Goal: Transaction & Acquisition: Purchase product/service

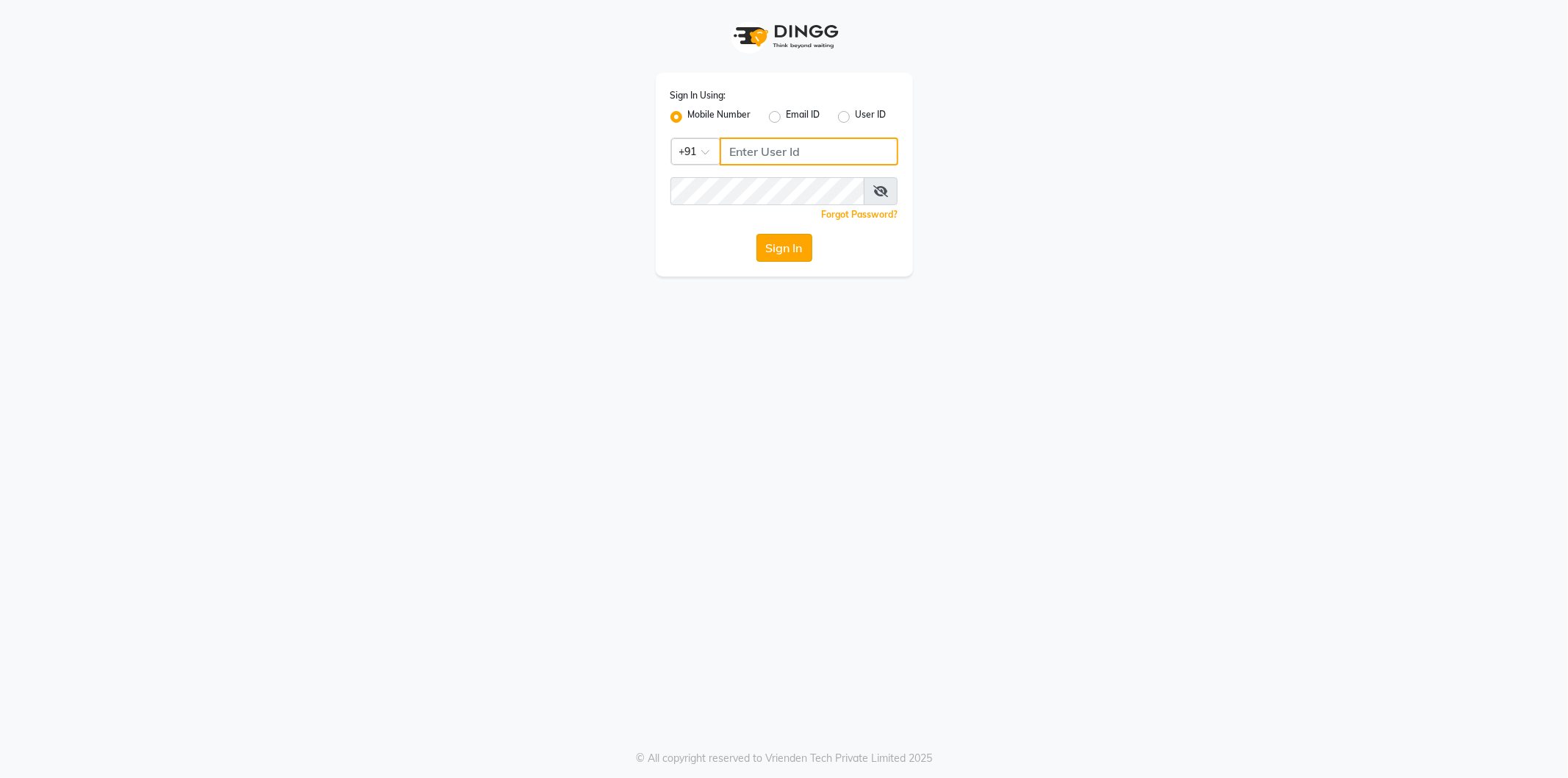
type input "9082030880"
click at [797, 250] on button "Sign In" at bounding box center [784, 248] width 55 height 28
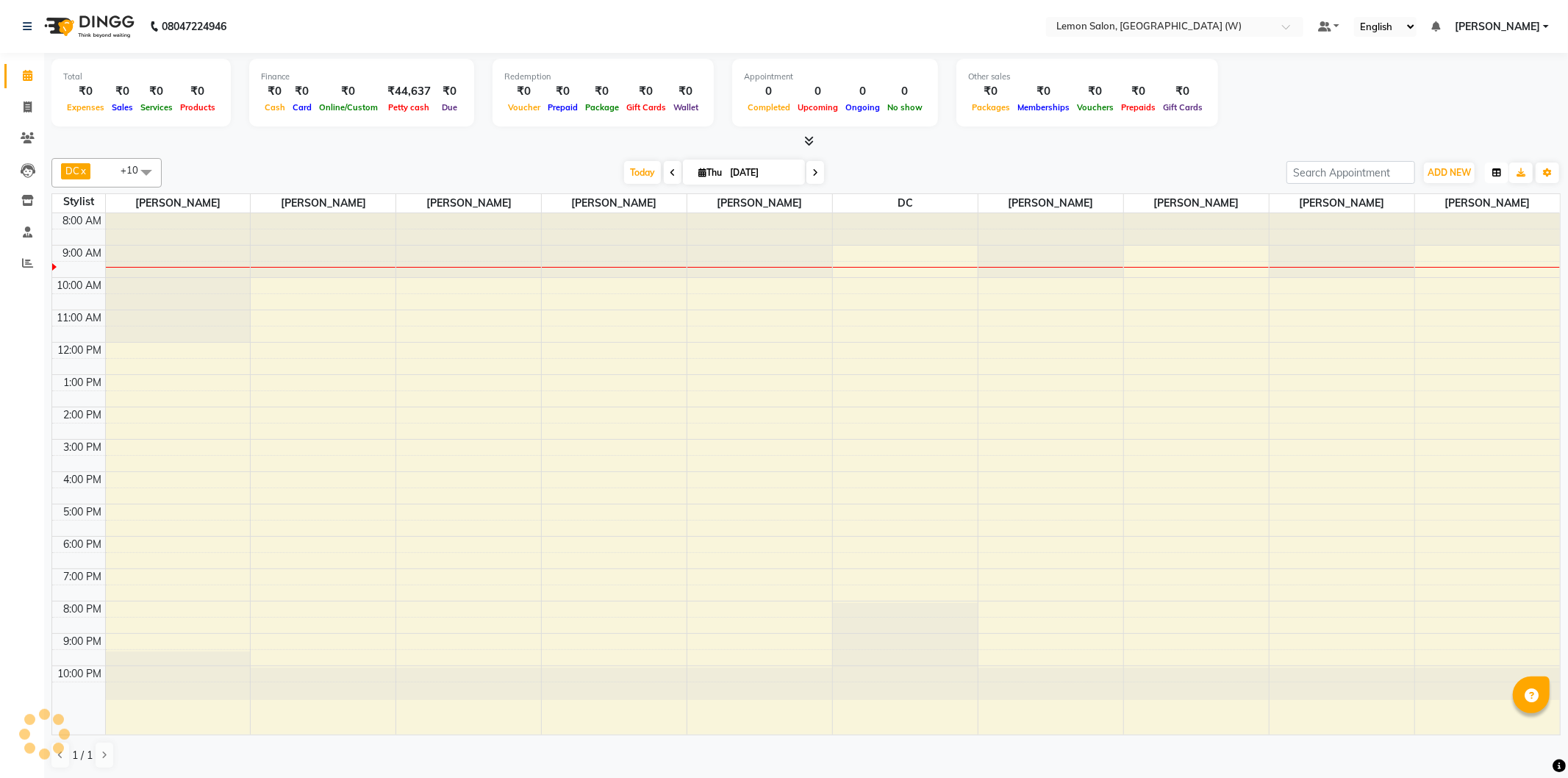
click at [1506, 176] on button "button" at bounding box center [1496, 173] width 23 height 20
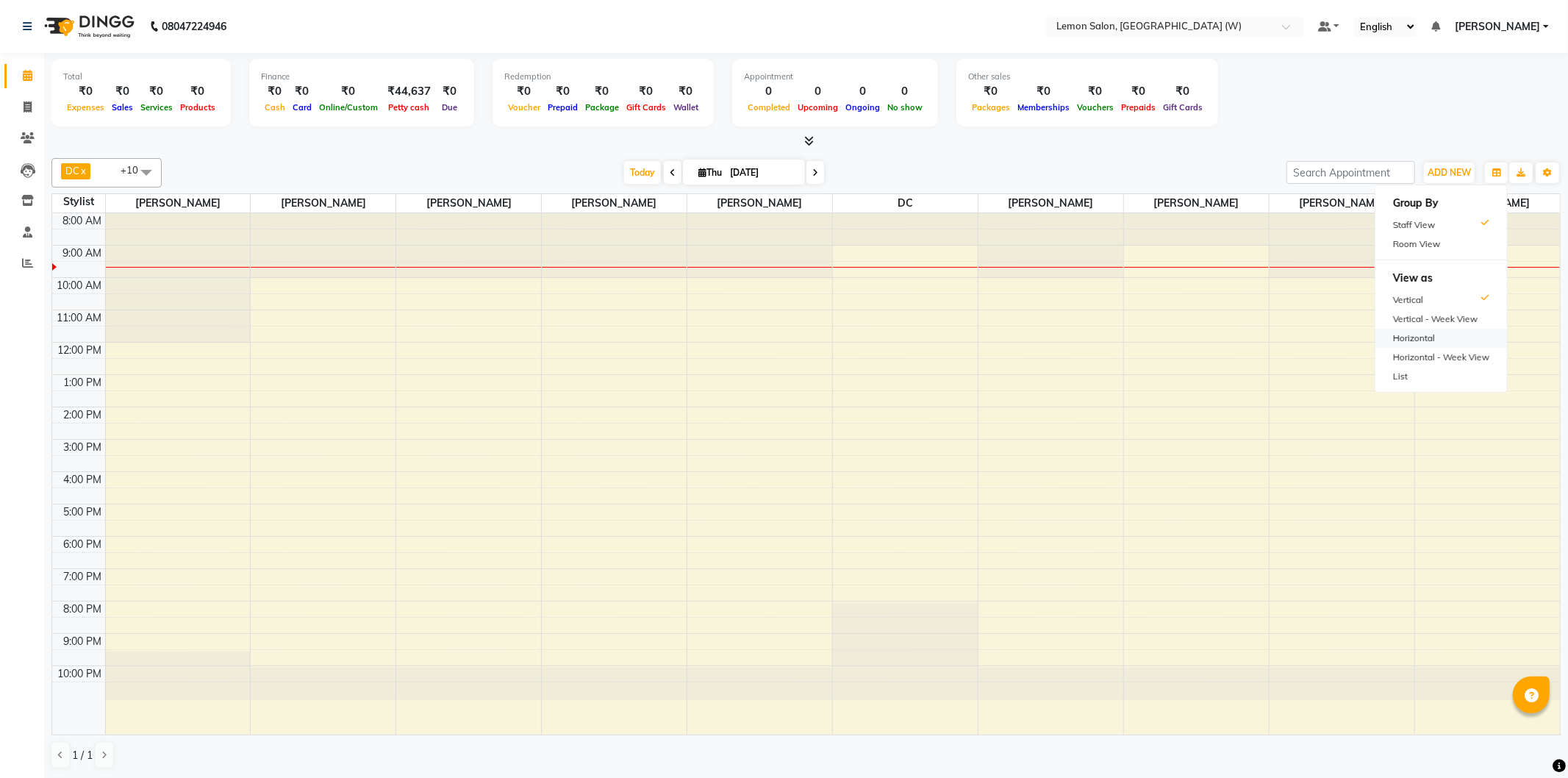
click at [1460, 344] on div "Horizontal" at bounding box center [1441, 338] width 131 height 19
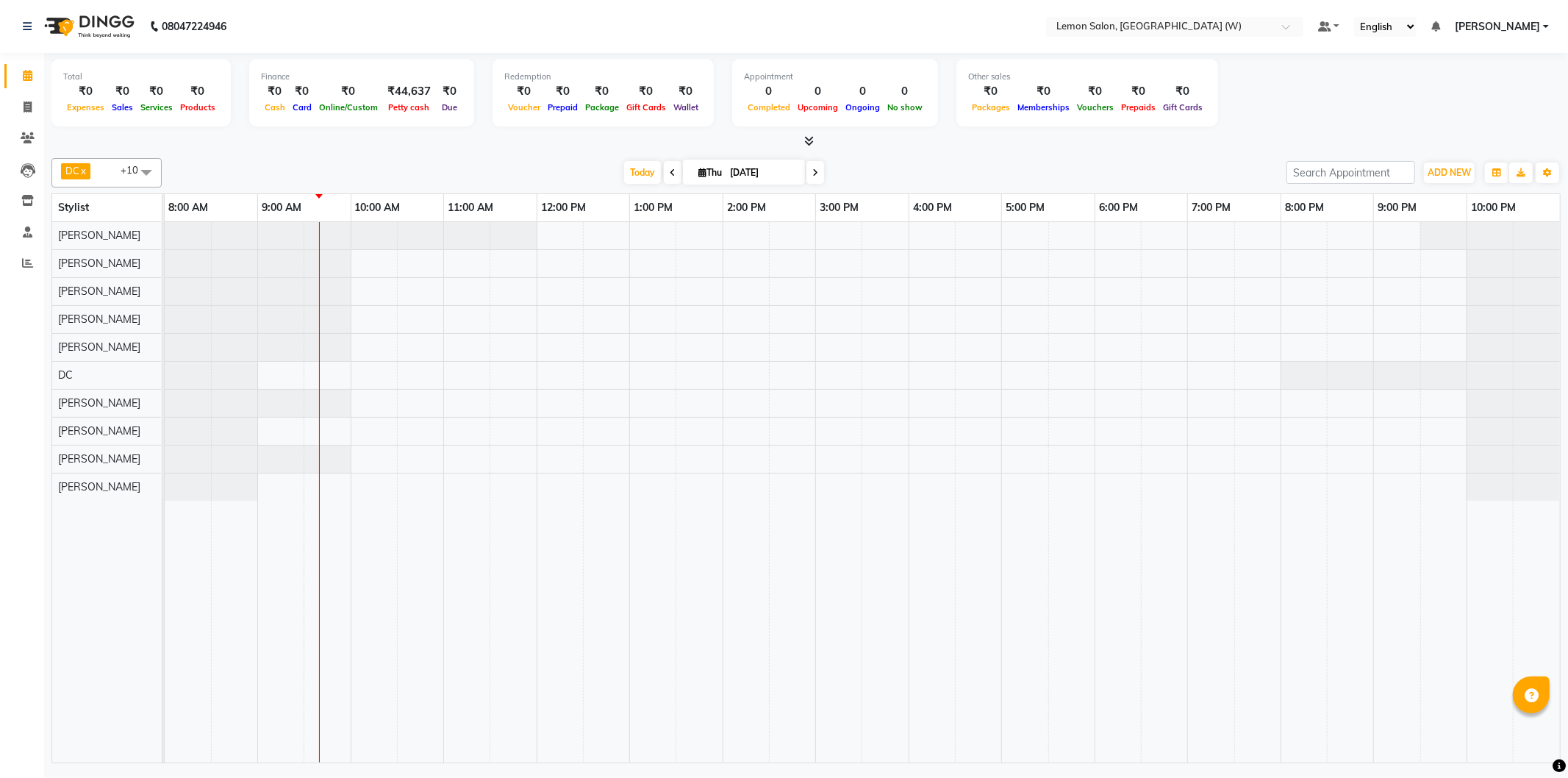
click at [663, 172] on span at bounding box center [672, 172] width 18 height 23
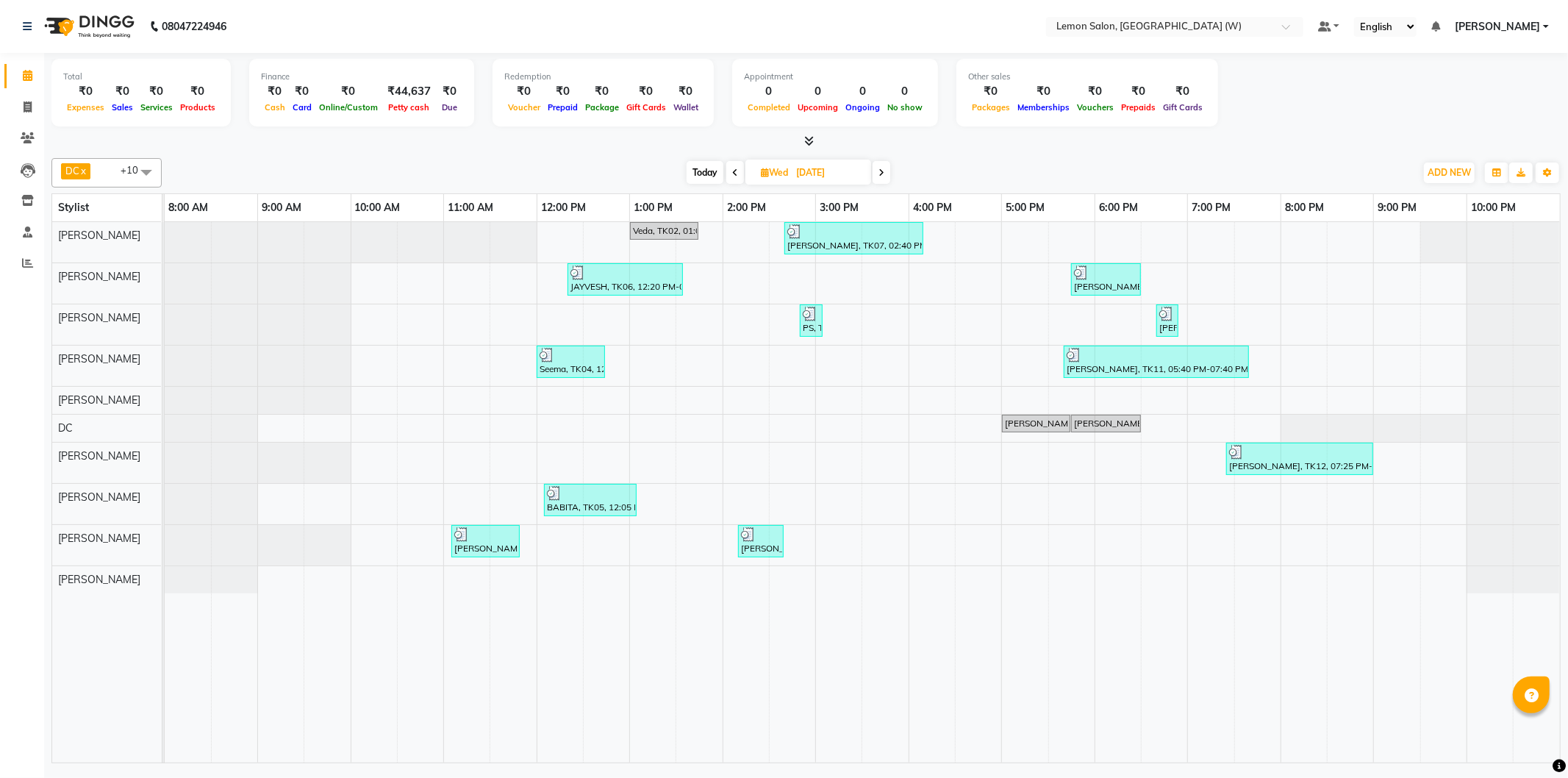
click at [877, 171] on span at bounding box center [881, 172] width 18 height 23
type input "[DATE]"
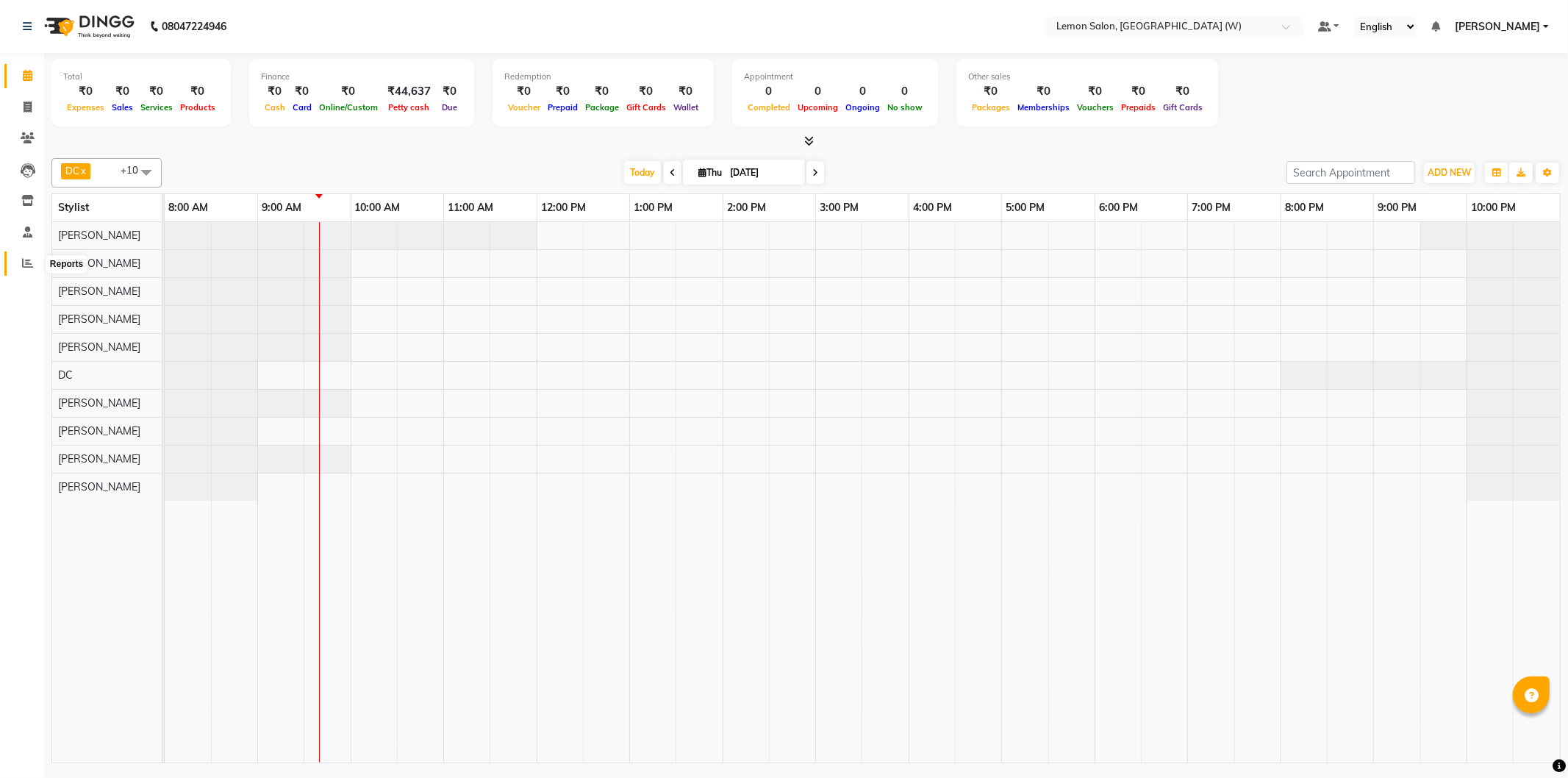
click at [18, 262] on span at bounding box center [28, 263] width 26 height 17
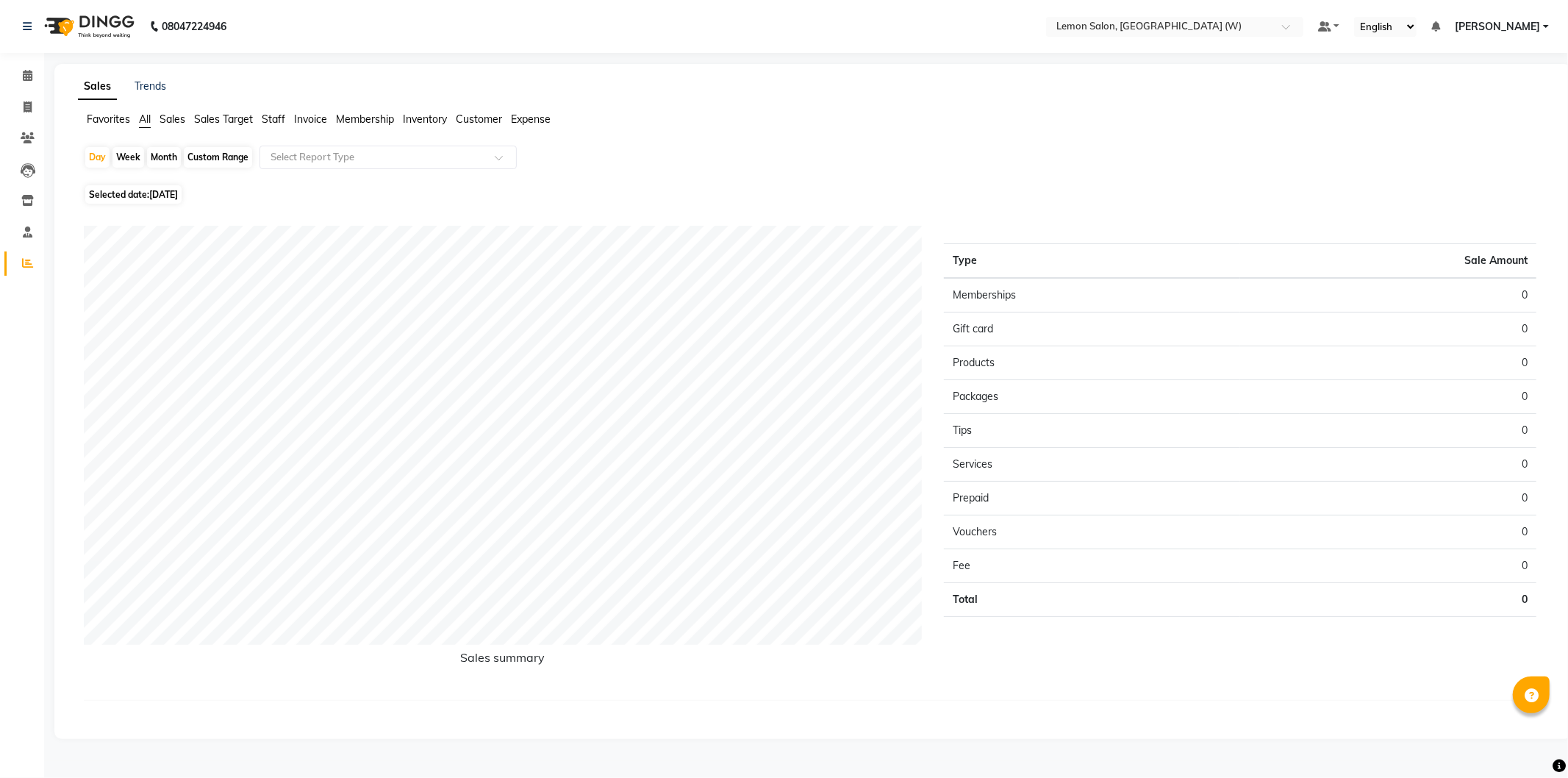
click at [147, 193] on span "Selected date: 04-09-2025" at bounding box center [133, 195] width 96 height 18
select select "9"
select select "2025"
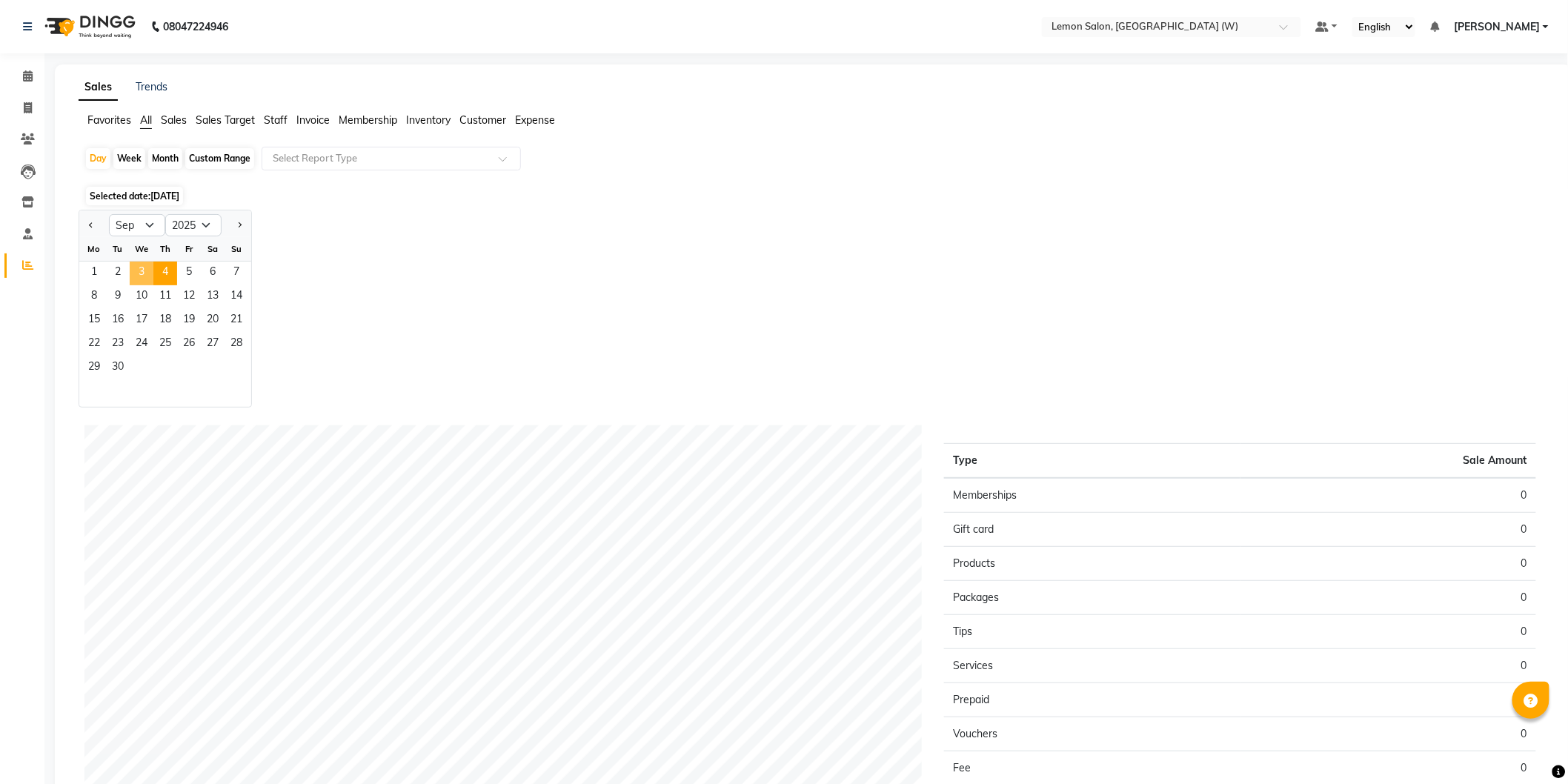
drag, startPoint x: 150, startPoint y: 276, endPoint x: 163, endPoint y: 262, distance: 19.1
click at [152, 273] on span "3" at bounding box center [141, 273] width 23 height 23
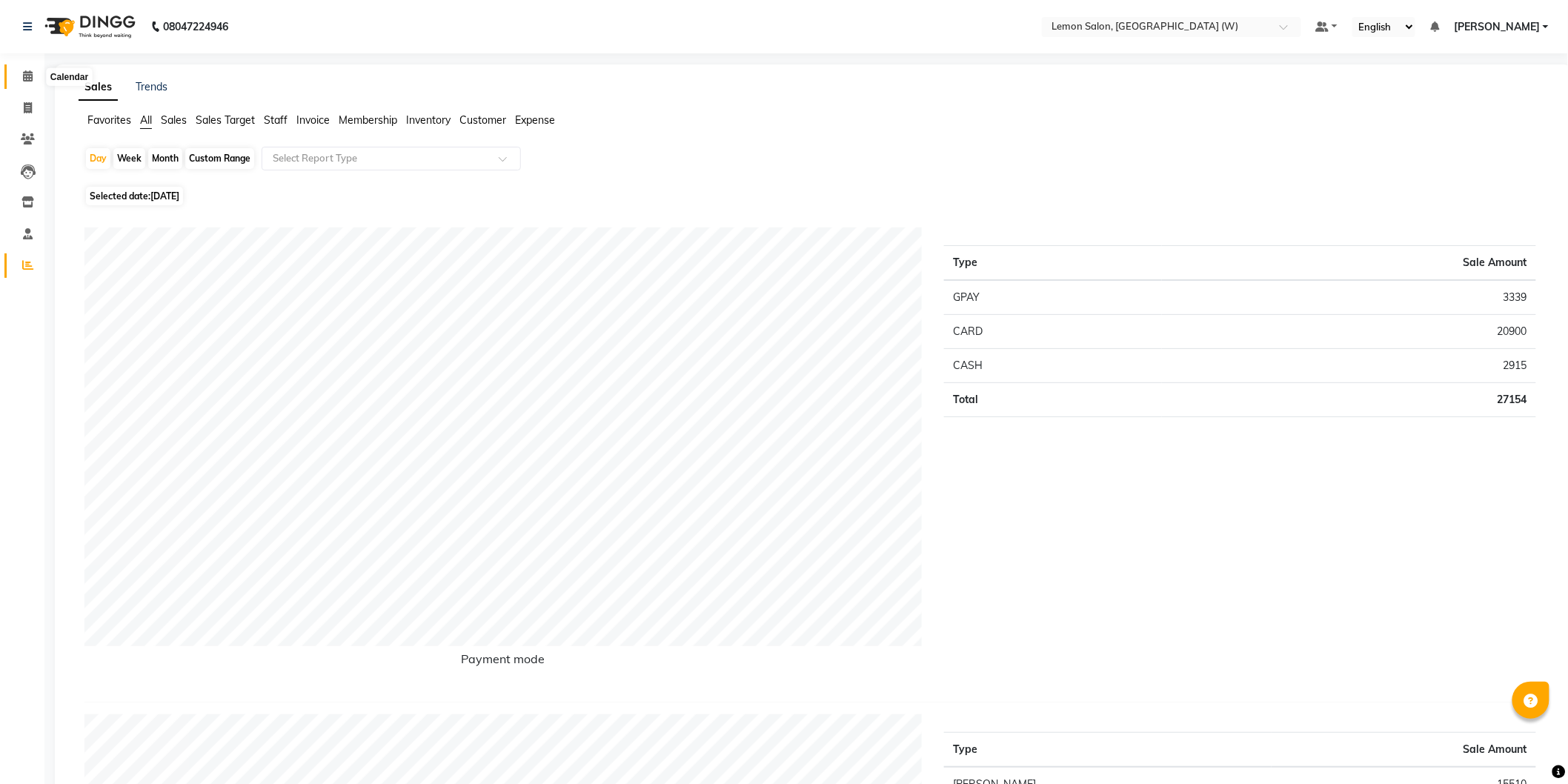
click at [33, 78] on span at bounding box center [28, 76] width 26 height 17
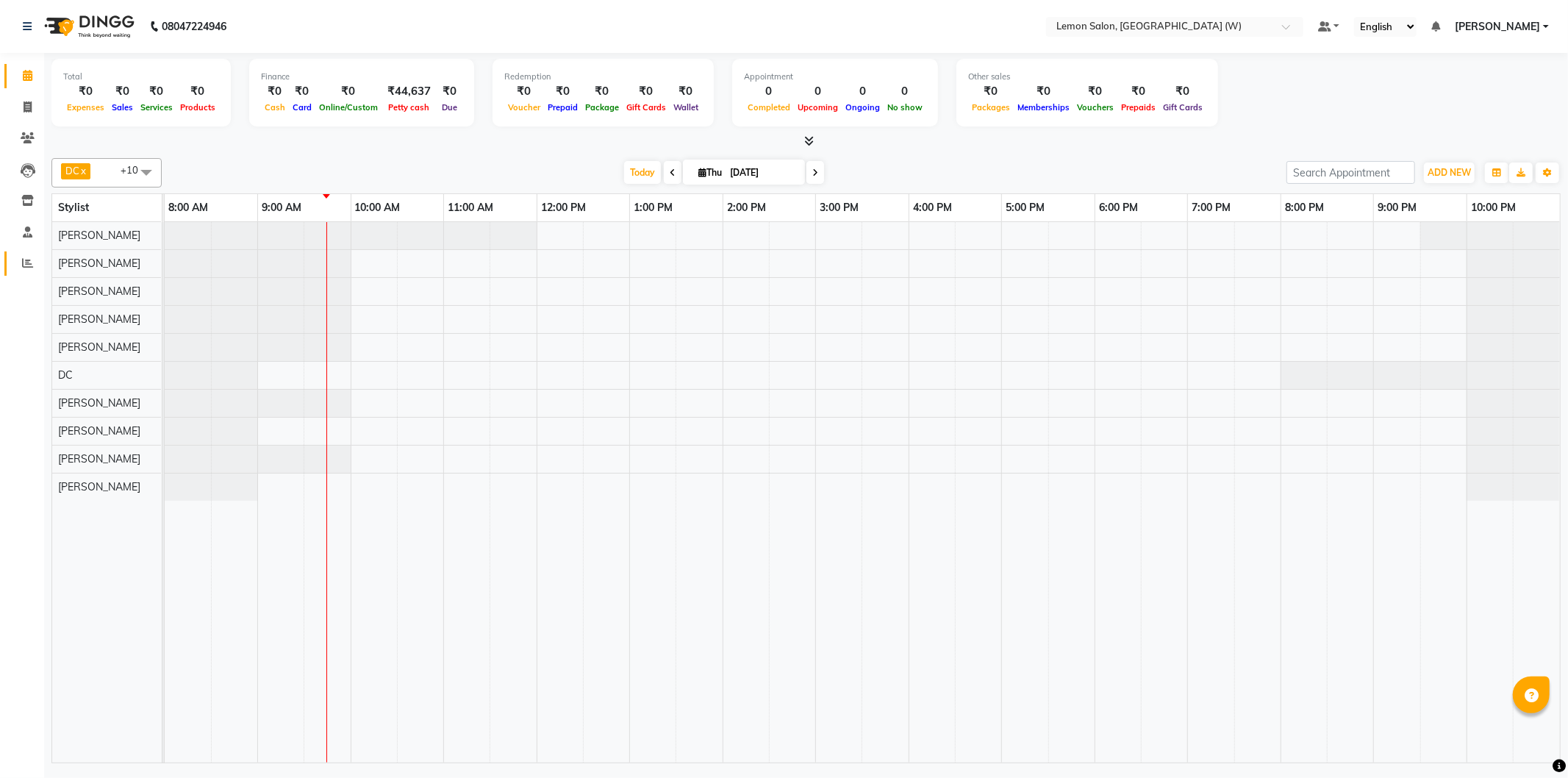
drag, startPoint x: 10, startPoint y: 270, endPoint x: 18, endPoint y: 268, distance: 8.2
click at [11, 270] on link "Reports" at bounding box center [22, 263] width 35 height 24
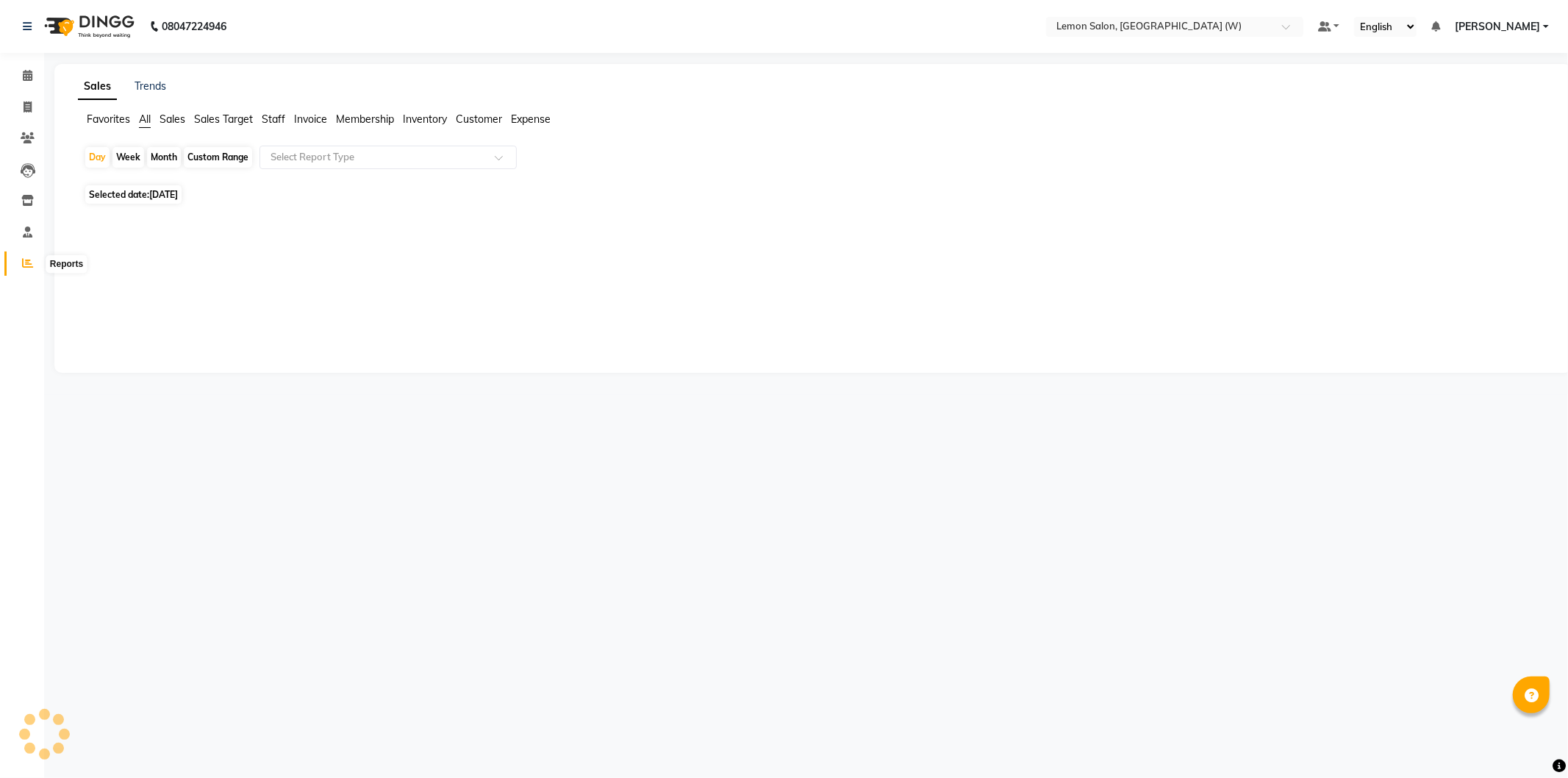
click at [18, 268] on span at bounding box center [28, 263] width 26 height 17
click at [210, 122] on span "Sales Target" at bounding box center [224, 119] width 59 height 13
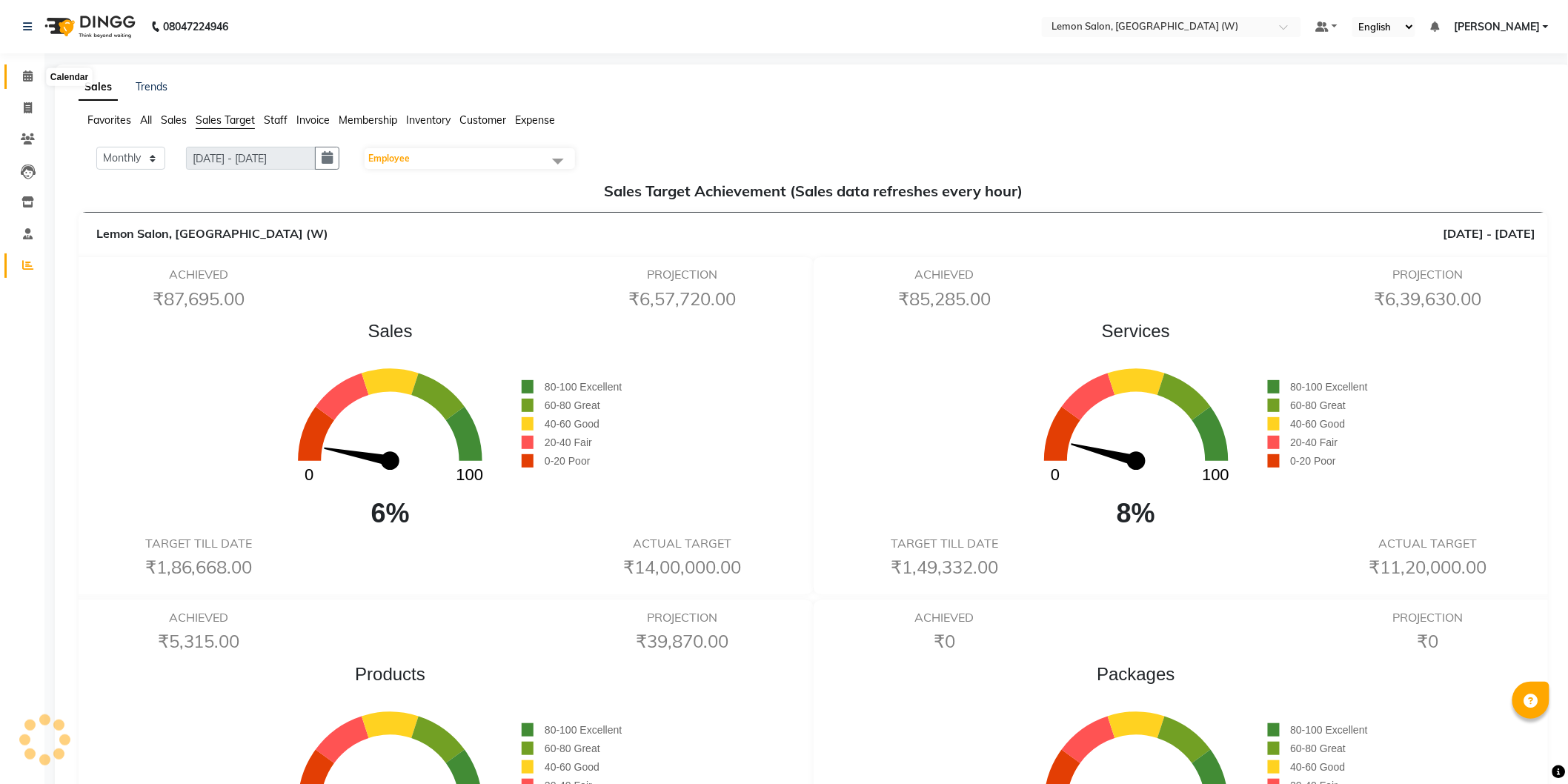
click at [17, 78] on span at bounding box center [28, 76] width 26 height 17
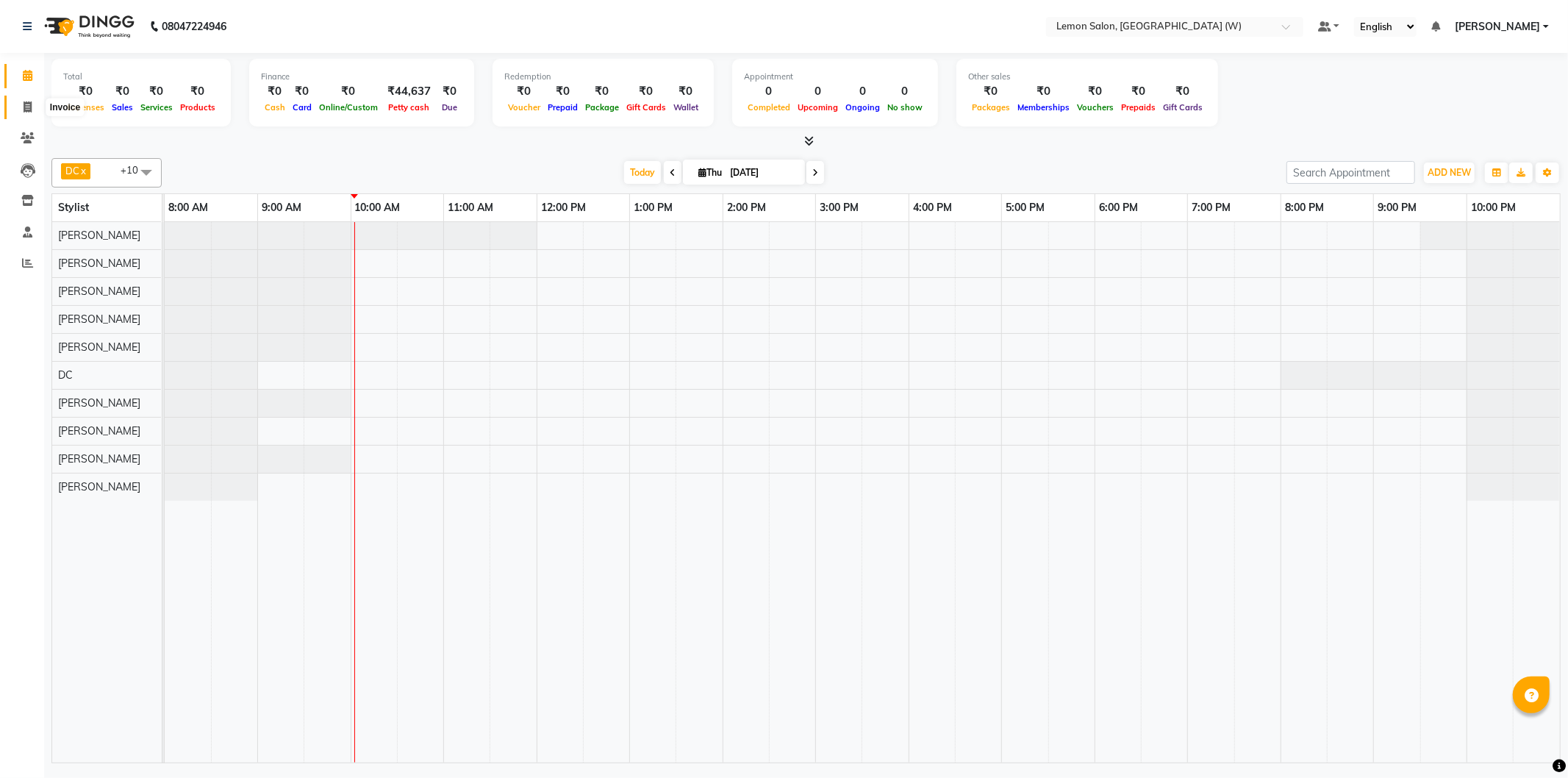
click at [25, 105] on icon at bounding box center [27, 107] width 8 height 11
select select "8053"
select select "service"
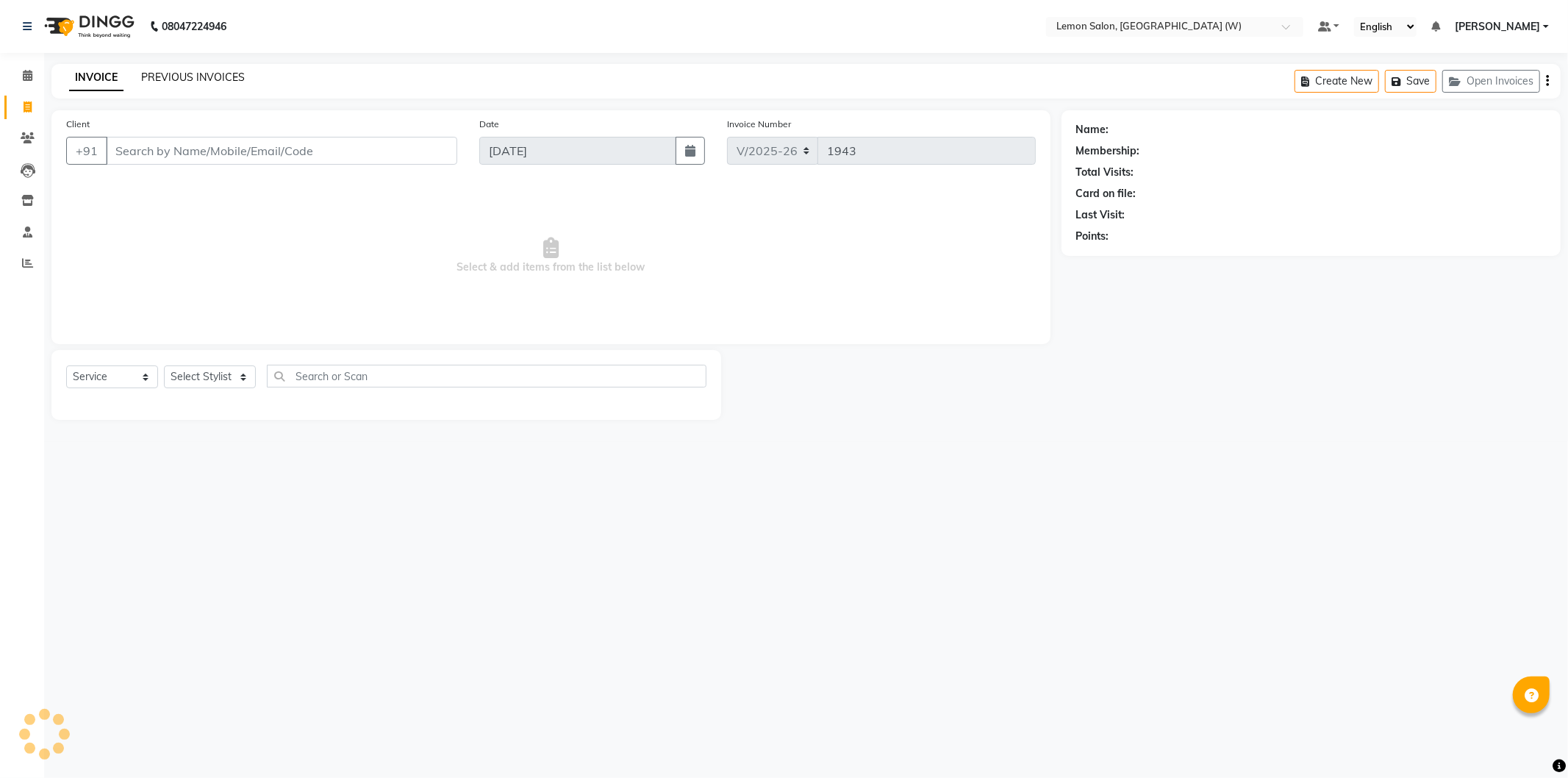
click at [199, 78] on link "PREVIOUS INVOICES" at bounding box center [193, 77] width 103 height 13
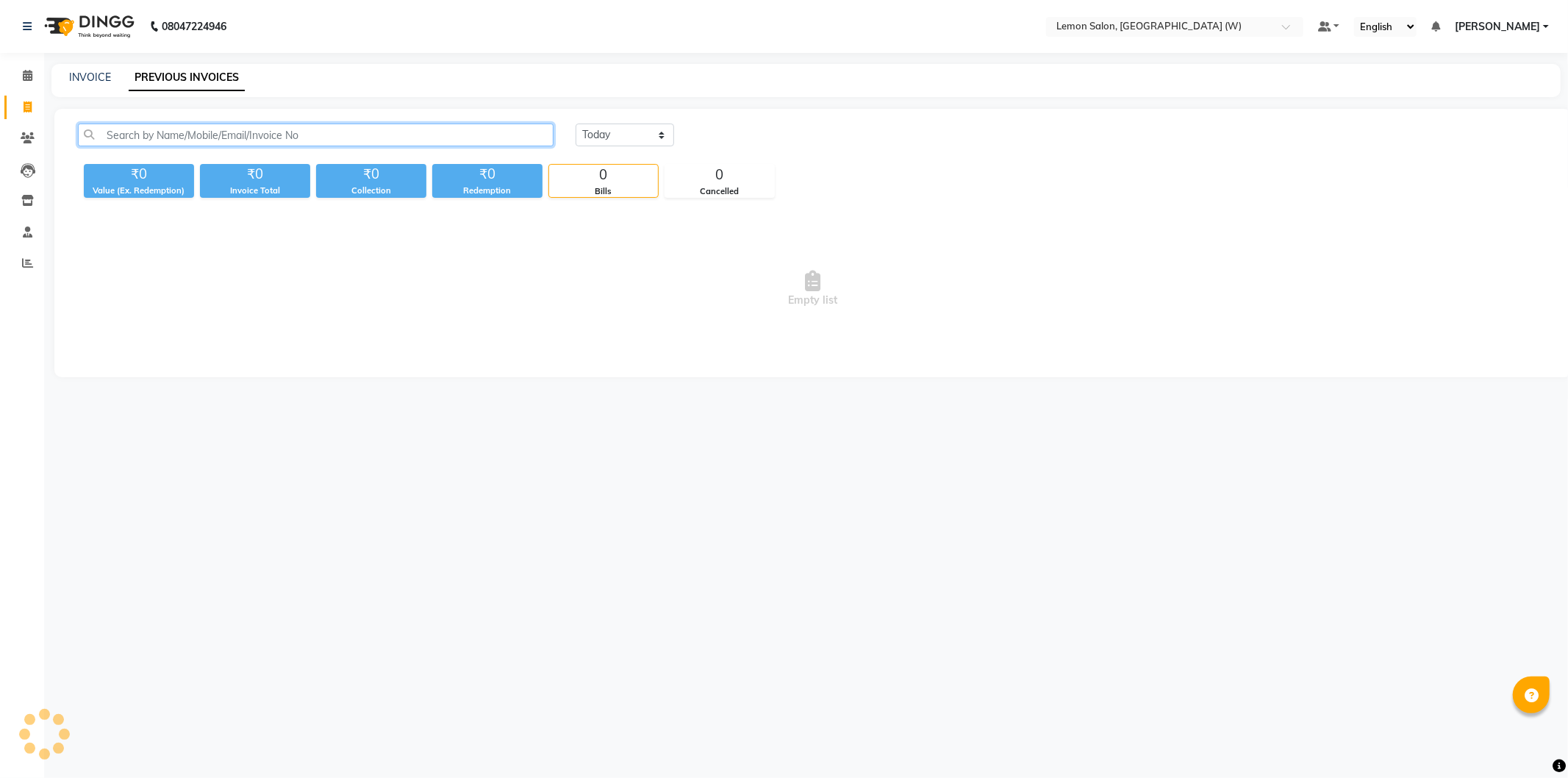
click at [245, 142] on input "text" at bounding box center [315, 135] width 476 height 23
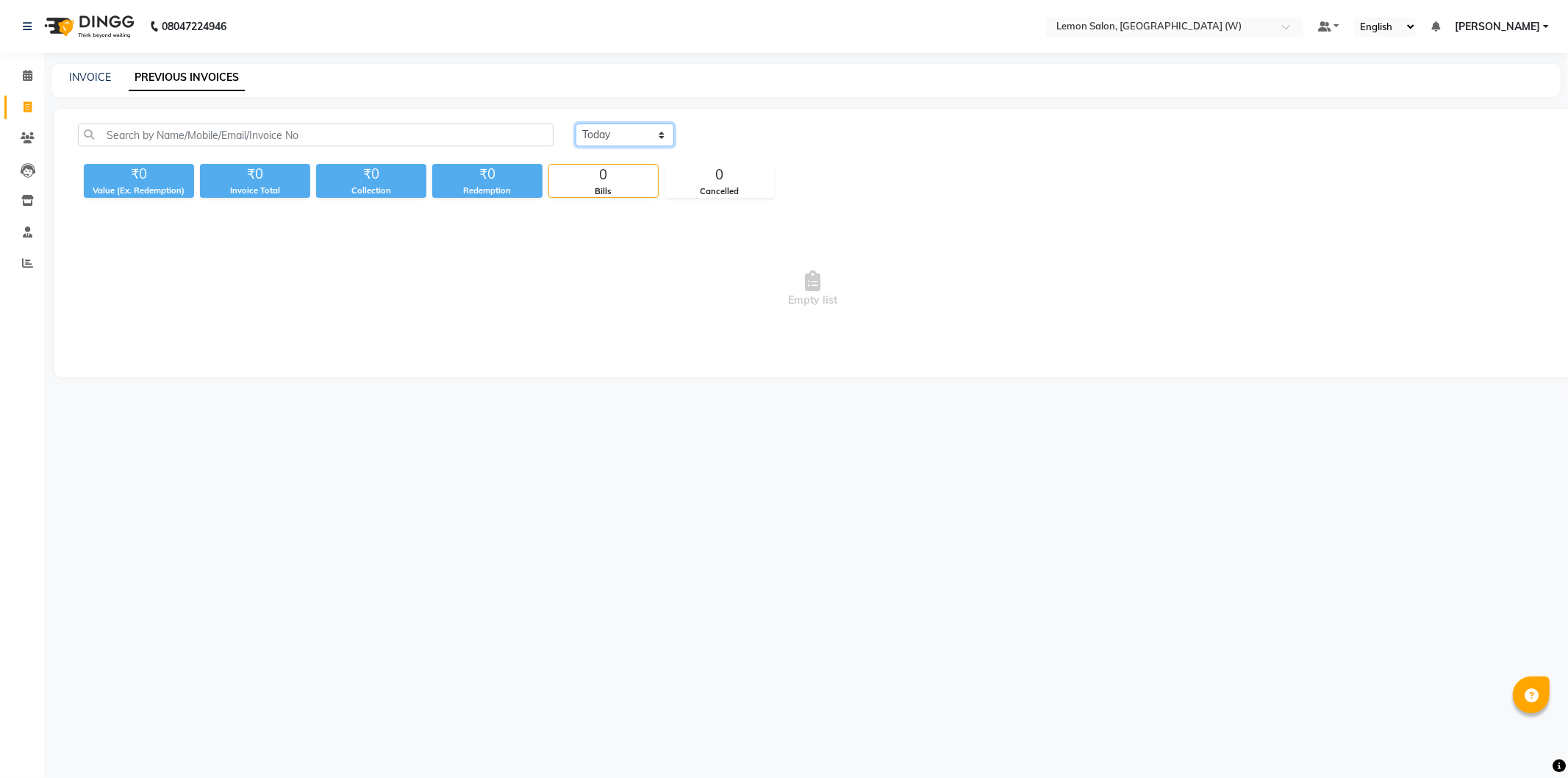
click at [606, 140] on select "Today Yesterday Custom Range" at bounding box center [625, 135] width 99 height 23
select select "yesterday"
click at [576, 124] on select "Today Yesterday Custom Range" at bounding box center [625, 135] width 99 height 23
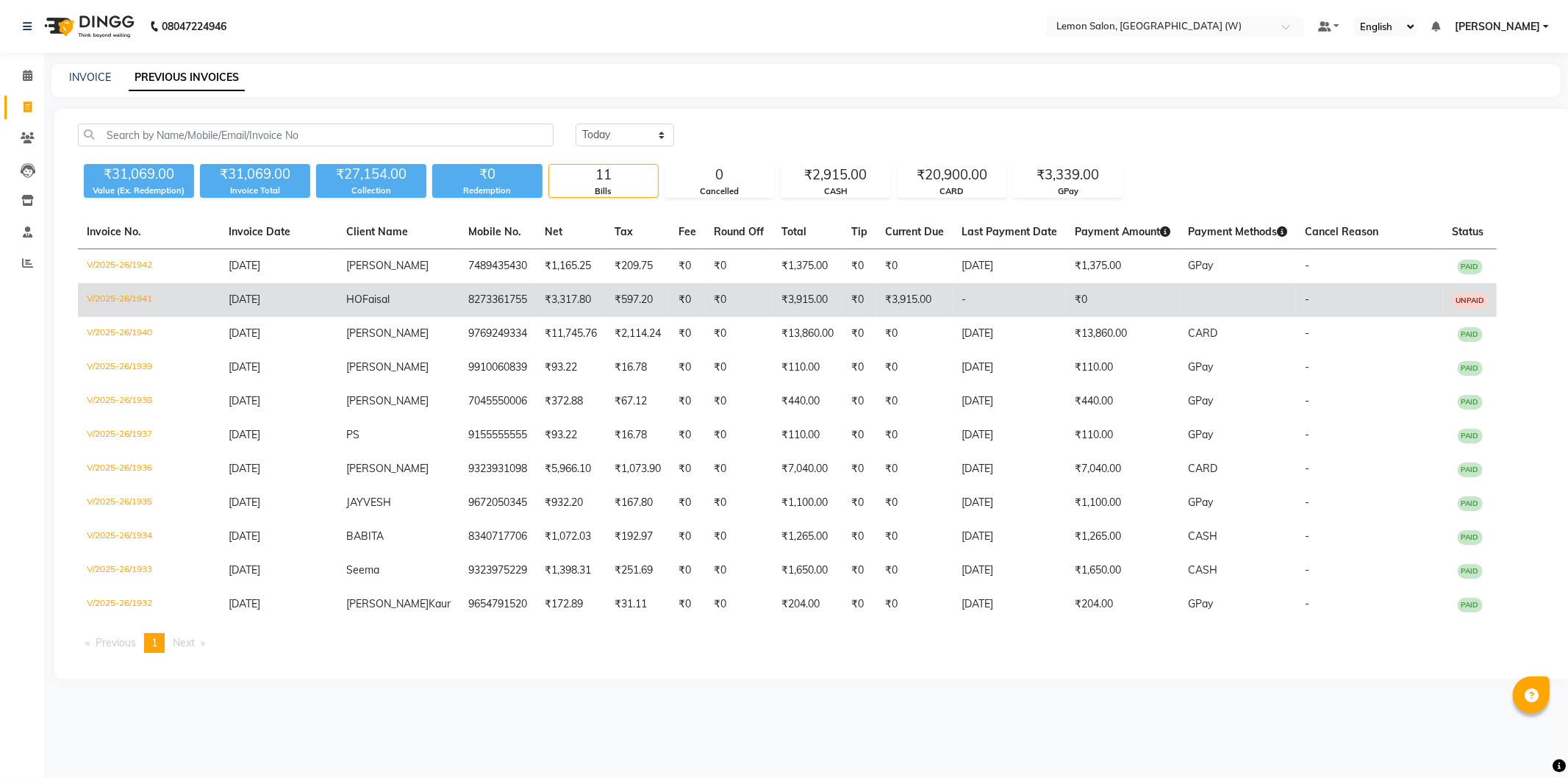
click at [118, 293] on td "V/2025-26/1941" at bounding box center [149, 299] width 142 height 34
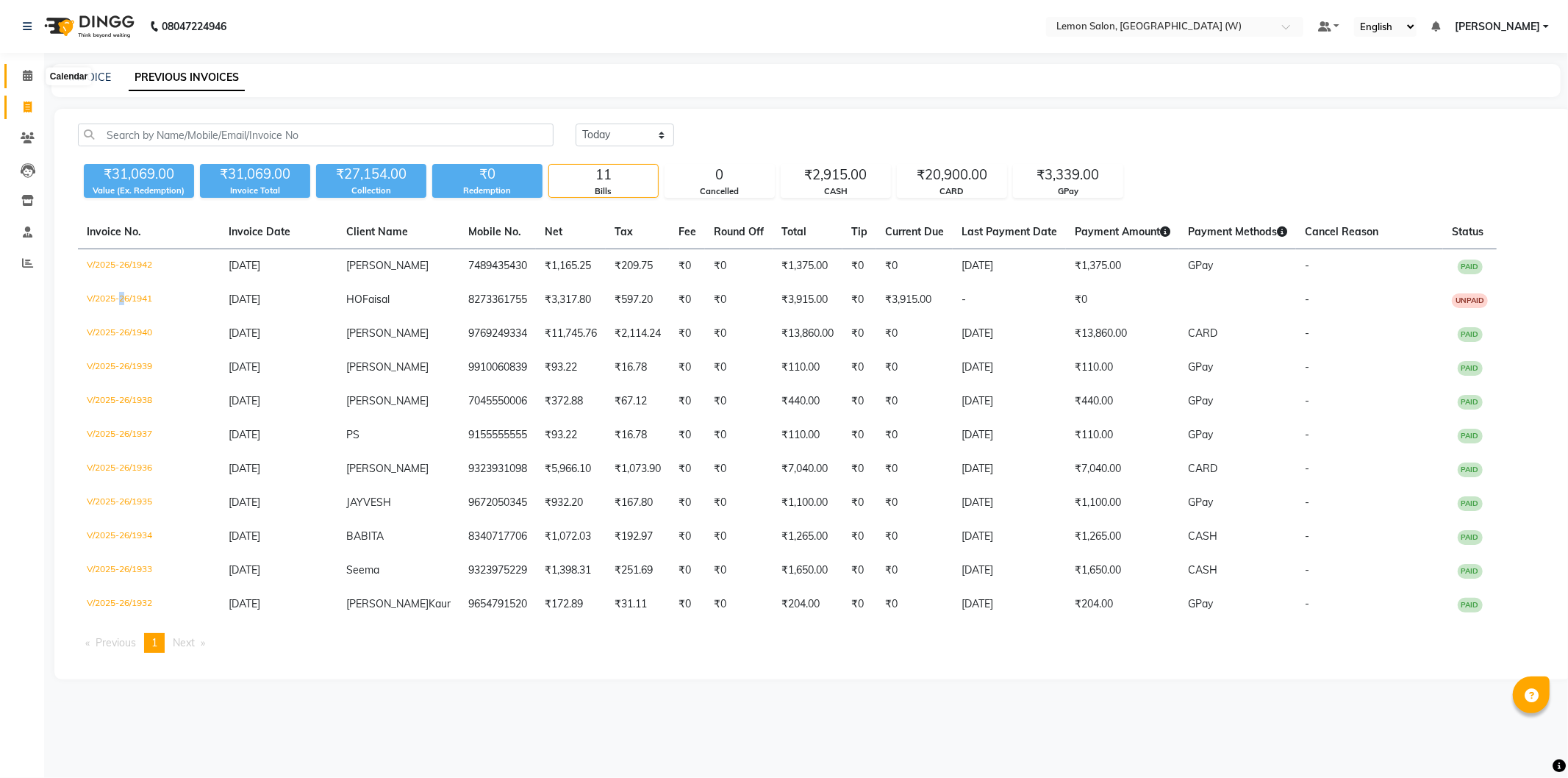
click at [34, 70] on span at bounding box center [28, 76] width 26 height 17
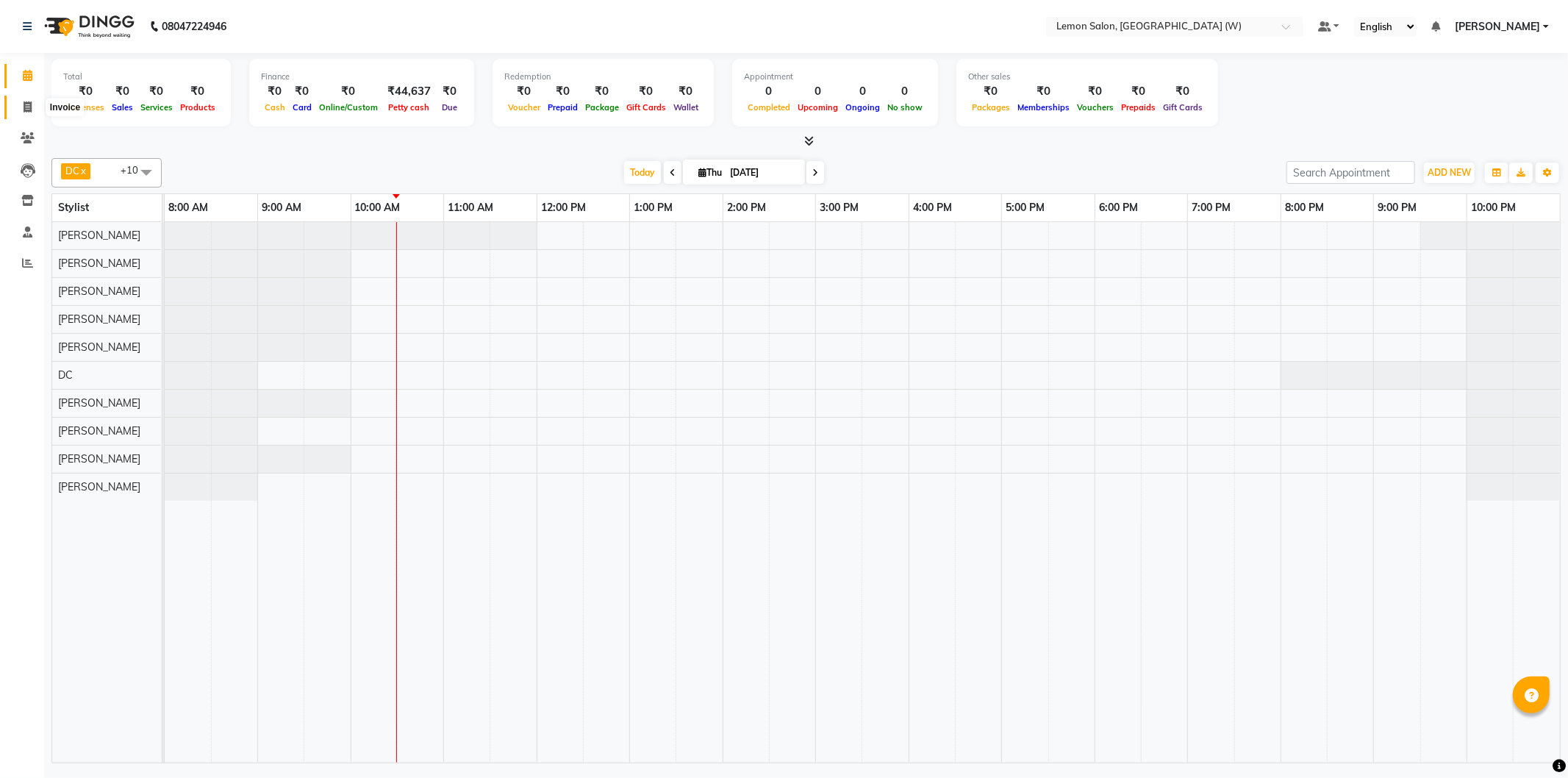
click at [26, 106] on icon at bounding box center [27, 107] width 8 height 11
select select "service"
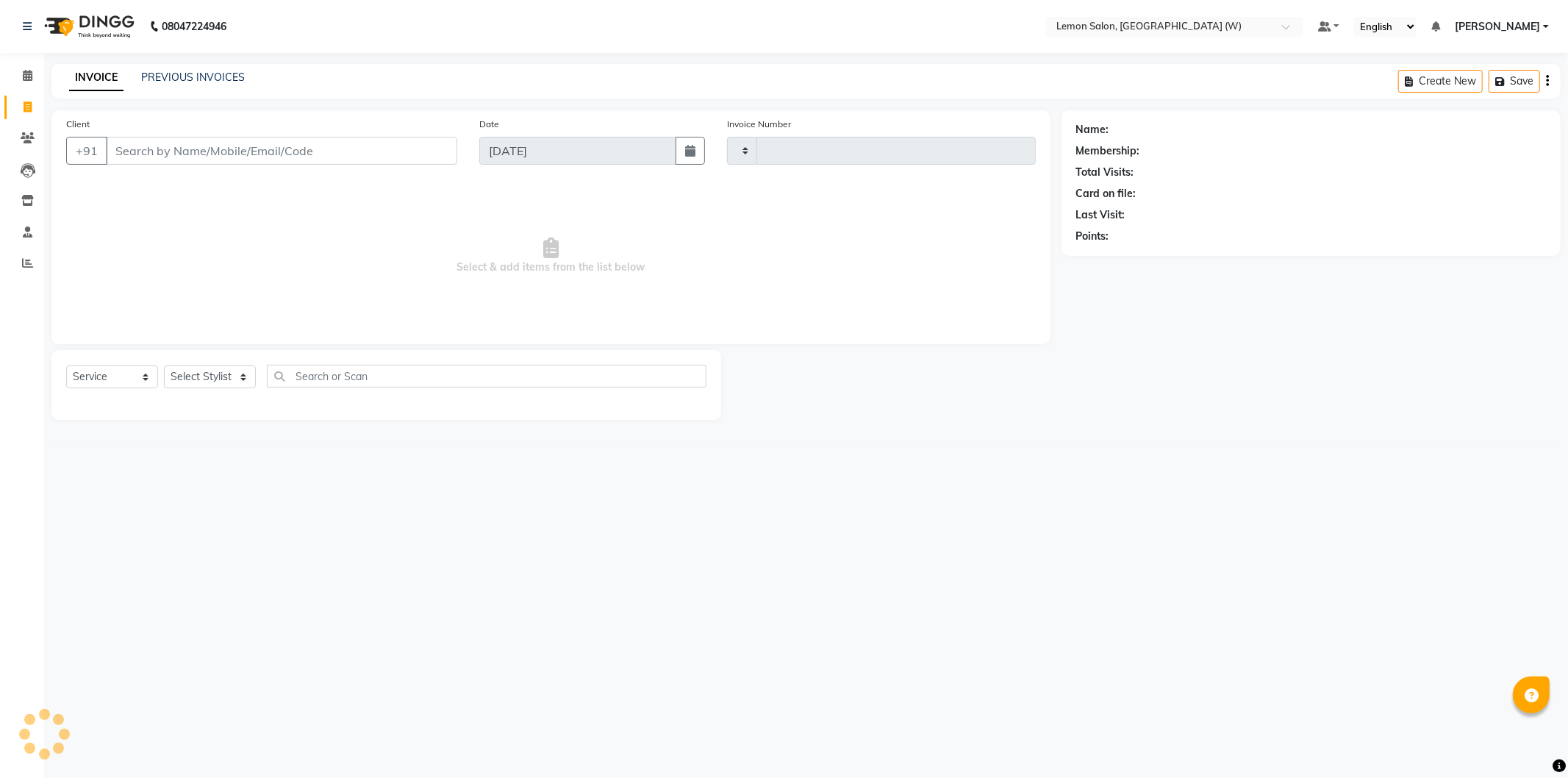
type input "1943"
select select "8053"
select select "membership"
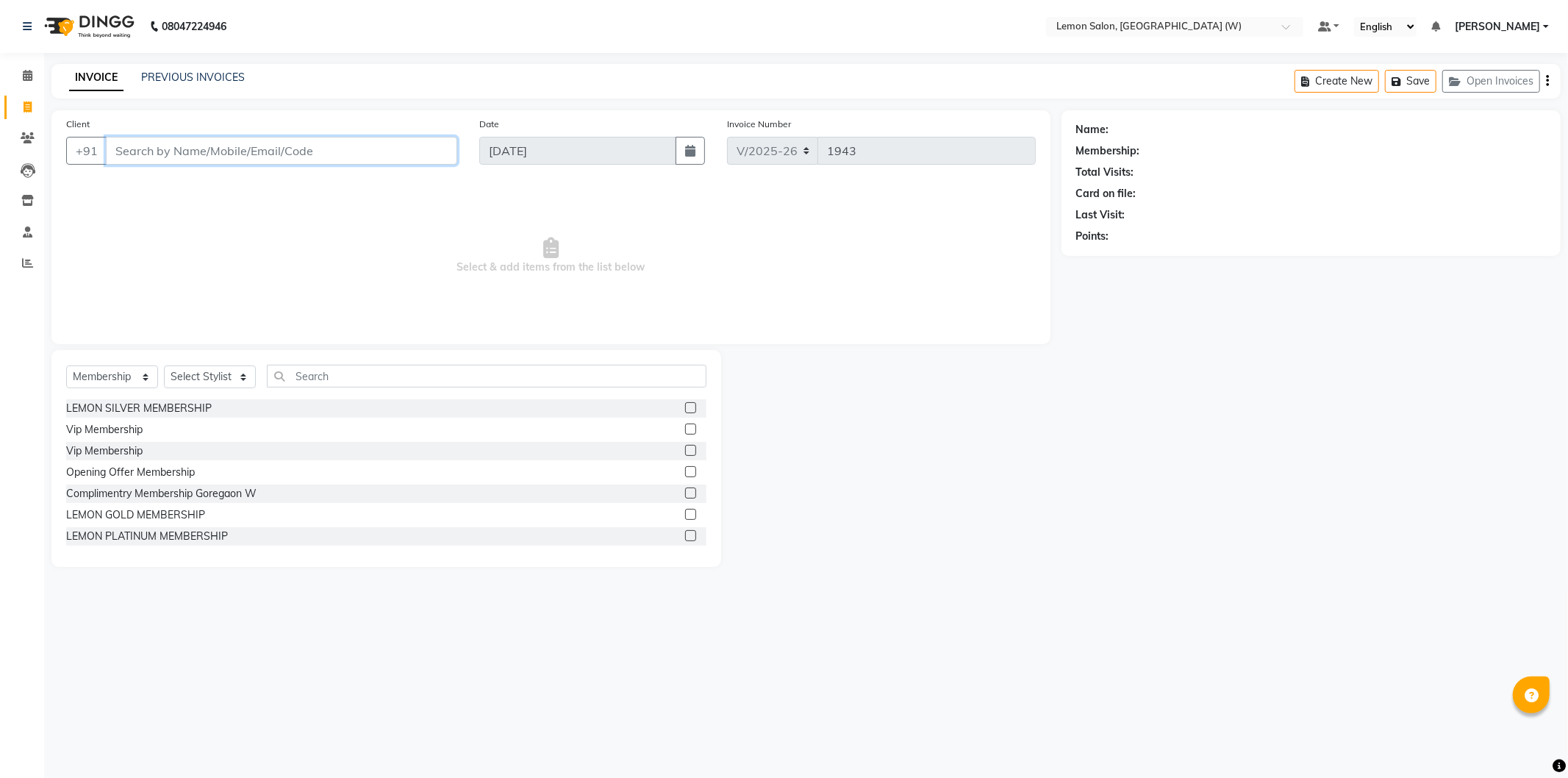
click at [186, 164] on input "Client" at bounding box center [282, 151] width 351 height 28
paste input "98191 51885"
click at [156, 152] on input "98191 51885" at bounding box center [244, 151] width 276 height 28
click at [152, 152] on input "98191 51885" at bounding box center [244, 151] width 276 height 28
type input "9819151885"
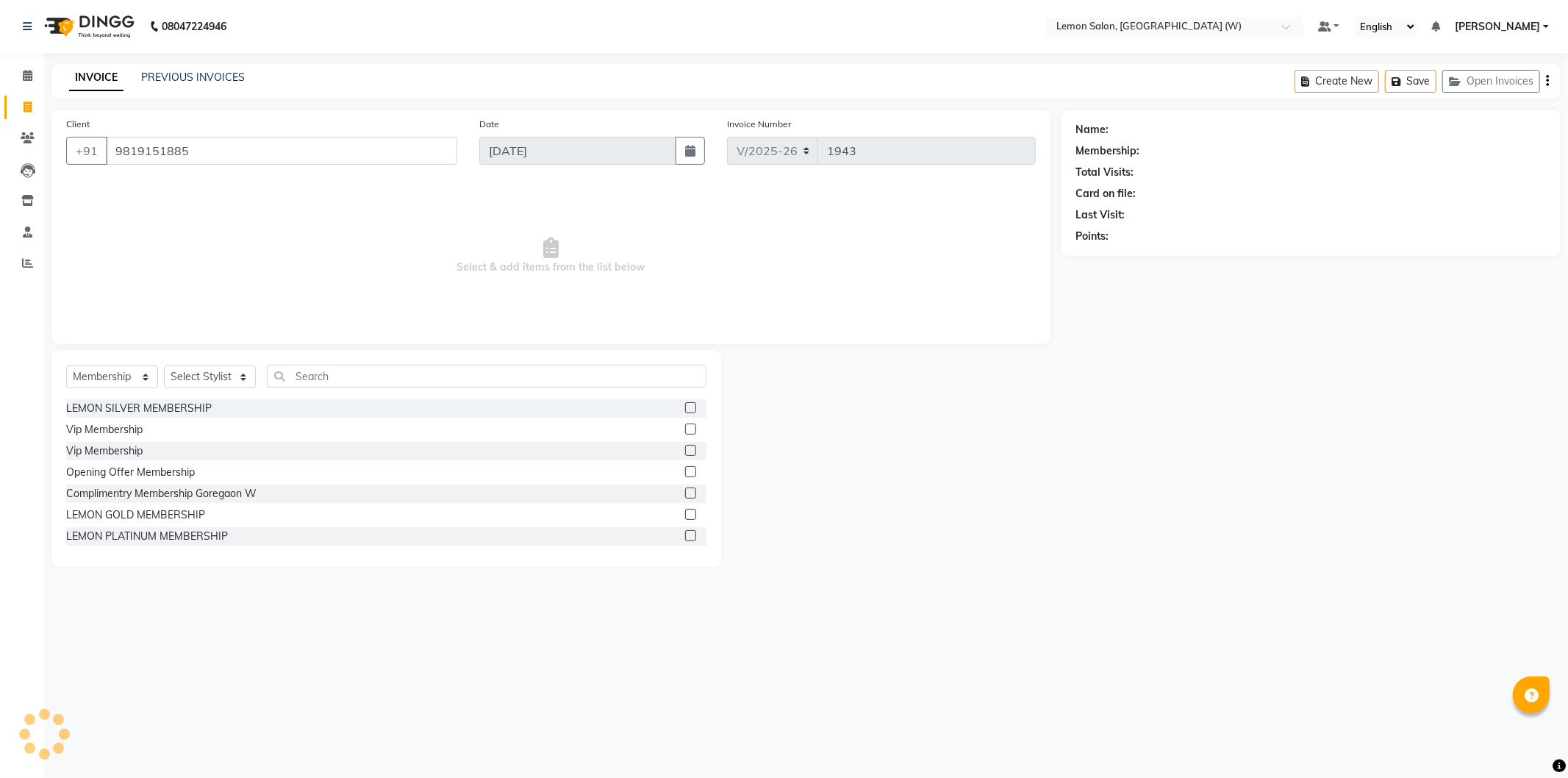
select select "1: Object"
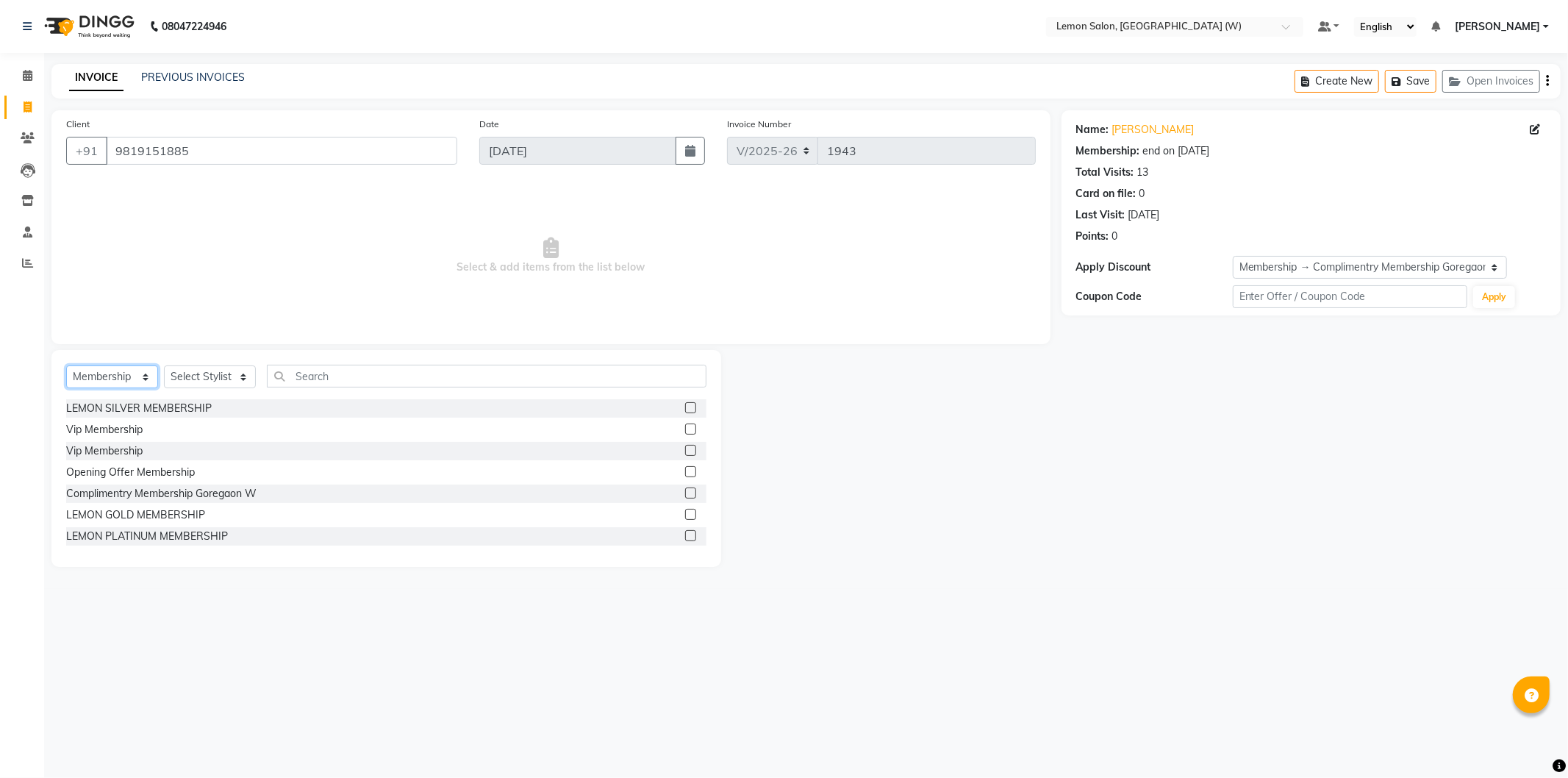
click at [137, 371] on select "Select Service Product Membership Package Voucher Prepaid Gift Card" at bounding box center [112, 376] width 91 height 23
select select "service"
click at [67, 366] on select "Select Service Product Membership Package Voucher Prepaid Gift Card" at bounding box center [112, 376] width 91 height 23
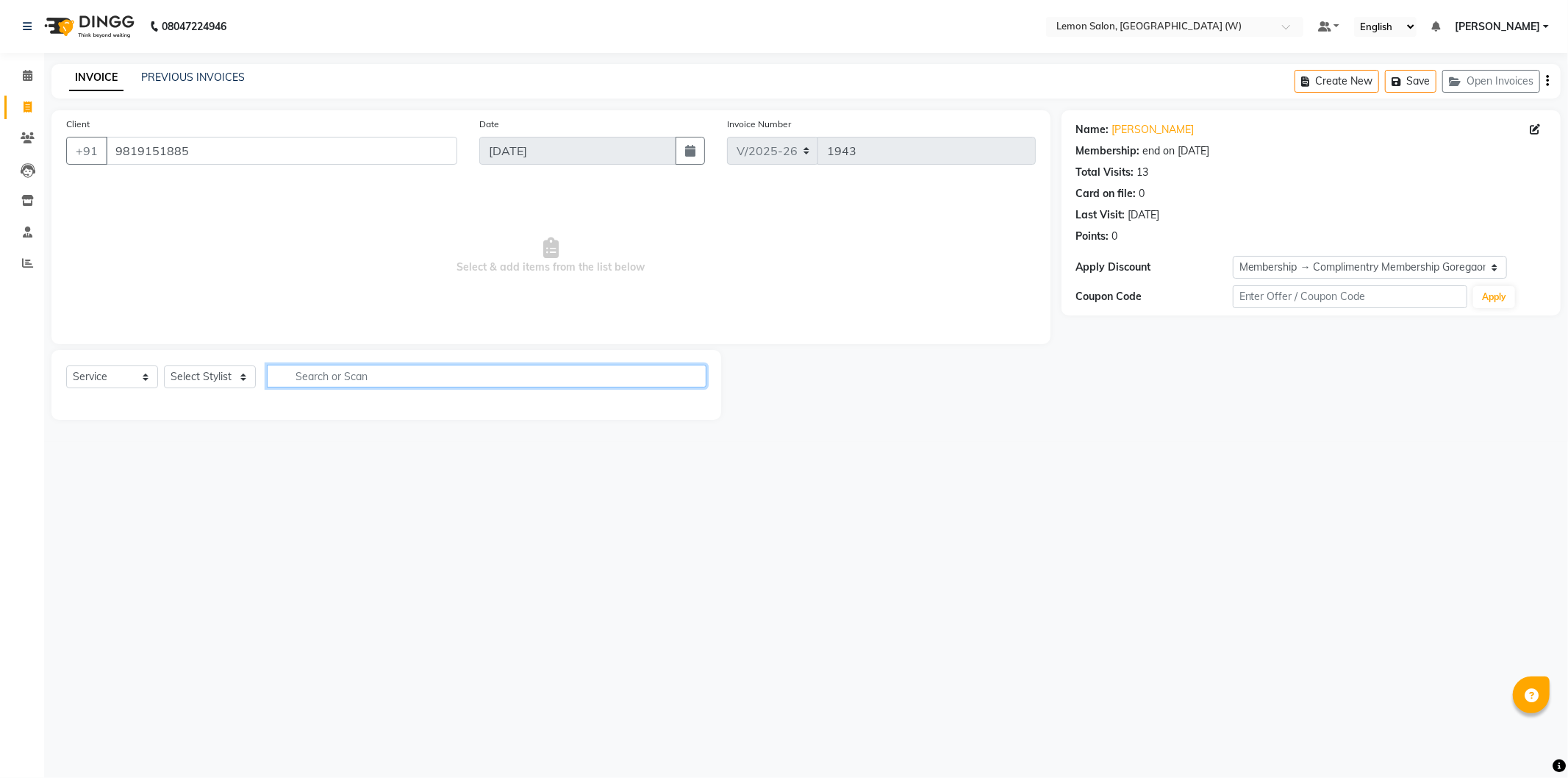
click at [341, 377] on input "text" at bounding box center [487, 376] width 440 height 23
click at [214, 363] on div "Select Service Product Membership Package Voucher Prepaid Gift Card Select Styl…" at bounding box center [386, 385] width 670 height 70
click at [214, 375] on select "Select Stylist [PERSON_NAME] DC [PERSON_NAME] [PERSON_NAME] [PERSON_NAME] [PERS…" at bounding box center [209, 376] width 91 height 23
select select "84214"
click at [164, 366] on select "Select Stylist [PERSON_NAME] DC [PERSON_NAME] [PERSON_NAME] [PERSON_NAME] [PERS…" at bounding box center [209, 376] width 91 height 23
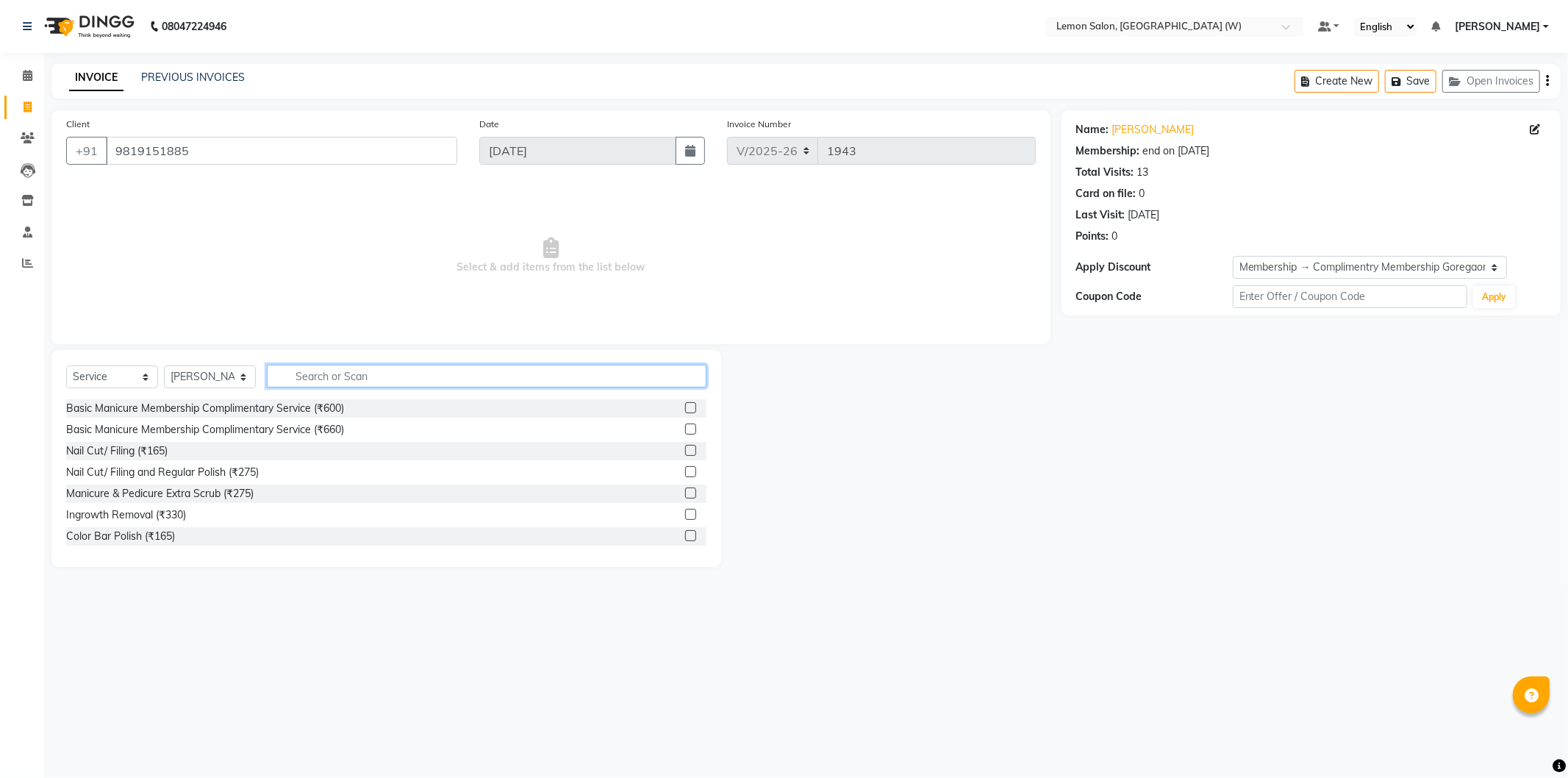
click at [356, 372] on input "text" at bounding box center [487, 376] width 440 height 23
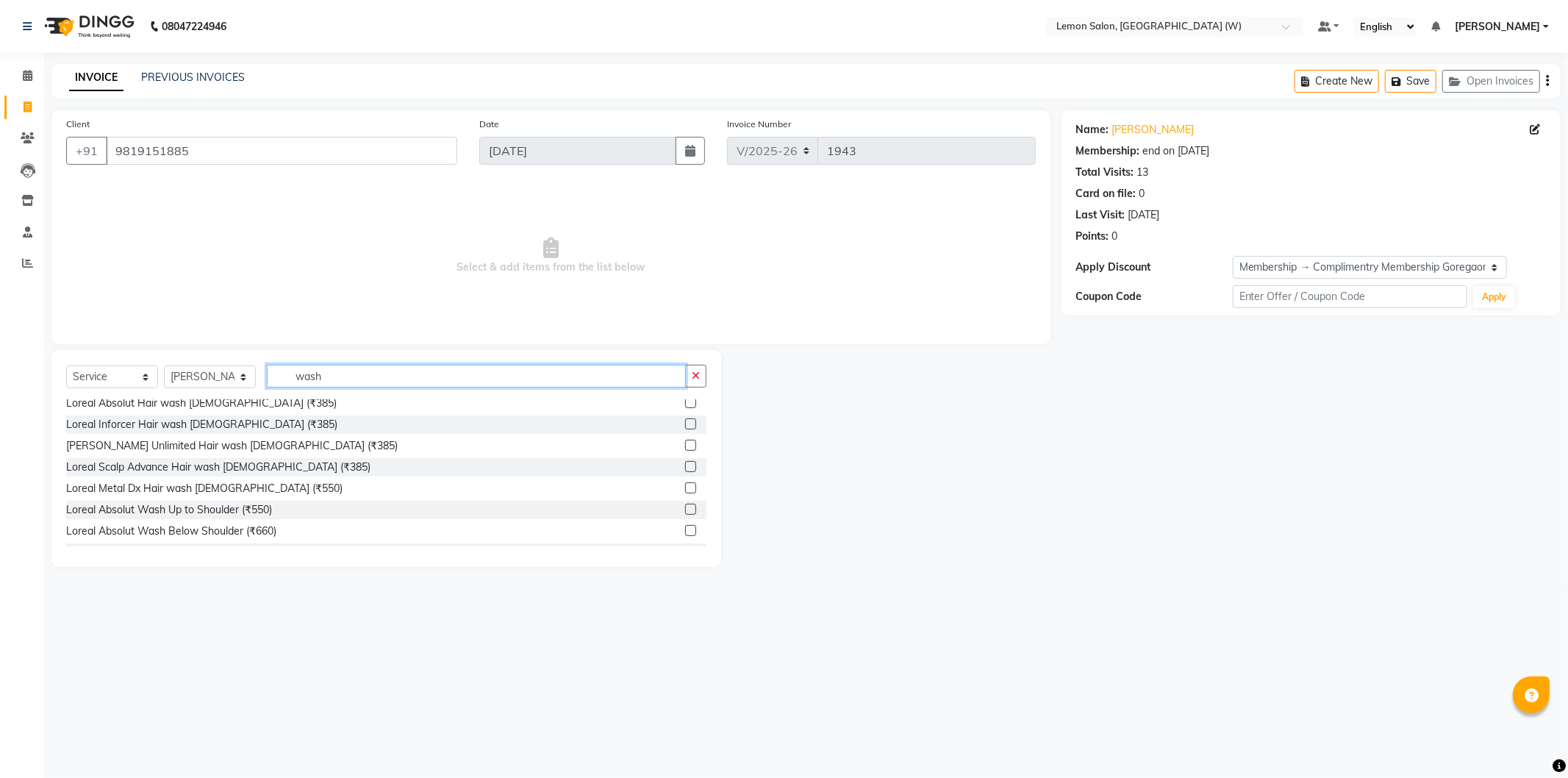
scroll to position [408, 0]
type input "wash"
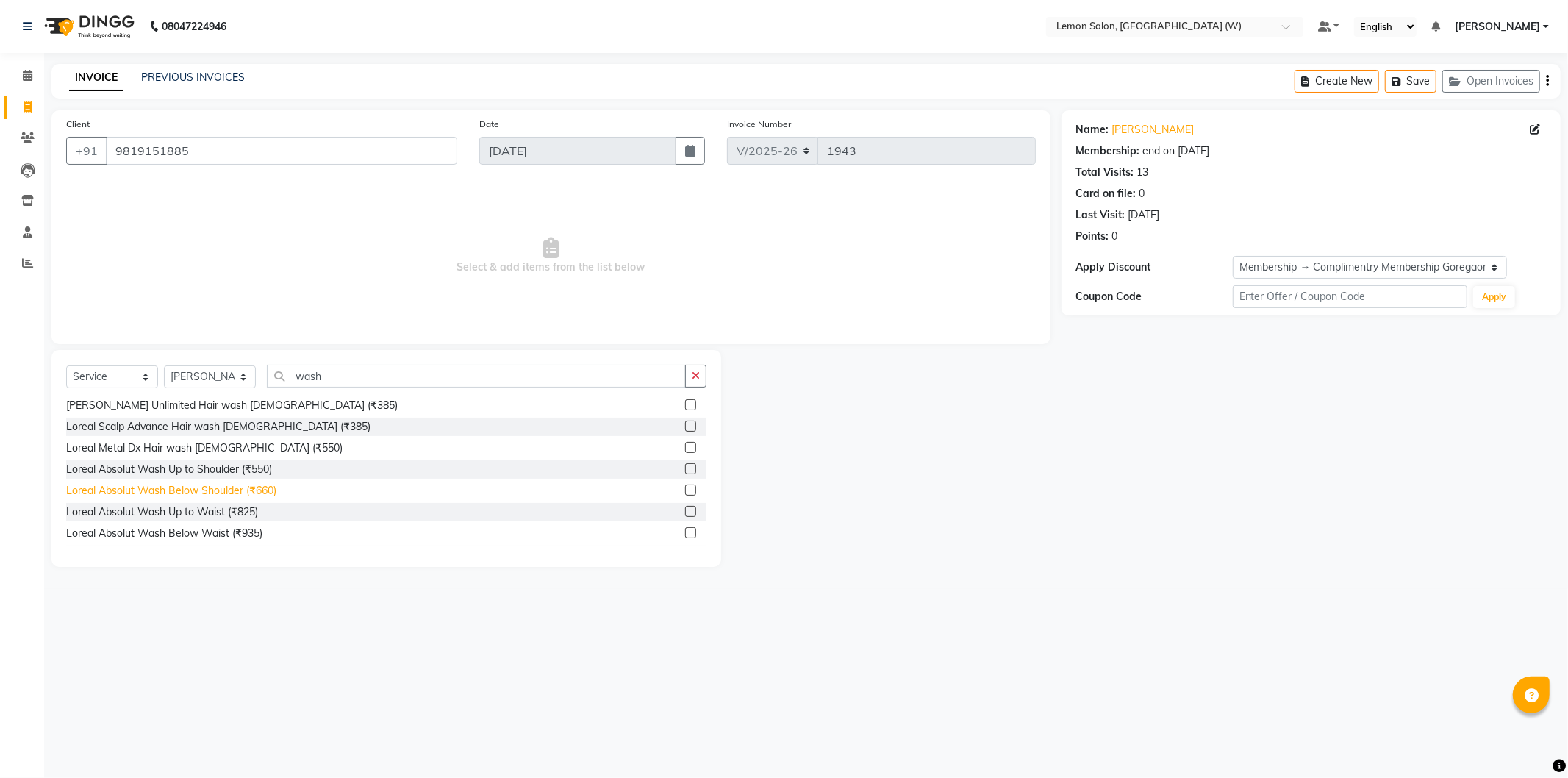
click at [233, 487] on div "Loreal Absolut Wash Below Shoulder (₹660)" at bounding box center [172, 491] width 211 height 16
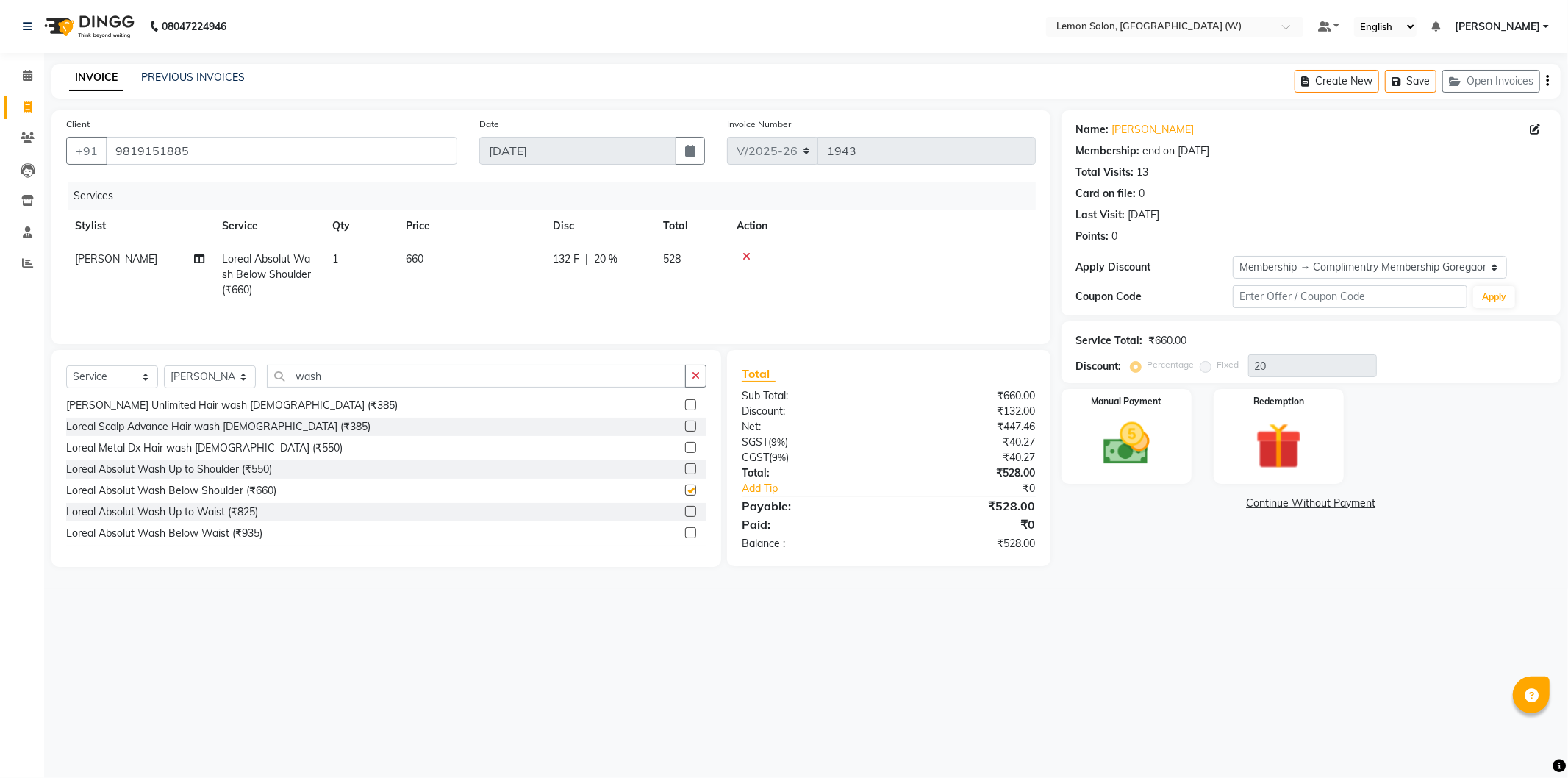
checkbox input "false"
drag, startPoint x: 1184, startPoint y: 437, endPoint x: 1230, endPoint y: 397, distance: 61.0
click at [1230, 397] on div "Manual Payment Redemption" at bounding box center [1311, 436] width 521 height 95
click at [1151, 447] on img at bounding box center [1126, 444] width 79 height 55
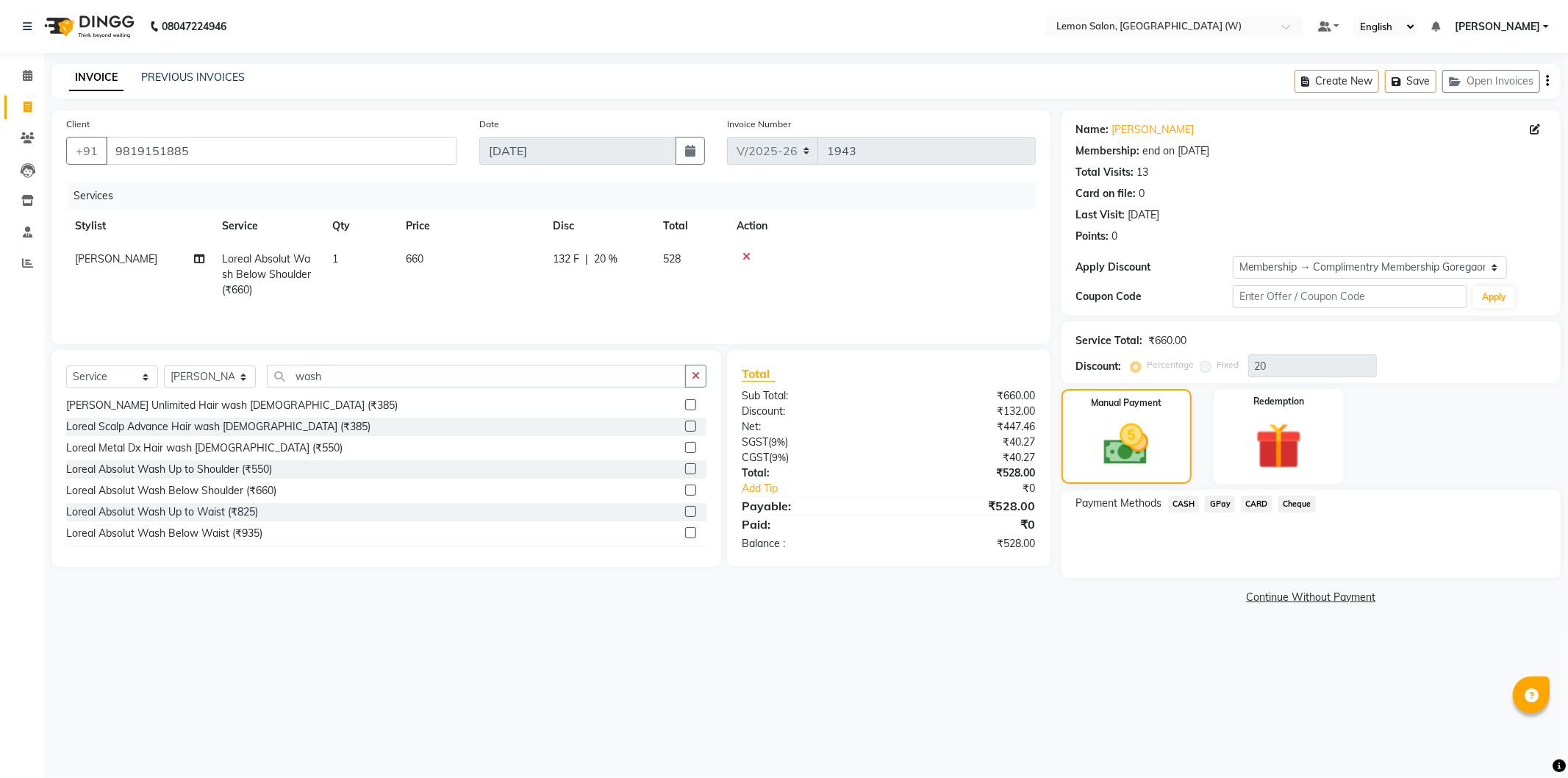
click at [1180, 502] on span "CASH" at bounding box center [1184, 504] width 31 height 17
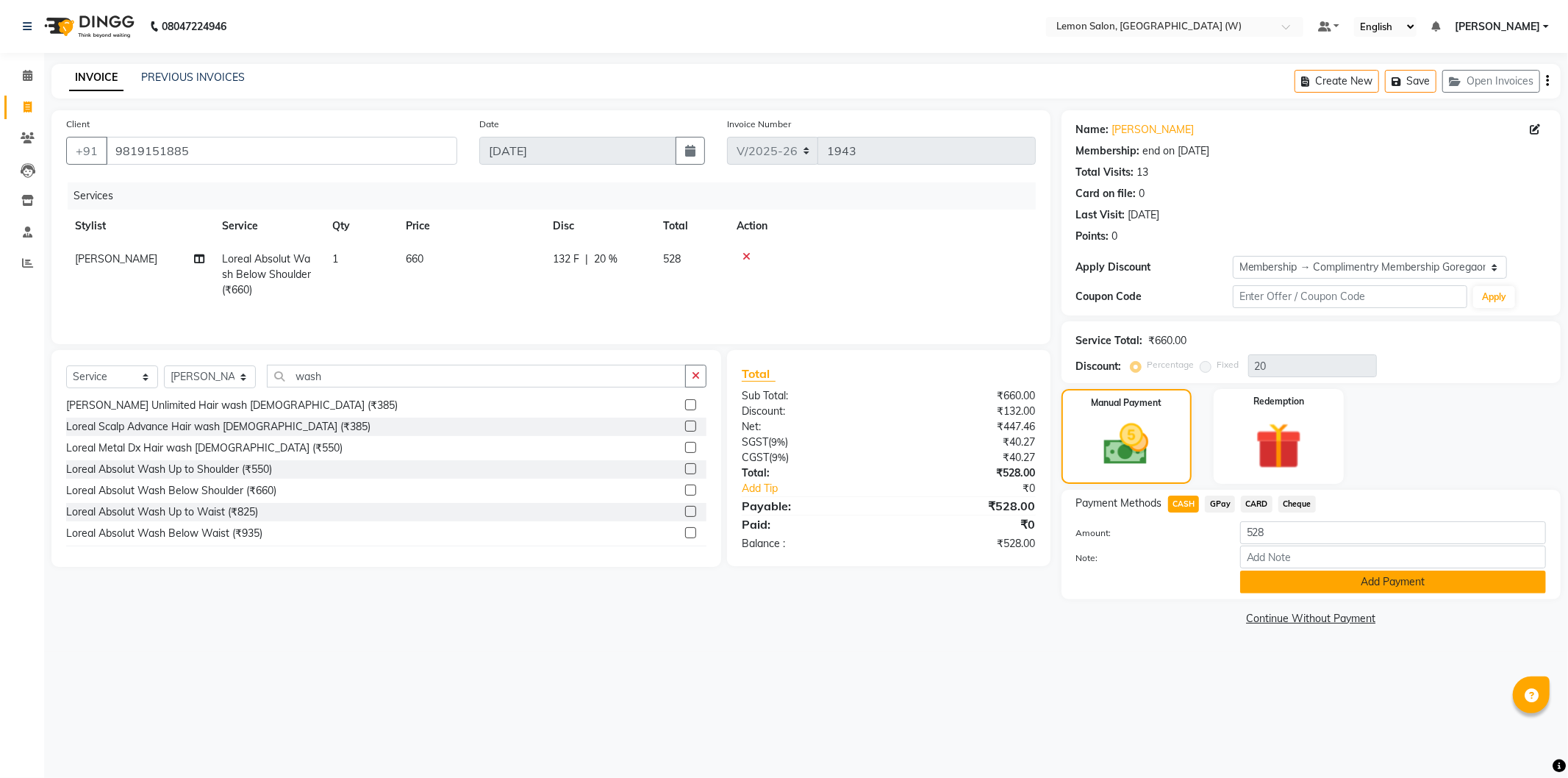
click at [1292, 585] on button "Add Payment" at bounding box center [1392, 581] width 306 height 23
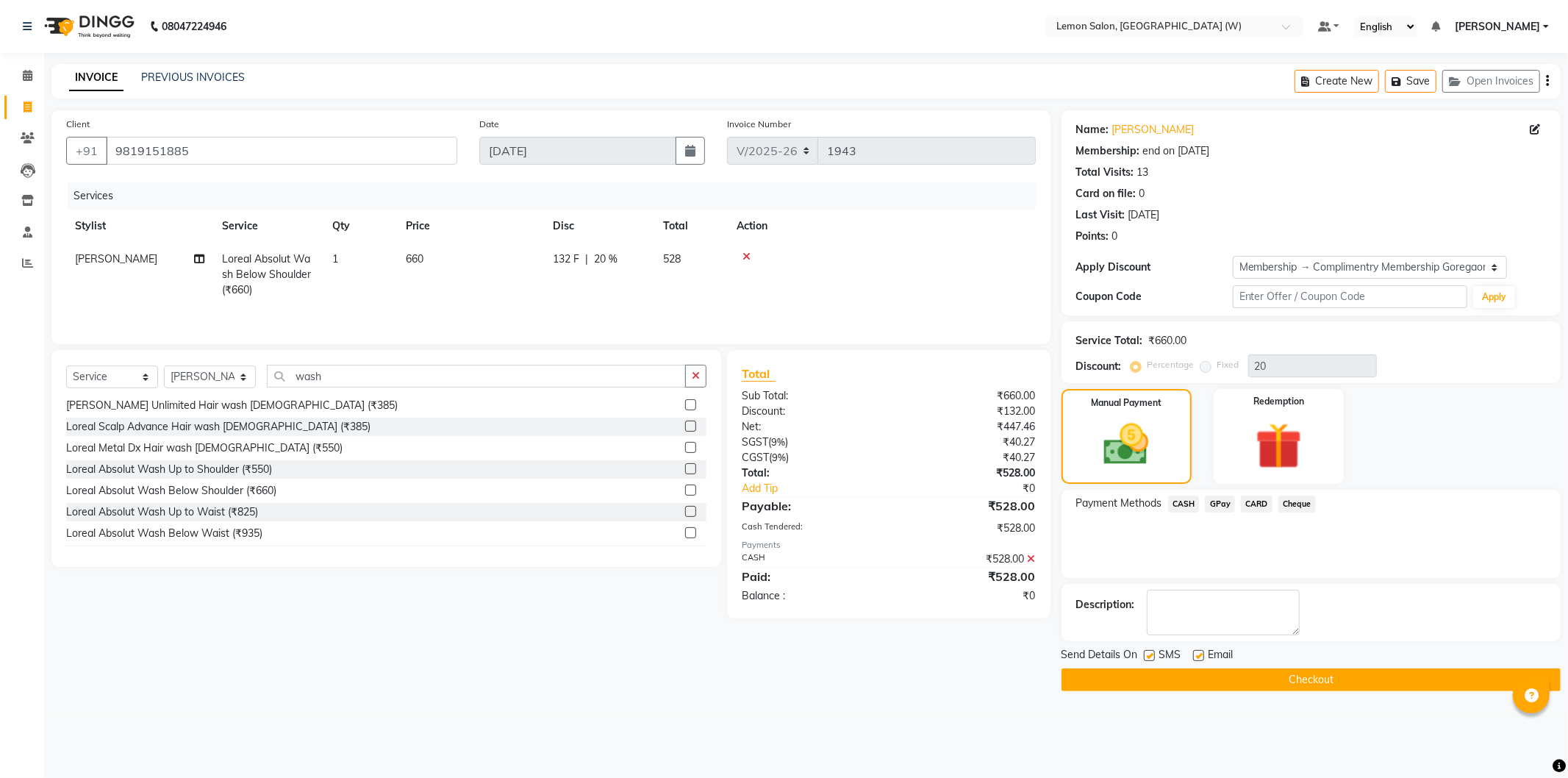
click at [91, 268] on td "[PERSON_NAME]" at bounding box center [140, 274] width 147 height 64
select select "84214"
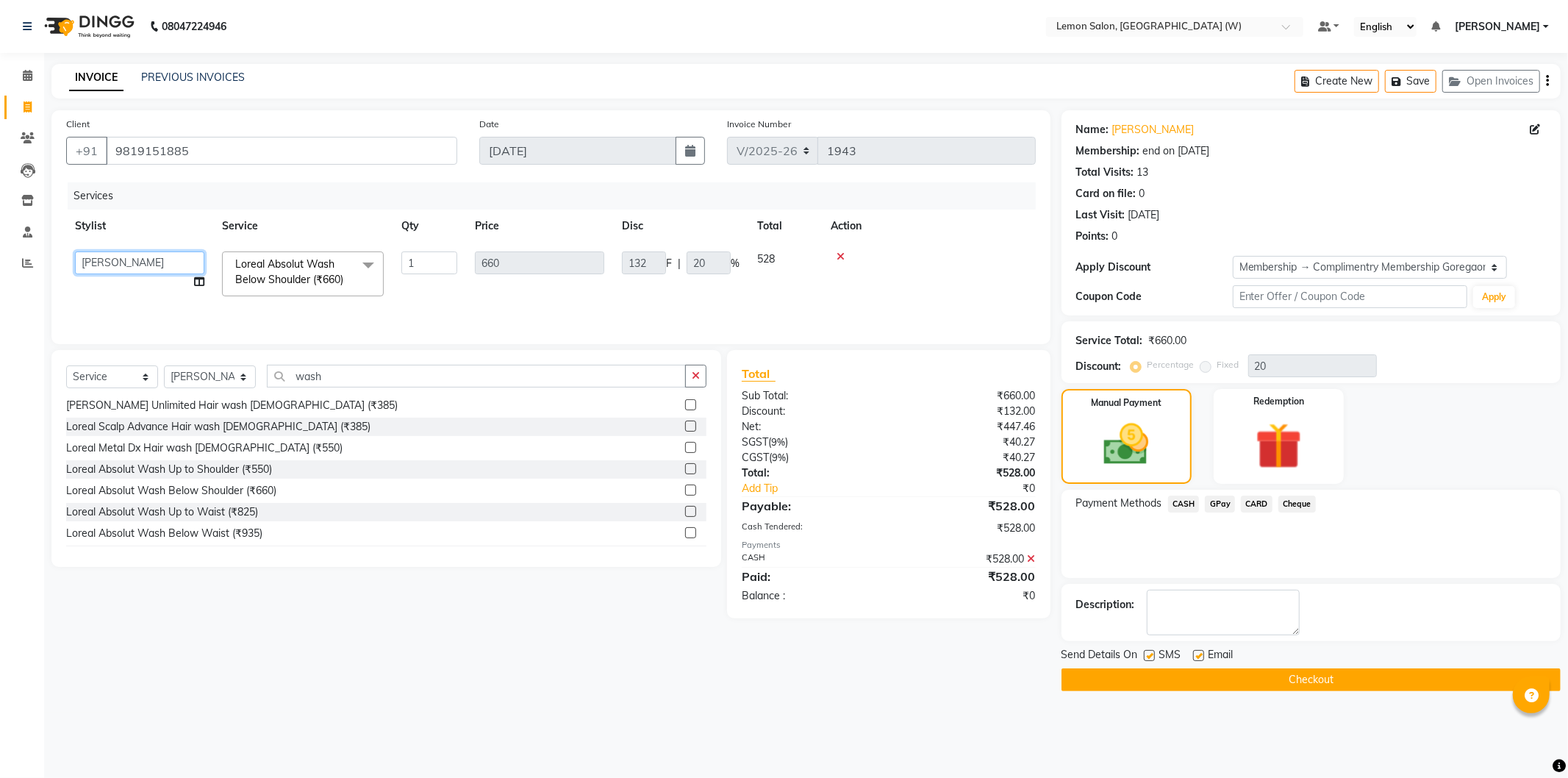
click at [94, 268] on select "[PERSON_NAME] DC [PERSON_NAME] [PERSON_NAME] [PERSON_NAME] [PERSON_NAME] [PERSO…" at bounding box center [140, 262] width 129 height 23
select select "70516"
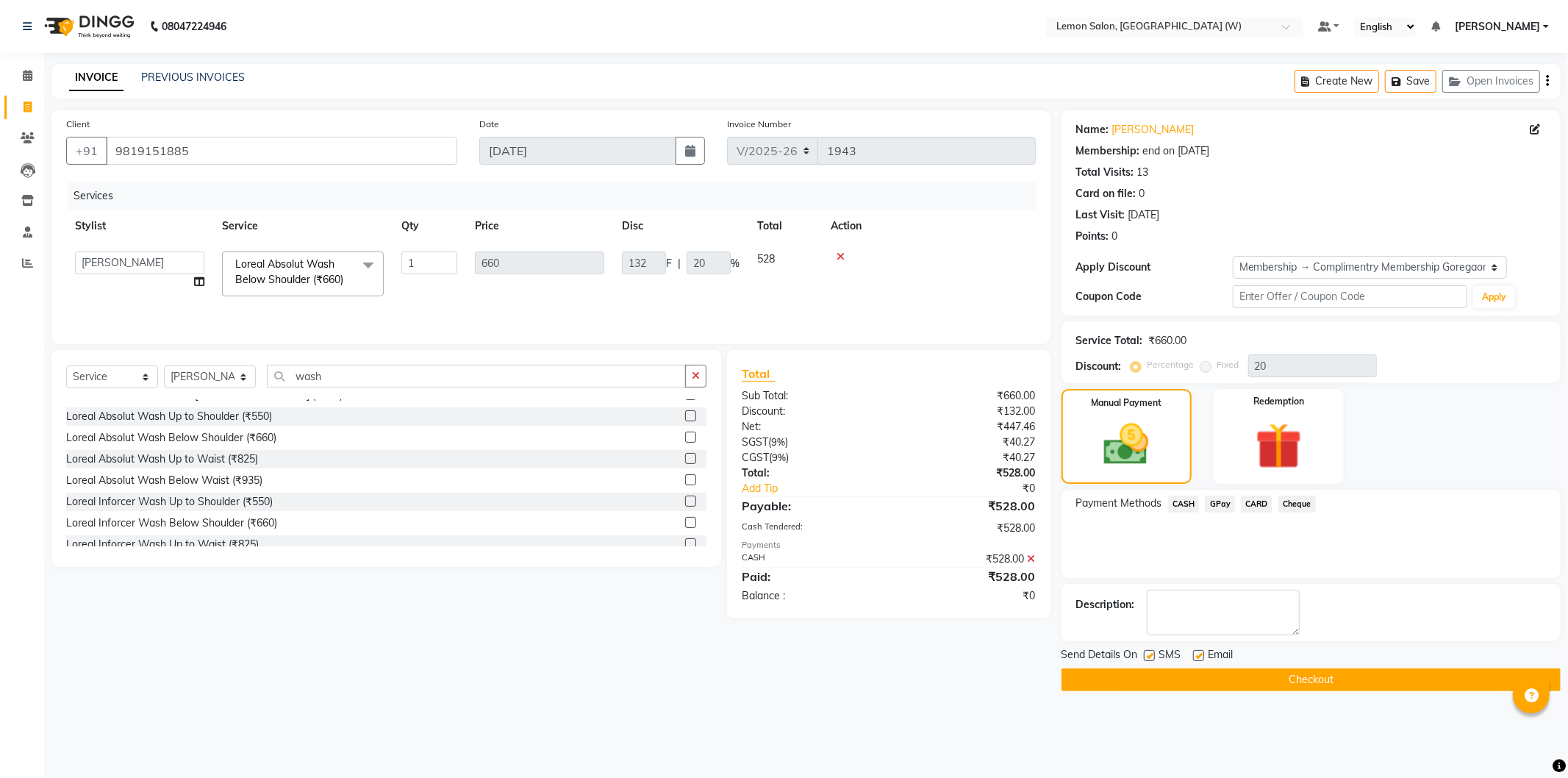
scroll to position [490, 0]
click at [1245, 676] on button "Checkout" at bounding box center [1311, 679] width 499 height 23
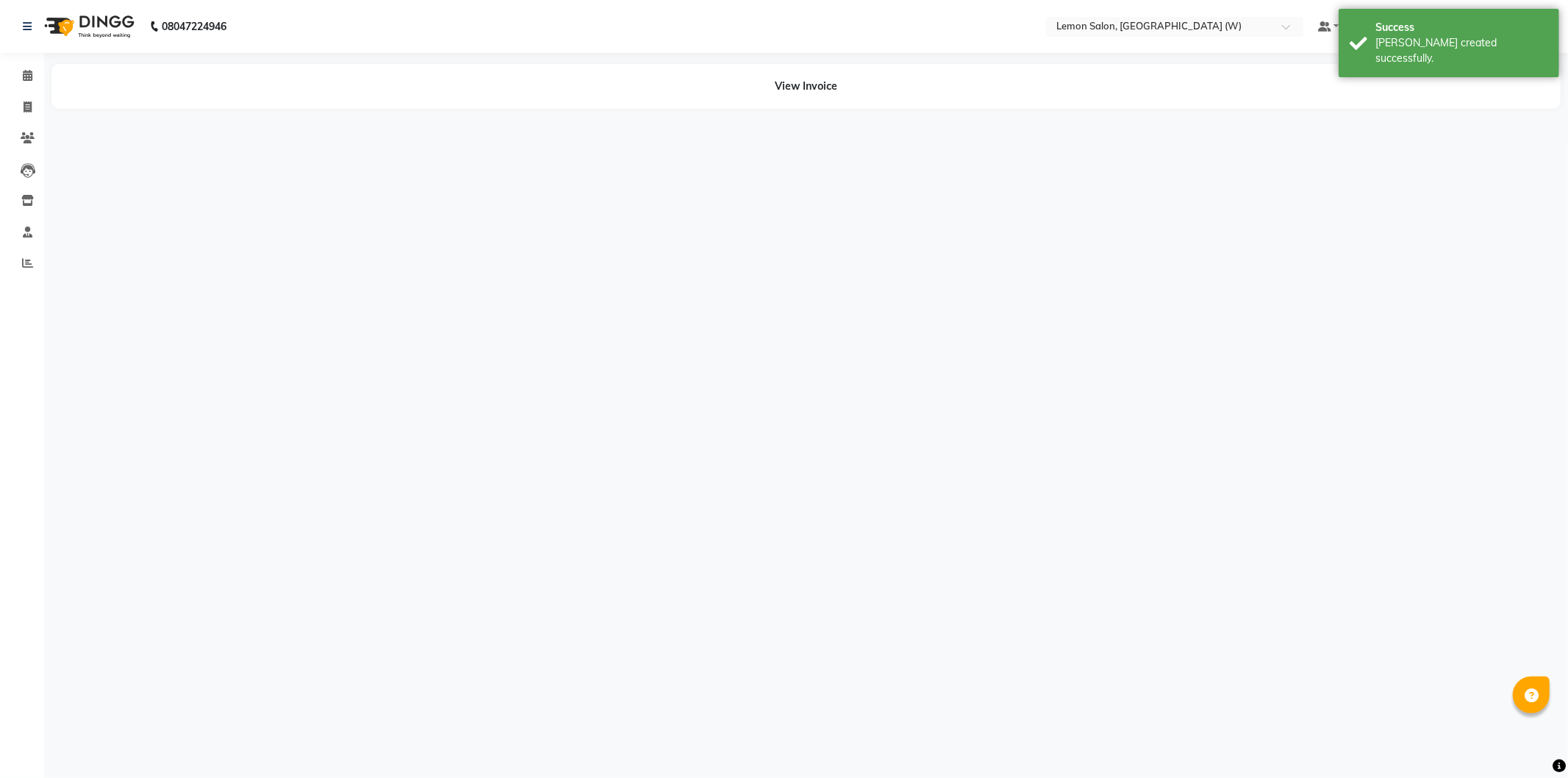
click at [1246, 676] on div "08047224946 Select Location × Lemon Salon, Goregaon (W) Default Panel My Panel …" at bounding box center [784, 389] width 1568 height 778
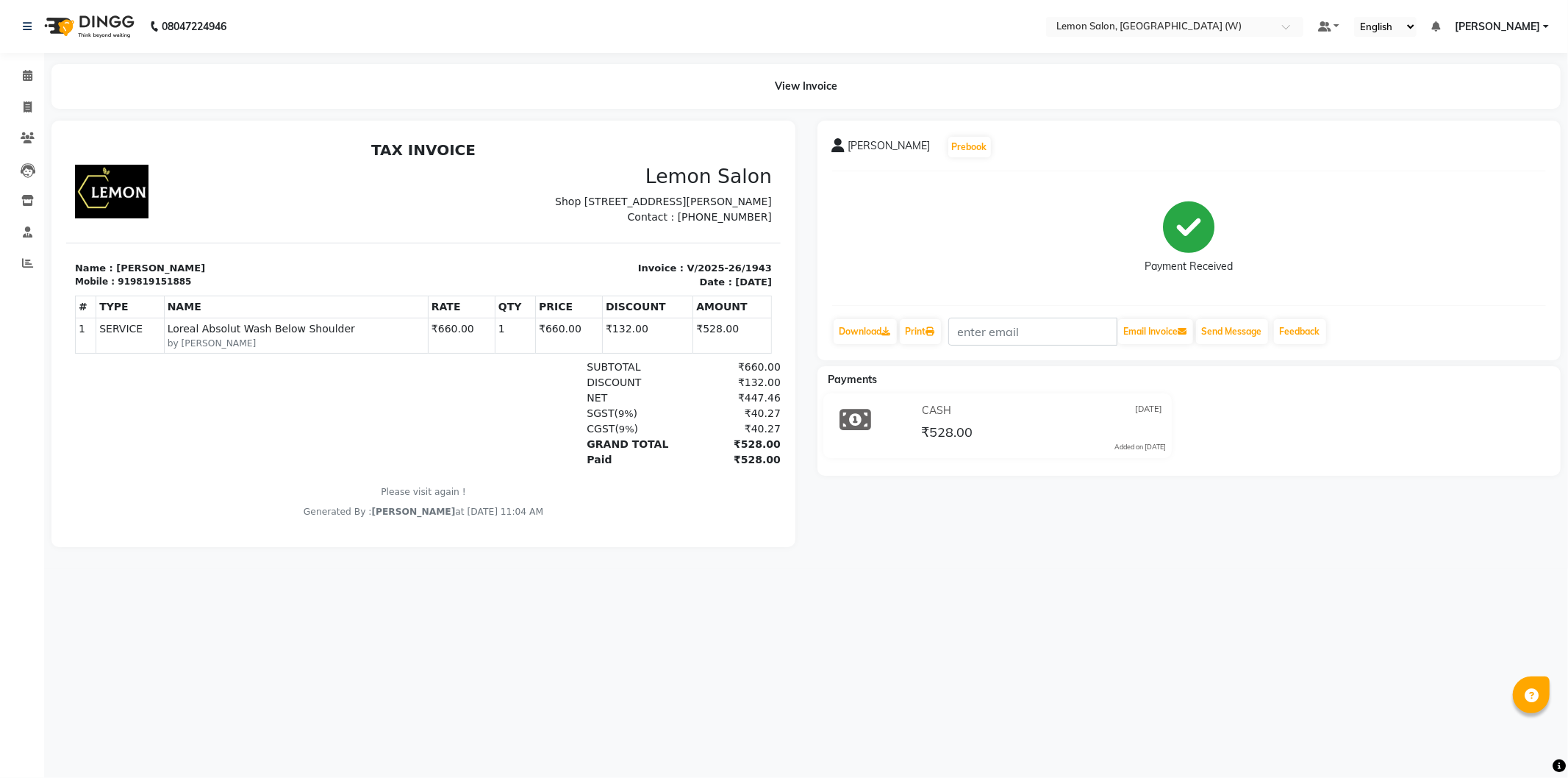
scroll to position [11, 0]
drag, startPoint x: 504, startPoint y: 715, endPoint x: 330, endPoint y: 347, distance: 407.1
click at [330, 347] on small "by Ganesh Motewad" at bounding box center [296, 343] width 257 height 13
click at [15, 75] on span at bounding box center [28, 76] width 26 height 17
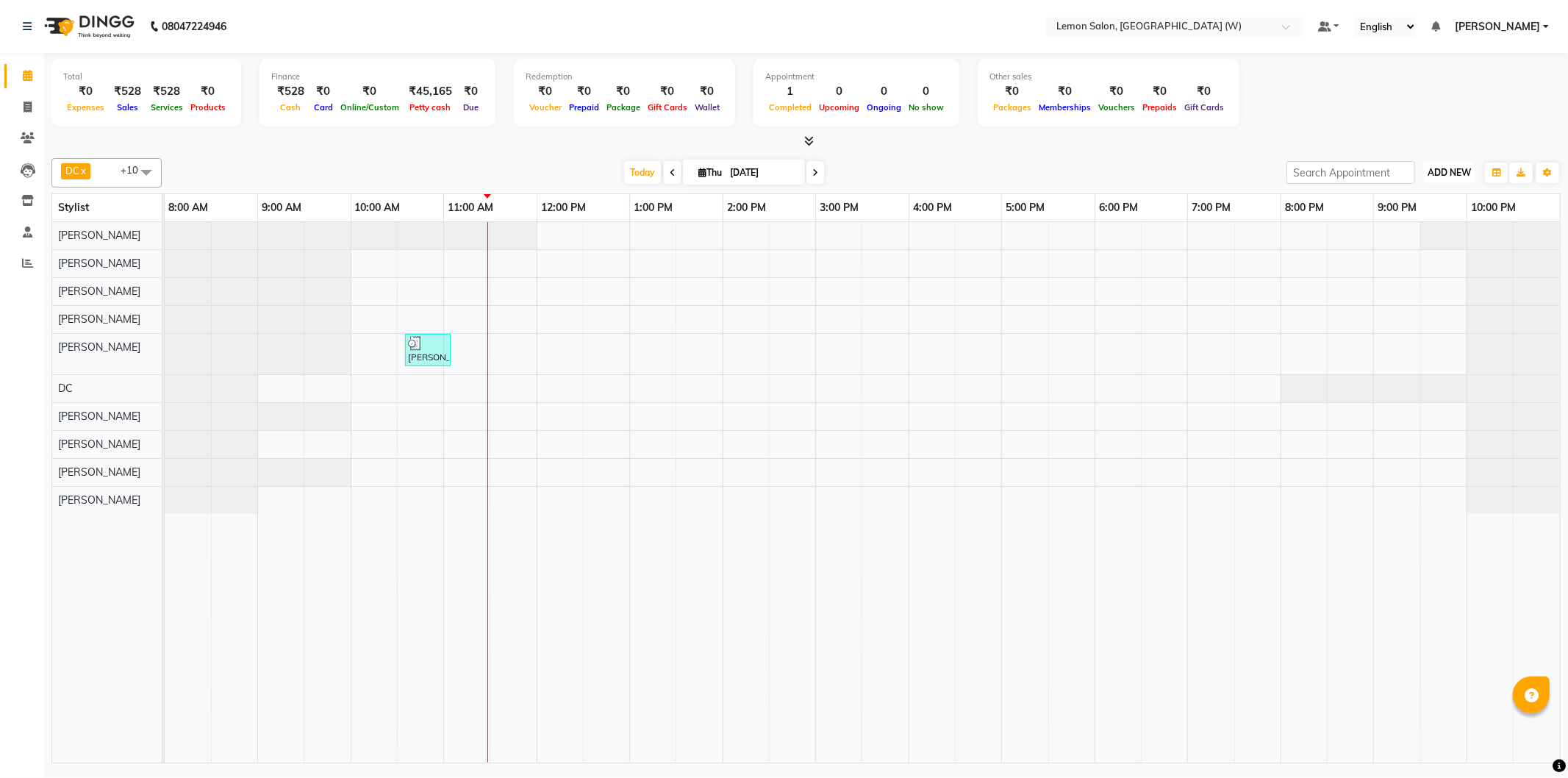
click at [1454, 167] on span "ADD NEW" at bounding box center [1449, 173] width 43 height 11
click at [1416, 254] on link "Add Attendance" at bounding box center [1416, 257] width 116 height 19
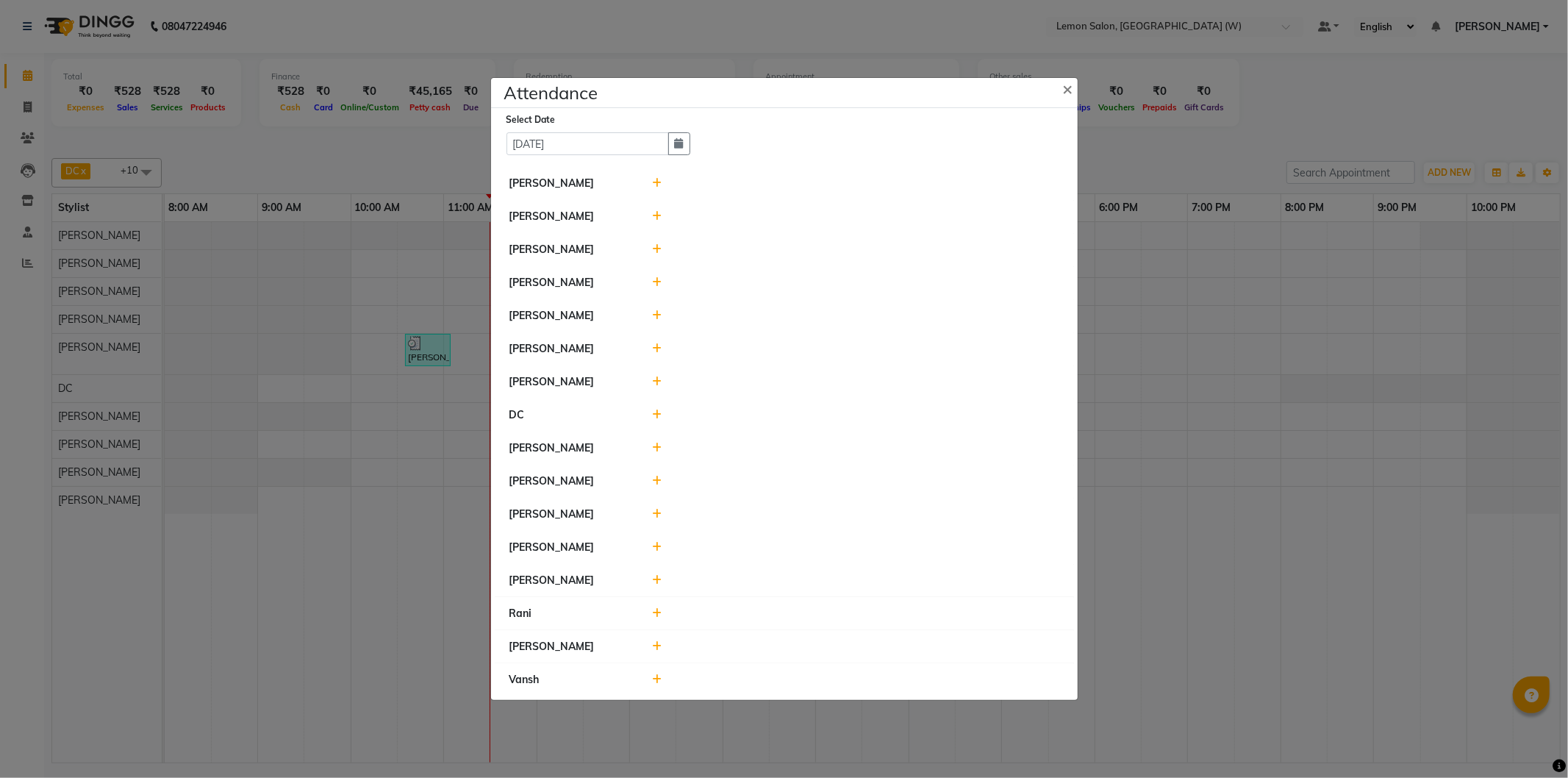
click at [650, 515] on div at bounding box center [856, 514] width 430 height 16
click at [653, 516] on icon at bounding box center [657, 514] width 9 height 10
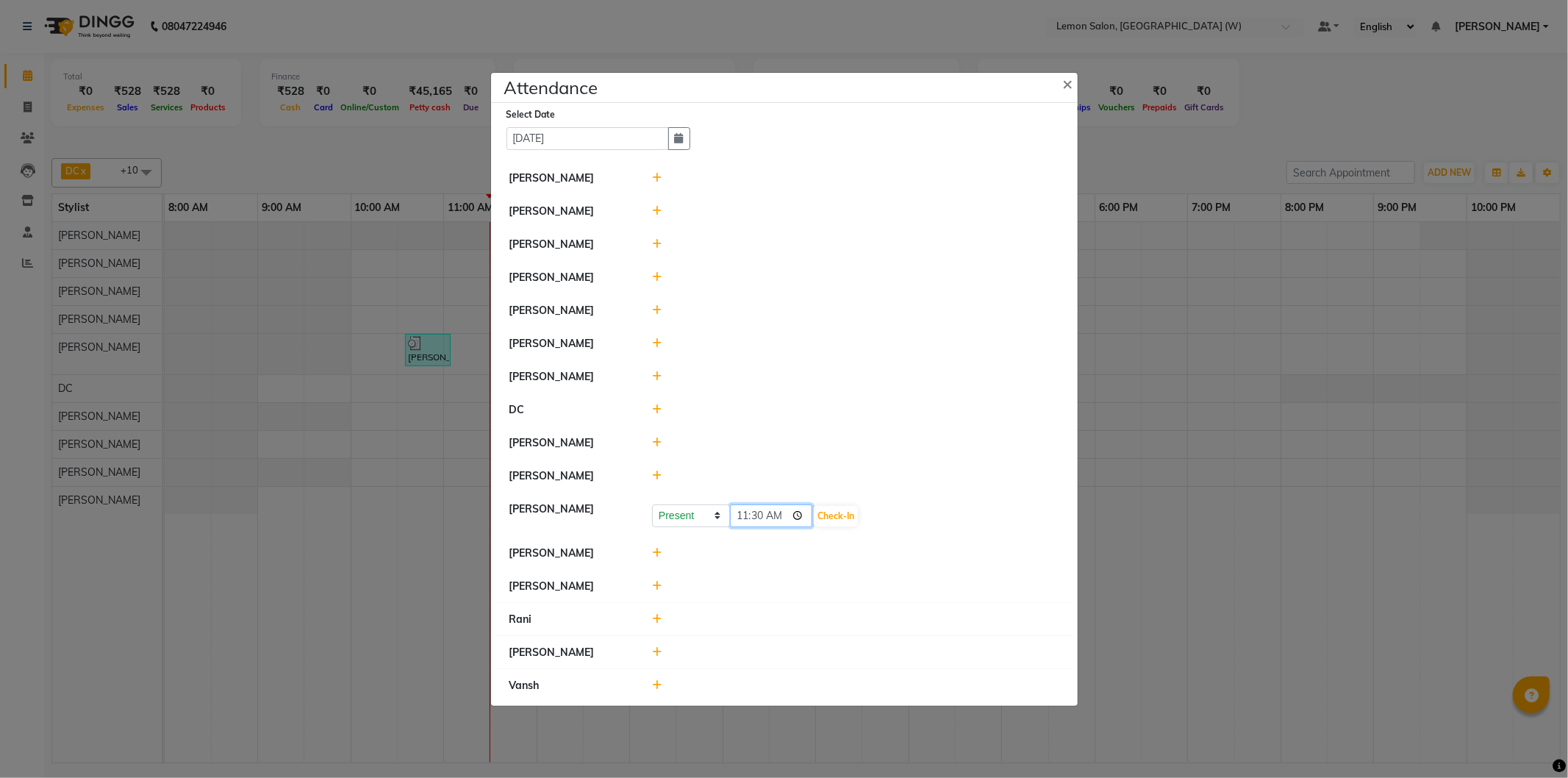
click at [743, 512] on input "11:30" at bounding box center [771, 516] width 82 height 23
type input "09:37"
click at [828, 519] on button "Check-In" at bounding box center [836, 516] width 44 height 20
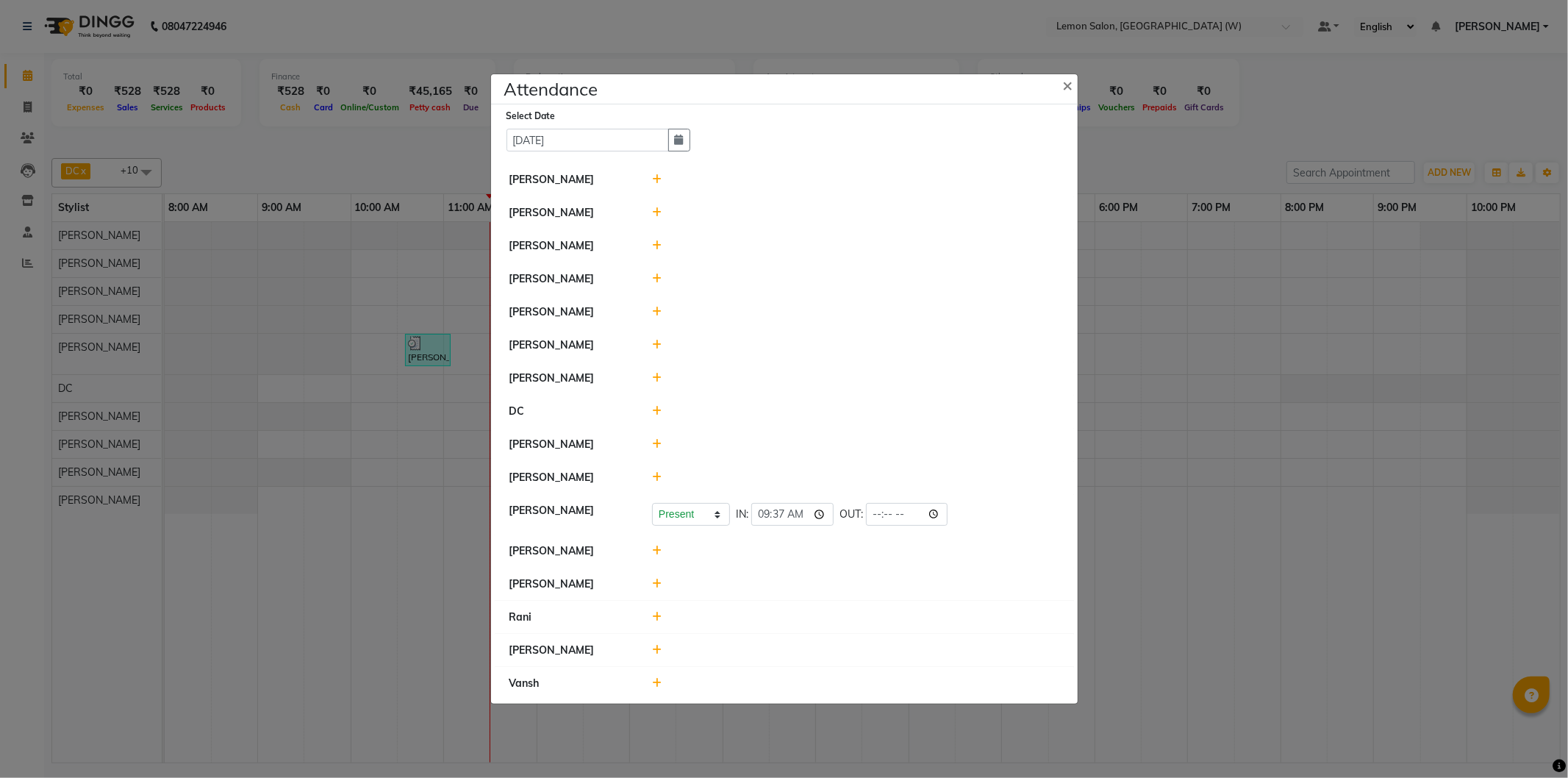
click at [662, 553] on div at bounding box center [856, 551] width 430 height 16
click at [653, 547] on icon at bounding box center [657, 550] width 9 height 10
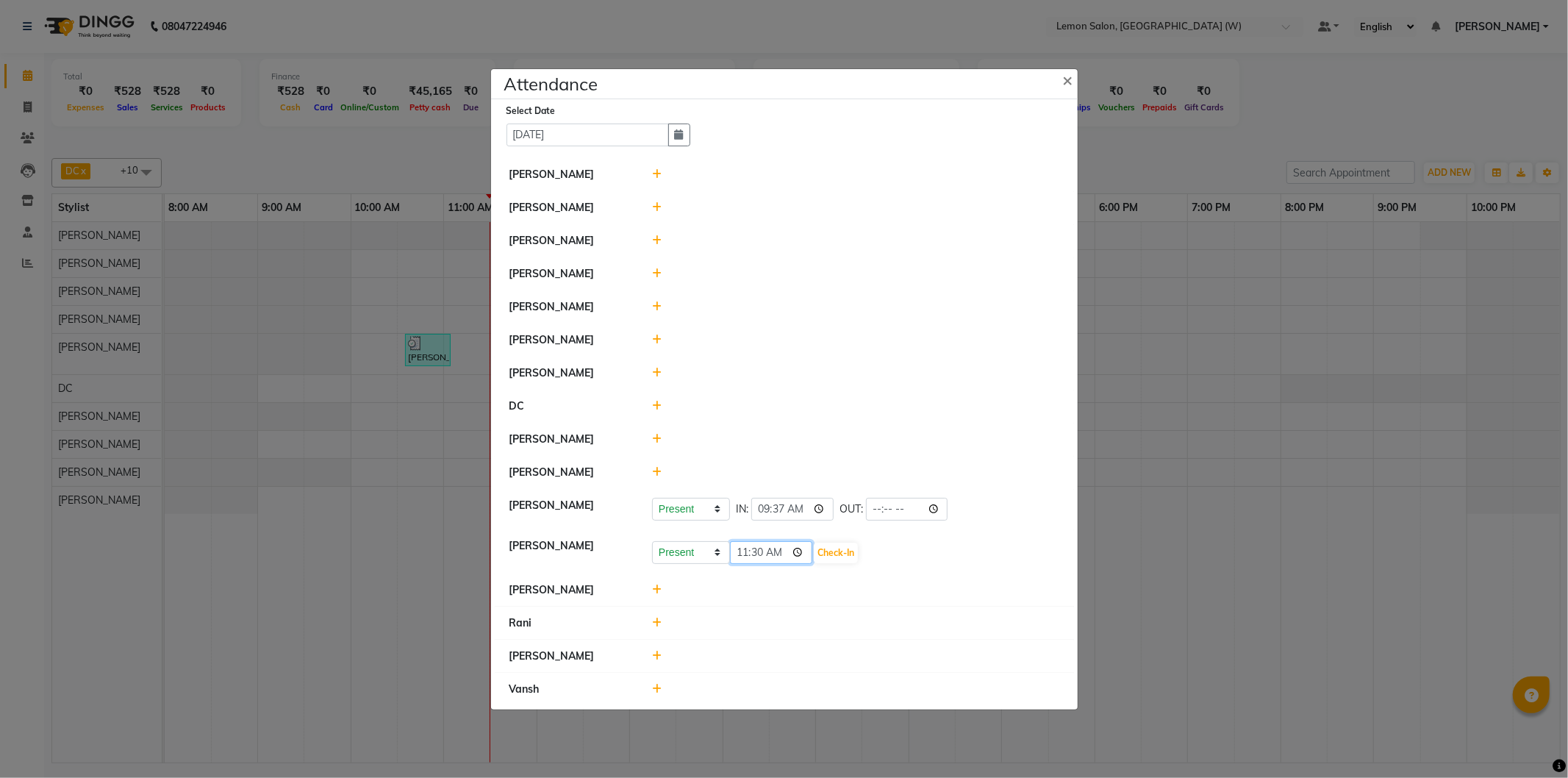
click at [747, 545] on input "11:30" at bounding box center [771, 553] width 82 height 23
type input "09:57"
click at [847, 549] on button "Check-In" at bounding box center [836, 553] width 44 height 20
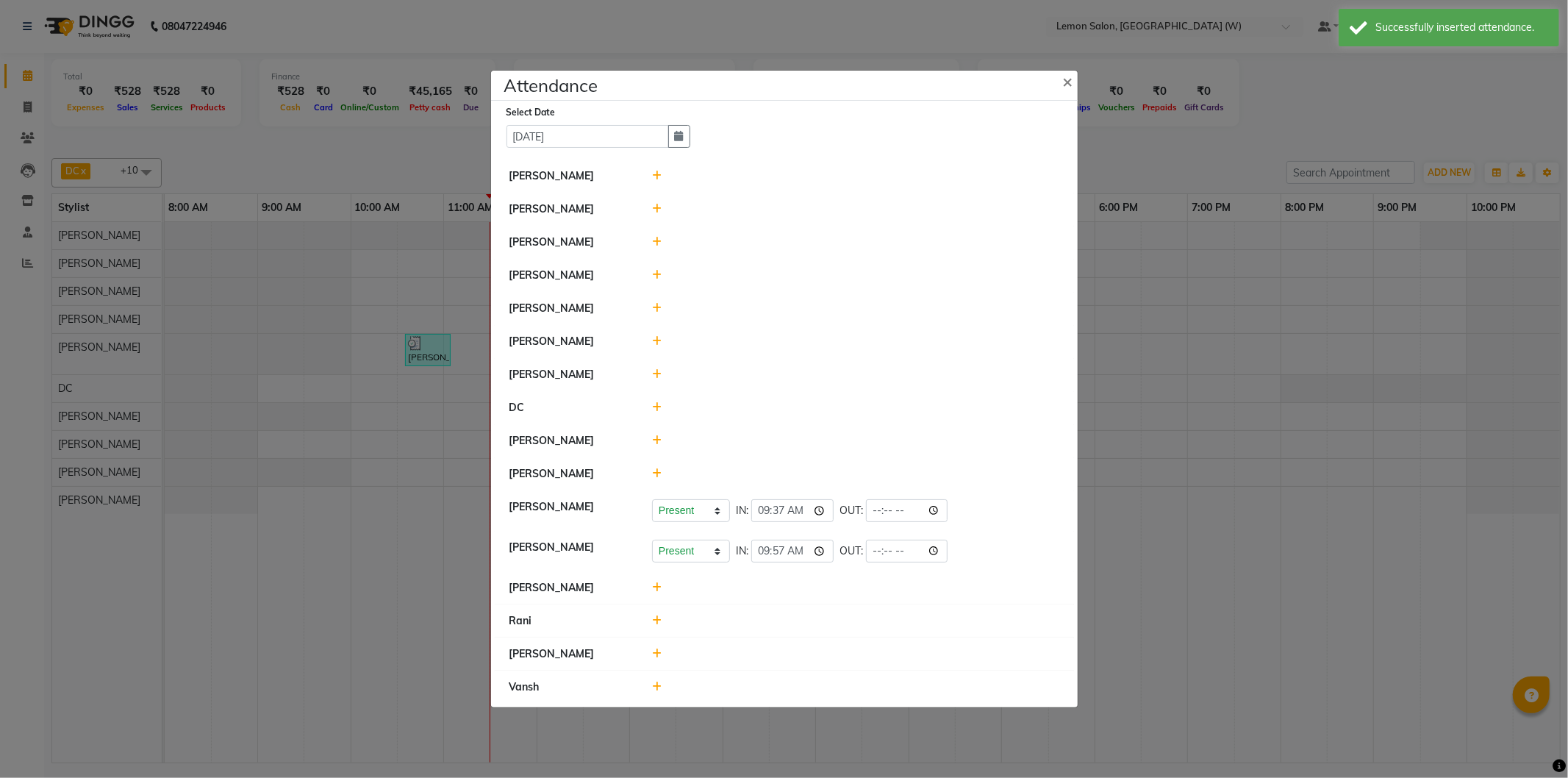
click at [659, 277] on icon at bounding box center [657, 274] width 9 height 10
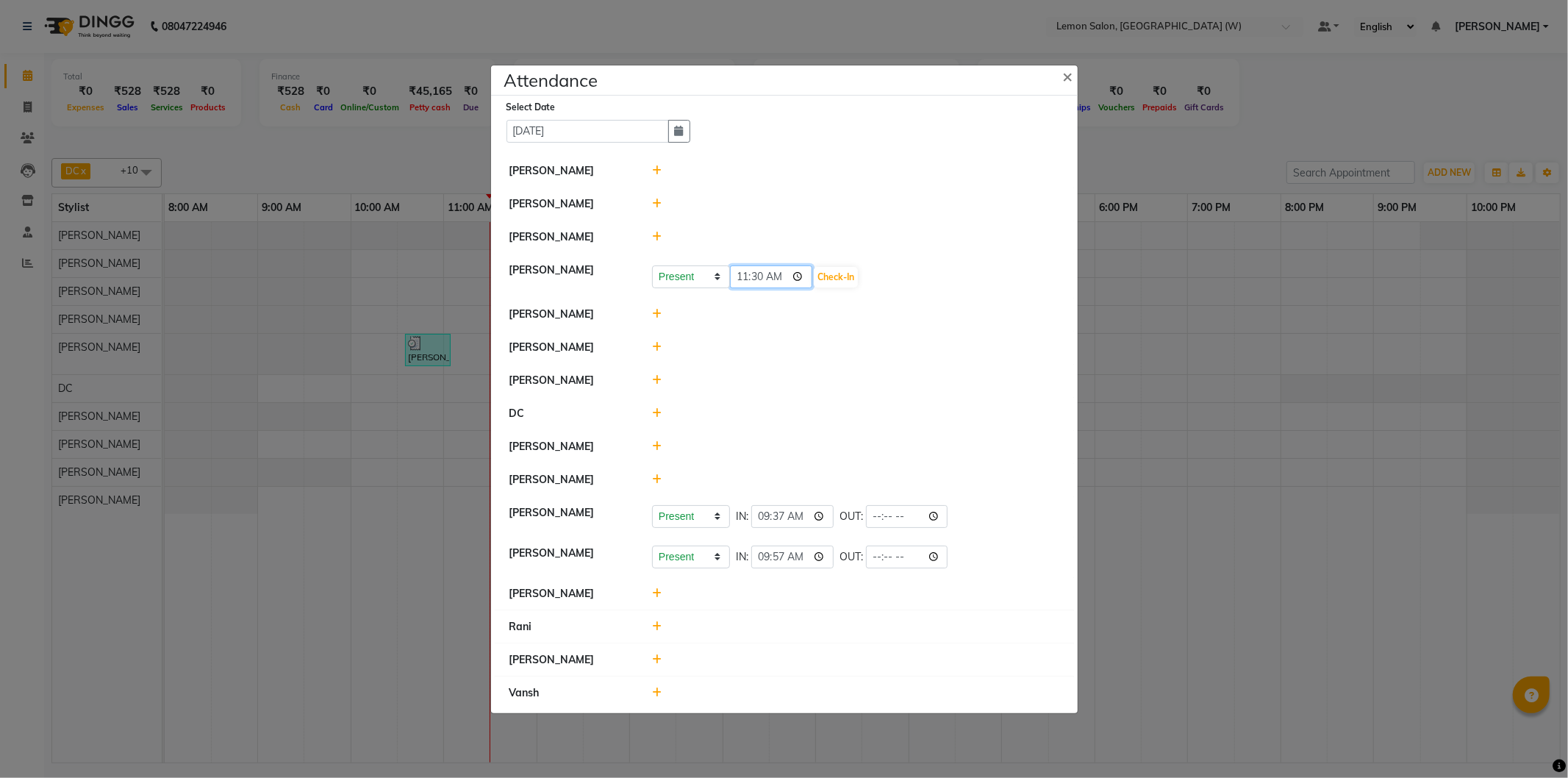
click at [745, 272] on input "11:30" at bounding box center [771, 276] width 82 height 23
click at [747, 272] on input "10:02" at bounding box center [771, 276] width 82 height 23
click at [760, 274] on input "10:02" at bounding box center [771, 276] width 82 height 23
type input "10:07"
click at [851, 267] on button "Check-In" at bounding box center [836, 277] width 44 height 20
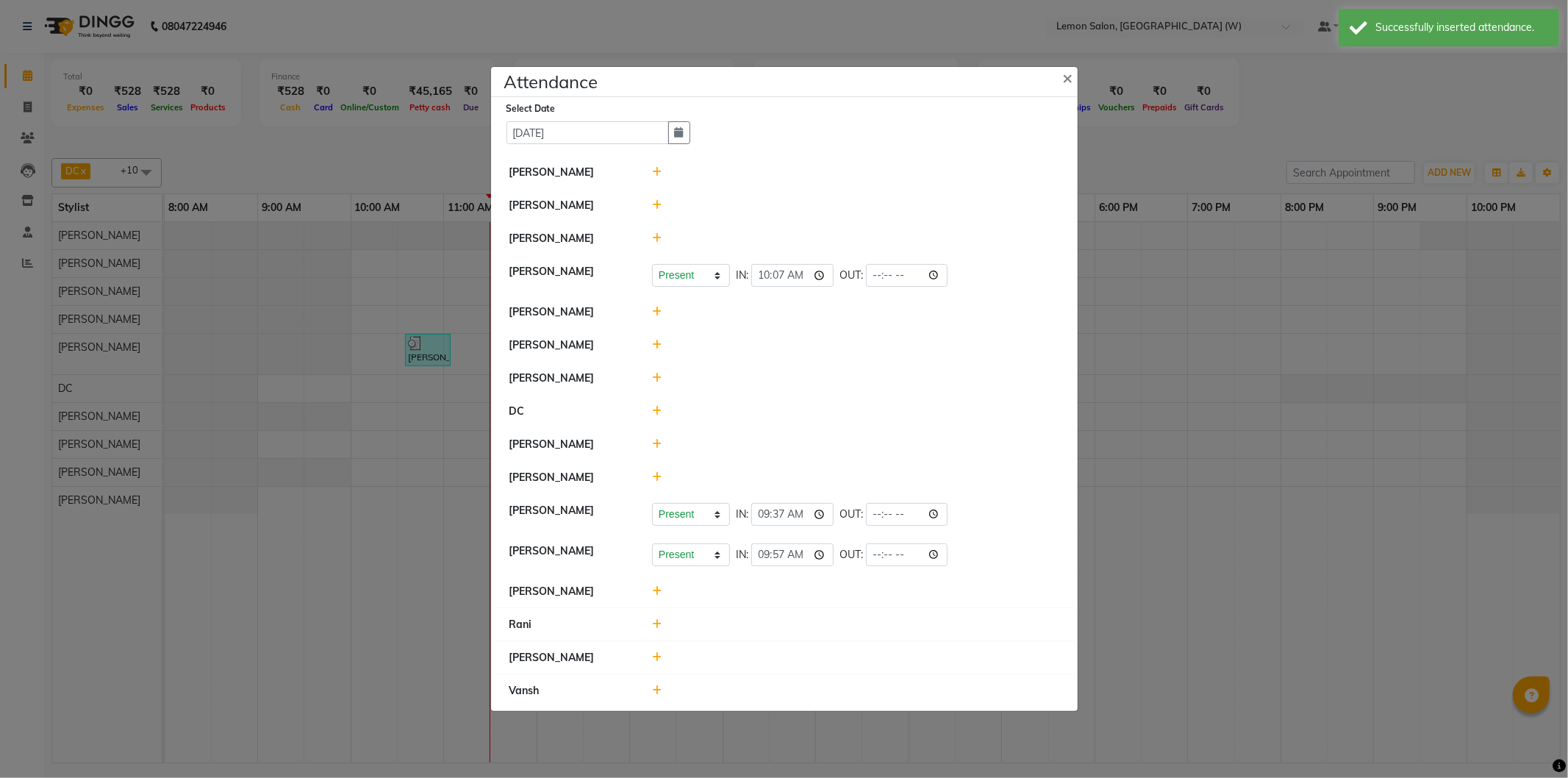
click at [653, 693] on icon at bounding box center [657, 690] width 9 height 10
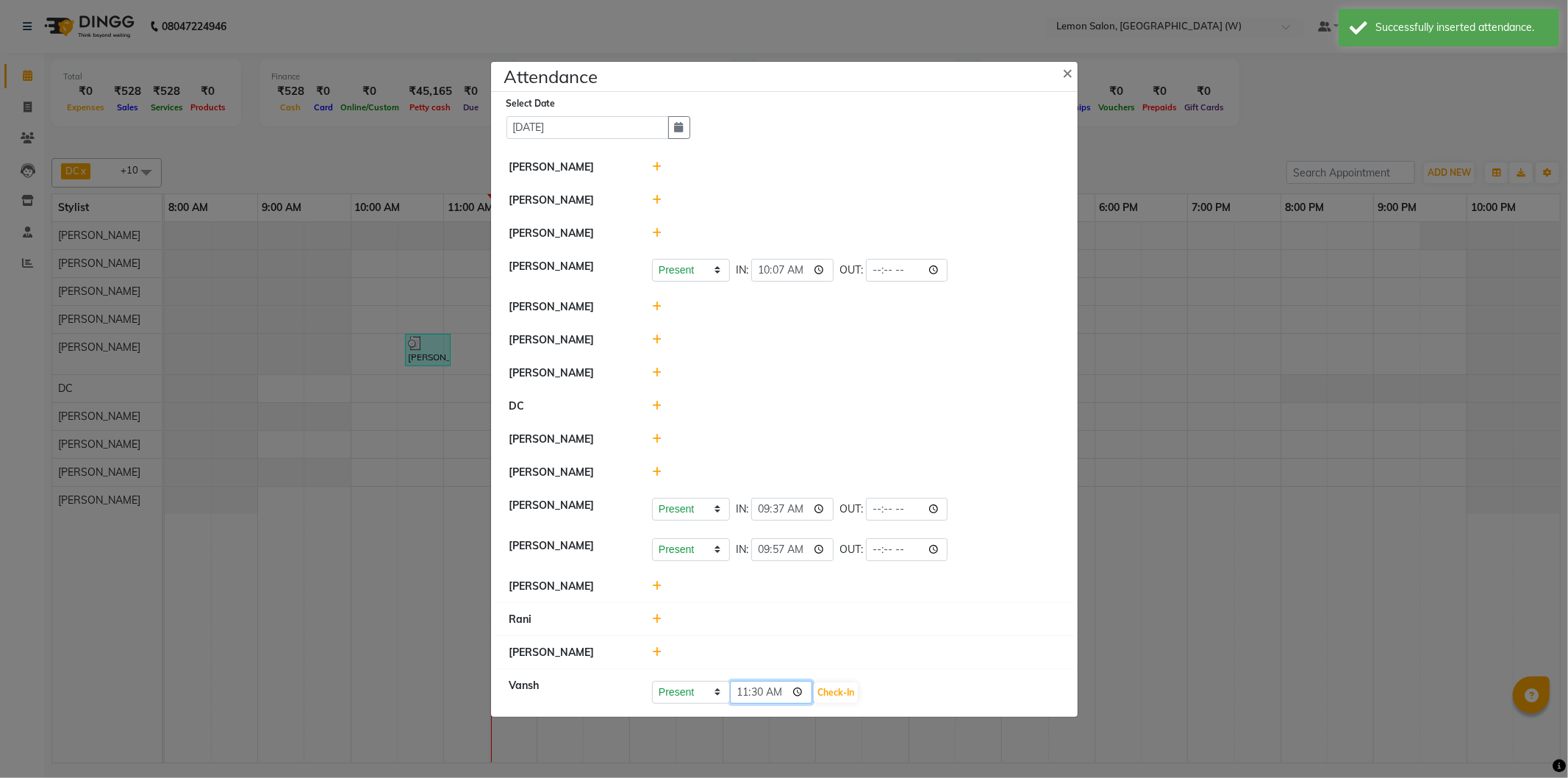
click at [748, 693] on input "11:30" at bounding box center [771, 692] width 82 height 23
type input "10:09"
click at [835, 689] on button "Check-In" at bounding box center [836, 692] width 44 height 20
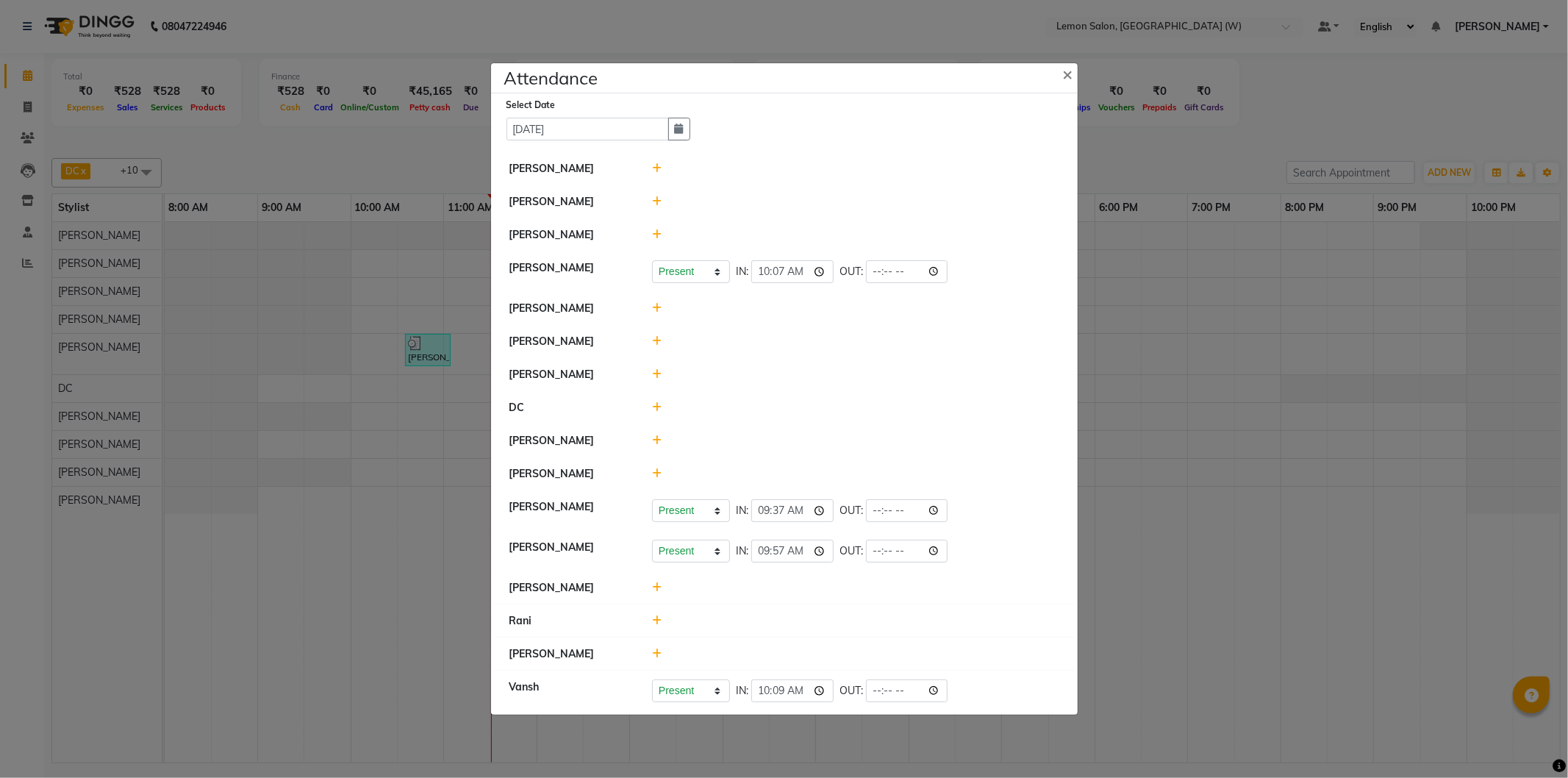
click at [660, 372] on icon at bounding box center [657, 373] width 9 height 10
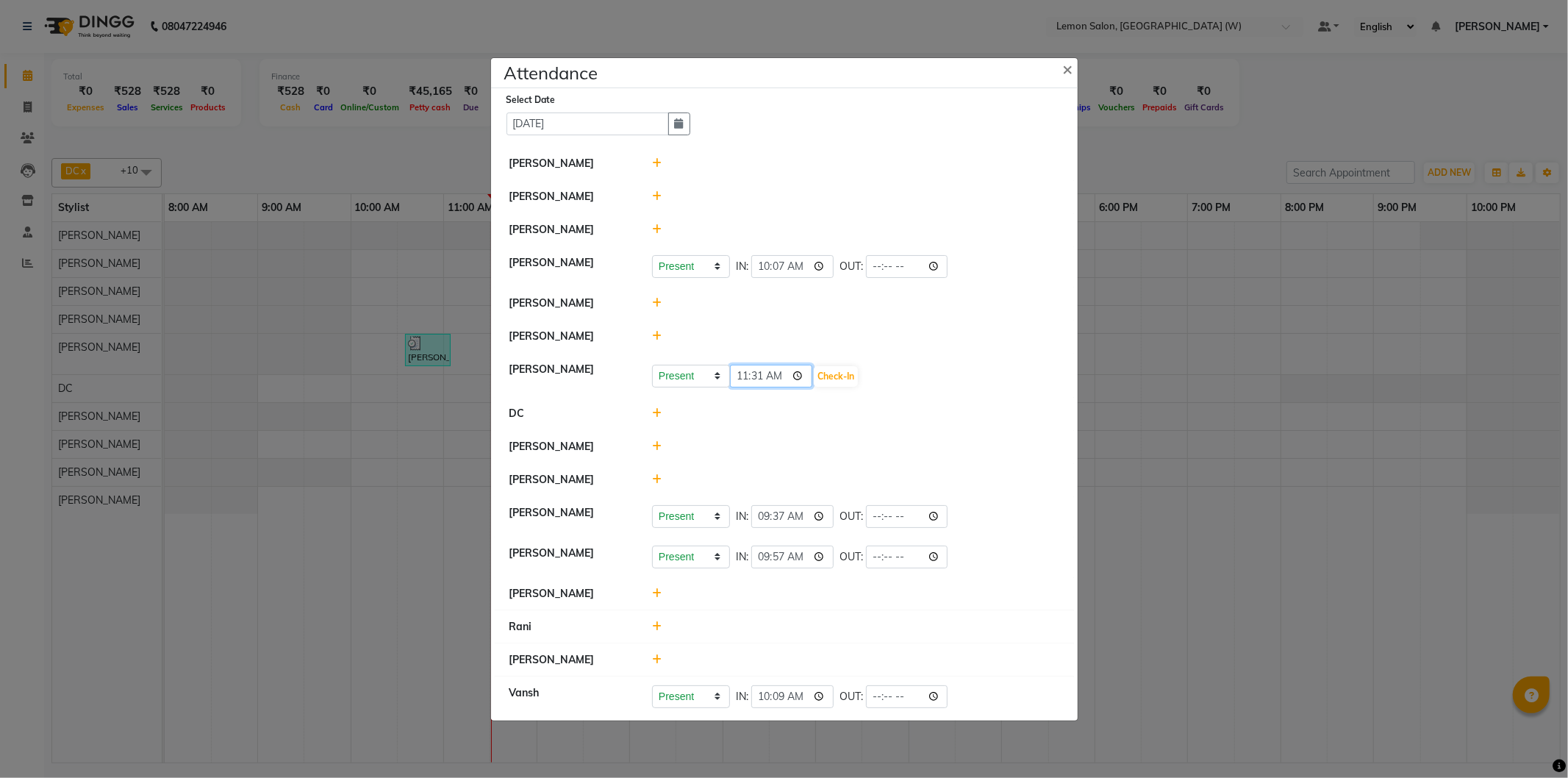
click at [739, 380] on input "11:31" at bounding box center [771, 376] width 82 height 23
type input "10:15"
click at [839, 376] on button "Check-In" at bounding box center [836, 376] width 44 height 20
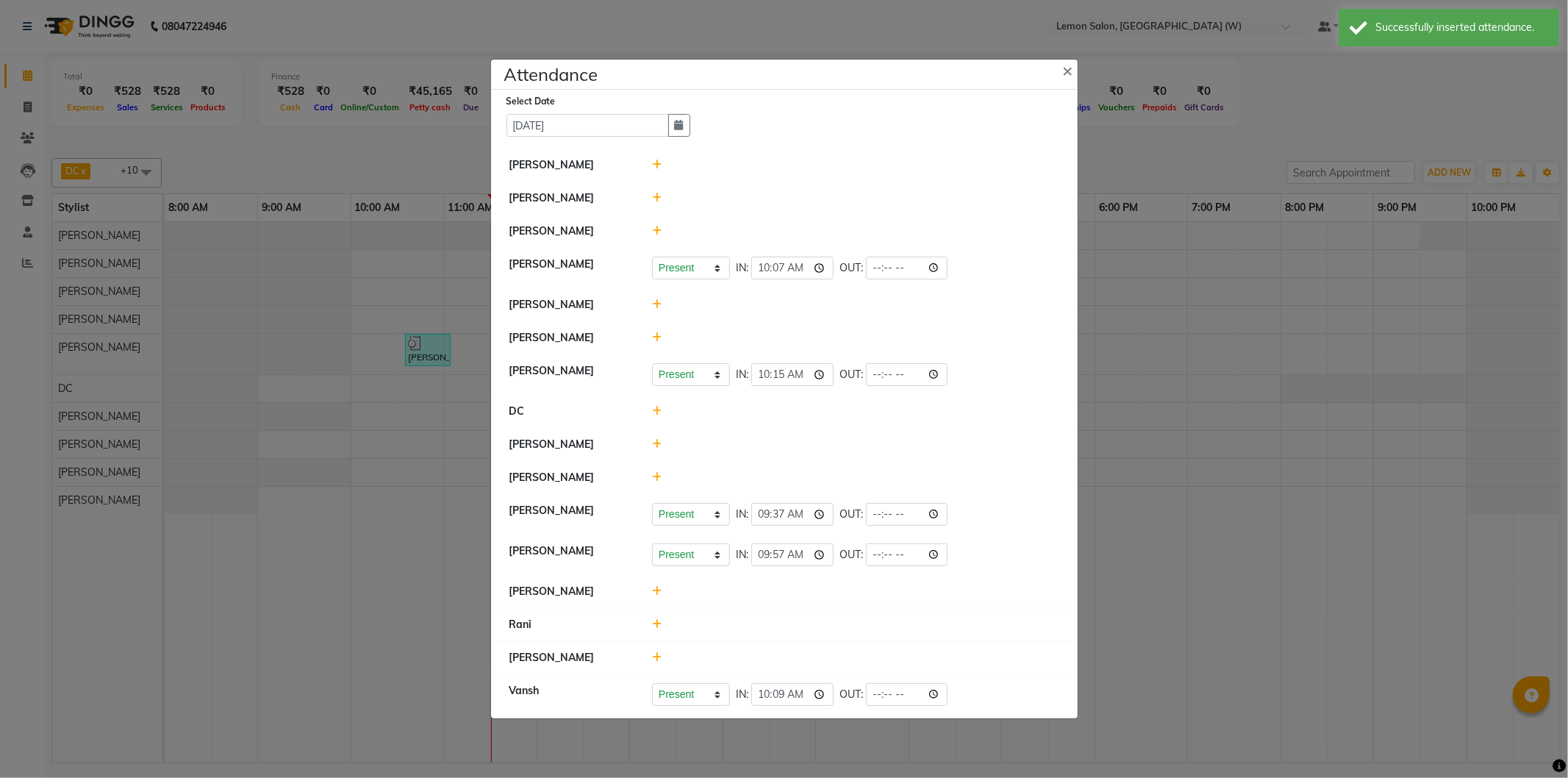
click at [658, 340] on icon at bounding box center [657, 337] width 9 height 10
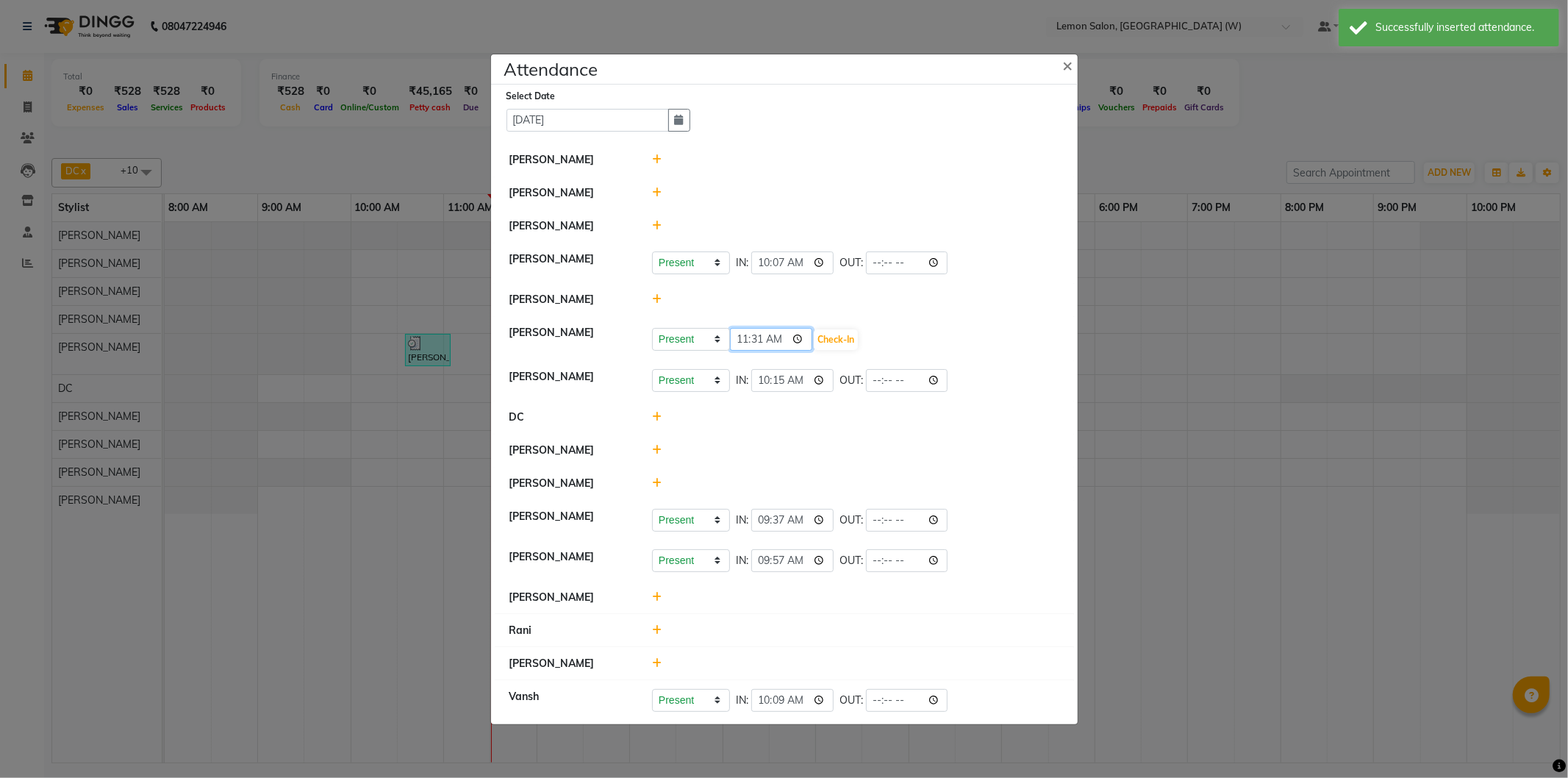
click at [743, 340] on input "11:31" at bounding box center [771, 339] width 82 height 23
type input "10:54"
click at [826, 334] on button "Check-In" at bounding box center [836, 339] width 44 height 20
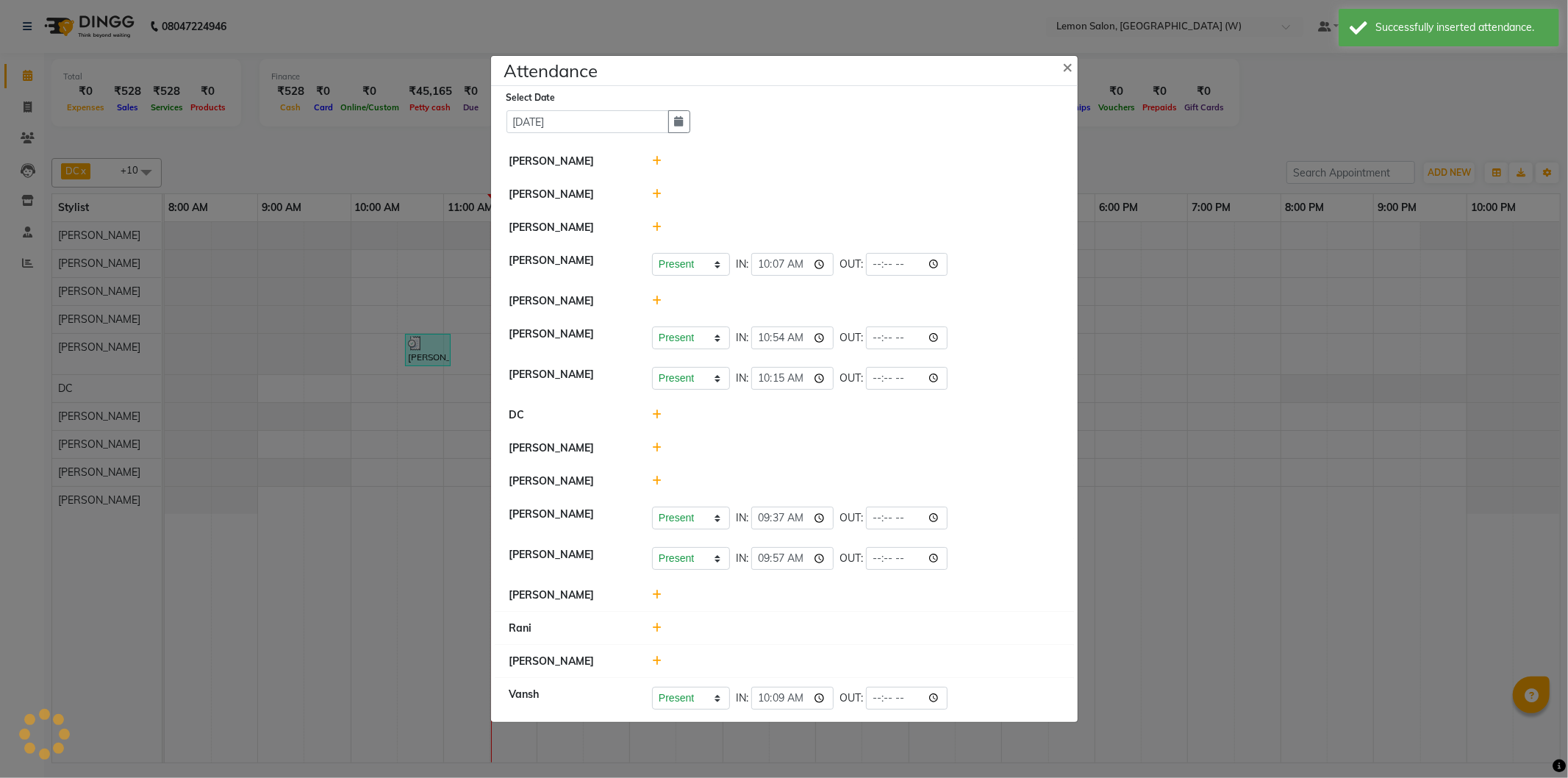
click at [653, 475] on span at bounding box center [657, 480] width 9 height 13
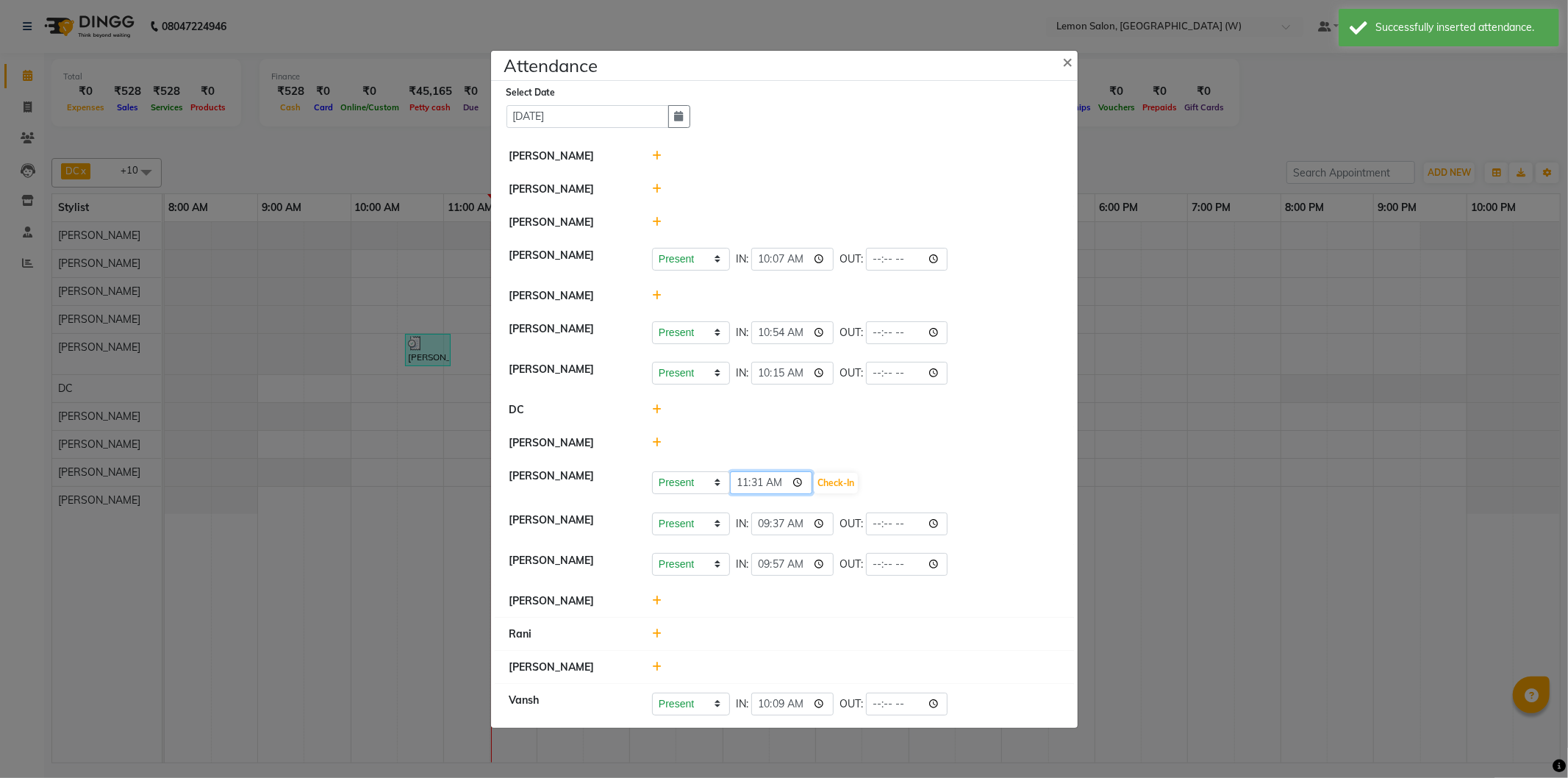
click at [744, 485] on input "11:31" at bounding box center [771, 482] width 82 height 23
click at [833, 479] on button "Check-In" at bounding box center [836, 483] width 44 height 20
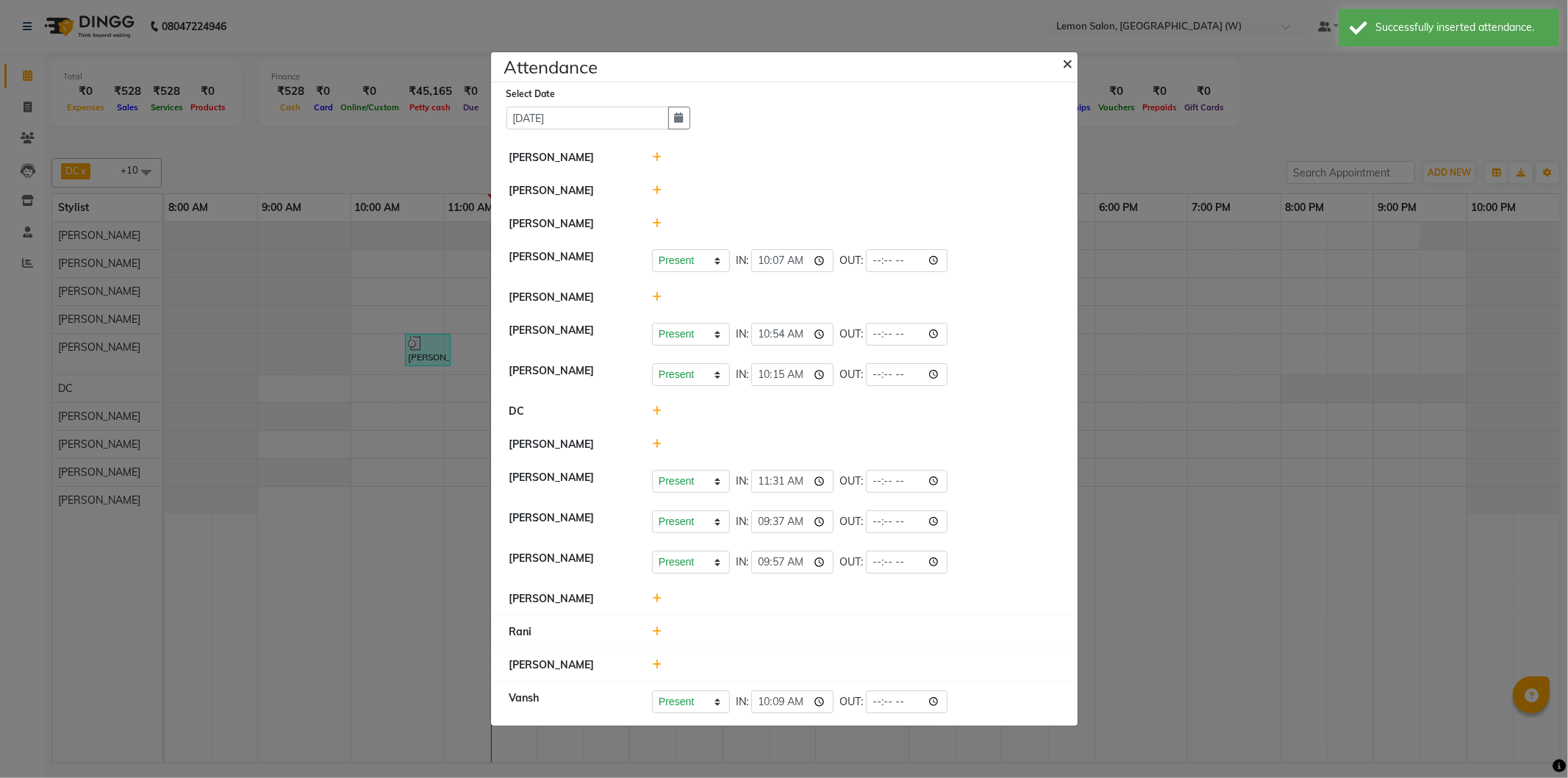
click at [1055, 63] on button "×" at bounding box center [1070, 62] width 37 height 42
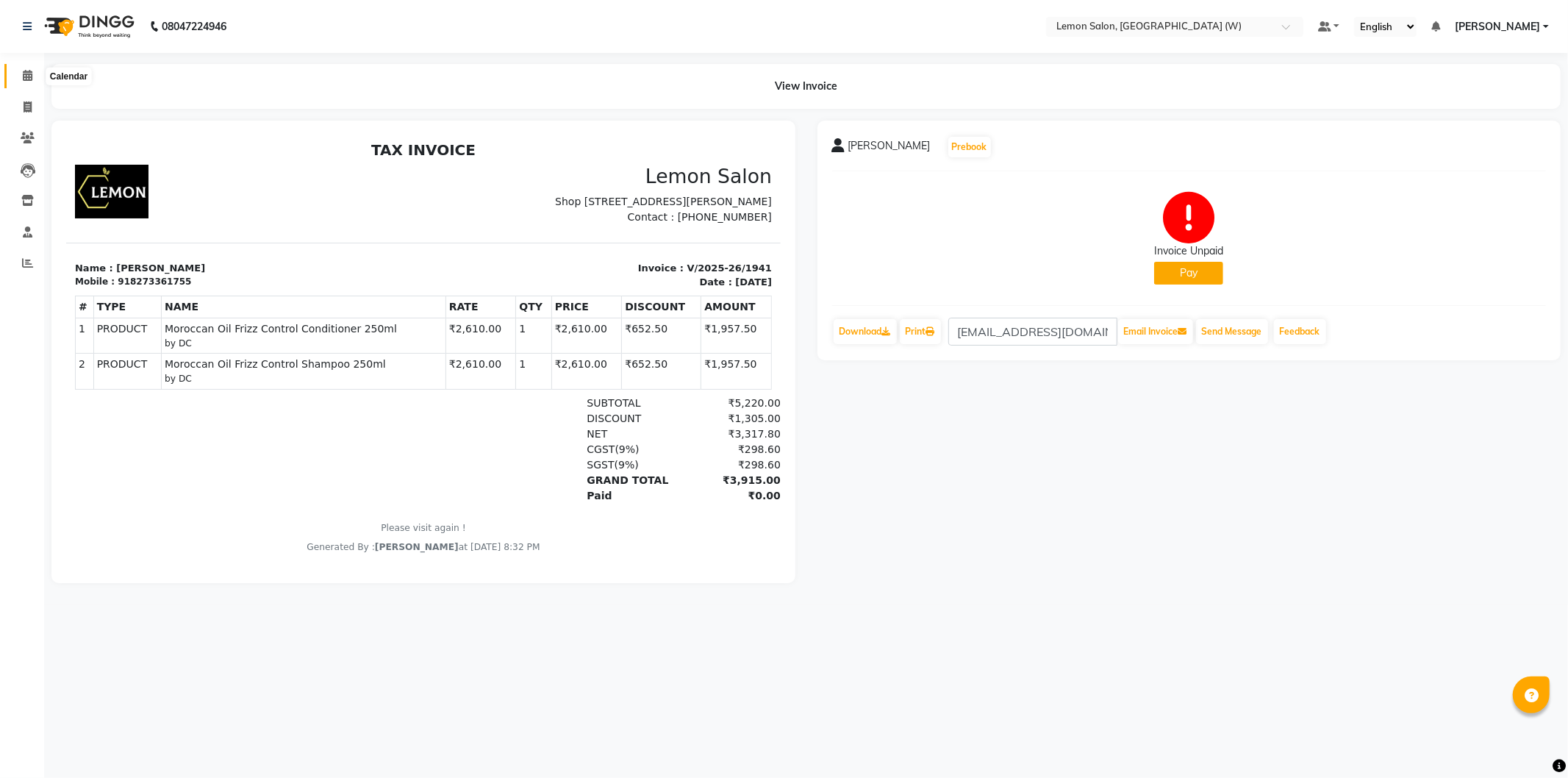
click at [30, 68] on span at bounding box center [28, 76] width 26 height 17
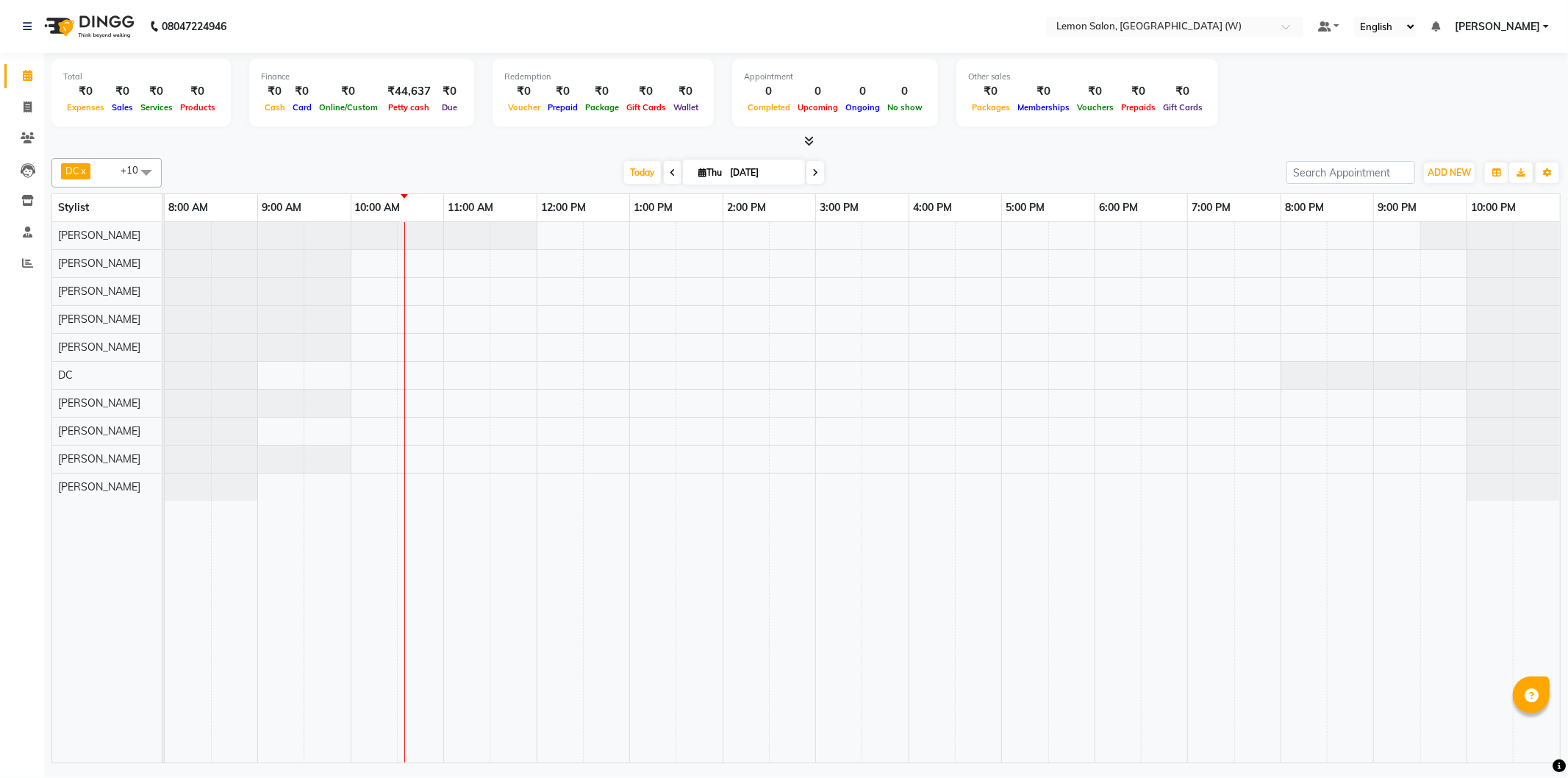
drag, startPoint x: 229, startPoint y: 86, endPoint x: 221, endPoint y: 96, distance: 12.8
click at [221, 96] on div "Total ₹0 Expenses ₹0 Sales ₹0 Services ₹0 Products Finance ₹0 Cash ₹0 Card ₹0 O…" at bounding box center [807, 95] width 1510 height 72
click at [225, 99] on div "Total ₹0 Expenses ₹0 Sales ₹0 Services ₹0 Products" at bounding box center [141, 92] width 179 height 67
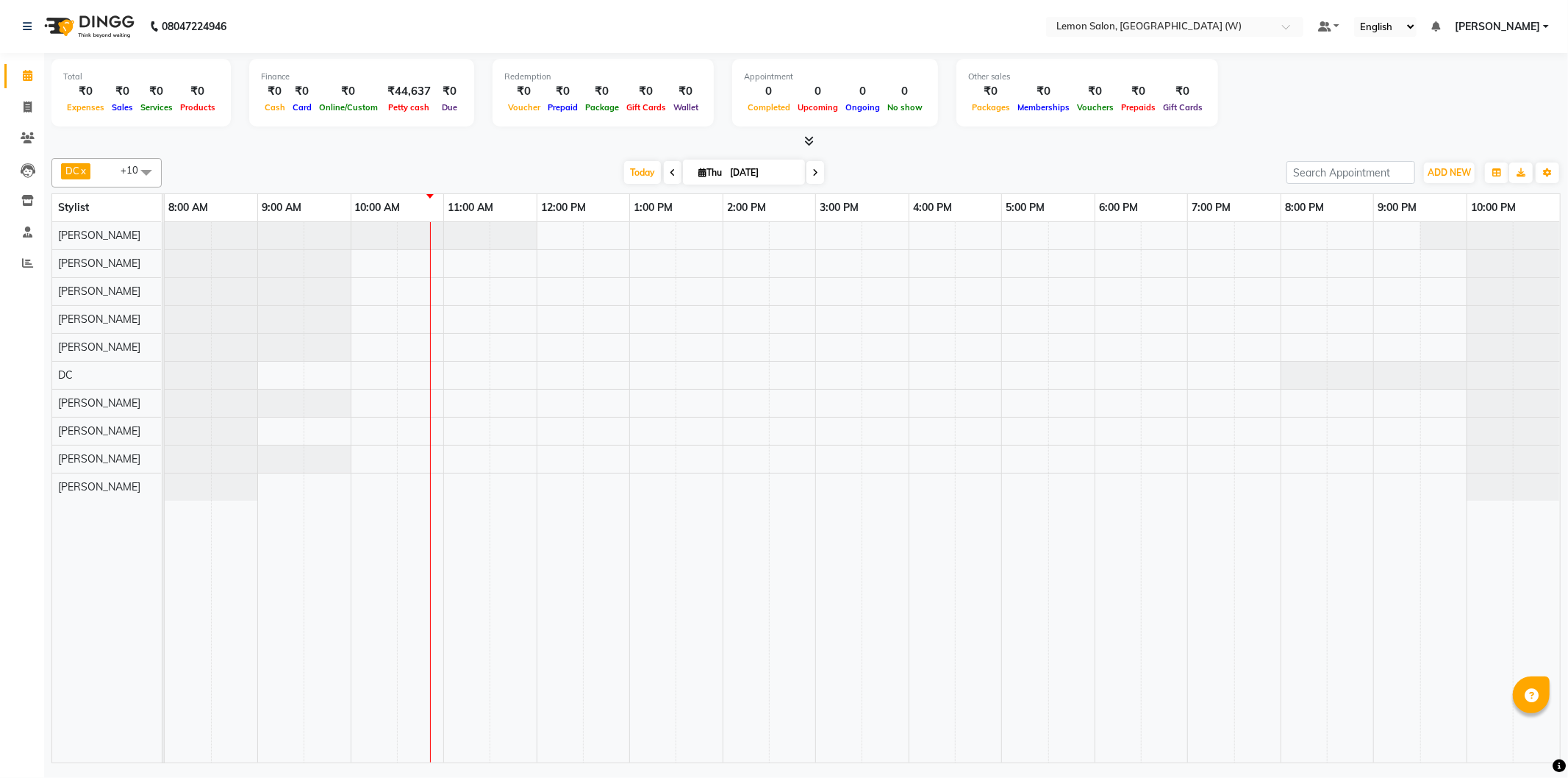
click at [822, 167] on div "Today Thu 04-09-2025" at bounding box center [723, 173] width 1110 height 22
click at [821, 167] on div "Today Thu 04-09-2025" at bounding box center [724, 173] width 203 height 22
click at [812, 173] on icon at bounding box center [815, 173] width 6 height 9
type input "05-09-2025"
click at [1445, 179] on button "ADD NEW Toggle Dropdown" at bounding box center [1449, 173] width 51 height 20
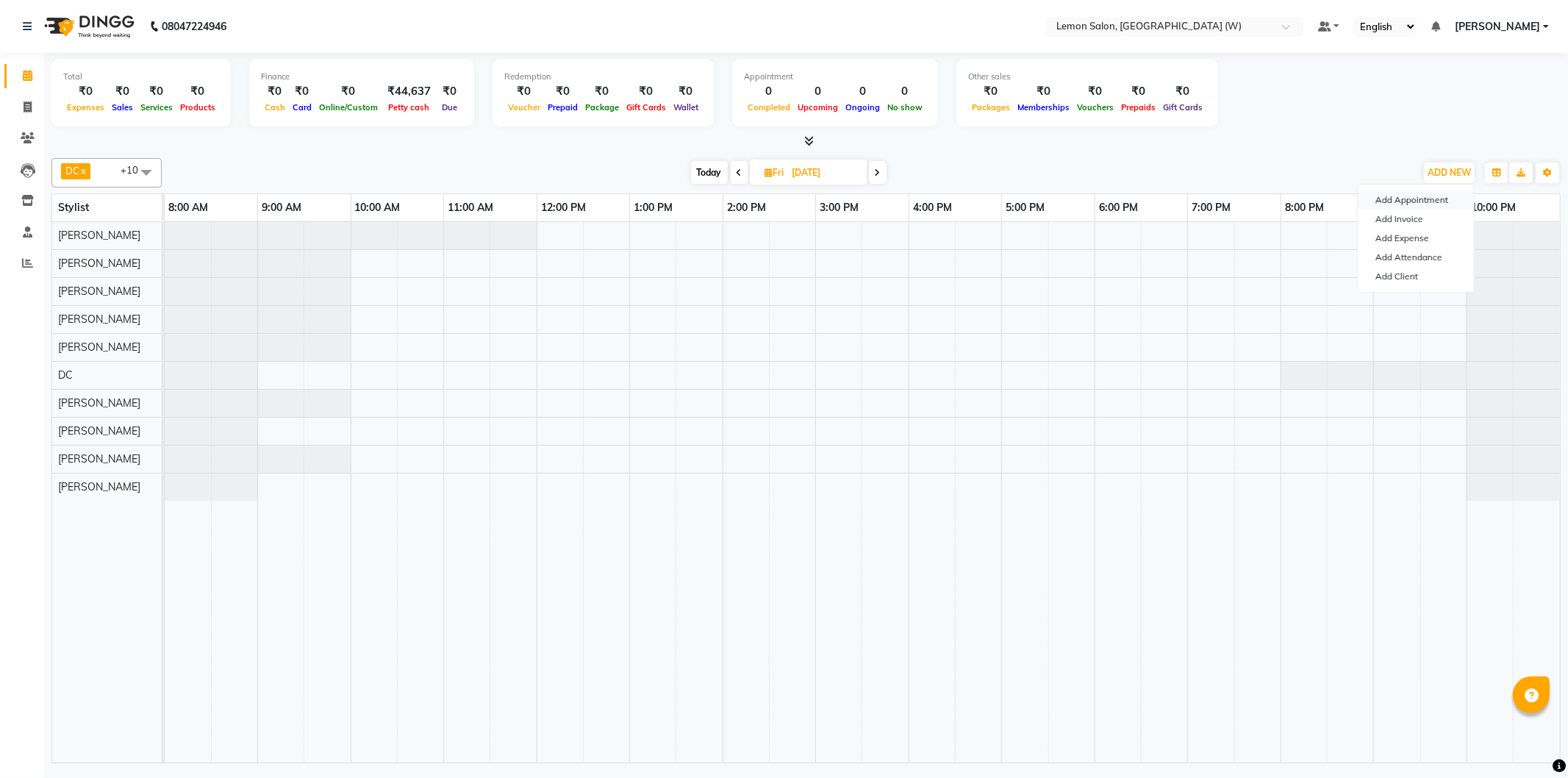
click at [1403, 204] on button "Add Appointment" at bounding box center [1416, 200] width 116 height 19
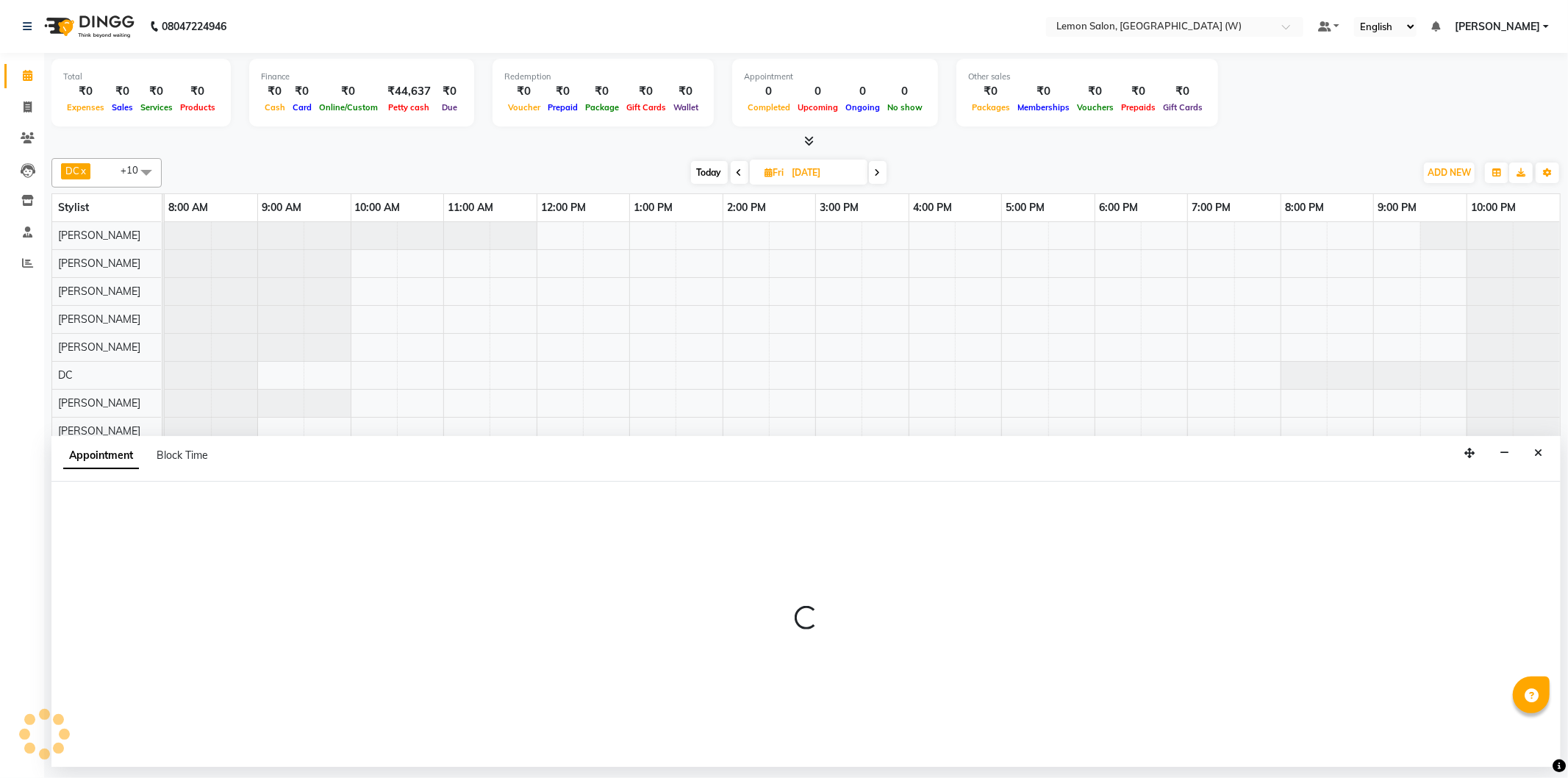
select select "tentative"
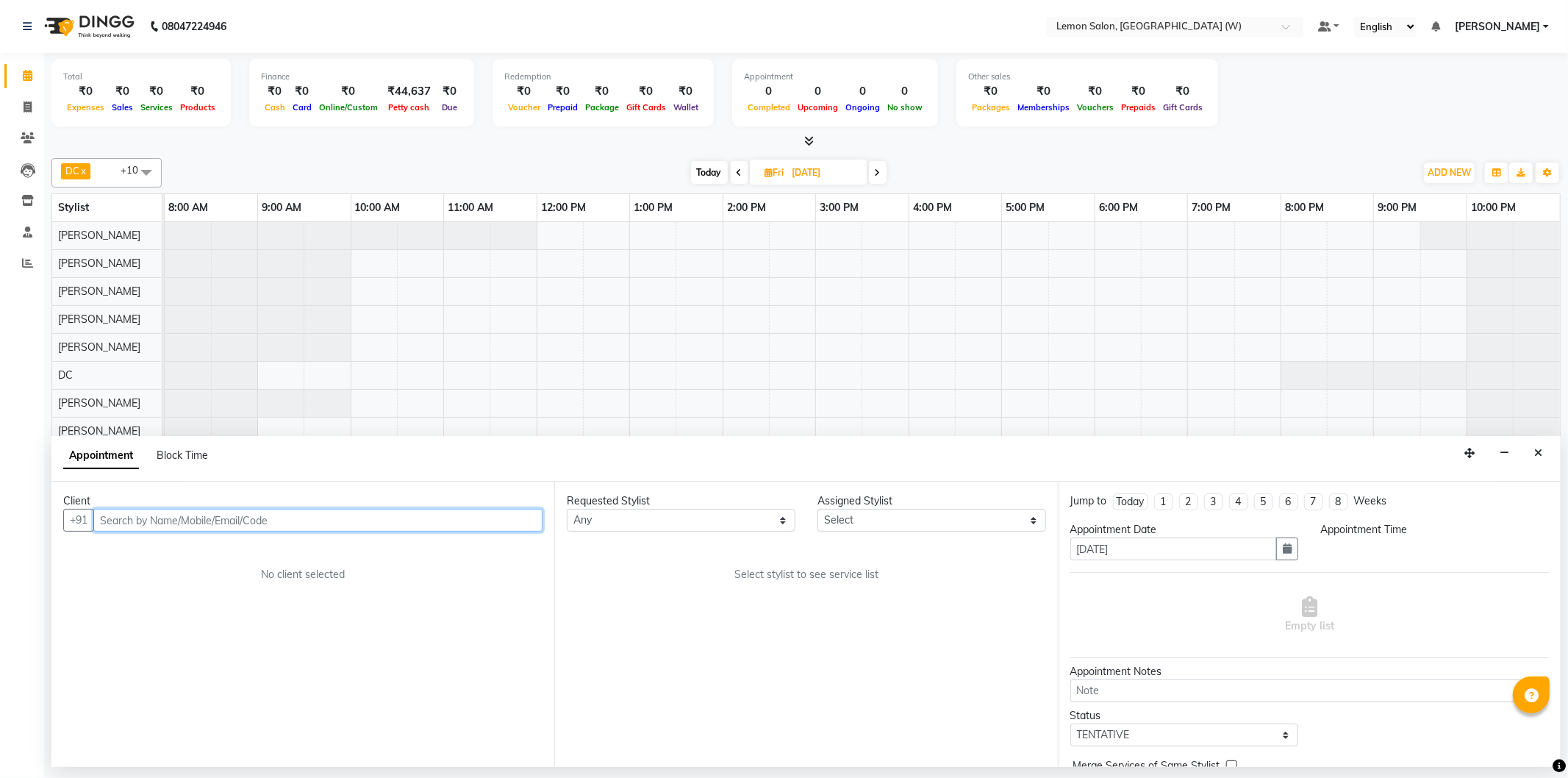
select select "540"
click at [400, 513] on input "text" at bounding box center [318, 520] width 449 height 23
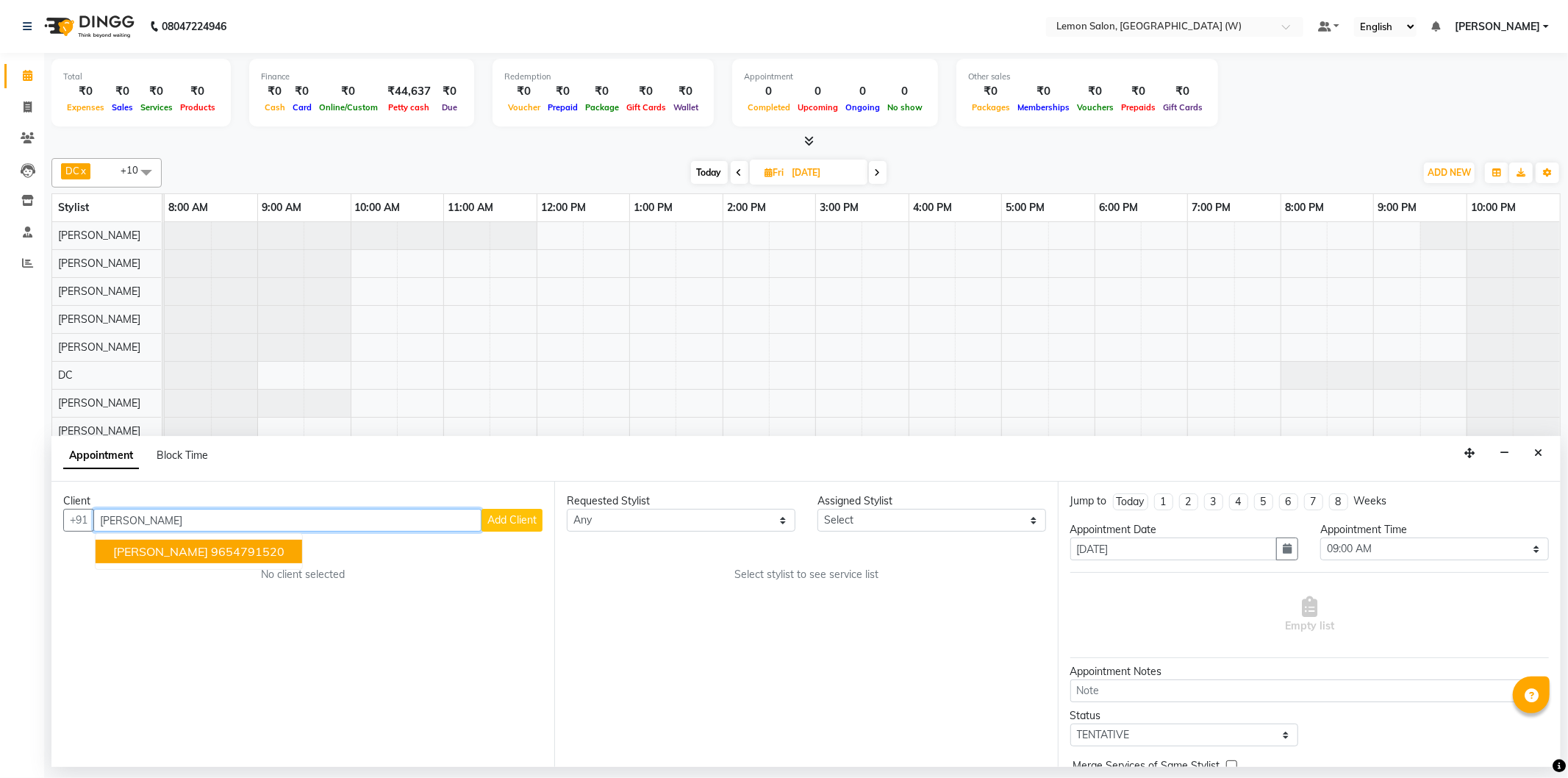
drag, startPoint x: 214, startPoint y: 538, endPoint x: 222, endPoint y: 534, distance: 8.9
click at [217, 537] on ngb-typeahead-window "Rasneet Kaur 9654791520" at bounding box center [199, 552] width 208 height 37
click at [232, 545] on ngb-highlight "9654791520" at bounding box center [248, 552] width 74 height 15
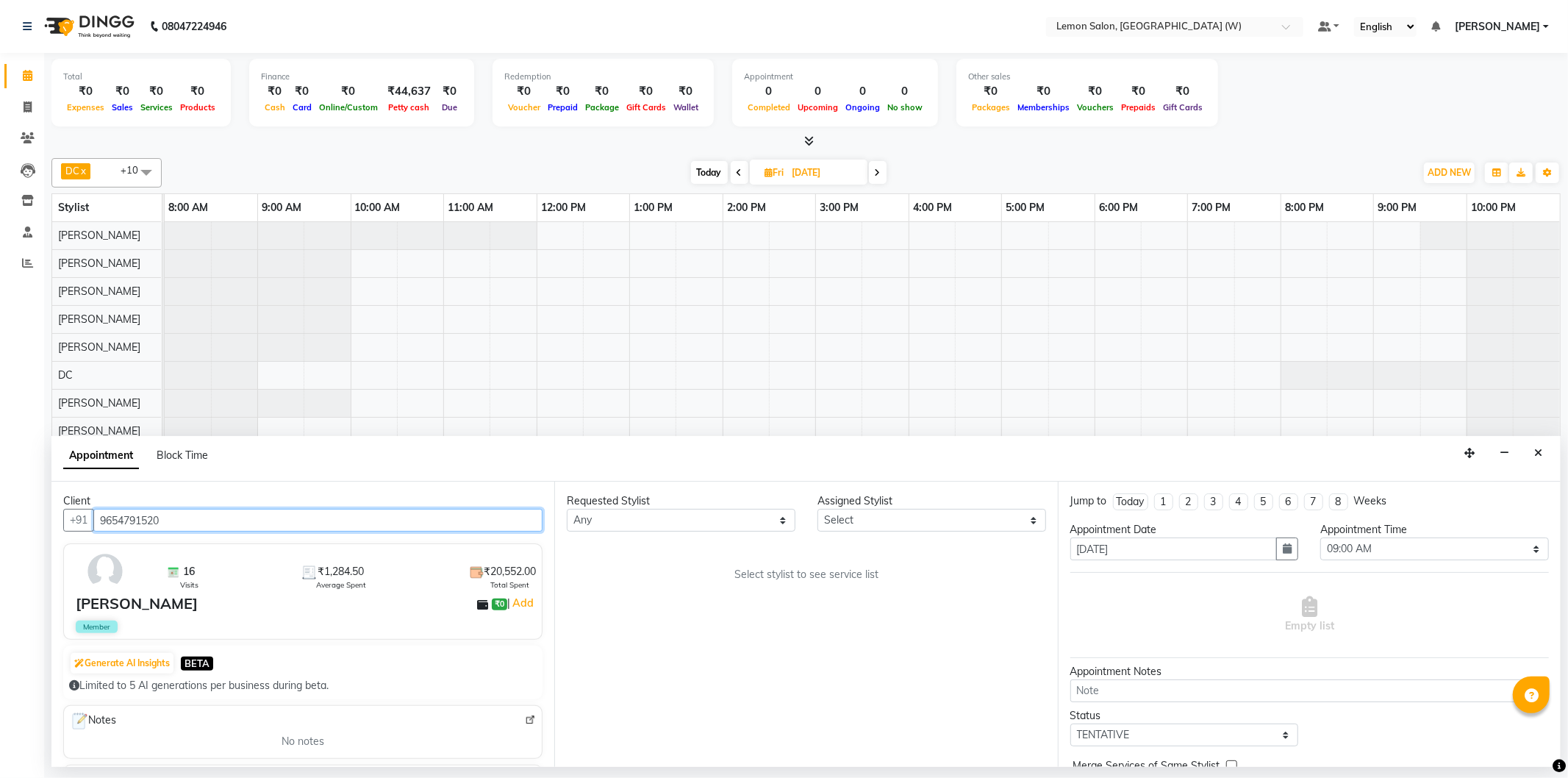
type input "9654791520"
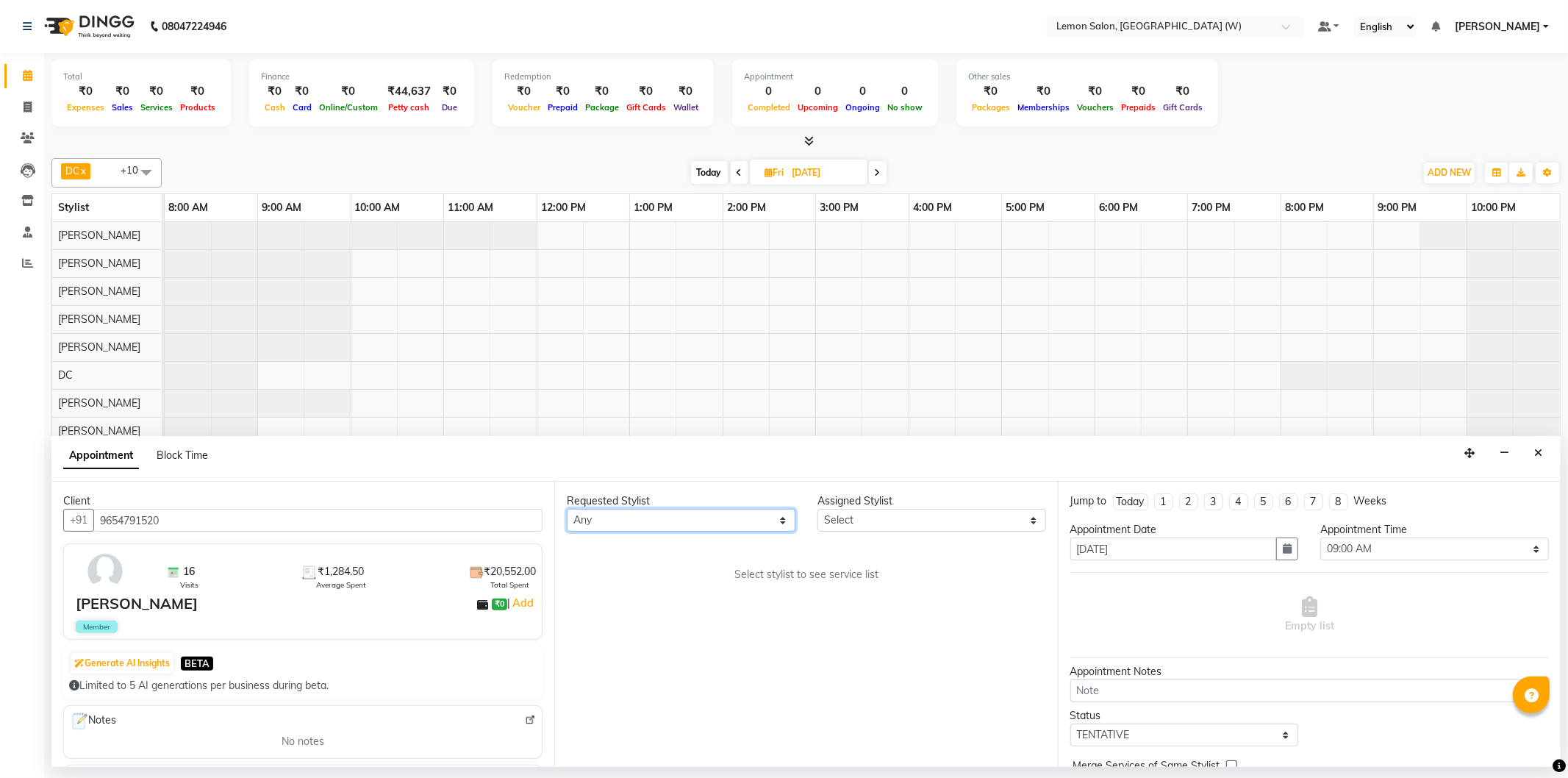
click at [694, 518] on select "Any" at bounding box center [680, 520] width 228 height 23
click at [661, 519] on select "Any" at bounding box center [680, 520] width 228 height 23
click at [661, 520] on select "Any" at bounding box center [680, 520] width 228 height 23
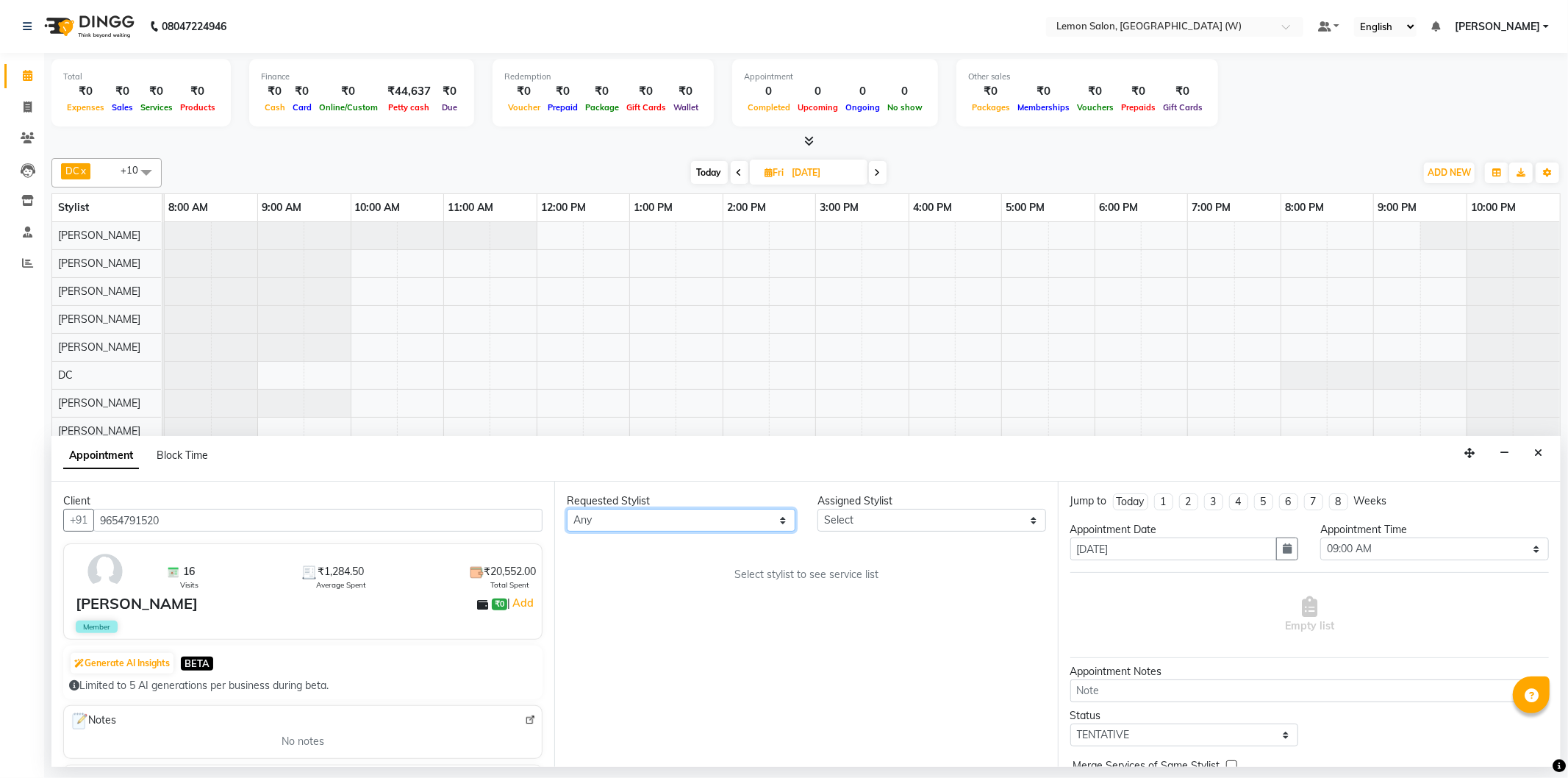
click at [656, 522] on select "Any" at bounding box center [680, 520] width 228 height 23
drag, startPoint x: 619, startPoint y: 522, endPoint x: 626, endPoint y: 520, distance: 7.3
click at [625, 520] on select "Any" at bounding box center [680, 520] width 228 height 23
click at [626, 520] on select "Any" at bounding box center [680, 520] width 228 height 23
drag, startPoint x: 626, startPoint y: 520, endPoint x: 408, endPoint y: 540, distance: 218.9
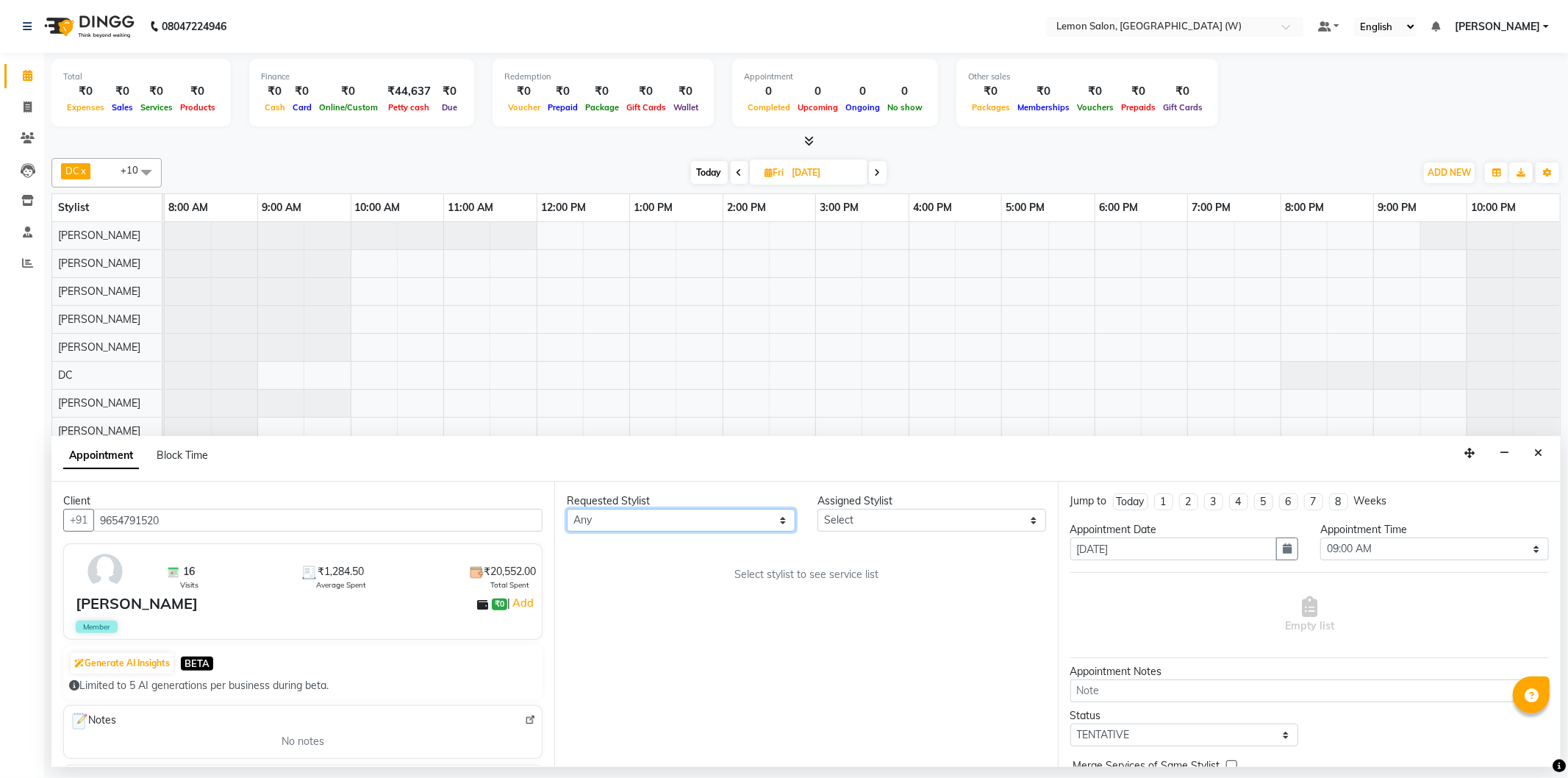
click at [625, 520] on select "Any" at bounding box center [680, 520] width 228 height 23
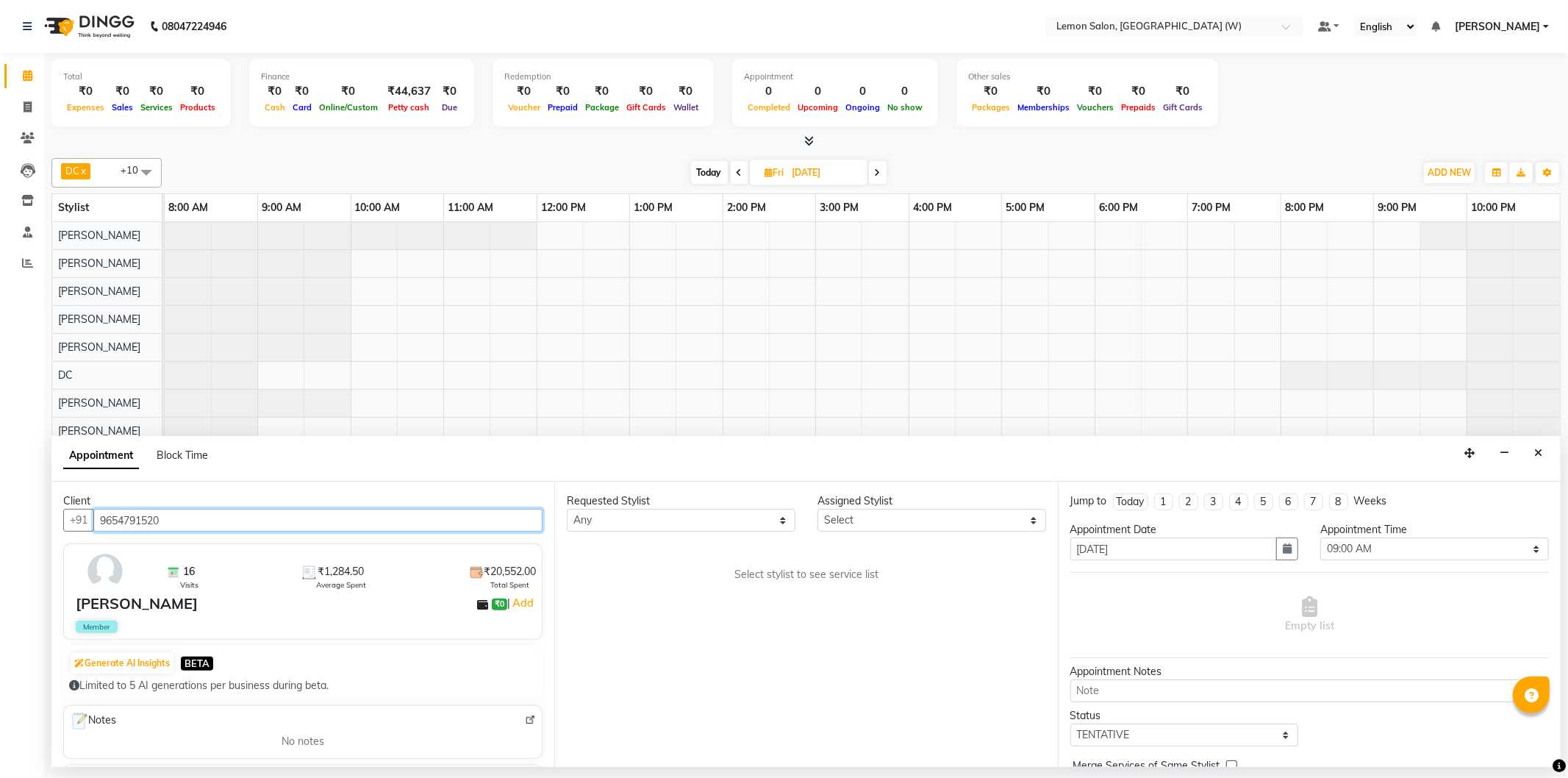
click at [163, 513] on input "9654791520" at bounding box center [318, 520] width 449 height 23
click at [164, 516] on input "9654791520" at bounding box center [318, 520] width 449 height 23
click at [1535, 448] on icon "Close" at bounding box center [1538, 453] width 8 height 10
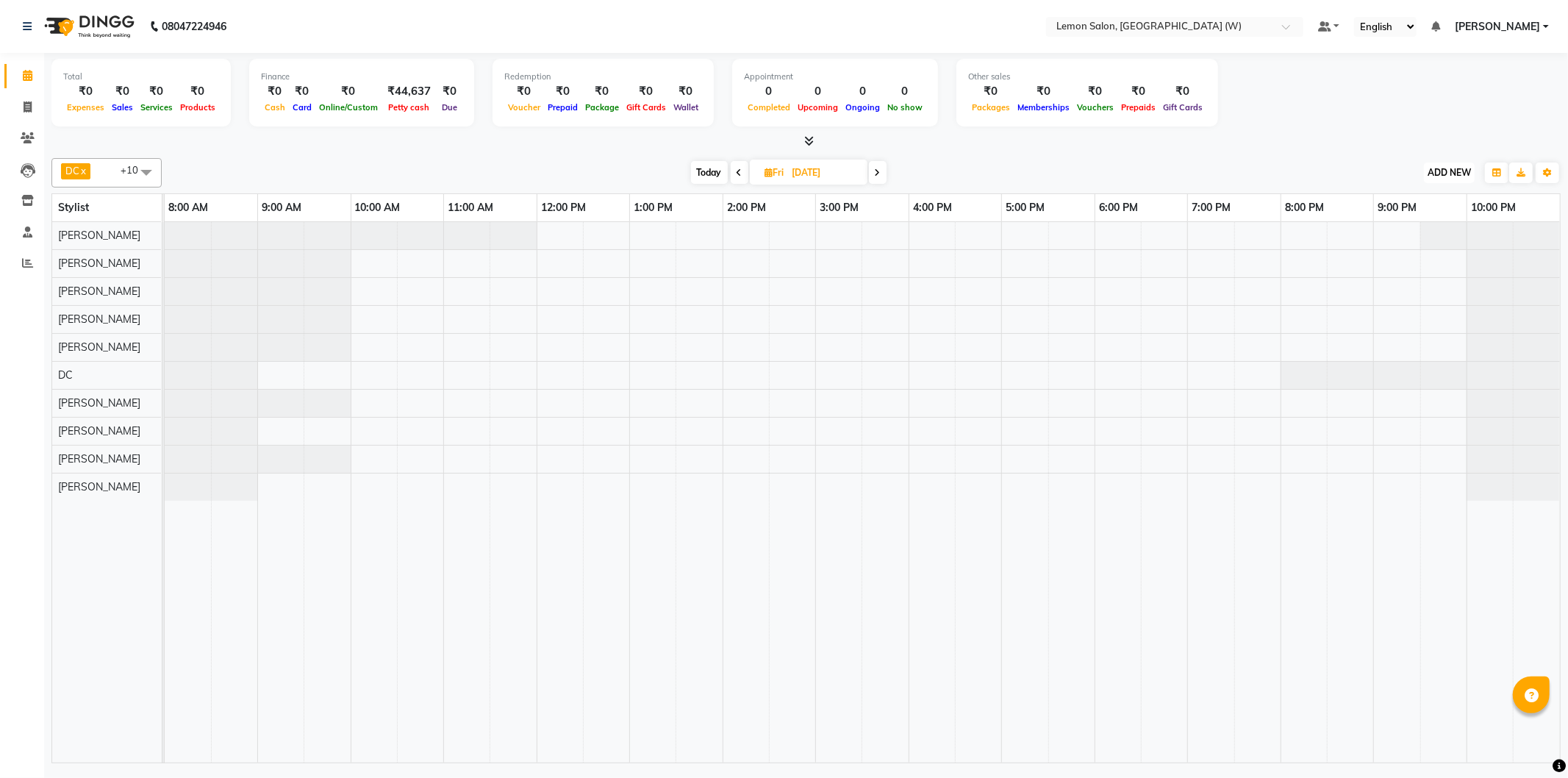
click at [1473, 180] on button "ADD NEW Toggle Dropdown" at bounding box center [1449, 173] width 51 height 20
click at [1444, 192] on button "Add Appointment" at bounding box center [1416, 200] width 116 height 19
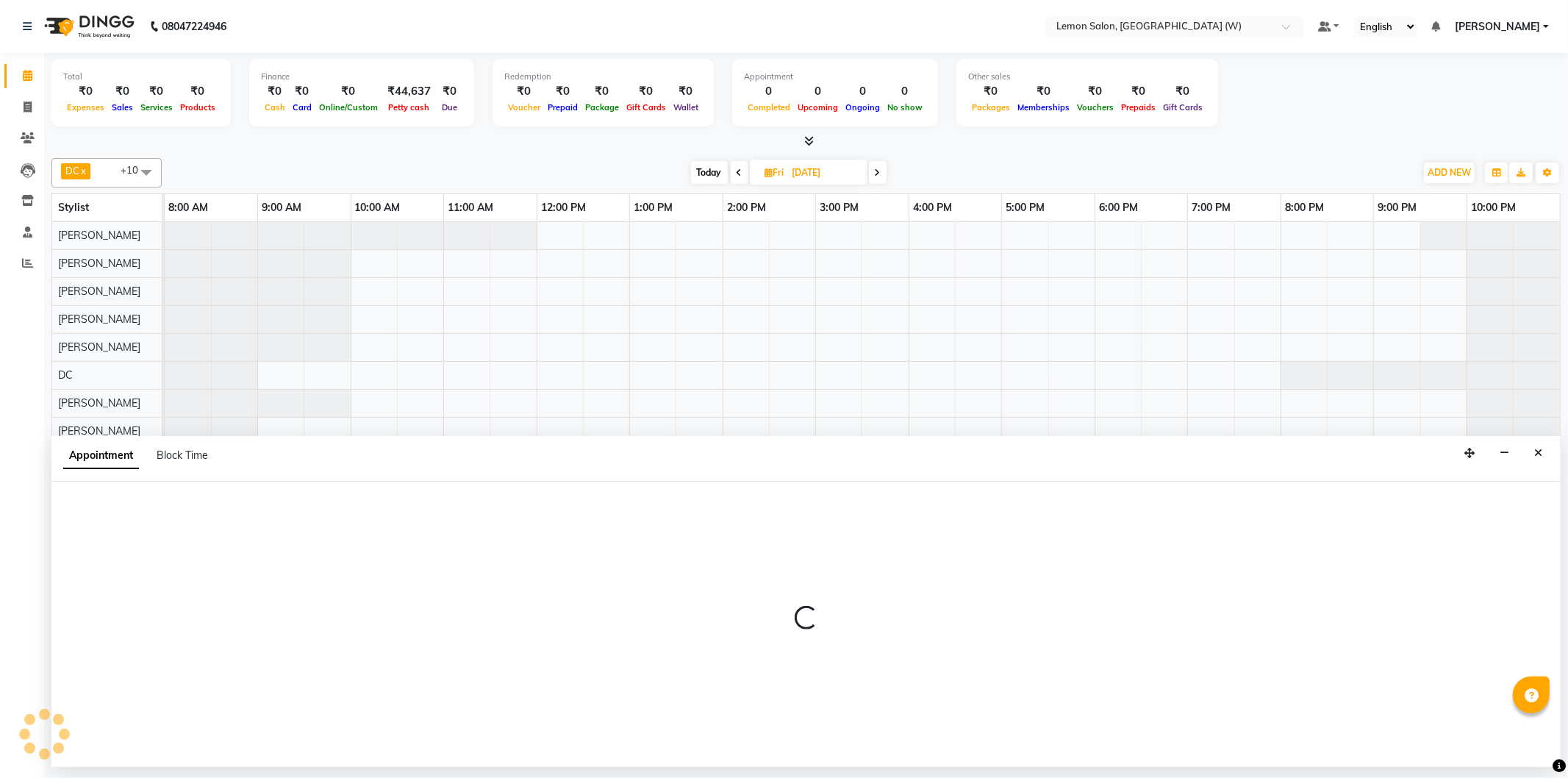
select select "540"
select select "tentative"
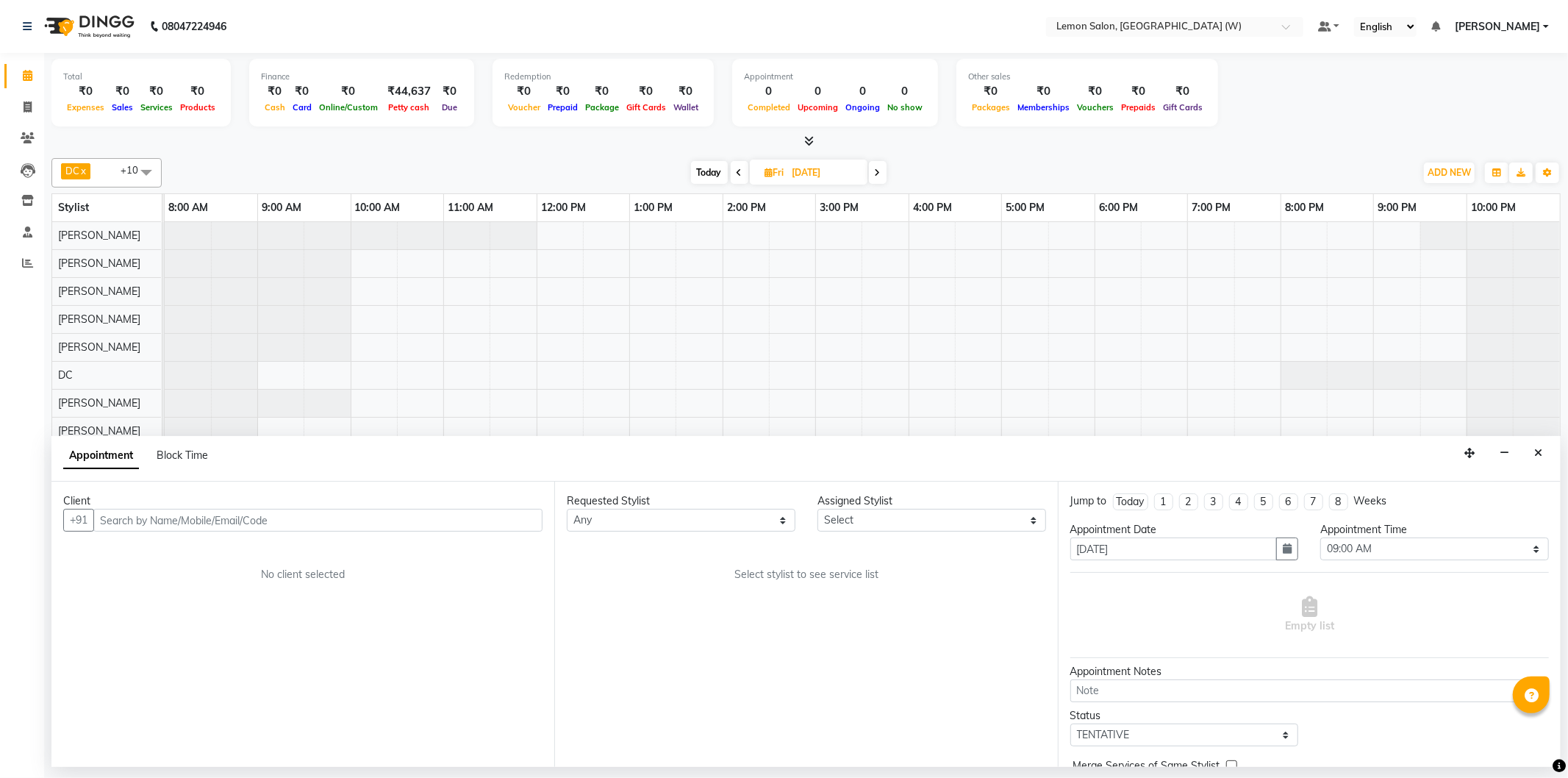
click at [224, 520] on input "text" at bounding box center [318, 520] width 449 height 23
type input "Dear client, This i"
click at [171, 530] on input "Dear client, This i" at bounding box center [318, 520] width 449 height 23
click at [171, 529] on input "Dear client, This i" at bounding box center [318, 520] width 449 height 23
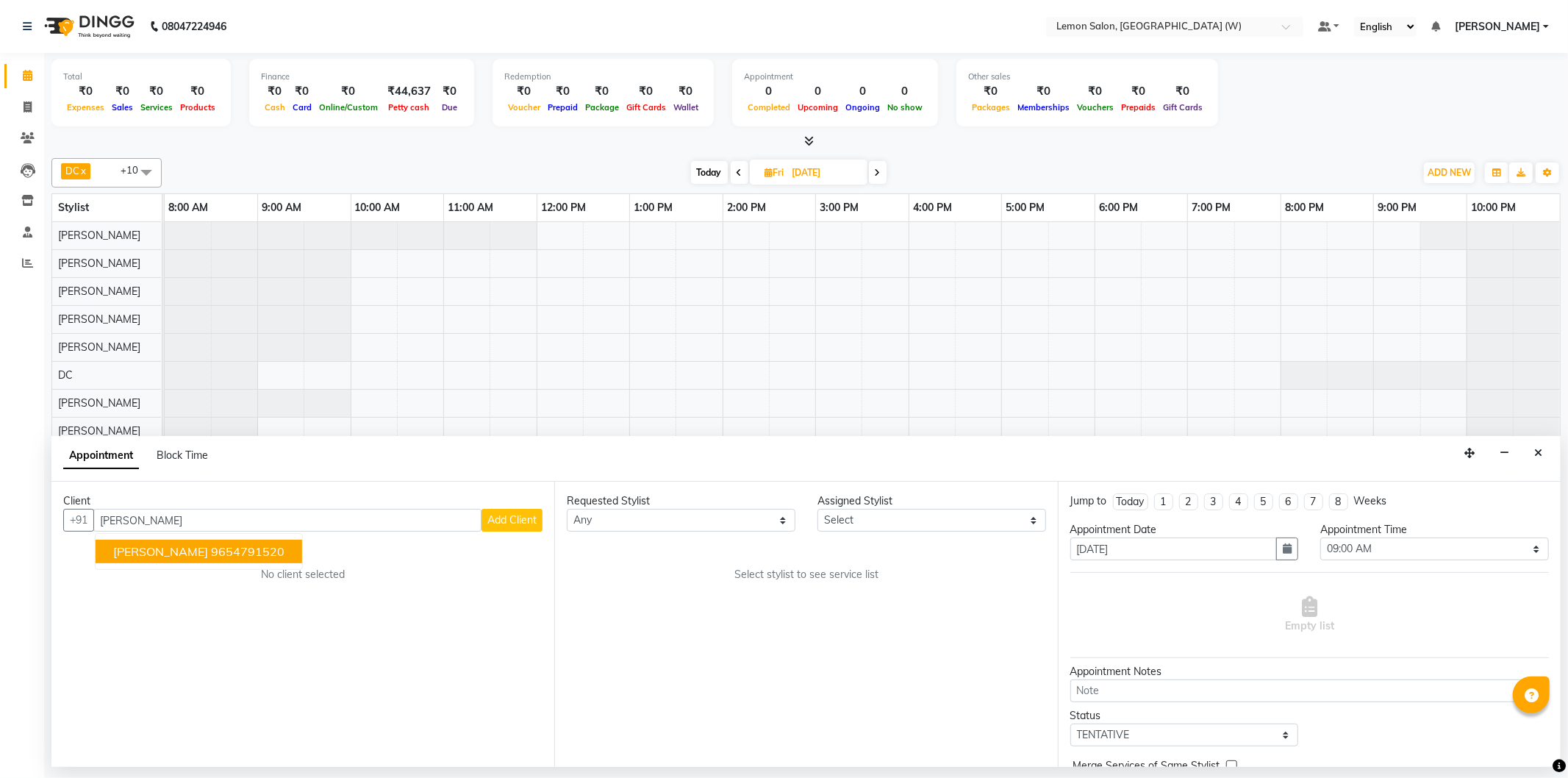
click at [140, 538] on ngb-typeahead-window "Rasneet Kaur 9654791520" at bounding box center [199, 552] width 208 height 37
drag, startPoint x: 175, startPoint y: 552, endPoint x: 236, endPoint y: 534, distance: 63.6
click at [186, 549] on button "Rasneet Kaur 9654791520" at bounding box center [199, 551] width 207 height 23
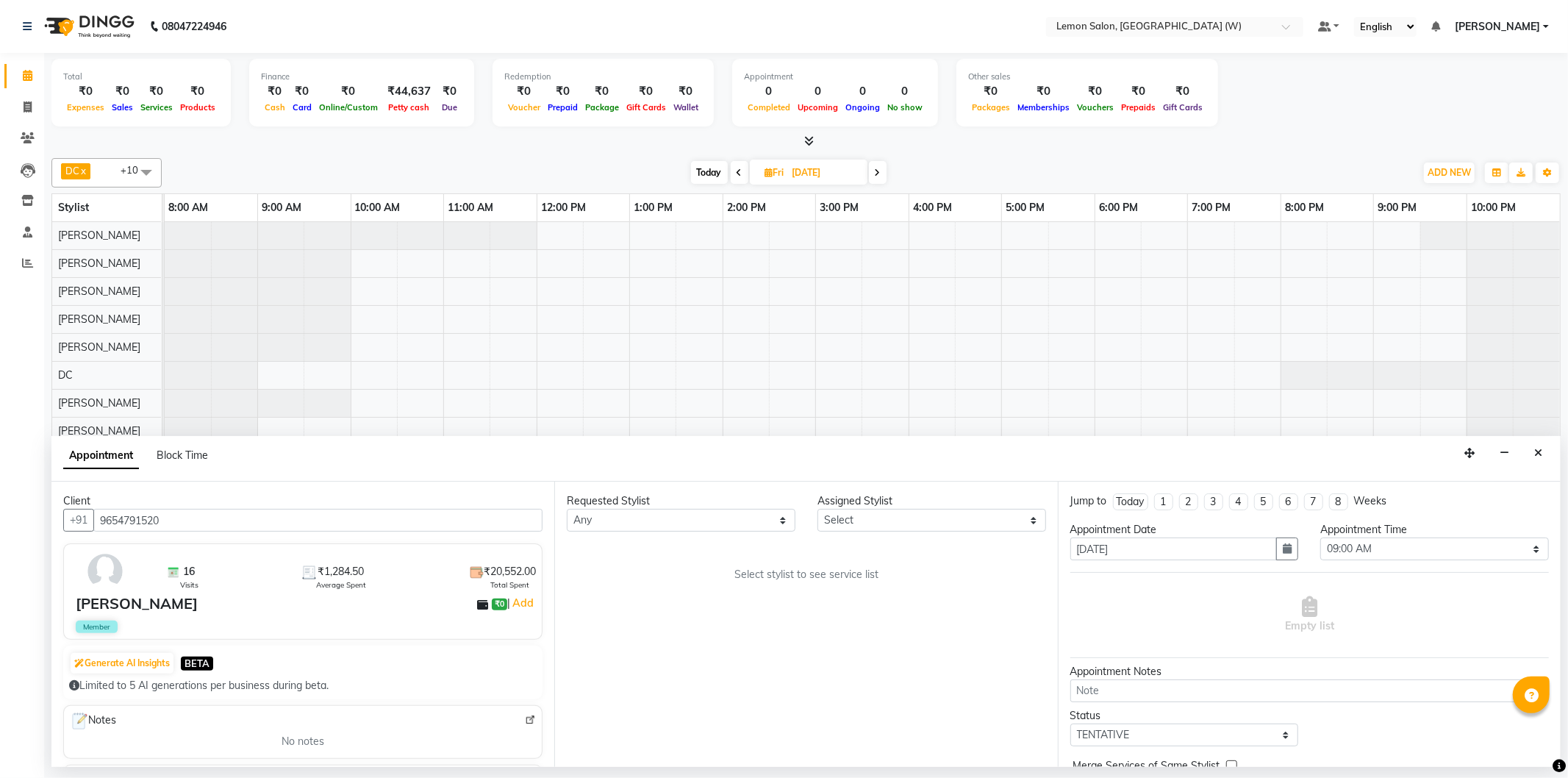
type input "9654791520"
click at [617, 512] on select "Any Anamta Sayyed DC Faheem Shaikh Ganesh Motewad Kassar Sahil Nazim Ansari Poo…" at bounding box center [680, 520] width 228 height 23
select select "84214"
click at [566, 509] on select "Any Anamta Sayyed DC Faheem Shaikh Ganesh Motewad Kassar Sahil Nazim Ansari Poo…" at bounding box center [680, 520] width 228 height 23
select select "84214"
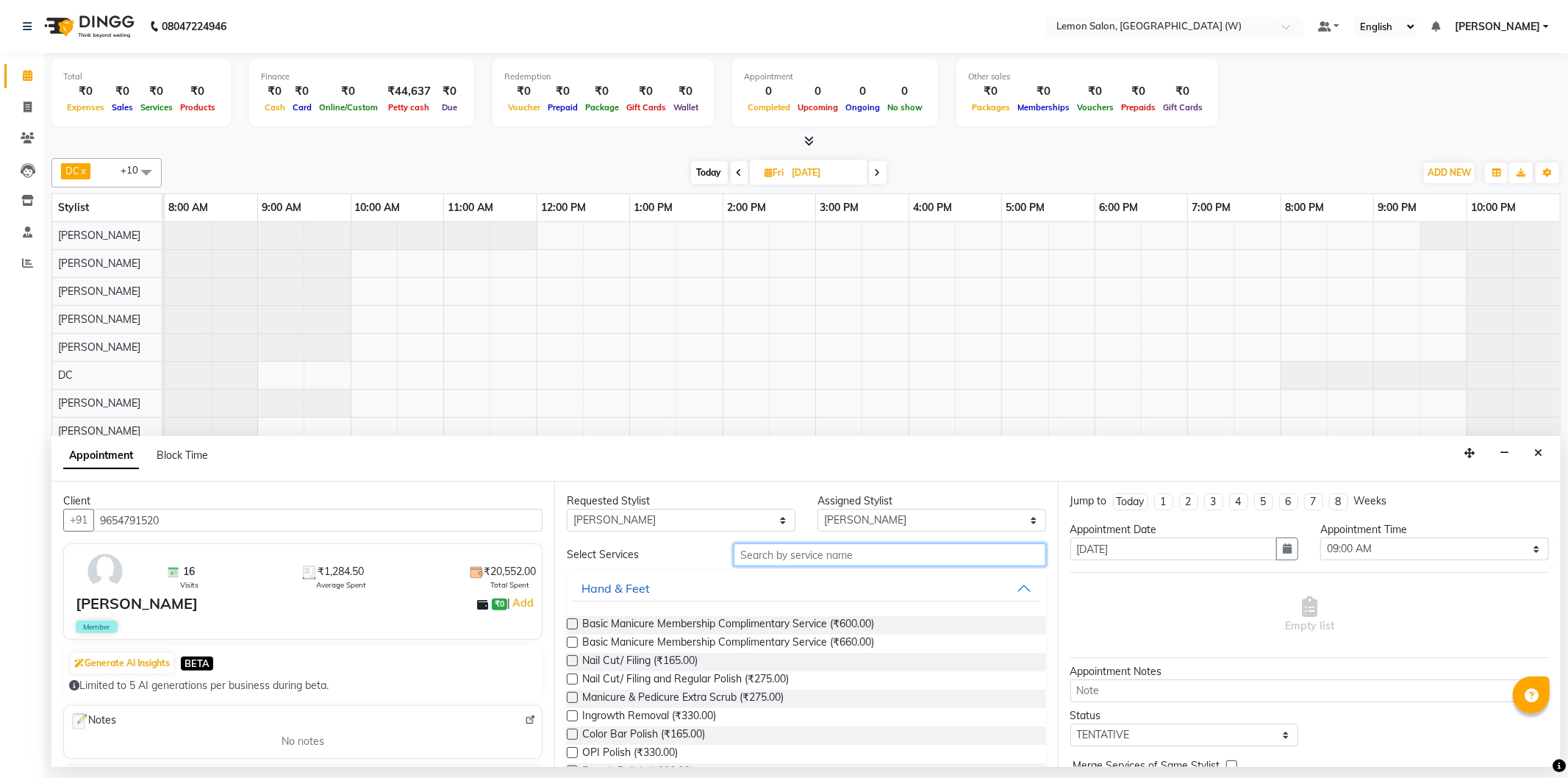
click at [808, 563] on input "text" at bounding box center [889, 554] width 311 height 23
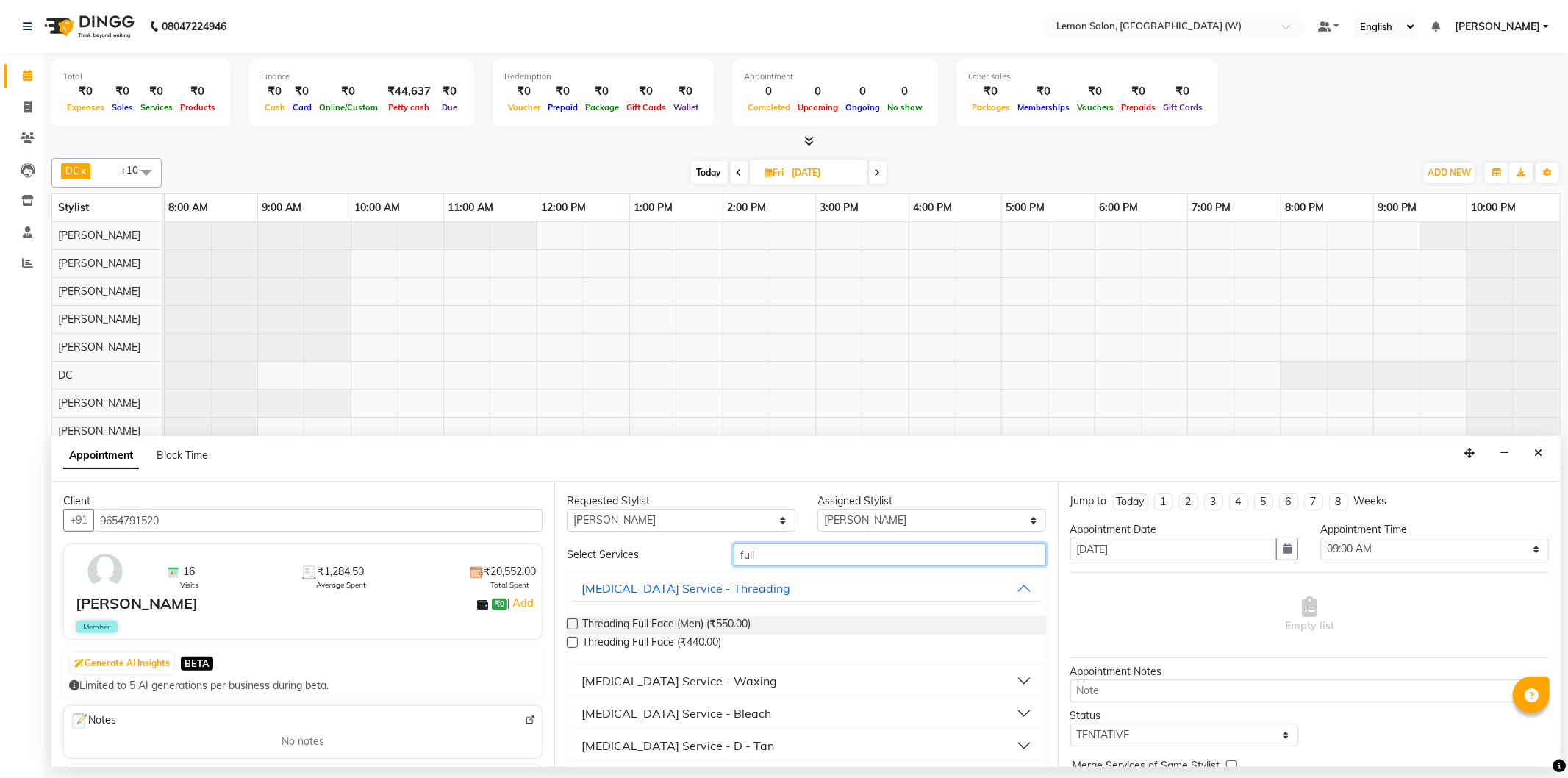
scroll to position [81, 0]
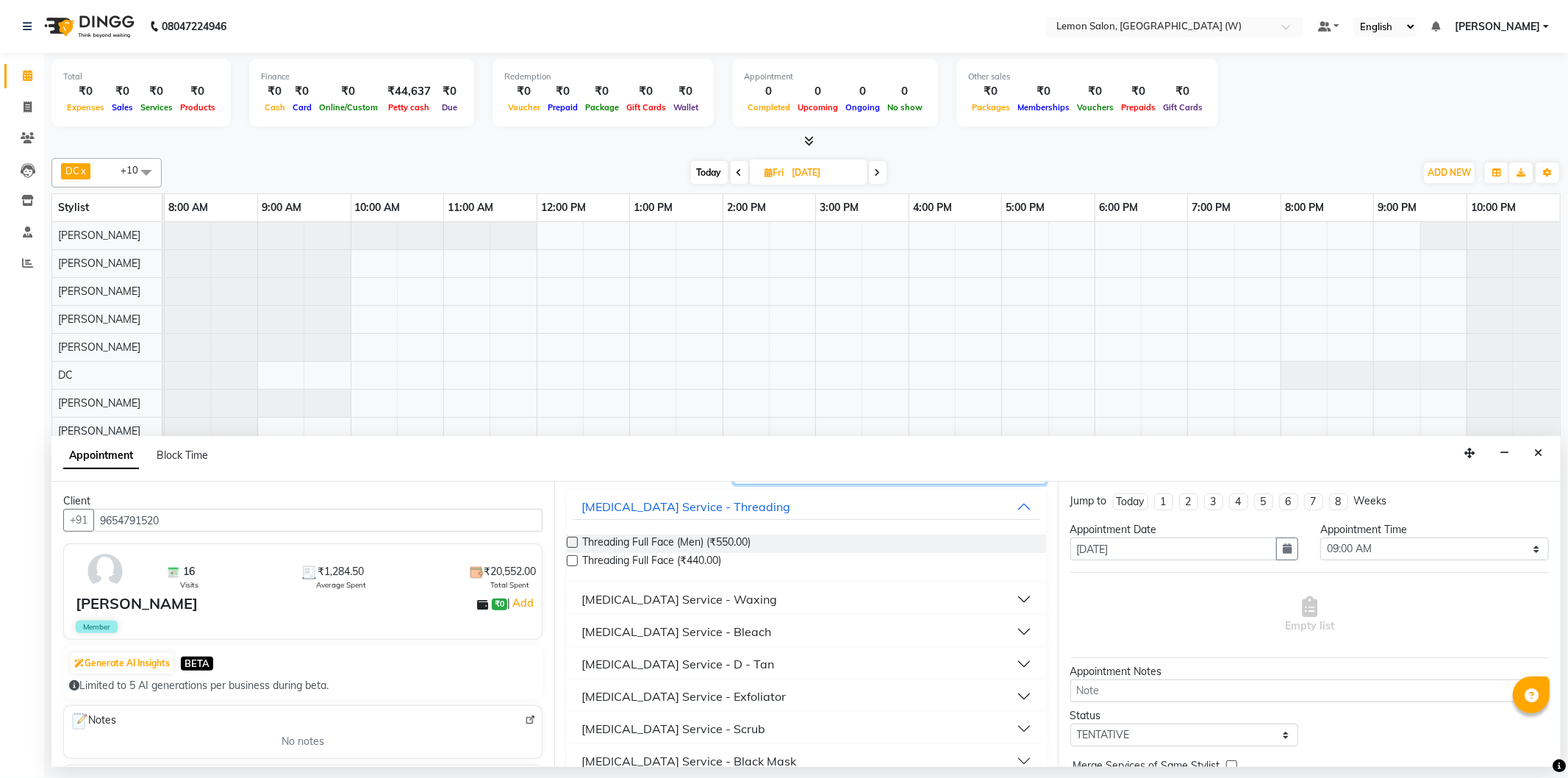
type input "full"
click at [699, 598] on div "Skin Care Service - Waxing" at bounding box center [679, 599] width 196 height 18
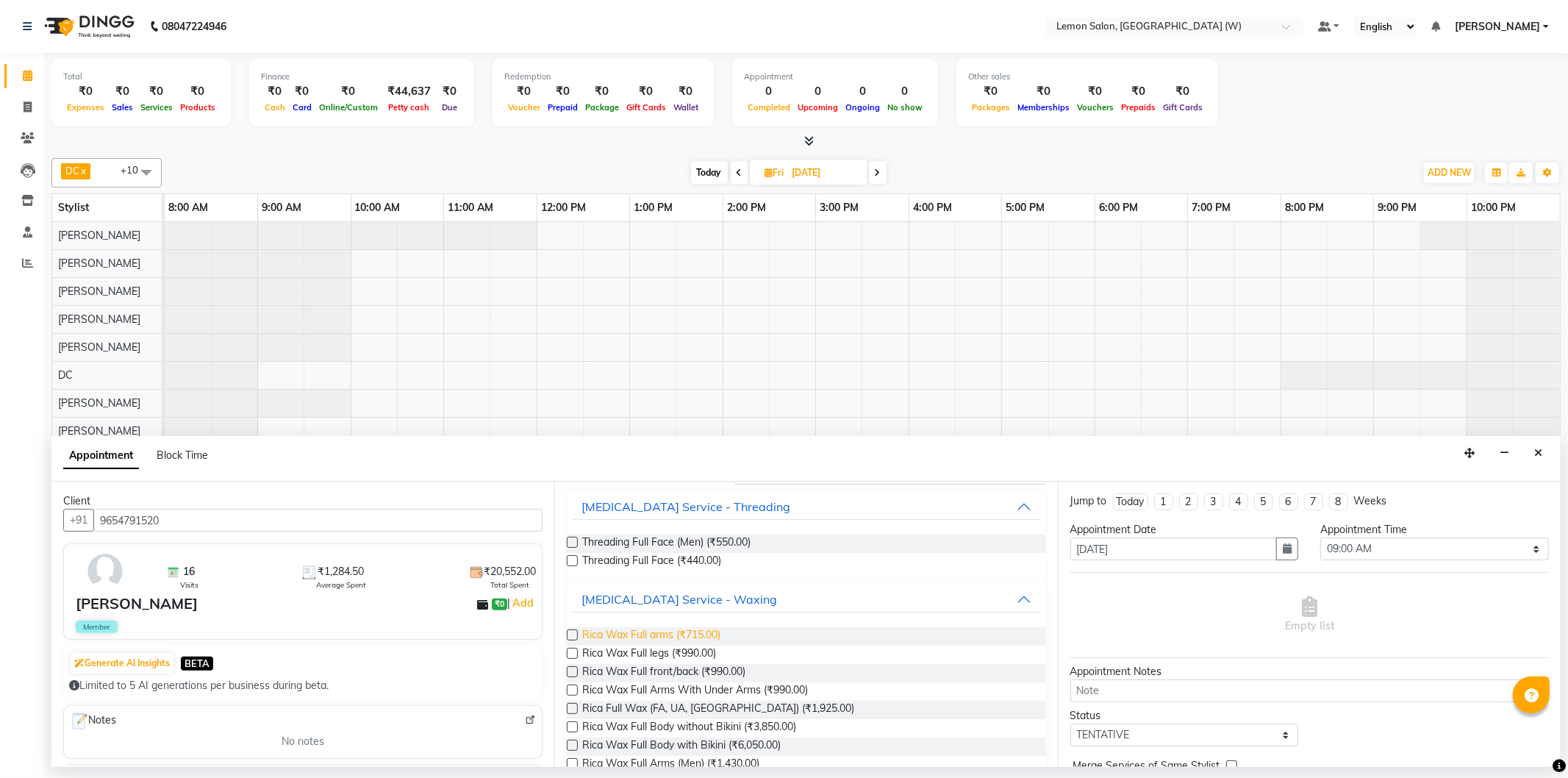
click at [674, 630] on span "Rica Wax Full arms (₹715.00)" at bounding box center [651, 637] width 139 height 18
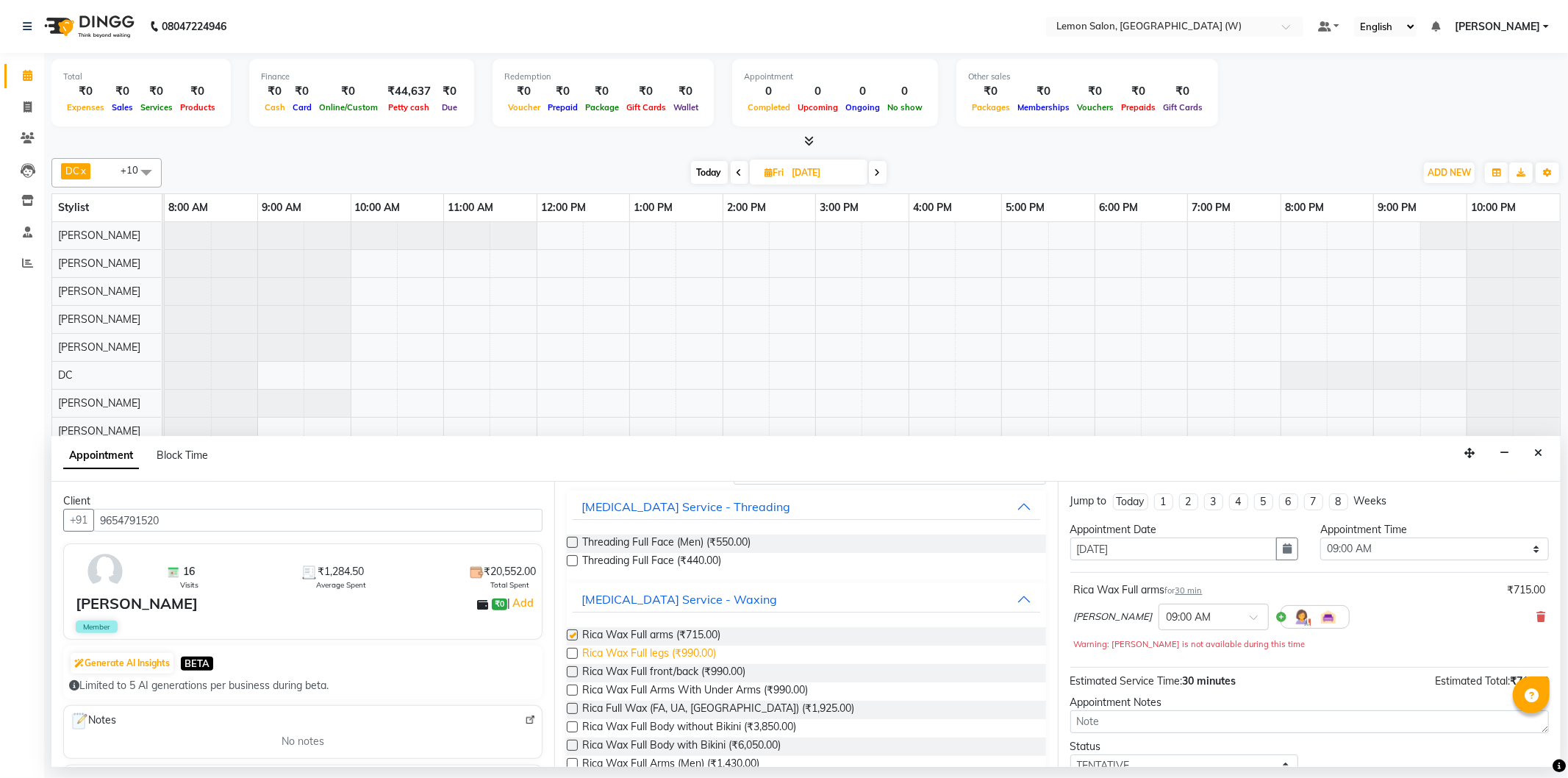
checkbox input "false"
click at [661, 655] on span "Rica Wax Full legs (₹990.00)" at bounding box center [649, 655] width 134 height 18
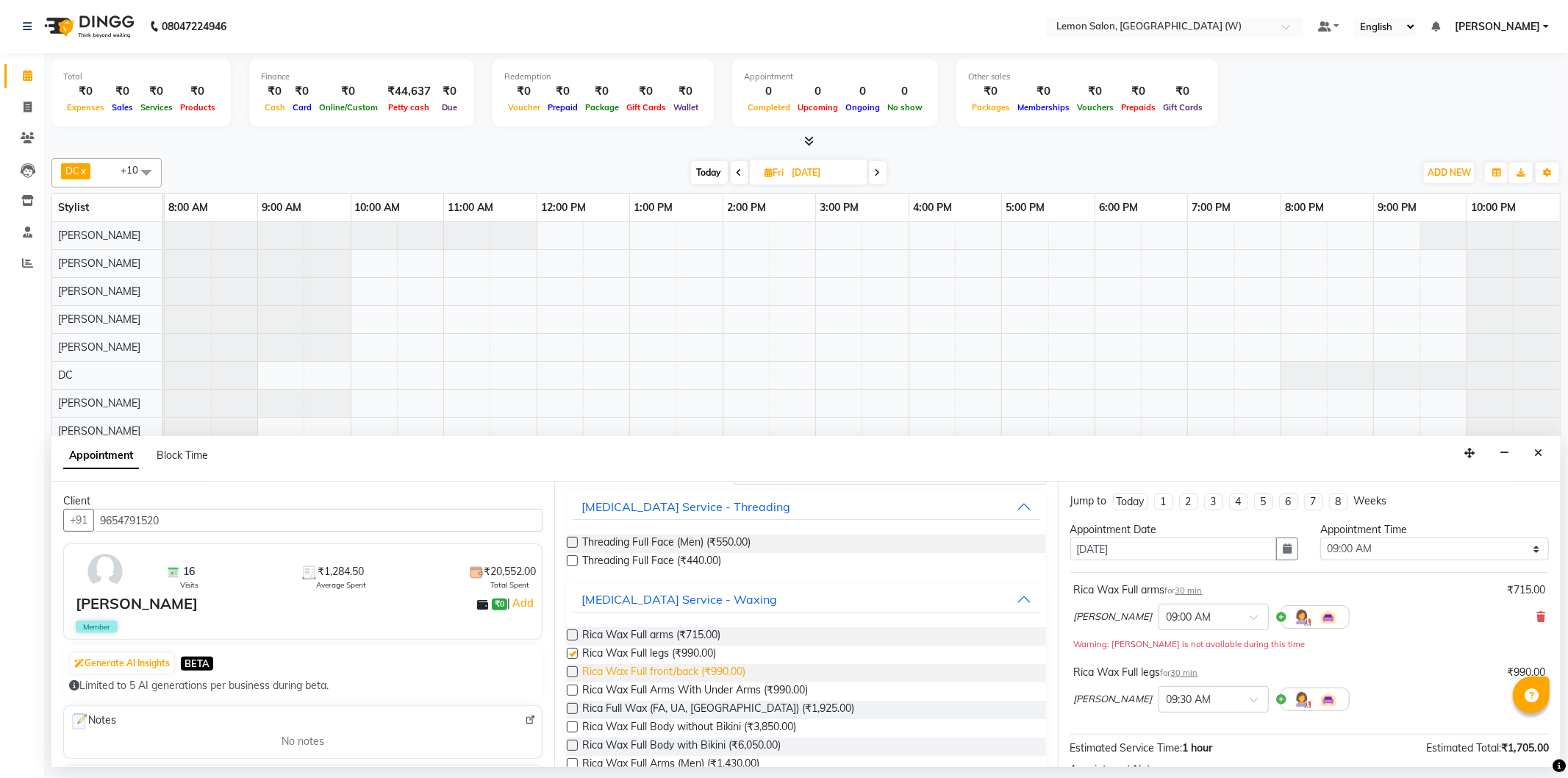
checkbox input "false"
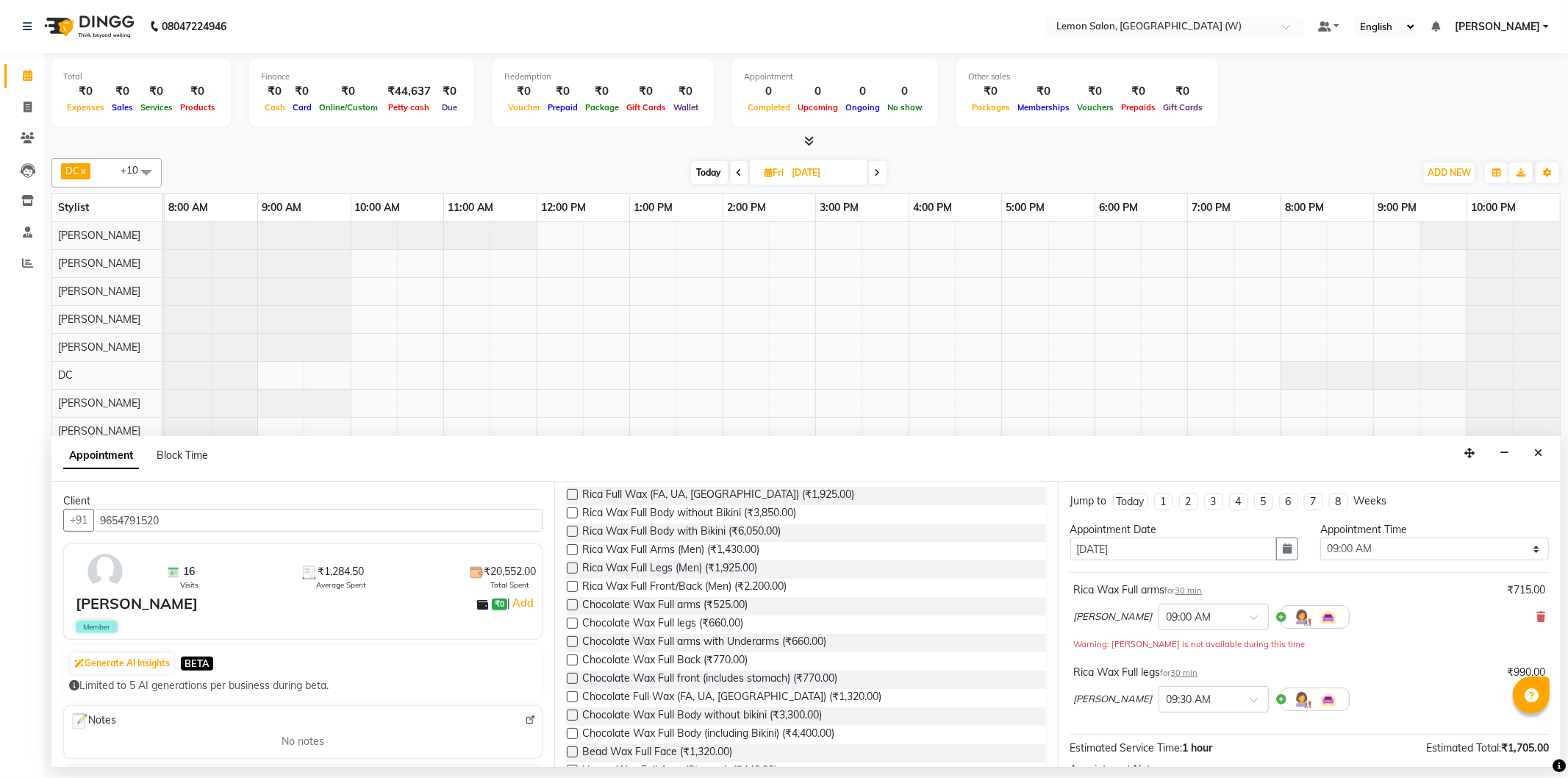
scroll to position [0, 0]
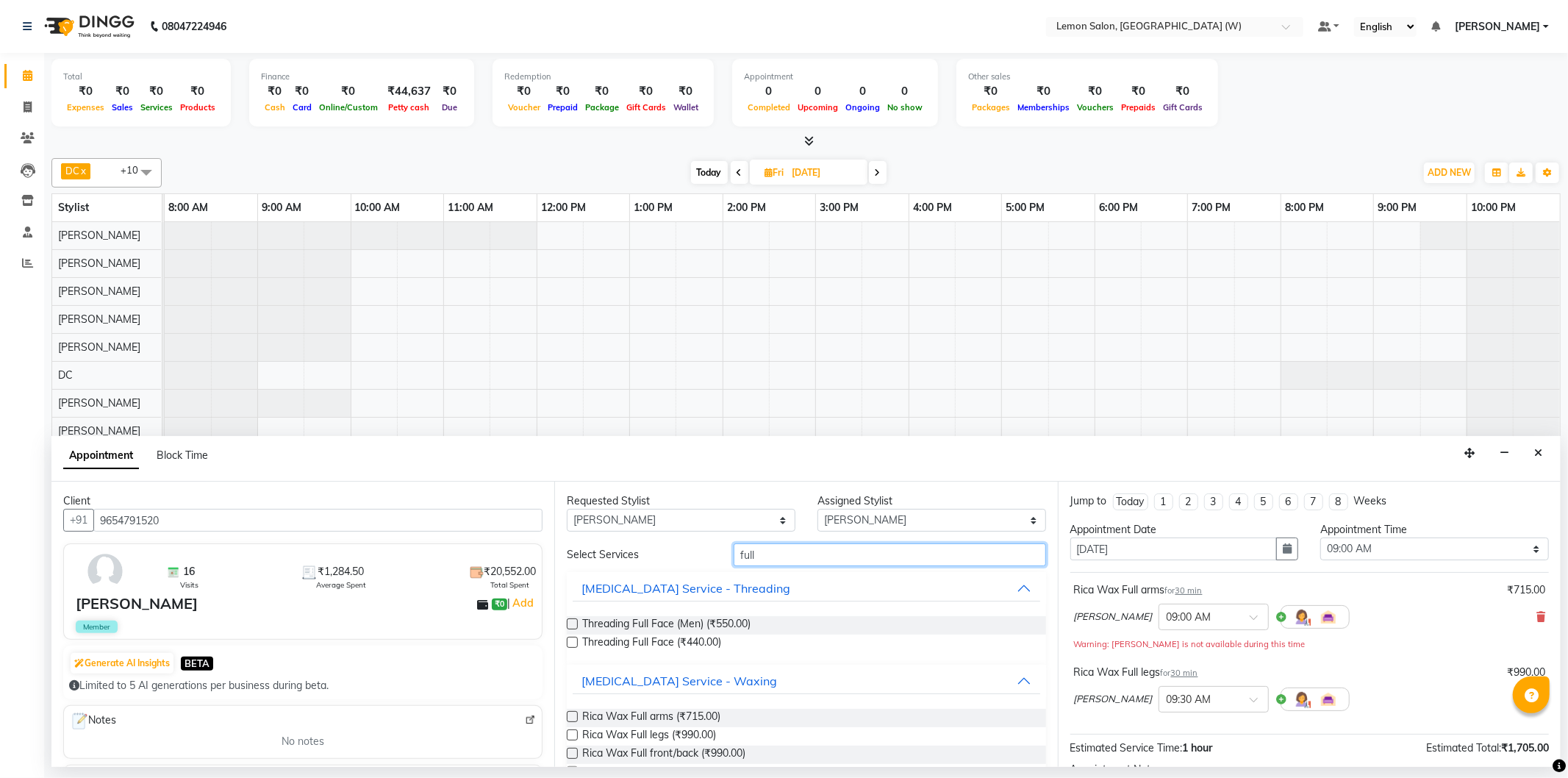
click at [760, 545] on input "full" at bounding box center [889, 554] width 311 height 23
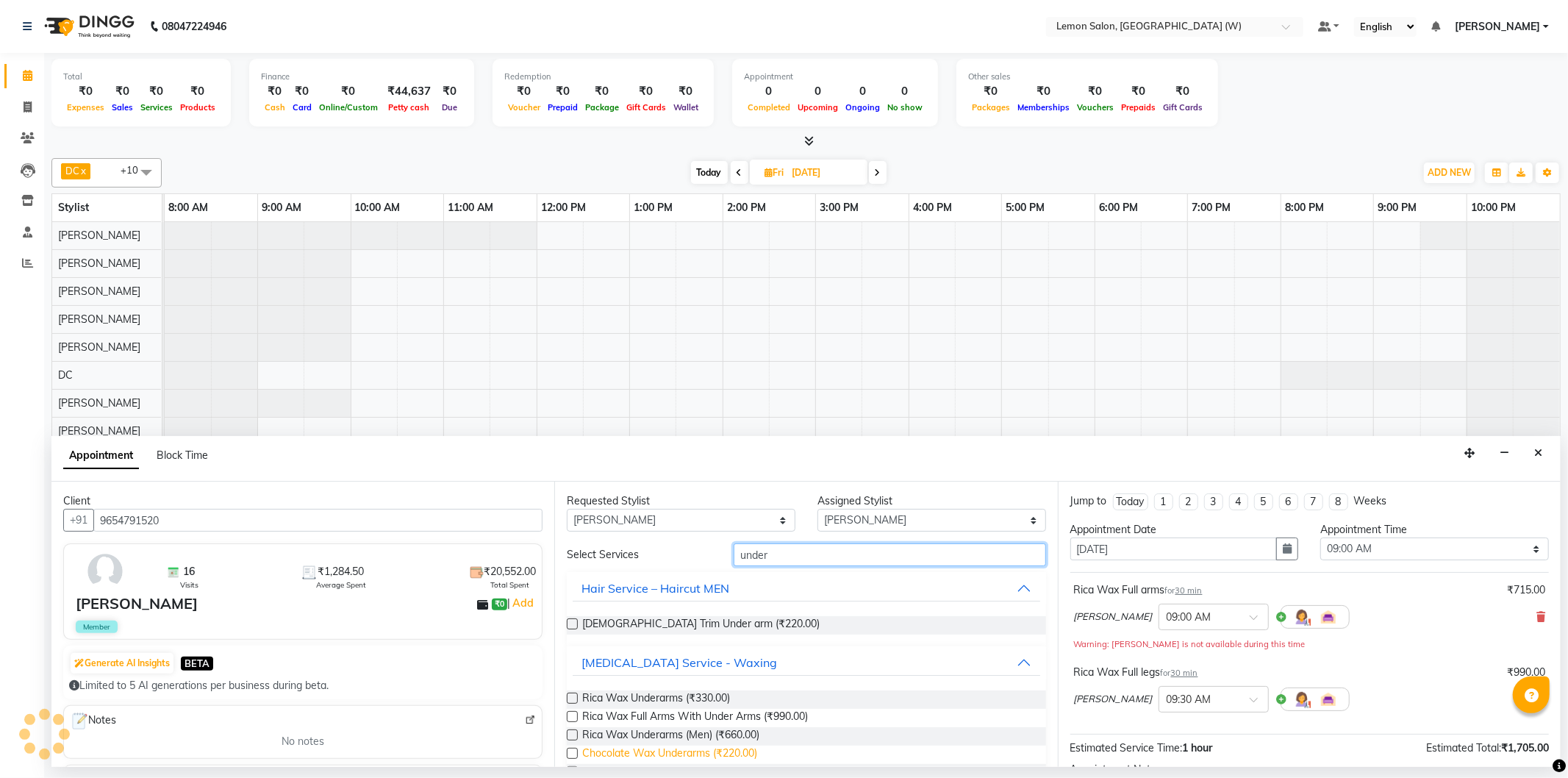
scroll to position [81, 0]
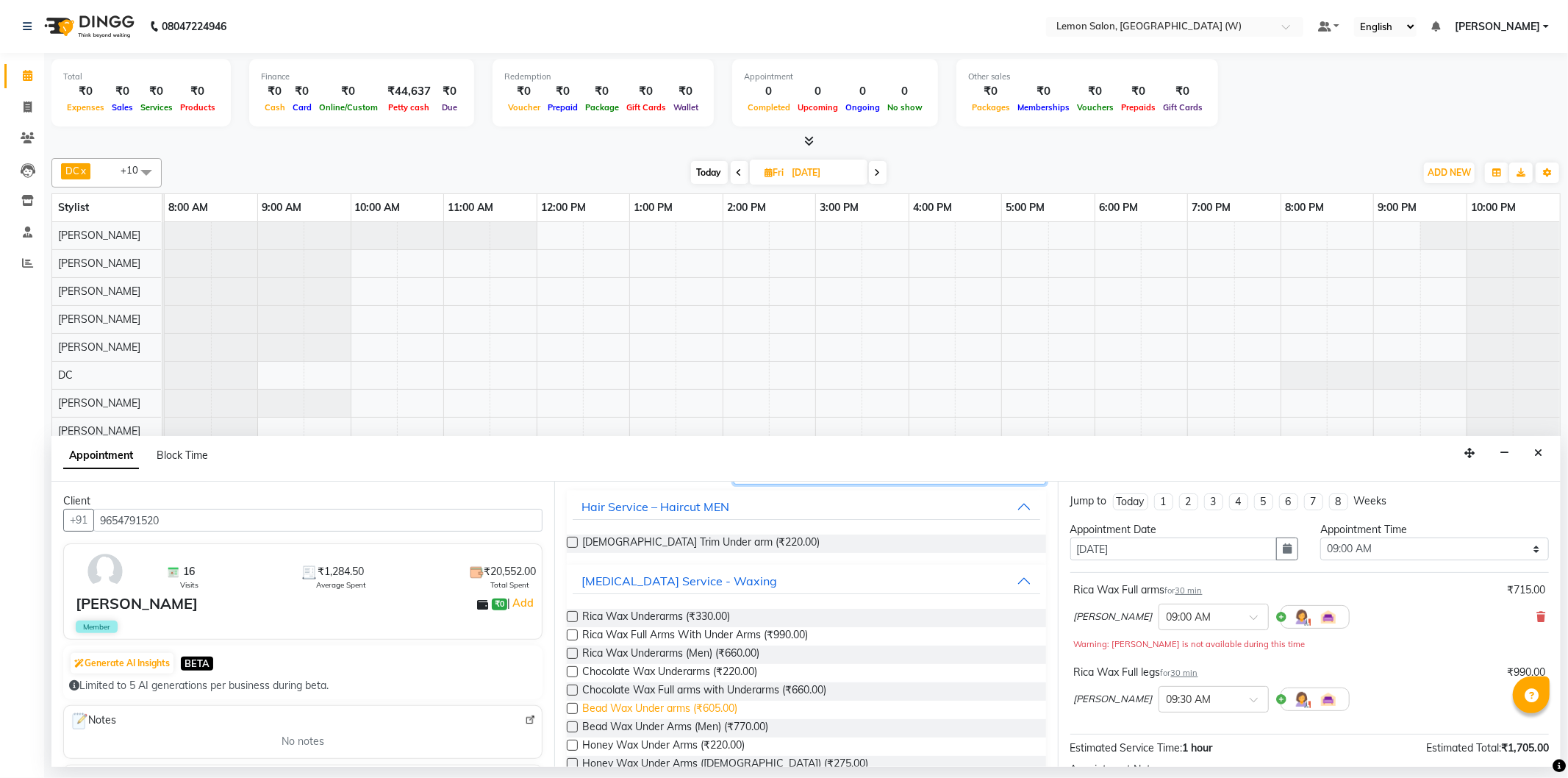
type input "under"
drag, startPoint x: 660, startPoint y: 711, endPoint x: 997, endPoint y: 658, distance: 341.1
click at [661, 710] on span "Bead Wax Under arms (₹605.00)" at bounding box center [660, 710] width 155 height 18
checkbox input "false"
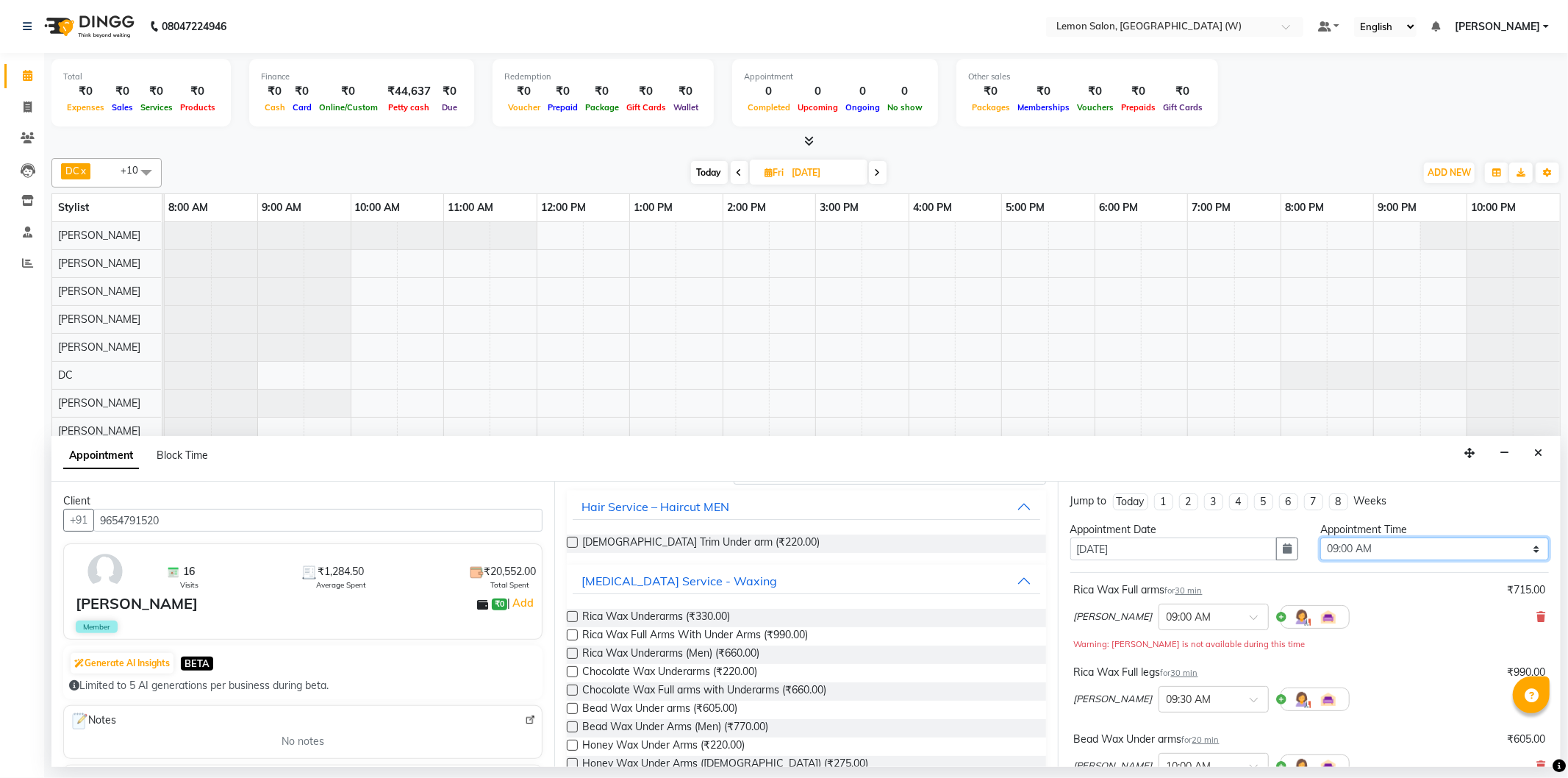
click at [1461, 556] on select "Select 09:00 AM 09:15 AM 09:30 AM 09:45 AM 10:00 AM 10:15 AM 10:30 AM 10:45 AM …" at bounding box center [1434, 549] width 228 height 23
select select "600"
click at [1320, 538] on select "Select 09:00 AM 09:15 AM 09:30 AM 09:45 AM 10:00 AM 10:15 AM 10:30 AM 10:45 AM …" at bounding box center [1434, 549] width 228 height 23
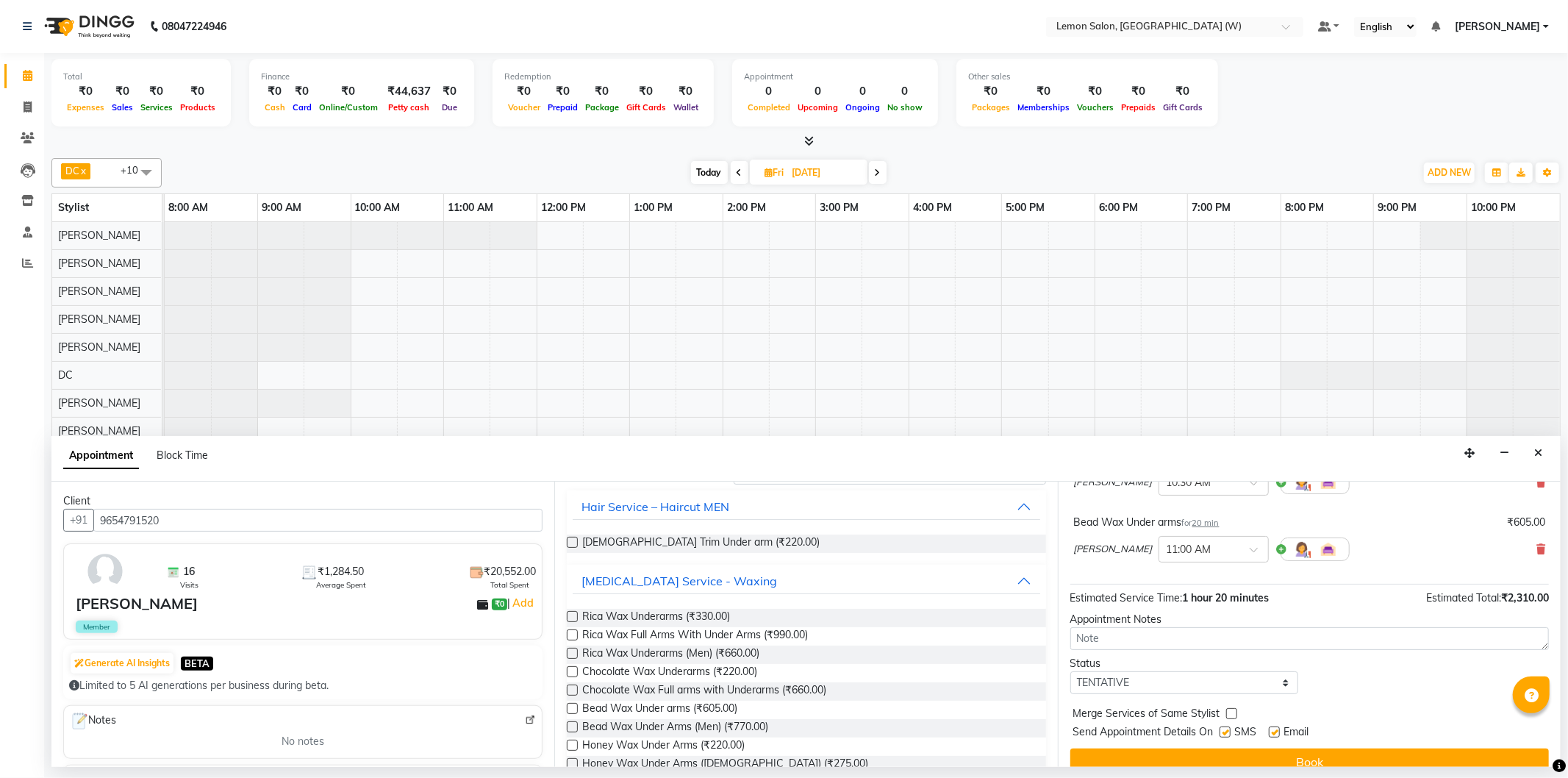
scroll to position [221, 0]
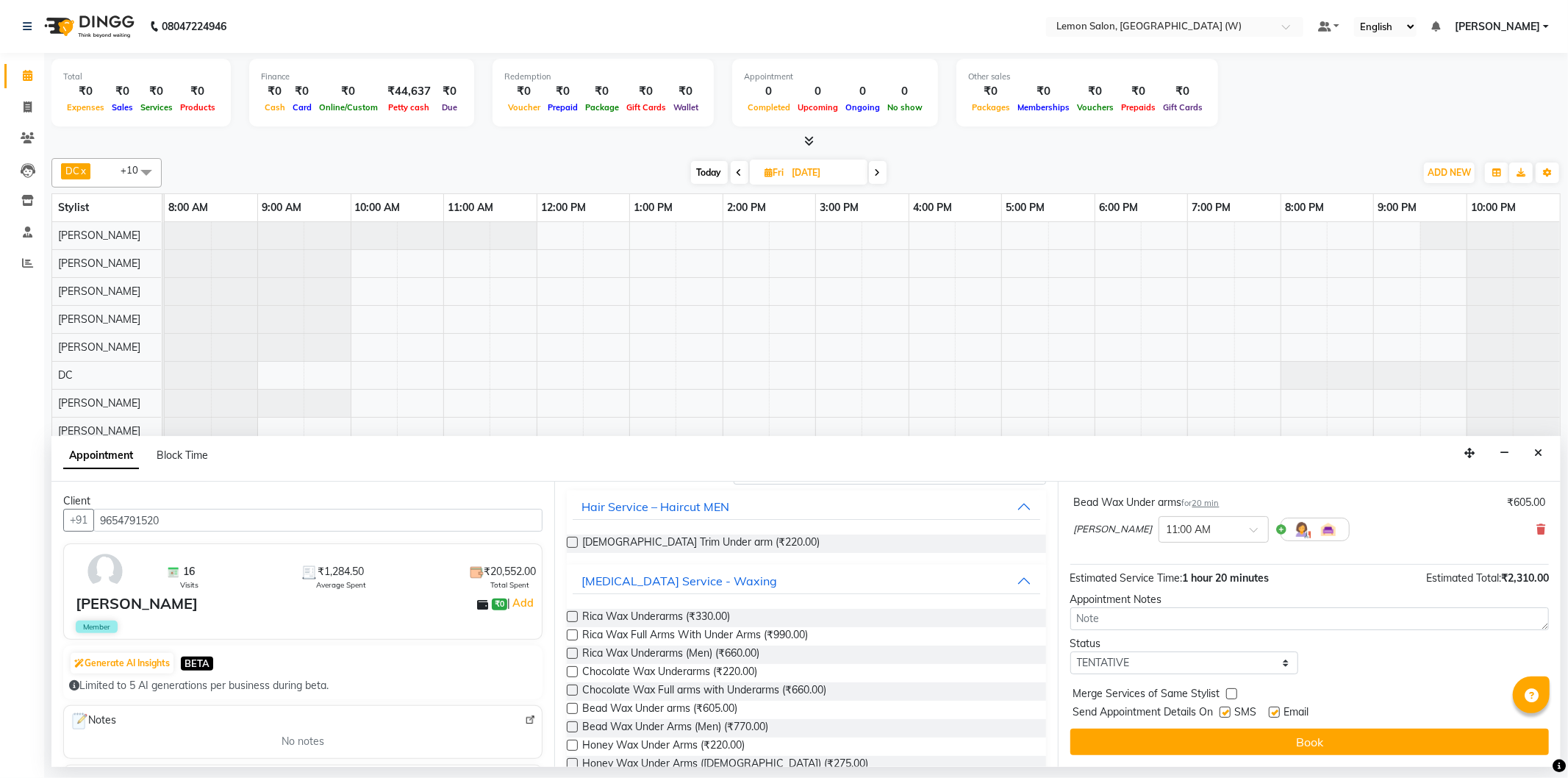
click at [1291, 741] on button "Book" at bounding box center [1310, 742] width 479 height 27
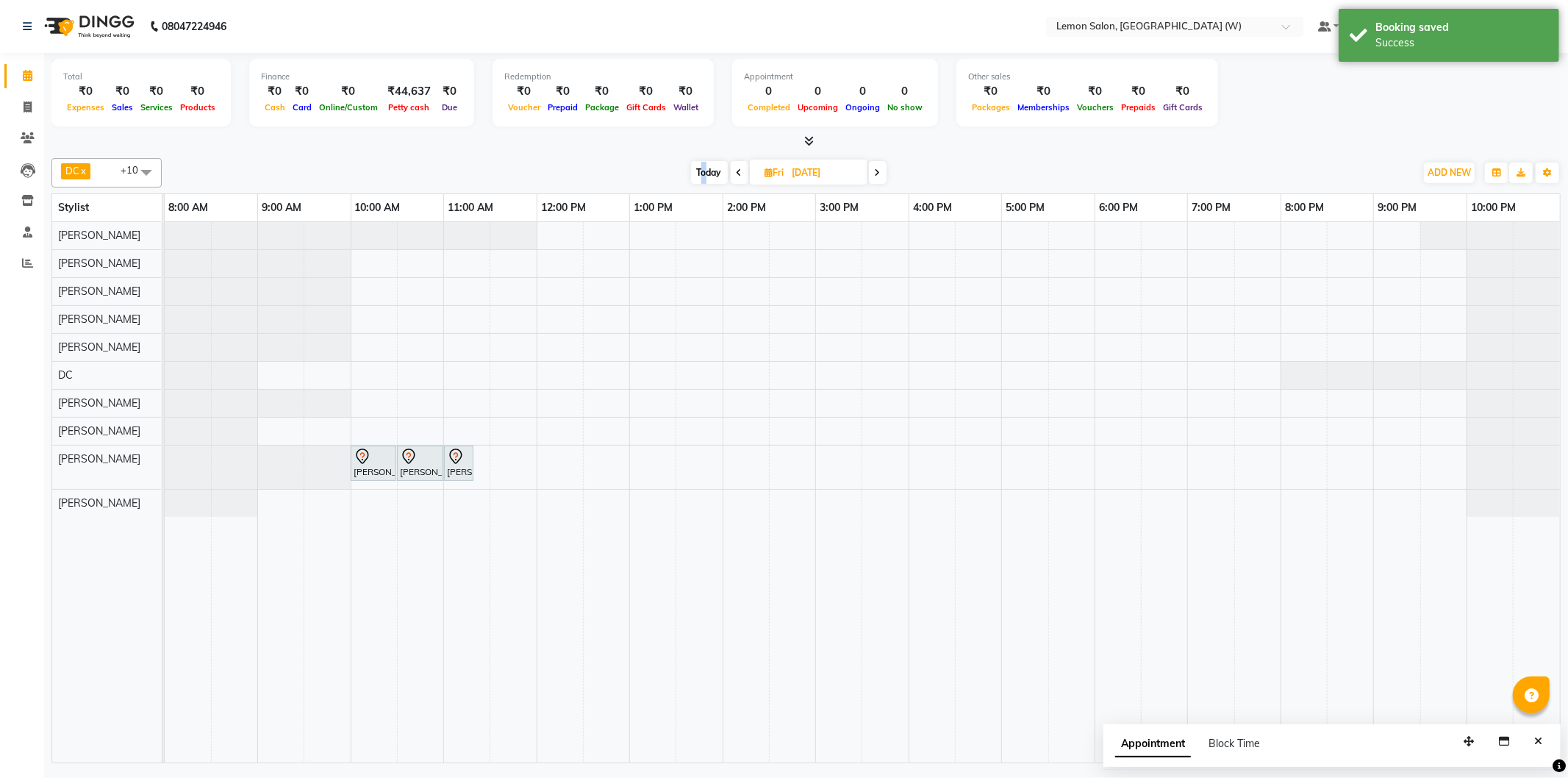
click at [704, 169] on span "Today" at bounding box center [710, 172] width 37 height 23
type input "[DATE]"
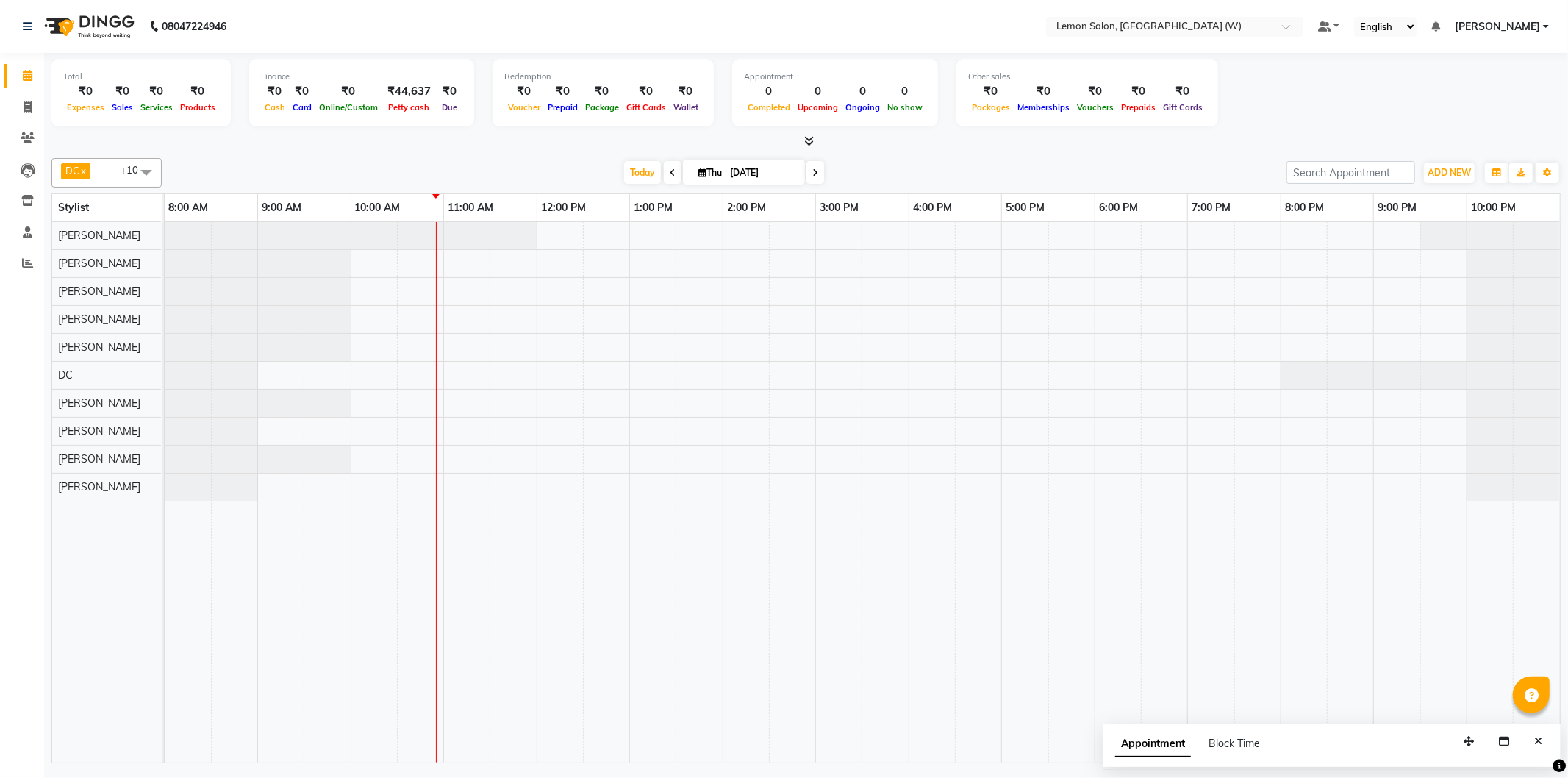
click at [725, 158] on div "DC x Nazim Ansari x Shahrukh Mansoori x Shweta Murudkar x Simran Singh x Tejash…" at bounding box center [807, 173] width 1510 height 30
click at [721, 167] on span "Thu" at bounding box center [710, 173] width 30 height 11
select select "9"
select select "2025"
click at [806, 263] on span "7" at bounding box center [800, 265] width 23 height 23
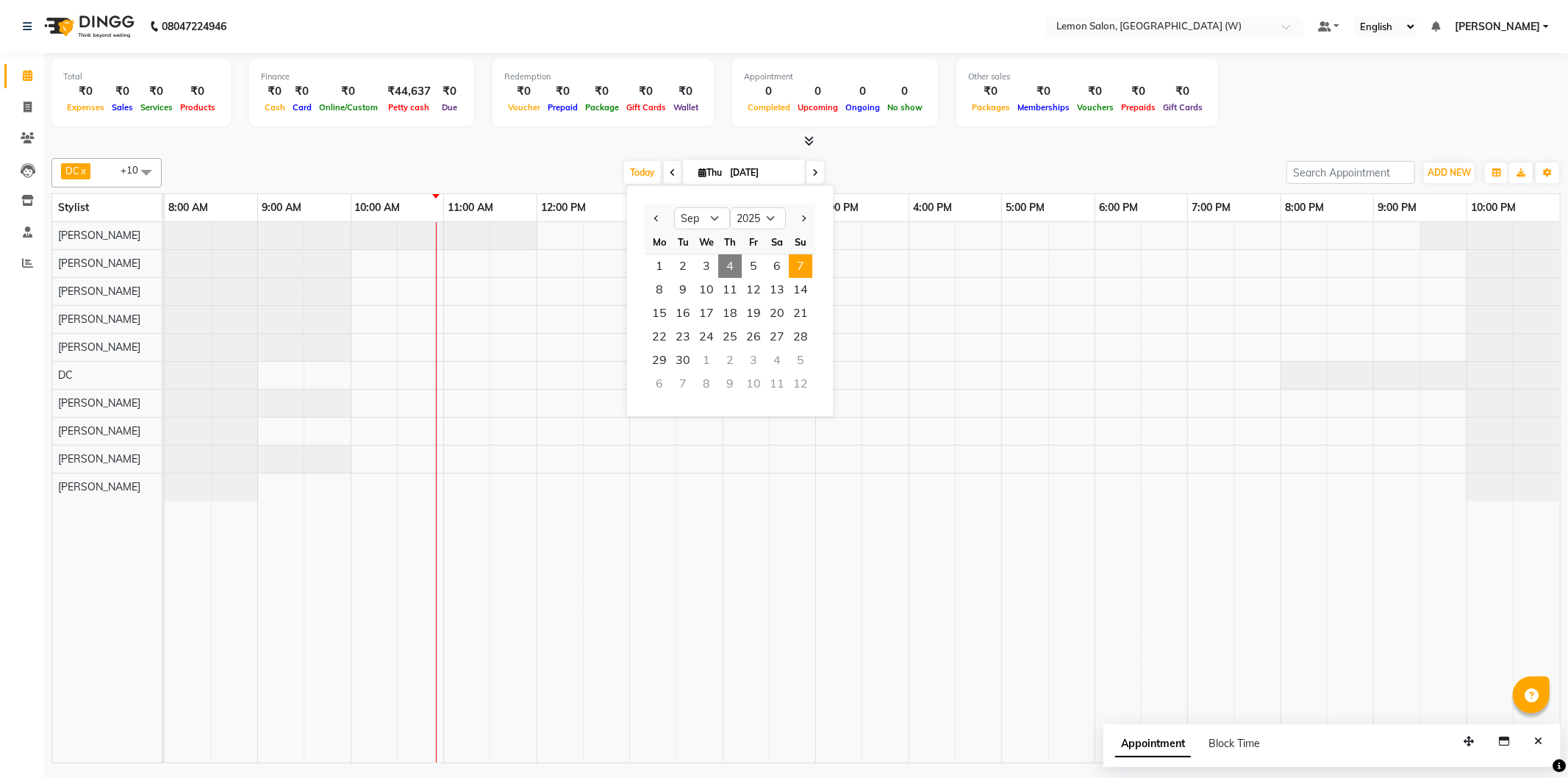
type input "07-09-2025"
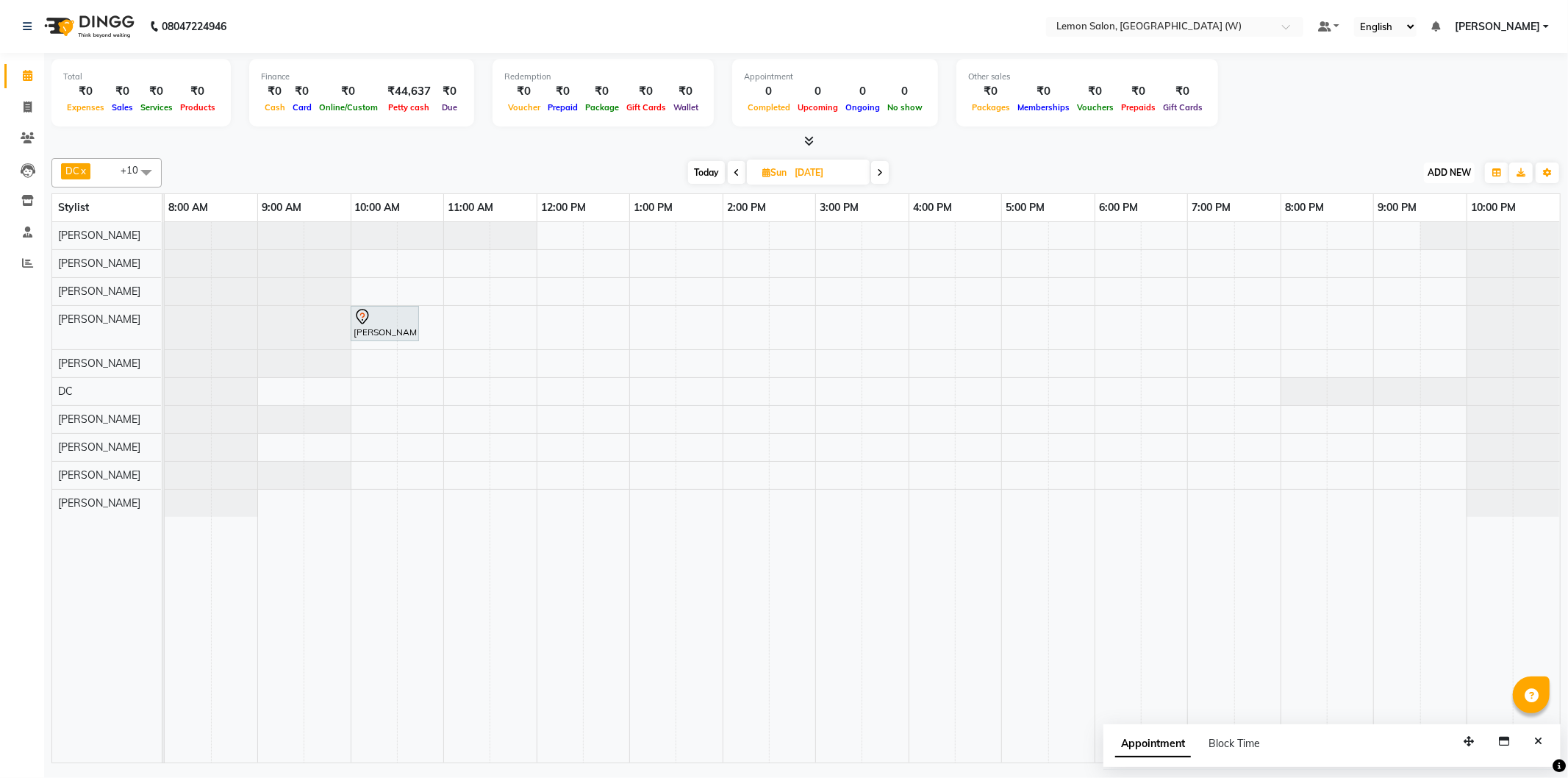
click at [1459, 176] on span "ADD NEW" at bounding box center [1449, 173] width 43 height 11
click at [1429, 200] on button "Add Appointment" at bounding box center [1416, 200] width 116 height 19
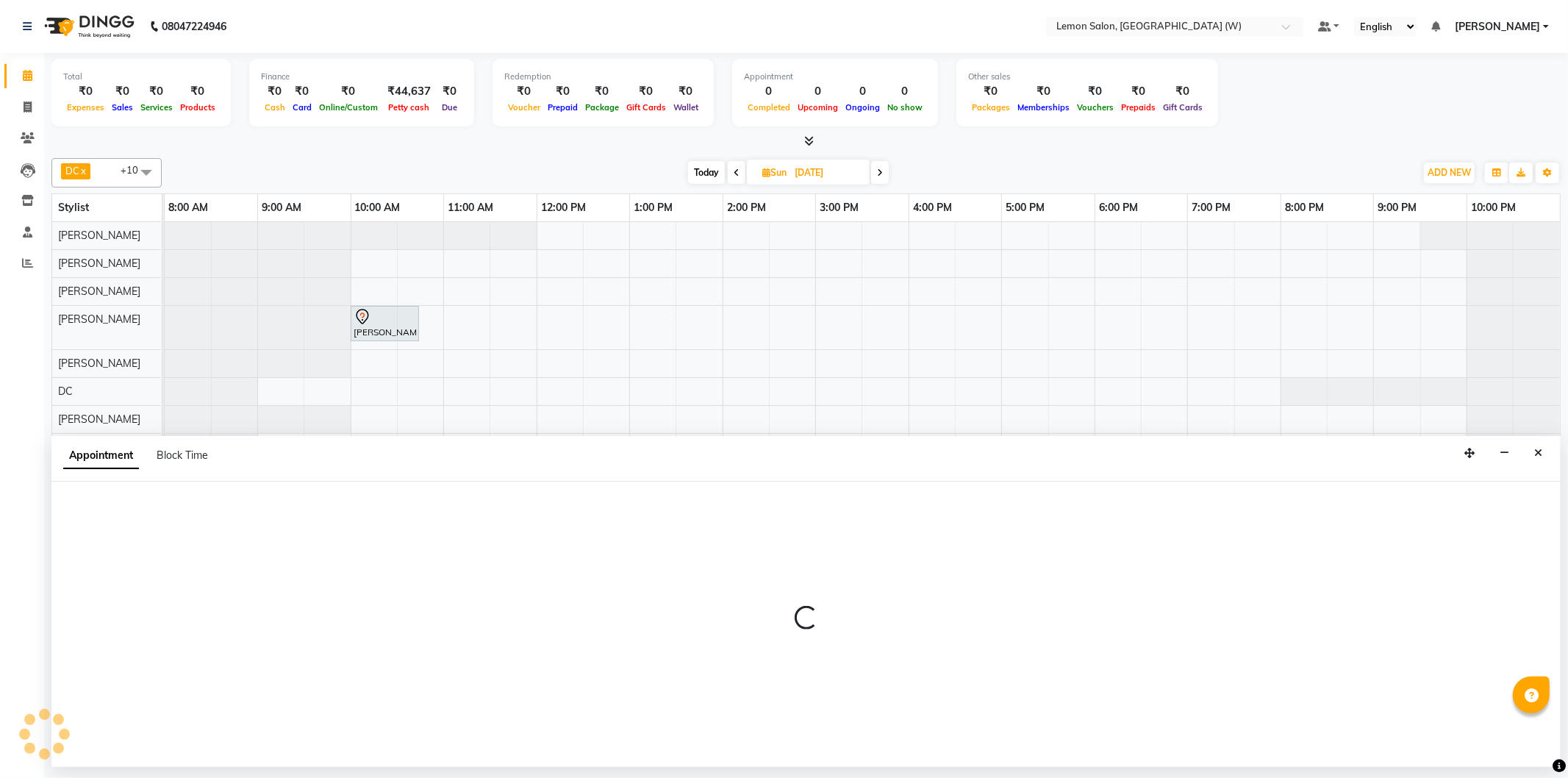
select select "540"
select select "tentative"
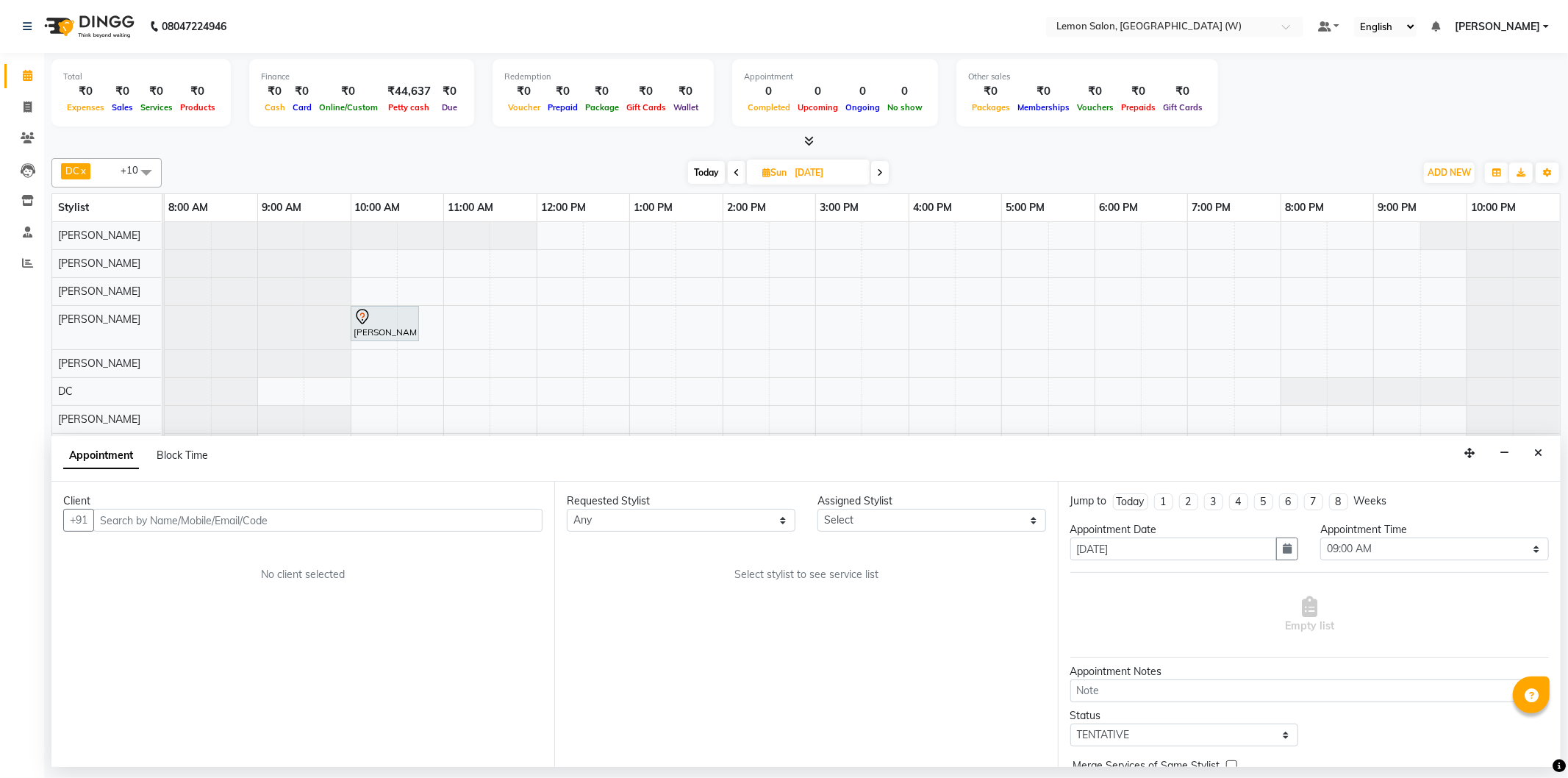
click at [179, 517] on input "text" at bounding box center [318, 520] width 449 height 23
click at [135, 519] on input "97020 27277" at bounding box center [287, 520] width 388 height 23
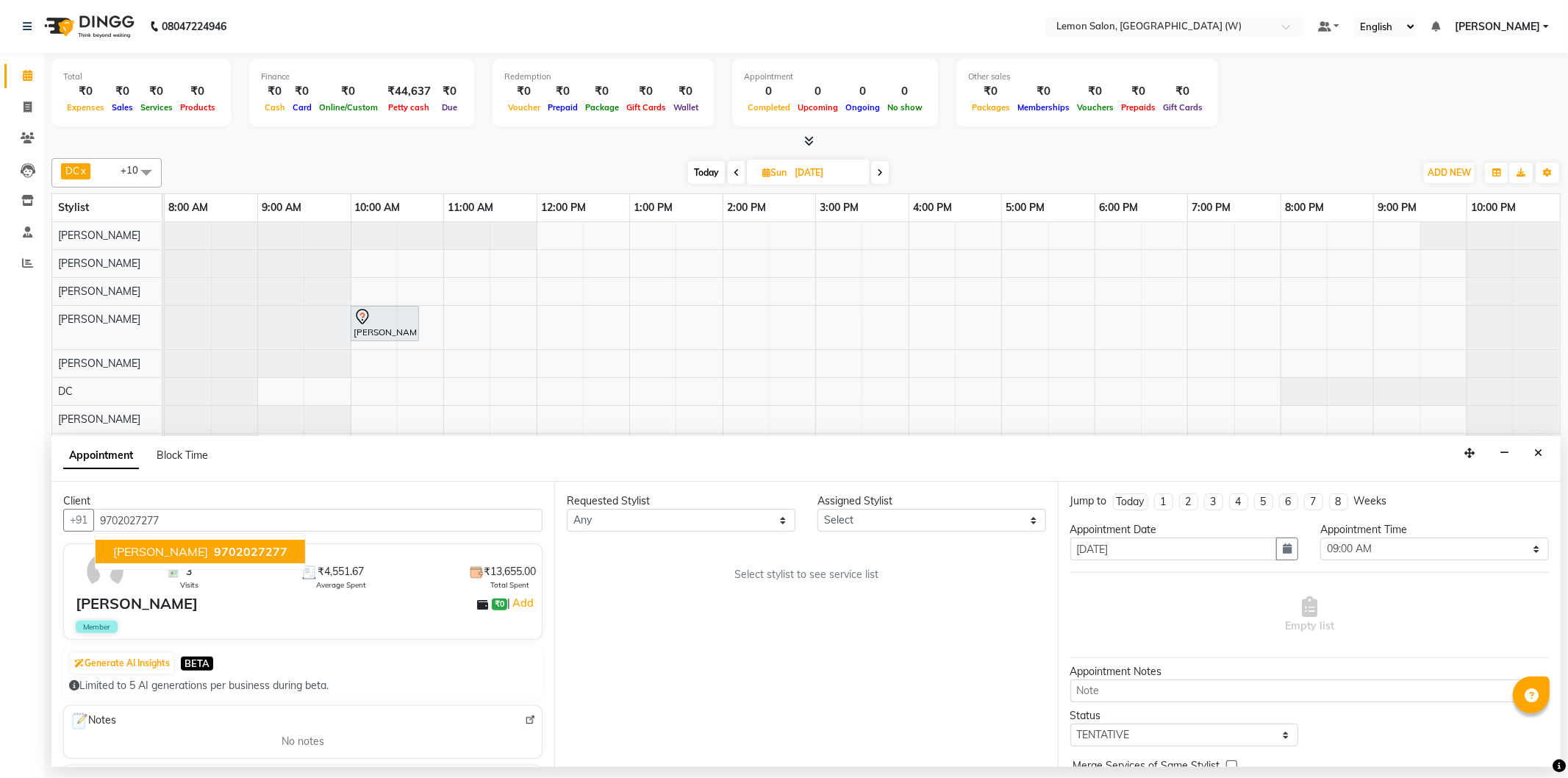
type input "9702027277"
click at [643, 518] on select "Any Anamta Sayyed DC Faheem Shaikh Ganesh Motewad Kassar Sahil Nazim Ansari Poo…" at bounding box center [680, 520] width 228 height 23
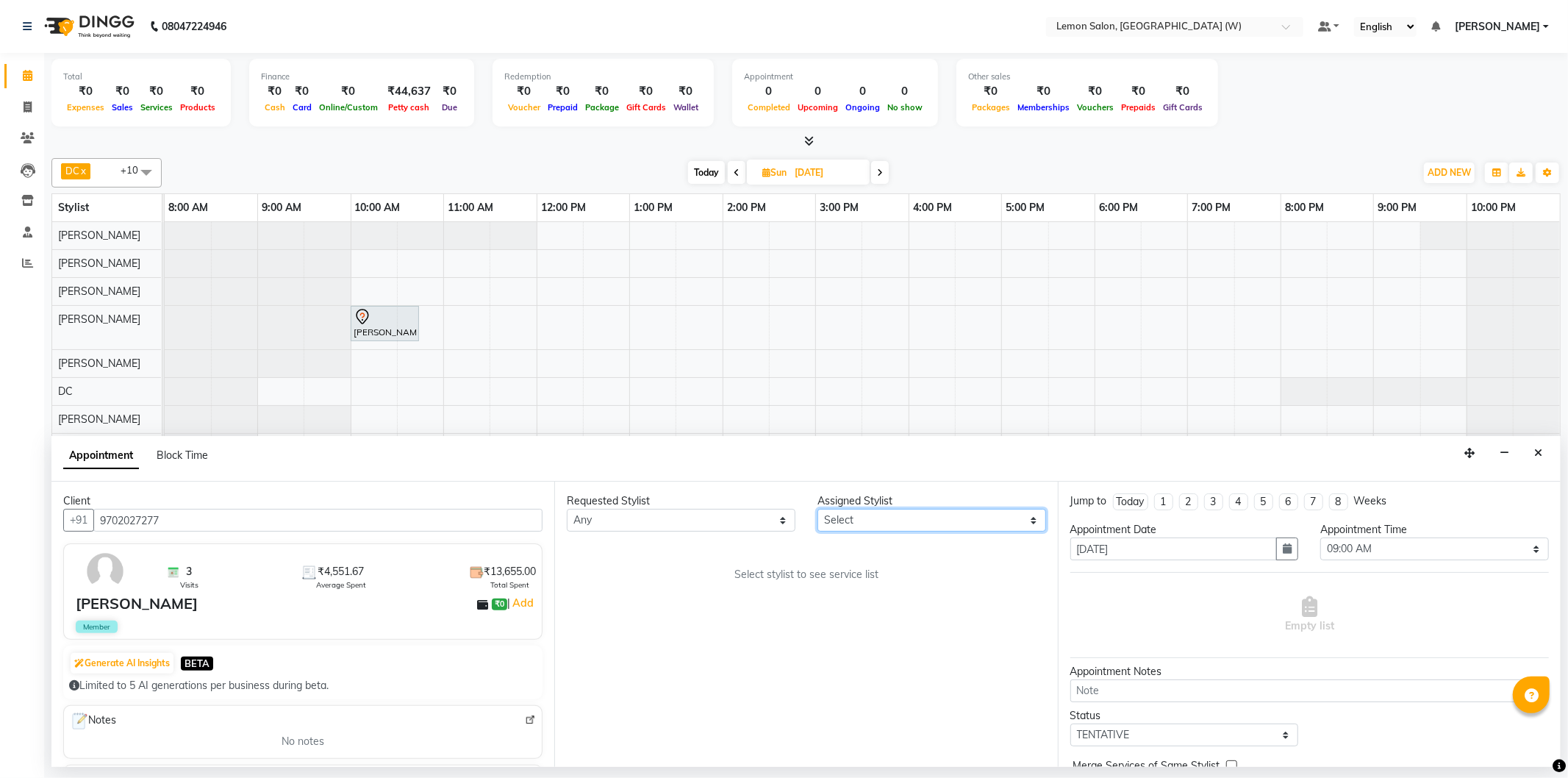
click at [915, 527] on select "Select Anamta Sayyed DC Faheem Shaikh Ganesh Motewad Kassar Sahil Nazim Ansari …" at bounding box center [931, 520] width 228 height 23
select select "49872"
click at [818, 509] on select "Select Anamta Sayyed DC Faheem Shaikh Ganesh Motewad Kassar Sahil Nazim Ansari …" at bounding box center [931, 520] width 228 height 23
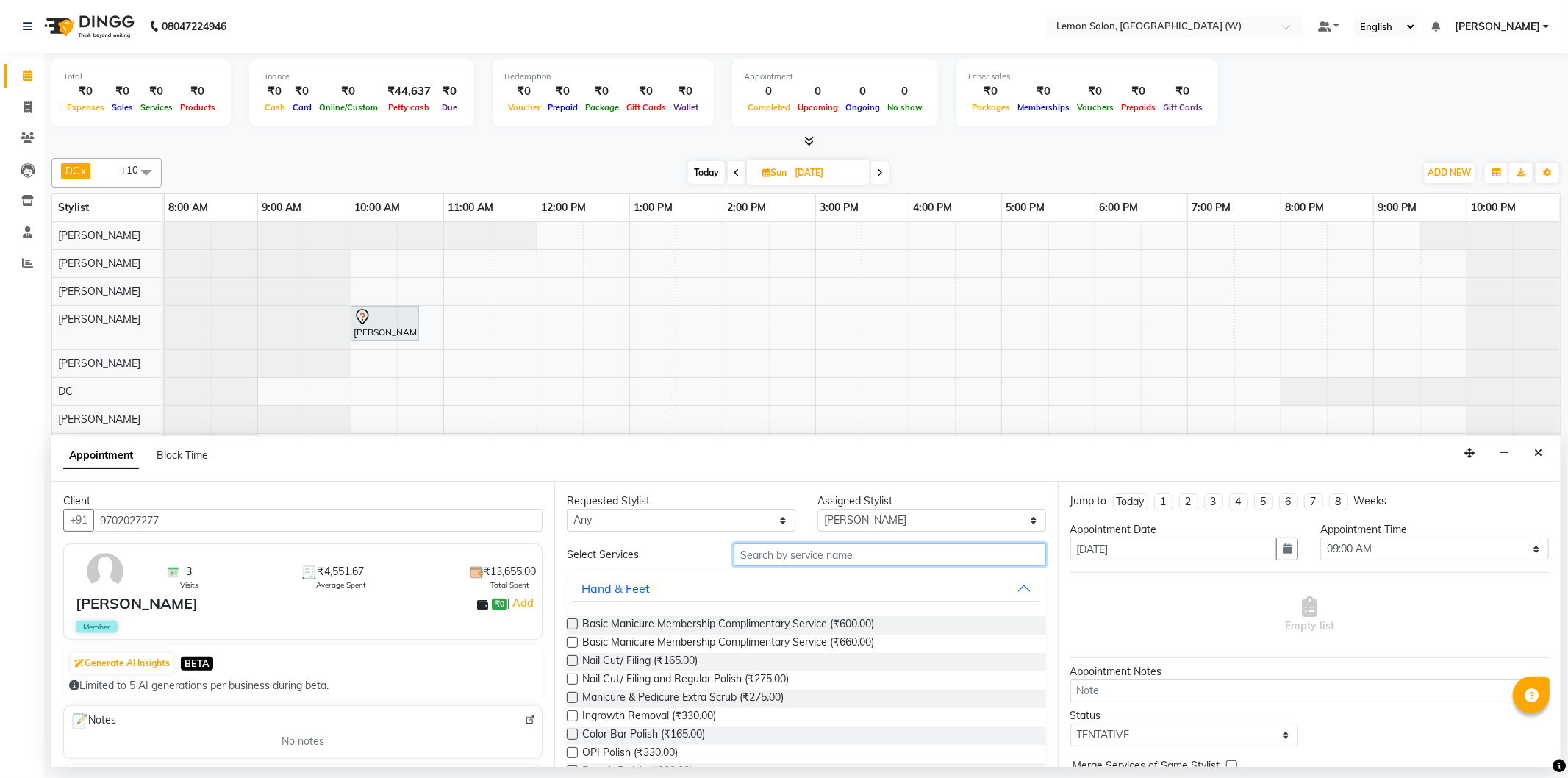
drag, startPoint x: 802, startPoint y: 564, endPoint x: 811, endPoint y: 556, distance: 12.0
click at [804, 563] on input "text" at bounding box center [889, 554] width 311 height 23
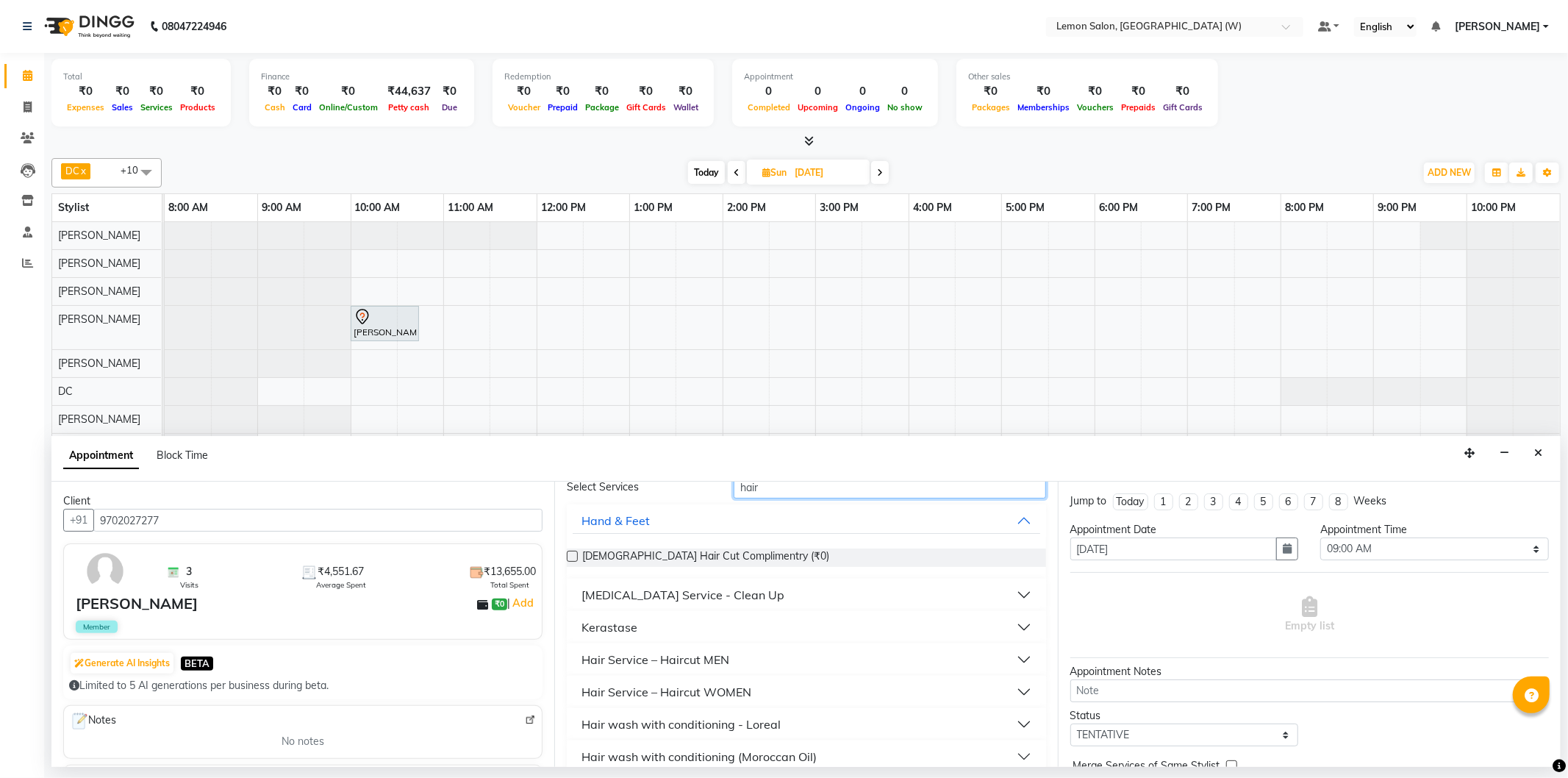
scroll to position [81, 0]
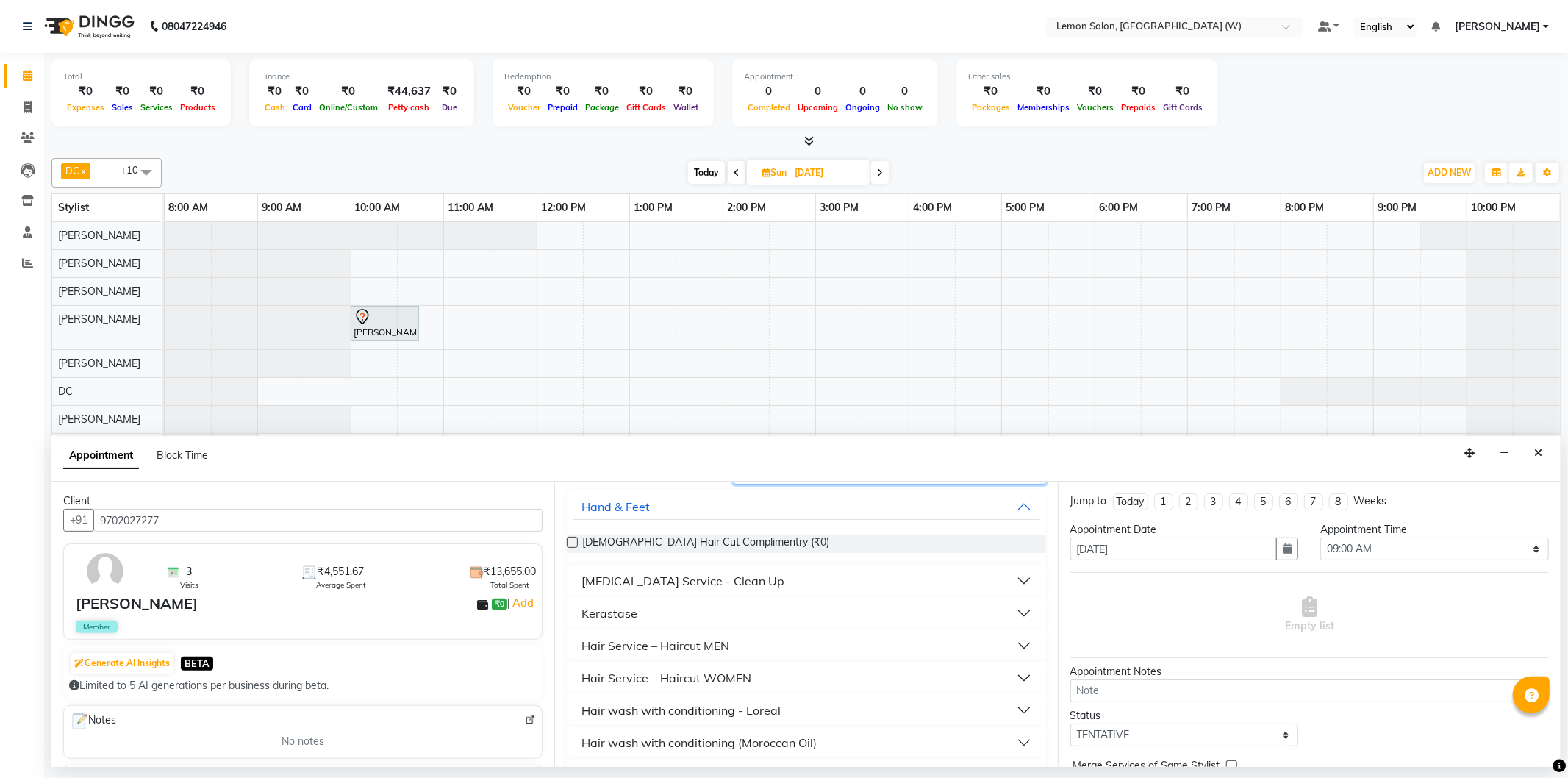
type input "hair"
click at [713, 638] on div "Hair Service – Haircut MEN" at bounding box center [655, 645] width 148 height 18
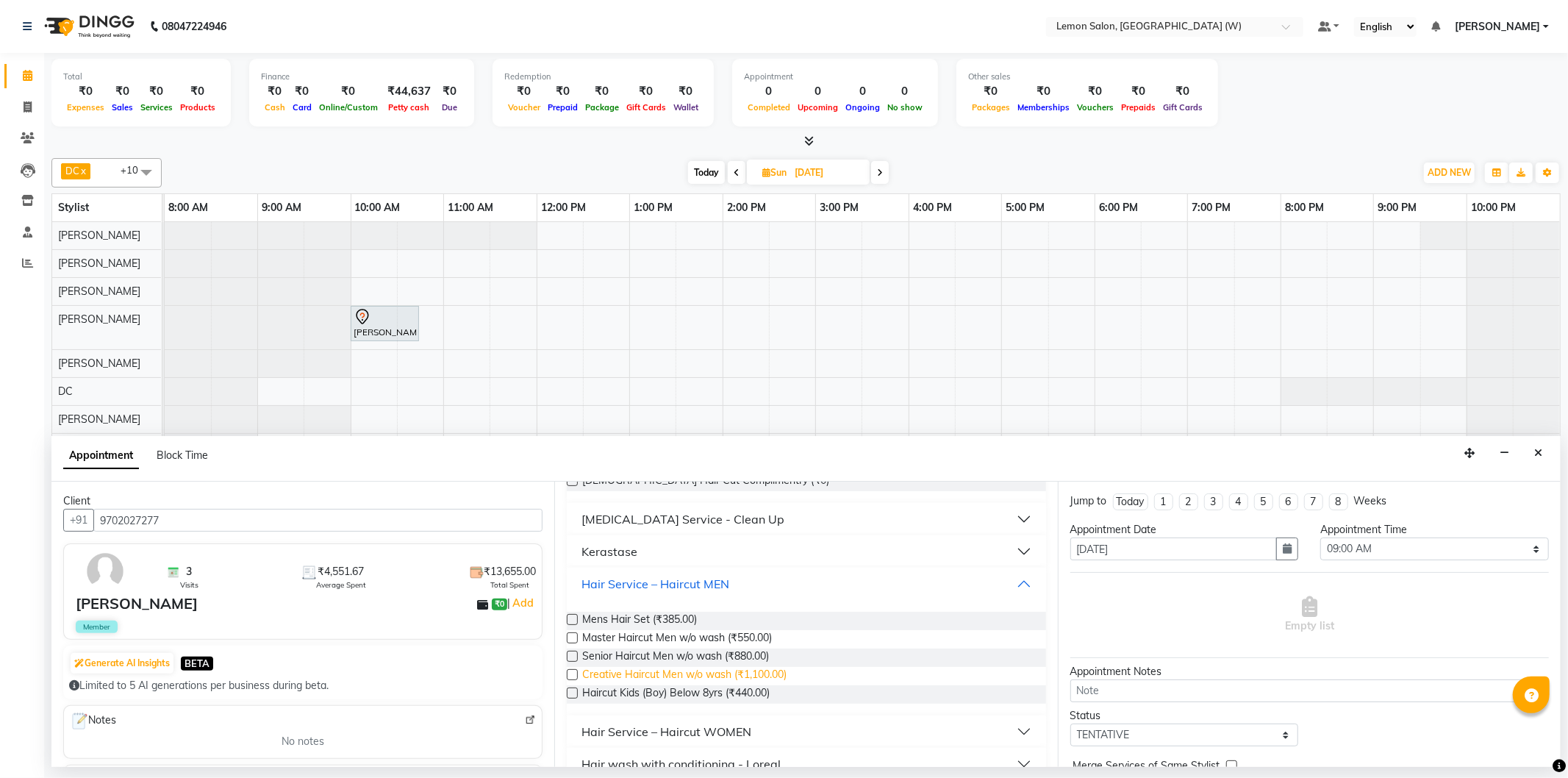
scroll to position [164, 0]
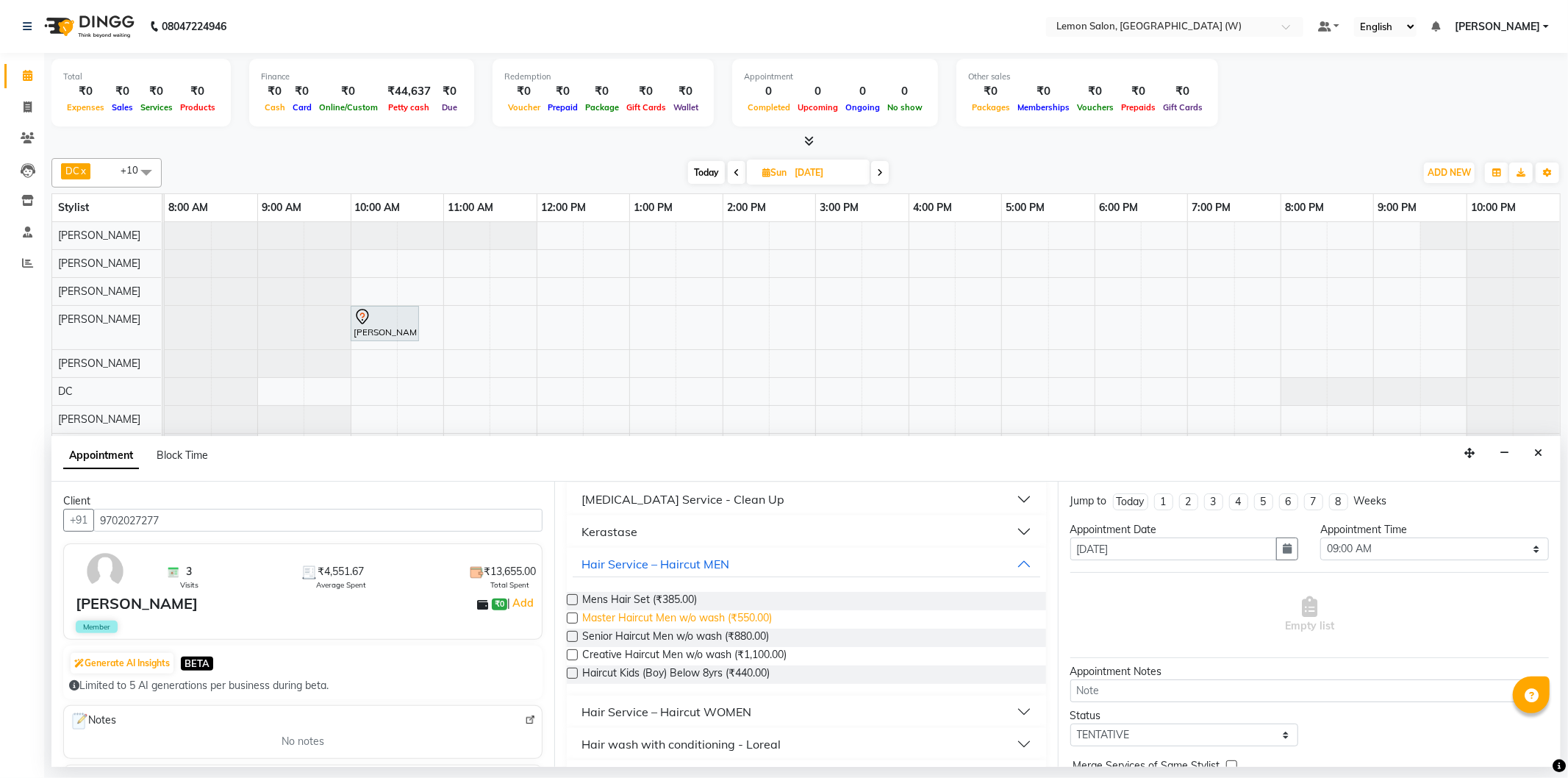
click at [697, 621] on span "Master Haircut Men w/o wash (₹550.00)" at bounding box center [676, 619] width 189 height 18
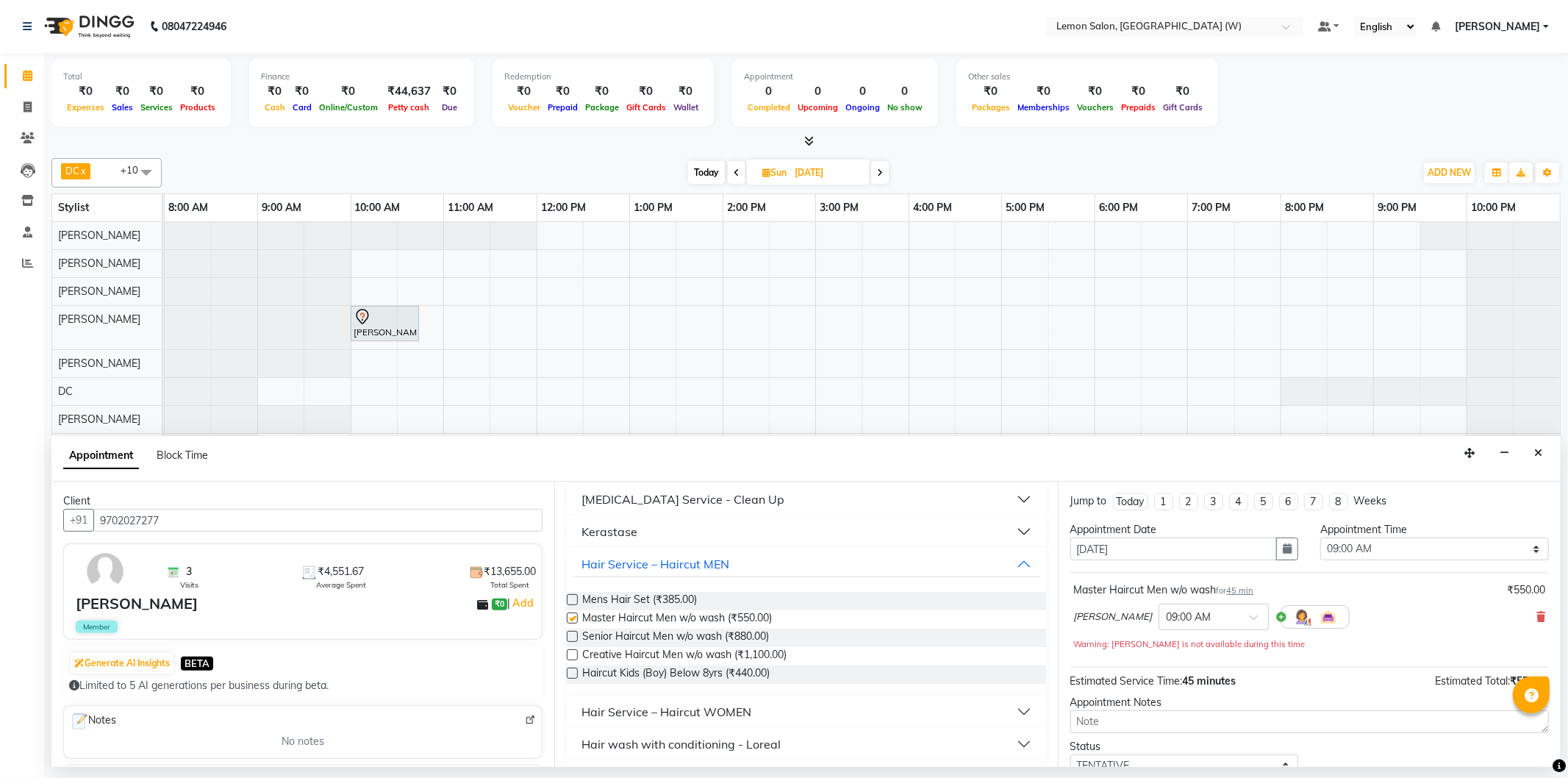
checkbox input "false"
click at [1373, 550] on select "Select 09:00 AM 09:15 AM 09:30 AM 09:45 AM 10:00 AM 10:15 AM 10:30 AM 10:45 AM …" at bounding box center [1434, 549] width 228 height 23
select select "600"
click at [1320, 538] on select "Select 09:00 AM 09:15 AM 09:30 AM 09:45 AM 10:00 AM 10:15 AM 10:30 AM 10:45 AM …" at bounding box center [1434, 549] width 228 height 23
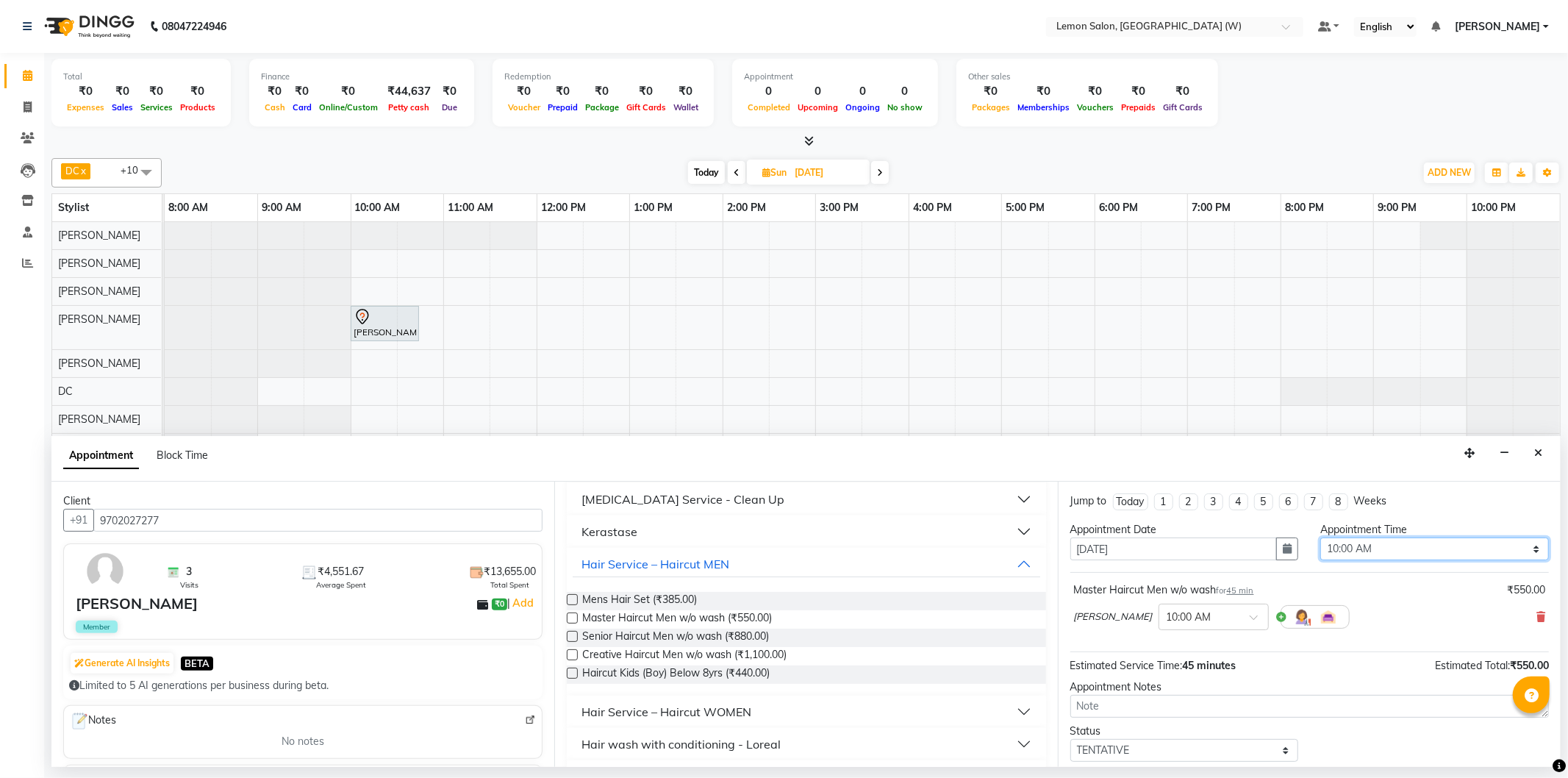
scroll to position [87, 0]
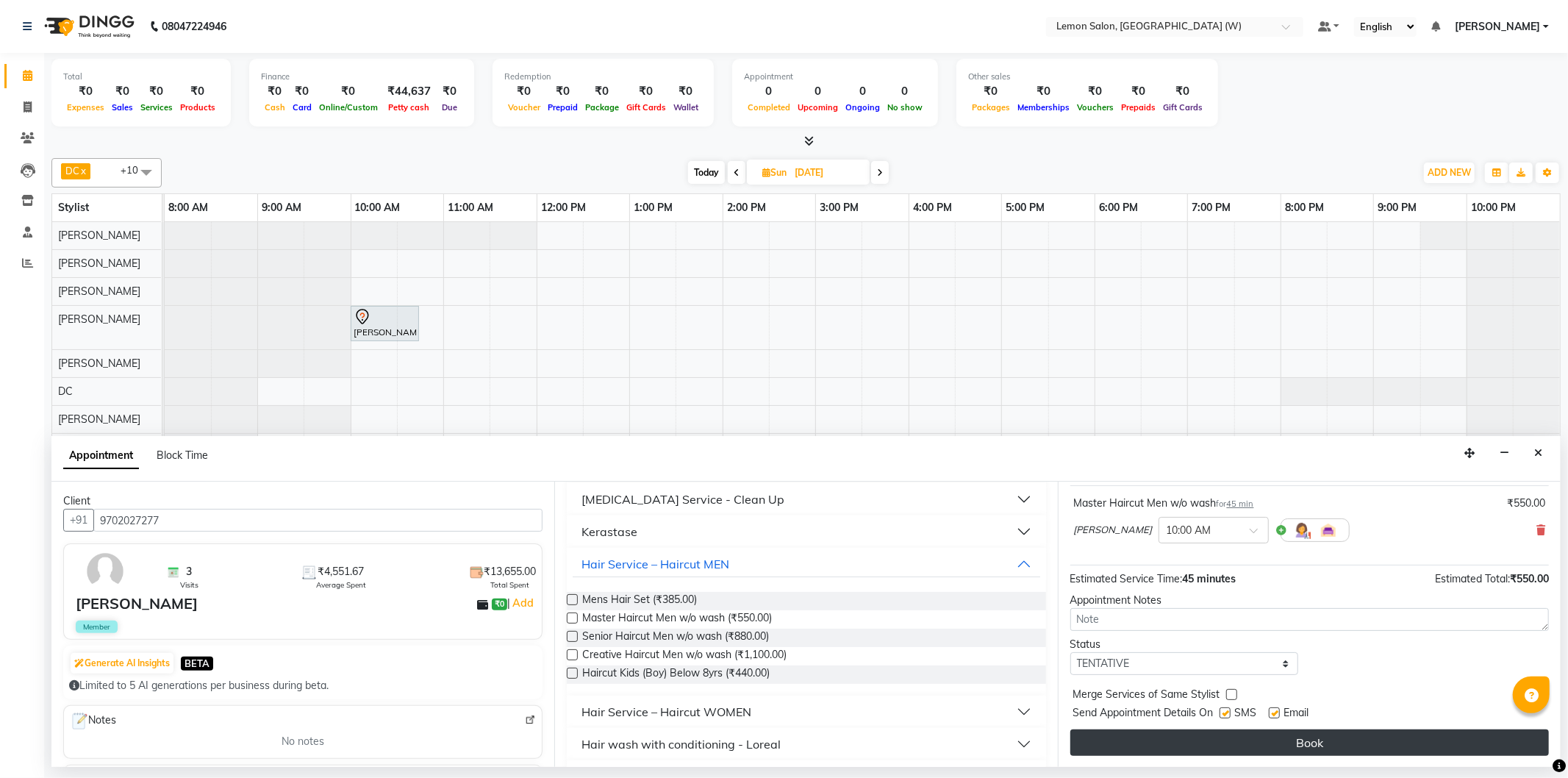
click at [1286, 735] on button "Book" at bounding box center [1310, 742] width 479 height 27
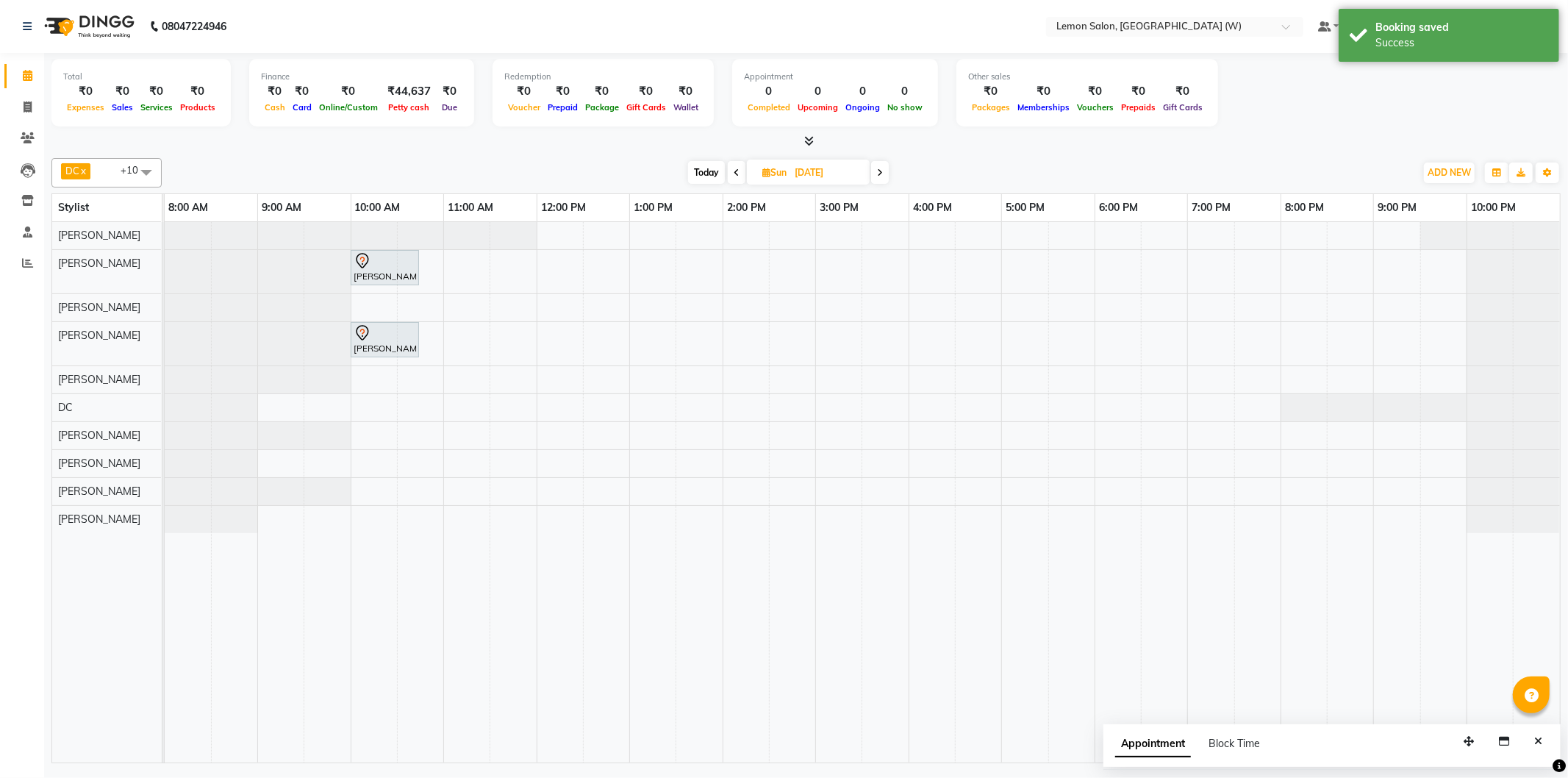
click at [696, 178] on span "Today" at bounding box center [707, 172] width 37 height 23
type input "[DATE]"
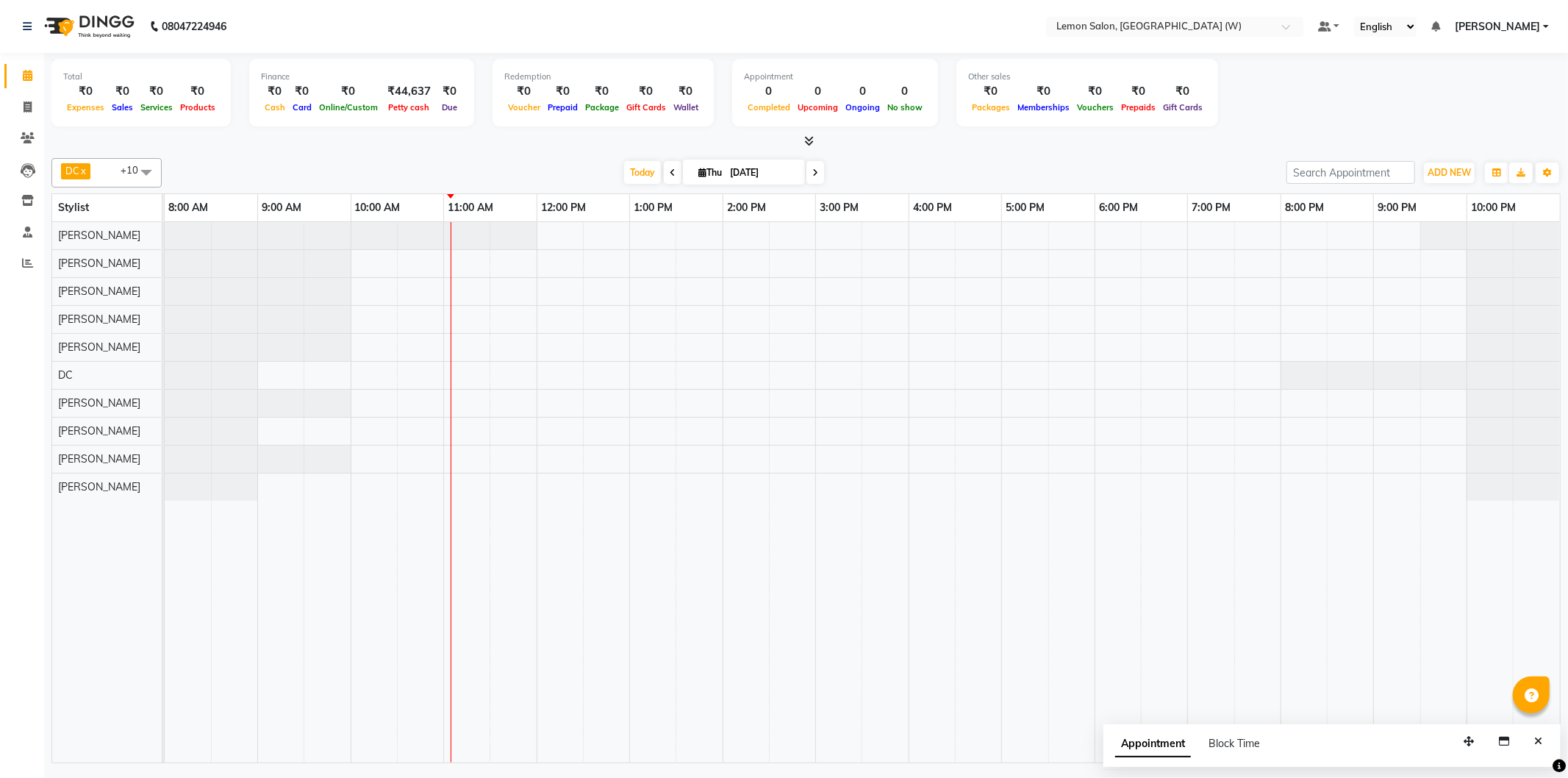
click at [97, 165] on span "DC x Nazim Ansari x Shahrukh Mansoori x Shweta Murudkar x Simran Singh x Tejash…" at bounding box center [106, 173] width 110 height 30
click at [253, 184] on div "DC x Nazim Ansari x Shahrukh Mansoori x Shweta Murudkar x Simran Singh x Tejash…" at bounding box center [807, 173] width 1510 height 30
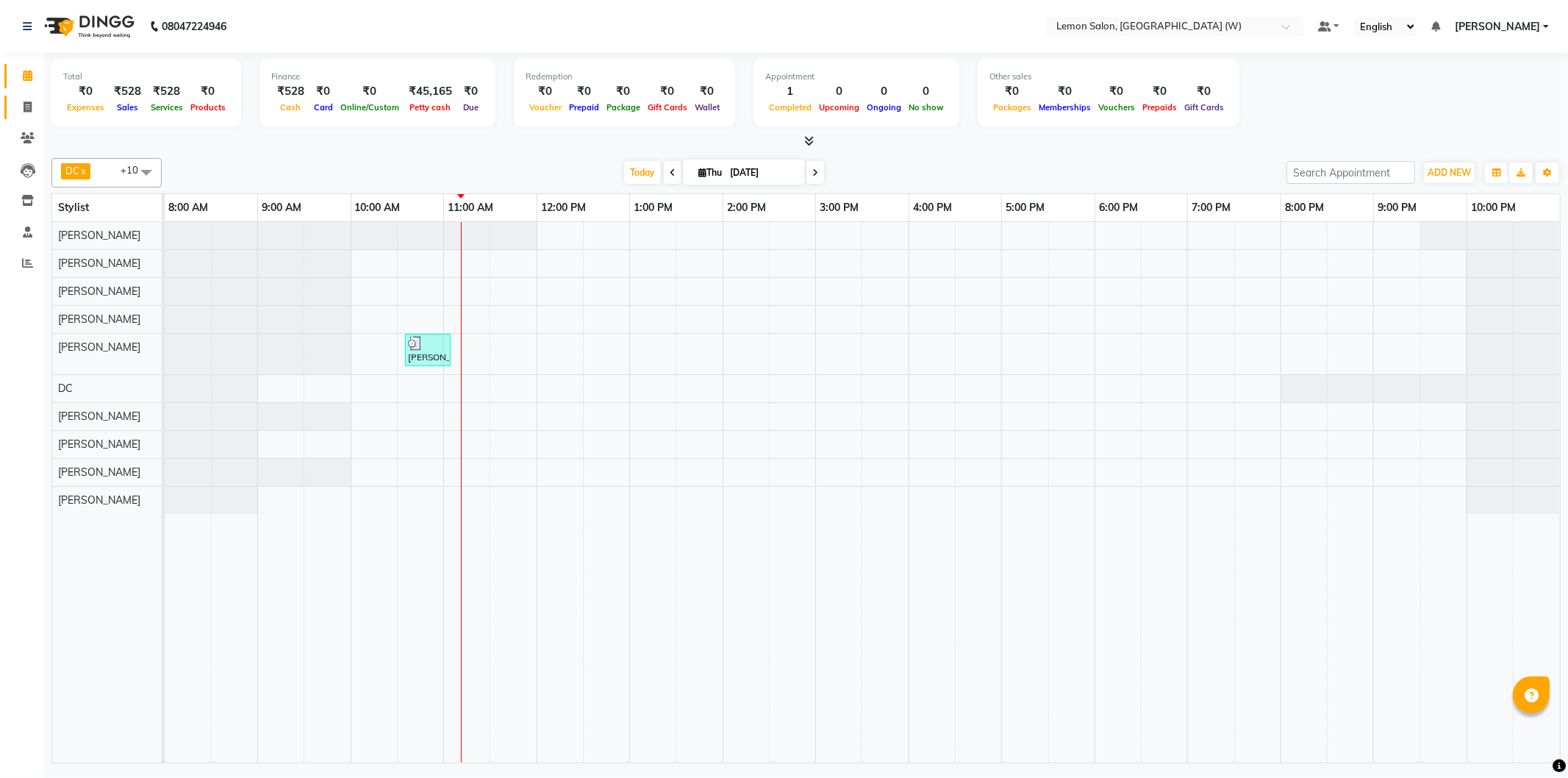
drag, startPoint x: 16, startPoint y: 93, endPoint x: 27, endPoint y: 104, distance: 15.6
click at [26, 103] on li "Invoice" at bounding box center [22, 107] width 44 height 31
click at [30, 106] on icon at bounding box center [27, 107] width 8 height 11
select select "service"
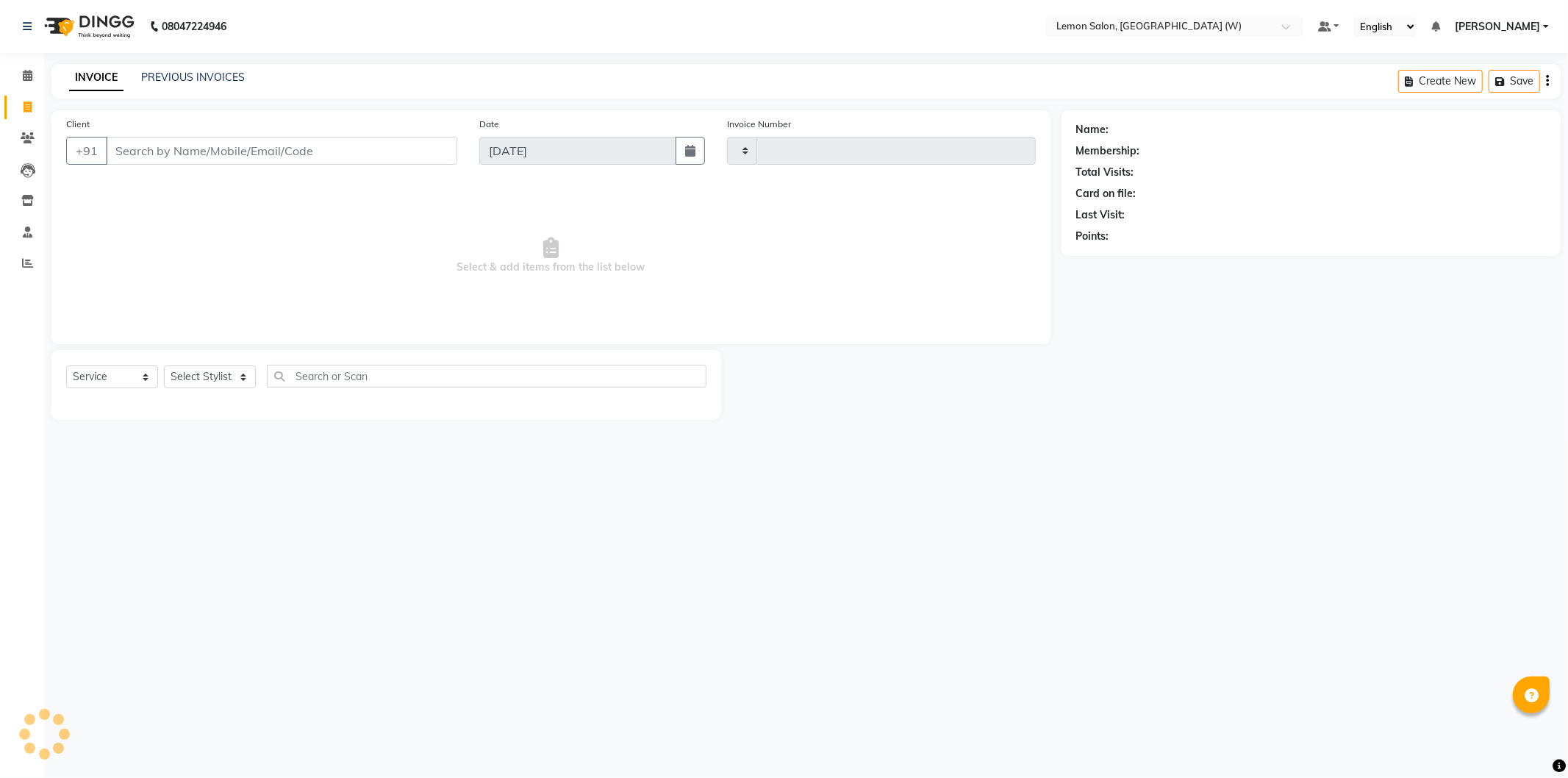
type input "1944"
select select "8053"
click at [222, 394] on div "Select Service Product Membership Package Voucher Prepaid Gift Card Select Styl…" at bounding box center [386, 382] width 640 height 34
select select "membership"
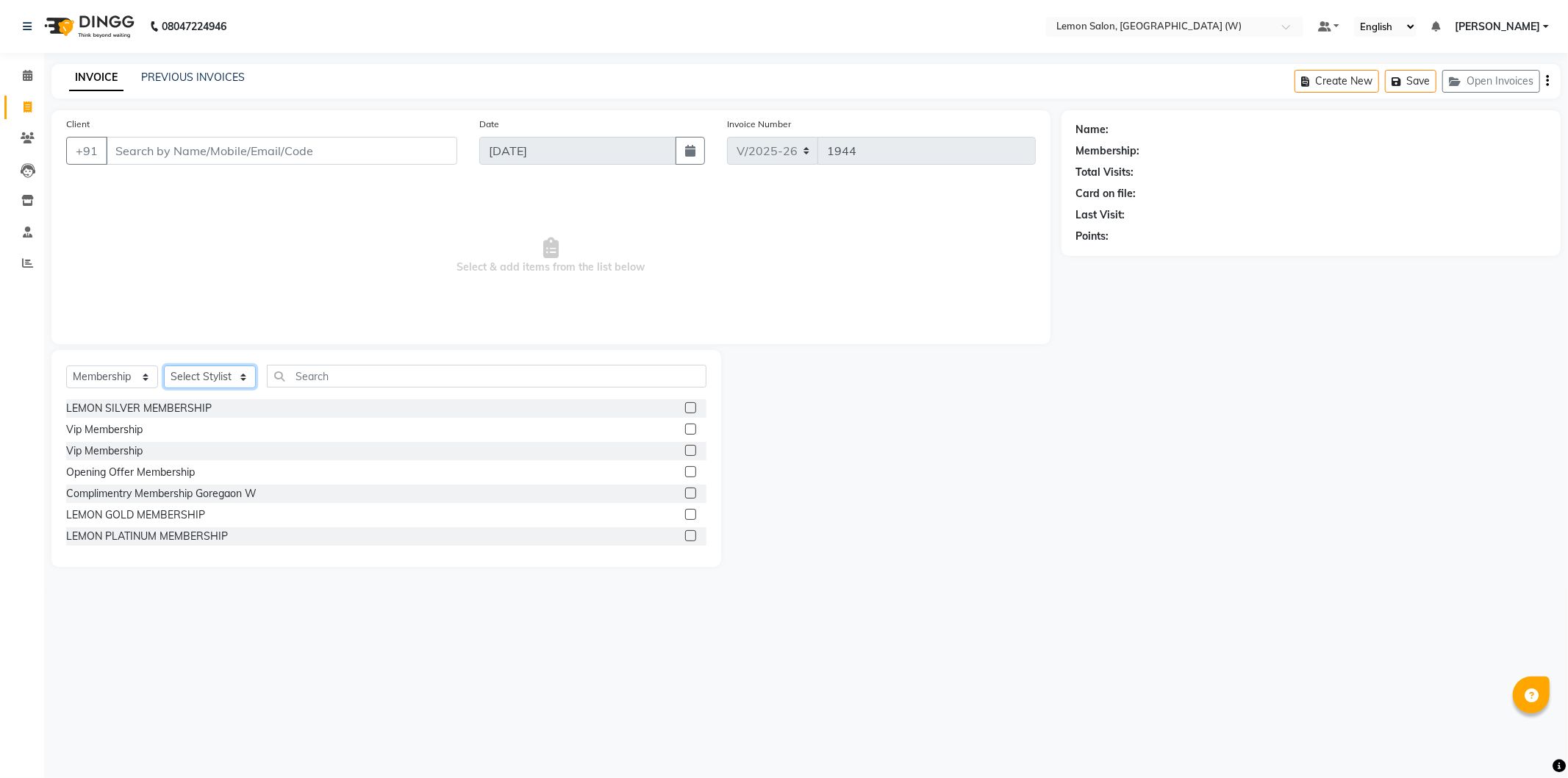
click at [219, 386] on select "Select Stylist [PERSON_NAME] DC [PERSON_NAME] [PERSON_NAME] [PERSON_NAME] [PERS…" at bounding box center [209, 376] width 91 height 23
select select "84214"
click at [164, 366] on select "Select Stylist [PERSON_NAME] DC [PERSON_NAME] [PERSON_NAME] [PERSON_NAME] [PERS…" at bounding box center [209, 376] width 91 height 23
click at [123, 378] on select "Select Service Product Membership Package Voucher Prepaid Gift Card" at bounding box center [112, 376] width 91 height 23
select select "service"
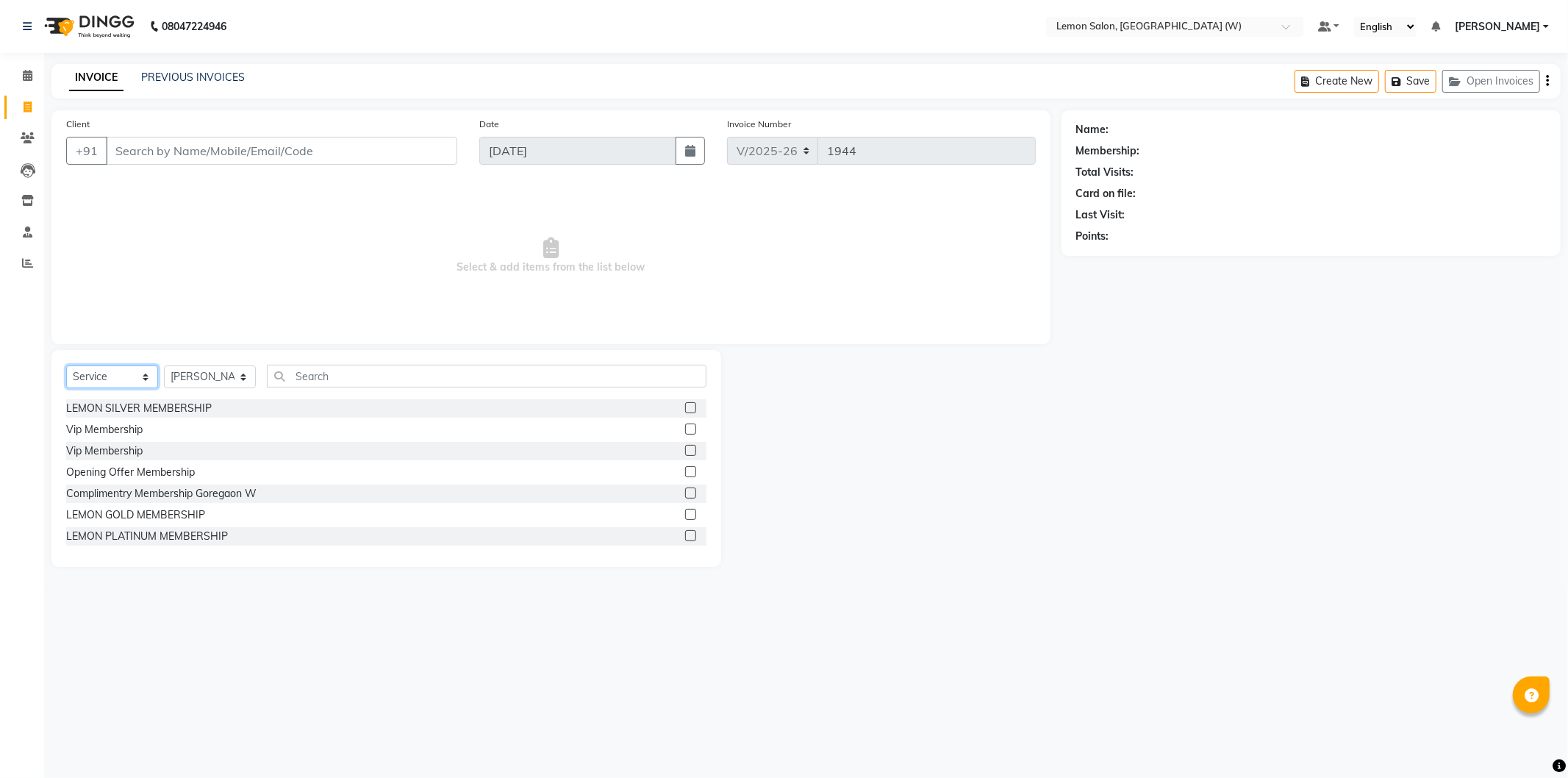
click at [67, 366] on select "Select Service Product Membership Package Voucher Prepaid Gift Card" at bounding box center [112, 376] width 91 height 23
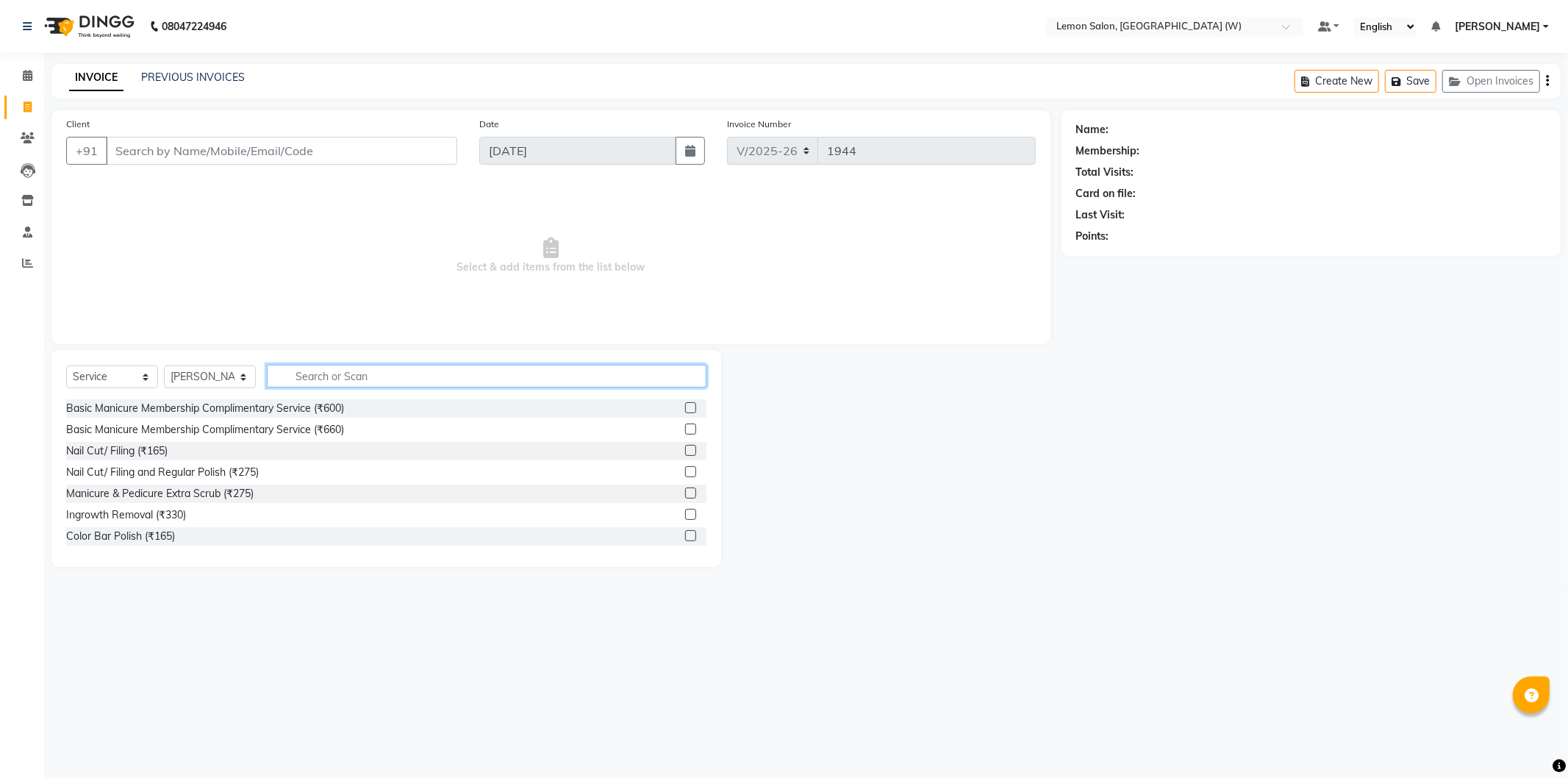
click at [300, 383] on input "text" at bounding box center [487, 376] width 440 height 23
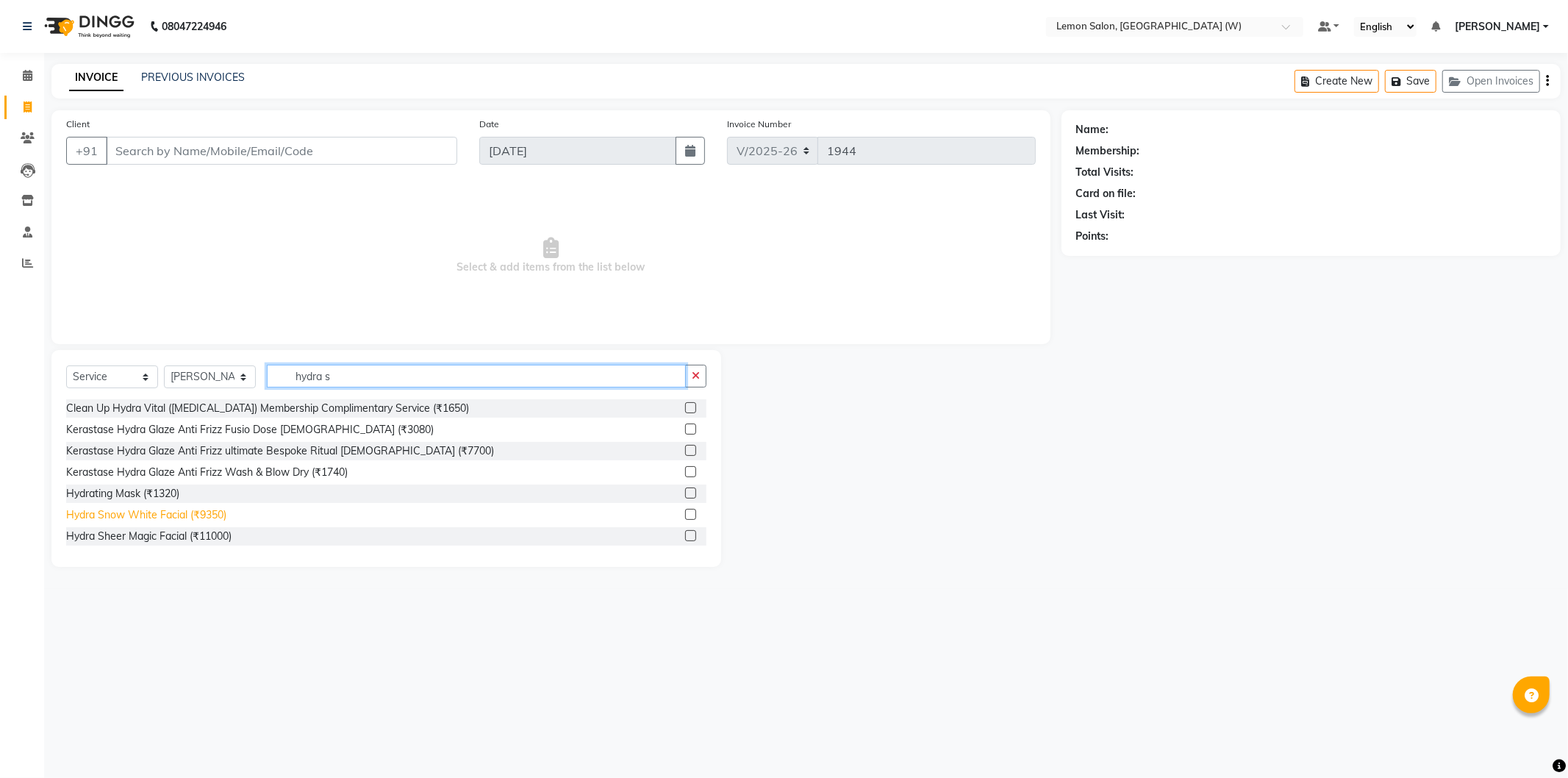
type input "hydra s"
click at [188, 517] on div "Hydra Snow White Facial (₹9350)" at bounding box center [146, 515] width 160 height 16
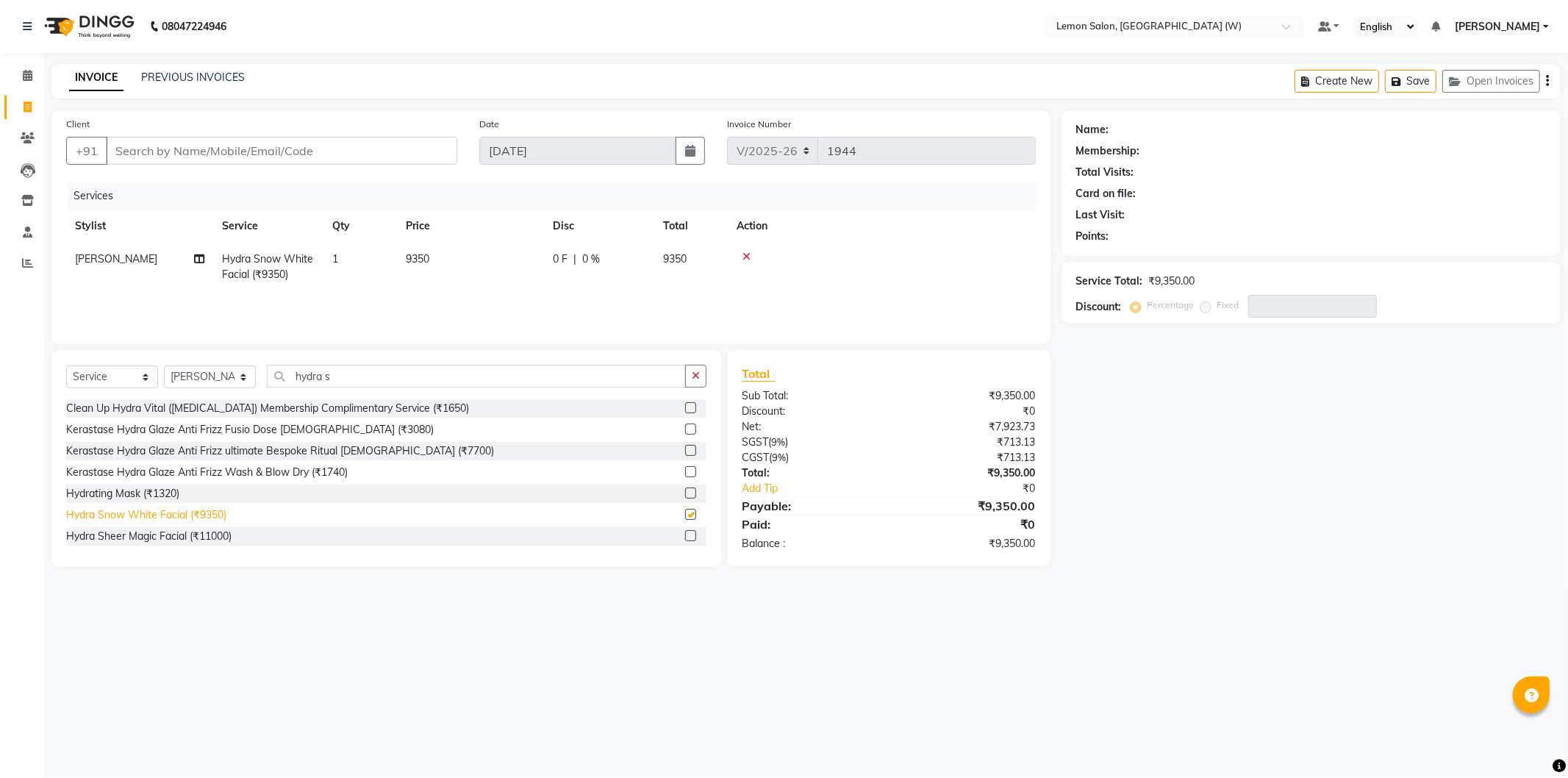
checkbox input "false"
select select "8053"
select select "service"
select select "84214"
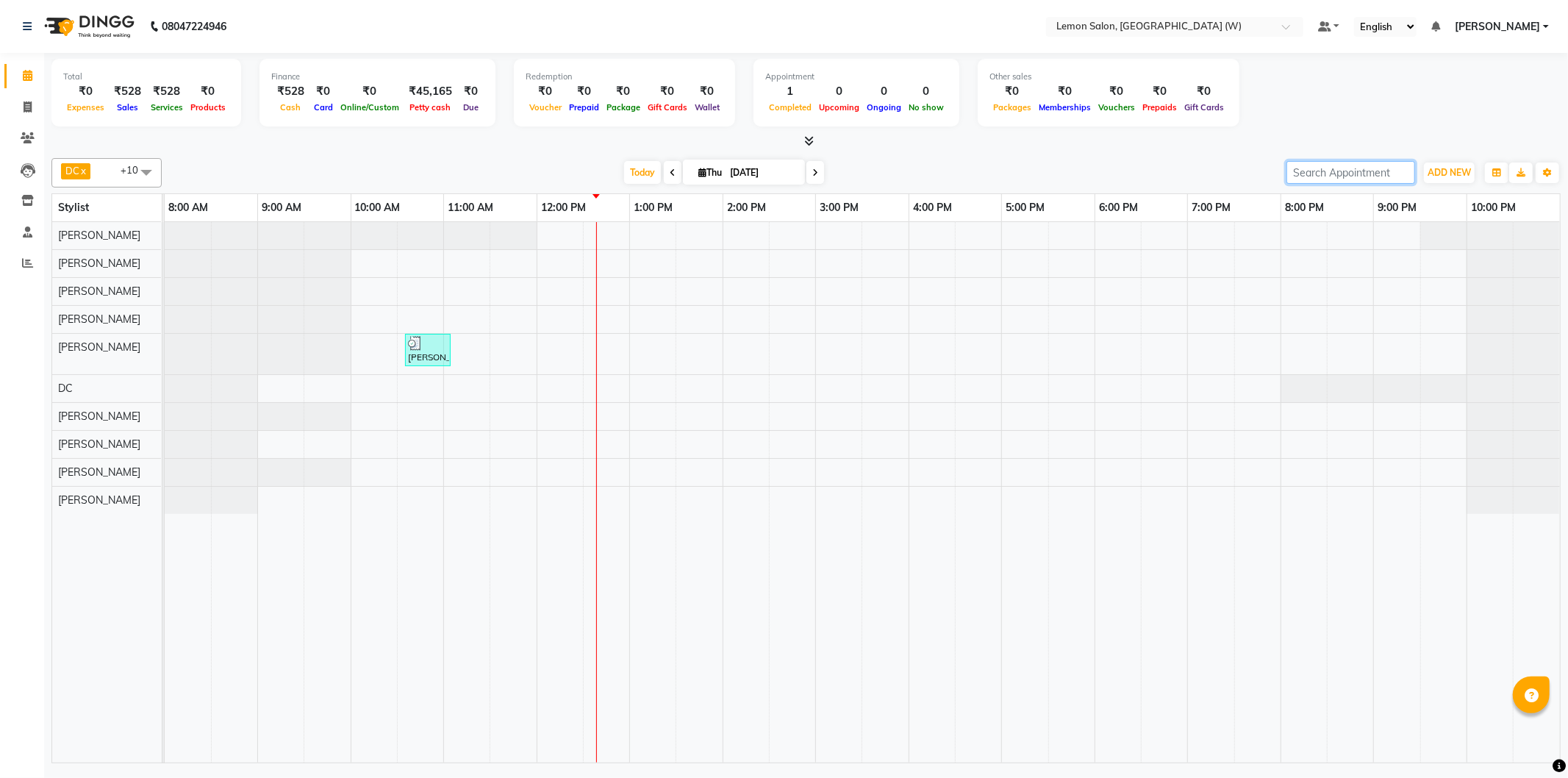
click at [1412, 175] on input "search" at bounding box center [1350, 172] width 128 height 23
click at [1453, 178] on button "ADD NEW Toggle Dropdown" at bounding box center [1449, 173] width 51 height 20
click at [1412, 241] on link "Add Expense" at bounding box center [1416, 237] width 116 height 19
select select "1"
select select "7179"
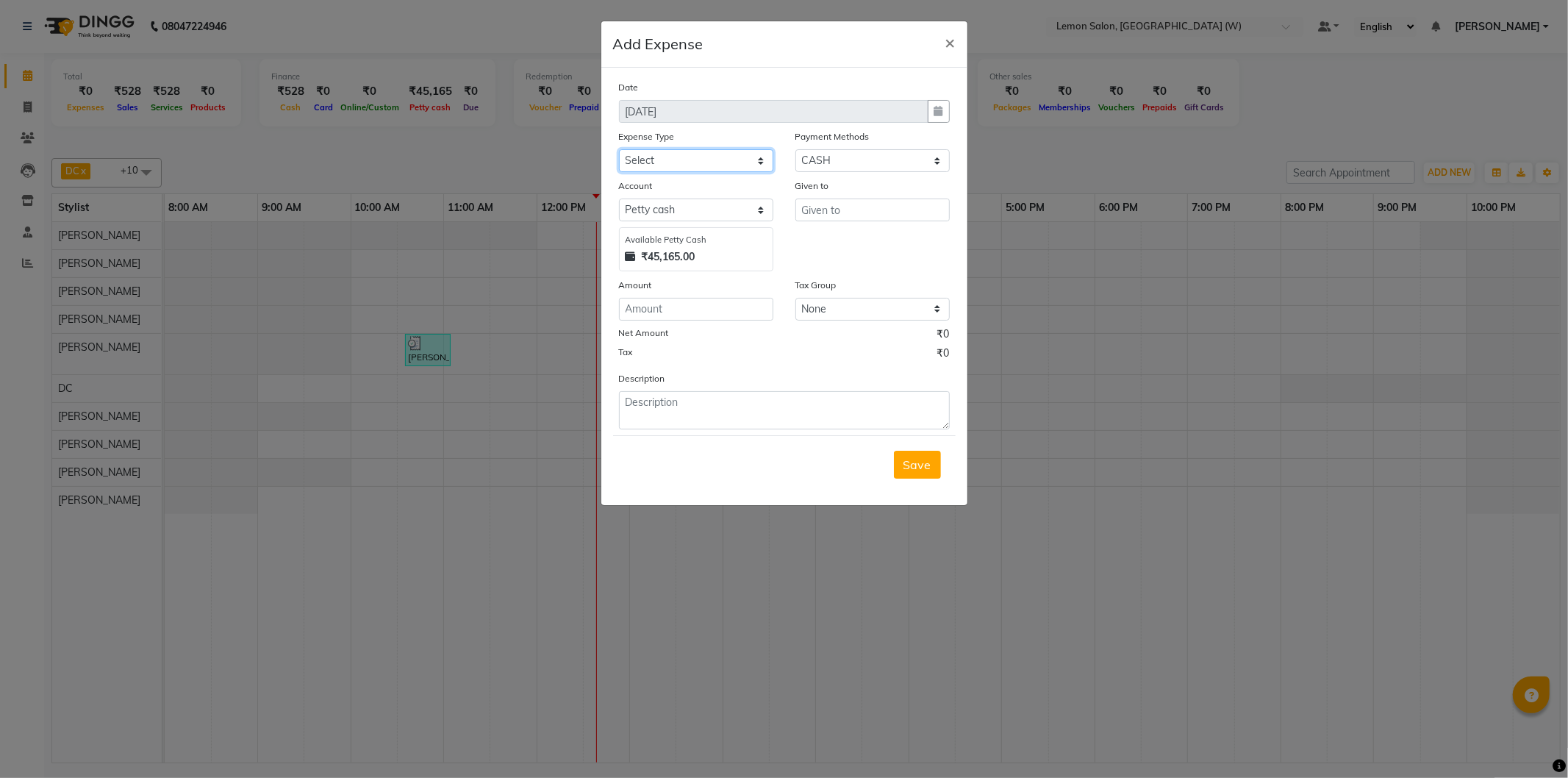
click at [682, 167] on select "Select Advance Cash transfer to hub Laundry Loan Membership Milk Miscellaneous …" at bounding box center [696, 161] width 154 height 23
select select "2686"
click at [619, 150] on select "Select Advance Cash transfer to hub Laundry Loan Membership Milk Miscellaneous …" at bounding box center [696, 161] width 154 height 23
click at [860, 207] on input "text" at bounding box center [872, 210] width 154 height 23
click at [876, 232] on button "Van sh" at bounding box center [854, 240] width 116 height 23
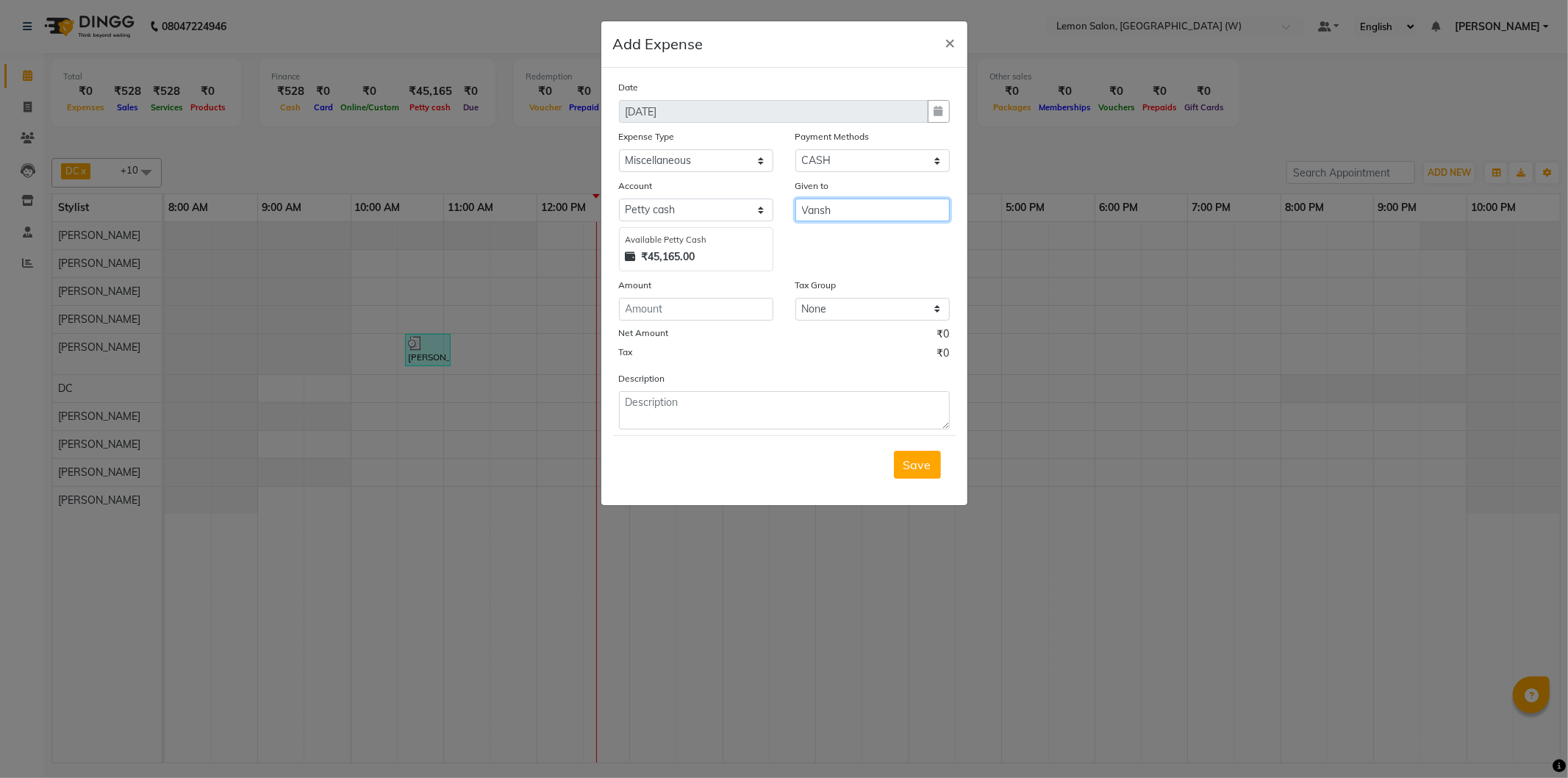
type input "Vansh"
click at [648, 305] on input "number" at bounding box center [696, 309] width 154 height 23
type input "110"
click at [715, 408] on textarea at bounding box center [784, 409] width 331 height 38
drag, startPoint x: 930, startPoint y: 454, endPoint x: 755, endPoint y: 401, distance: 182.8
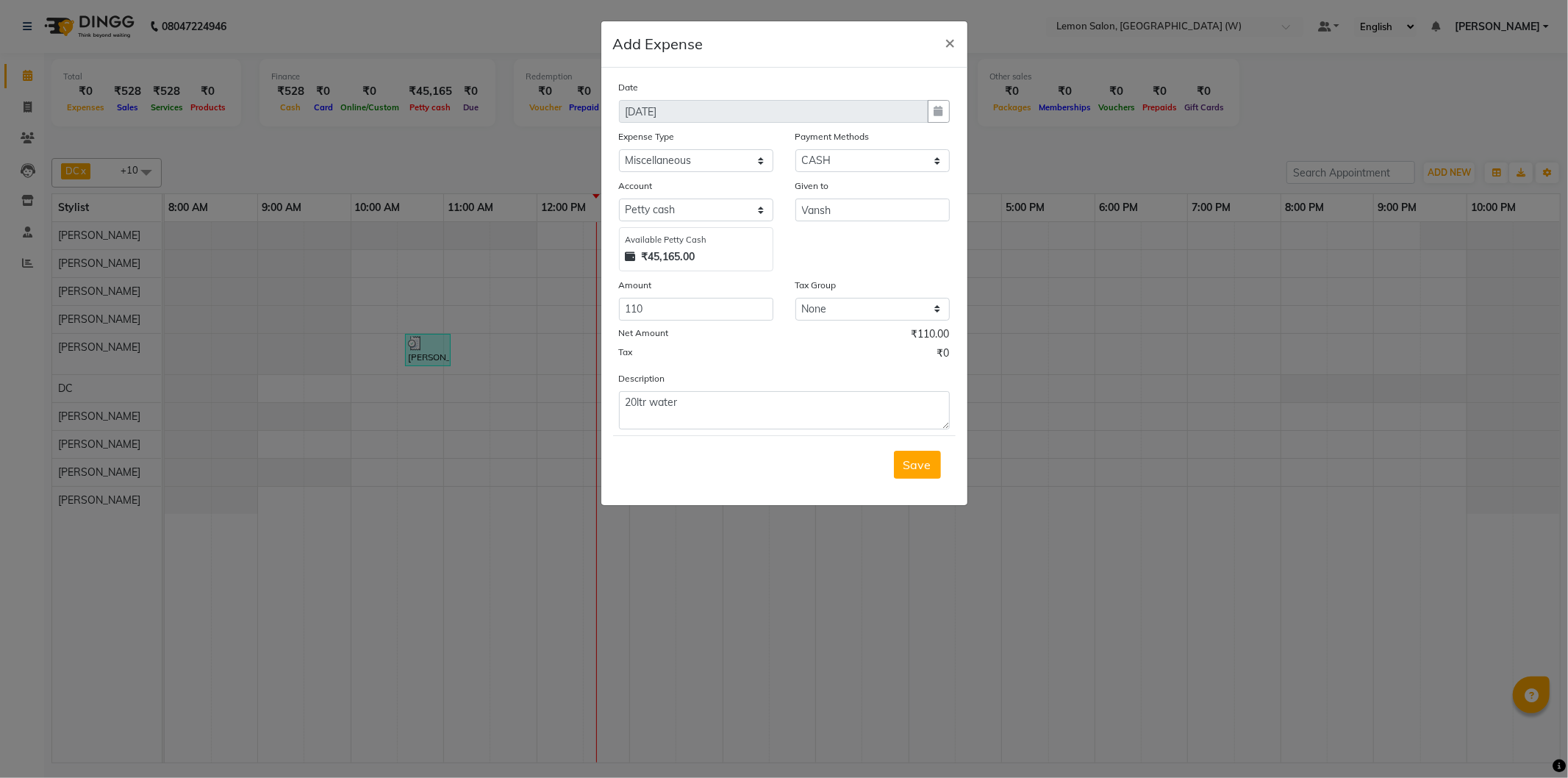
click at [759, 401] on form "Date [DATE] Expense Type Select Advance Cash transfer to hub Laundry Loan Membe…" at bounding box center [784, 286] width 343 height 414
click at [746, 401] on textarea "20ltr water" at bounding box center [784, 409] width 331 height 38
type textarea "20ltr water 4th sep"
click at [918, 461] on span "Save" at bounding box center [918, 465] width 28 height 15
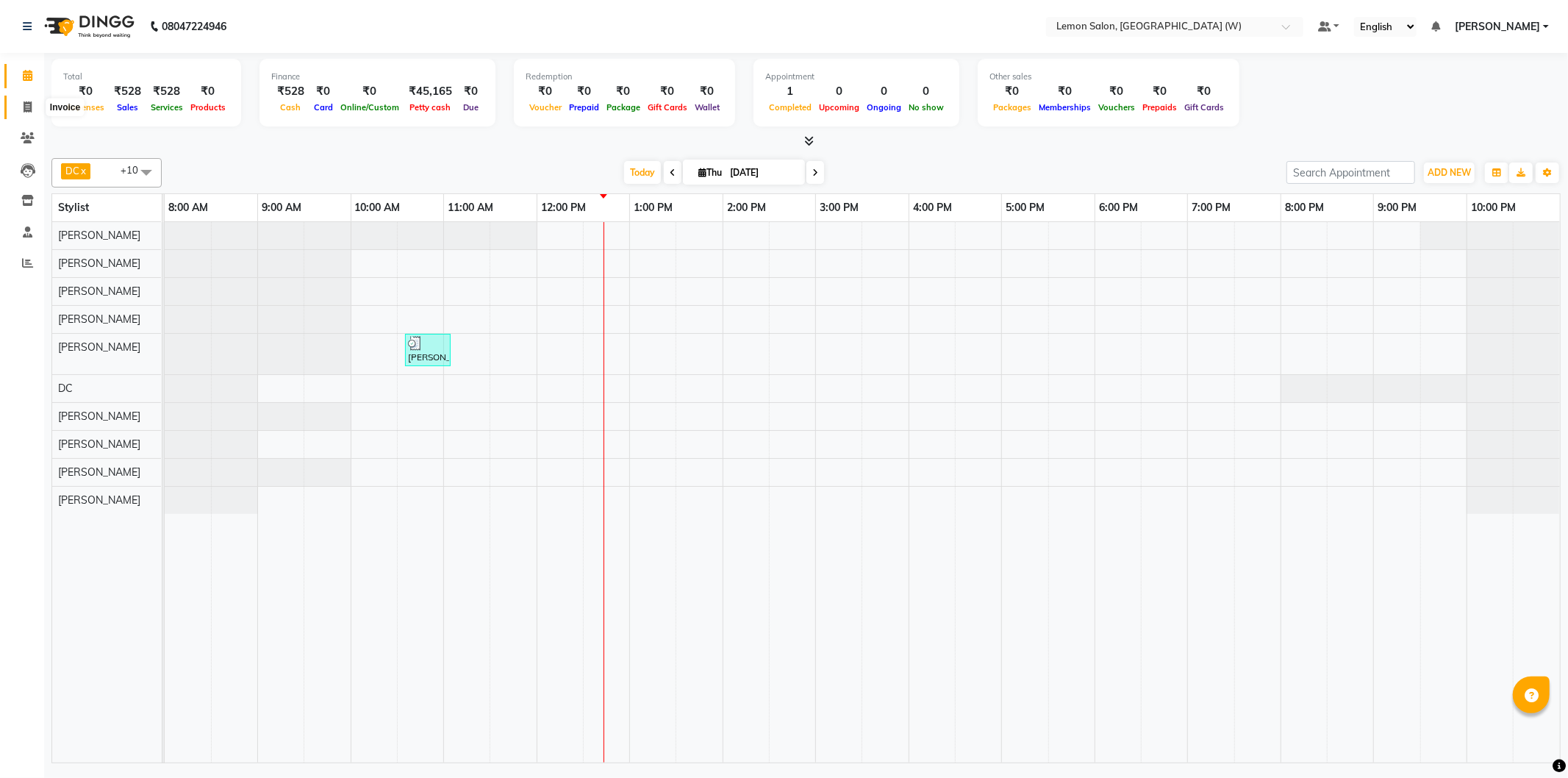
click at [19, 111] on span at bounding box center [28, 107] width 26 height 17
select select "service"
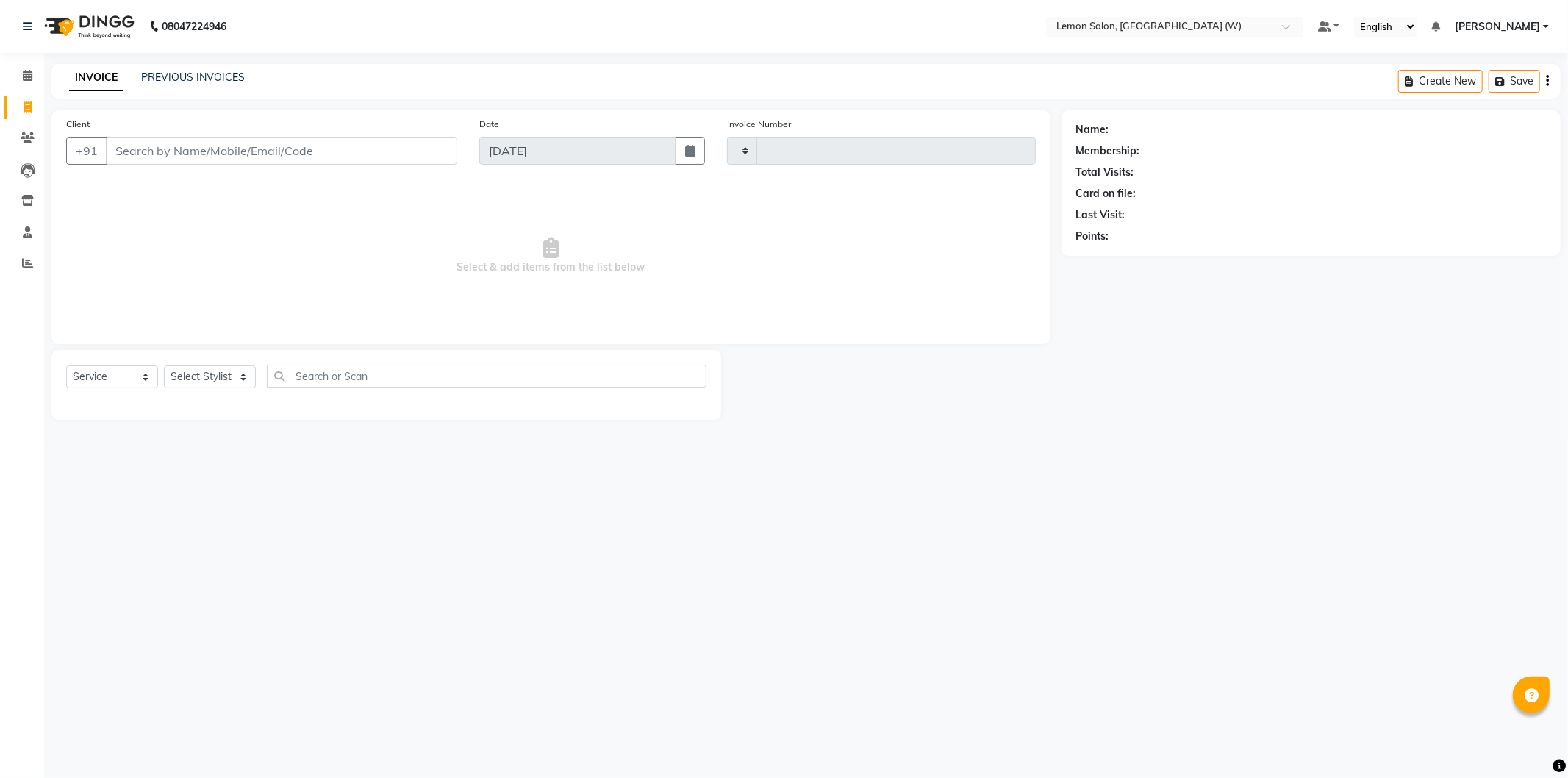
type input "1944"
select select "8053"
click at [215, 78] on link "PREVIOUS INVOICES" at bounding box center [193, 77] width 103 height 13
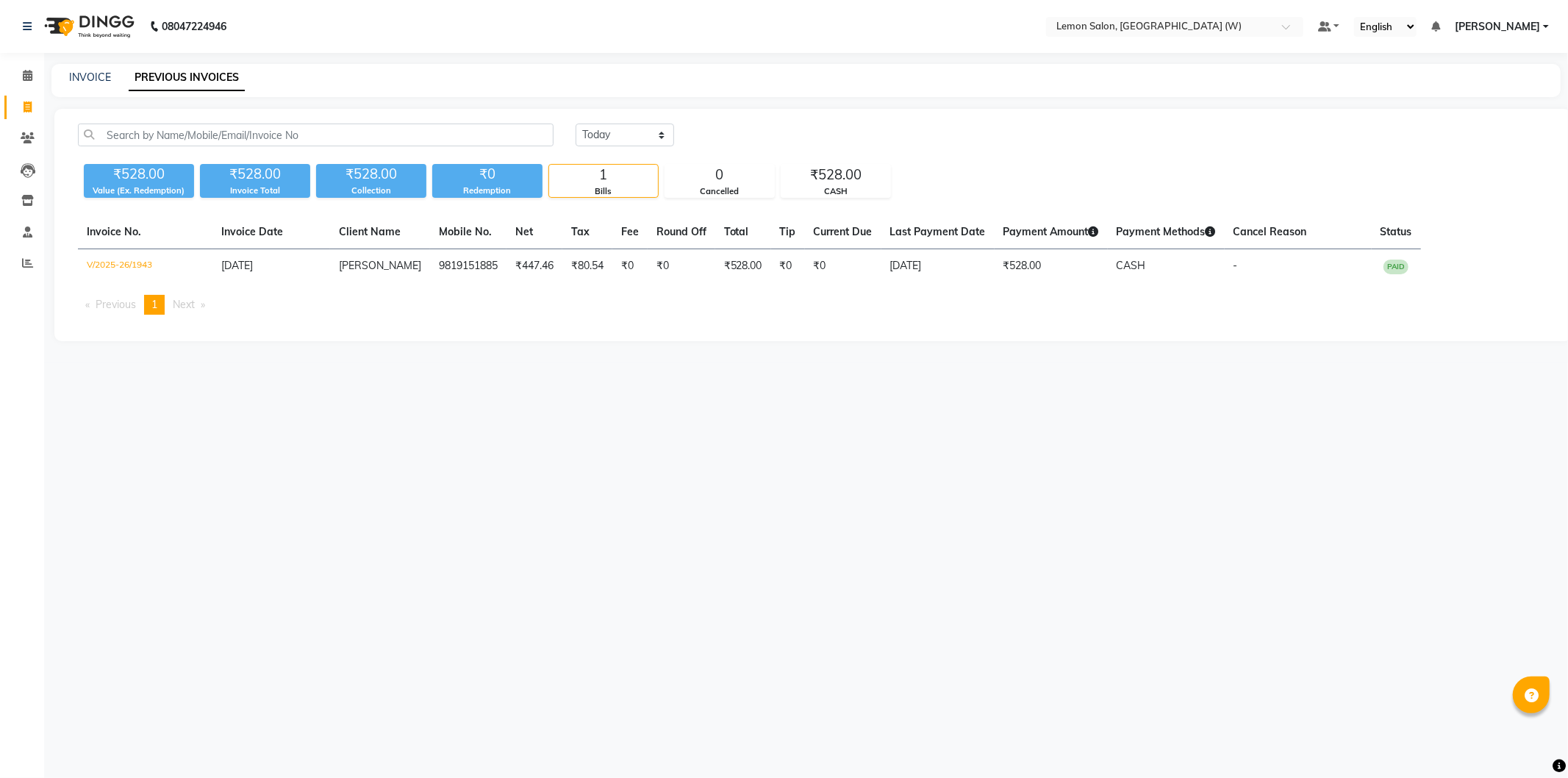
click at [619, 146] on div "Today Yesterday Custom Range" at bounding box center [1062, 140] width 995 height 34
click at [614, 126] on select "Today Yesterday Custom Range" at bounding box center [625, 135] width 99 height 23
select select "yesterday"
click at [576, 124] on select "Today Yesterday Custom Range" at bounding box center [625, 135] width 99 height 23
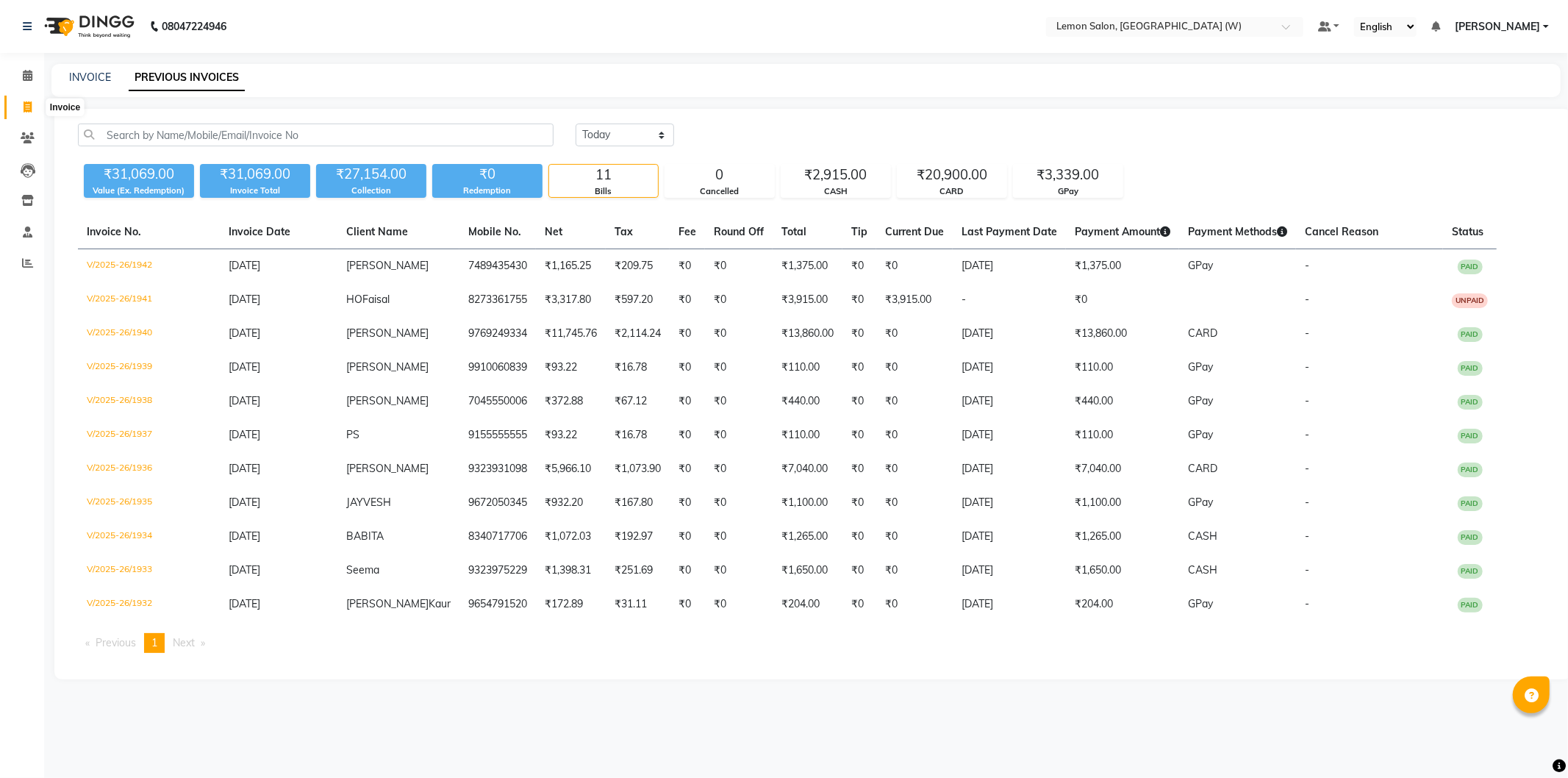
click at [23, 111] on icon at bounding box center [27, 107] width 8 height 11
select select "8053"
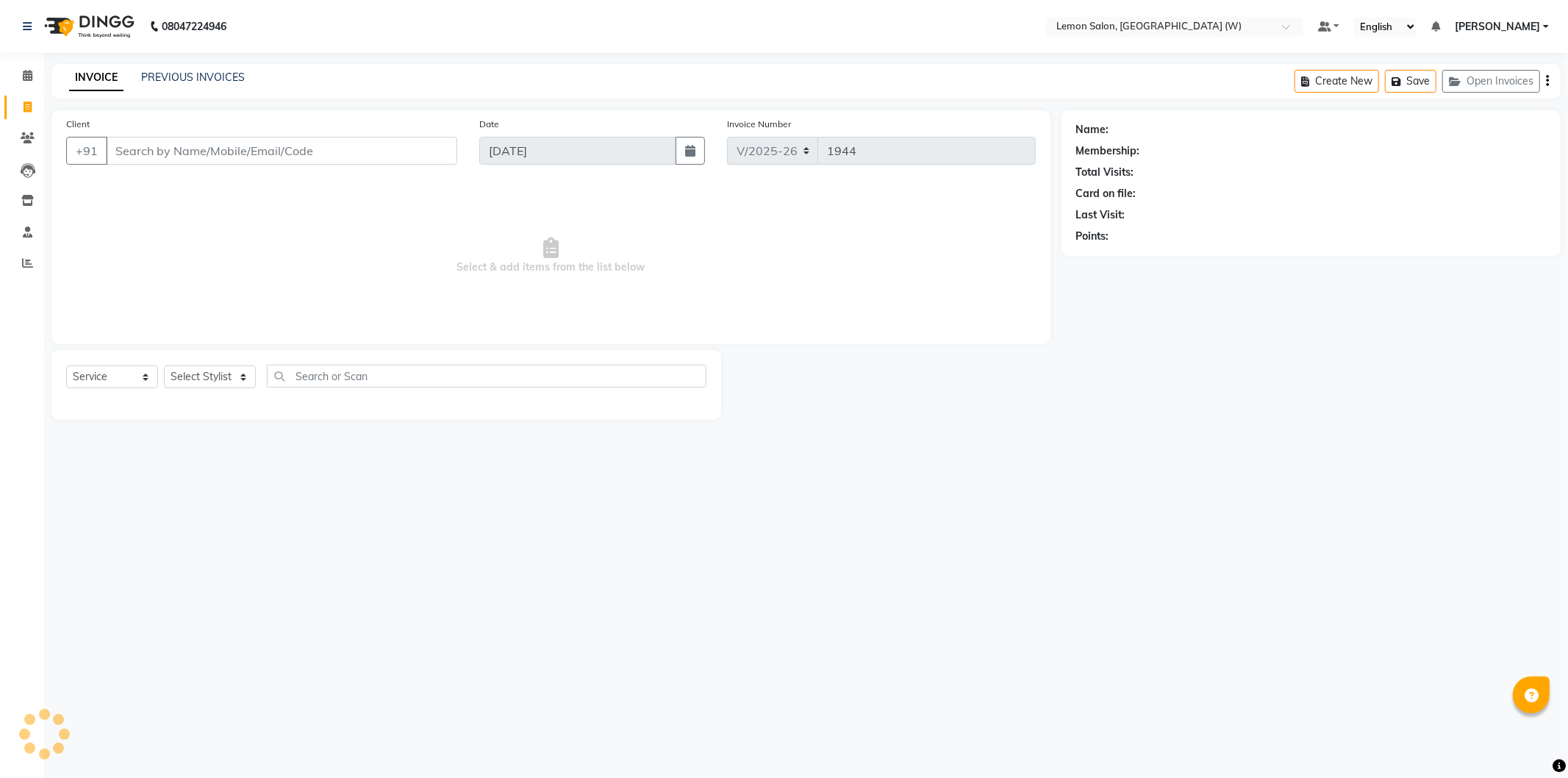
select select "membership"
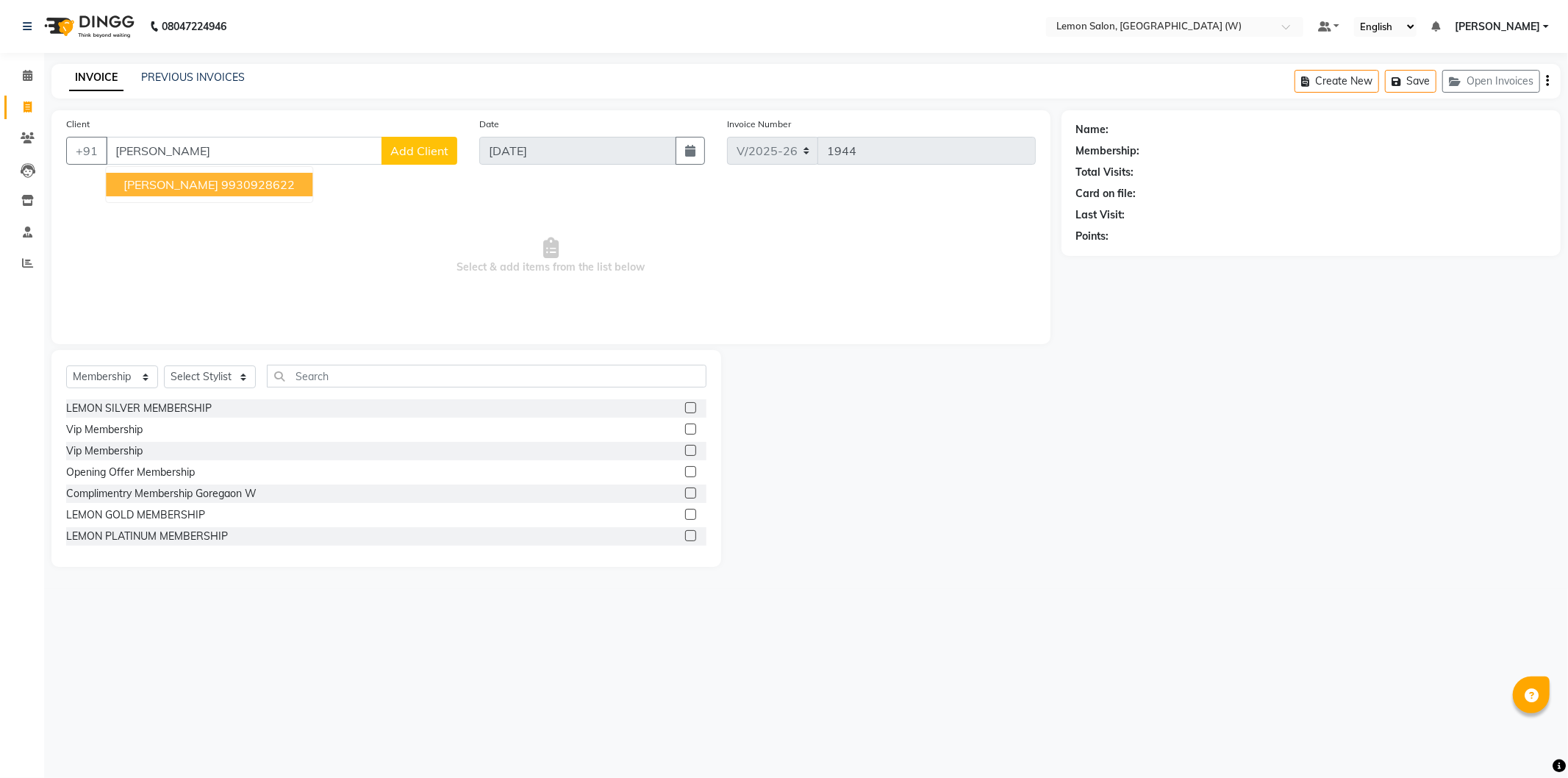
click at [221, 185] on ngb-highlight "9930928622" at bounding box center [258, 185] width 74 height 15
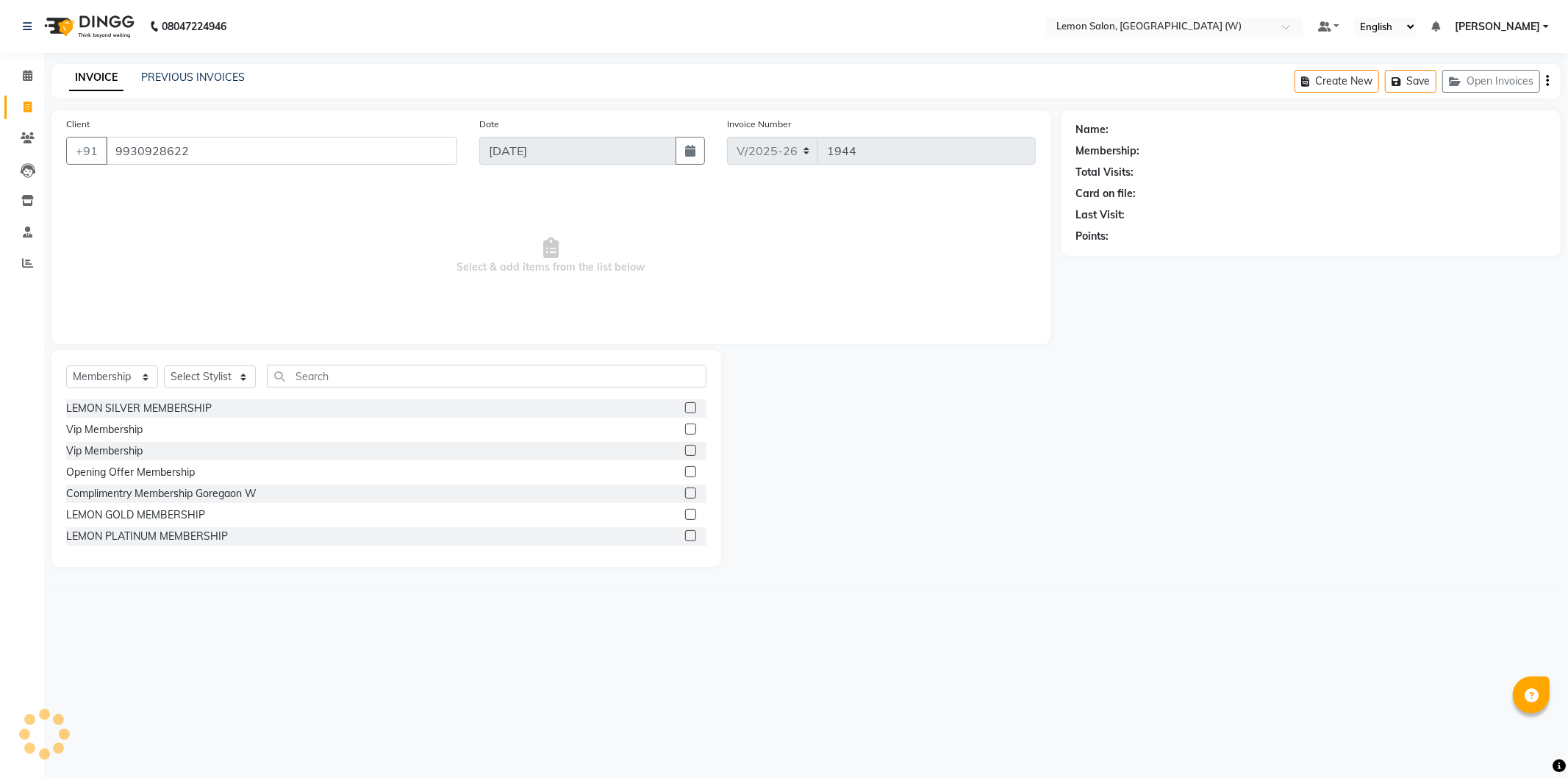
type input "9930928622"
select select "1: Object"
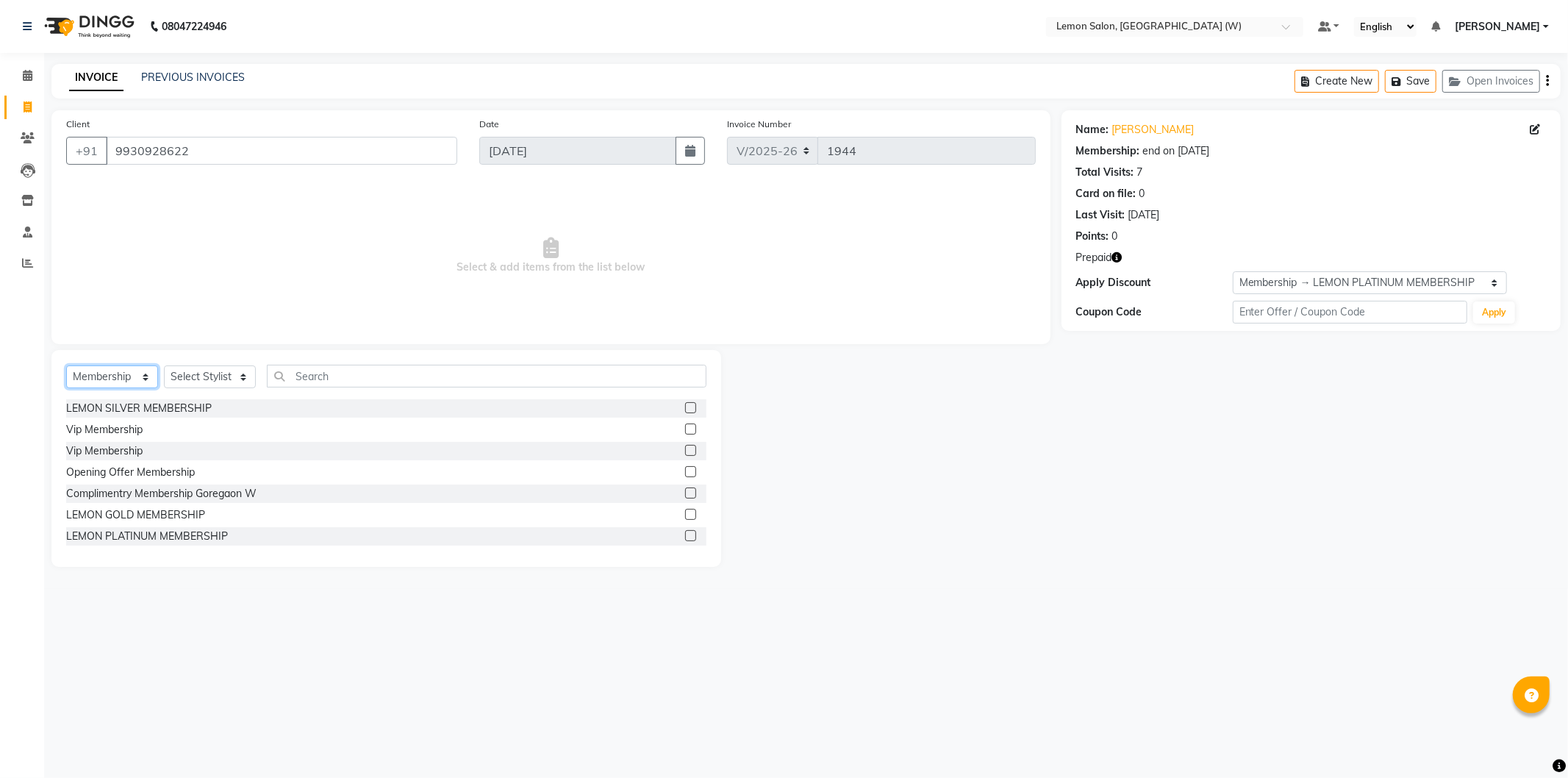
click at [108, 387] on select "Select Service Product Membership Package Voucher Prepaid Gift Card" at bounding box center [112, 376] width 91 height 23
select select "service"
click at [67, 366] on select "Select Service Product Membership Package Voucher Prepaid Gift Card" at bounding box center [112, 376] width 91 height 23
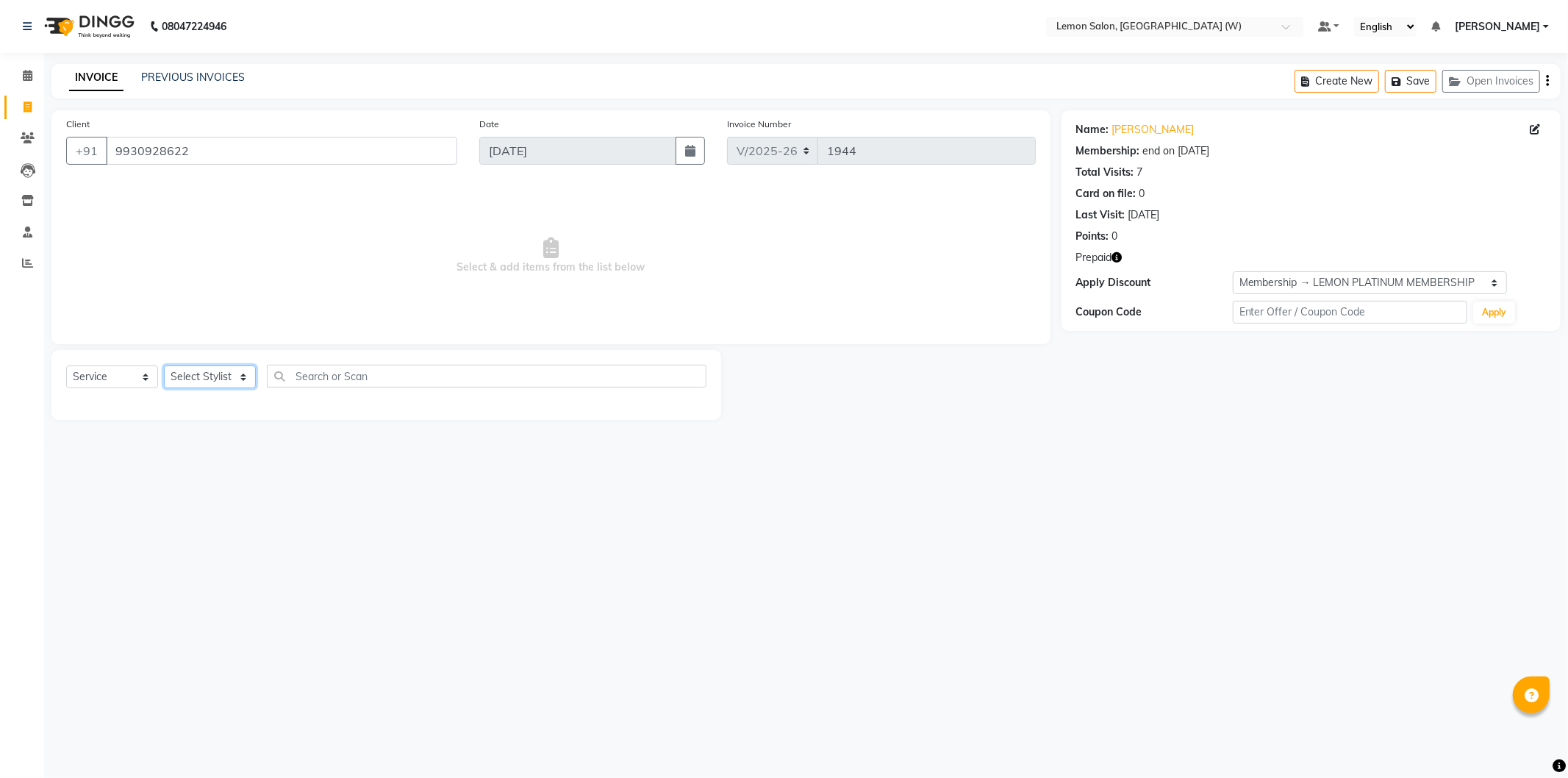
drag, startPoint x: 207, startPoint y: 373, endPoint x: 204, endPoint y: 383, distance: 10.4
click at [207, 373] on select "Select Stylist Anamta Sayyed DC Faheem Shaikh Faizan Ganesh Motewad Kassar Sahi…" at bounding box center [209, 376] width 91 height 23
select select "82570"
click at [164, 366] on select "Select Stylist Anamta Sayyed DC Faheem Shaikh Faizan Ganesh Motewad Kassar Sahi…" at bounding box center [209, 376] width 91 height 23
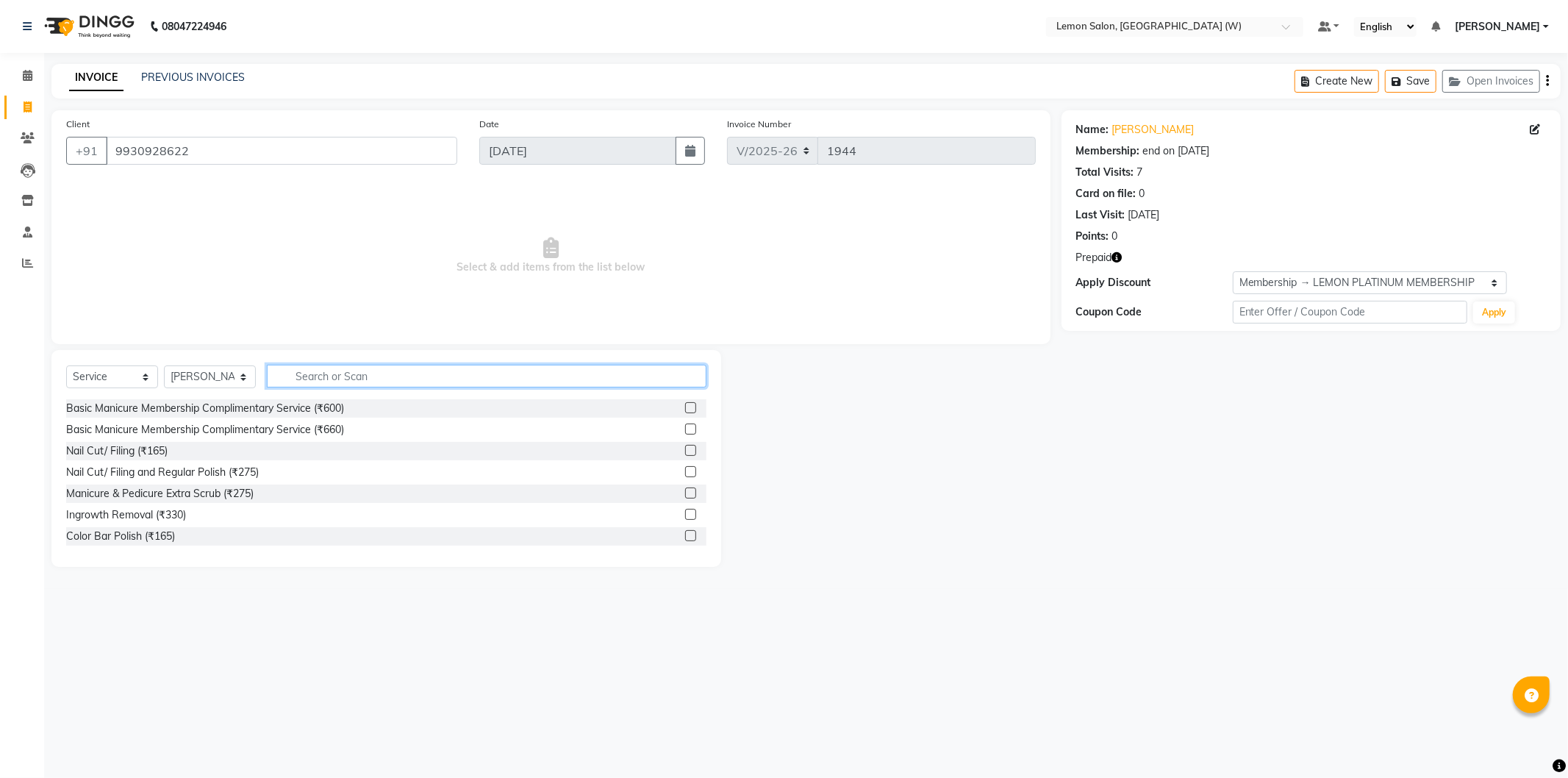
drag, startPoint x: 383, startPoint y: 379, endPoint x: 392, endPoint y: 380, distance: 9.1
click at [384, 379] on input "text" at bounding box center [487, 376] width 440 height 23
type input "eye"
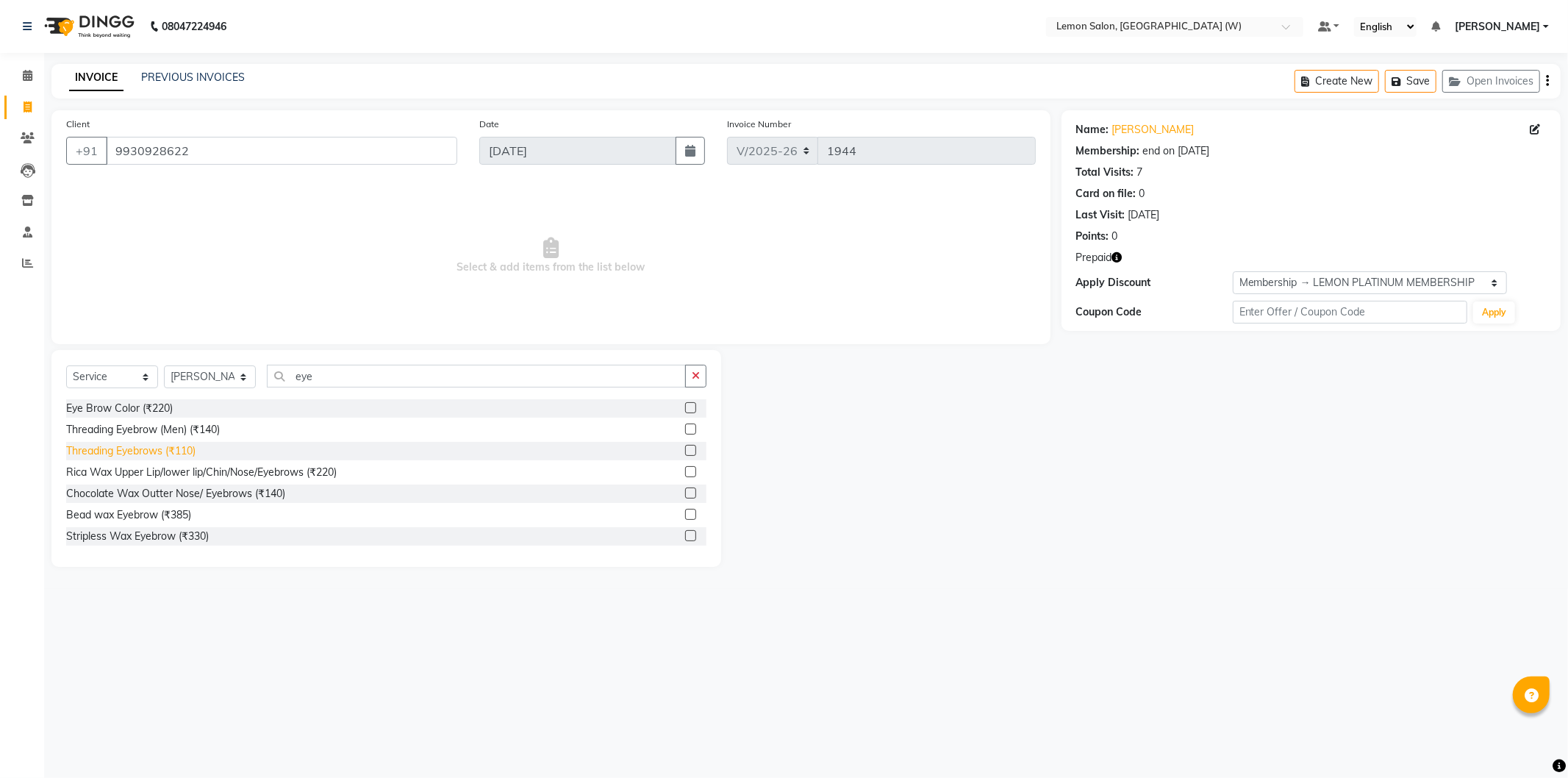
click at [173, 456] on div "Threading Eyebrows (₹110)" at bounding box center [131, 451] width 129 height 16
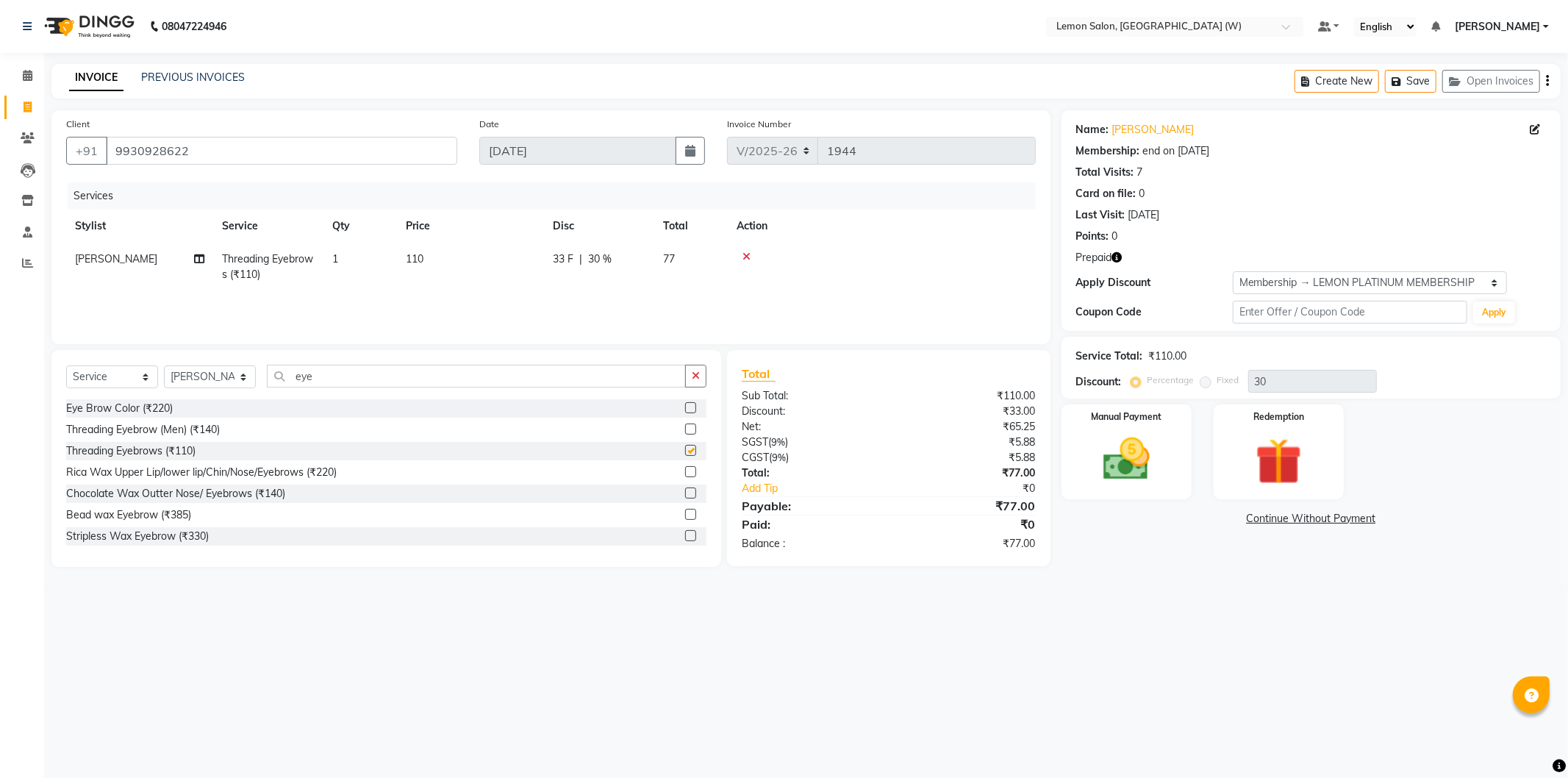
checkbox input "false"
click at [1277, 441] on img at bounding box center [1279, 461] width 79 height 60
click at [1282, 524] on span "Prepaid 1" at bounding box center [1285, 520] width 48 height 17
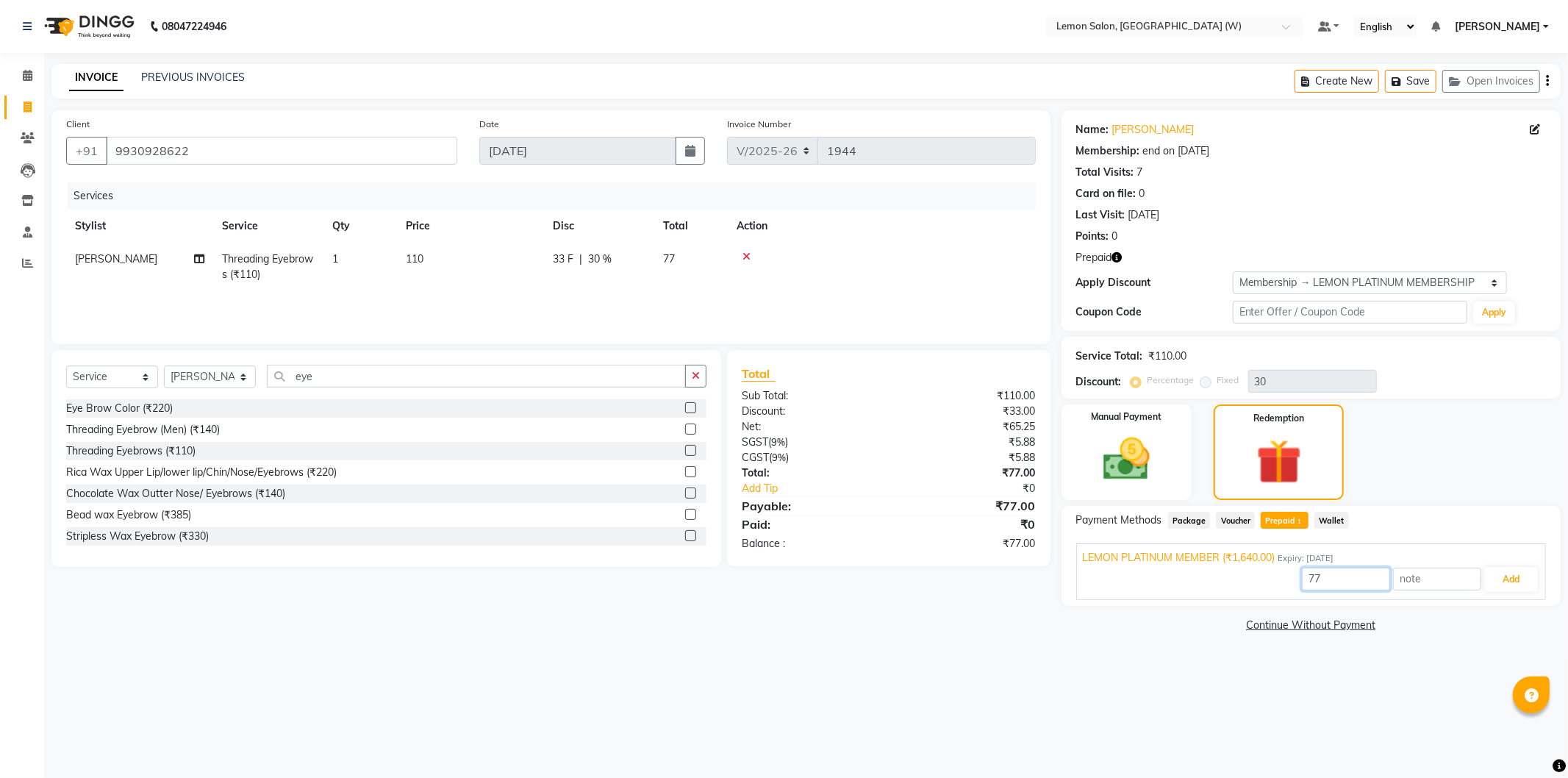
click at [1345, 579] on input "77" at bounding box center [1345, 578] width 88 height 23
click at [1311, 283] on select "Select Membership → LEMON PLATINUM MEMBERSHIP Coupon → Abc" at bounding box center [1369, 283] width 274 height 23
click at [1233, 272] on select "Select Membership → LEMON PLATINUM MEMBERSHIP Coupon → Abc" at bounding box center [1369, 283] width 274 height 23
click at [1294, 286] on select "Select Membership → LEMON PLATINUM MEMBERSHIP Coupon → Abc" at bounding box center [1369, 283] width 274 height 23
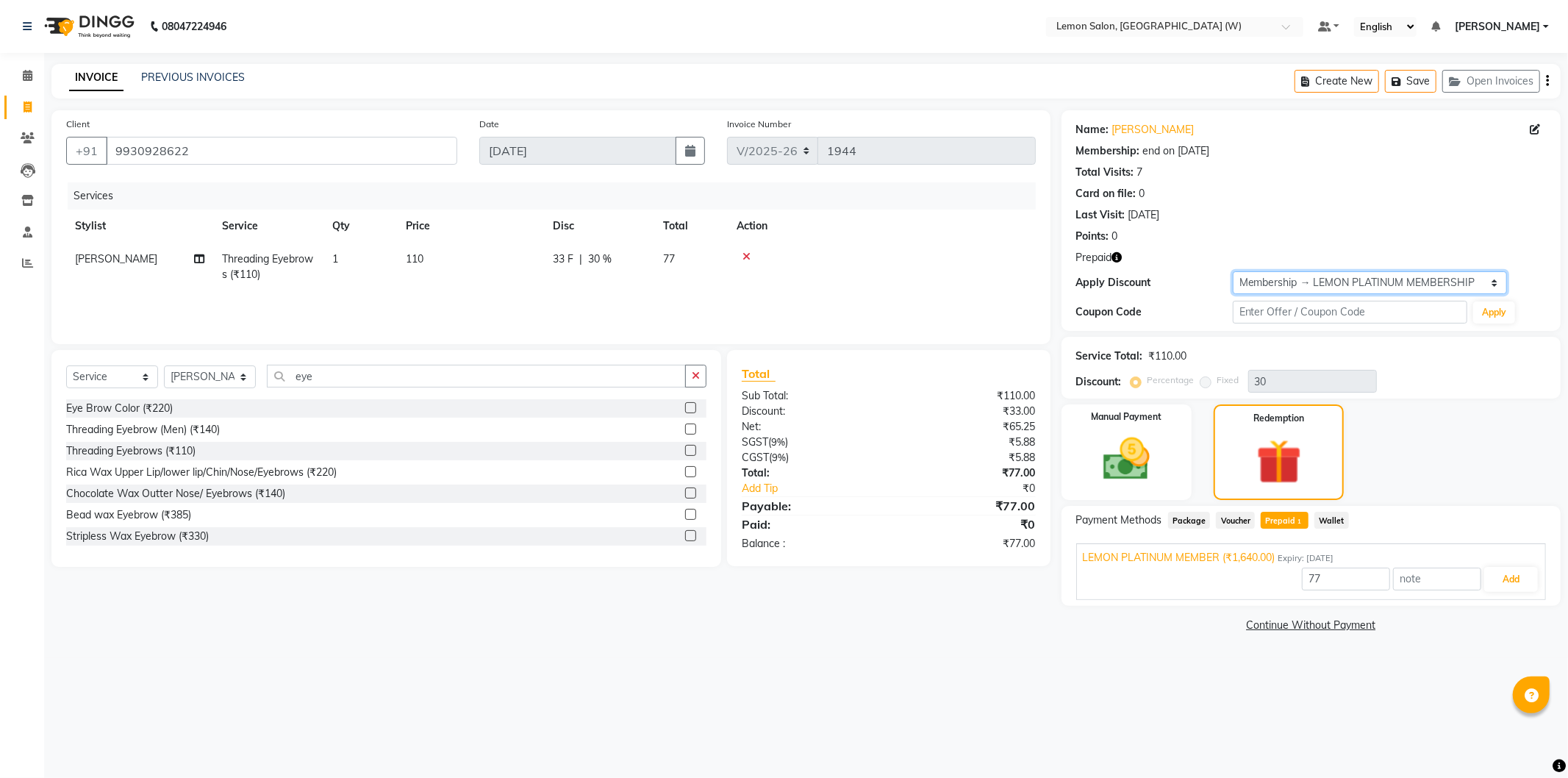
click at [1233, 272] on select "Select Membership → LEMON PLATINUM MEMBERSHIP Coupon → Abc" at bounding box center [1369, 283] width 274 height 23
click at [1285, 281] on select "Select Membership → LEMON PLATINUM MEMBERSHIP Coupon → Abc" at bounding box center [1369, 283] width 274 height 23
select select "0:"
click at [1233, 272] on select "Select Membership → LEMON PLATINUM MEMBERSHIP Coupon → Abc" at bounding box center [1369, 283] width 274 height 23
type input "0"
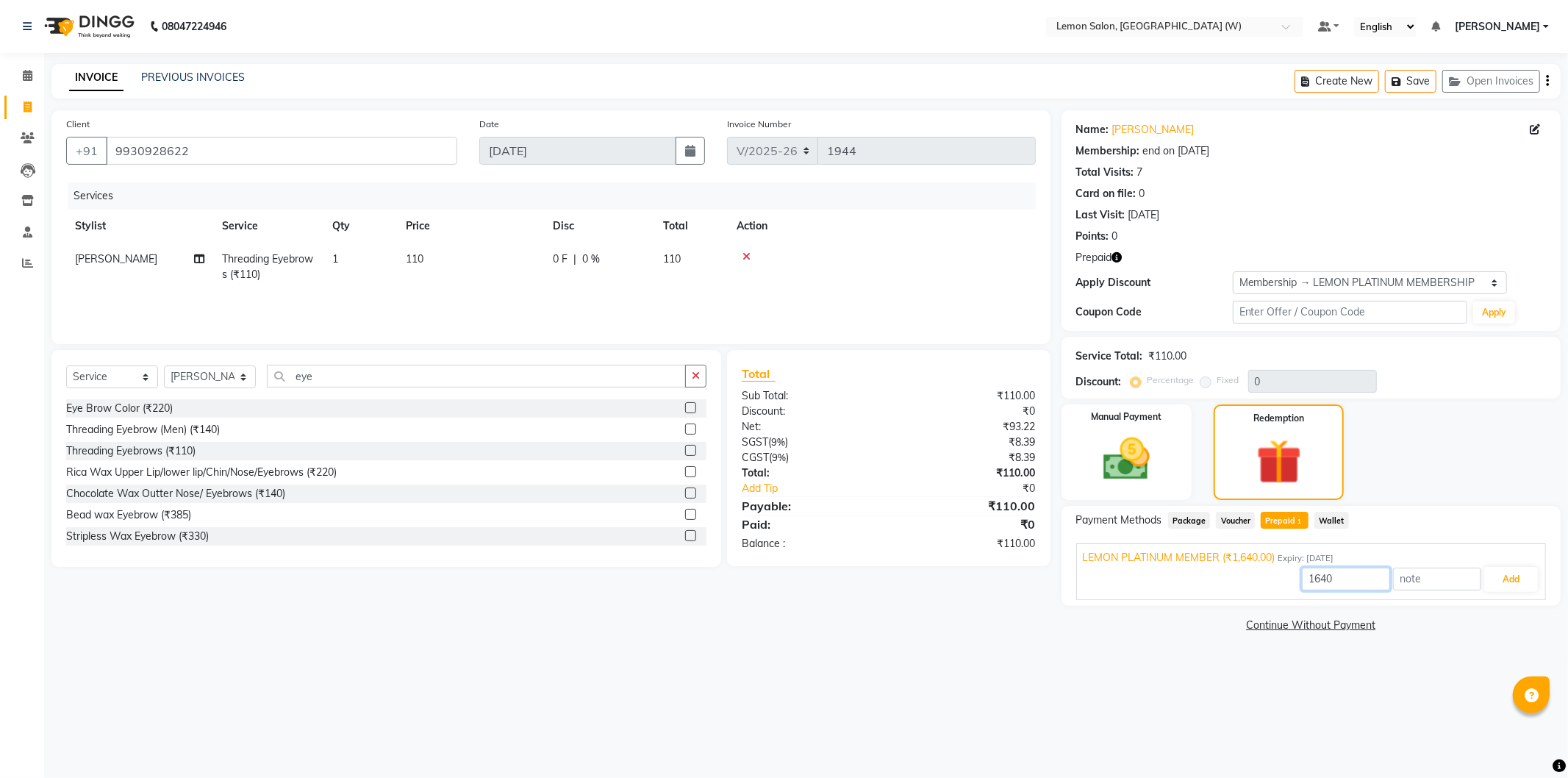
click at [1329, 577] on input "1640" at bounding box center [1345, 578] width 88 height 23
click at [1329, 578] on input "1640" at bounding box center [1345, 578] width 88 height 23
type input "110"
click at [1526, 577] on button "Add" at bounding box center [1511, 578] width 54 height 25
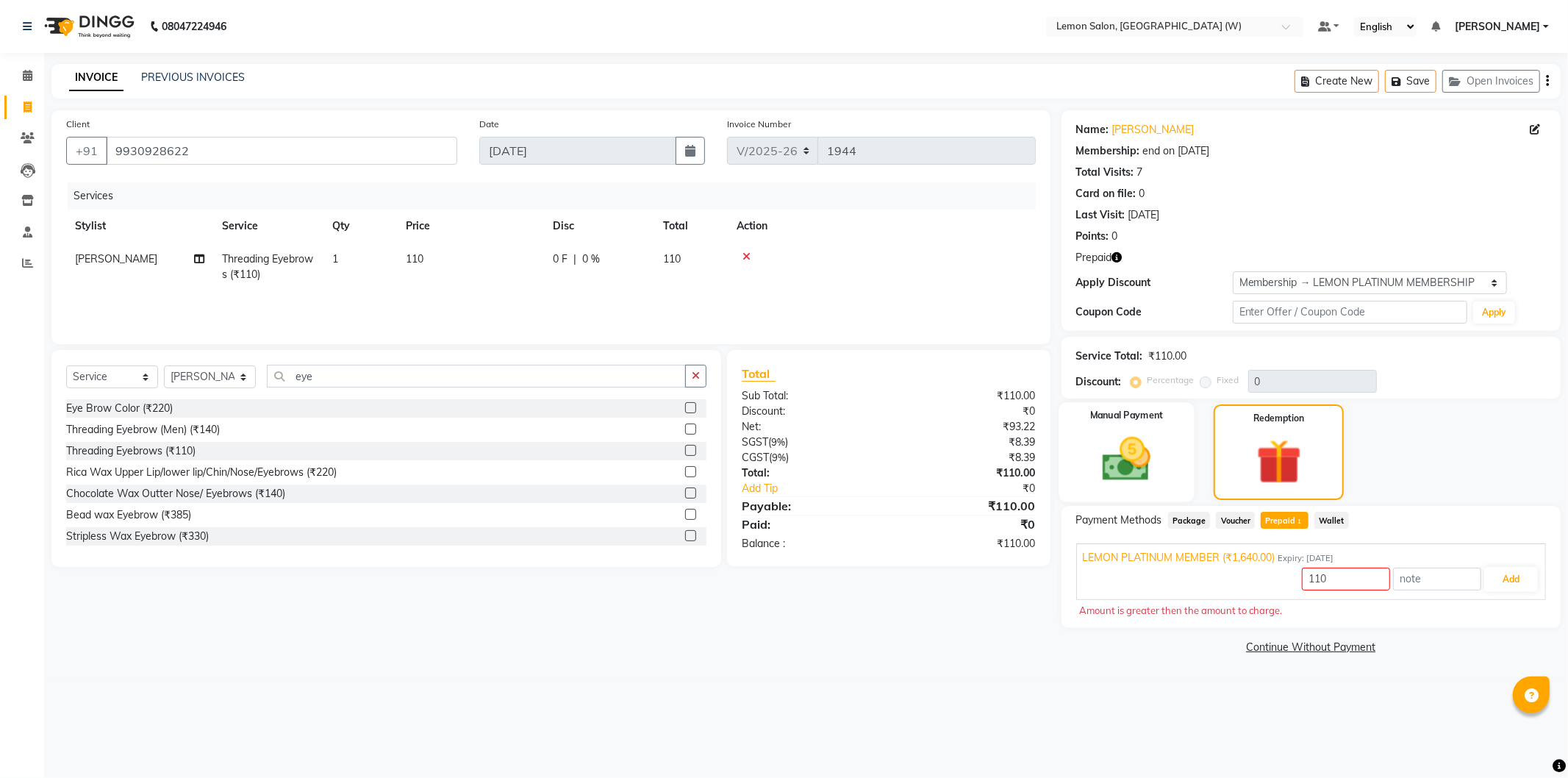
click at [1158, 430] on div "Manual Payment" at bounding box center [1126, 452] width 135 height 100
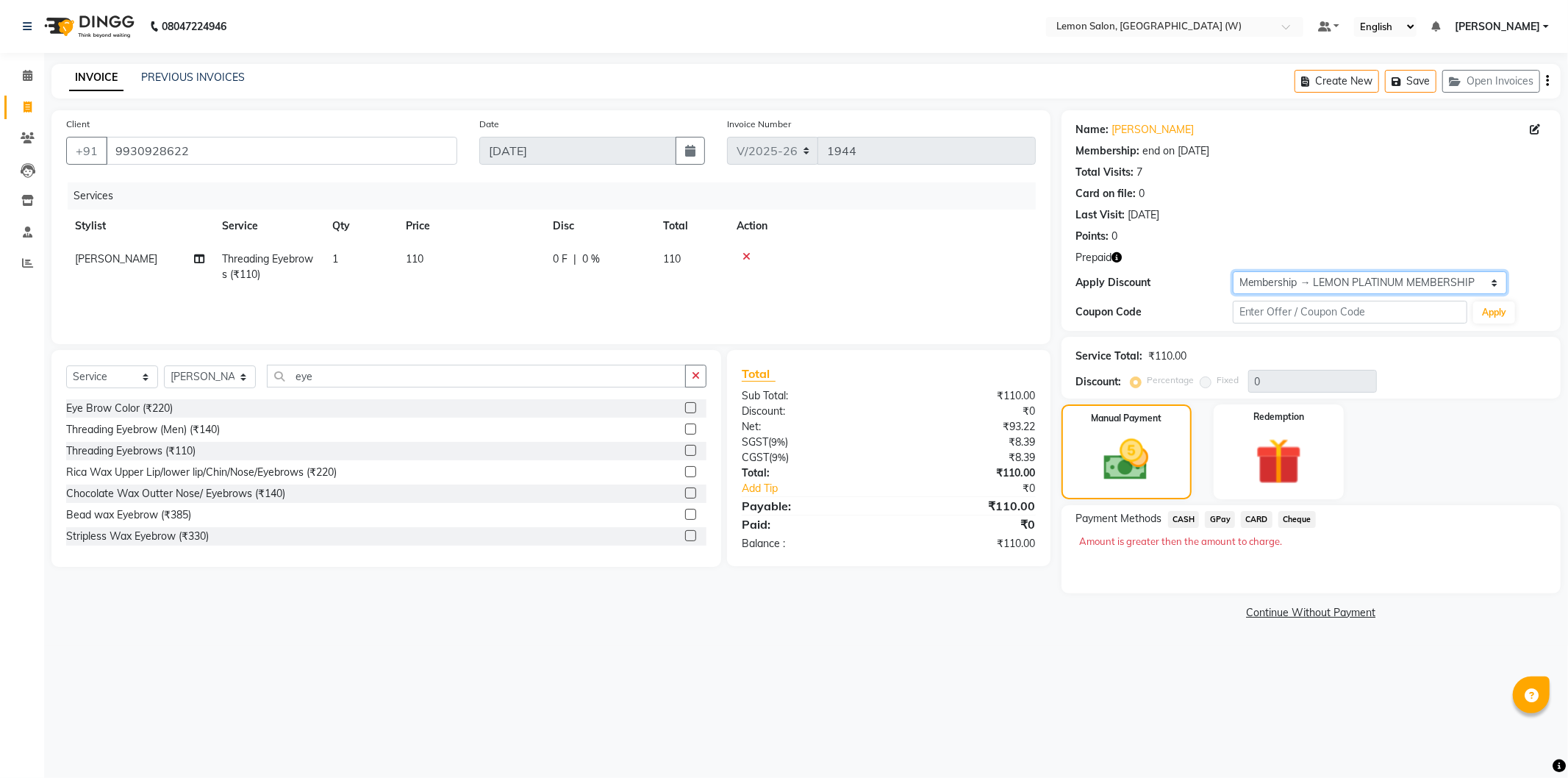
click at [1253, 277] on select "Select Membership → LEMON PLATINUM MEMBERSHIP Coupon → Abc" at bounding box center [1369, 283] width 274 height 23
click at [1198, 275] on div "Apply Discount" at bounding box center [1154, 283] width 156 height 16
click at [1282, 471] on img at bounding box center [1279, 461] width 79 height 60
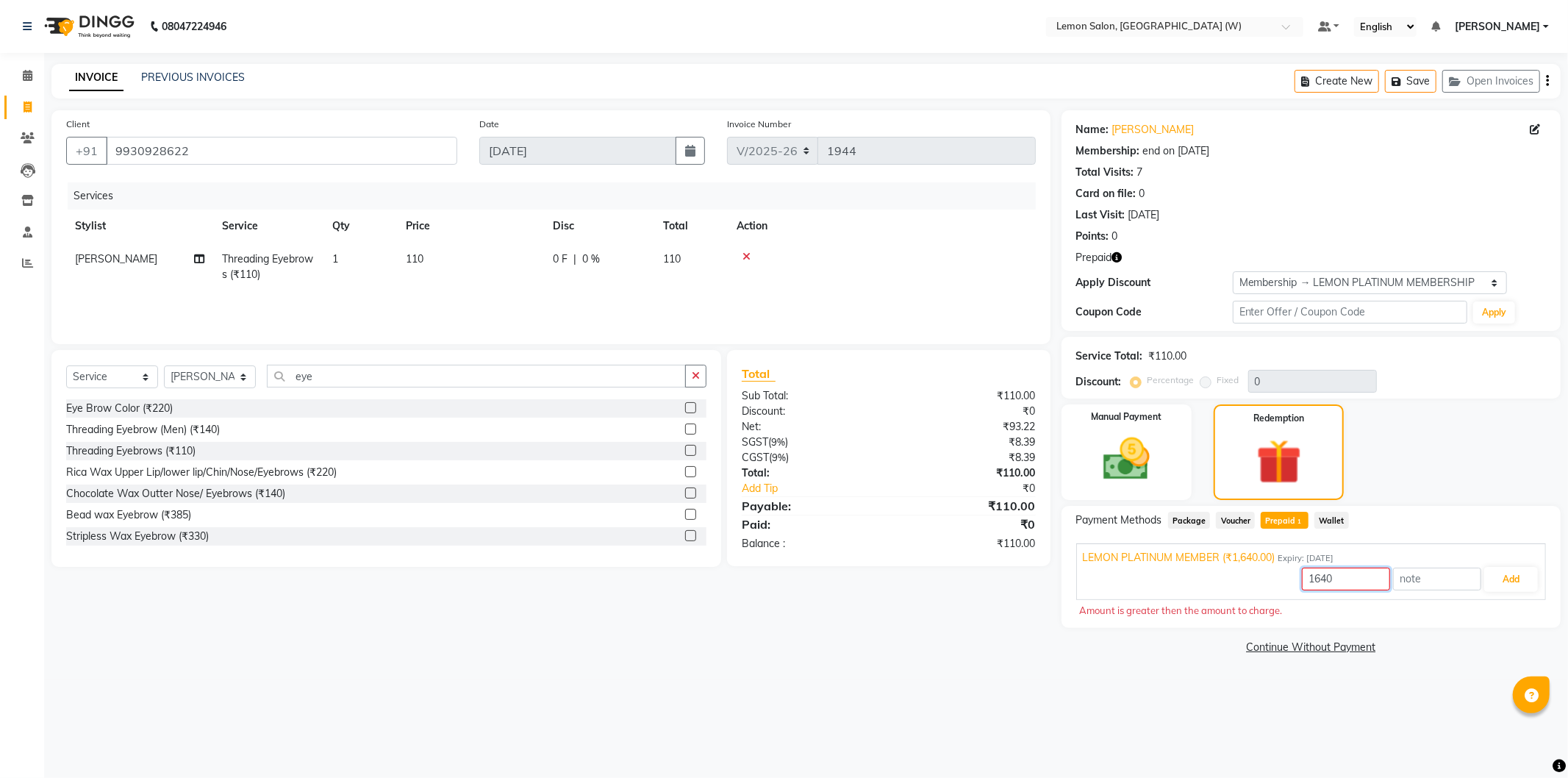
click at [1324, 583] on input "1640" at bounding box center [1345, 578] width 88 height 23
type input "110"
click at [1520, 570] on button "Add" at bounding box center [1511, 578] width 54 height 25
click at [1135, 450] on img at bounding box center [1126, 459] width 79 height 55
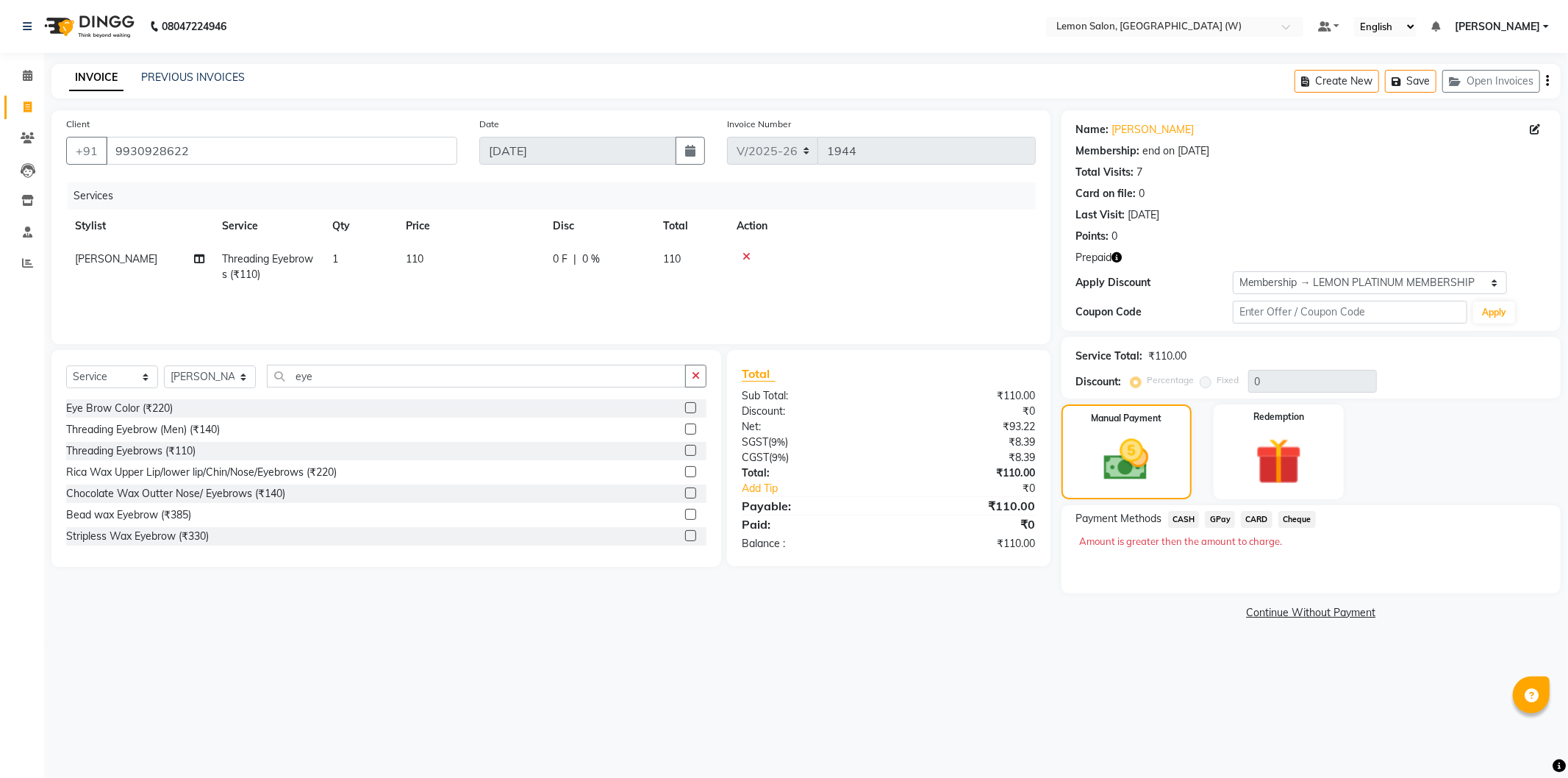
click at [1178, 523] on span "CASH" at bounding box center [1184, 519] width 31 height 17
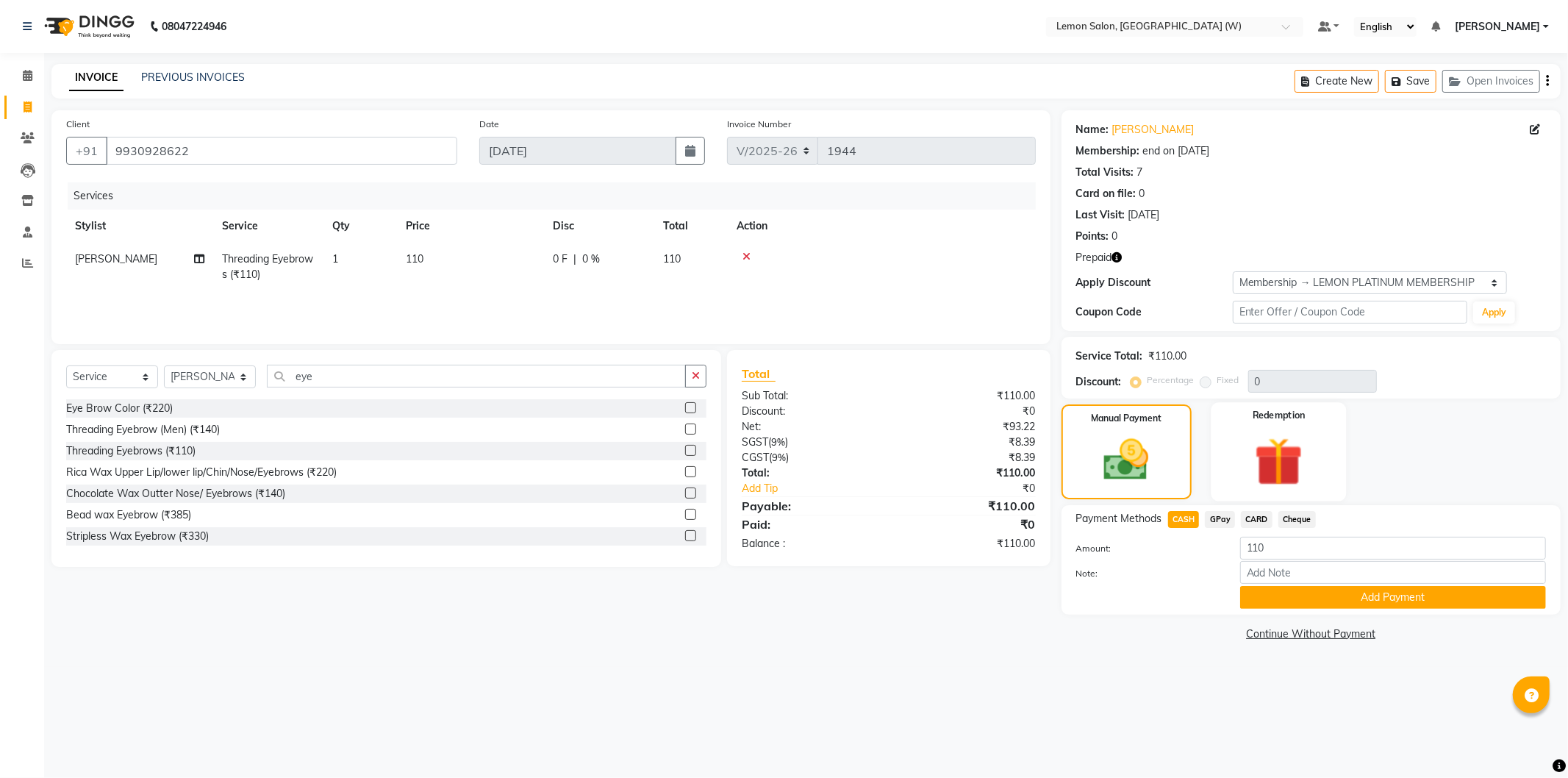
click at [1263, 456] on img at bounding box center [1279, 461] width 79 height 60
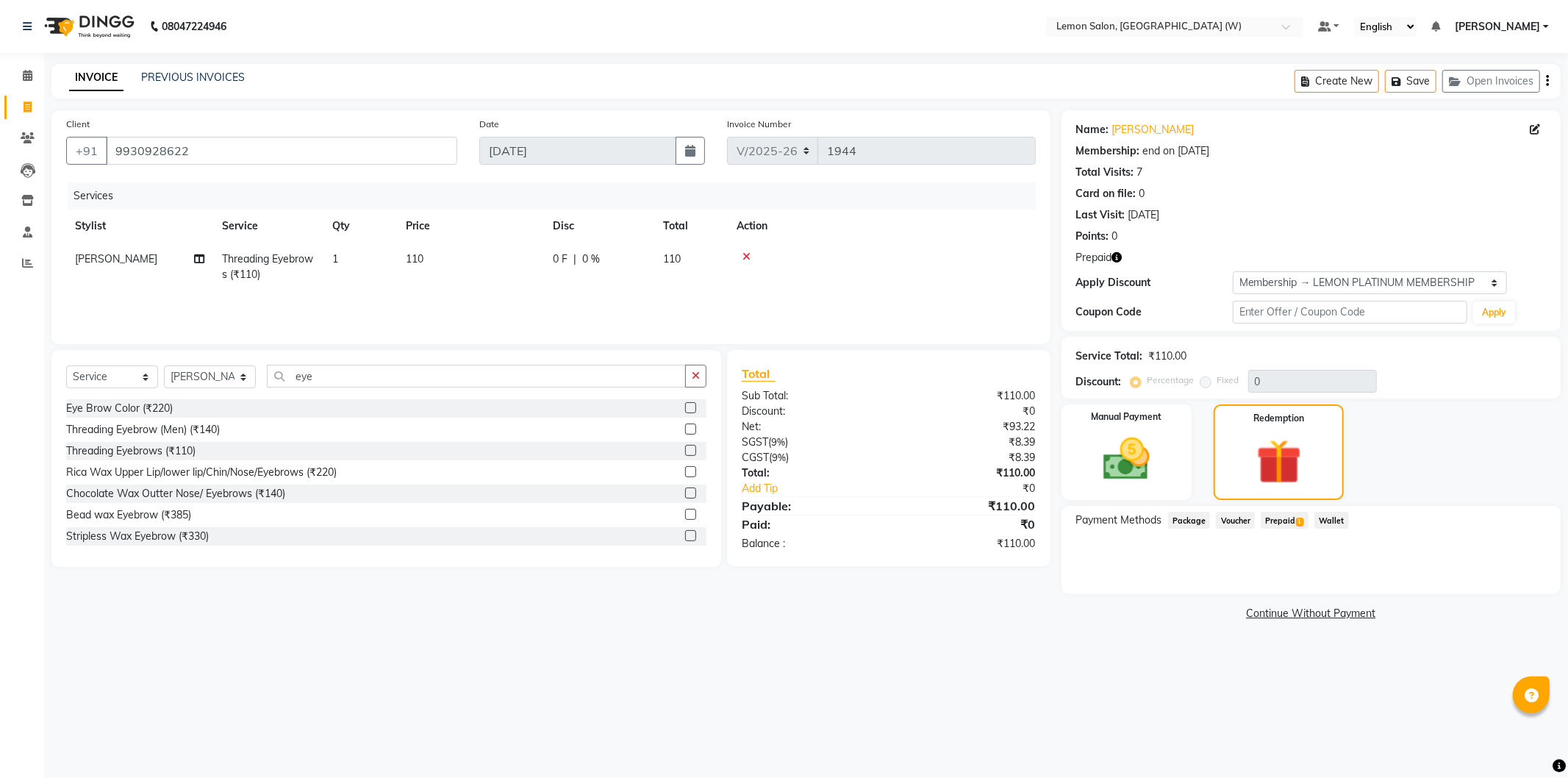
click at [1288, 523] on span "Prepaid 1" at bounding box center [1285, 520] width 48 height 17
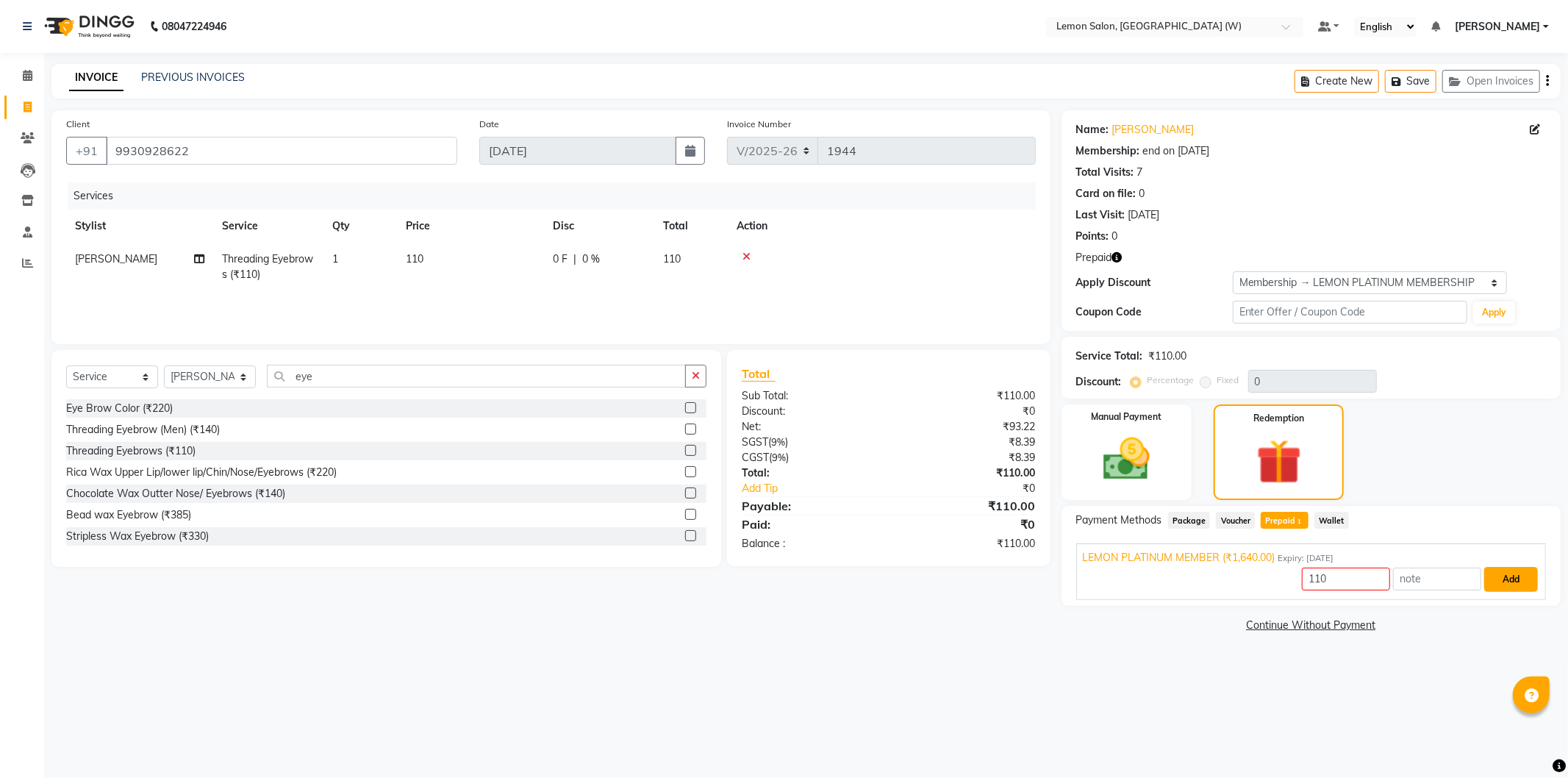
click at [1523, 581] on button "Add" at bounding box center [1511, 578] width 54 height 25
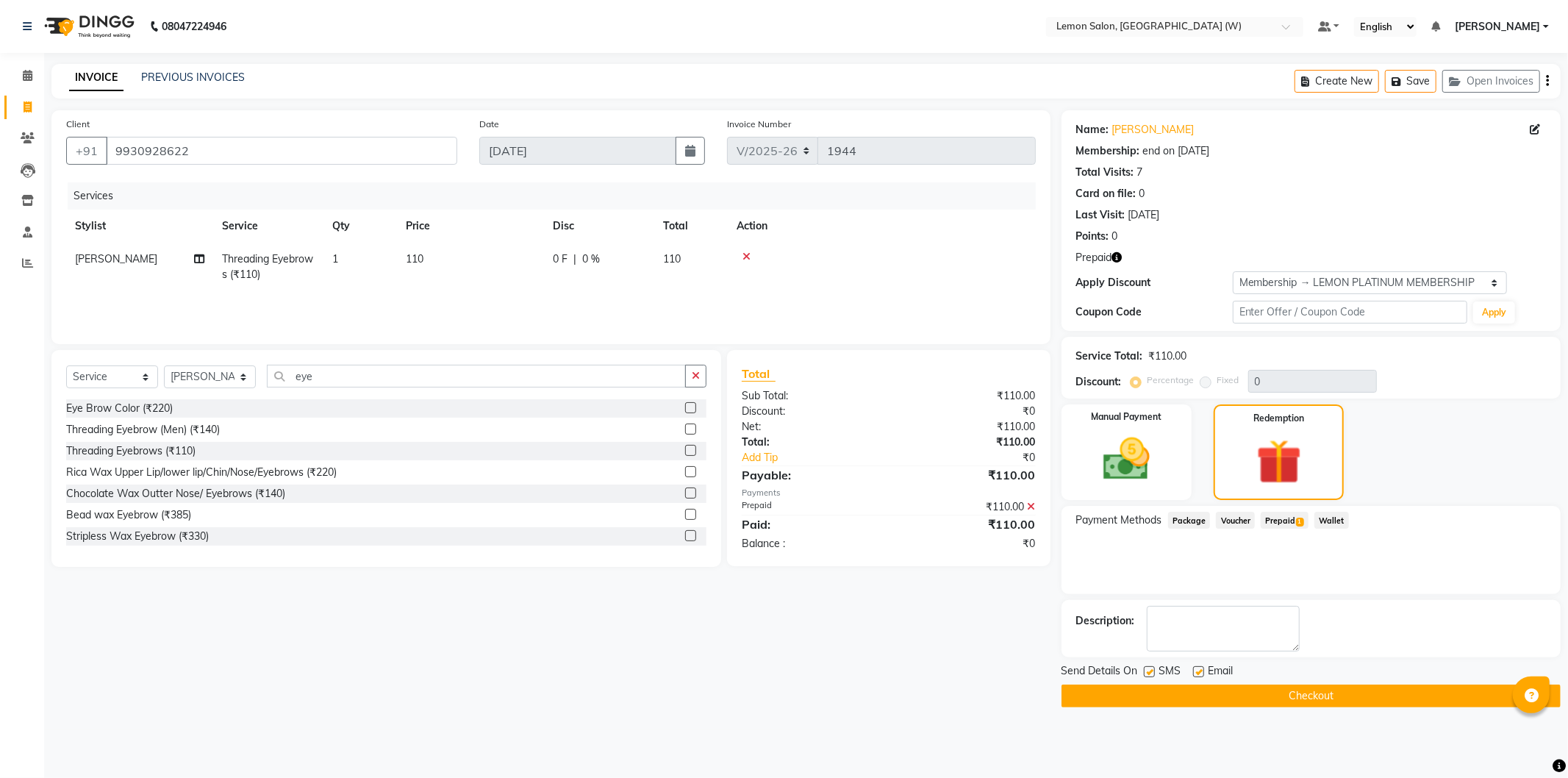
click at [113, 261] on span "[PERSON_NAME]" at bounding box center [115, 259] width 82 height 13
select select "82570"
click at [114, 258] on select "Anamta Sayyed DC Faheem Shaikh Faizan Ganesh Motewad Kassar Sahil Manisha Dugla…" at bounding box center [140, 262] width 129 height 23
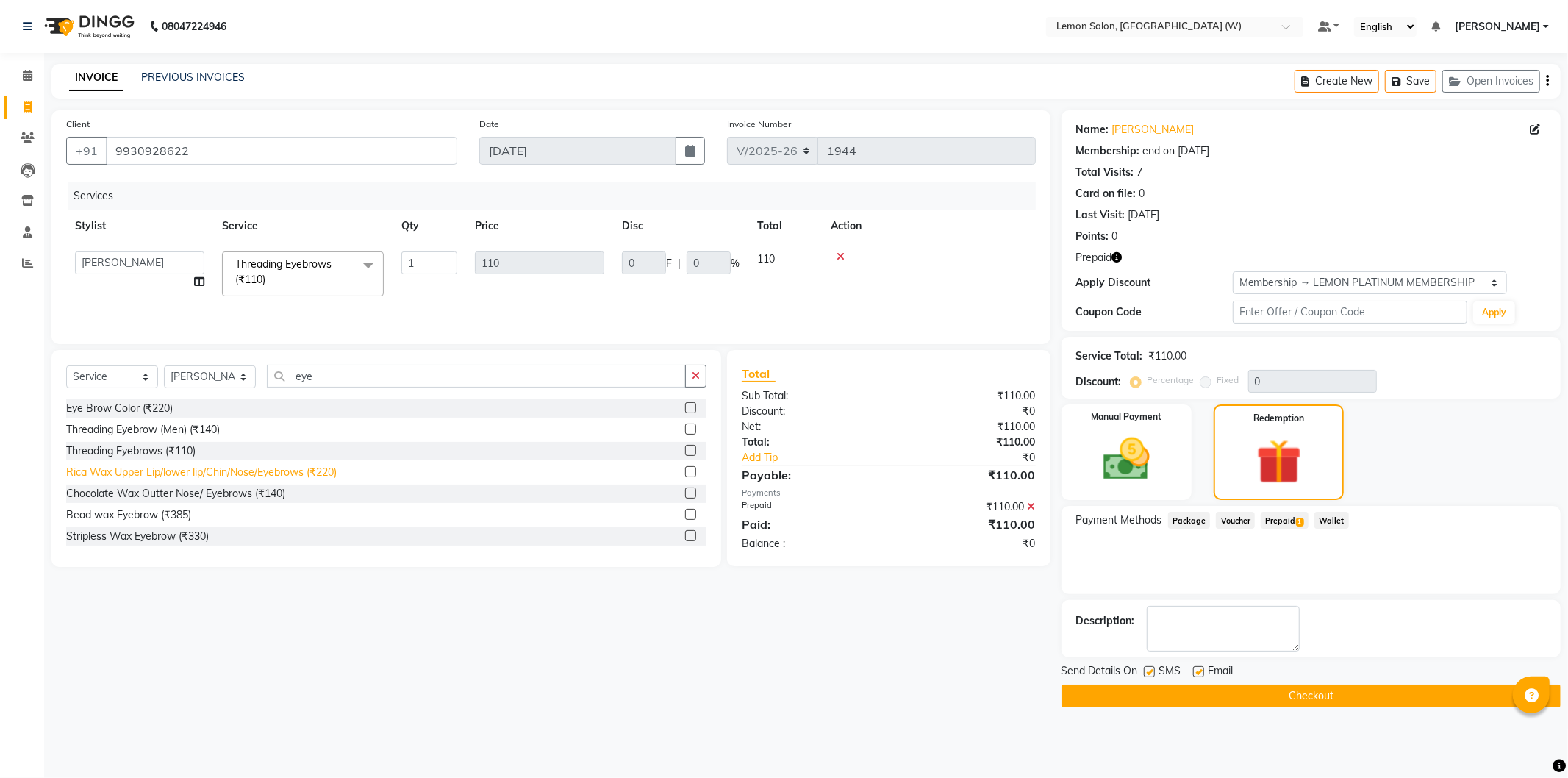
select select "84214"
click at [1164, 699] on button "Checkout" at bounding box center [1311, 696] width 499 height 23
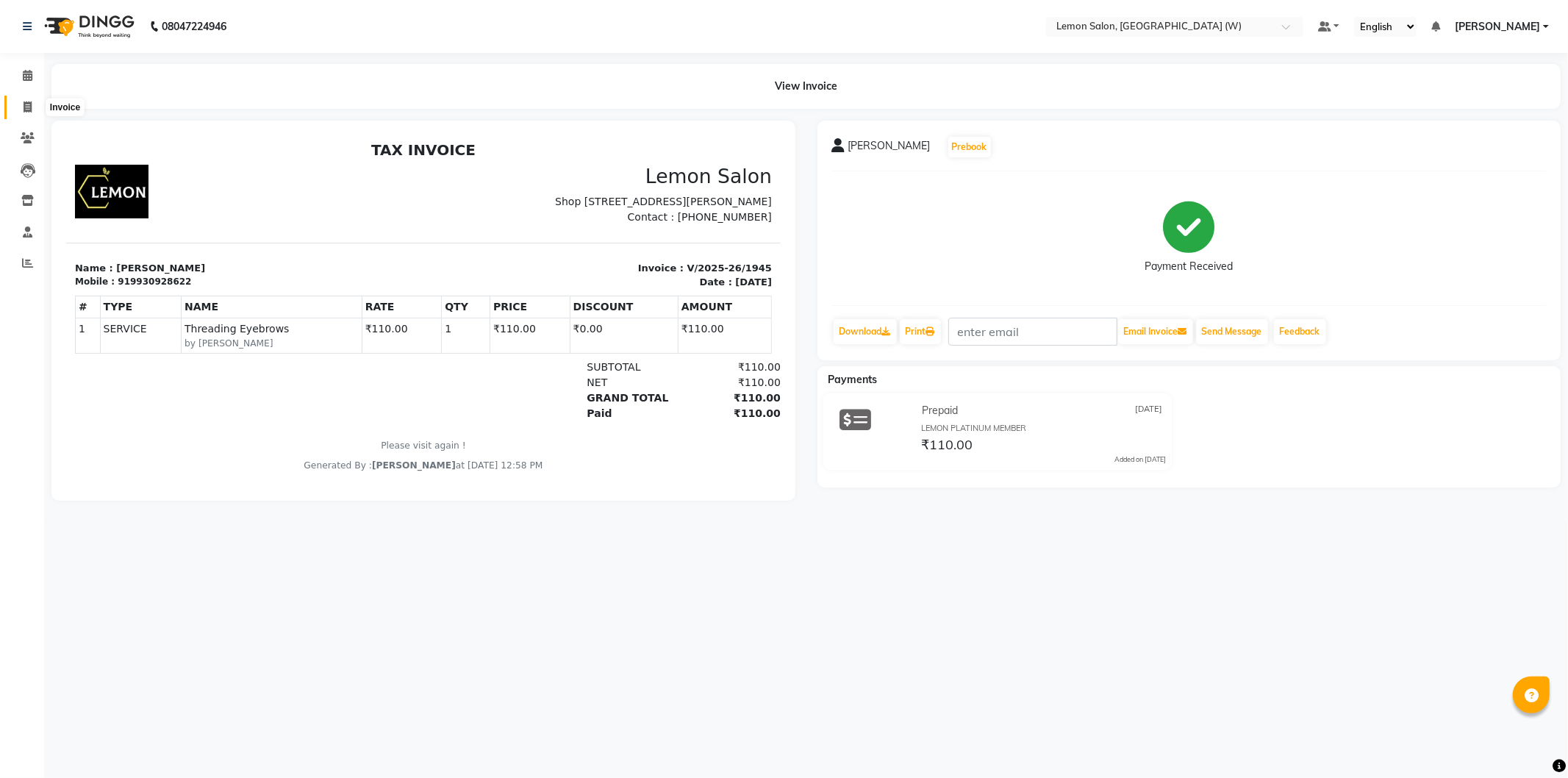
click at [38, 103] on span at bounding box center [28, 107] width 26 height 17
select select "8053"
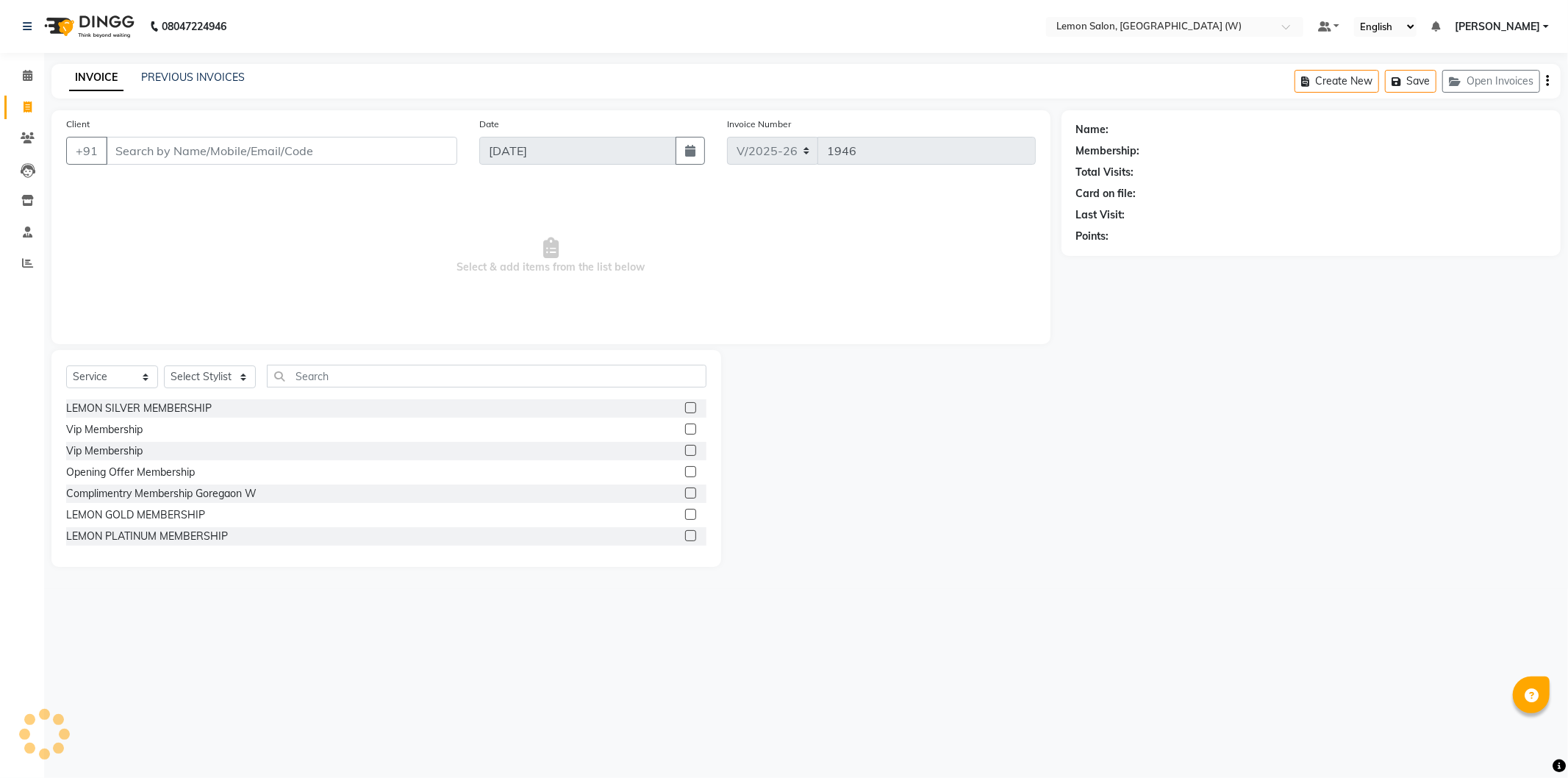
select select "membership"
click at [386, 154] on input "Client" at bounding box center [282, 151] width 351 height 28
type input "8097666089"
click at [399, 150] on span "Add Client" at bounding box center [419, 151] width 58 height 15
select select "22"
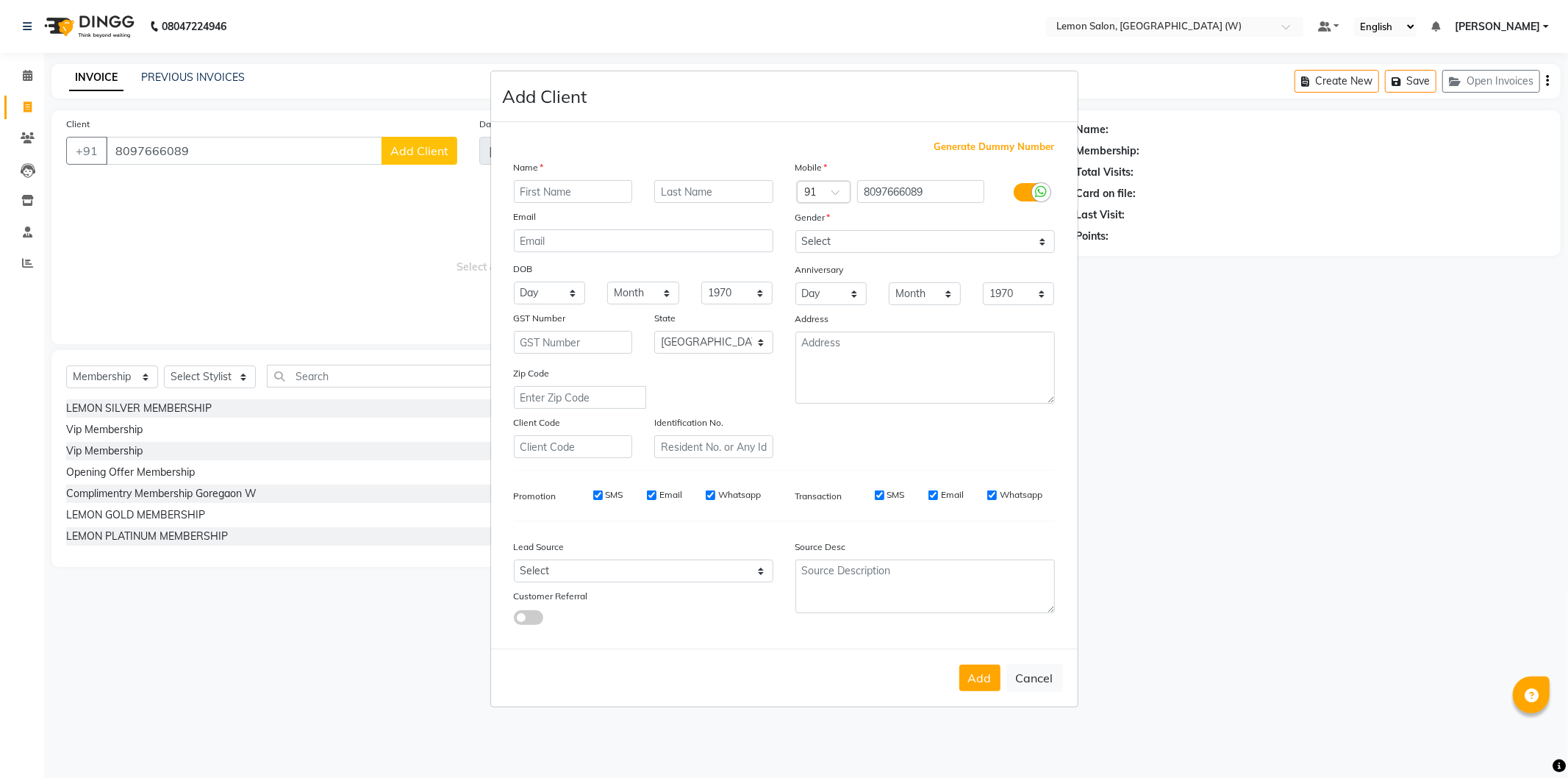
click at [567, 188] on input "text" at bounding box center [573, 191] width 119 height 23
type input "[PERSON_NAME]"
click at [821, 236] on select "Select Male Female Other Prefer Not To Say" at bounding box center [925, 241] width 260 height 23
select select "female"
click at [796, 230] on select "Select Male Female Other Prefer Not To Say" at bounding box center [925, 241] width 260 height 23
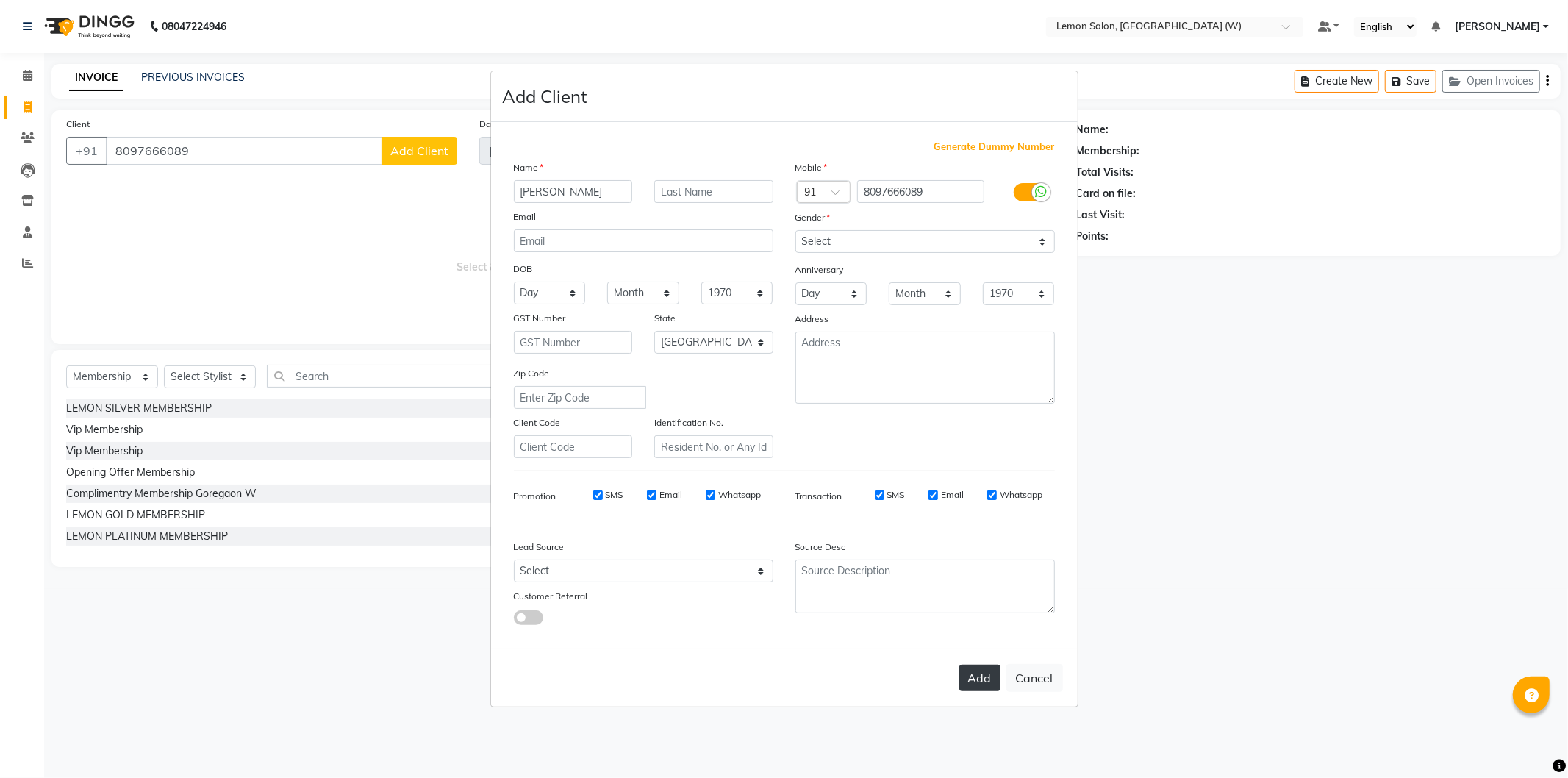
drag, startPoint x: 976, startPoint y: 684, endPoint x: 919, endPoint y: 666, distance: 59.8
click at [976, 682] on button "Add" at bounding box center [979, 677] width 42 height 27
select select
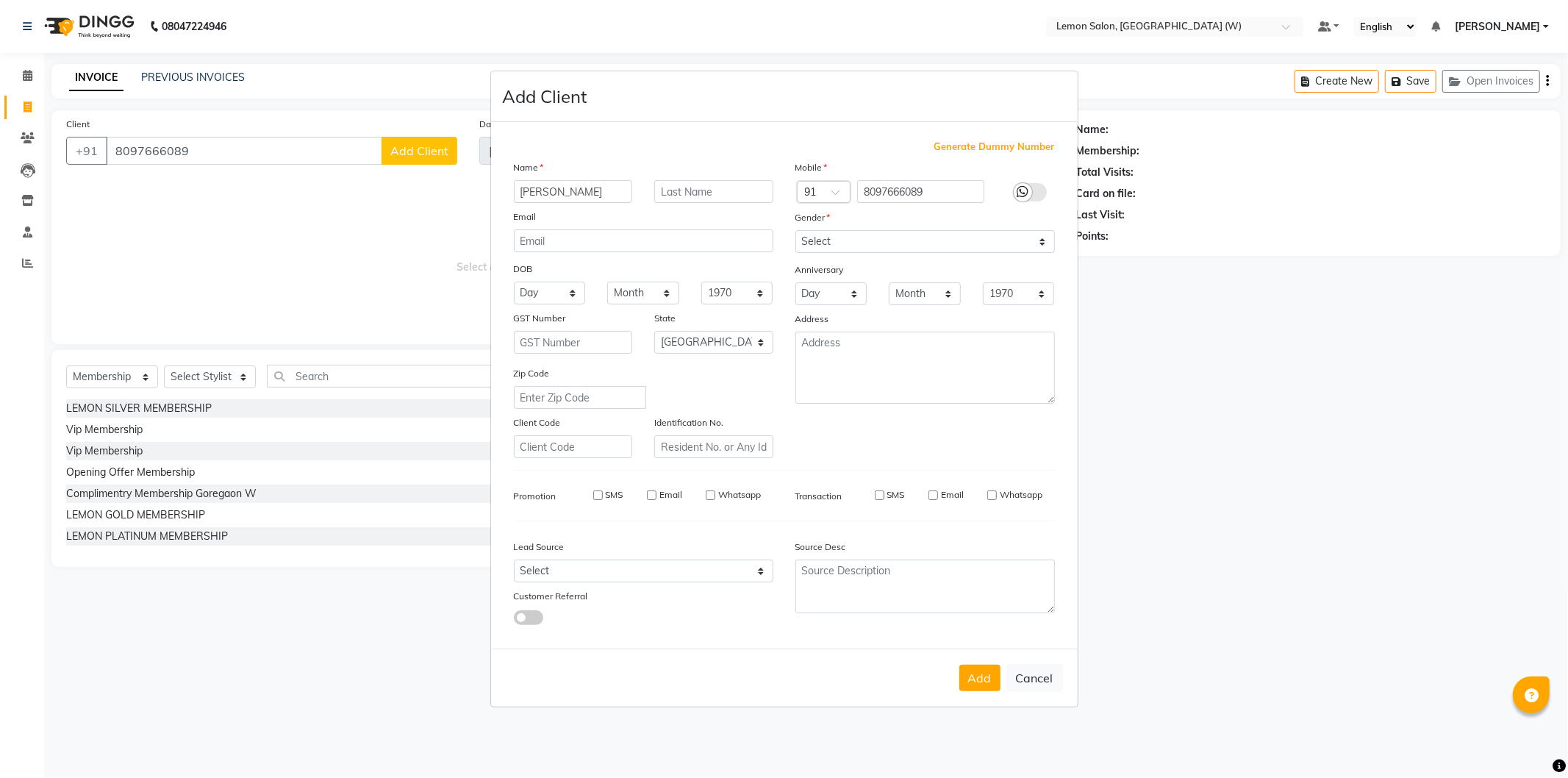
select select "null"
select select
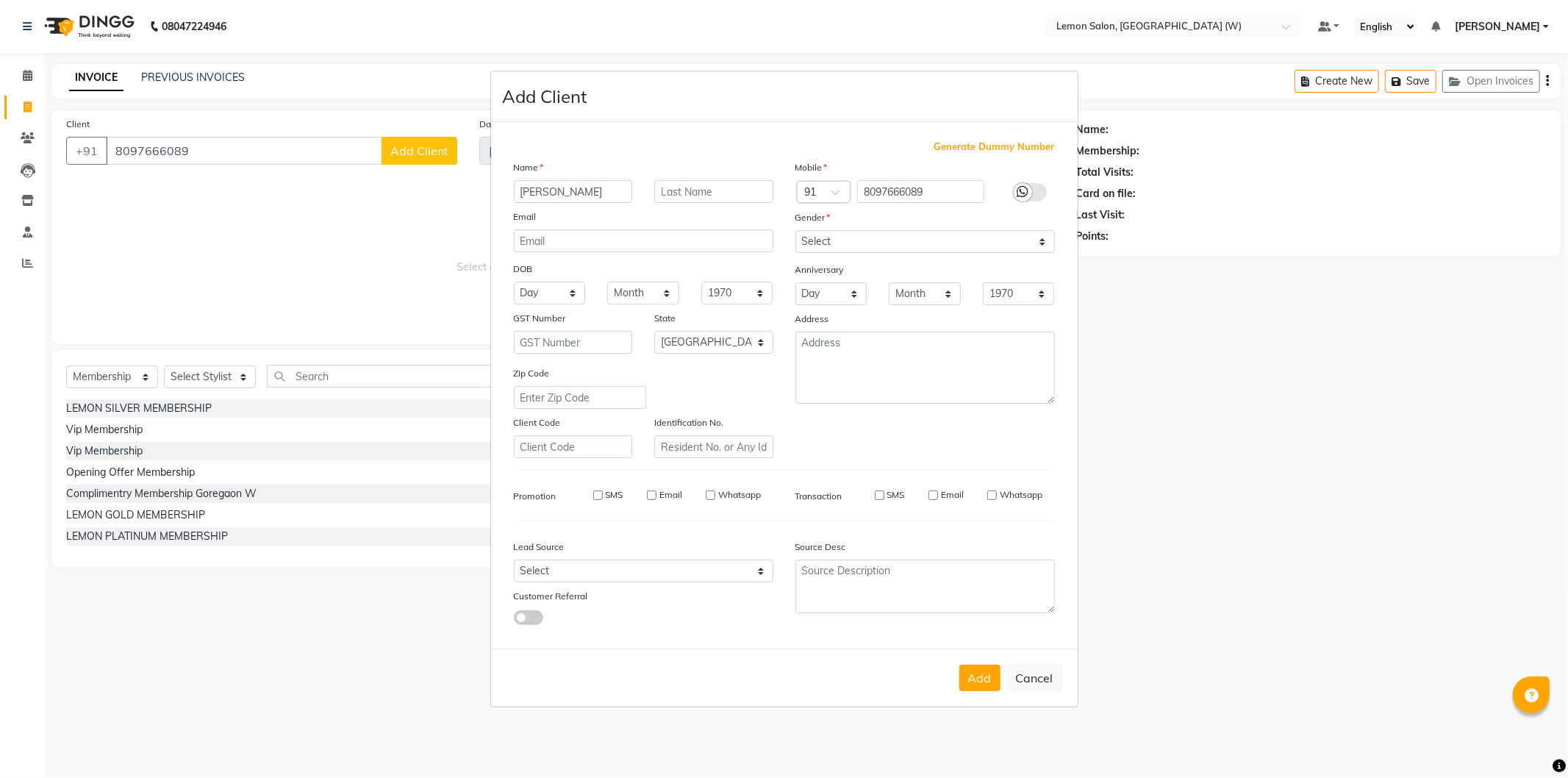
checkbox input "false"
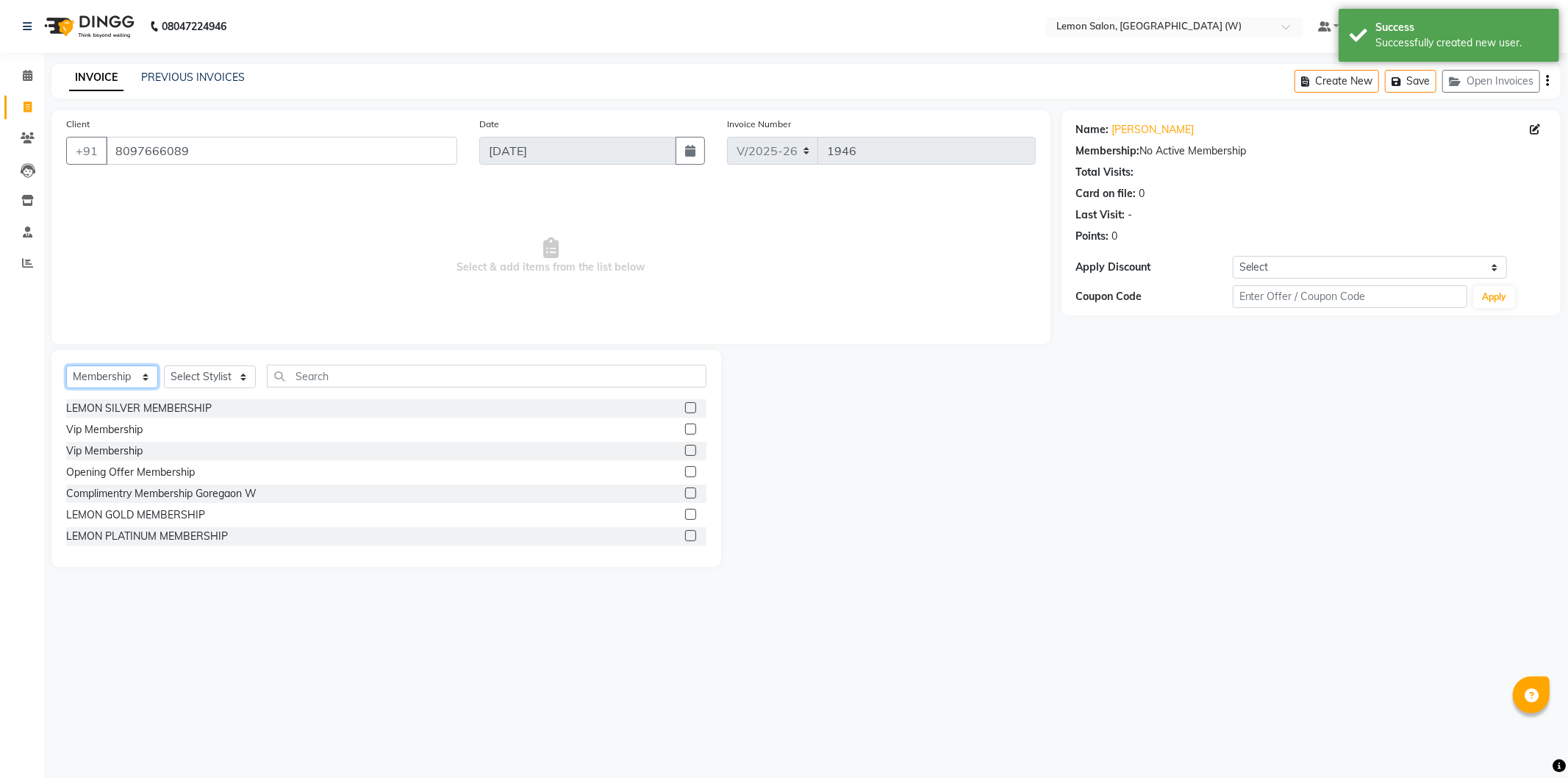
click at [81, 377] on select "Select Service Product Membership Package Voucher Prepaid Gift Card" at bounding box center [112, 376] width 91 height 23
select select "service"
click at [67, 366] on select "Select Service Product Membership Package Voucher Prepaid Gift Card" at bounding box center [112, 376] width 91 height 23
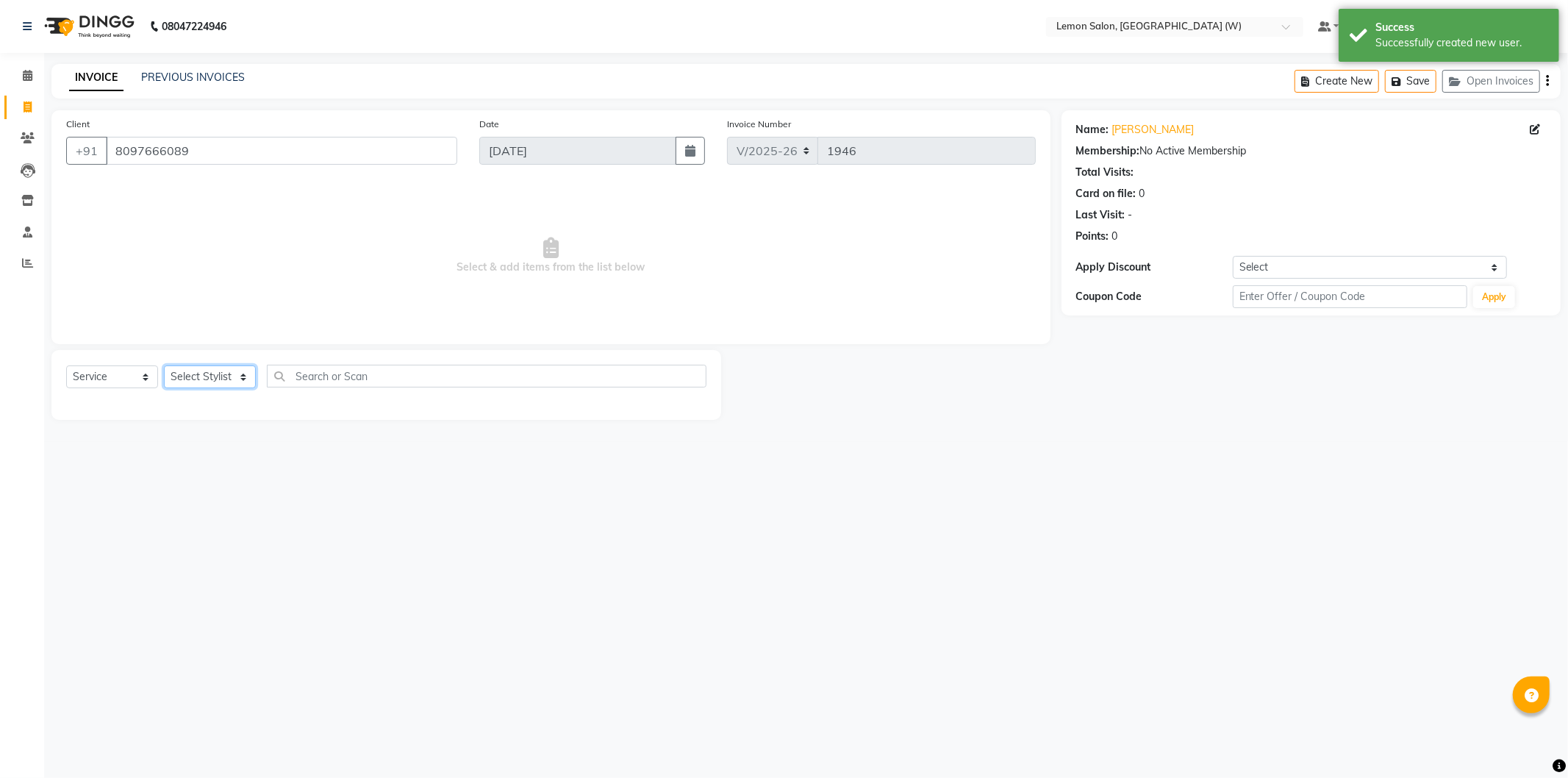
click at [221, 378] on select "Select Stylist [PERSON_NAME] DC [PERSON_NAME] [PERSON_NAME] [PERSON_NAME] [PERS…" at bounding box center [209, 376] width 91 height 23
select select "89750"
click at [164, 366] on select "Select Stylist [PERSON_NAME] DC [PERSON_NAME] [PERSON_NAME] [PERSON_NAME] [PERS…" at bounding box center [209, 376] width 91 height 23
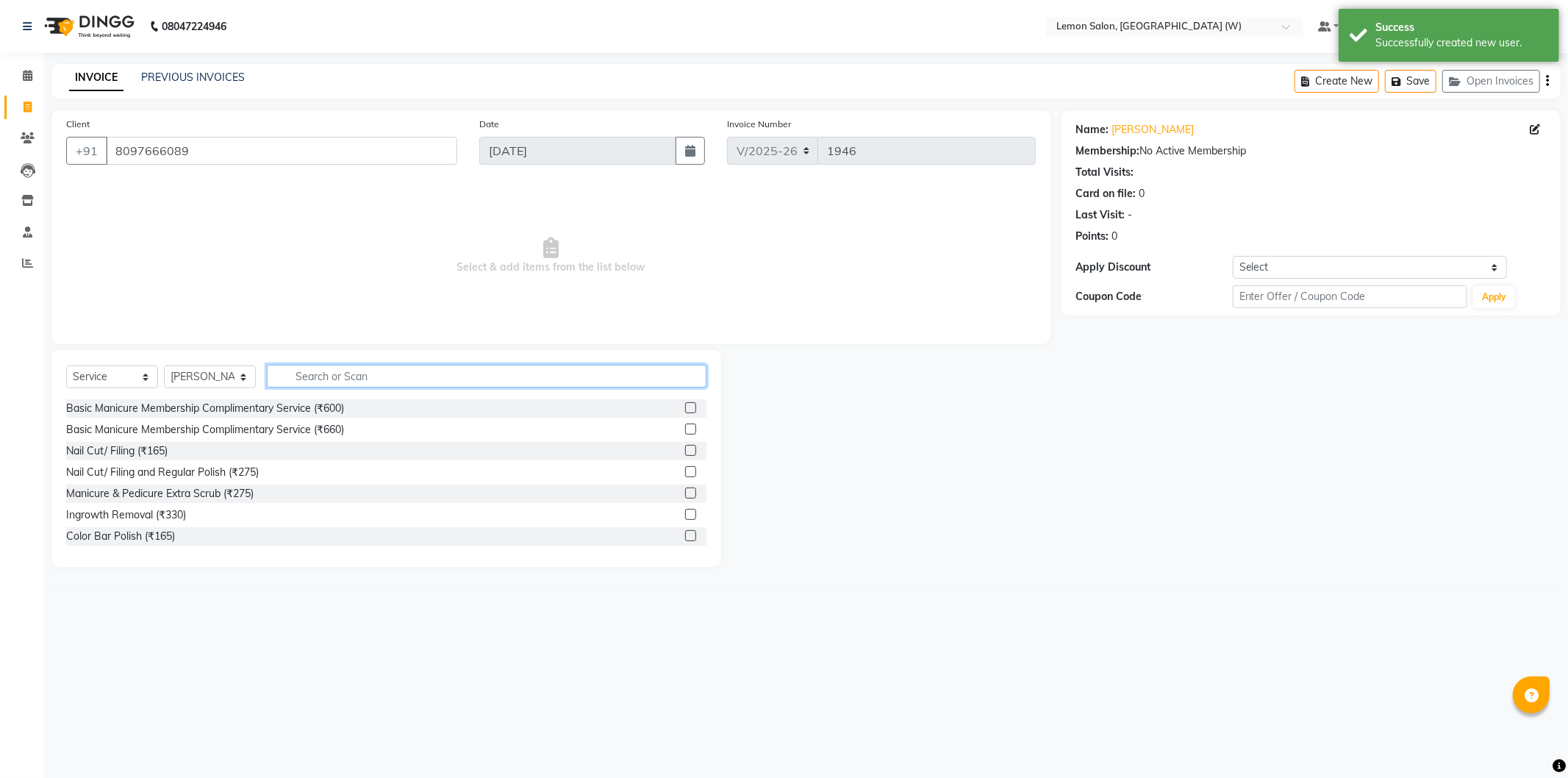
click at [400, 371] on input "text" at bounding box center [487, 376] width 440 height 23
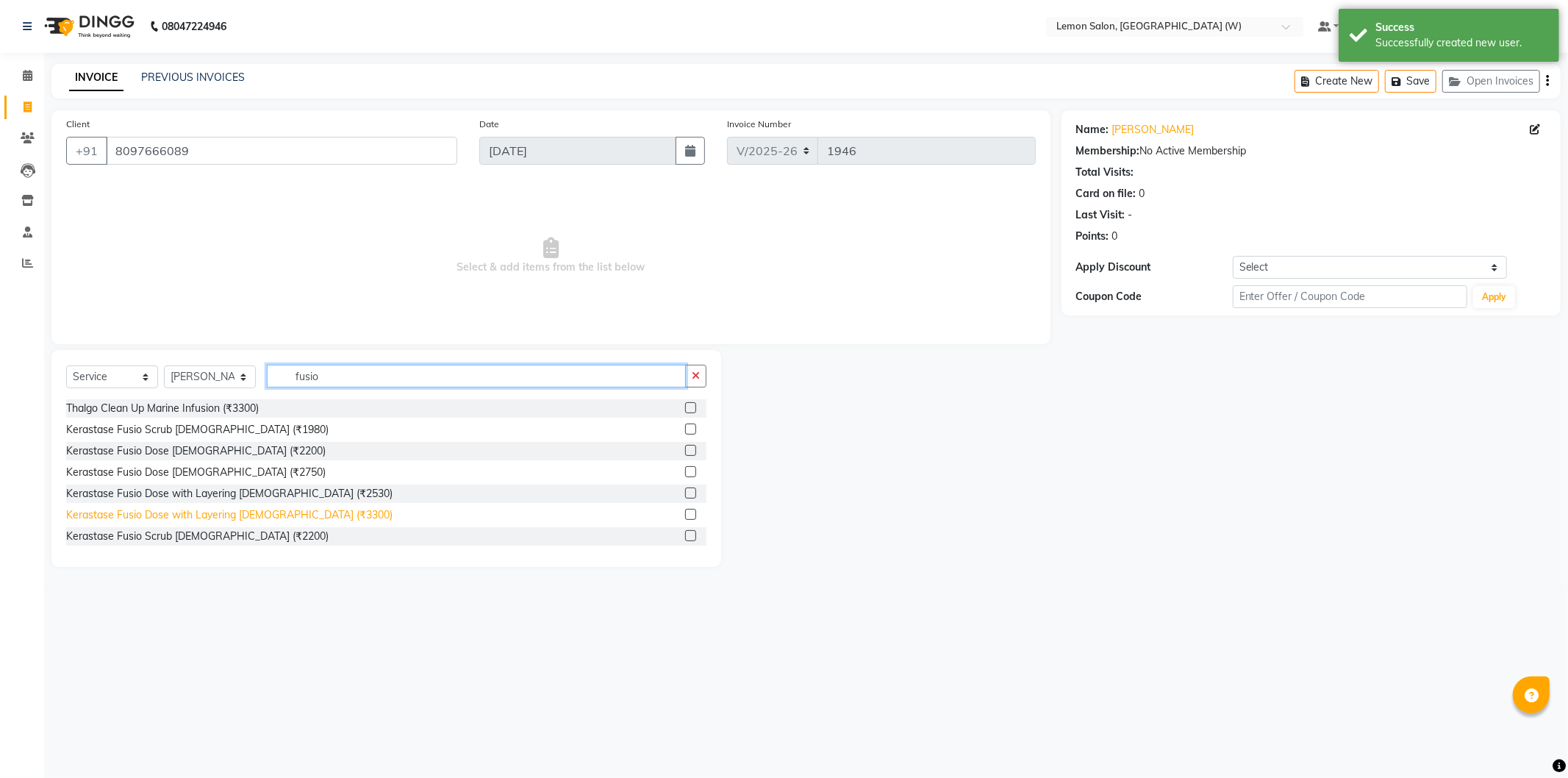
type input "fusio"
click at [276, 515] on div "Kerastase Fusio Dose with Layering [DEMOGRAPHIC_DATA] (₹3300)" at bounding box center [229, 515] width 326 height 16
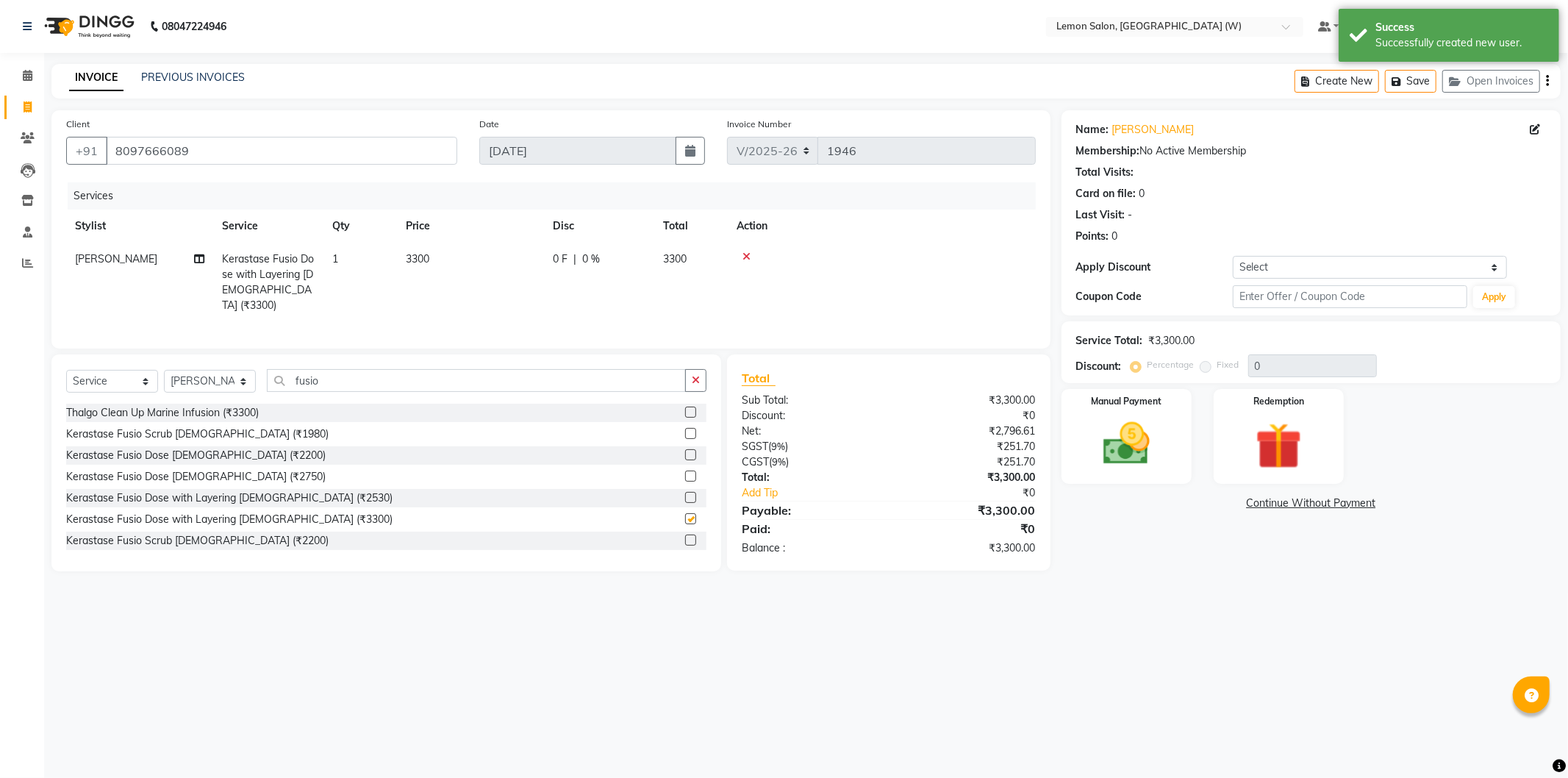
checkbox input "false"
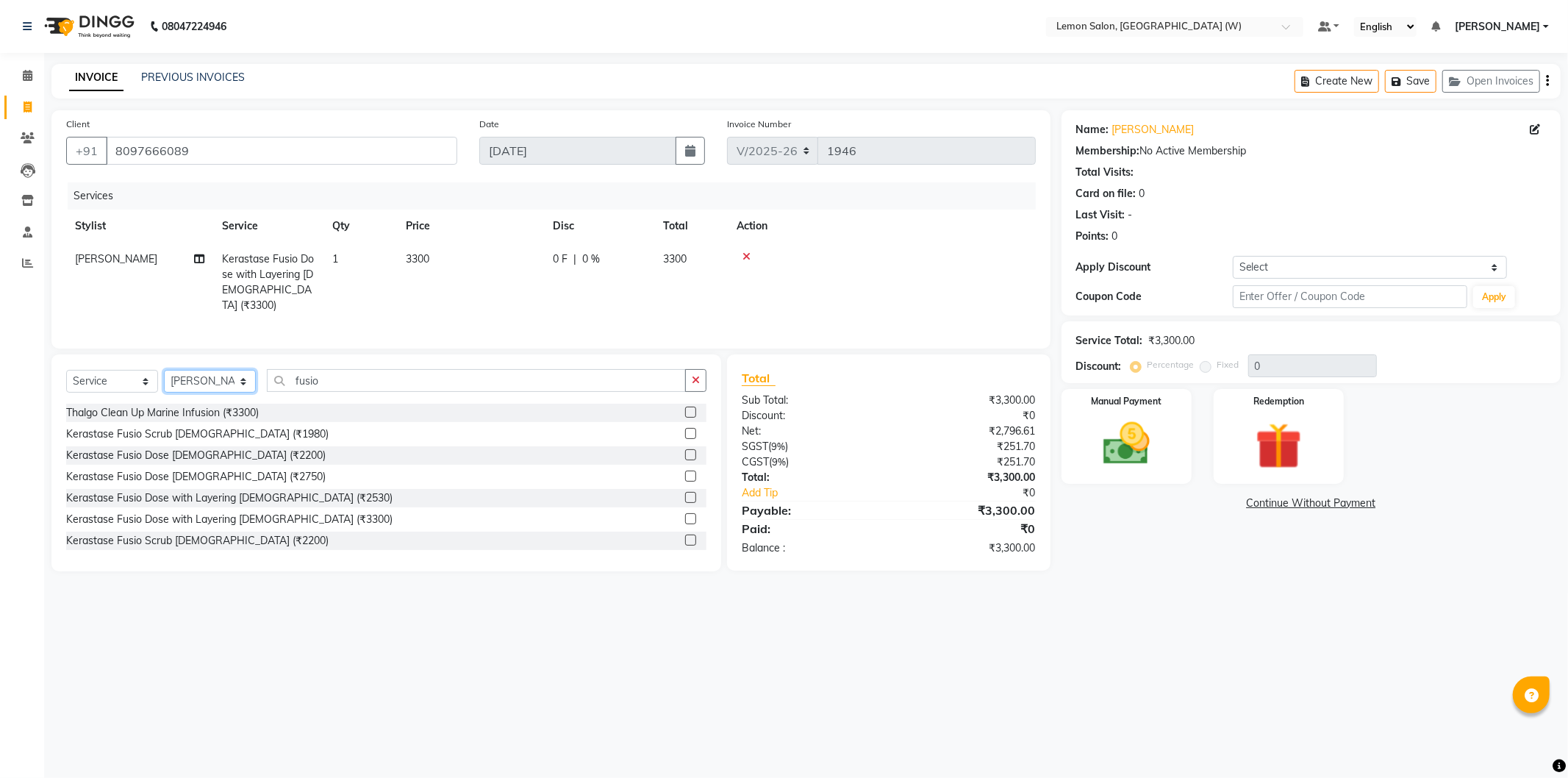
click at [228, 383] on select "Select Stylist [PERSON_NAME] DC [PERSON_NAME] [PERSON_NAME] [PERSON_NAME] [PERS…" at bounding box center [209, 381] width 91 height 23
select select "70360"
click at [164, 370] on select "Select Stylist [PERSON_NAME] DC [PERSON_NAME] [PERSON_NAME] [PERSON_NAME] [PERS…" at bounding box center [209, 381] width 91 height 23
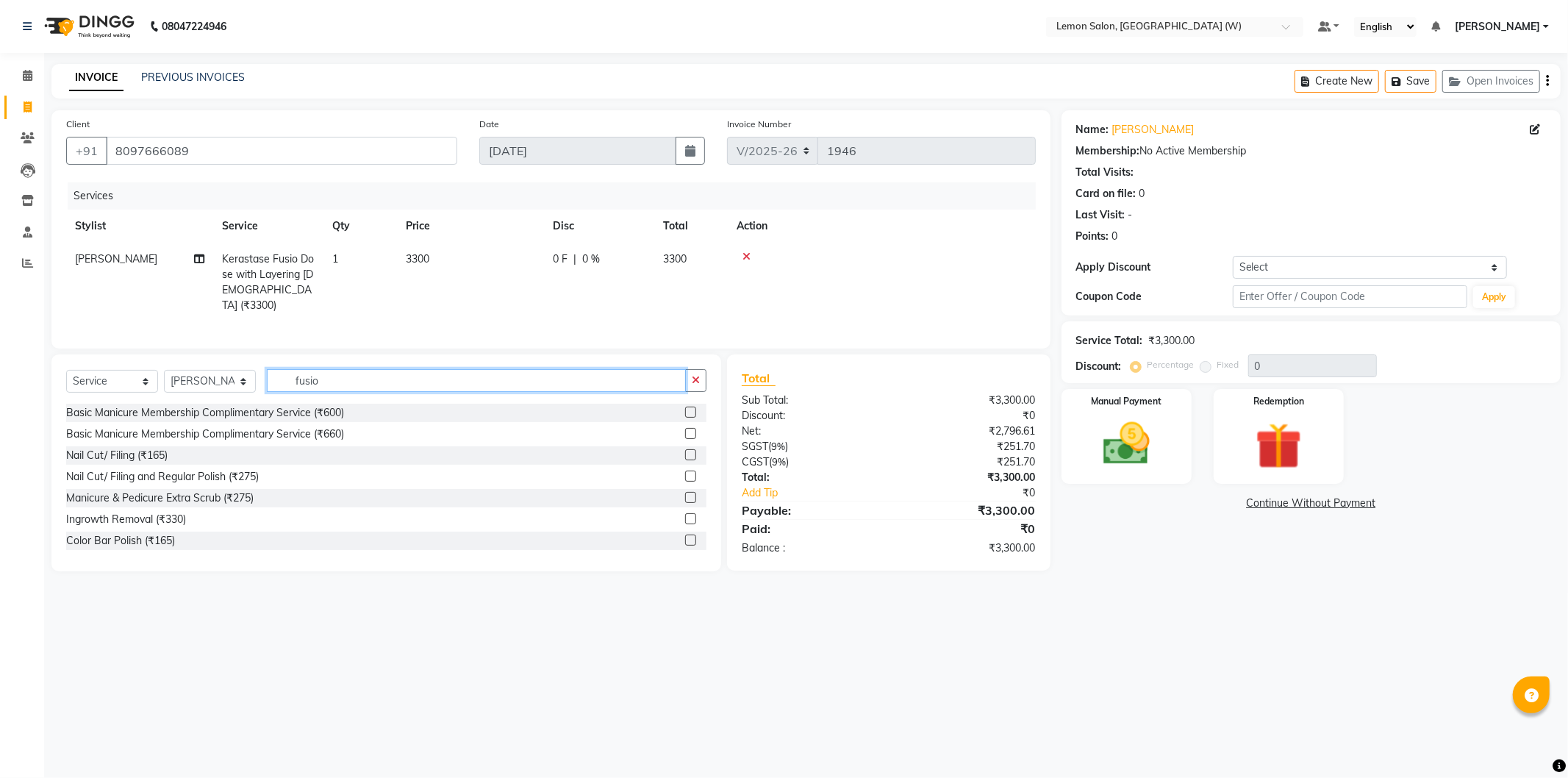
click at [332, 383] on input "fusio" at bounding box center [477, 380] width 419 height 23
drag, startPoint x: 332, startPoint y: 383, endPoint x: 343, endPoint y: 383, distance: 11.0
click at [333, 383] on input "fusio" at bounding box center [477, 380] width 419 height 23
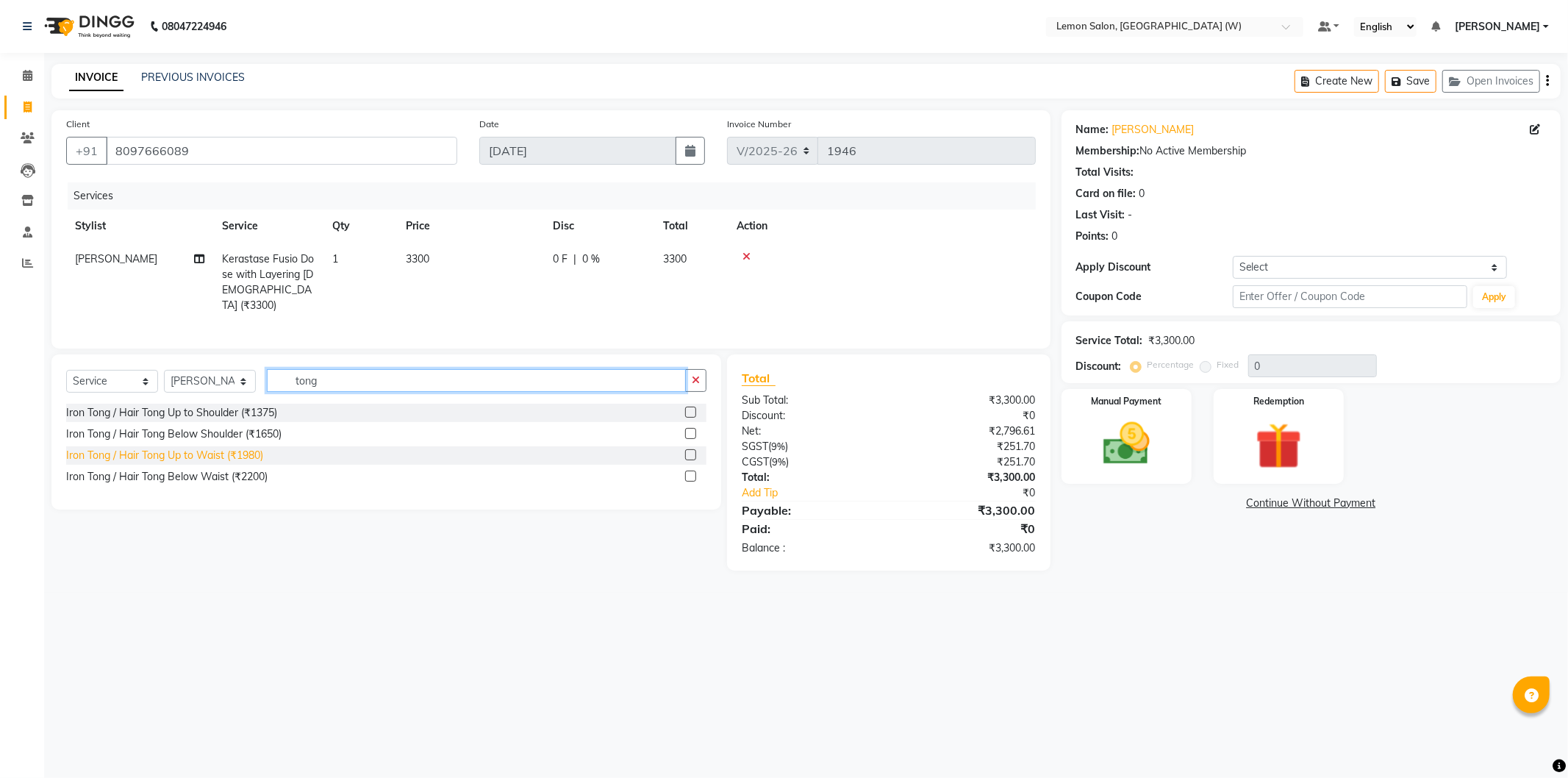
type input "tong"
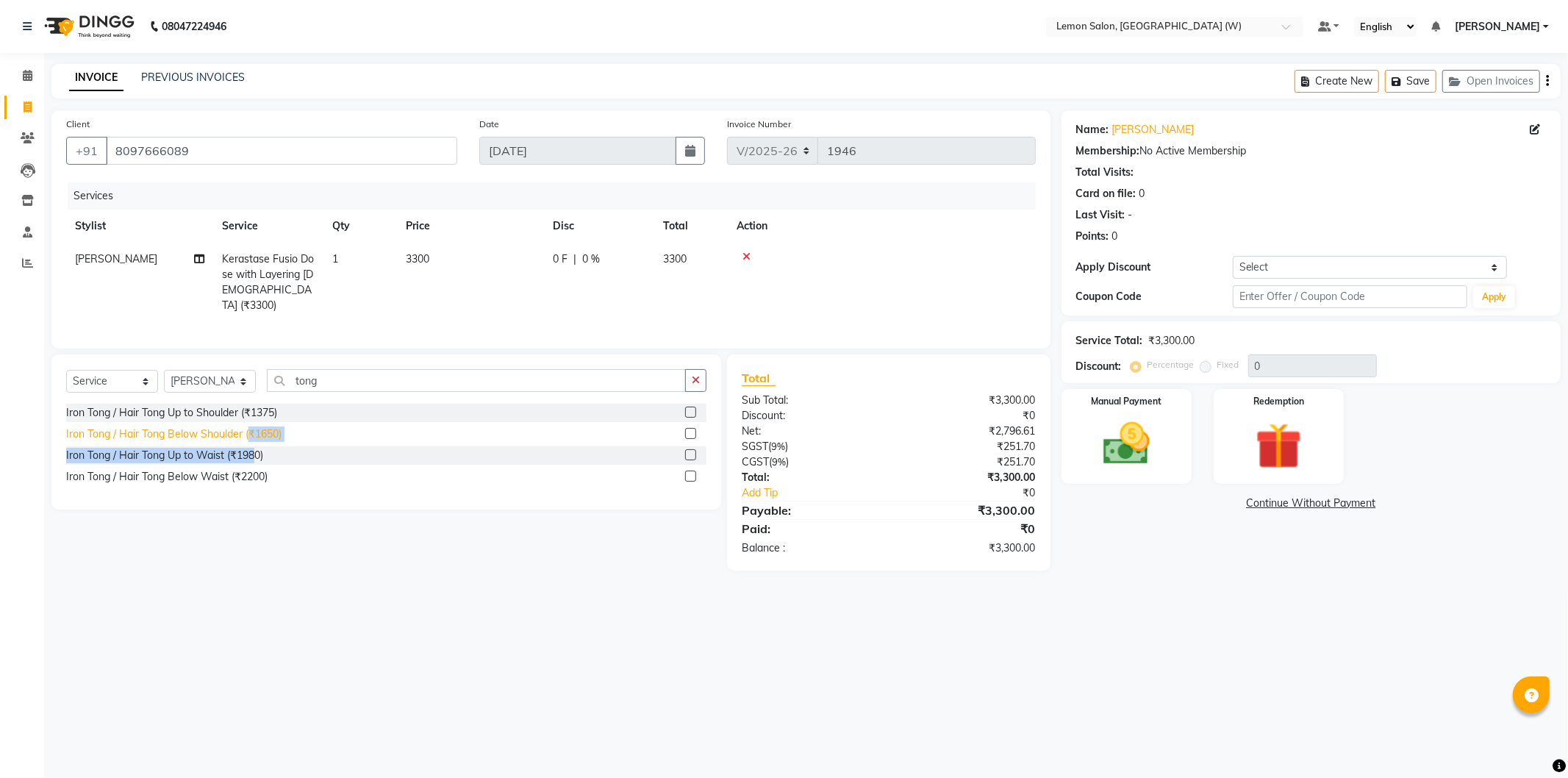
drag, startPoint x: 253, startPoint y: 452, endPoint x: 250, endPoint y: 435, distance: 17.3
click at [250, 435] on div "Iron Tong / Hair Tong Up to Shoulder (₹1375) Iron Tong / Hair Tong Below Should…" at bounding box center [386, 446] width 640 height 85
click at [250, 432] on div "Iron Tong / Hair Tong Below Shoulder (₹1650)" at bounding box center [174, 433] width 215 height 16
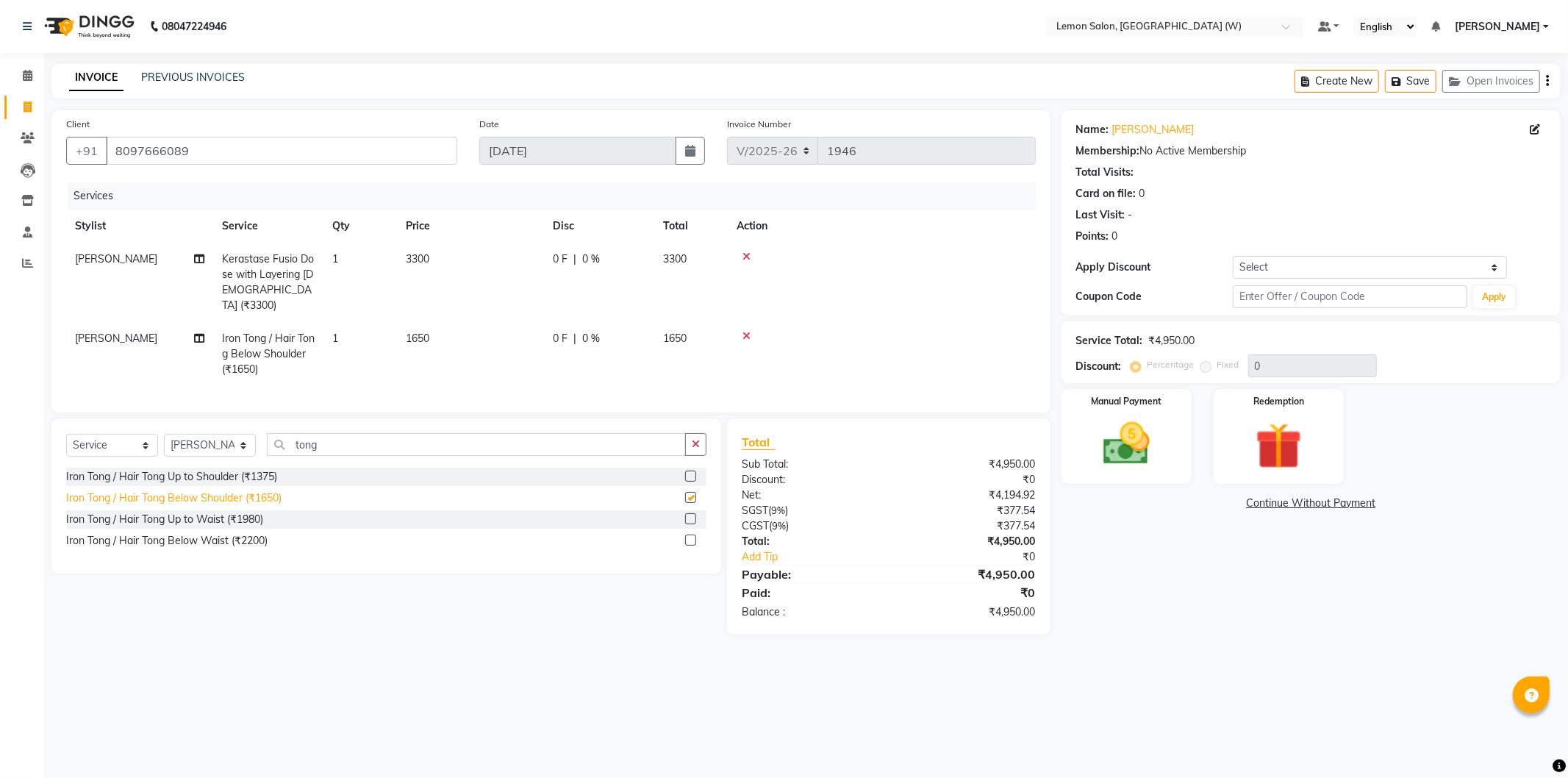
checkbox input "false"
click at [1112, 437] on img at bounding box center [1126, 444] width 79 height 55
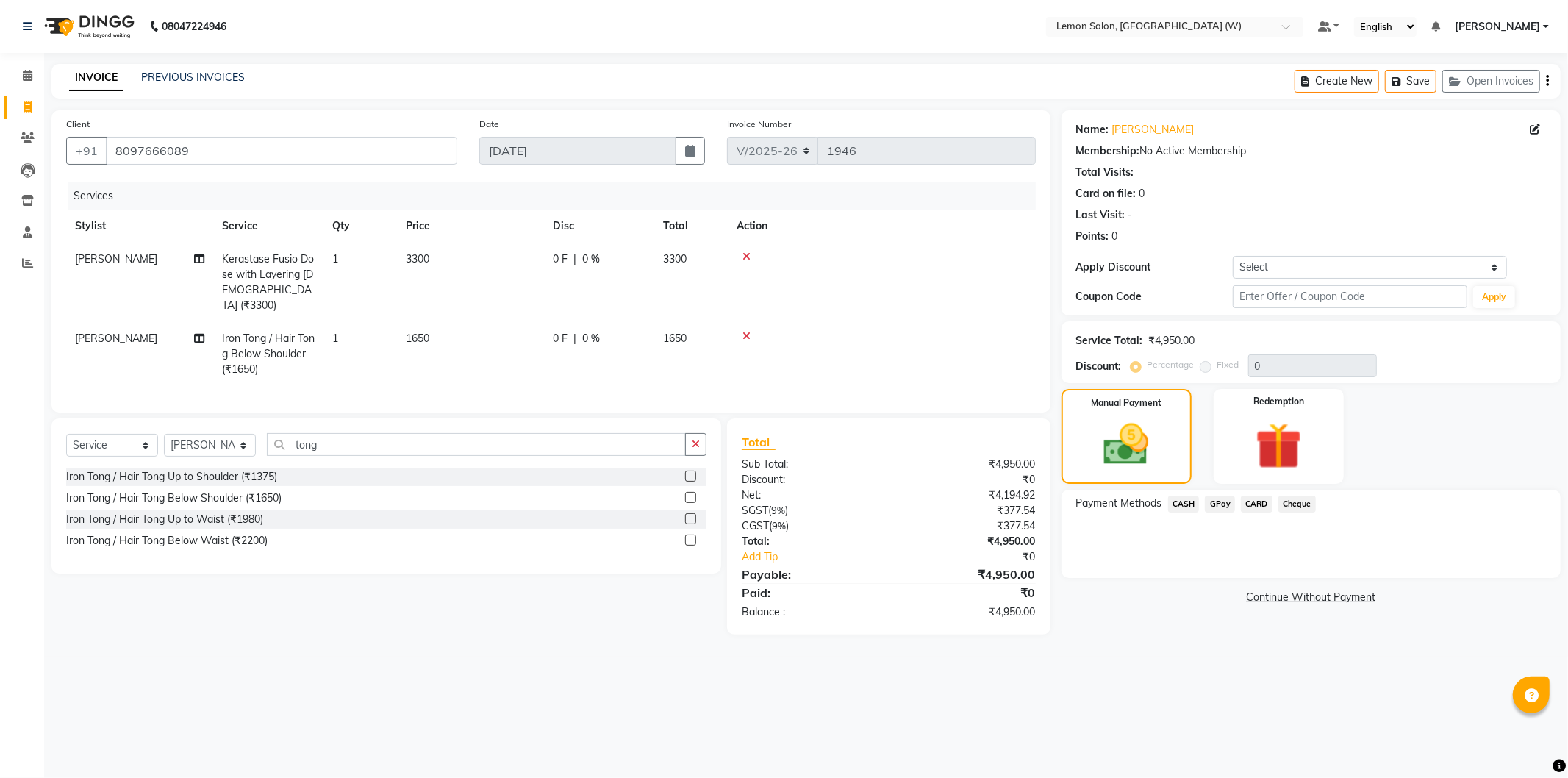
drag, startPoint x: 1221, startPoint y: 504, endPoint x: 1233, endPoint y: 505, distance: 12.0
click at [1221, 503] on span "GPay" at bounding box center [1220, 504] width 30 height 17
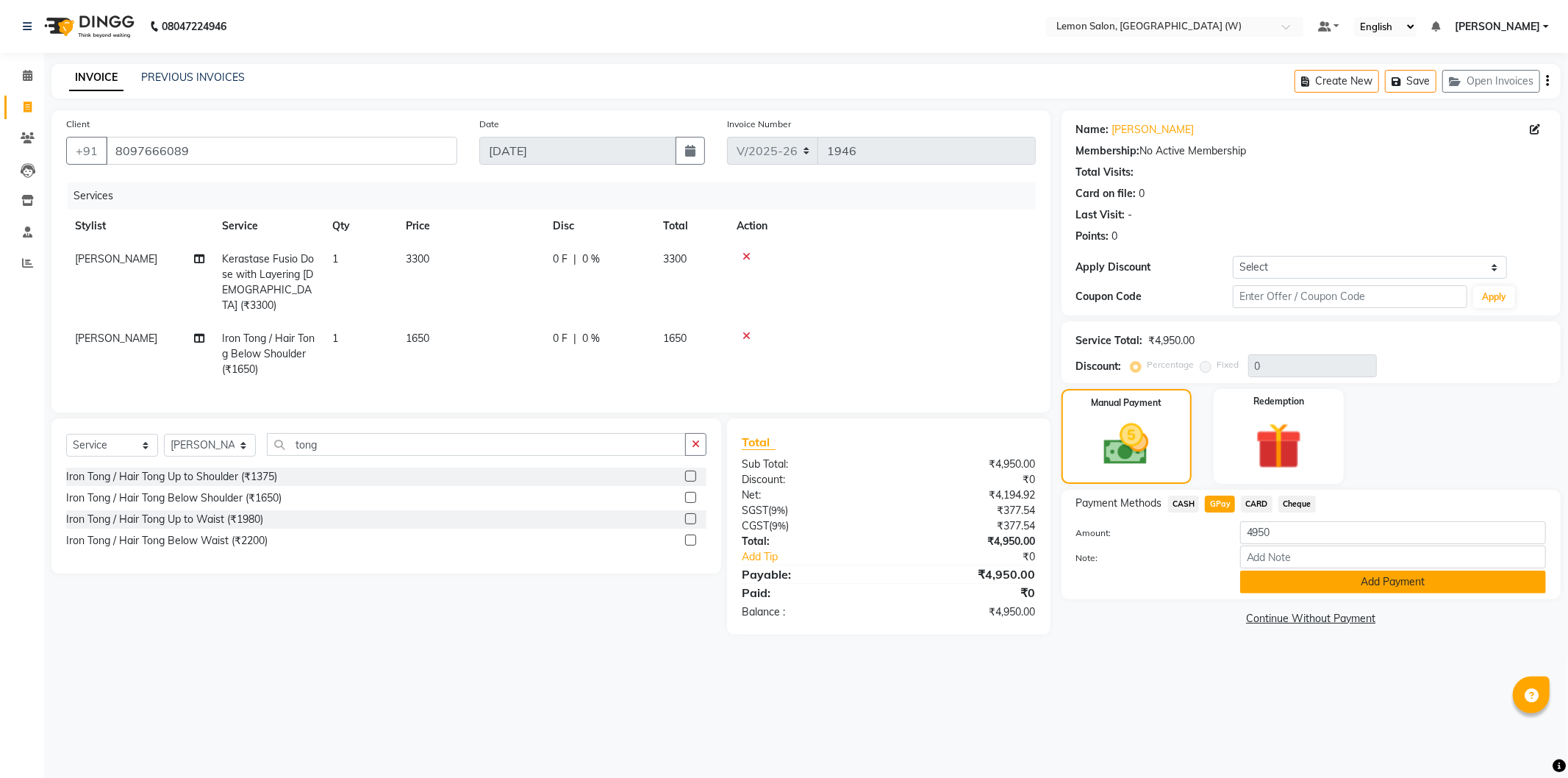
click at [1362, 578] on button "Add Payment" at bounding box center [1392, 581] width 306 height 23
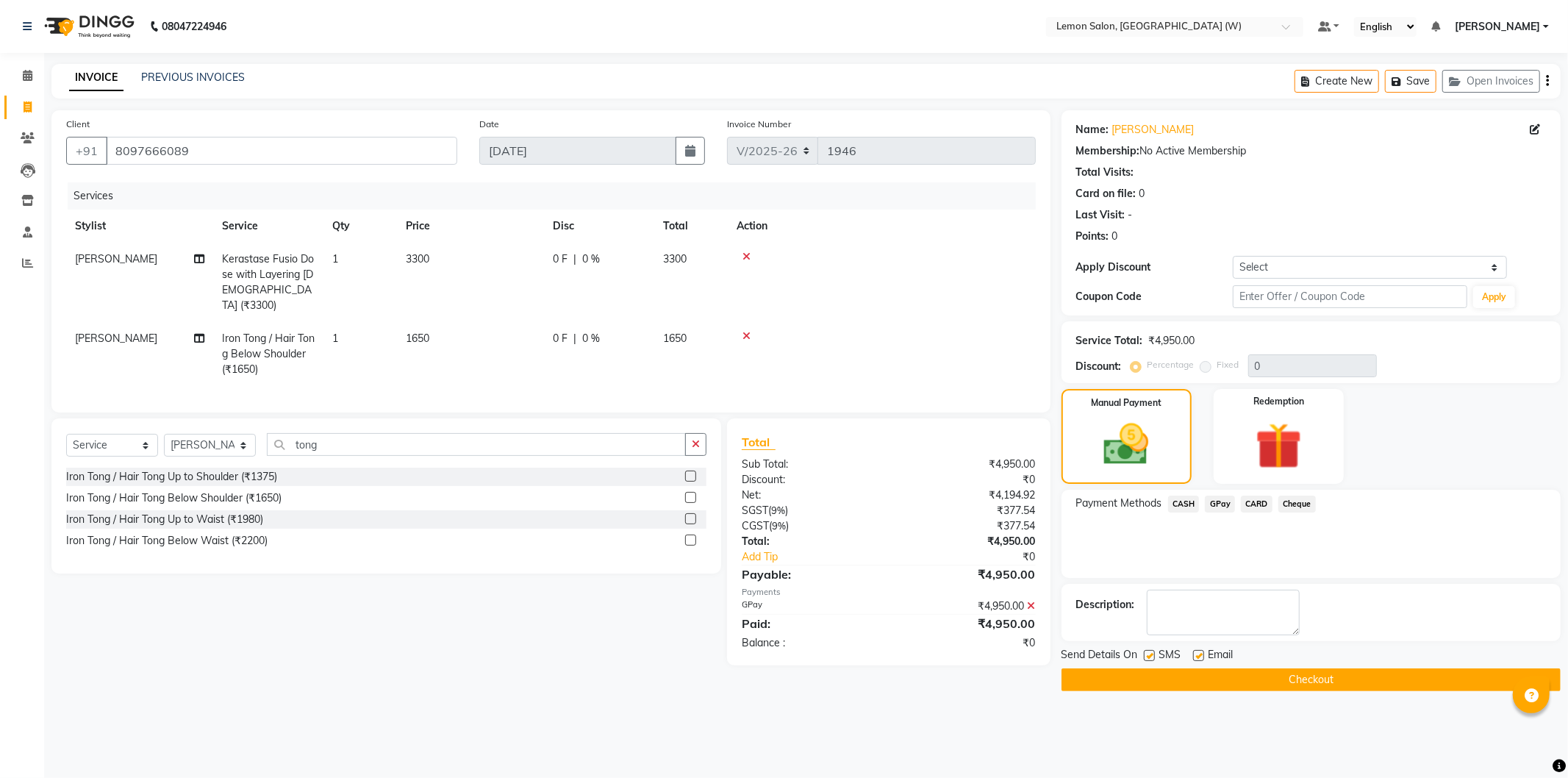
click at [133, 264] on span "[PERSON_NAME]" at bounding box center [115, 259] width 82 height 13
select select "89750"
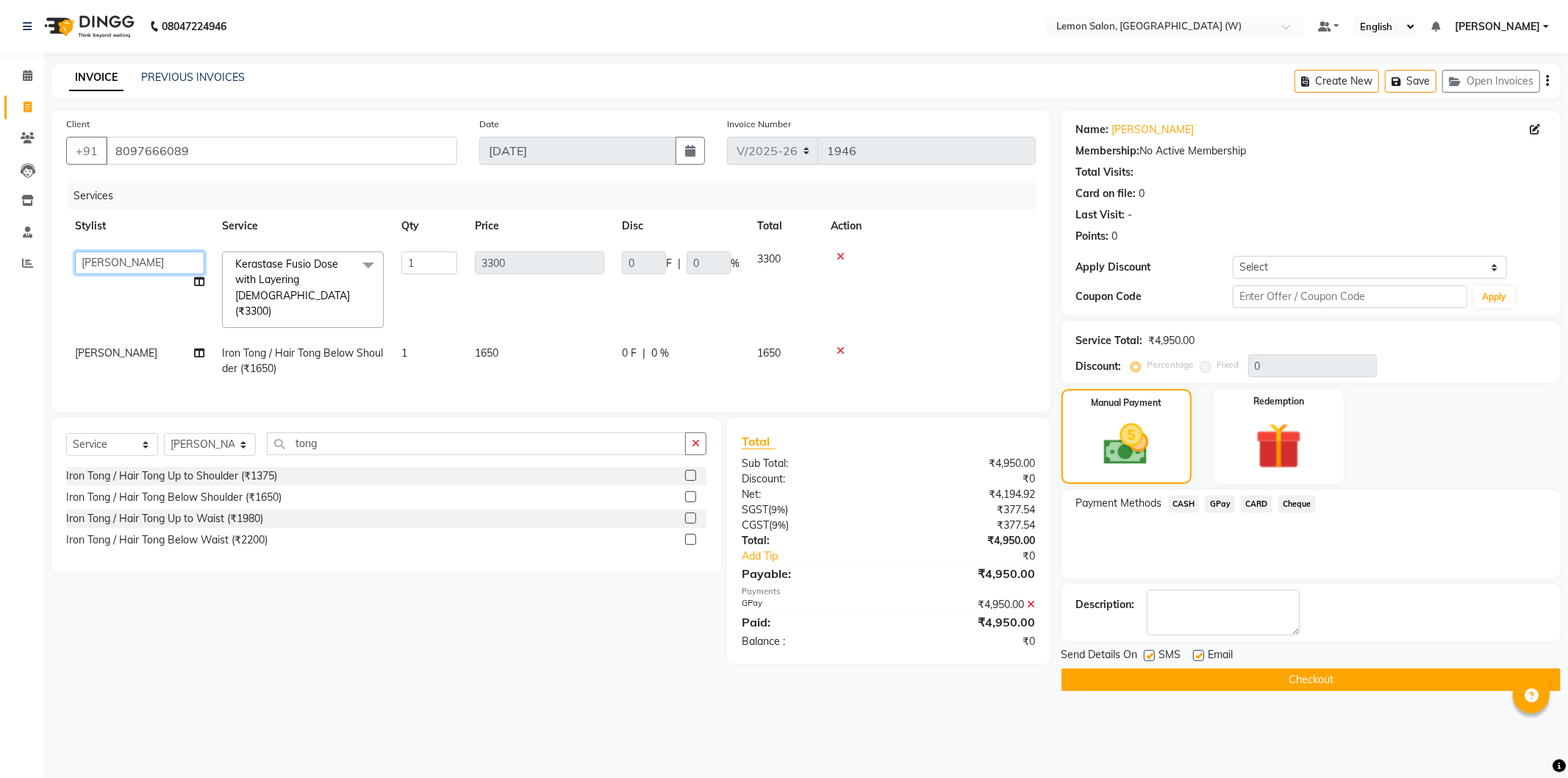
click at [148, 265] on select "[PERSON_NAME] DC [PERSON_NAME] [PERSON_NAME] [PERSON_NAME] [PERSON_NAME] [PERSO…" at bounding box center [140, 262] width 129 height 23
select select "70360"
click at [1337, 684] on button "Checkout" at bounding box center [1311, 679] width 499 height 23
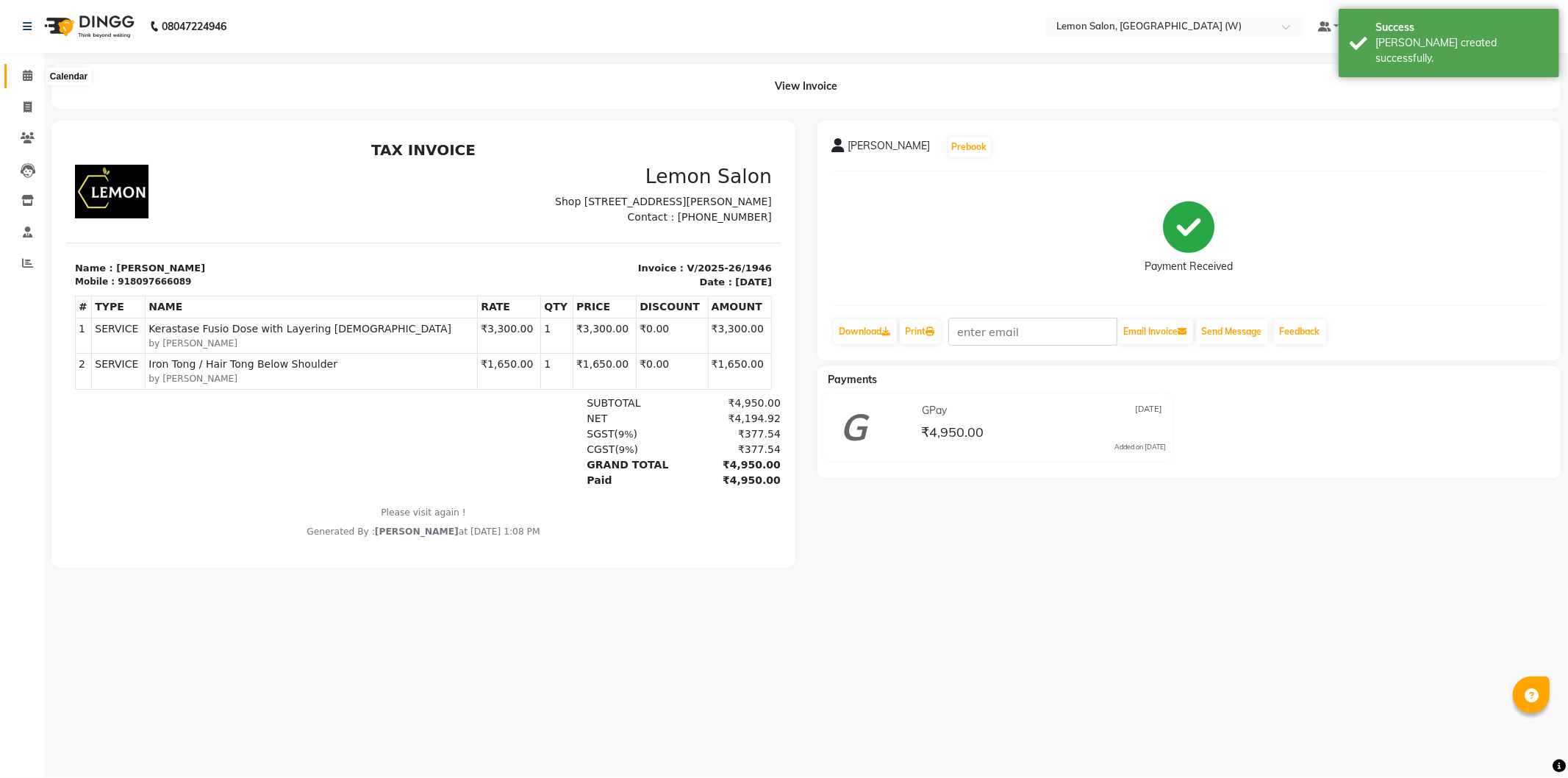
click at [30, 81] on icon at bounding box center [28, 76] width 9 height 11
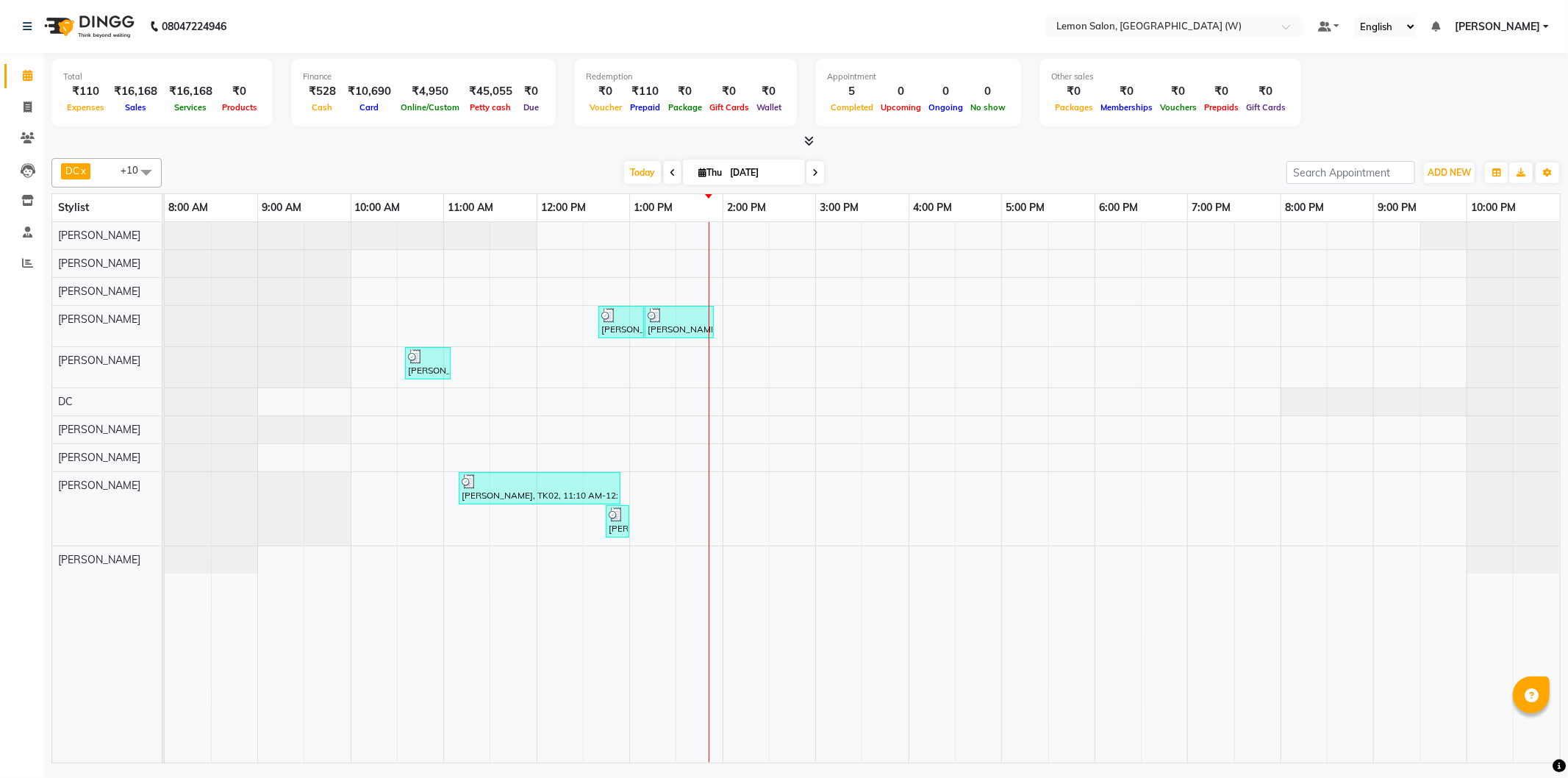
drag, startPoint x: 377, startPoint y: 361, endPoint x: 452, endPoint y: 423, distance: 97.3
click at [164, 232] on div at bounding box center [164, 235] width 0 height 27
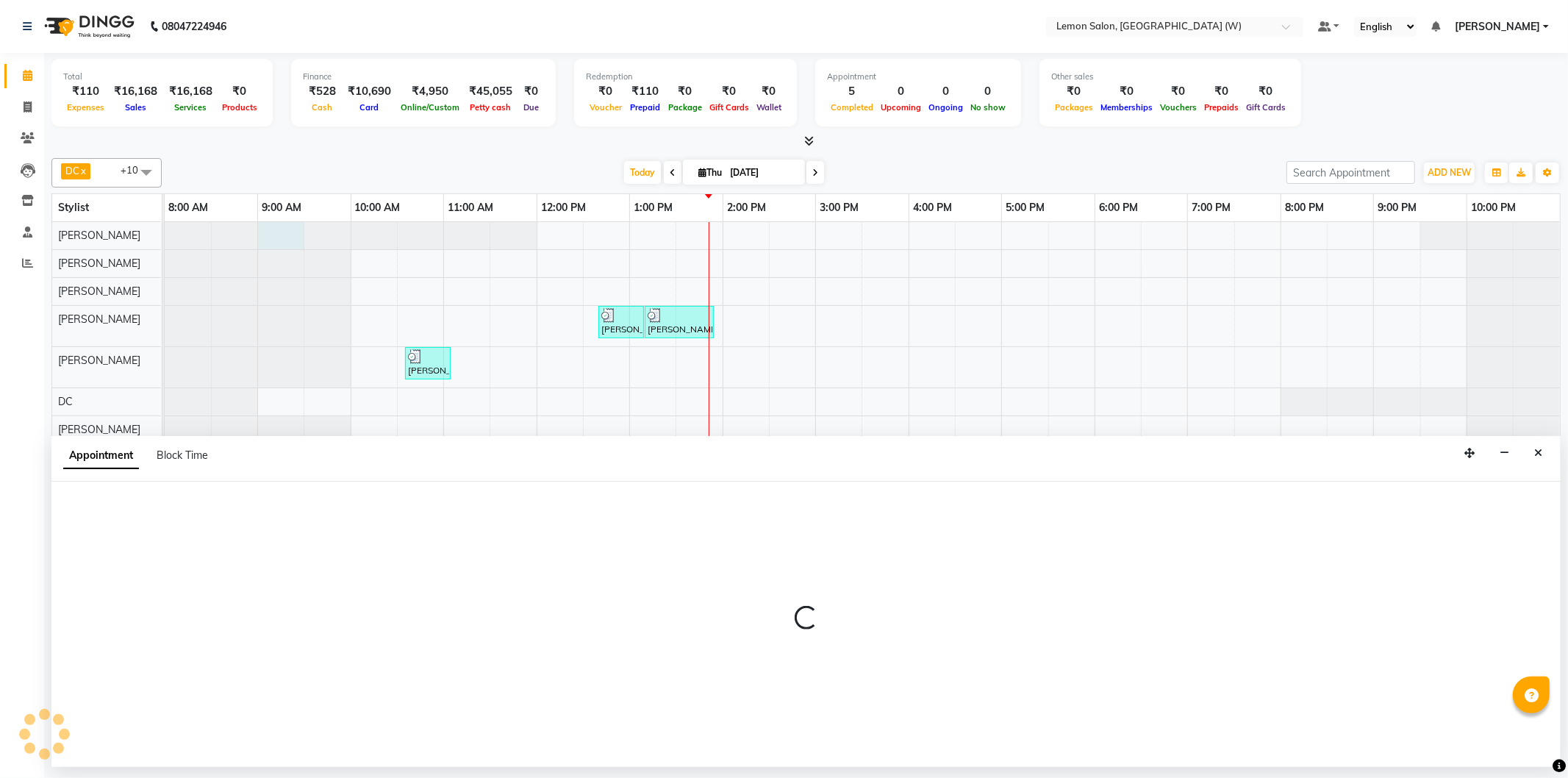
select select "10653"
select select "540"
select select "tentative"
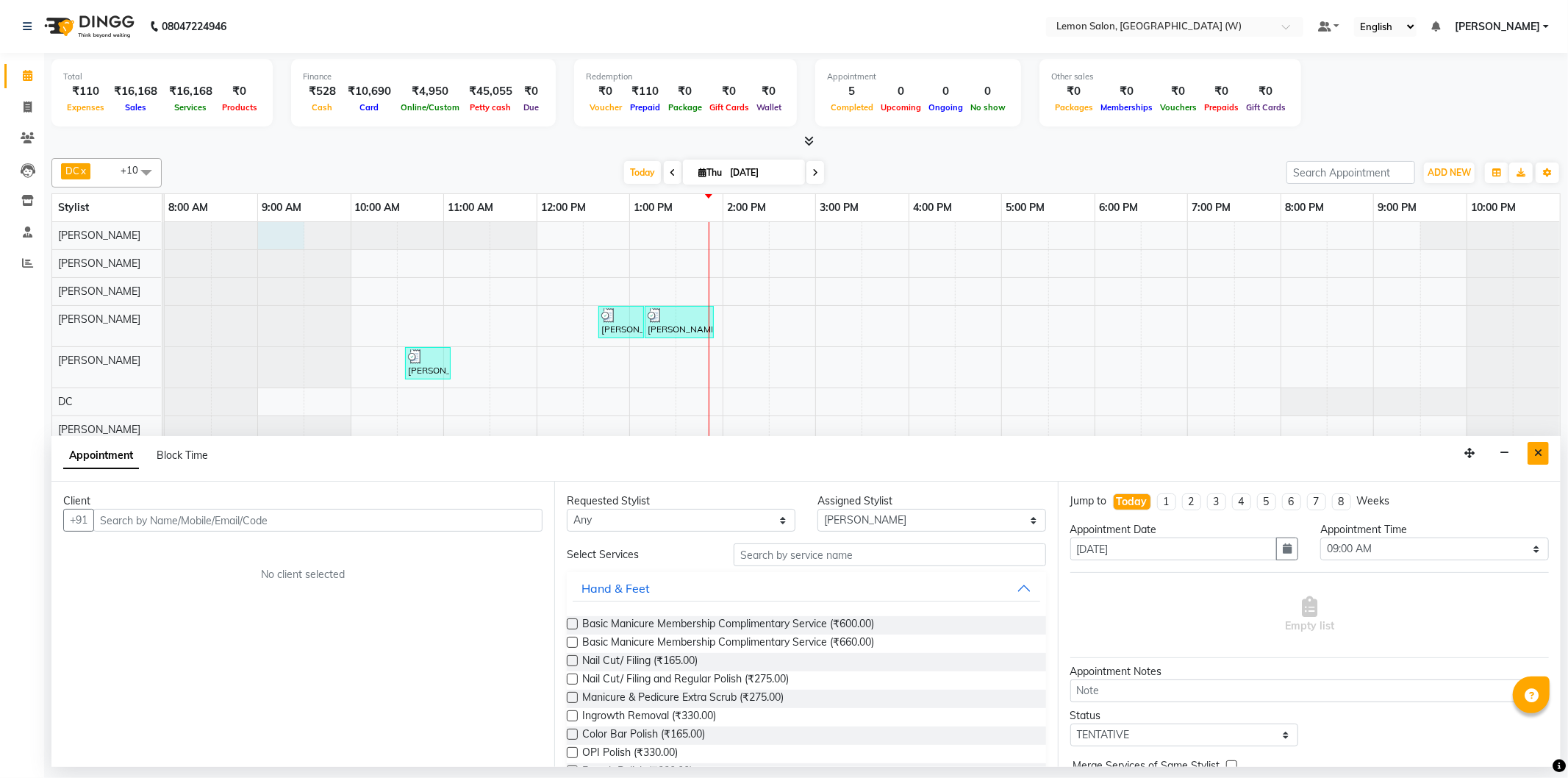
drag, startPoint x: 1522, startPoint y: 444, endPoint x: 1530, endPoint y: 445, distance: 8.1
click at [1524, 444] on div "Appointment Block Time" at bounding box center [807, 458] width 1510 height 45
click at [1531, 446] on button "Close" at bounding box center [1538, 453] width 21 height 23
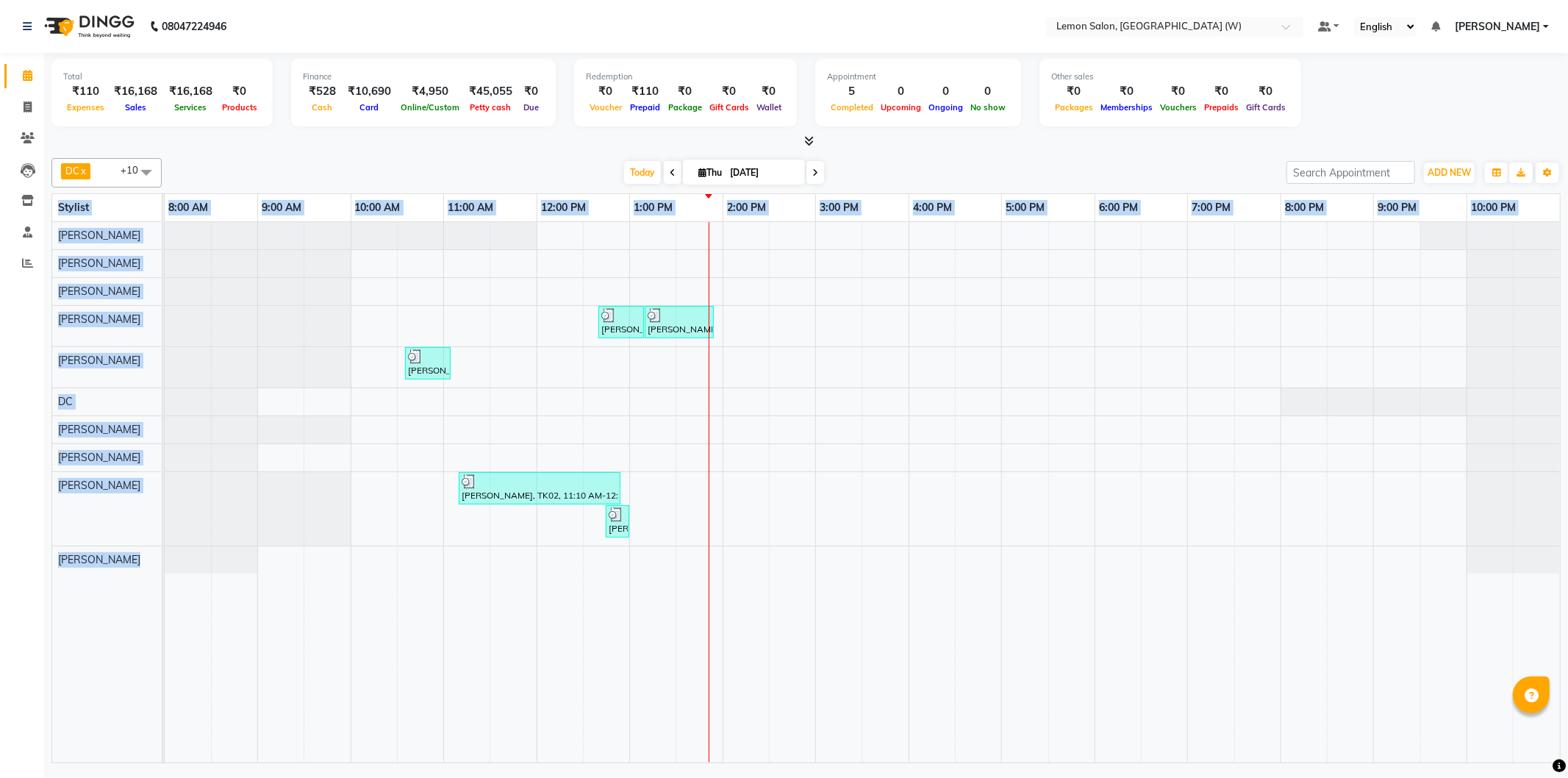
drag, startPoint x: 55, startPoint y: 203, endPoint x: 223, endPoint y: 586, distance: 418.2
click at [223, 586] on table "Stylist 8:00 AM 9:00 AM 10:00 AM 11:00 AM 12:00 PM 1:00 PM 2:00 PM 3:00 PM 4:00…" at bounding box center [807, 478] width 1510 height 570
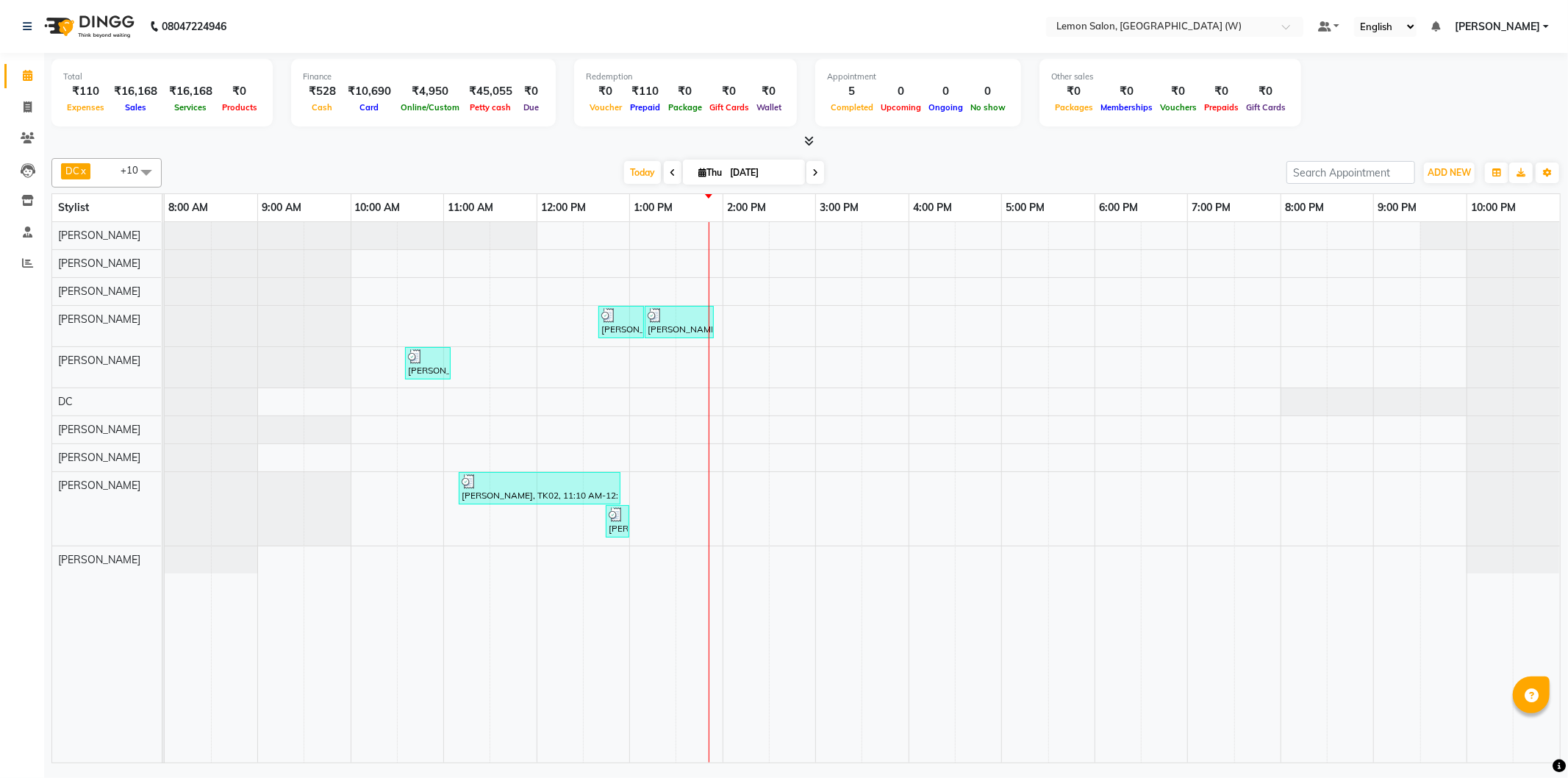
click at [228, 192] on div "DC x Nazim Ansari x Shahrukh Mansoori x Shweta Murudkar x Simran Singh x Tejash…" at bounding box center [807, 457] width 1510 height 611
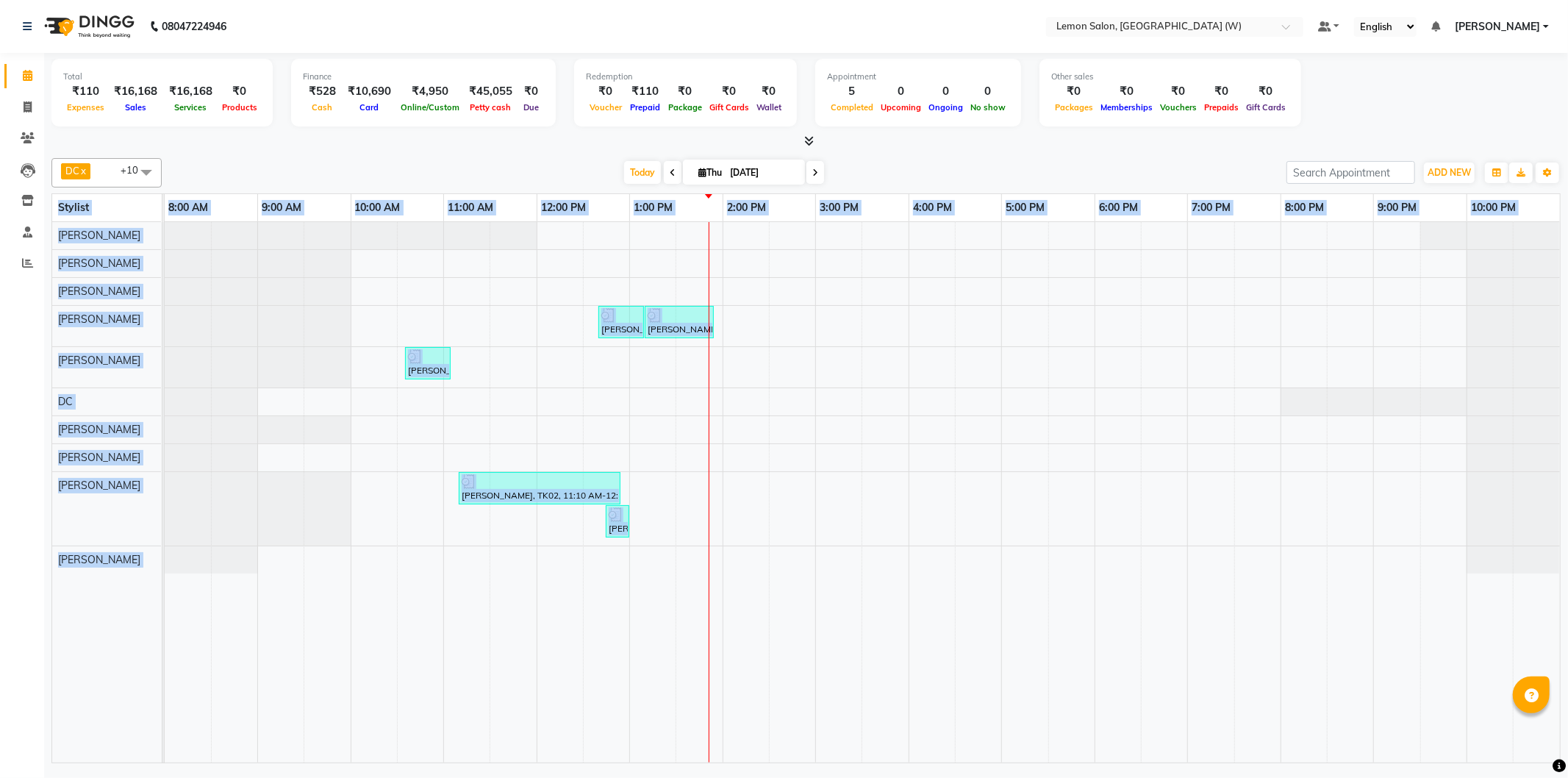
click at [228, 192] on div "DC x Nazim Ansari x Shahrukh Mansoori x Shweta Murudkar x Simran Singh x Tejash…" at bounding box center [807, 457] width 1510 height 611
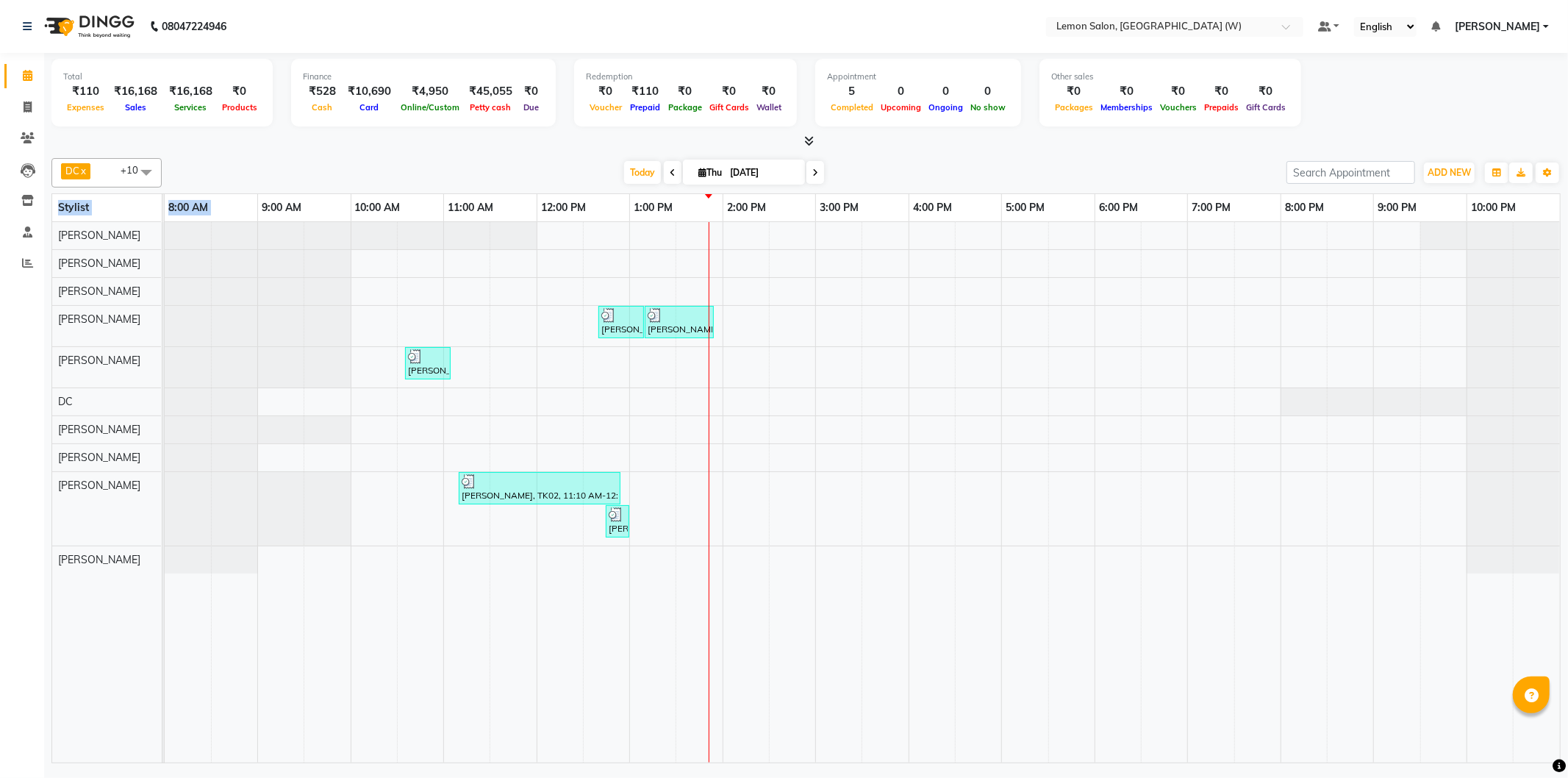
drag, startPoint x: 228, startPoint y: 192, endPoint x: 237, endPoint y: 211, distance: 21.0
click at [237, 211] on div "DC x Nazim Ansari x Shahrukh Mansoori x Shweta Murudkar x Simran Singh x Tejash…" at bounding box center [807, 457] width 1510 height 611
click at [203, 211] on link "8:00 AM" at bounding box center [188, 207] width 47 height 21
click at [201, 210] on link "8:00 AM" at bounding box center [188, 207] width 47 height 21
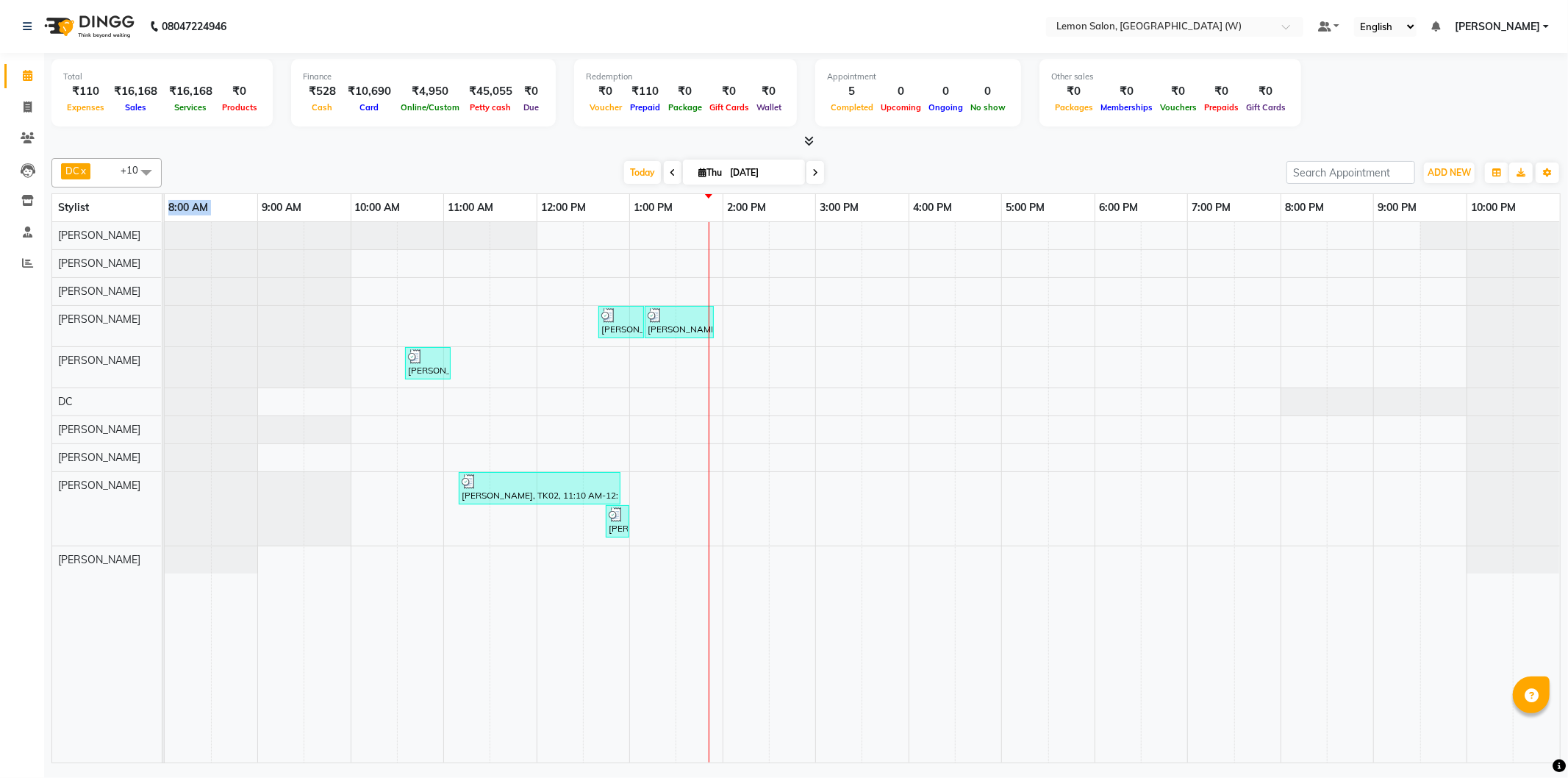
click at [200, 208] on link "8:00 AM" at bounding box center [188, 207] width 47 height 21
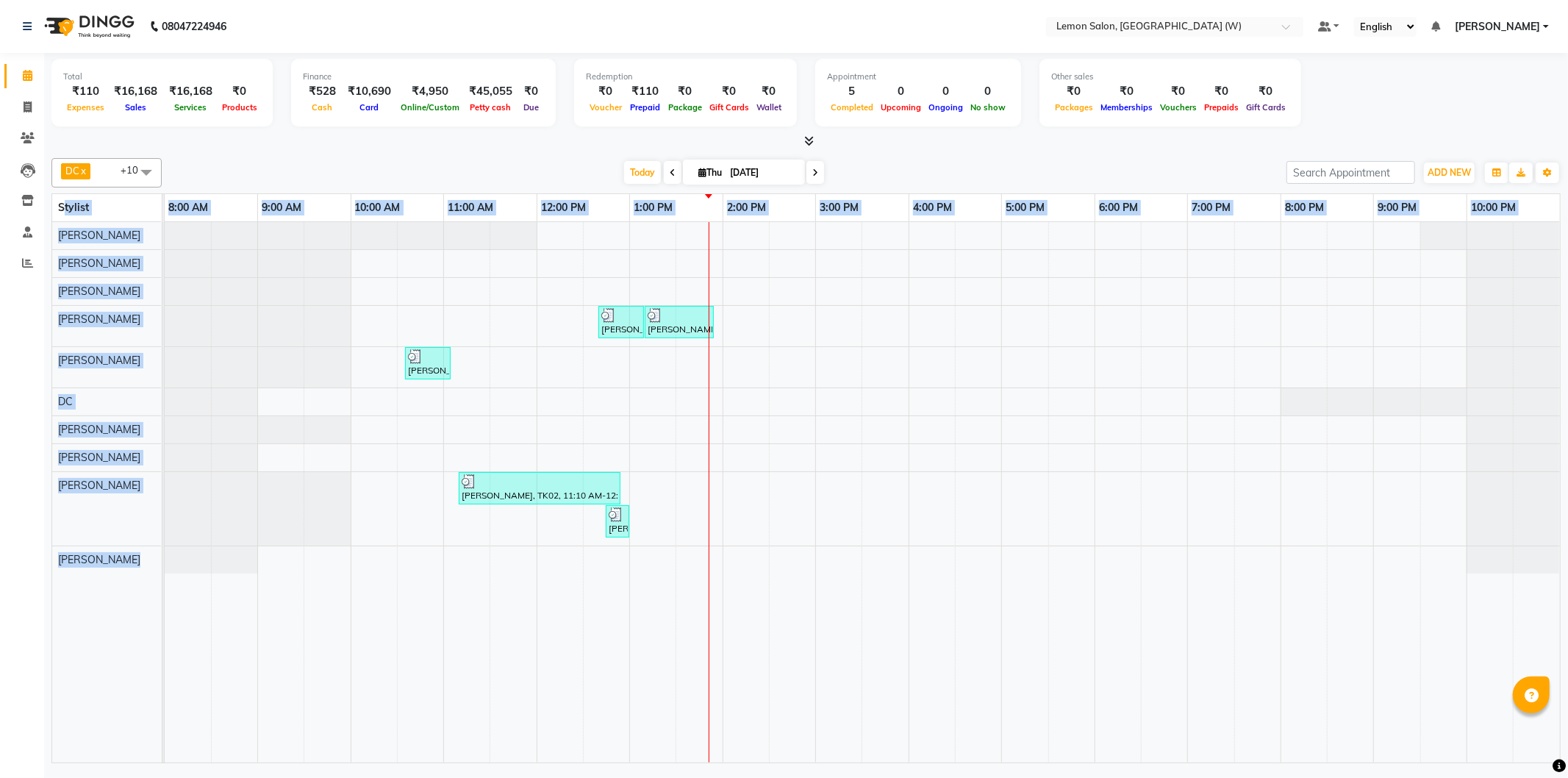
drag, startPoint x: 64, startPoint y: 201, endPoint x: 219, endPoint y: 609, distance: 436.5
click at [219, 609] on table "Stylist 8:00 AM 9:00 AM 10:00 AM 11:00 AM 12:00 PM 1:00 PM 2:00 PM 3:00 PM 4:00…" at bounding box center [807, 478] width 1510 height 570
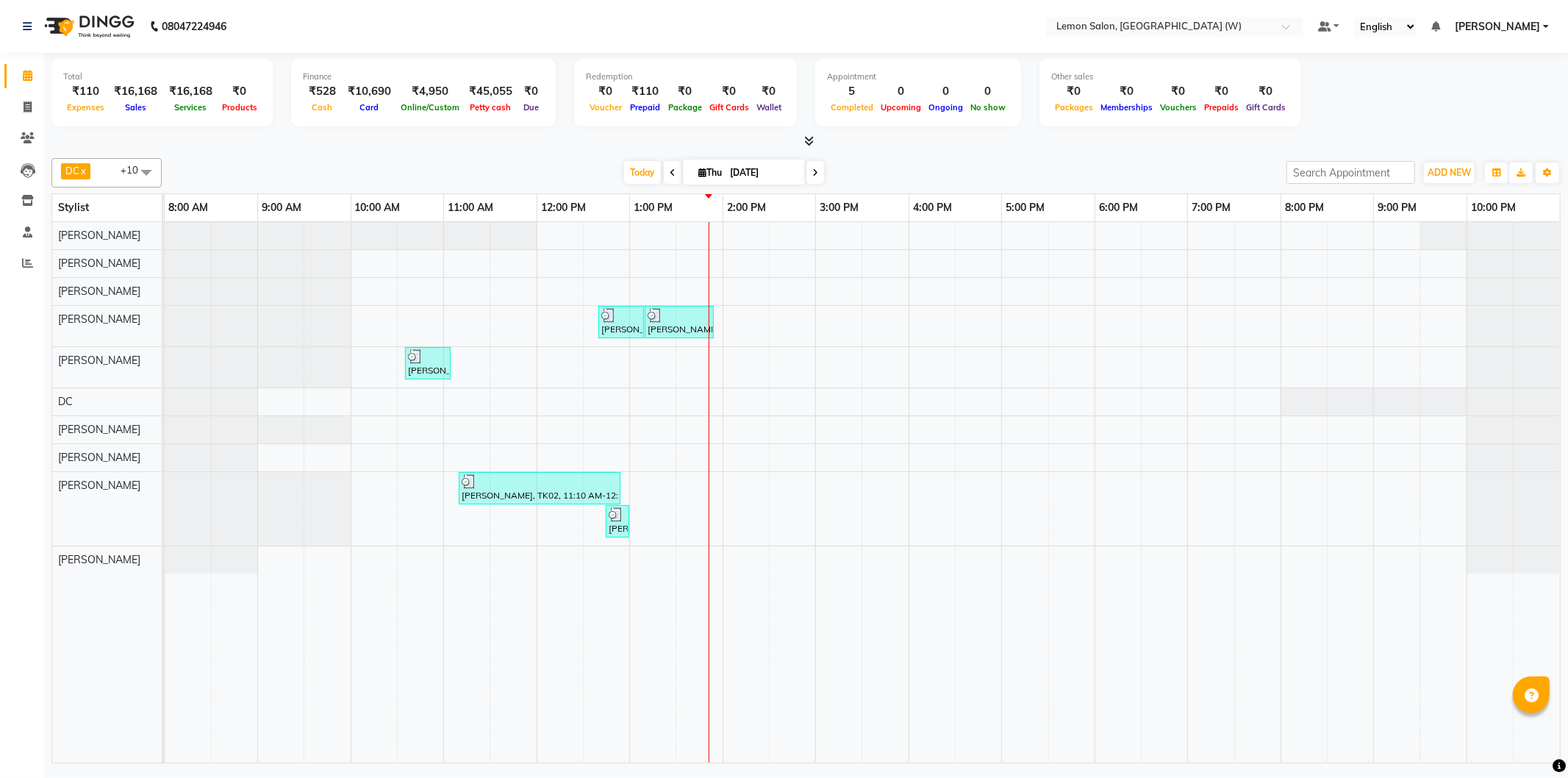
click at [61, 201] on span "Stylist" at bounding box center [73, 207] width 30 height 13
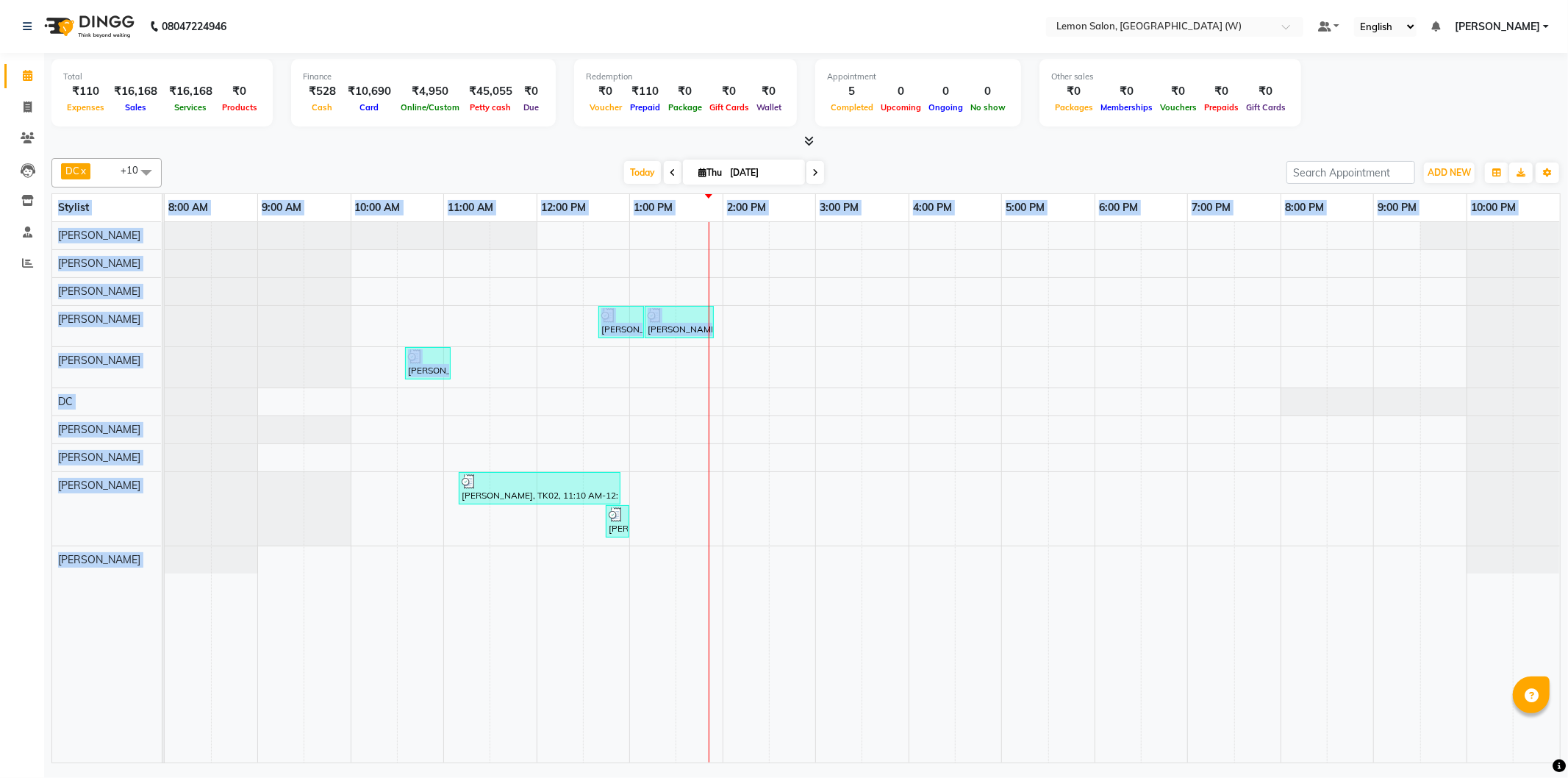
drag, startPoint x: 61, startPoint y: 201, endPoint x: 206, endPoint y: 500, distance: 332.3
click at [206, 500] on table "Stylist 8:00 AM 9:00 AM 10:00 AM 11:00 AM 12:00 PM 1:00 PM 2:00 PM 3:00 PM 4:00…" at bounding box center [807, 478] width 1510 height 570
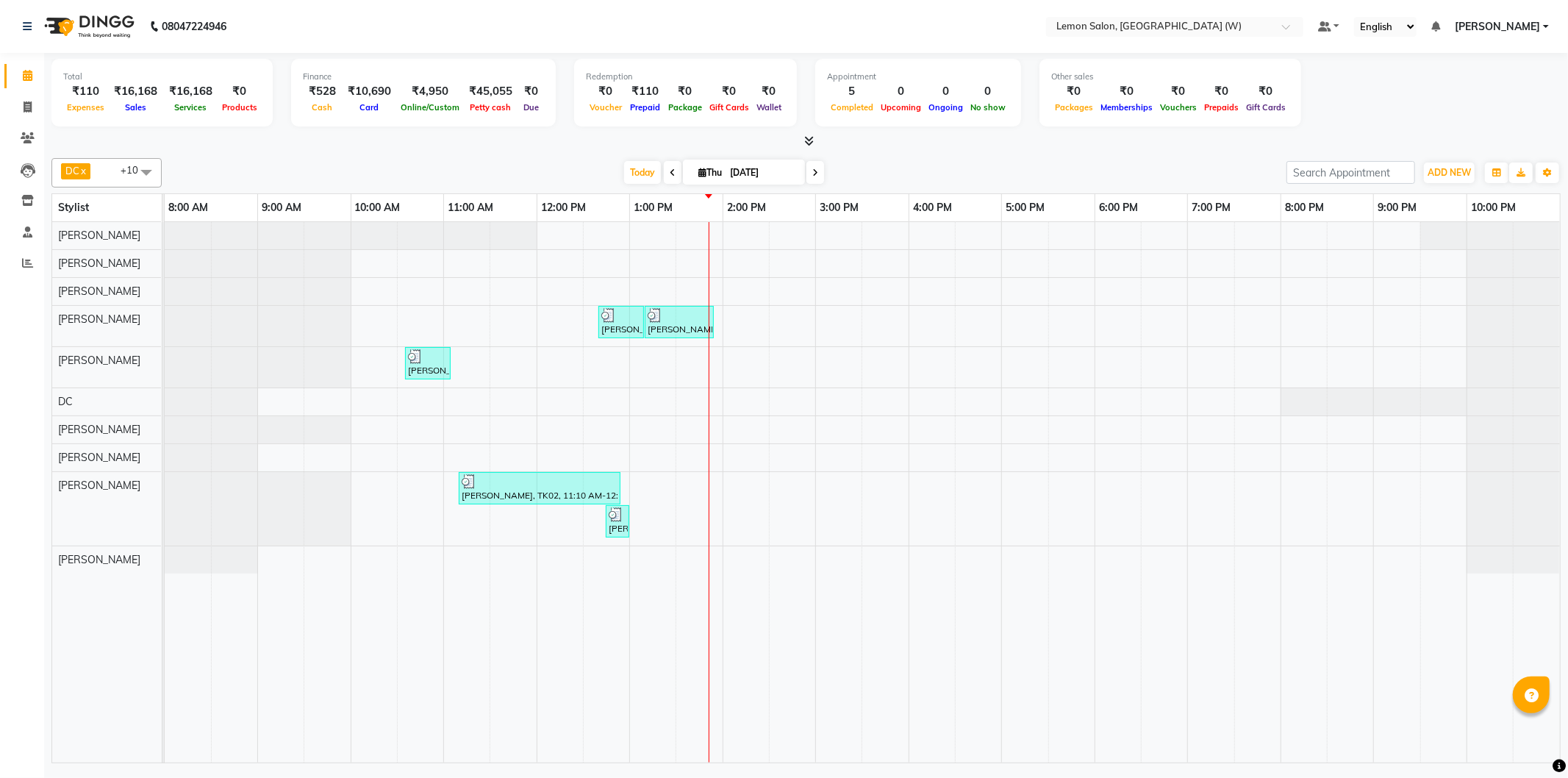
drag, startPoint x: 387, startPoint y: 184, endPoint x: 395, endPoint y: 191, distance: 10.6
click at [395, 189] on div "DC x Nazim Ansari x Shahrukh Mansoori x Shweta Murudkar x Simran Singh x Tejash…" at bounding box center [807, 457] width 1510 height 611
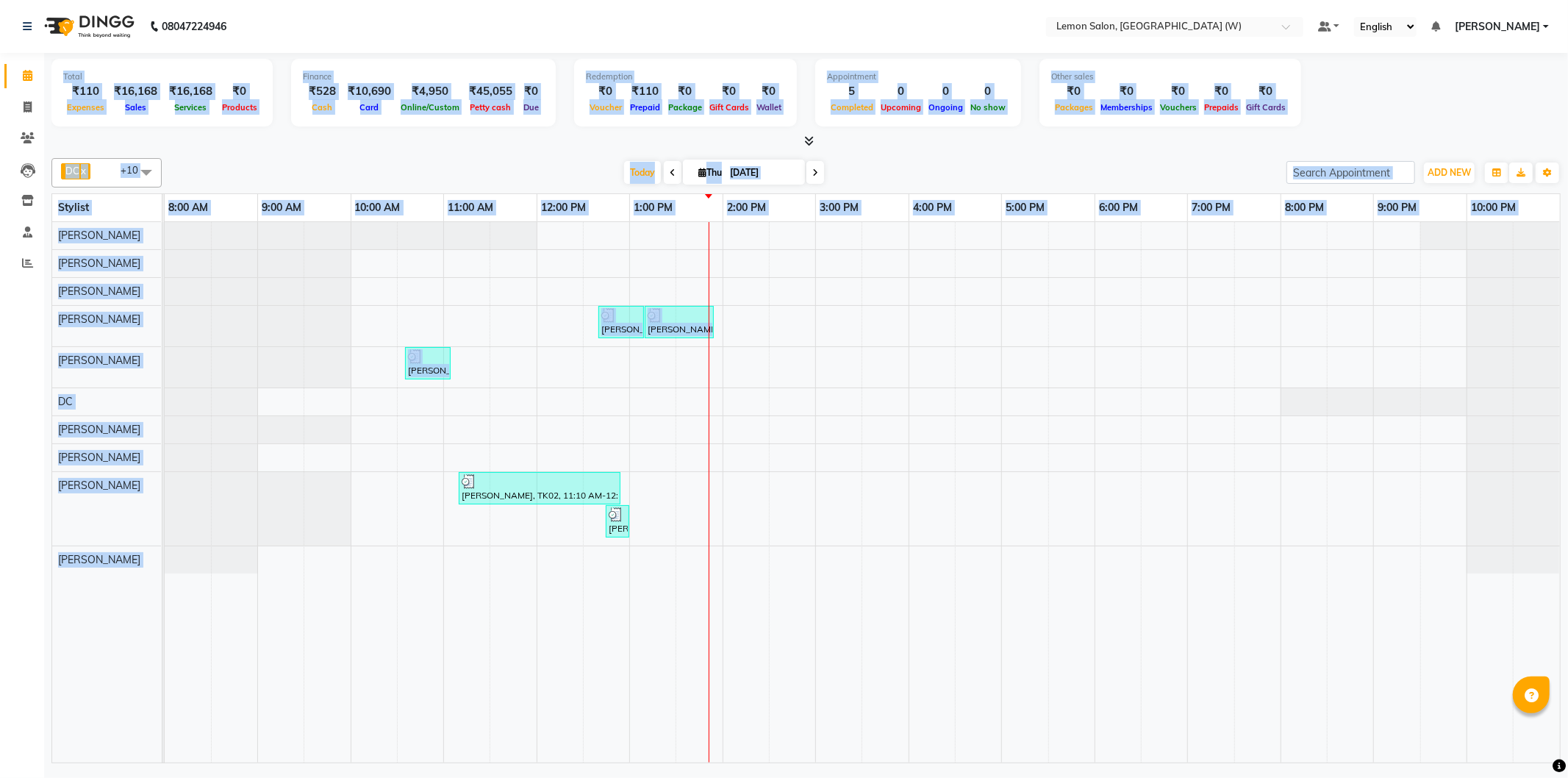
drag, startPoint x: 38, startPoint y: 203, endPoint x: 286, endPoint y: 461, distance: 357.9
click at [279, 490] on app-home "08047224946 Select Location × Lemon Salon, Goregaon (W) Default Panel My Panel …" at bounding box center [784, 383] width 1568 height 767
click at [388, 153] on div "DC x Nazim Ansari x Shahrukh Mansoori x Shweta Murudkar x Simran Singh x Tejash…" at bounding box center [807, 457] width 1510 height 611
drag, startPoint x: 65, startPoint y: 78, endPoint x: 311, endPoint y: 346, distance: 363.8
click at [358, 437] on div "Total ₹110 Expenses ₹16,168 Sales ₹16,168 Services ₹0 Products Finance ₹528 Cas…" at bounding box center [806, 409] width 1524 height 714
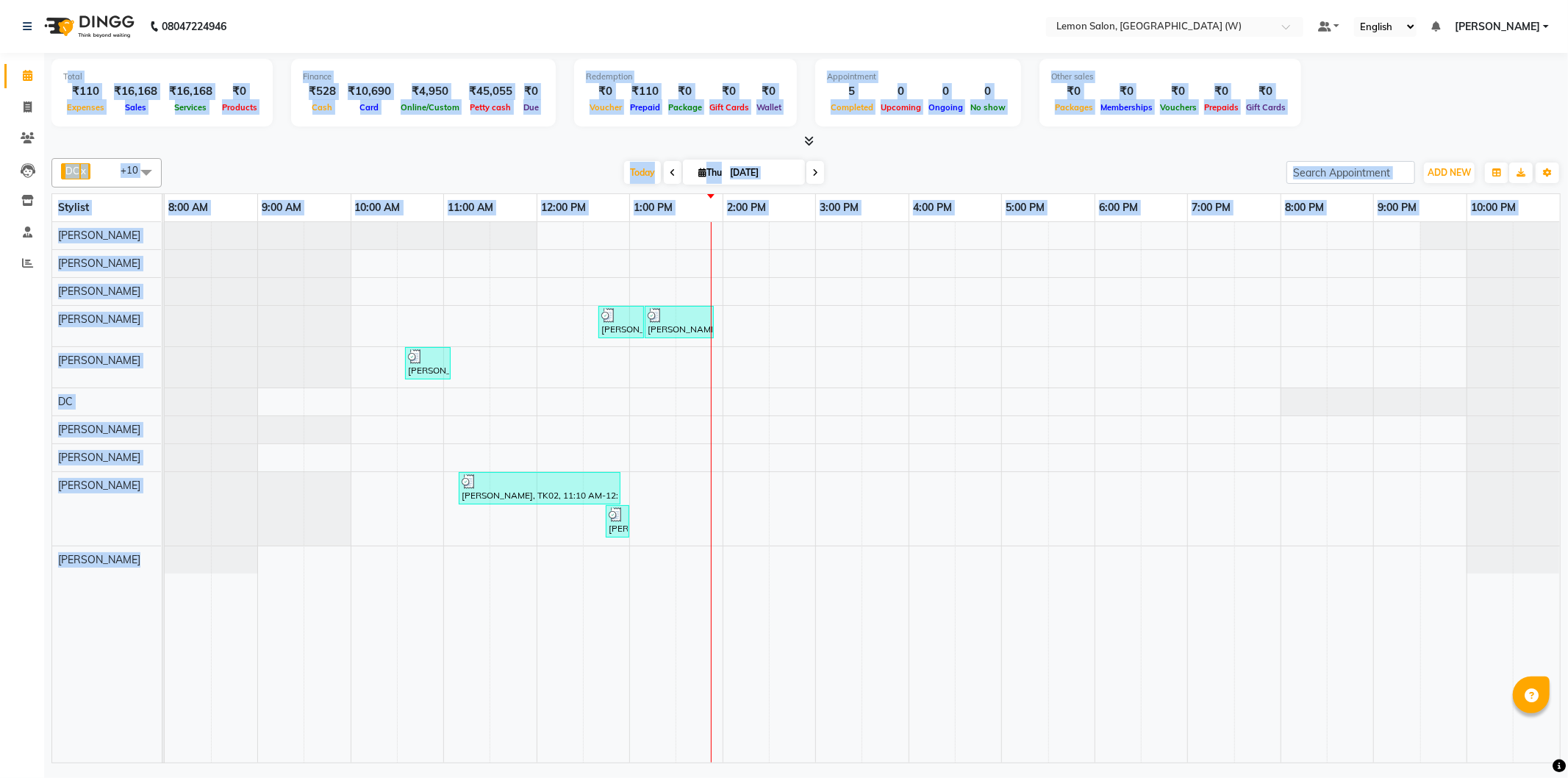
click at [59, 84] on div "Total ₹110 Expenses ₹16,168 Sales ₹16,168 Services ₹0 Products" at bounding box center [162, 92] width 221 height 67
drag, startPoint x: 59, startPoint y: 79, endPoint x: 577, endPoint y: 365, distance: 591.7
click at [577, 365] on div "Total ₹110 Expenses ₹16,168 Sales ₹16,168 Services ₹0 Products Finance ₹528 Cas…" at bounding box center [806, 409] width 1524 height 714
click at [1453, 169] on span "ADD NEW" at bounding box center [1449, 173] width 43 height 11
click at [1413, 196] on button "Add Appointment" at bounding box center [1416, 200] width 116 height 19
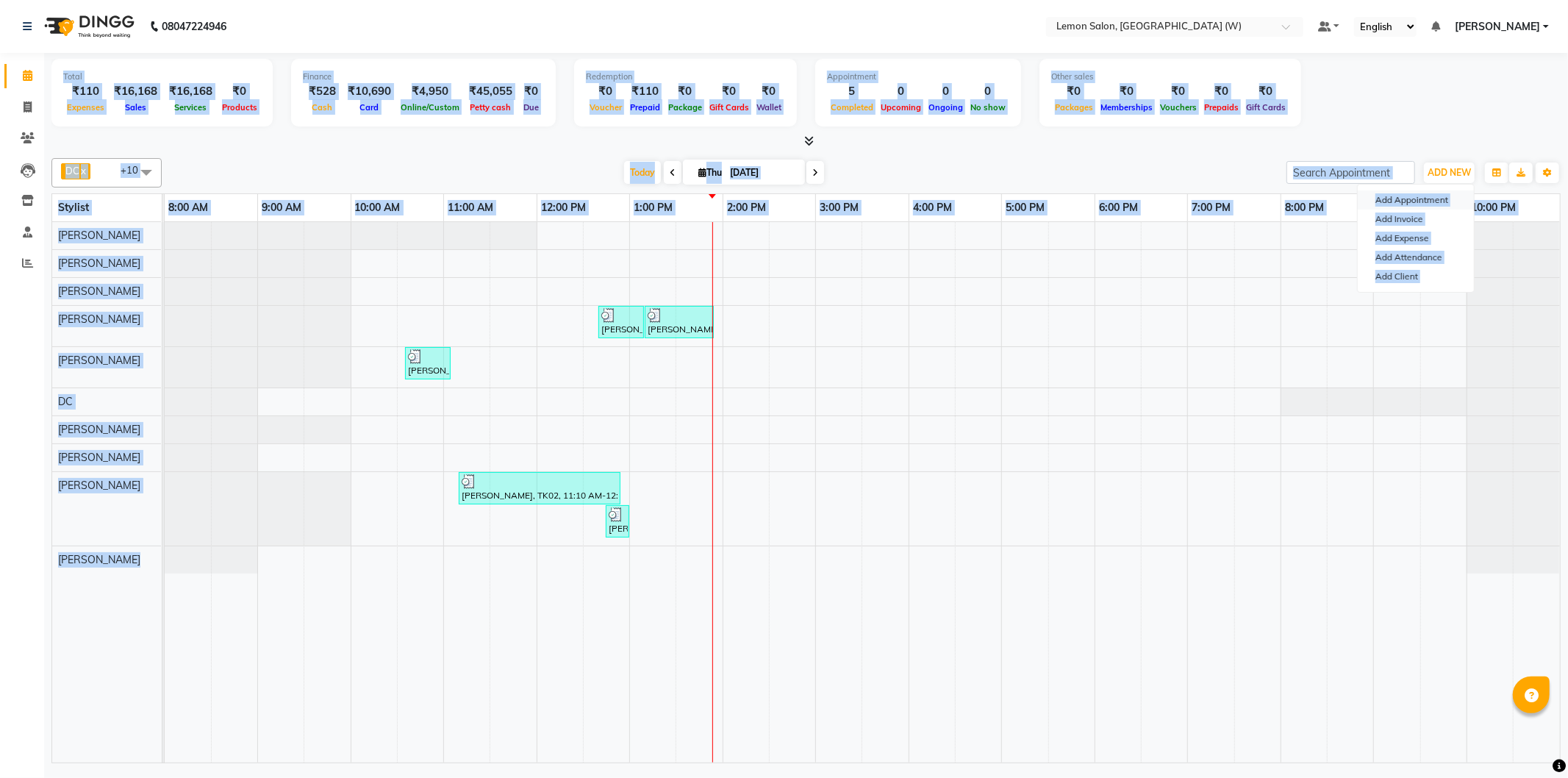
select select "tentative"
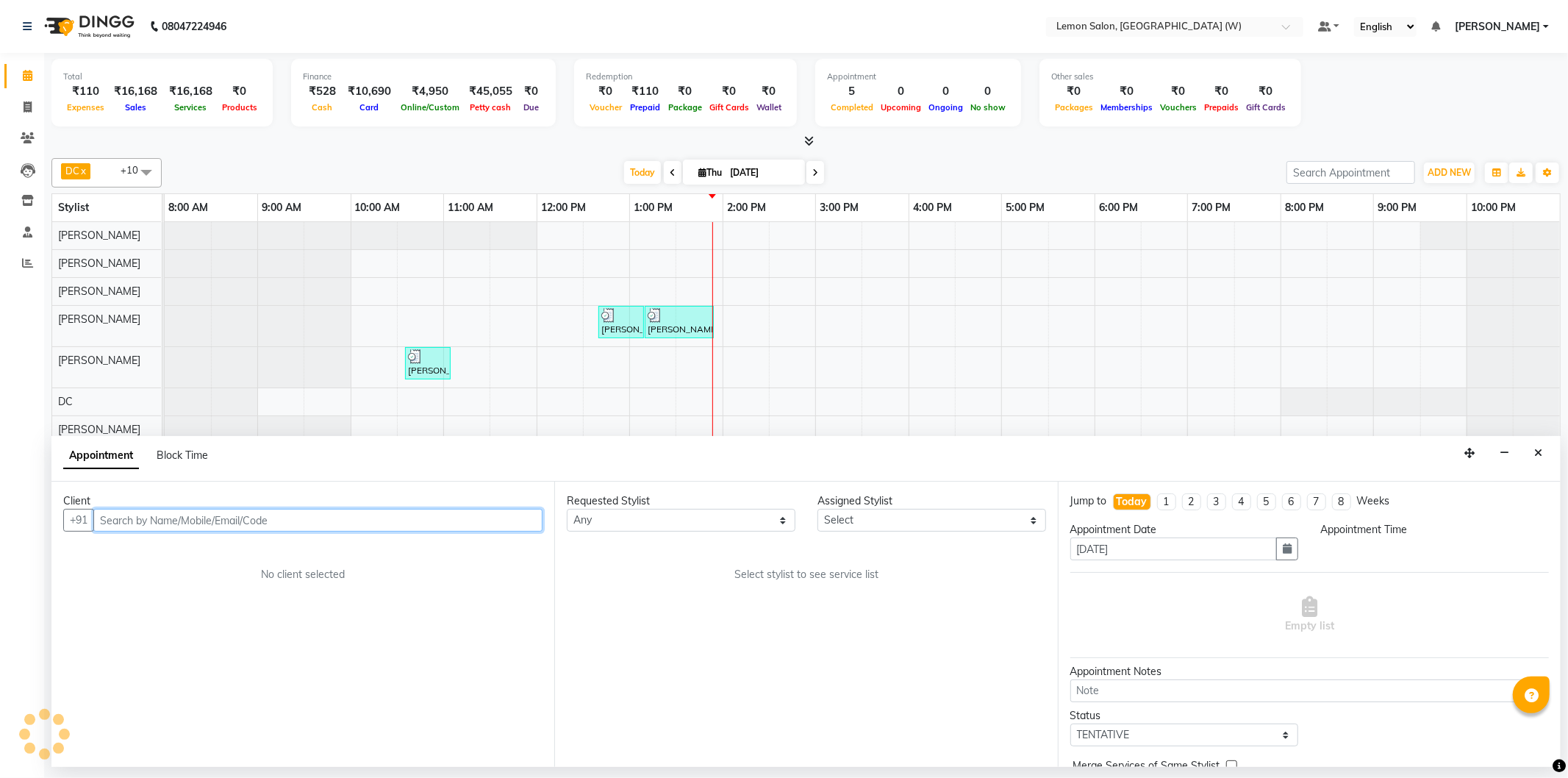
select select "540"
click at [261, 524] on input "text" at bounding box center [318, 520] width 449 height 23
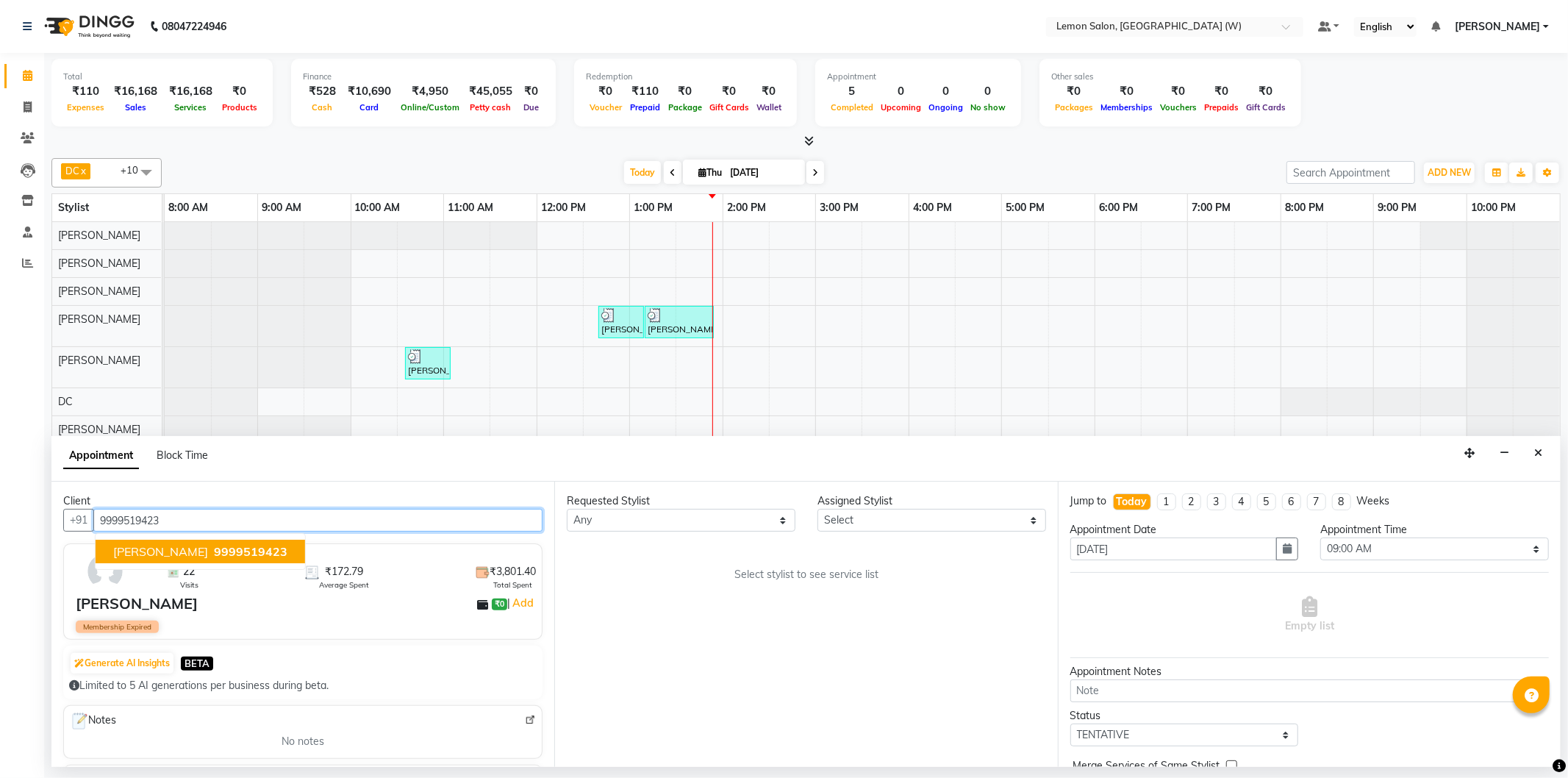
click at [211, 552] on ngb-highlight "9999519423" at bounding box center [249, 552] width 77 height 15
type input "9999519423"
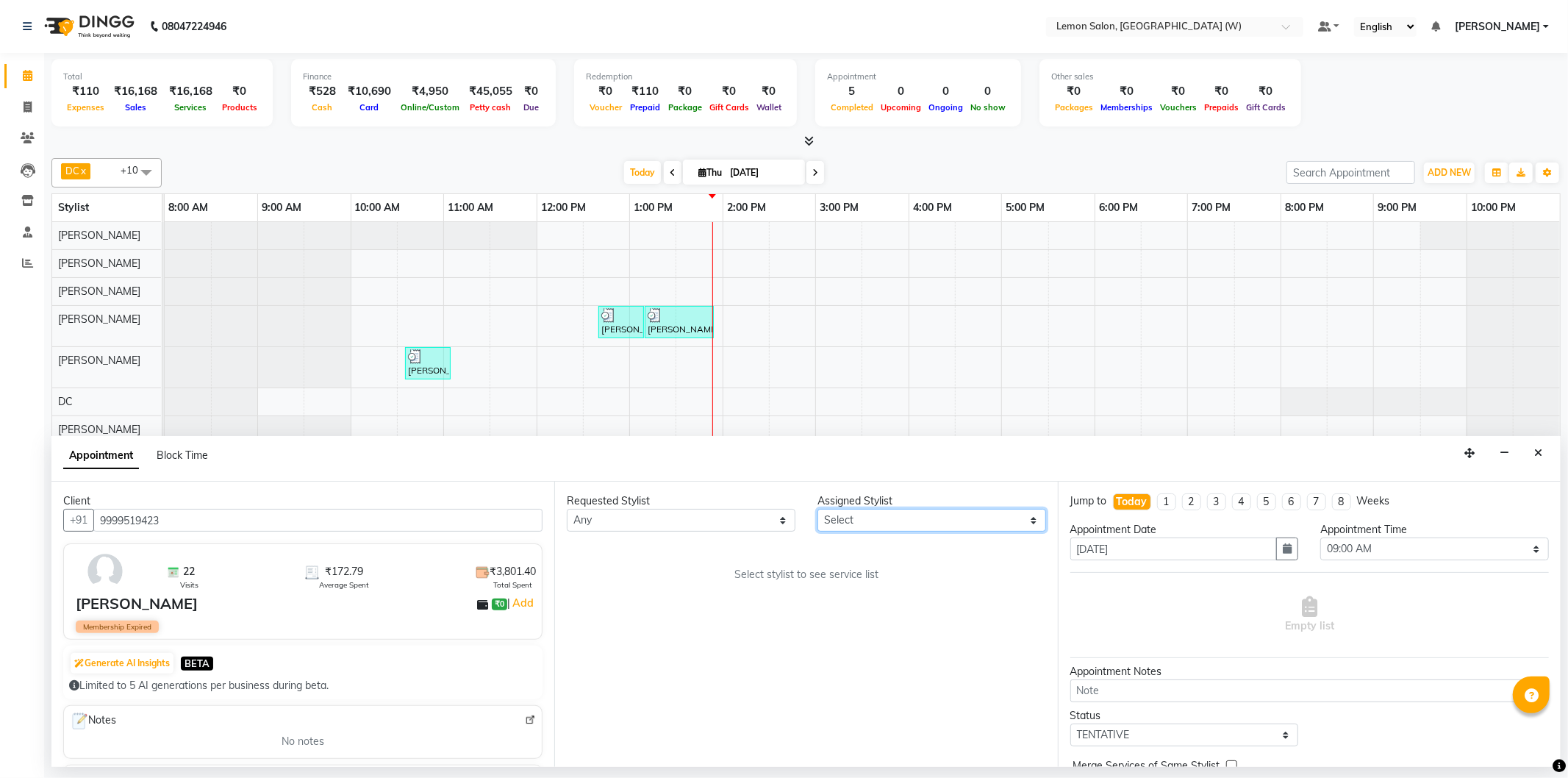
click at [887, 529] on select "Select Anamta Sayyed DC Faheem Shaikh Ganesh Motewad Kassar Sahil Nazim Ansari …" at bounding box center [931, 520] width 228 height 23
select select "75738"
click at [818, 509] on select "Select Anamta Sayyed DC Faheem Shaikh Ganesh Motewad Kassar Sahil Nazim Ansari …" at bounding box center [931, 520] width 228 height 23
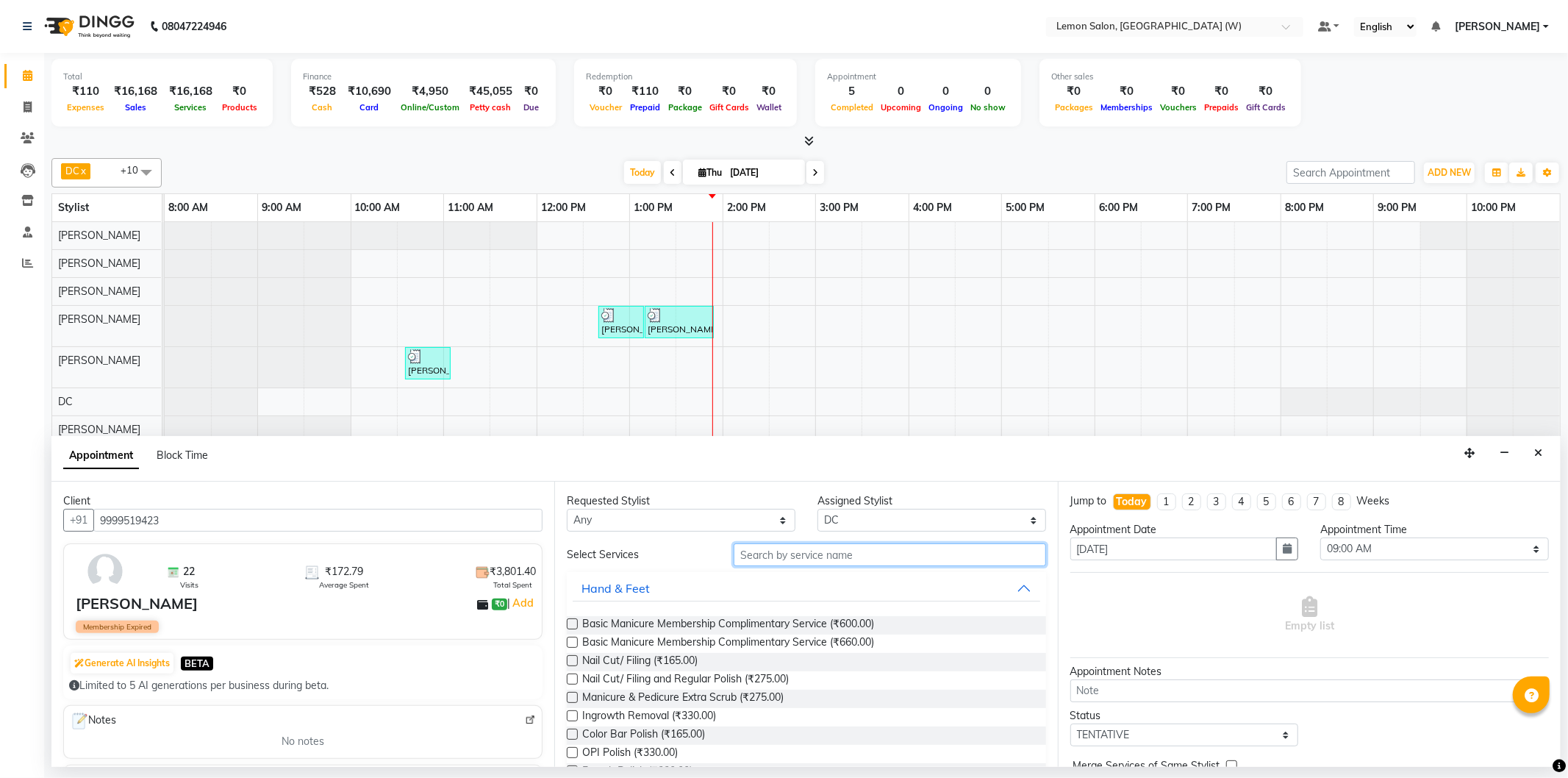
click at [840, 555] on input "text" at bounding box center [889, 554] width 311 height 23
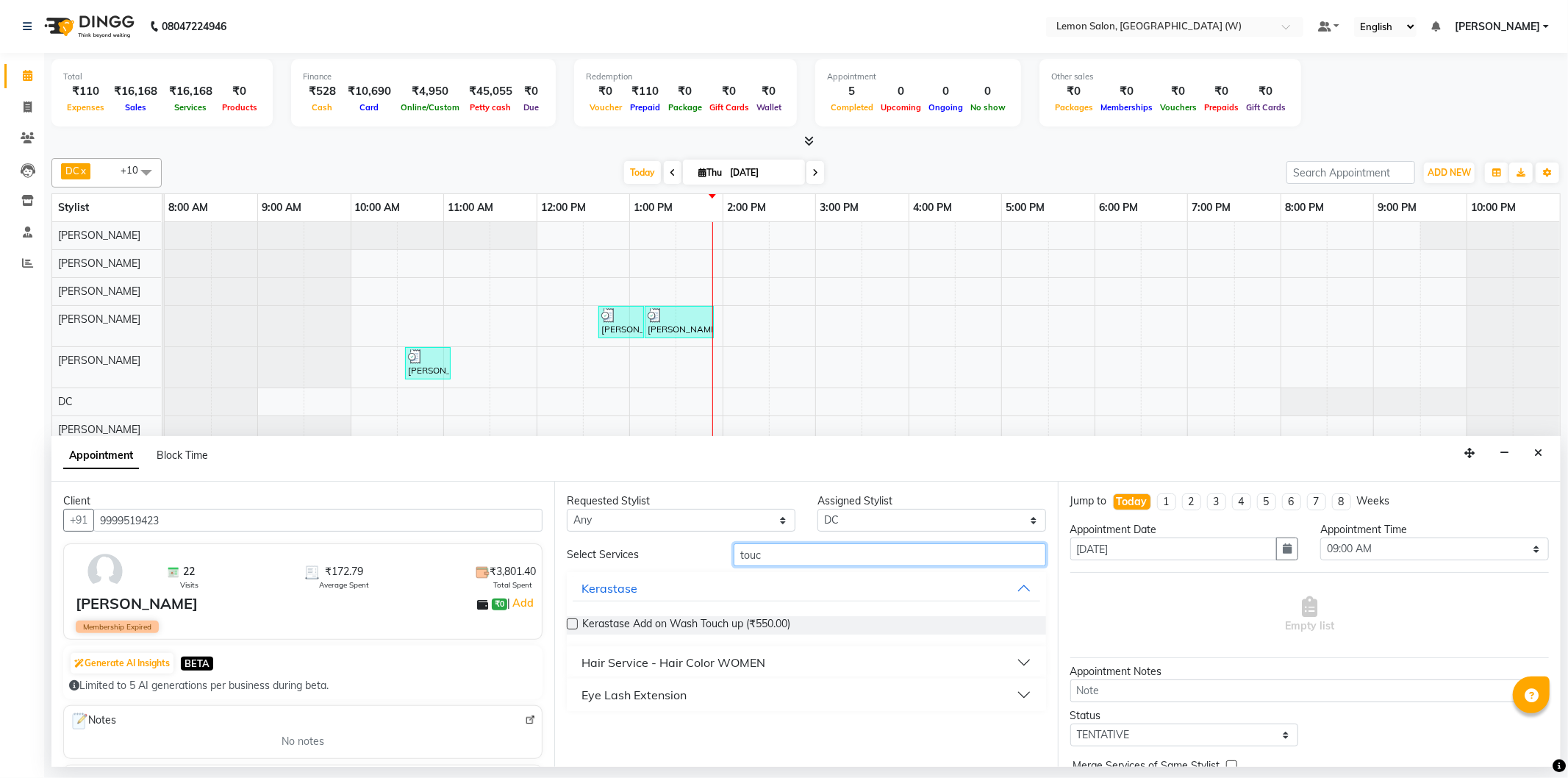
type input "touc"
click at [781, 648] on div "Hair Service - Hair Color WOMEN" at bounding box center [806, 662] width 479 height 32
click at [778, 657] on button "Hair Service - Hair Color WOMEN" at bounding box center [806, 663] width 467 height 27
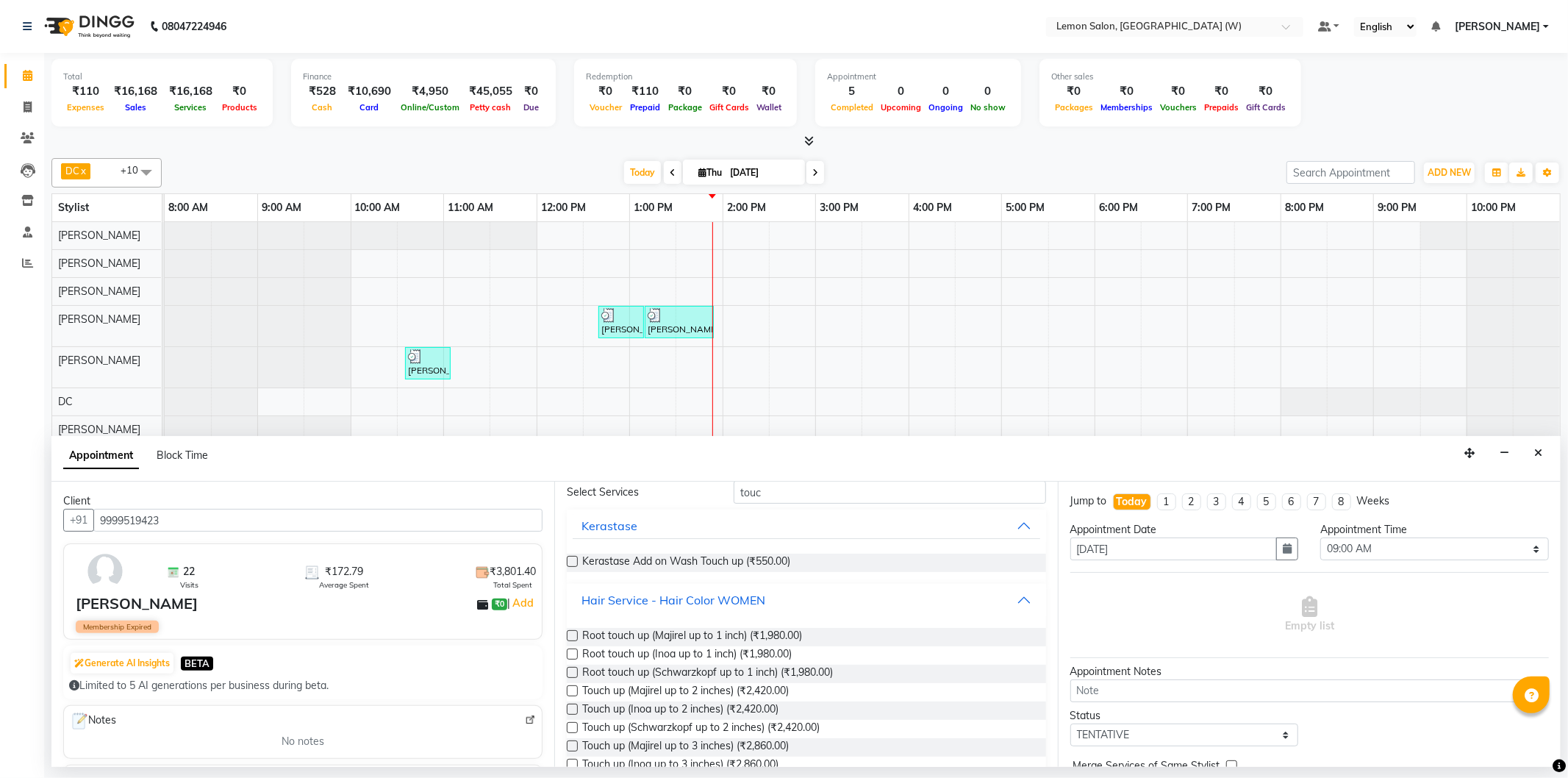
scroll to position [144, 0]
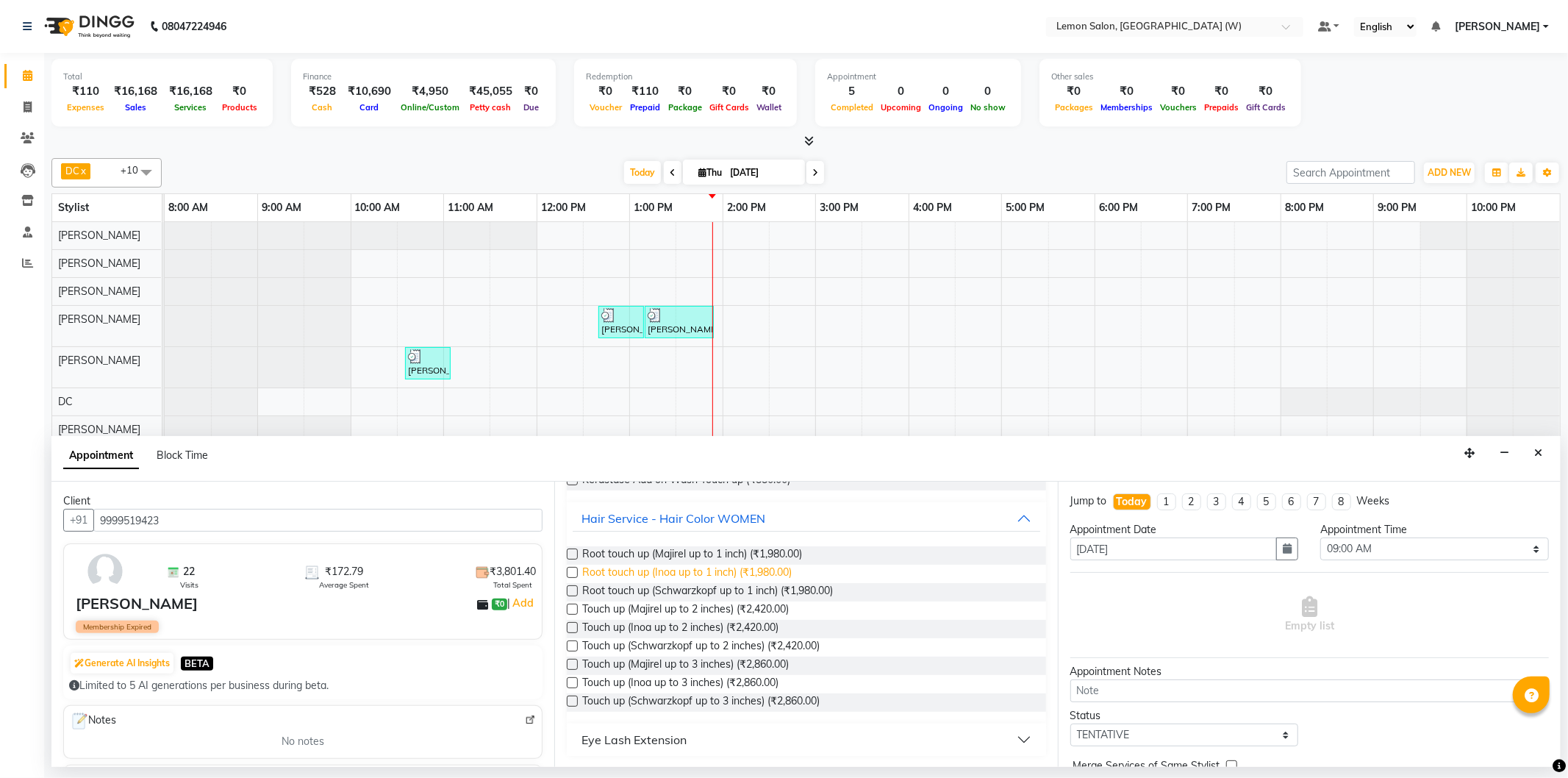
click at [743, 565] on span "Root touch up (Inoa up to 1 inch) (₹1,980.00)" at bounding box center [687, 574] width 210 height 18
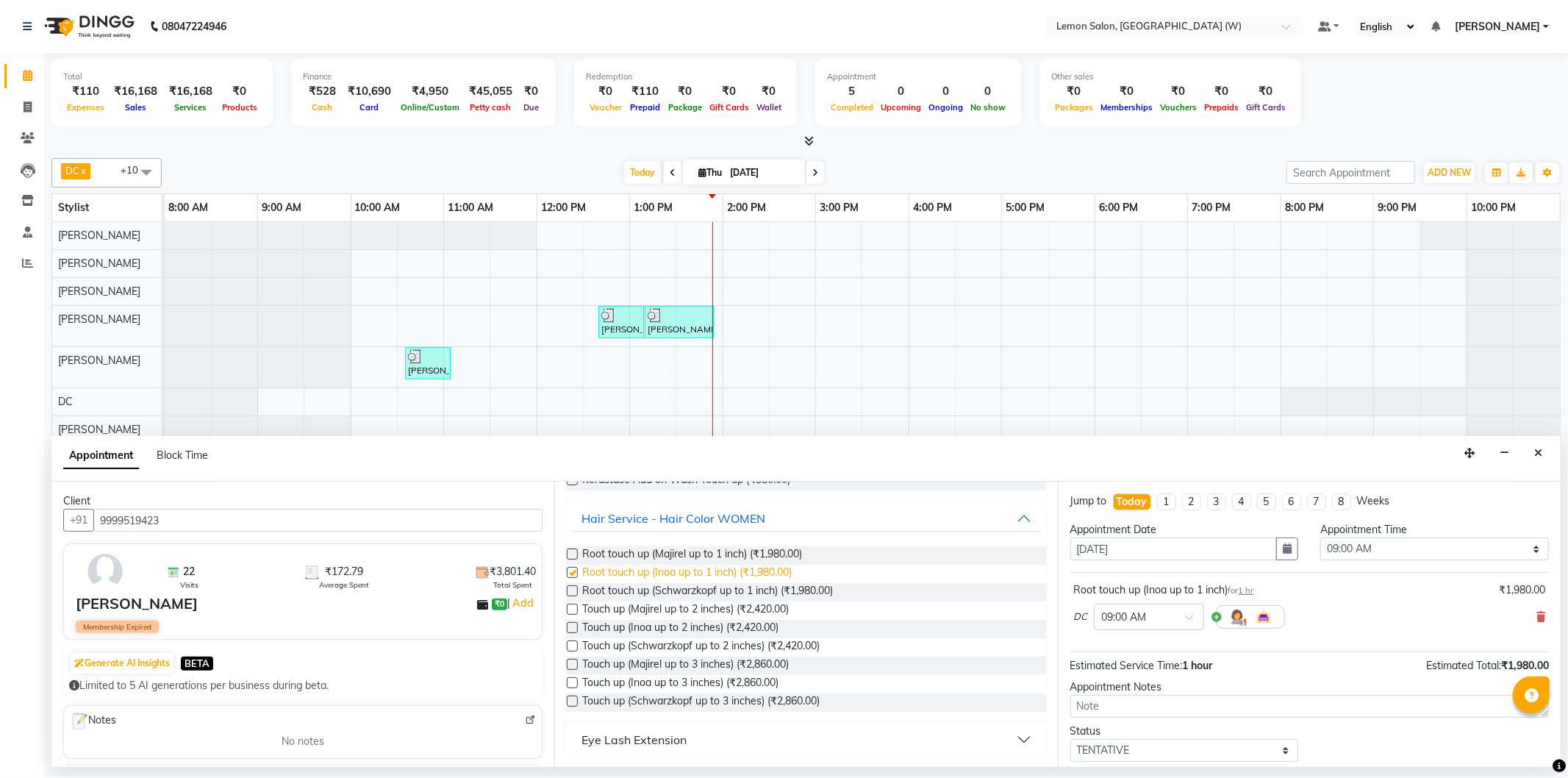
checkbox input "false"
click at [1424, 538] on select "Select 09:00 AM 09:15 AM 09:30 AM 09:45 AM 10:00 AM 10:15 AM 10:30 AM 10:45 AM …" at bounding box center [1434, 549] width 228 height 23
select select "930"
click at [1320, 538] on select "Select 09:00 AM 09:15 AM 09:30 AM 09:45 AM 10:00 AM 10:15 AM 10:30 AM 10:45 AM …" at bounding box center [1434, 549] width 228 height 23
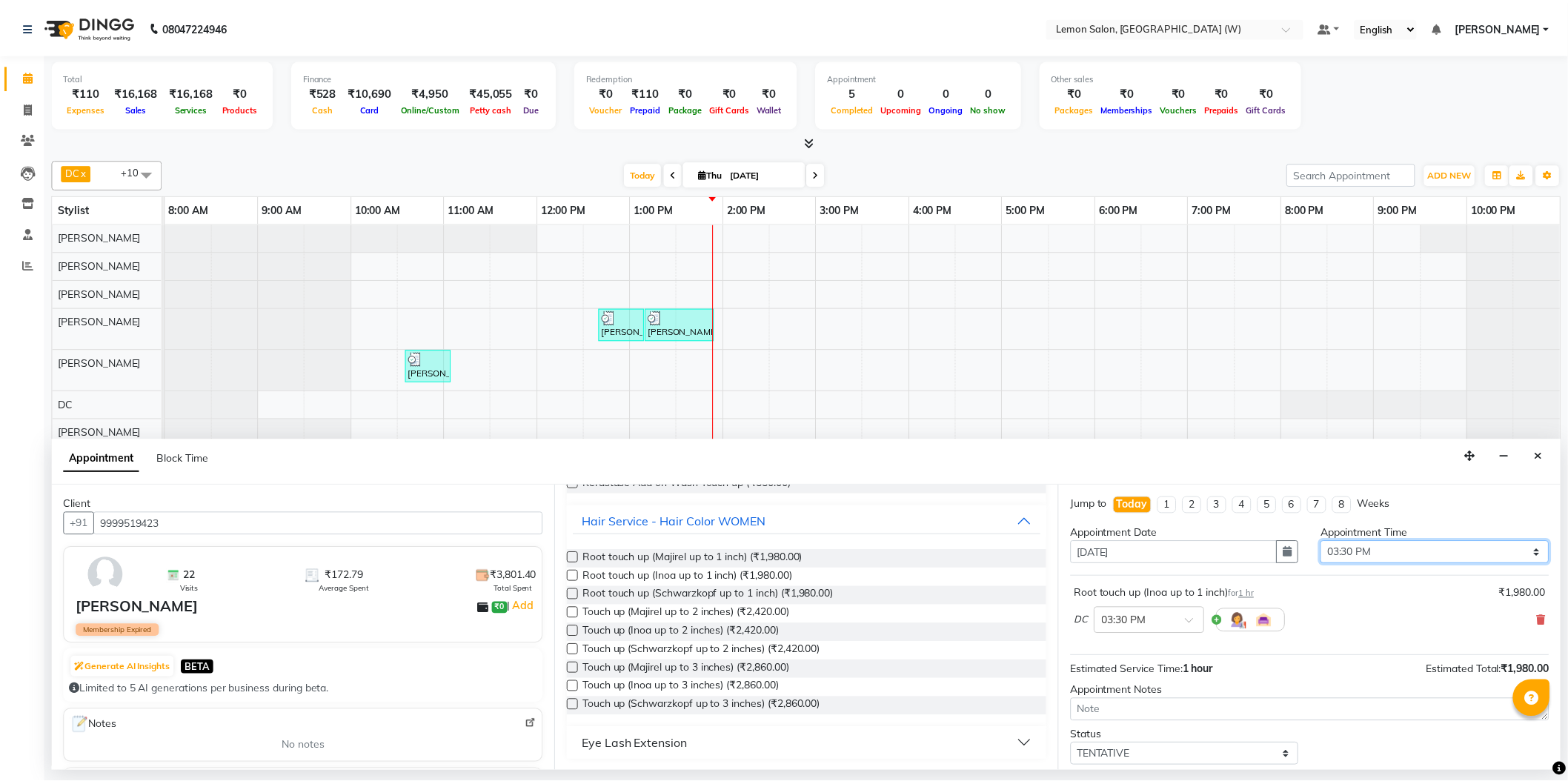
scroll to position [88, 0]
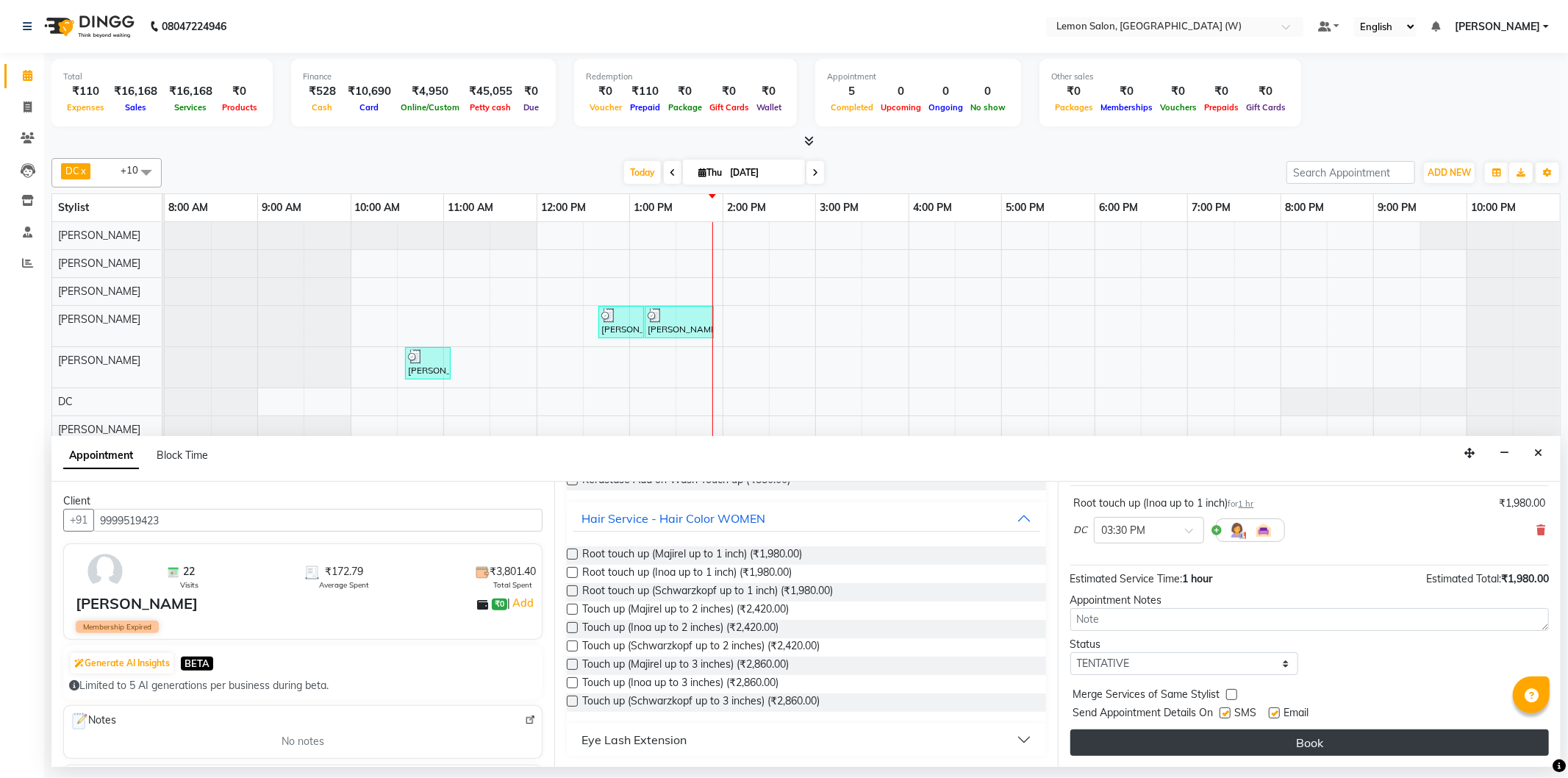
click at [1346, 735] on button "Book" at bounding box center [1310, 742] width 479 height 27
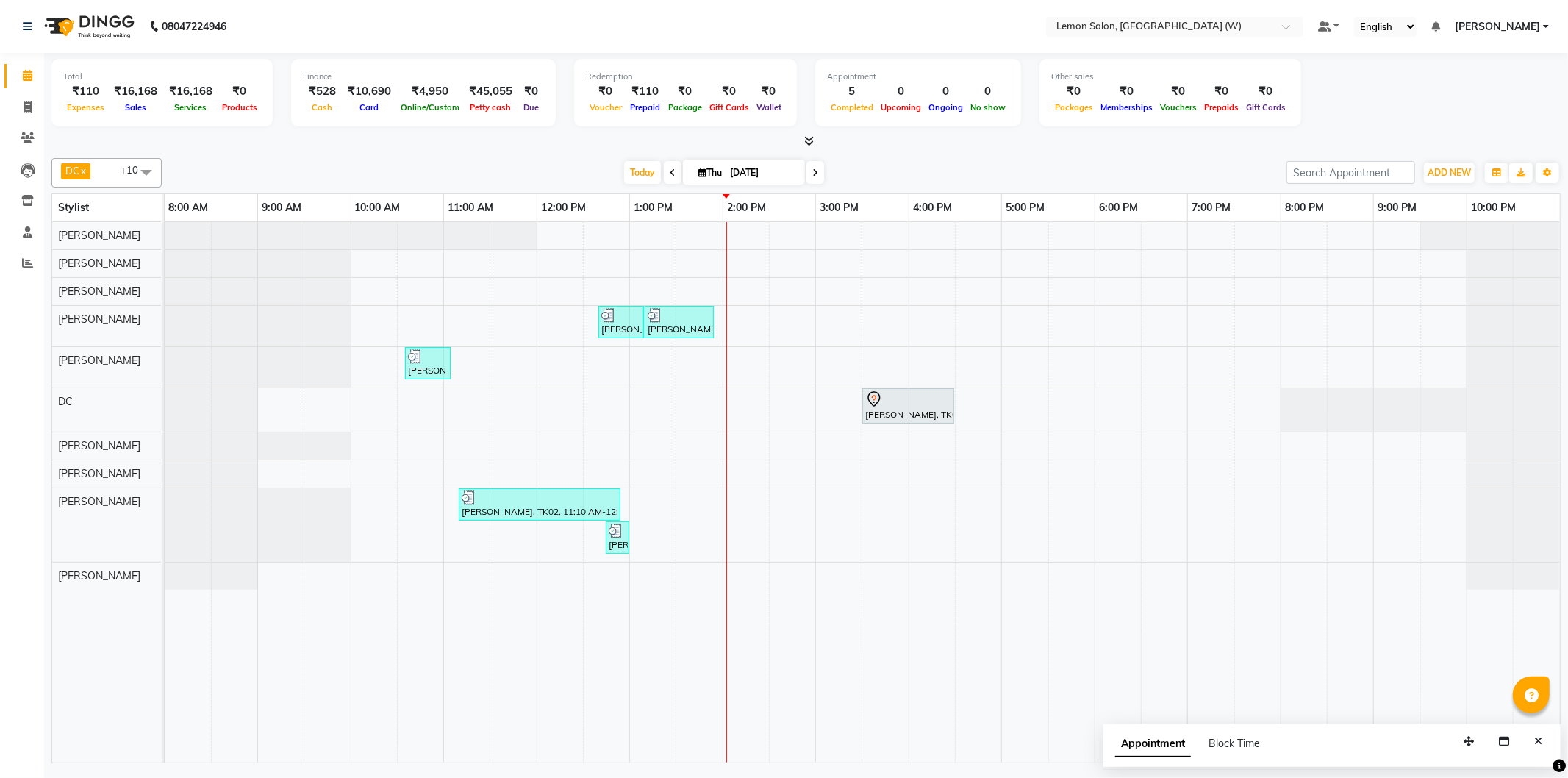
click at [753, 110] on span "Wallet" at bounding box center [769, 107] width 32 height 10
click at [753, 111] on span "Wallet" at bounding box center [769, 107] width 32 height 10
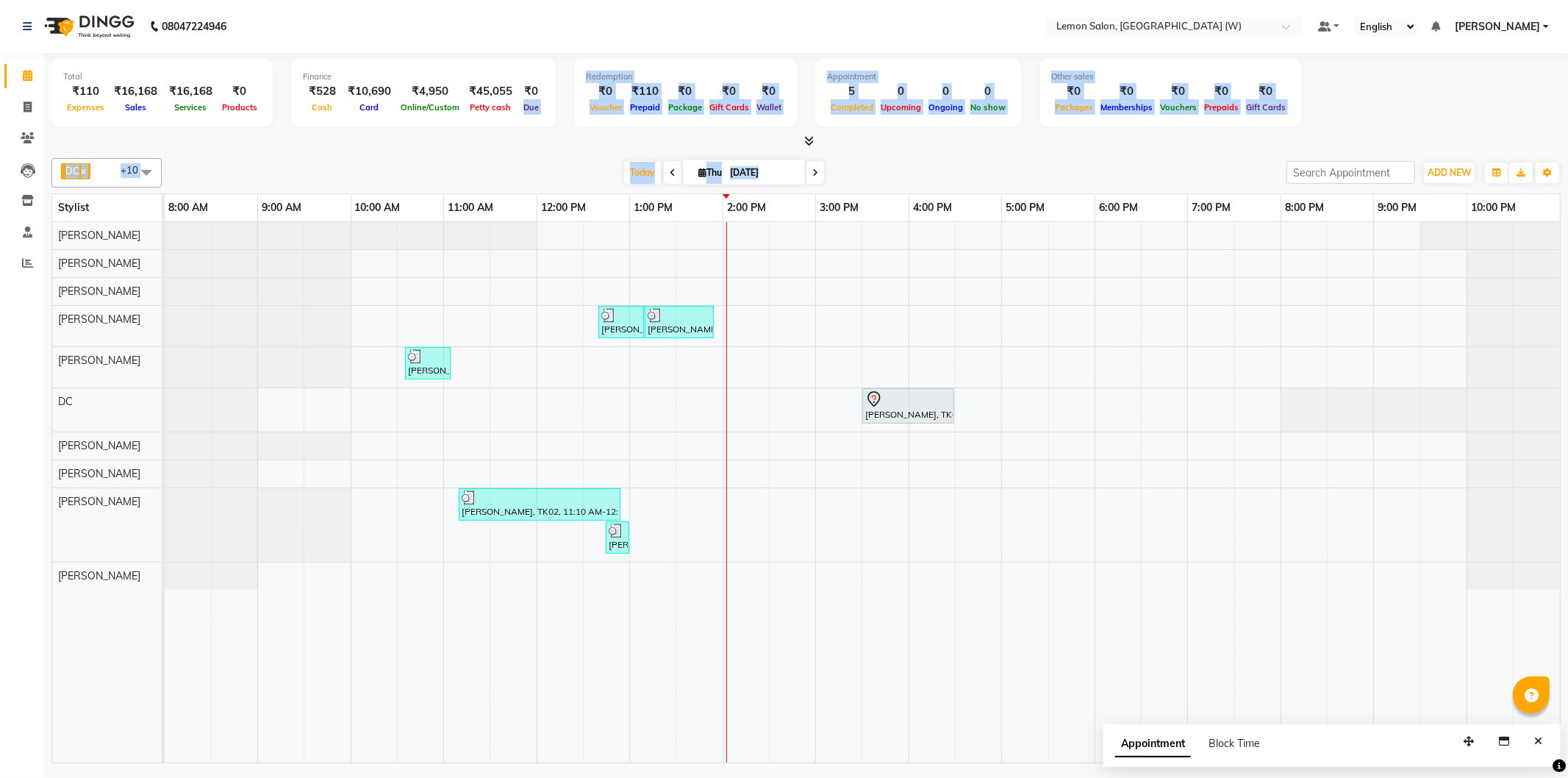
drag, startPoint x: 538, startPoint y: 85, endPoint x: 1305, endPoint y: 164, distance: 771.1
click at [1305, 164] on div "Total ₹110 Expenses ₹16,168 Sales ₹16,168 Services ₹0 Products Finance ₹528 Cas…" at bounding box center [806, 409] width 1524 height 714
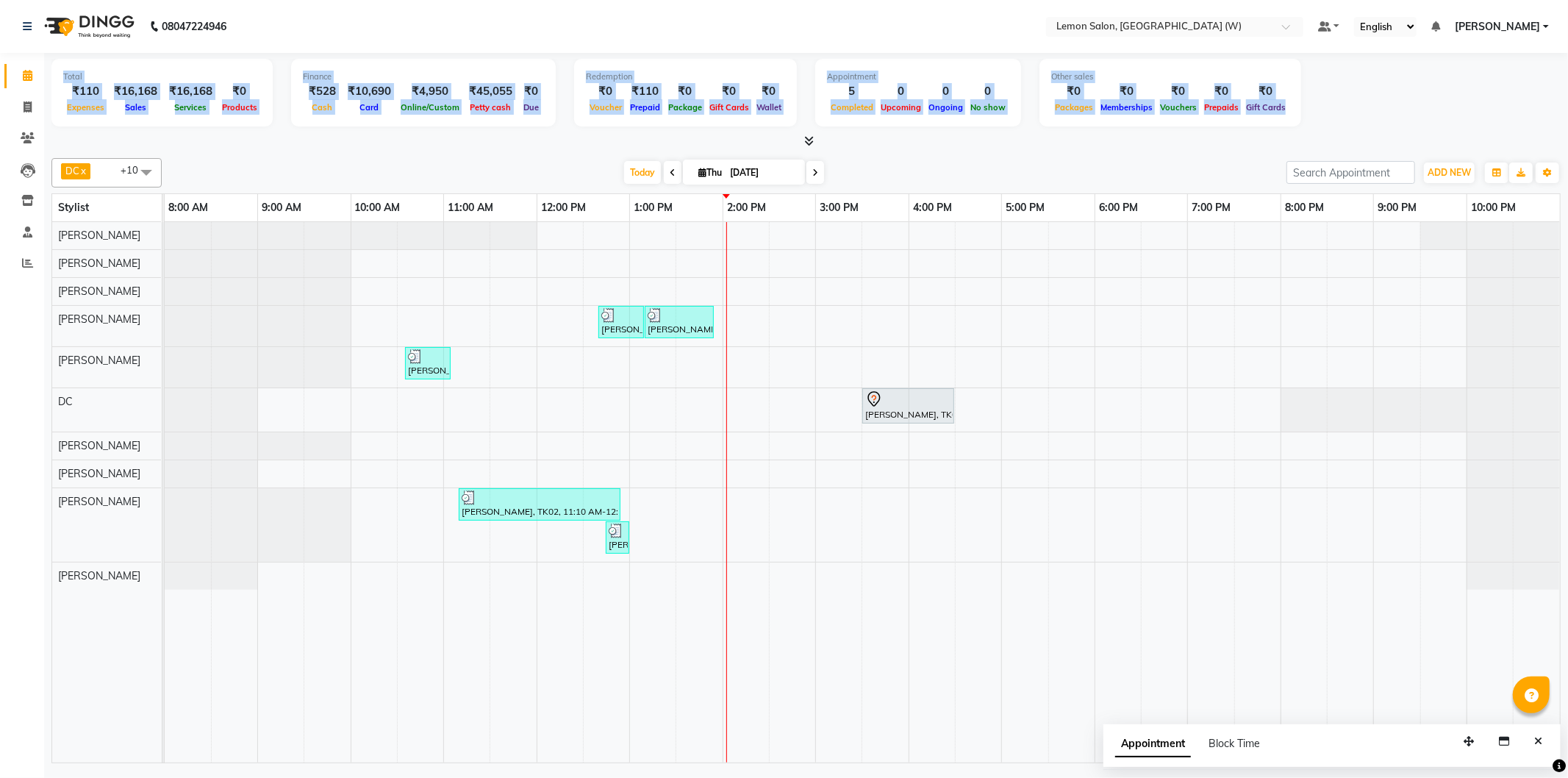
drag, startPoint x: 49, startPoint y: 70, endPoint x: 1270, endPoint y: 127, distance: 1222.3
click at [1270, 127] on div "Total ₹110 Expenses ₹16,168 Sales ₹16,168 Services ₹0 Products Finance ₹528 Cas…" at bounding box center [806, 409] width 1524 height 714
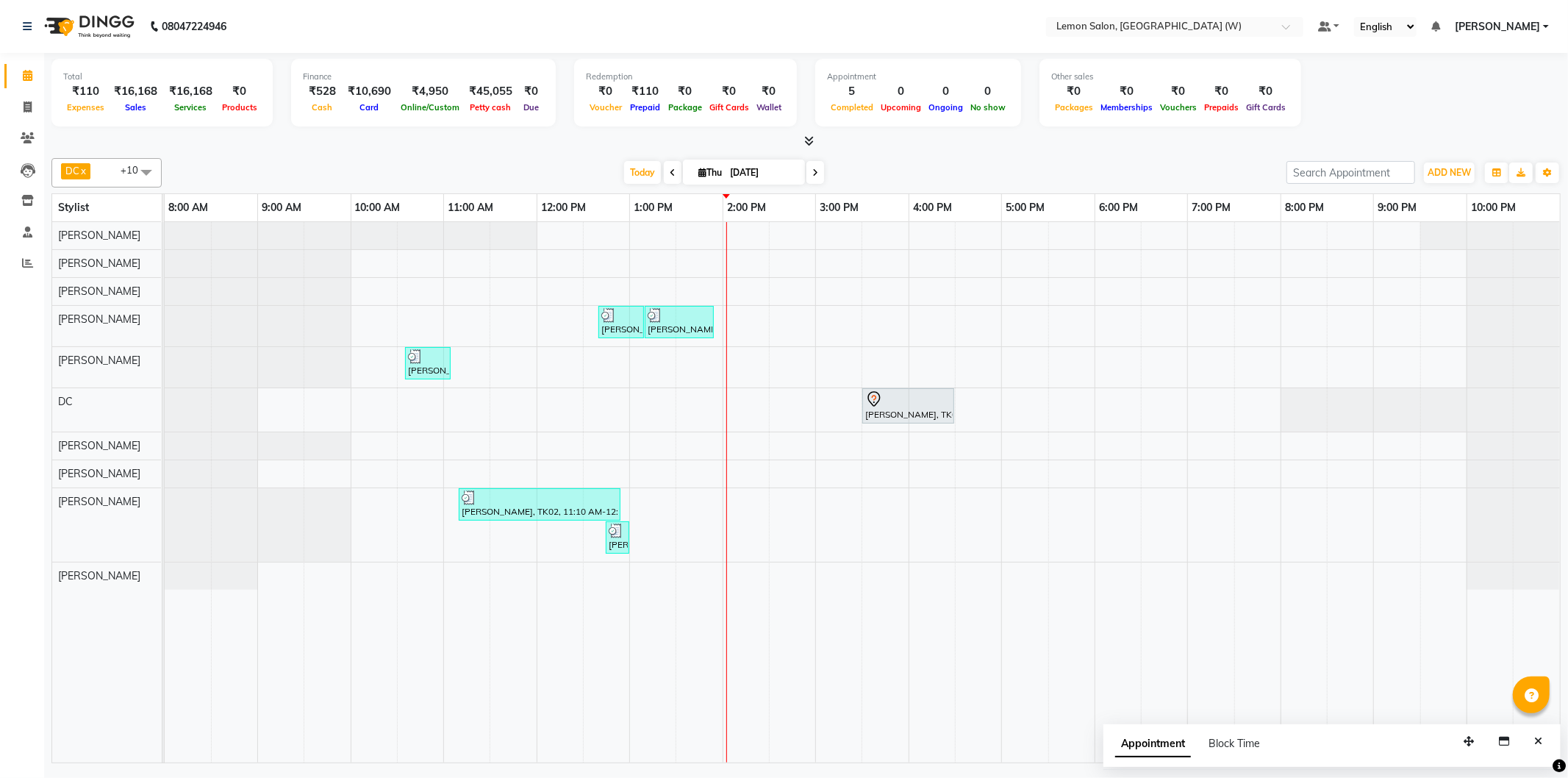
click at [810, 137] on icon at bounding box center [808, 140] width 9 height 11
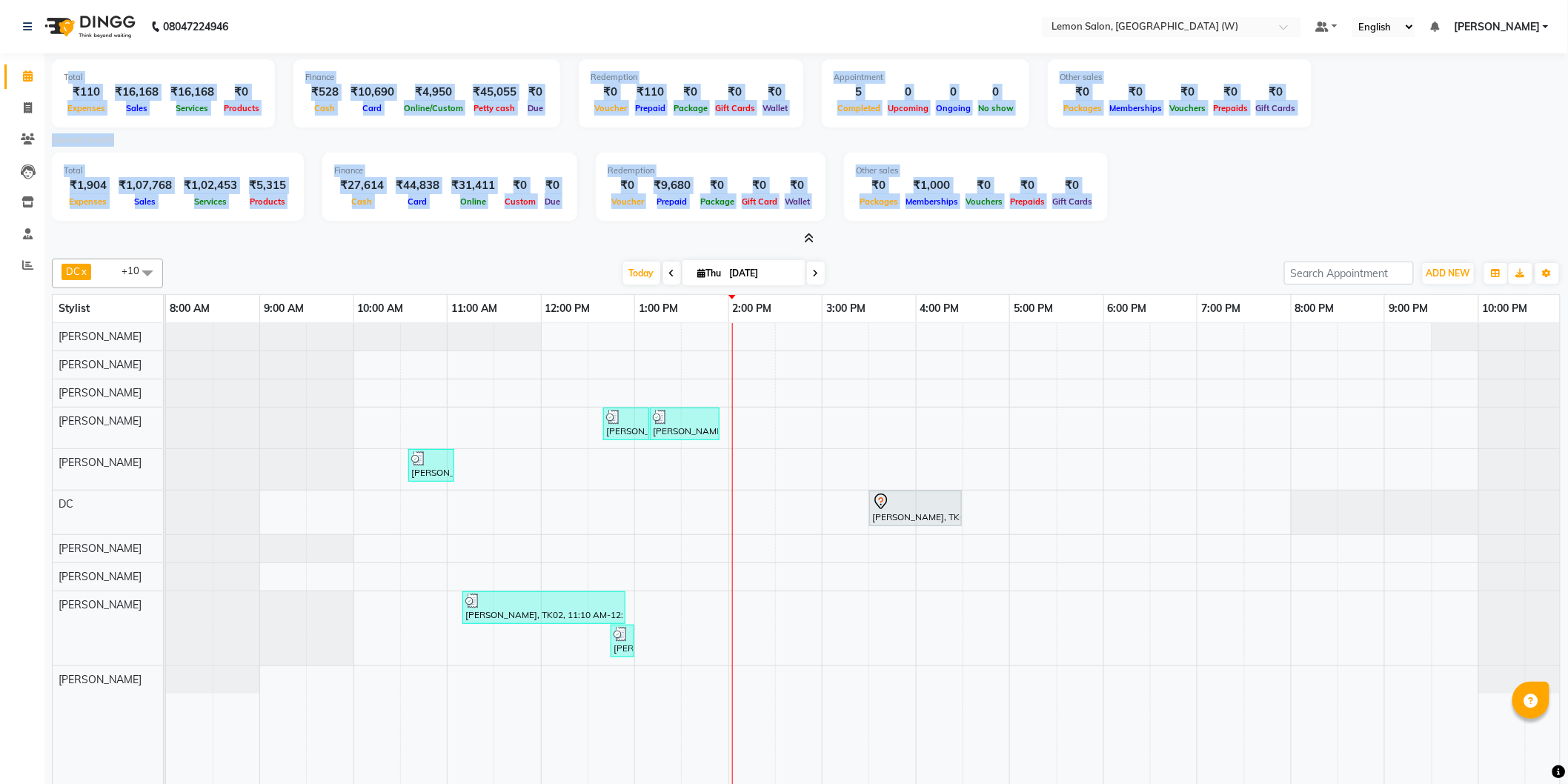
drag, startPoint x: 68, startPoint y: 73, endPoint x: 1078, endPoint y: 209, distance: 1019.1
click at [1078, 209] on div "Total ₹110 Expenses ₹16,168 Sales ₹16,168 Services ₹0 Products Finance ₹528 Cas…" at bounding box center [806, 150] width 1508 height 194
click at [817, 223] on div "Total ₹1,904 Expenses ₹1,07,768 Sales ₹1,02,453 Services ₹5,315 Products Financ…" at bounding box center [806, 189] width 1508 height 73
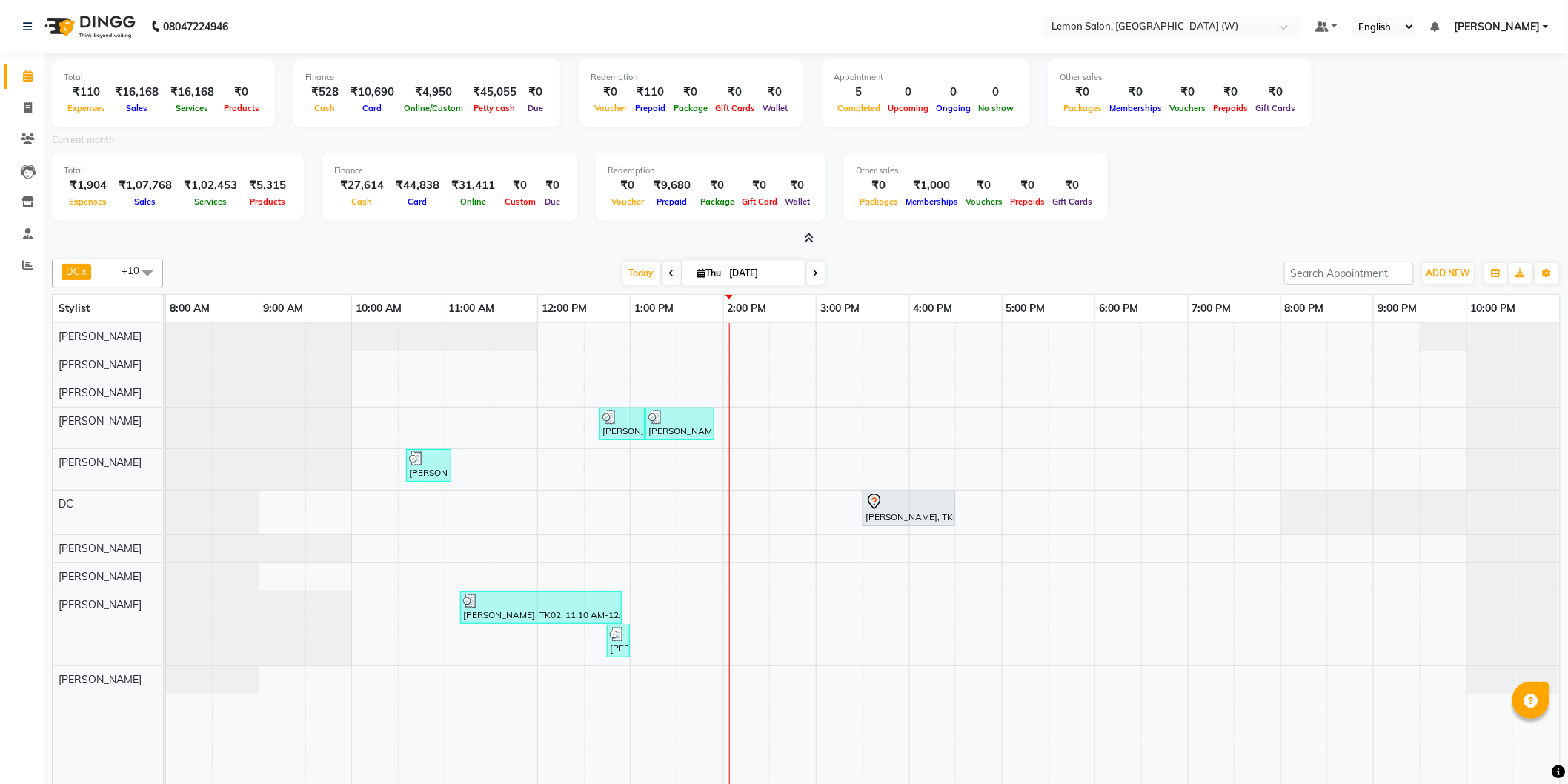
click at [814, 228] on div "Total ₹110 Expenses ₹16,168 Sales ₹16,168 Services ₹0 Products Finance ₹528 Cas…" at bounding box center [806, 150] width 1508 height 194
click at [819, 245] on div at bounding box center [806, 238] width 1508 height 16
drag, startPoint x: 815, startPoint y: 230, endPoint x: 810, endPoint y: 237, distance: 8.6
click at [810, 237] on div at bounding box center [806, 238] width 1508 height 16
click at [810, 237] on icon at bounding box center [809, 238] width 9 height 11
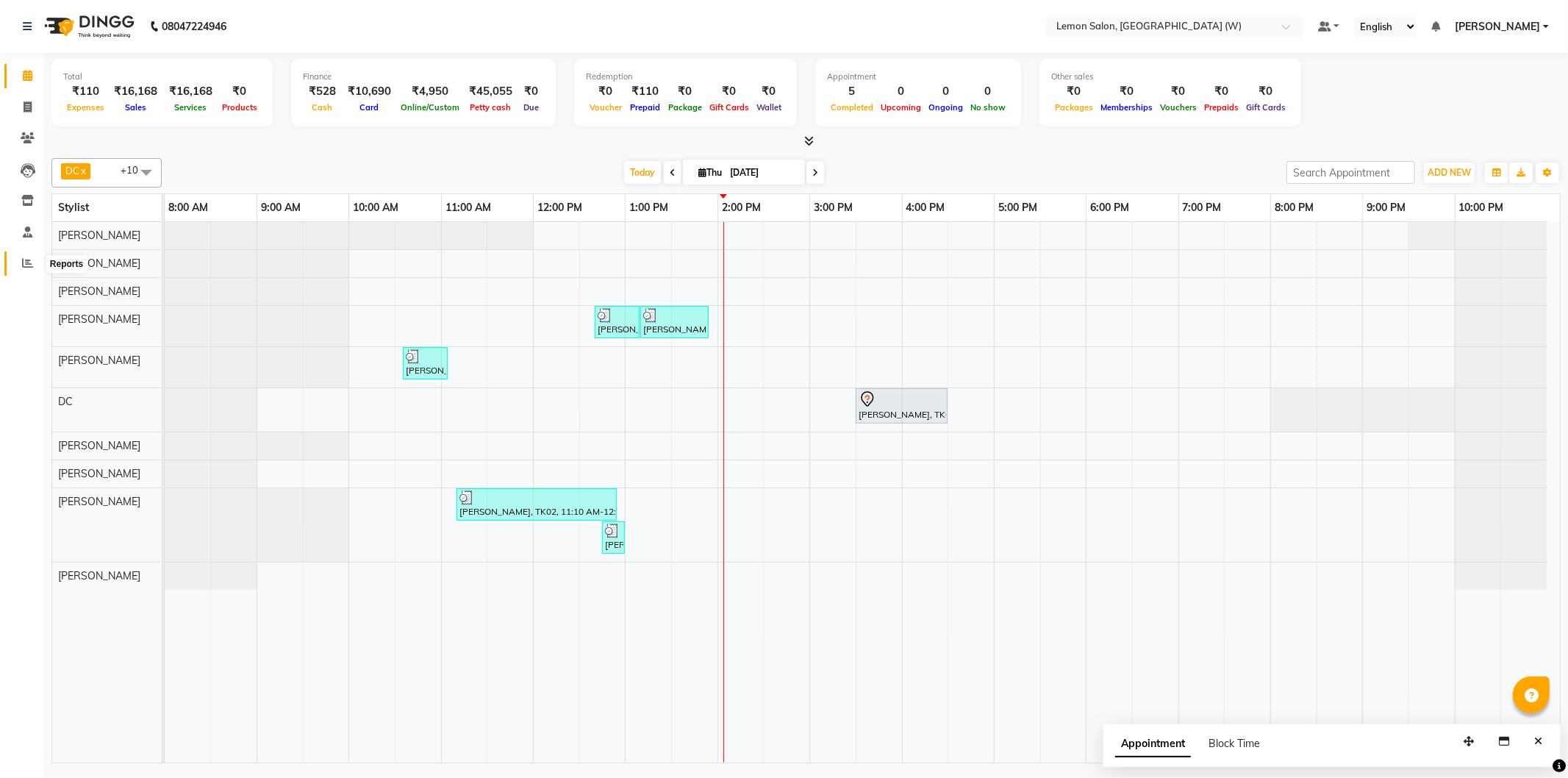
click at [17, 265] on span at bounding box center [28, 263] width 26 height 17
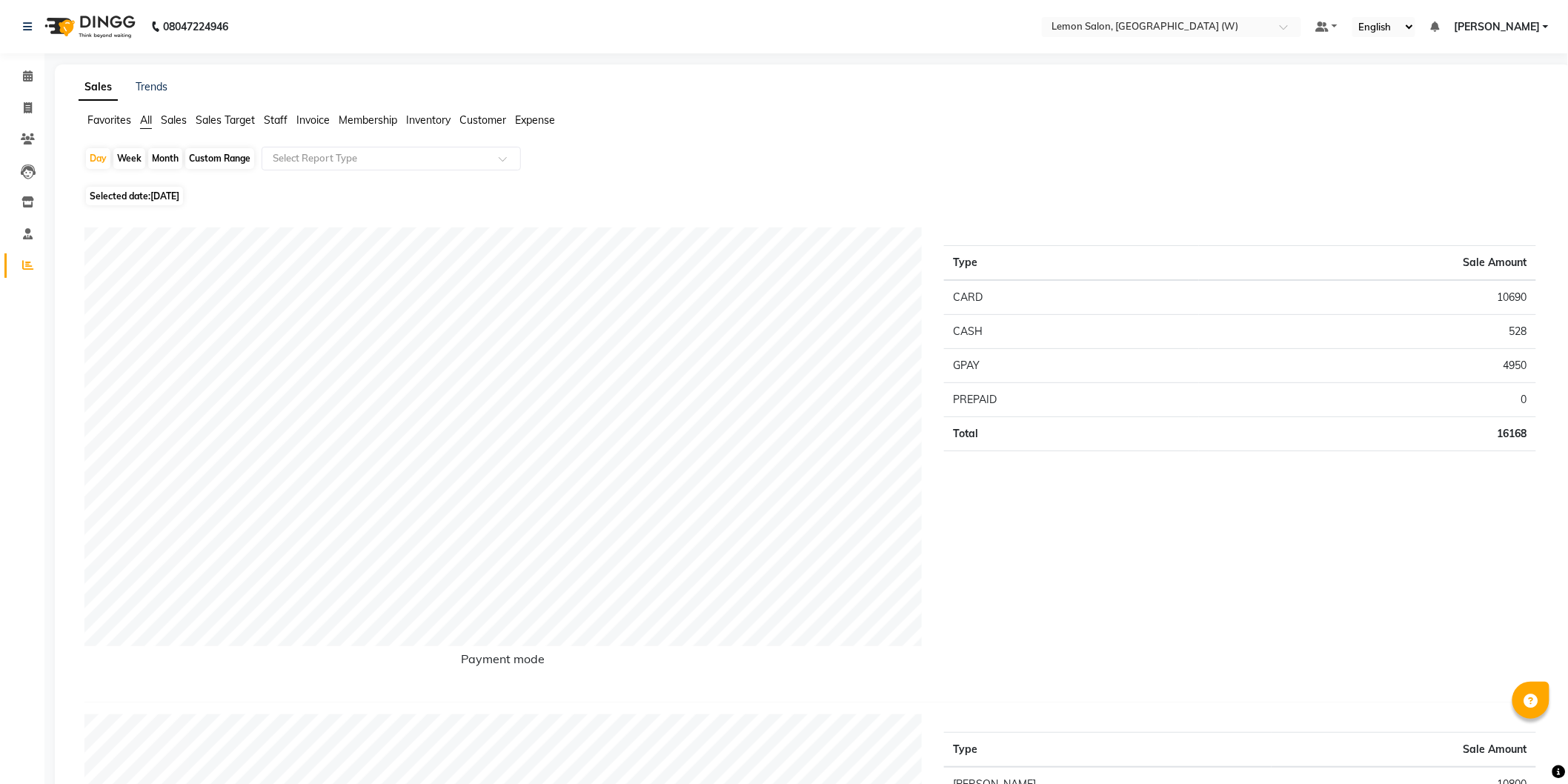
click at [187, 121] on ul "Favorites All Sales Sales Target Staff Invoice Membership Inventory Customer Ex…" at bounding box center [813, 121] width 1469 height 17
click at [209, 122] on span "Sales Target" at bounding box center [225, 120] width 60 height 13
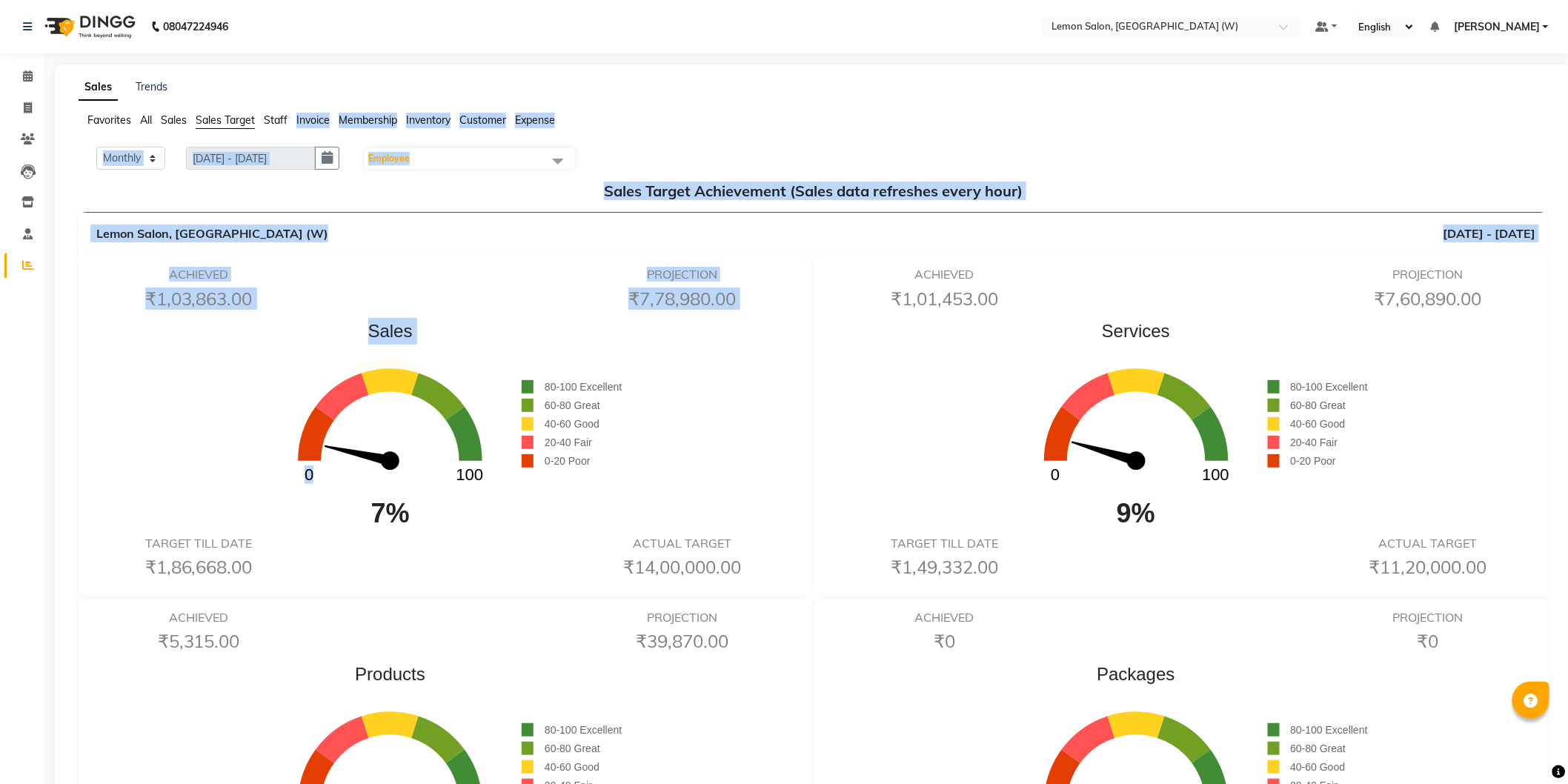
drag, startPoint x: 286, startPoint y: 128, endPoint x: 393, endPoint y: 410, distance: 301.6
click at [310, 323] on span "Sales" at bounding box center [390, 331] width 263 height 27
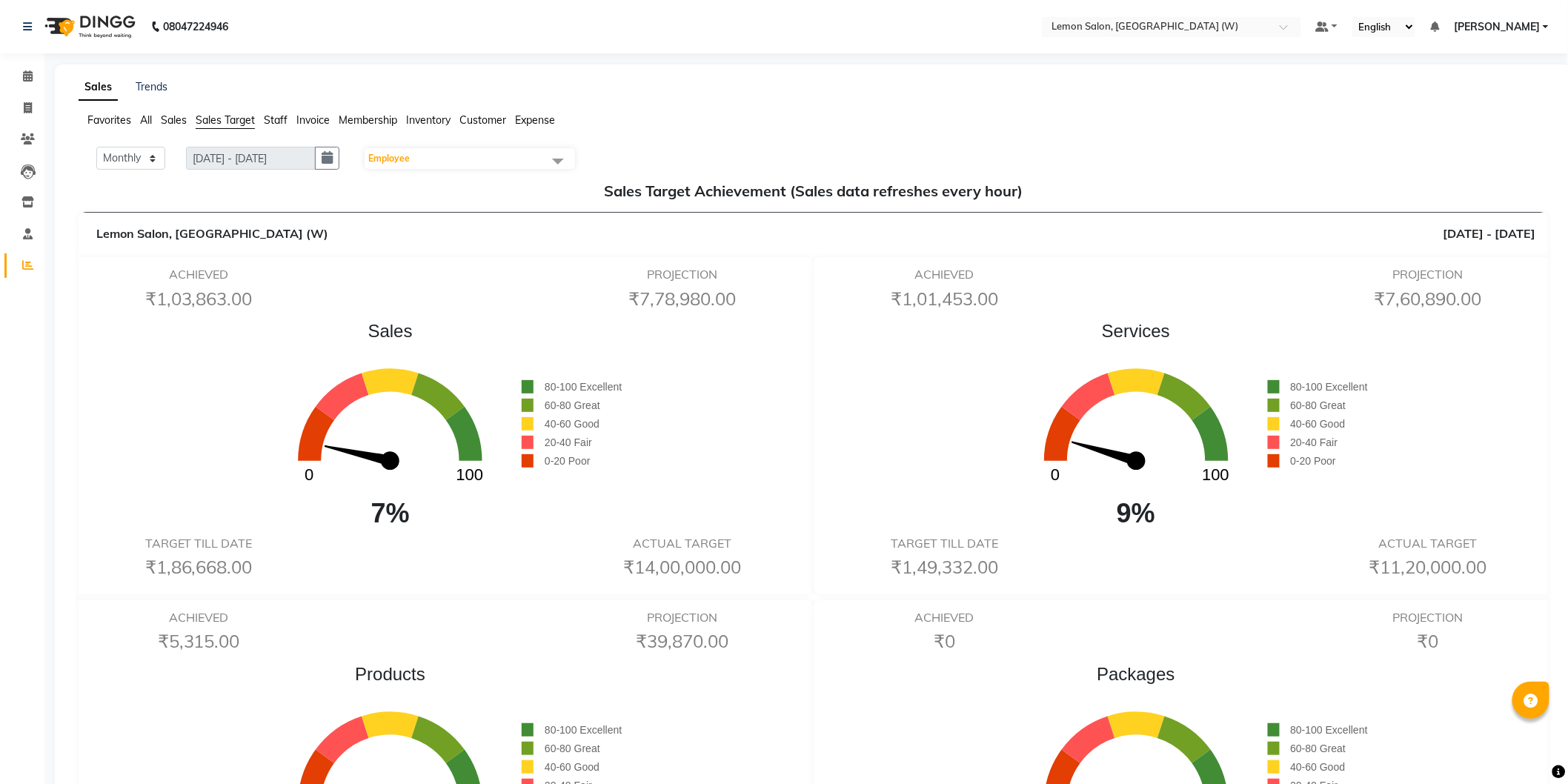
click at [274, 121] on span "Staff" at bounding box center [275, 120] width 23 height 13
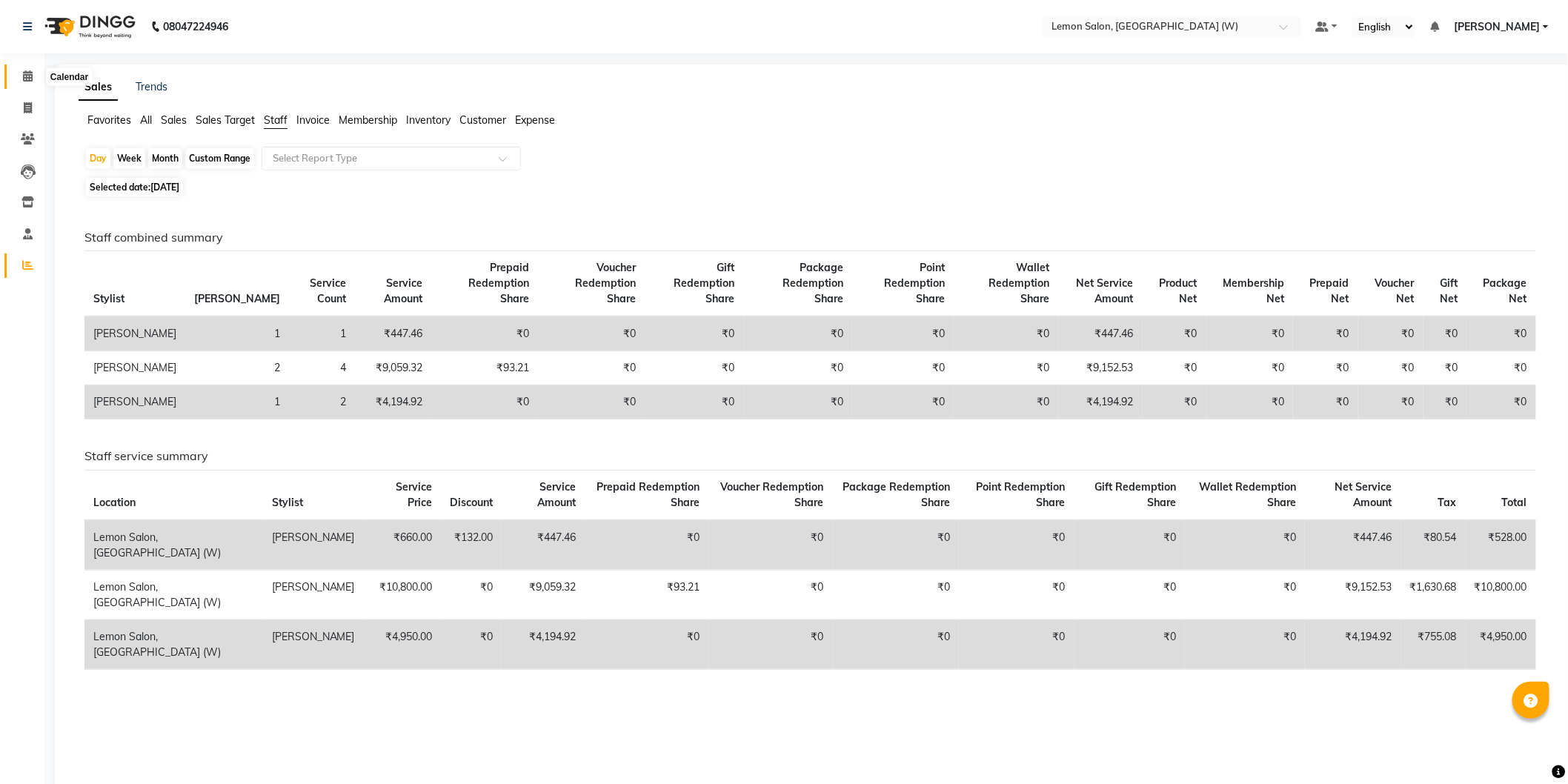
click at [34, 78] on span at bounding box center [28, 76] width 26 height 17
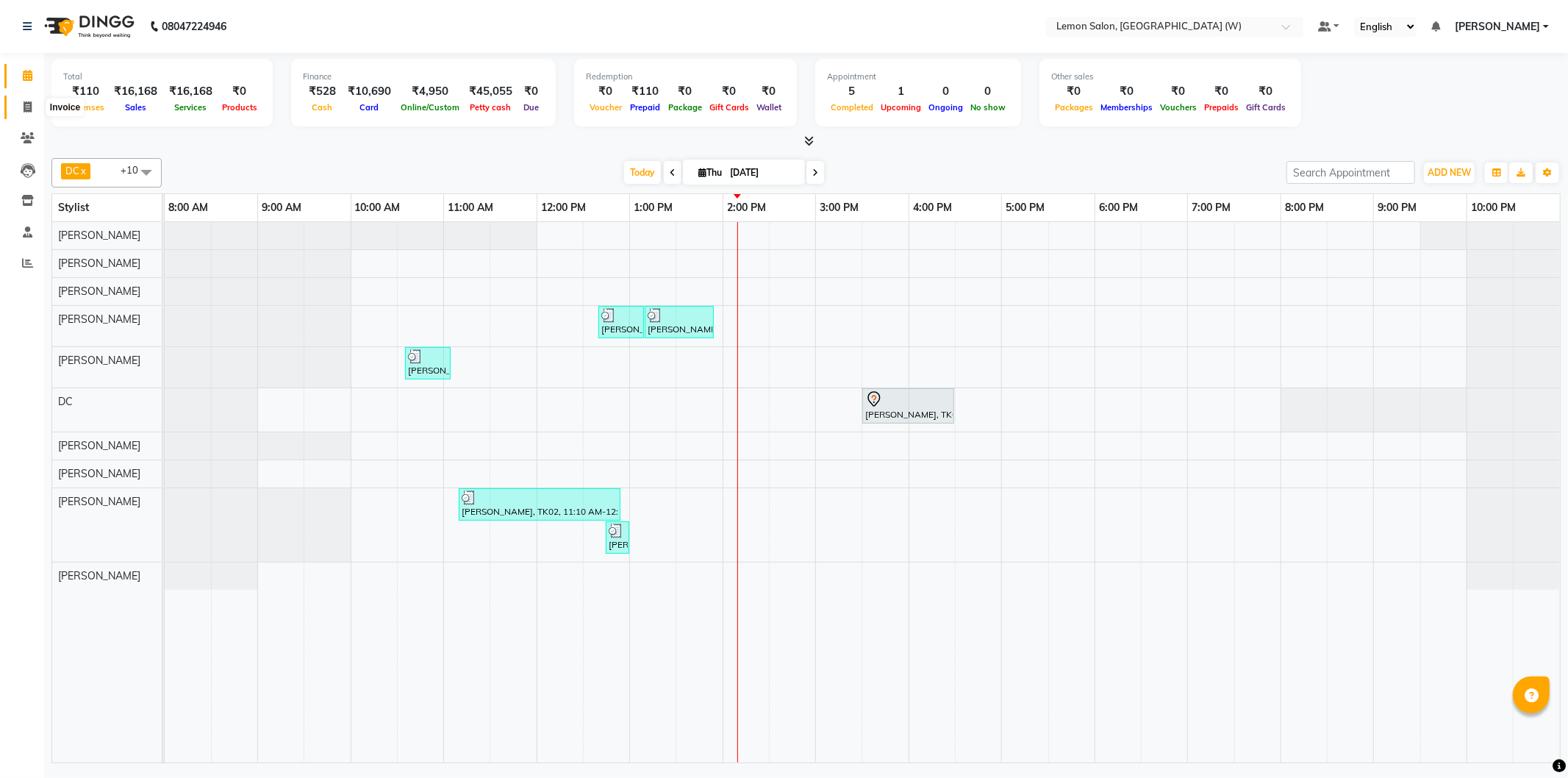
click at [34, 100] on span at bounding box center [28, 107] width 26 height 17
select select "8053"
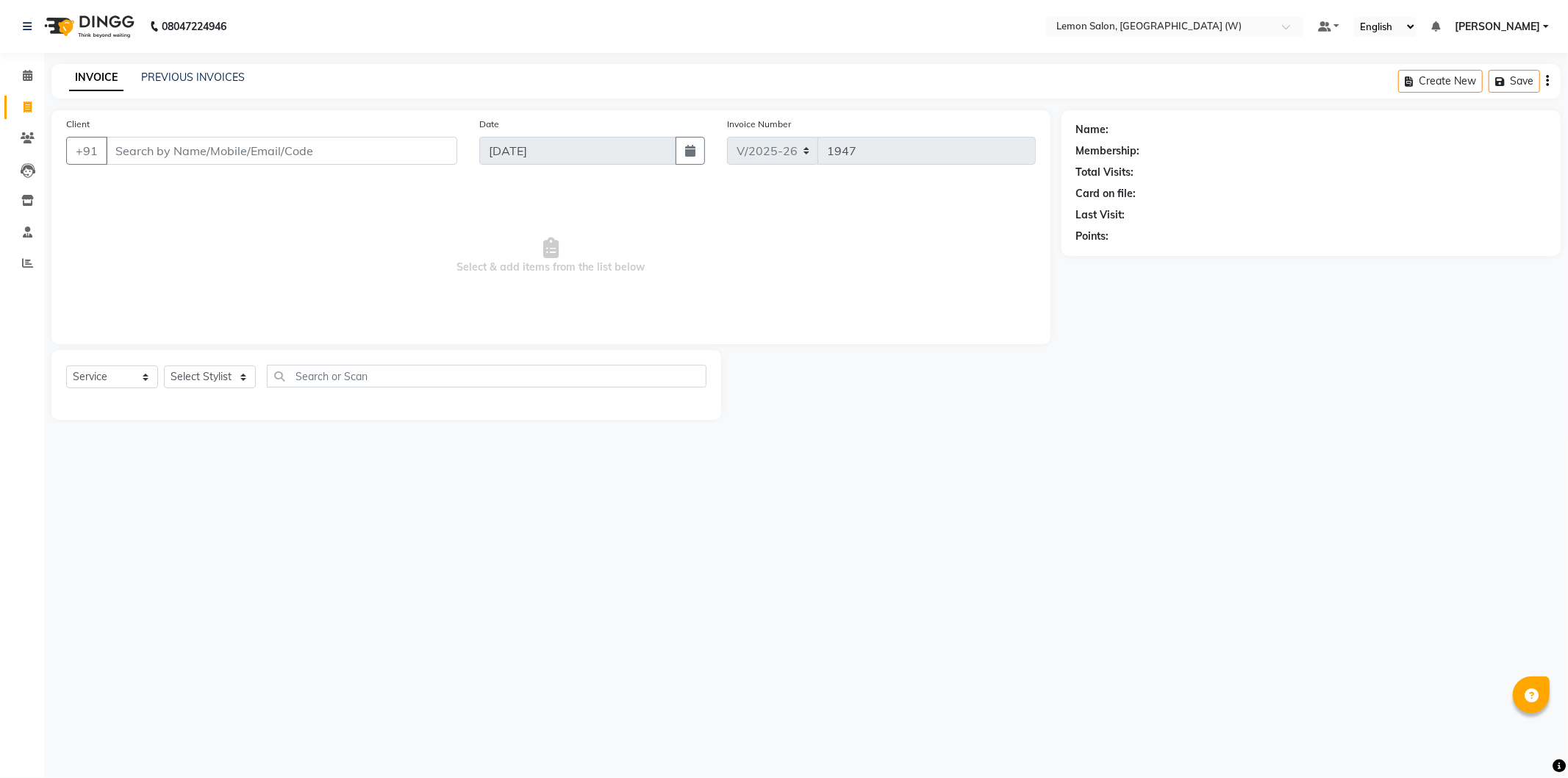
select select "membership"
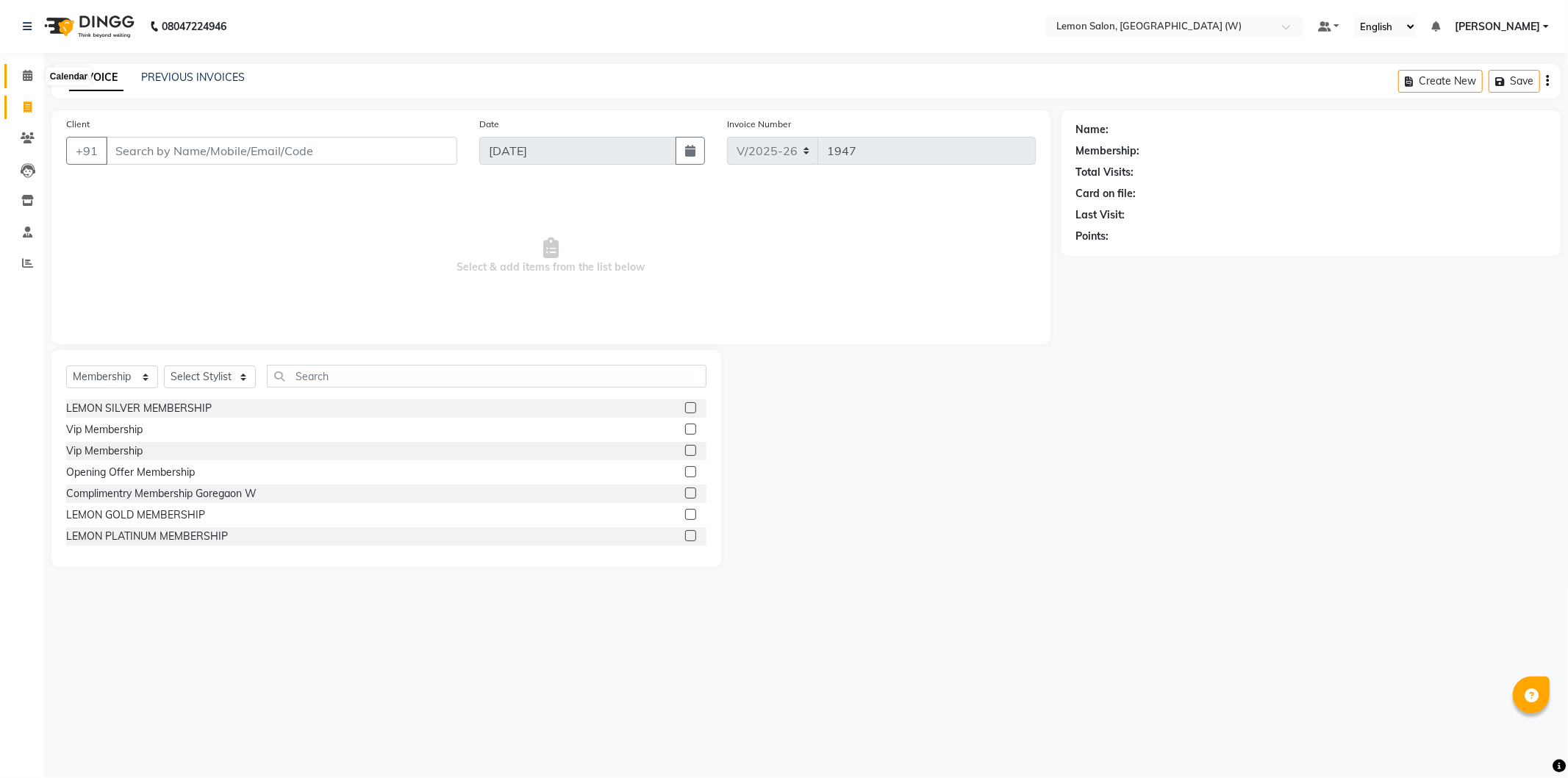
click at [30, 78] on icon at bounding box center [28, 76] width 9 height 11
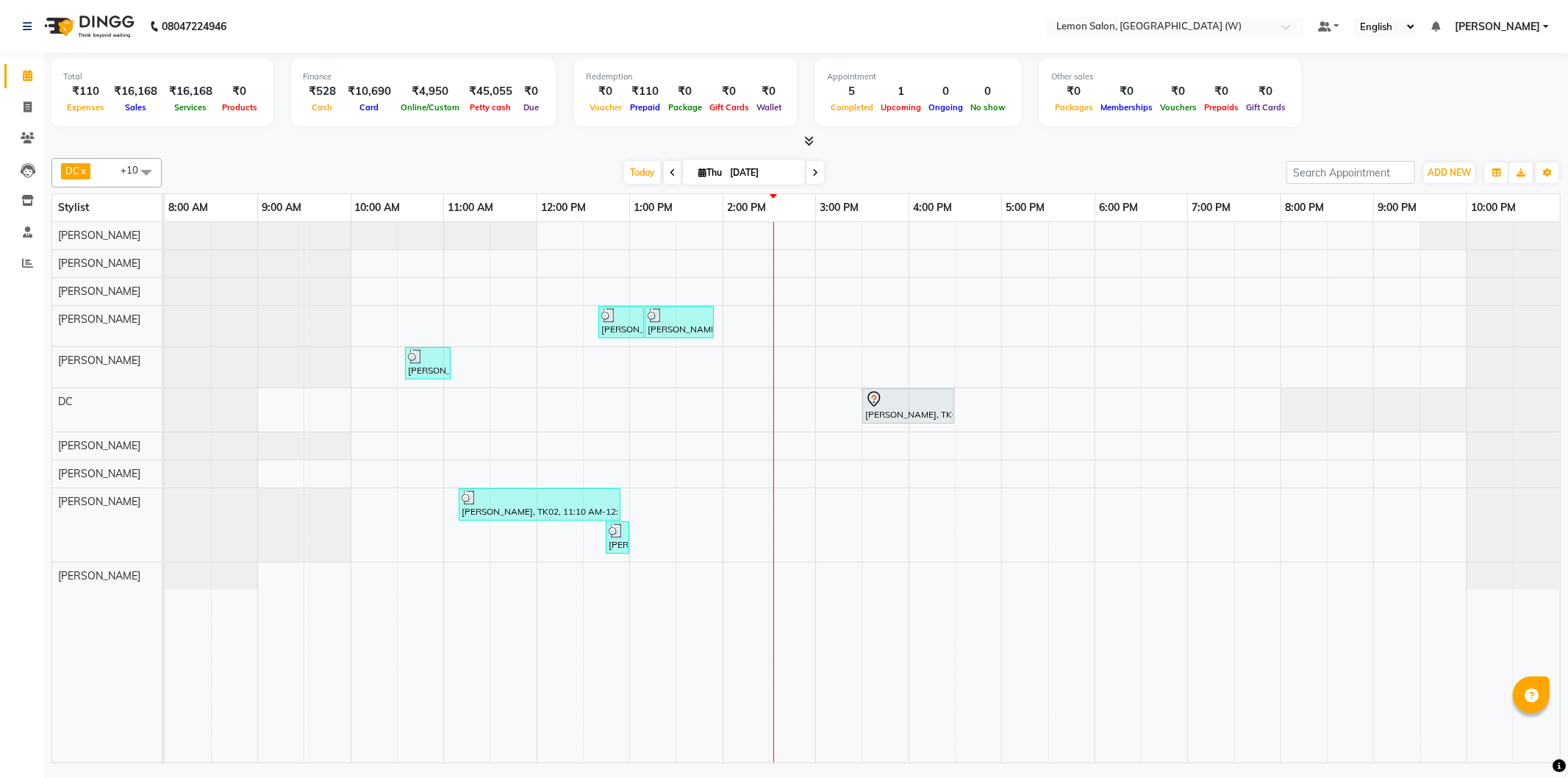
click at [1567, 650] on div "Total ₹110 Expenses ₹16,168 Sales ₹16,168 Services ₹0 Products Finance ₹528 Cas…" at bounding box center [806, 409] width 1524 height 714
click at [38, 113] on span at bounding box center [28, 107] width 26 height 17
select select "service"
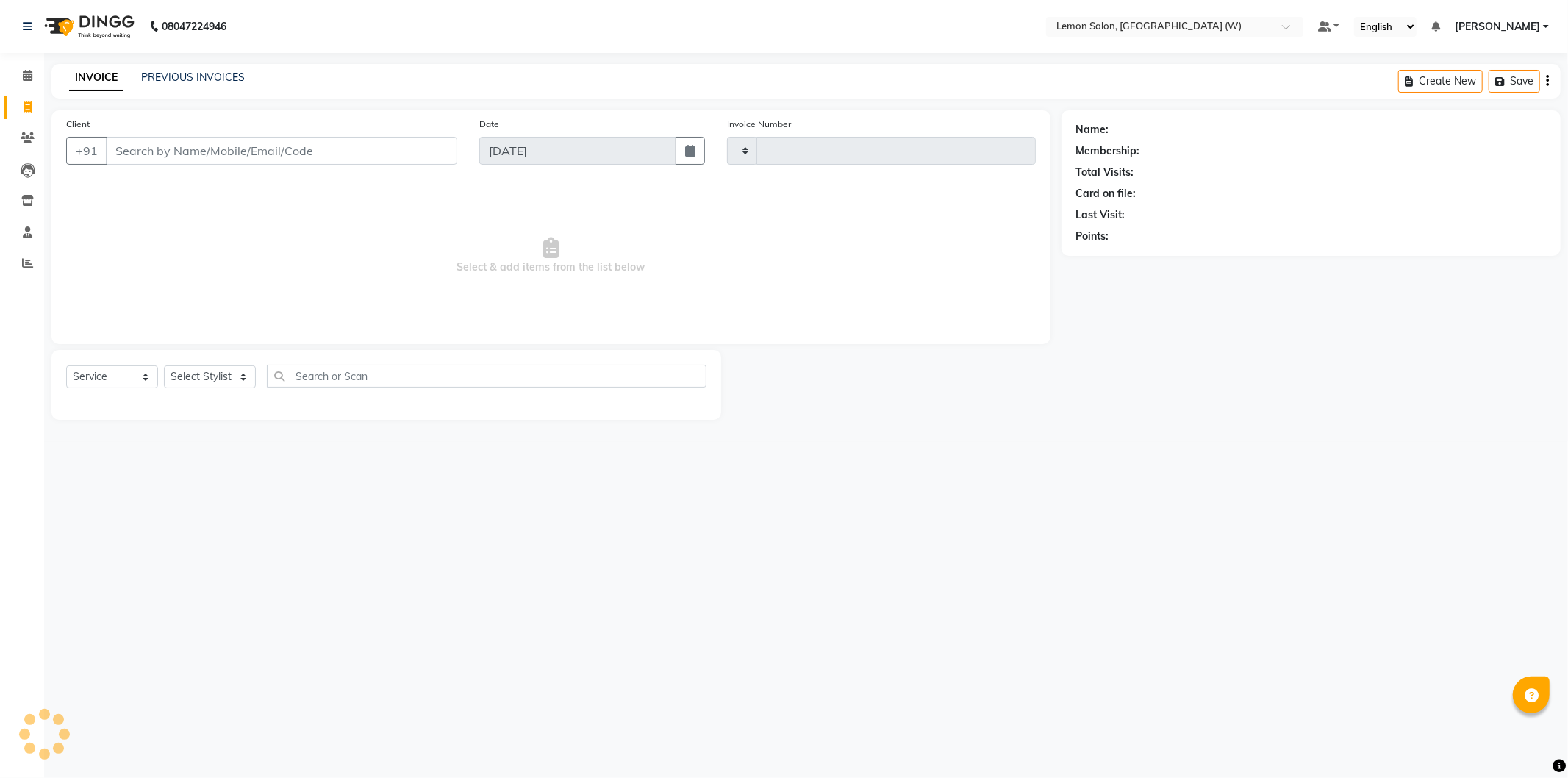
type input "1947"
select select "8053"
click at [211, 380] on select "Select Stylist" at bounding box center [209, 376] width 91 height 23
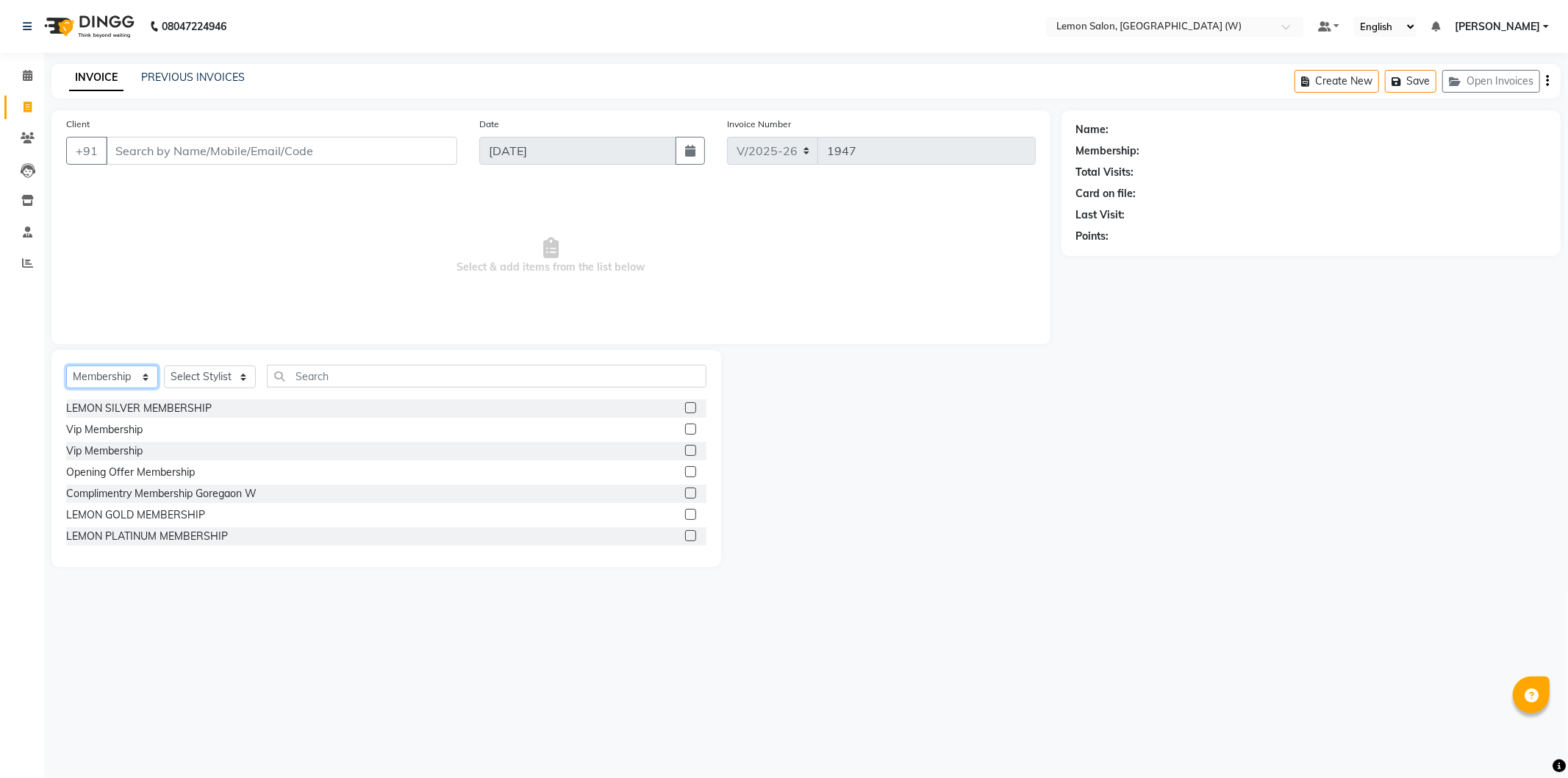
click at [83, 377] on select "Select Service Product Membership Package Voucher Prepaid Gift Card" at bounding box center [112, 376] width 91 height 23
select select "service"
click at [67, 366] on select "Select Service Product Membership Package Voucher Prepaid Gift Card" at bounding box center [112, 376] width 91 height 23
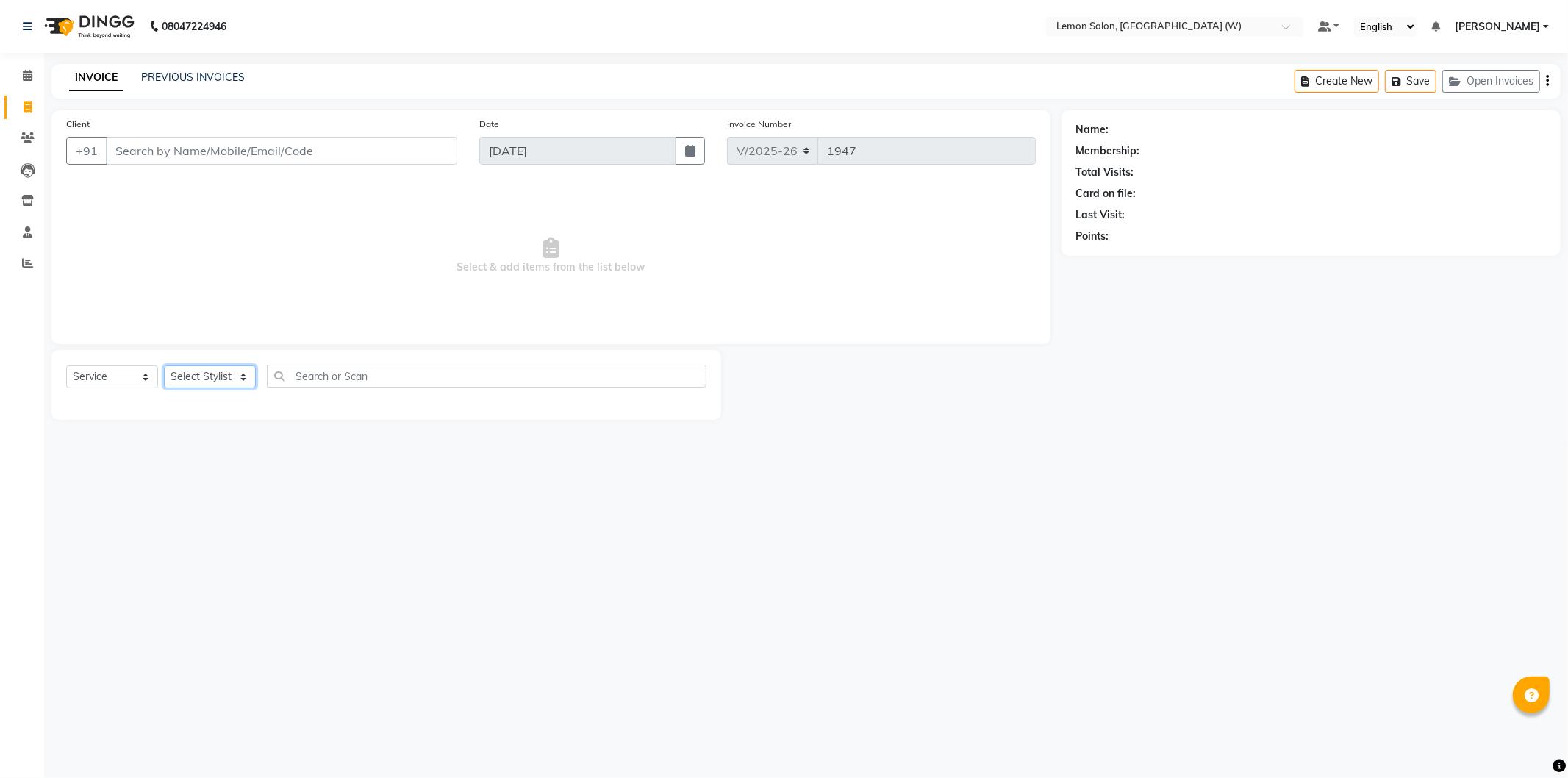
click at [255, 383] on select "Select Stylist [PERSON_NAME] DC [PERSON_NAME] [PERSON_NAME] [PERSON_NAME] [PERS…" at bounding box center [209, 376] width 91 height 23
select select "69104"
click at [164, 366] on select "Select Stylist [PERSON_NAME] DC [PERSON_NAME] [PERSON_NAME] [PERSON_NAME] [PERS…" at bounding box center [209, 376] width 91 height 23
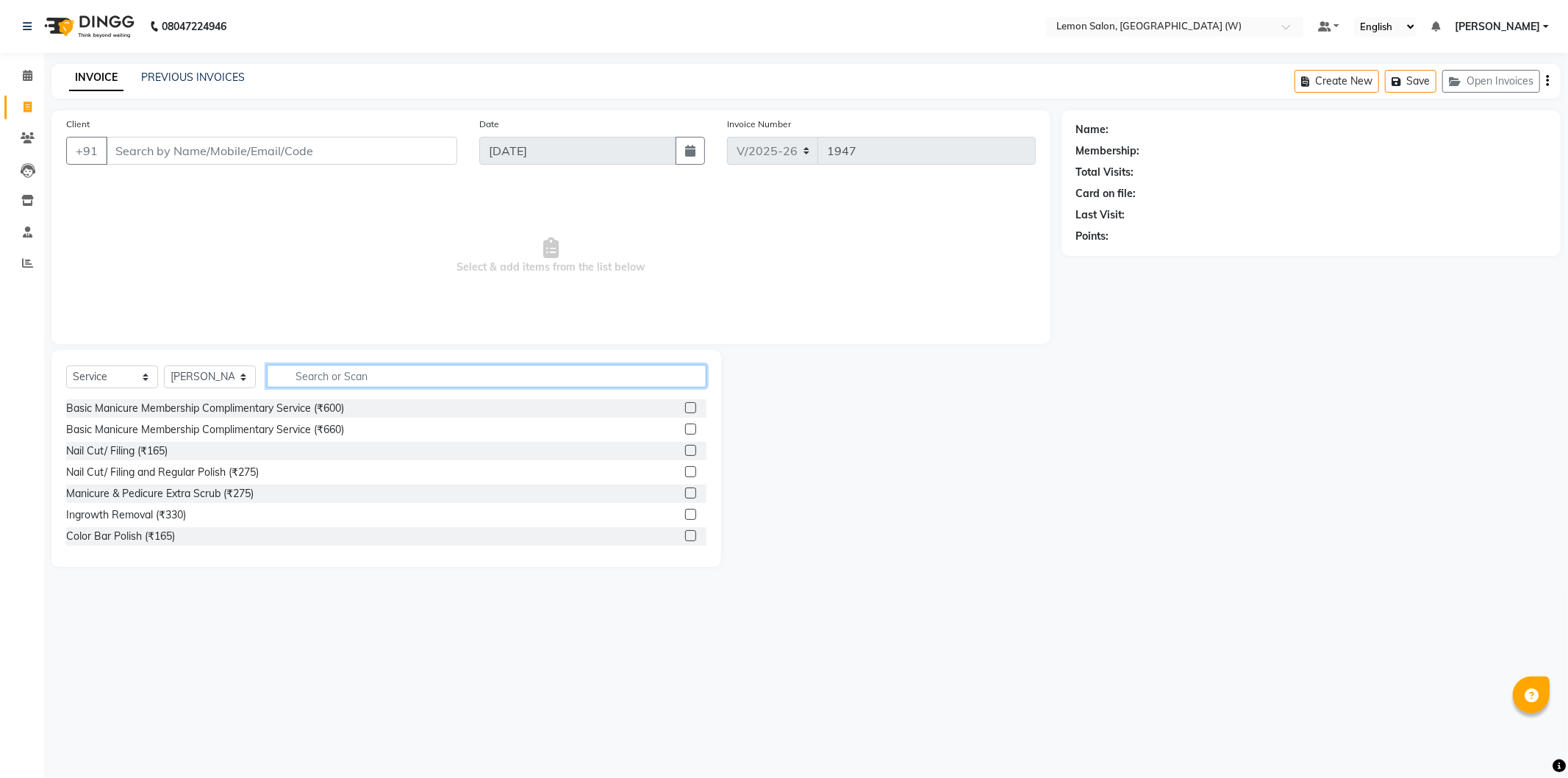
click at [442, 386] on input "text" at bounding box center [487, 376] width 440 height 23
type input "eye"
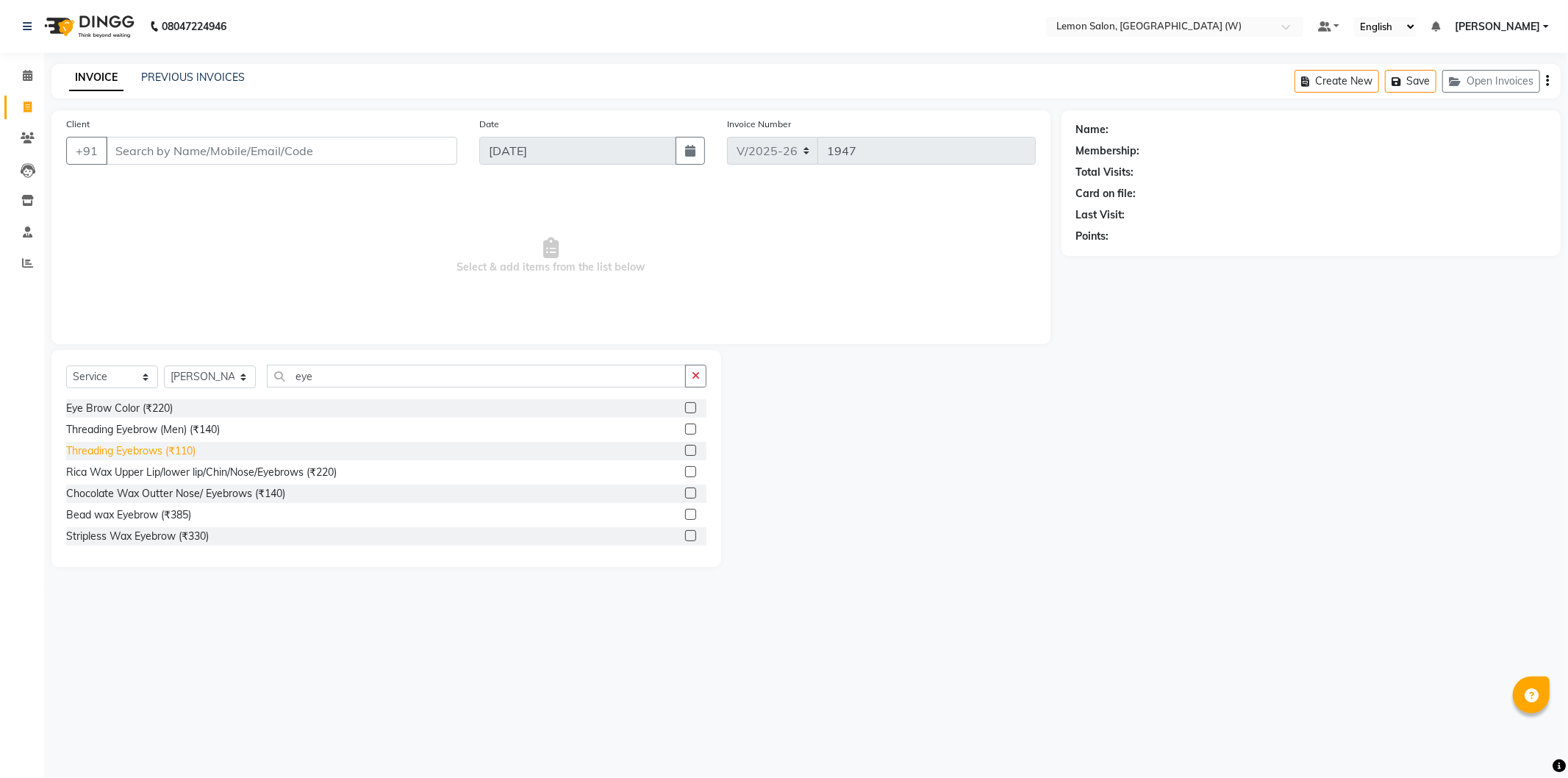
click at [164, 456] on div "Threading Eyebrows (₹110)" at bounding box center [131, 451] width 129 height 16
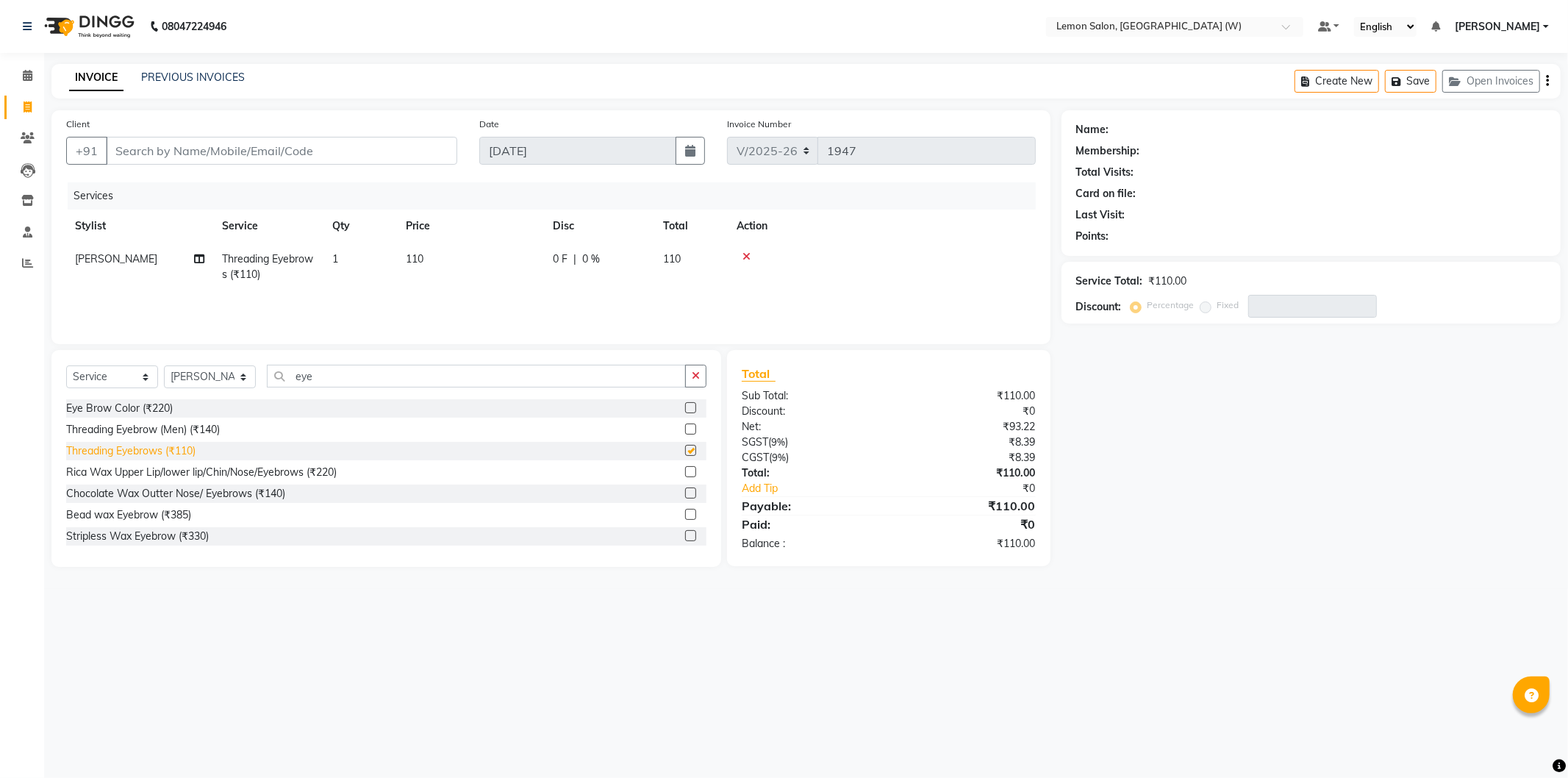
checkbox input "false"
click at [268, 142] on input "Client" at bounding box center [282, 151] width 351 height 28
type input "9"
type input "0"
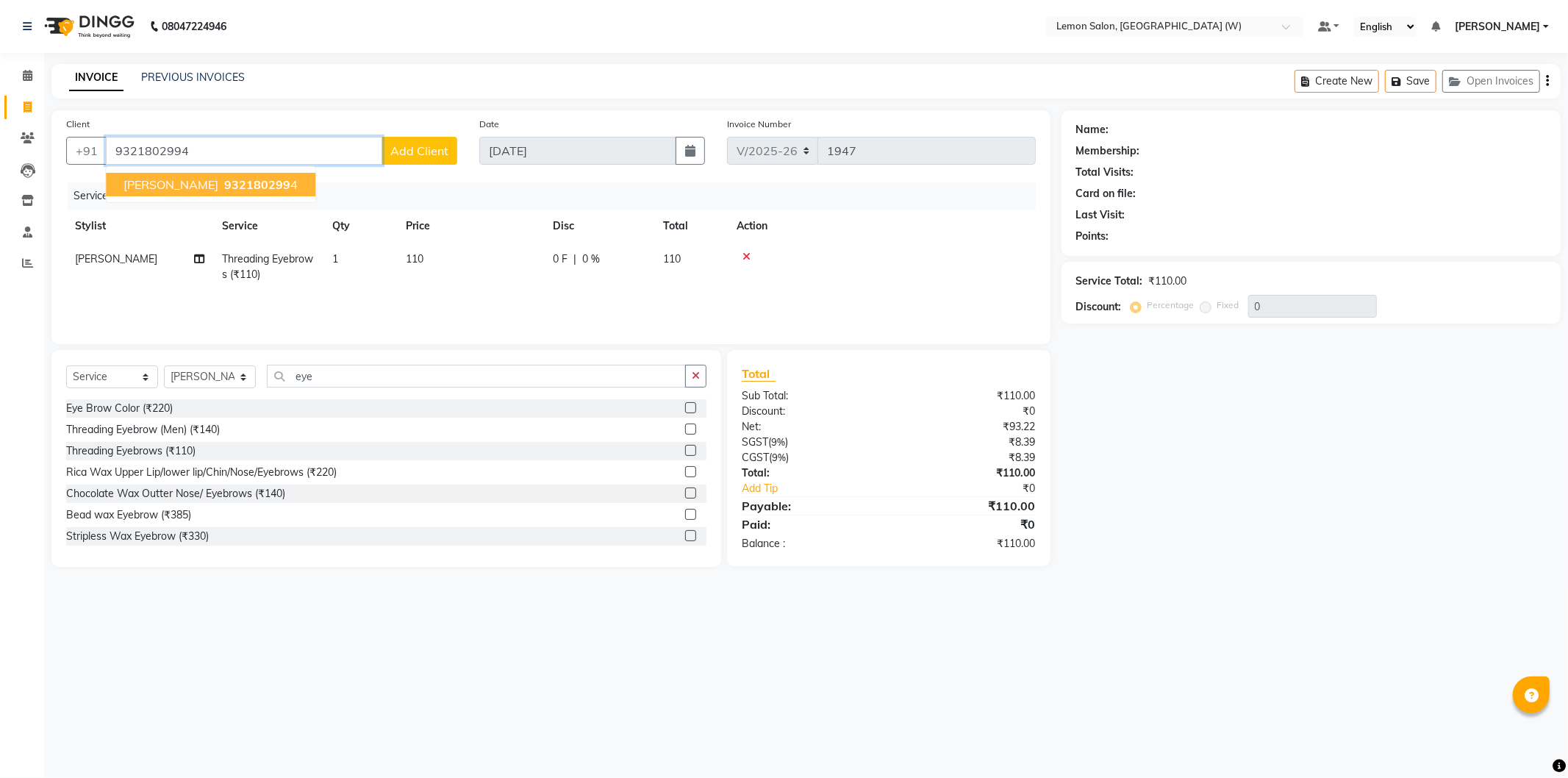
type input "9321802994"
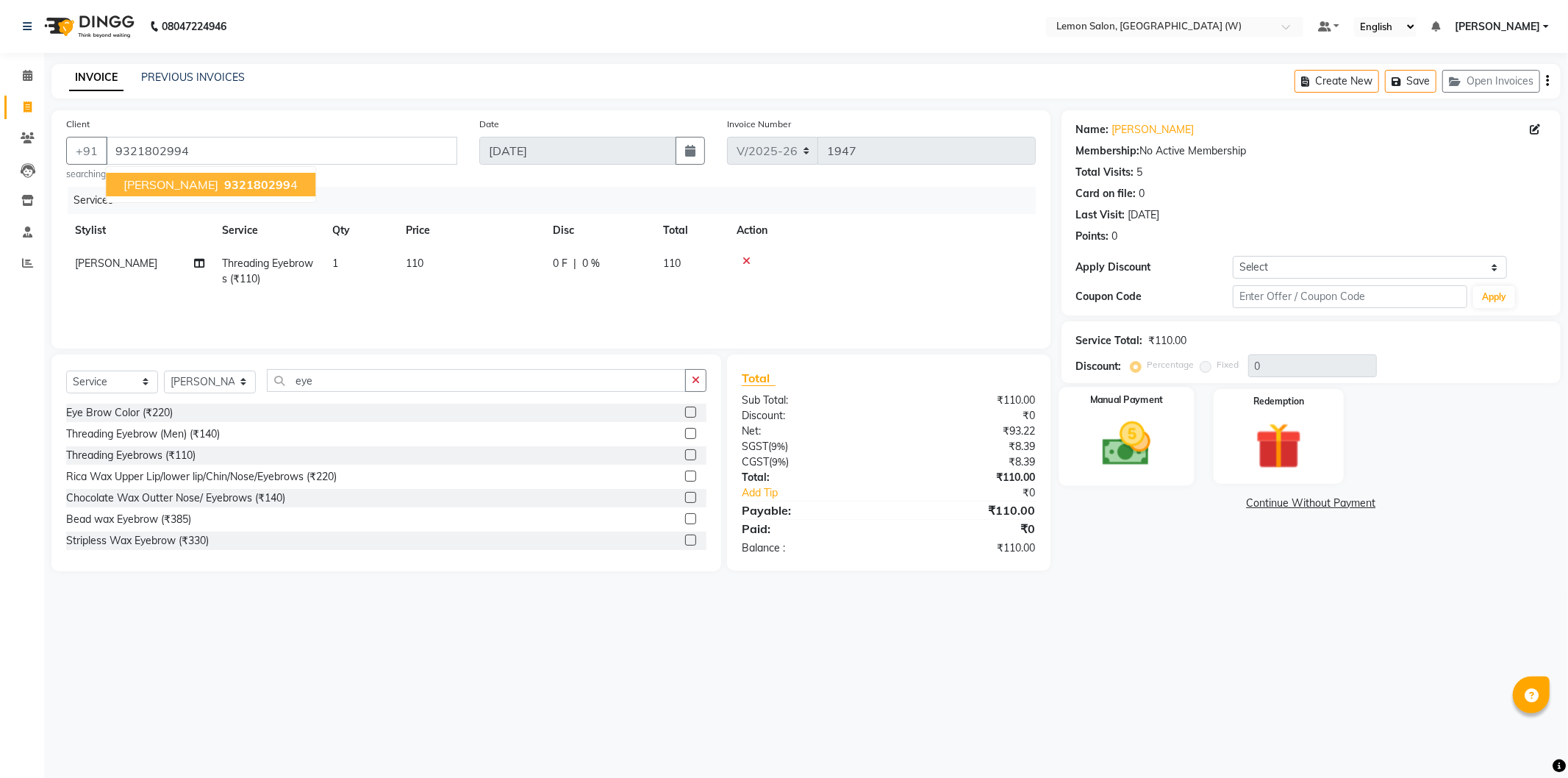
click at [1174, 471] on div "Manual Payment" at bounding box center [1126, 436] width 135 height 99
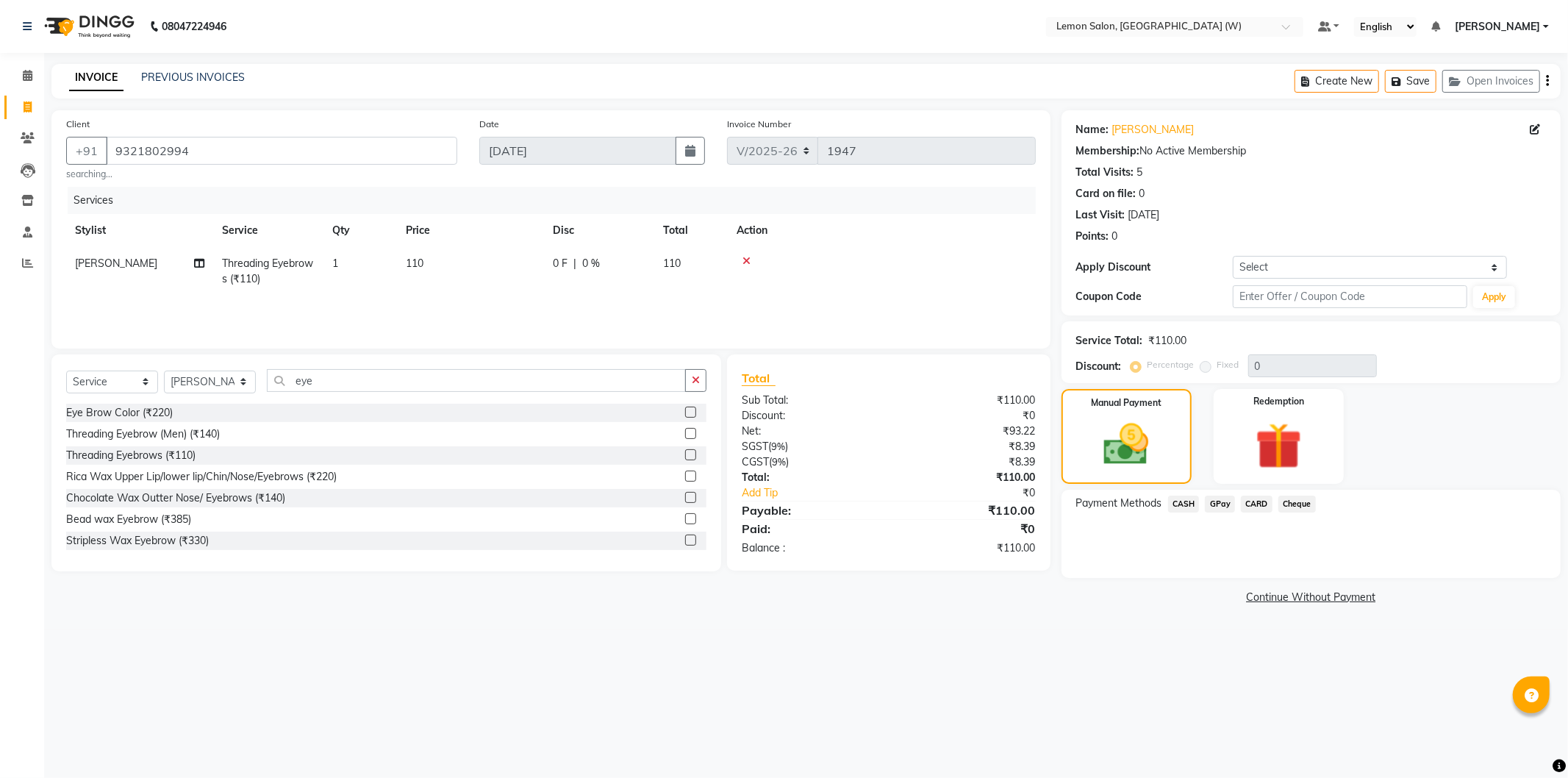
click at [1221, 505] on span "GPay" at bounding box center [1220, 504] width 30 height 17
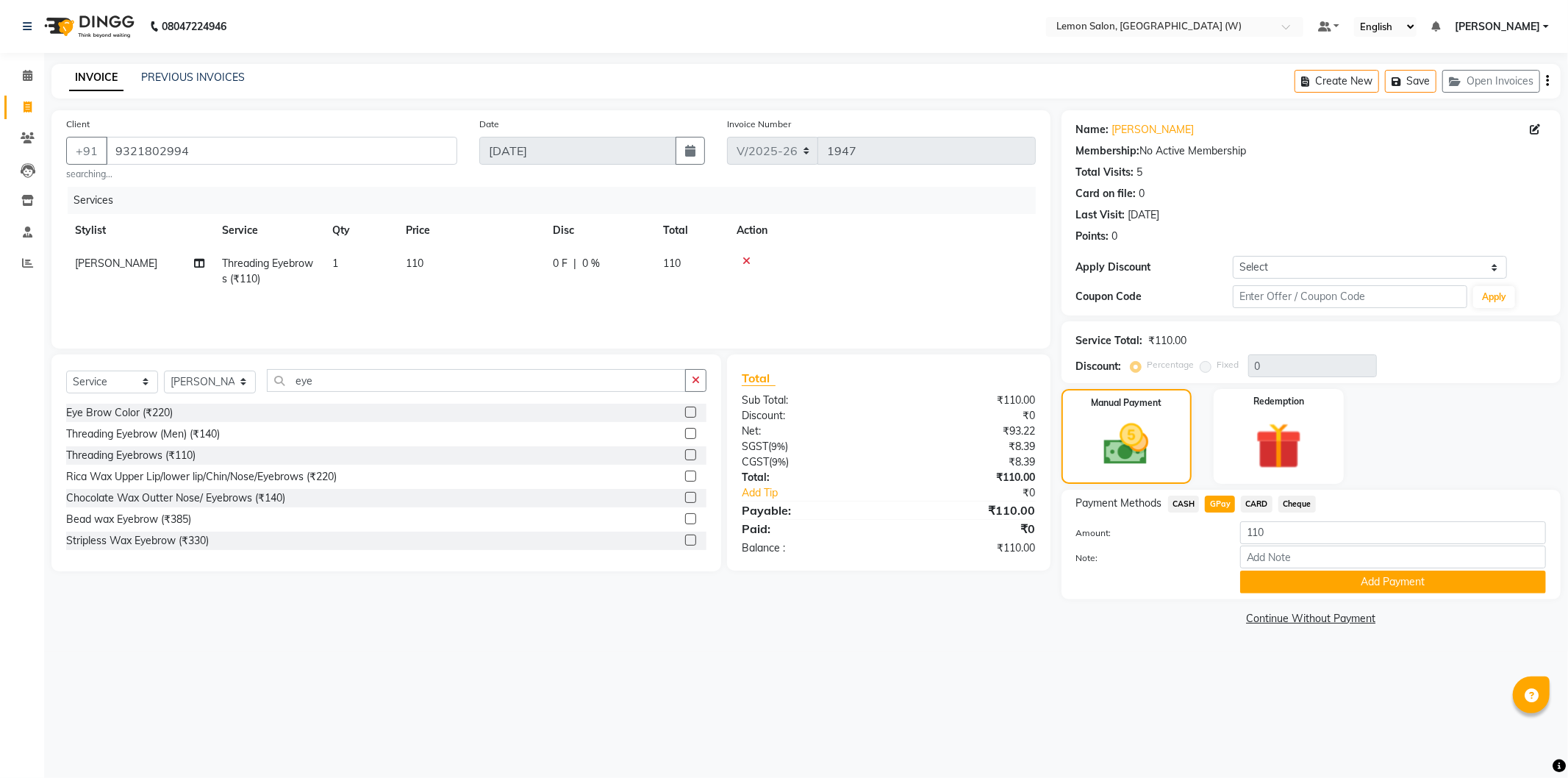
click at [1267, 579] on button "Add Payment" at bounding box center [1392, 581] width 306 height 23
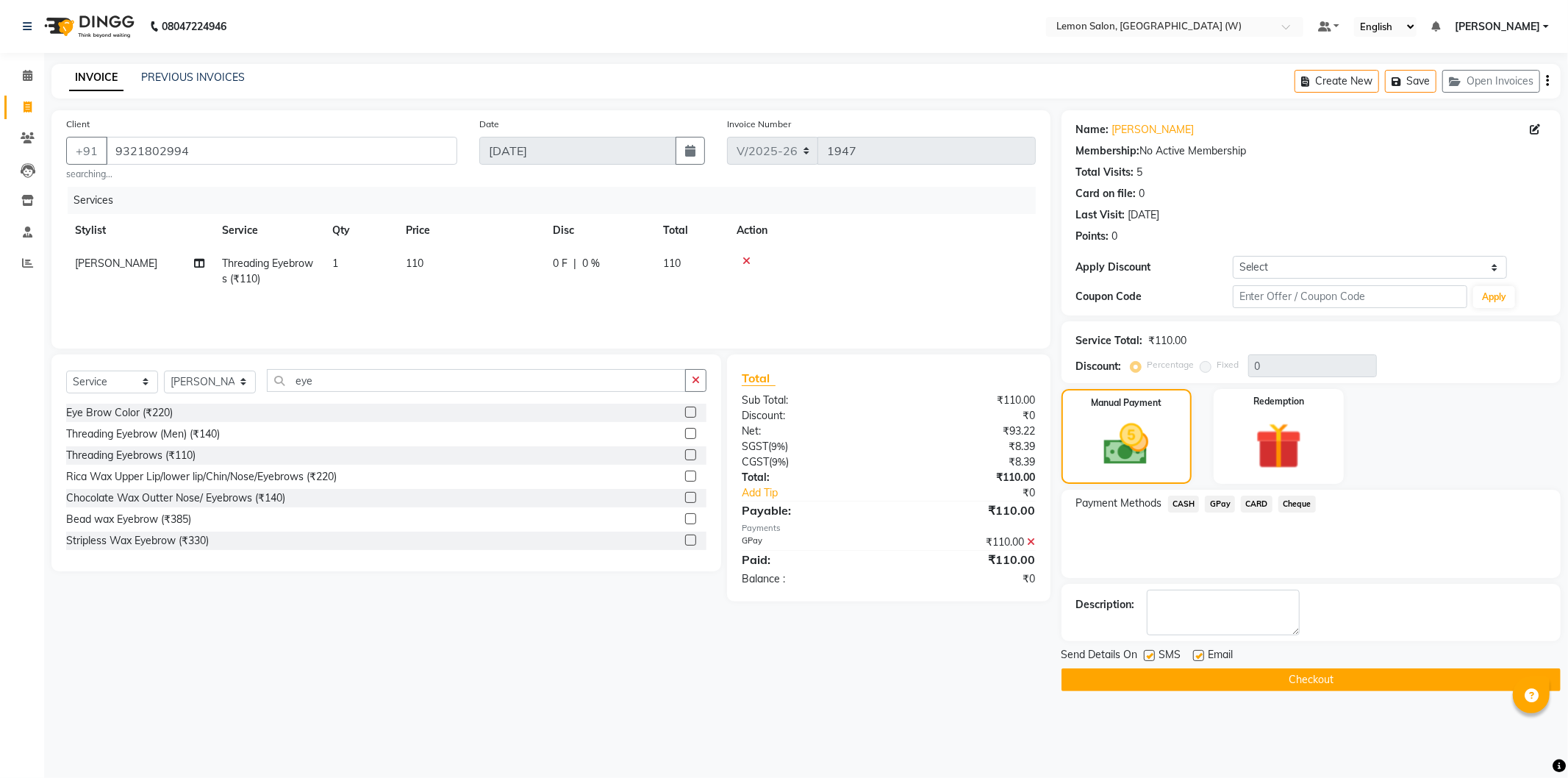
click at [1338, 675] on button "Checkout" at bounding box center [1311, 679] width 499 height 23
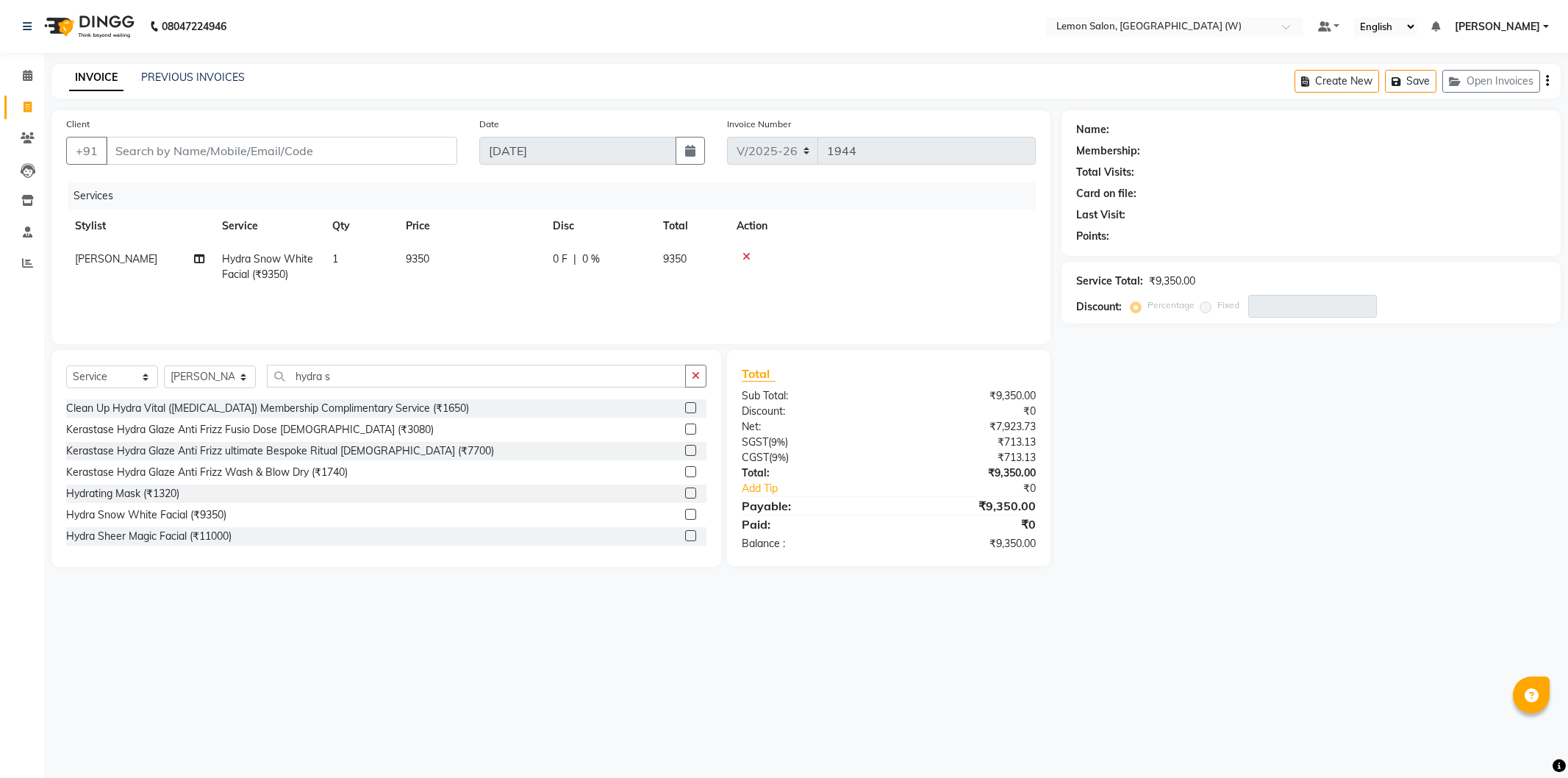
select select "8053"
select select "service"
select select "84214"
click at [344, 378] on input "hydra s" at bounding box center [477, 376] width 419 height 23
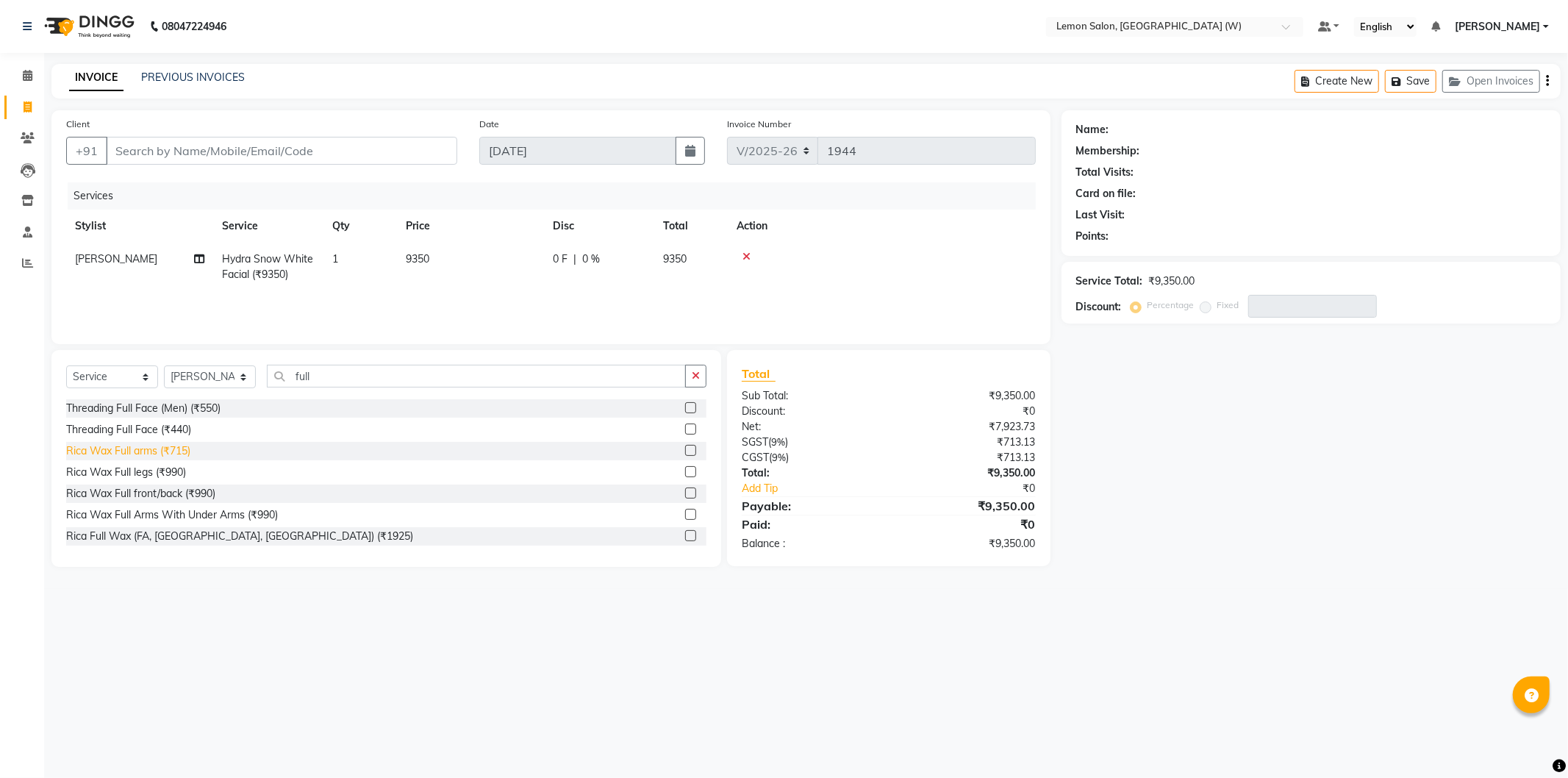
type input "full"
click at [120, 451] on div "Rica Wax Full arms (₹715)" at bounding box center [128, 451] width 124 height 16
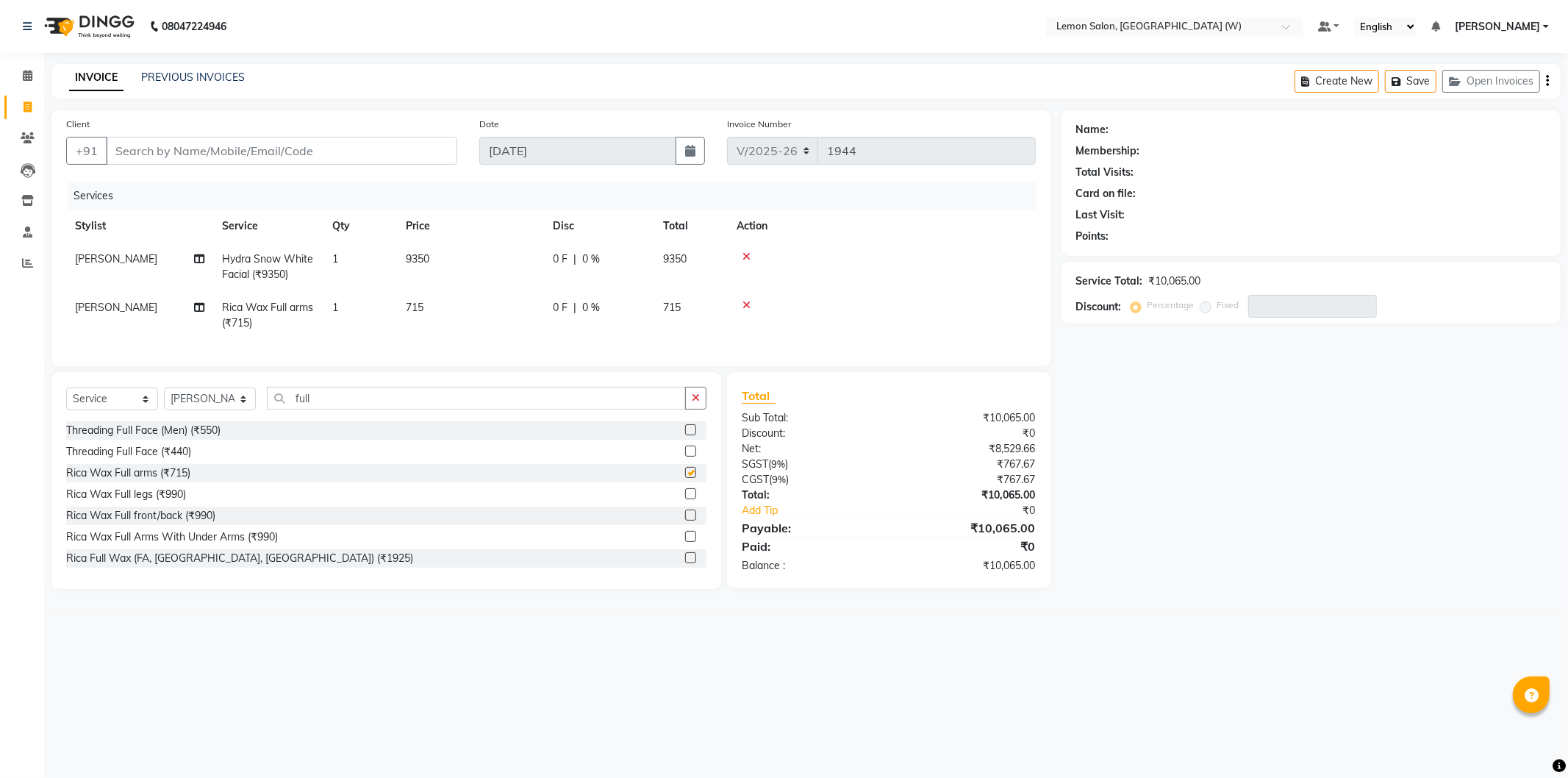
checkbox input "false"
click at [332, 405] on input "full" at bounding box center [477, 398] width 419 height 23
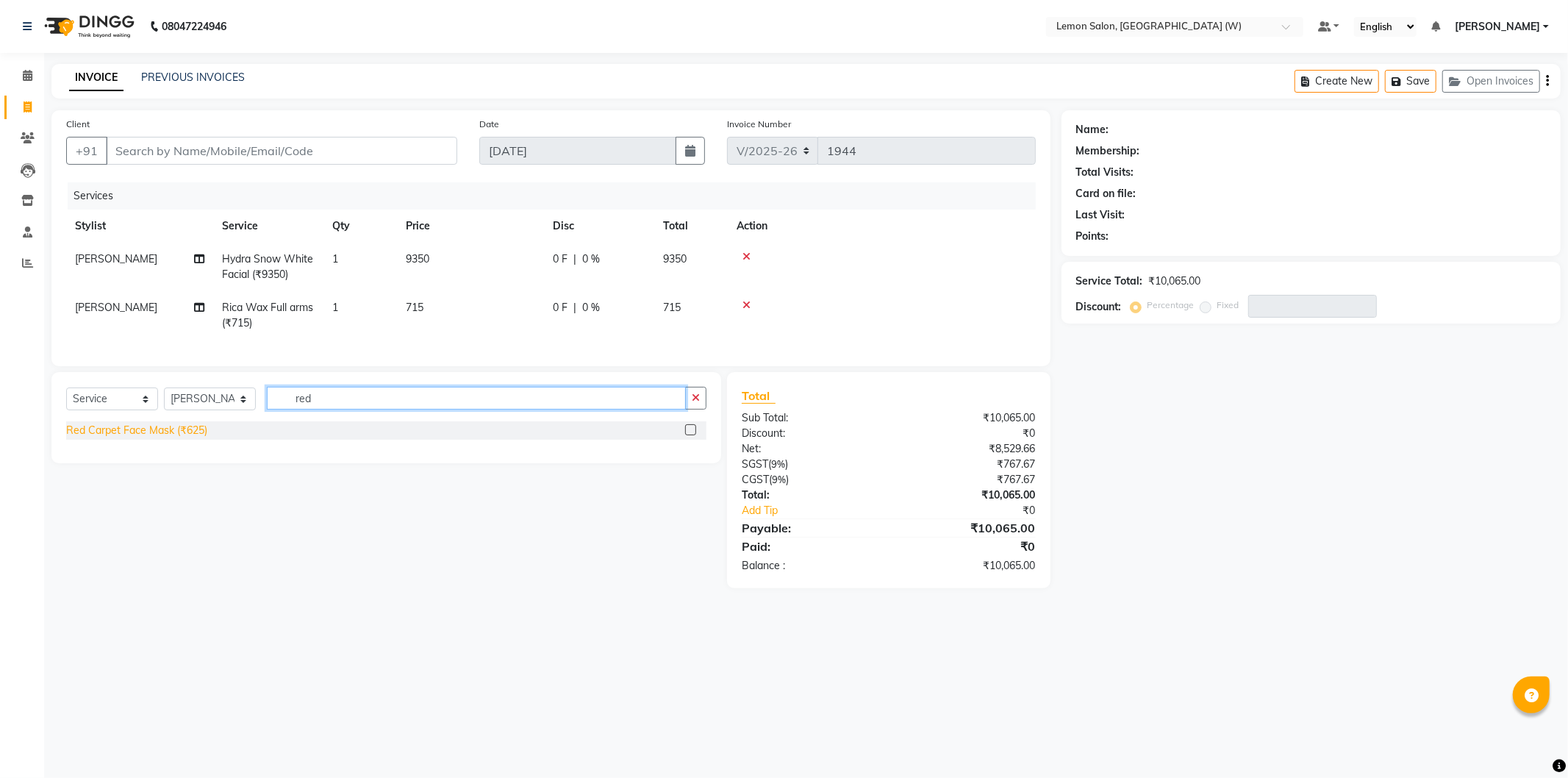
type input "red"
click at [170, 438] on div "Red Carpet Face Mask (₹625)" at bounding box center [137, 431] width 141 height 16
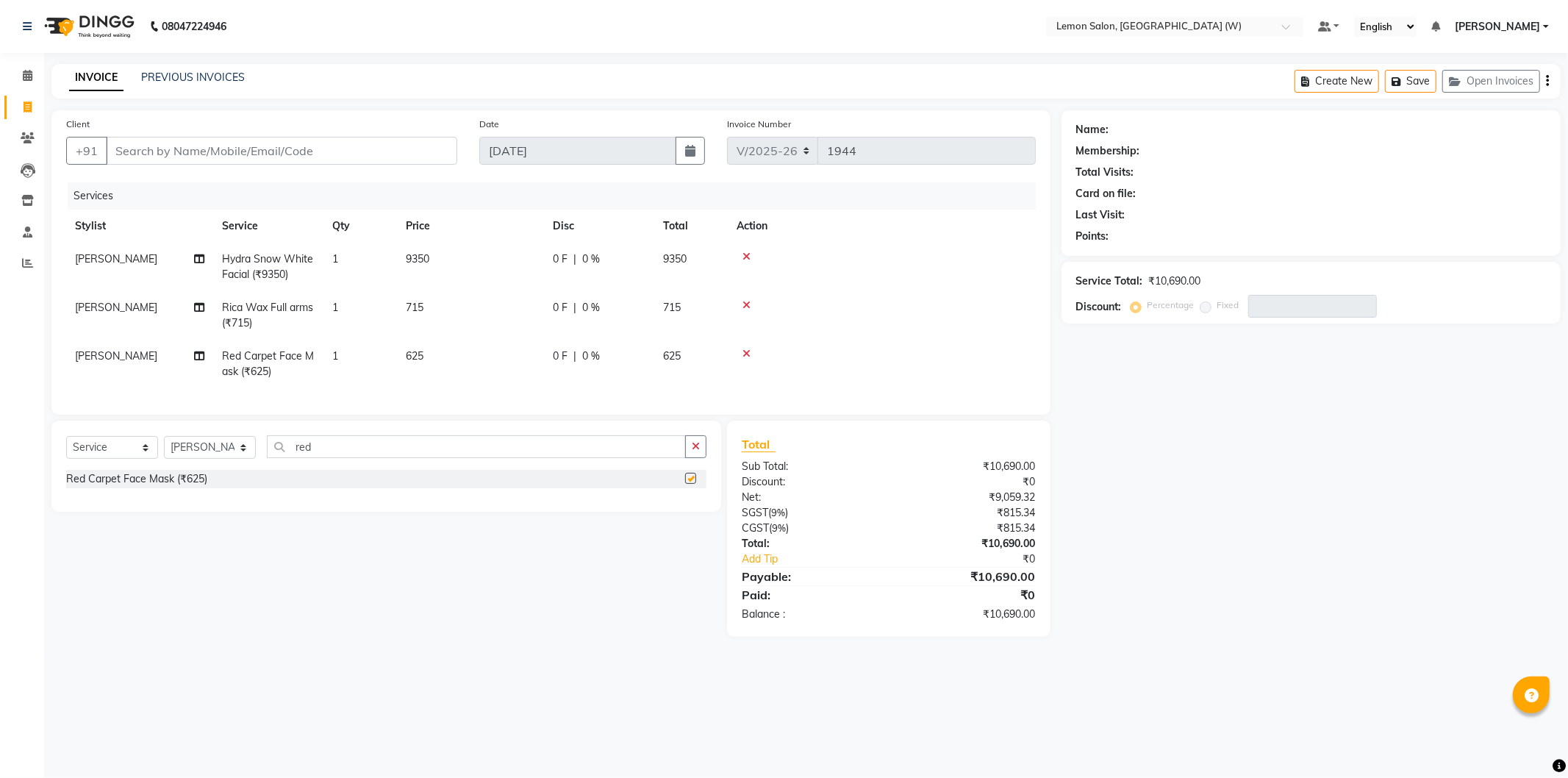
checkbox input "false"
click at [381, 148] on input "Client" at bounding box center [282, 151] width 351 height 28
type input "9"
type input "0"
type input "9323931098"
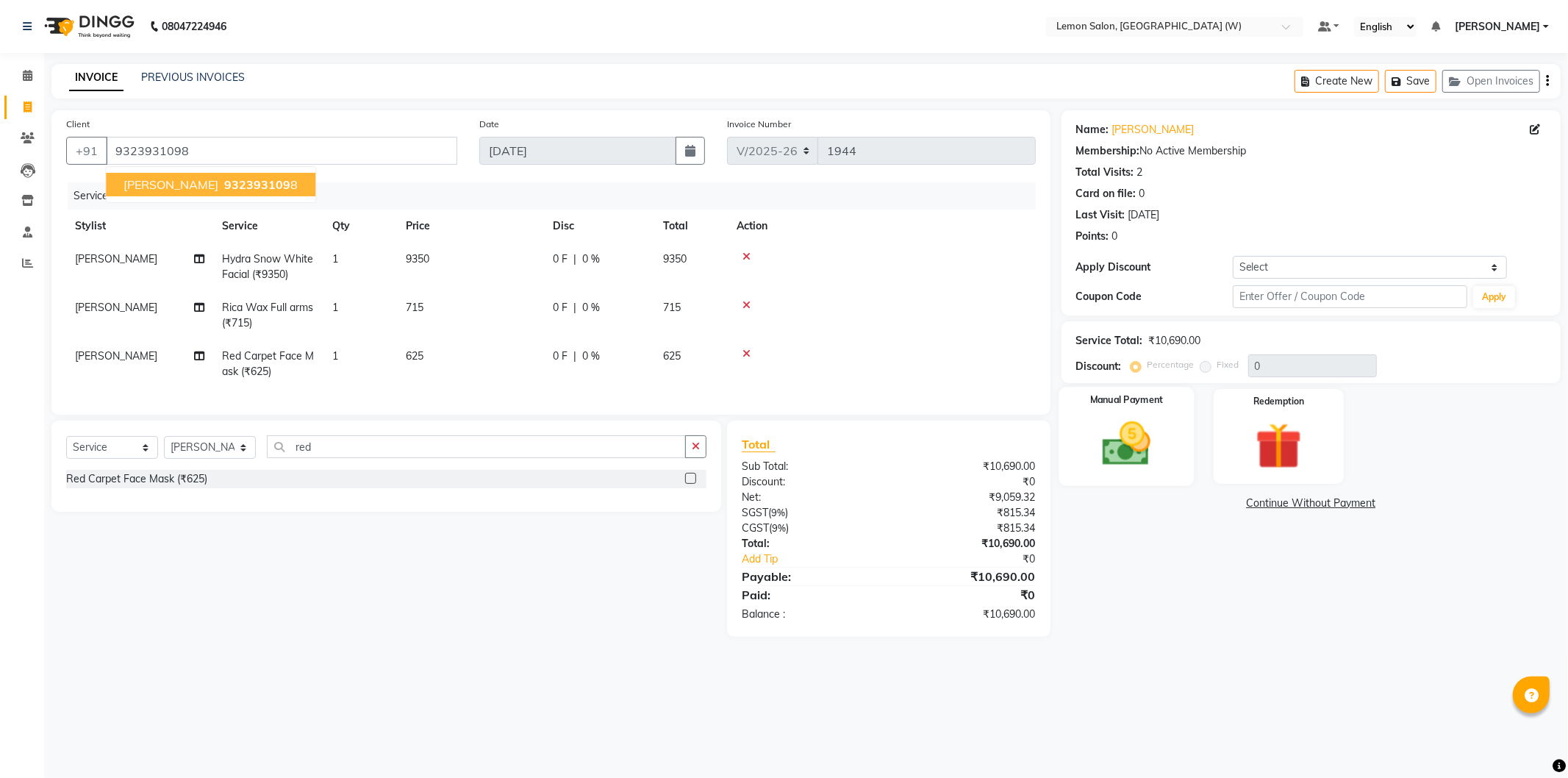
drag, startPoint x: 1135, startPoint y: 447, endPoint x: 1193, endPoint y: 430, distance: 60.4
click at [1136, 446] on img at bounding box center [1126, 444] width 79 height 55
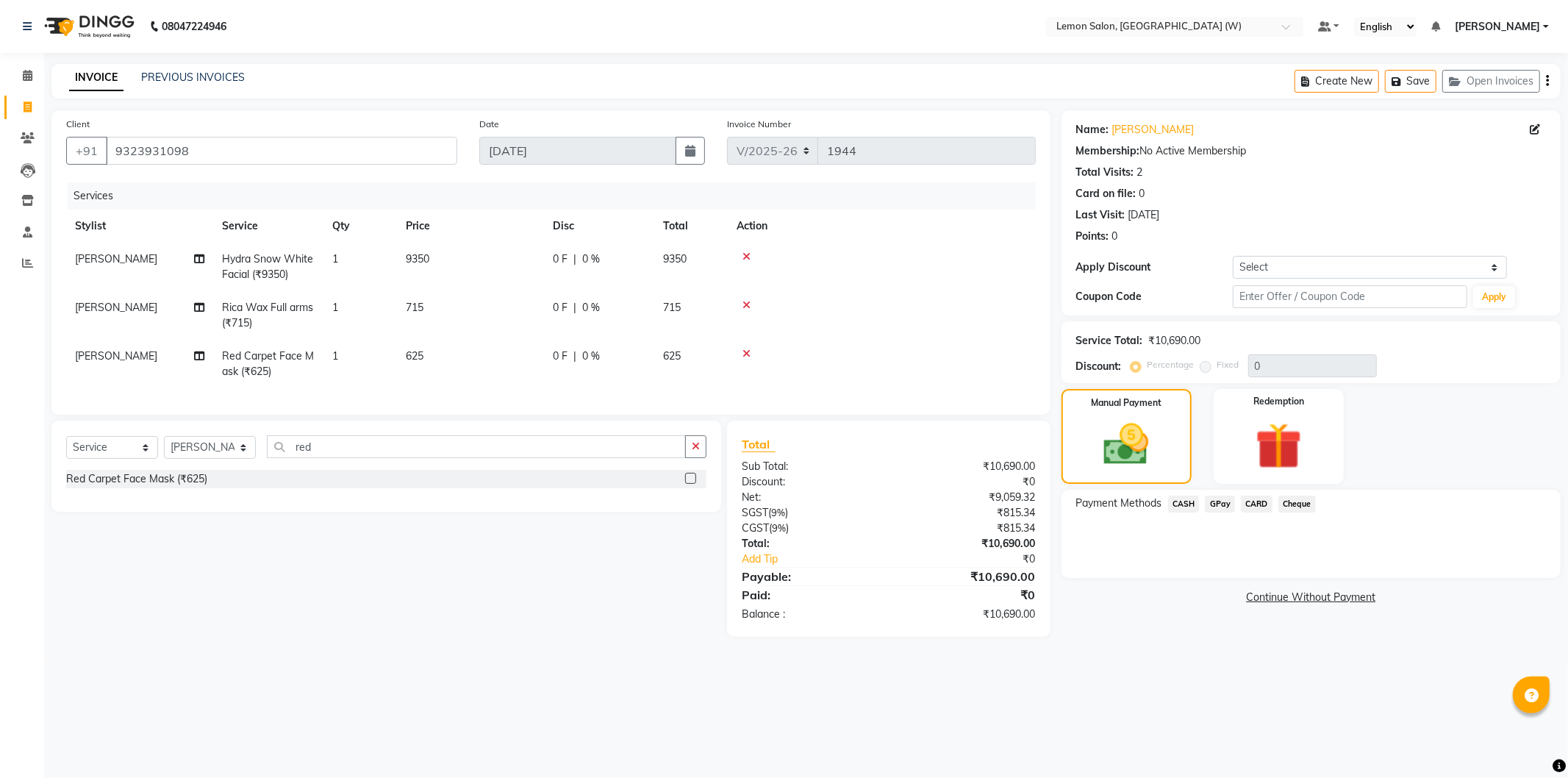
click at [1265, 501] on span "CARD" at bounding box center [1257, 504] width 31 height 17
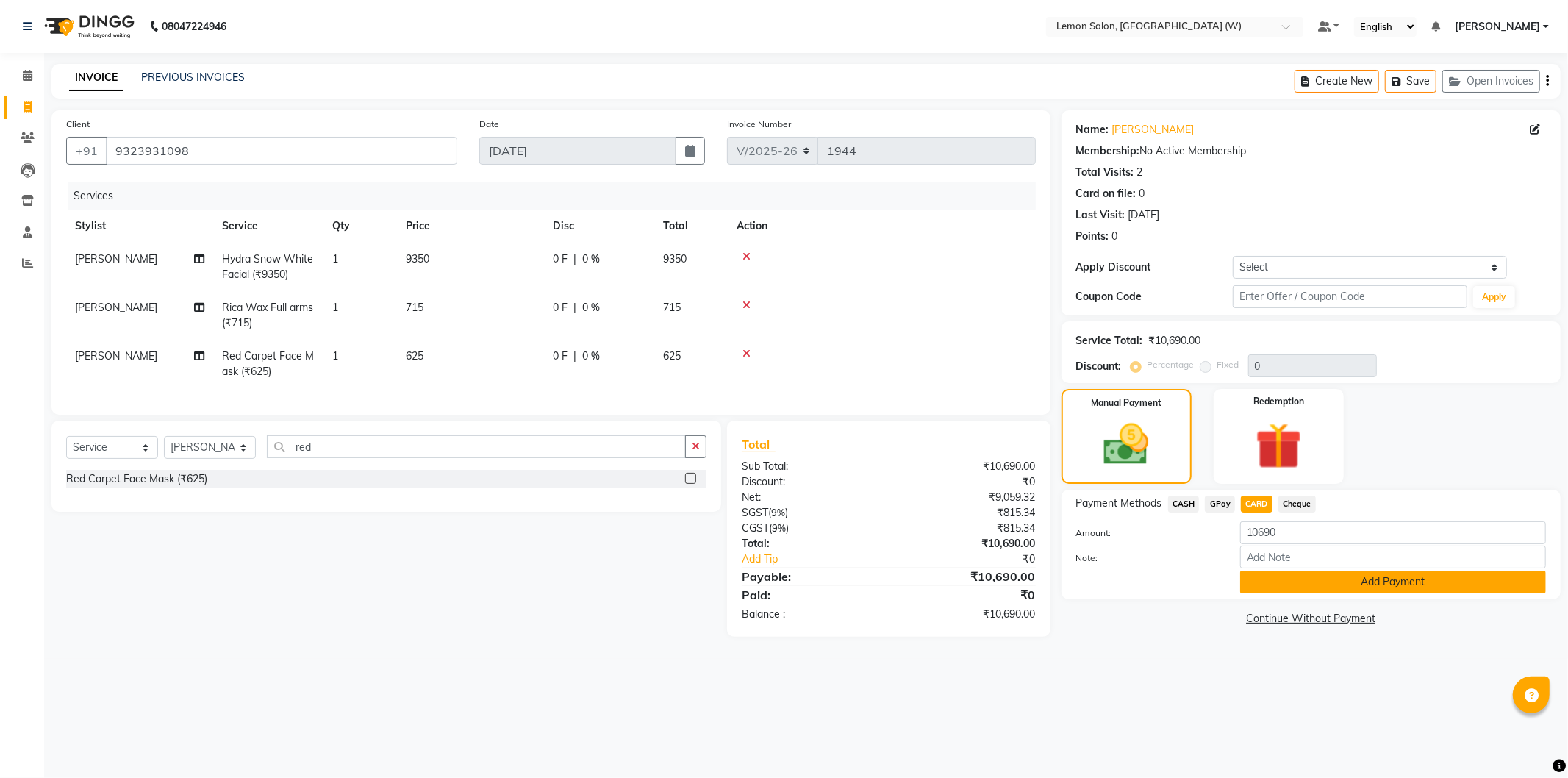
click at [1321, 585] on button "Add Payment" at bounding box center [1392, 581] width 306 height 23
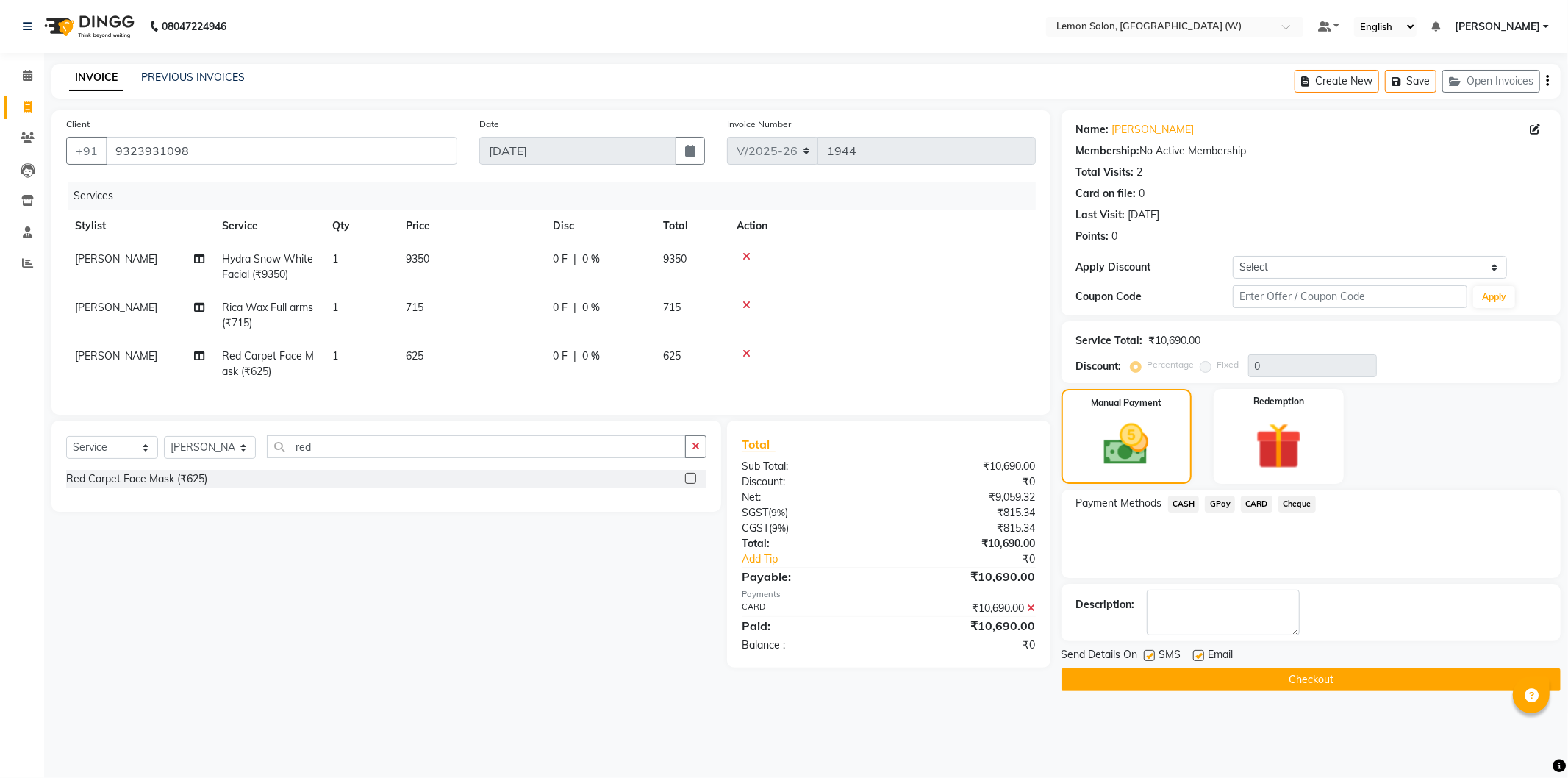
click at [1193, 660] on label at bounding box center [1198, 655] width 11 height 11
click at [1193, 660] on input "checkbox" at bounding box center [1197, 656] width 9 height 9
checkbox input "false"
drag, startPoint x: 1147, startPoint y: 657, endPoint x: 1158, endPoint y: 655, distance: 11.2
click at [1148, 657] on label at bounding box center [1149, 655] width 11 height 11
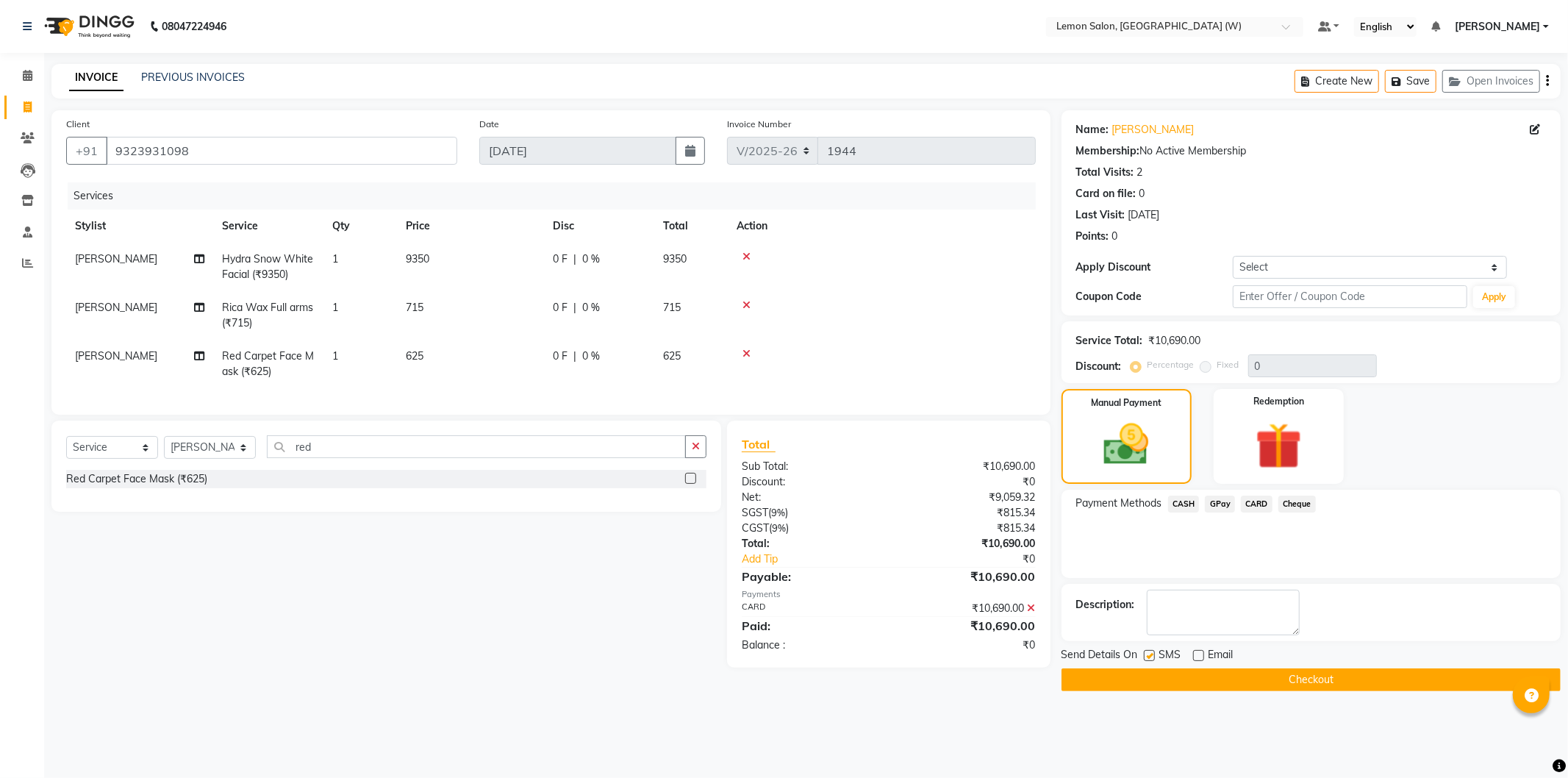
click at [1148, 657] on input "checkbox" at bounding box center [1149, 656] width 9 height 9
checkbox input "false"
click at [1185, 684] on button "Checkout" at bounding box center [1311, 679] width 499 height 23
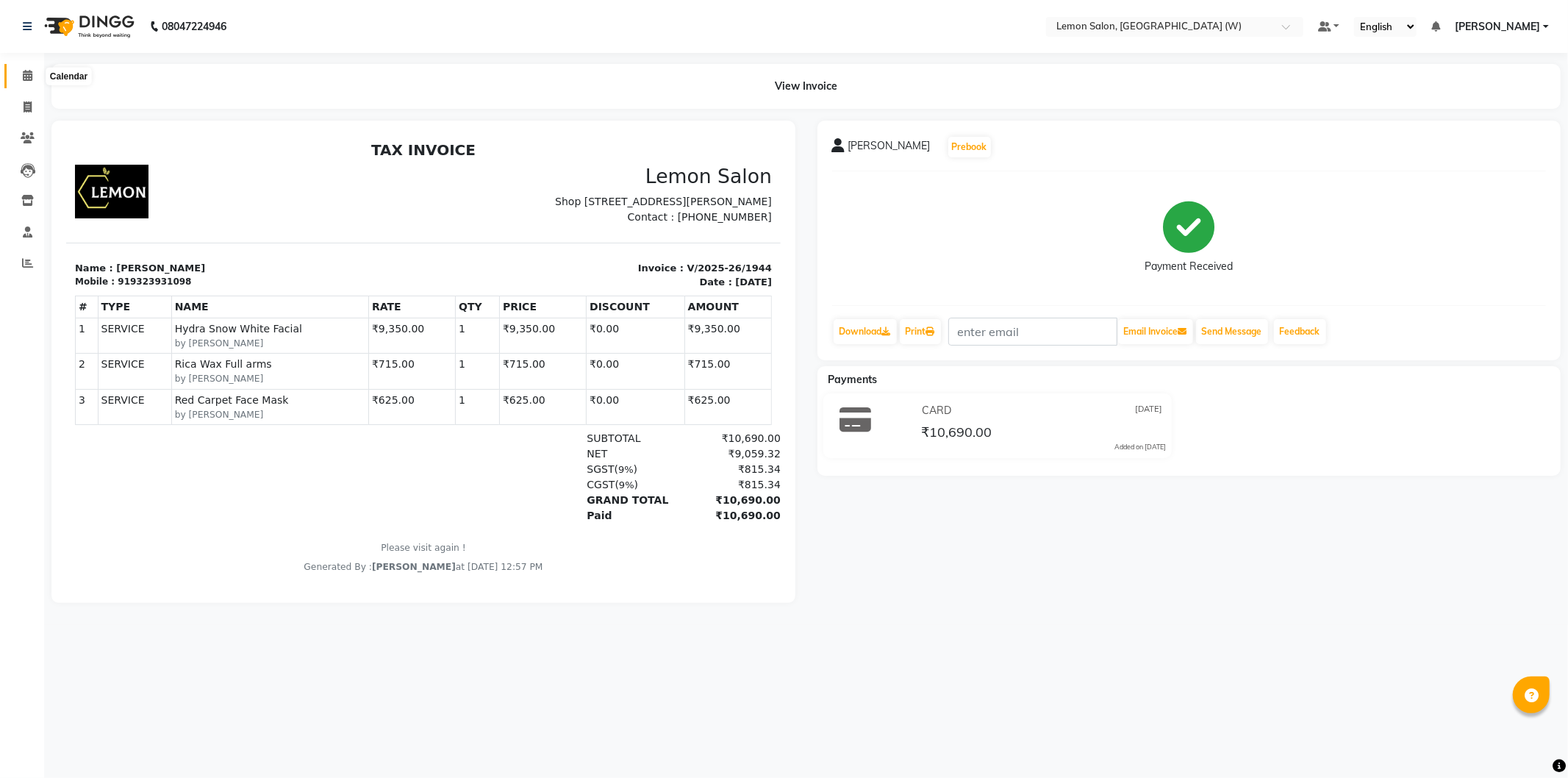
click at [30, 76] on icon at bounding box center [28, 76] width 9 height 11
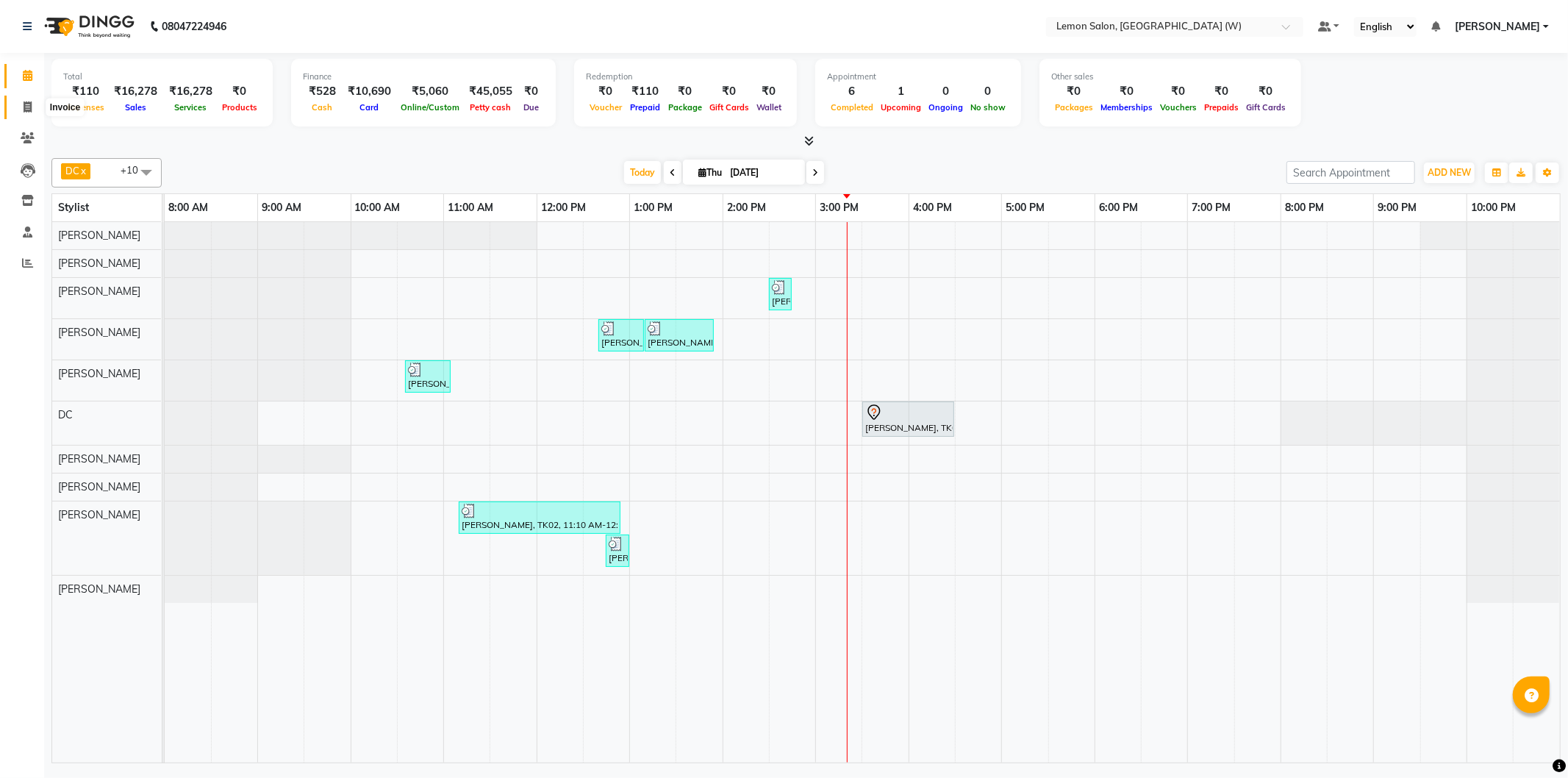
click at [15, 108] on span at bounding box center [28, 107] width 26 height 17
select select "8053"
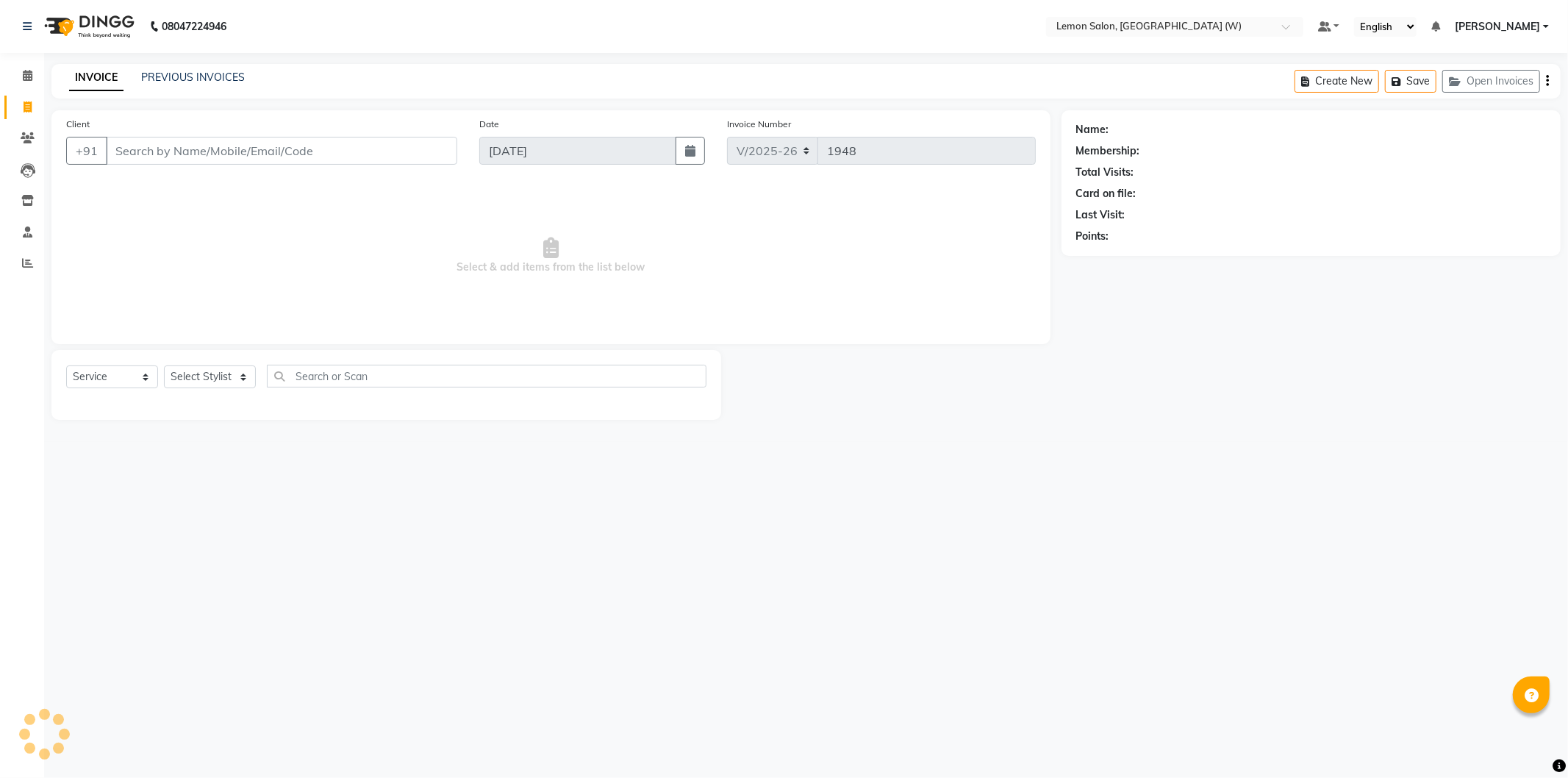
click at [213, 150] on input "Client" at bounding box center [282, 151] width 351 height 28
drag, startPoint x: 222, startPoint y: 376, endPoint x: 199, endPoint y: 376, distance: 23.0
click at [222, 376] on select "Select Stylist" at bounding box center [209, 376] width 91 height 23
click at [119, 372] on select "Select Service Product Membership Package Voucher Prepaid Gift Card" at bounding box center [112, 376] width 91 height 23
click at [67, 366] on select "Select Service Product Membership Package Voucher Prepaid Gift Card" at bounding box center [112, 376] width 91 height 23
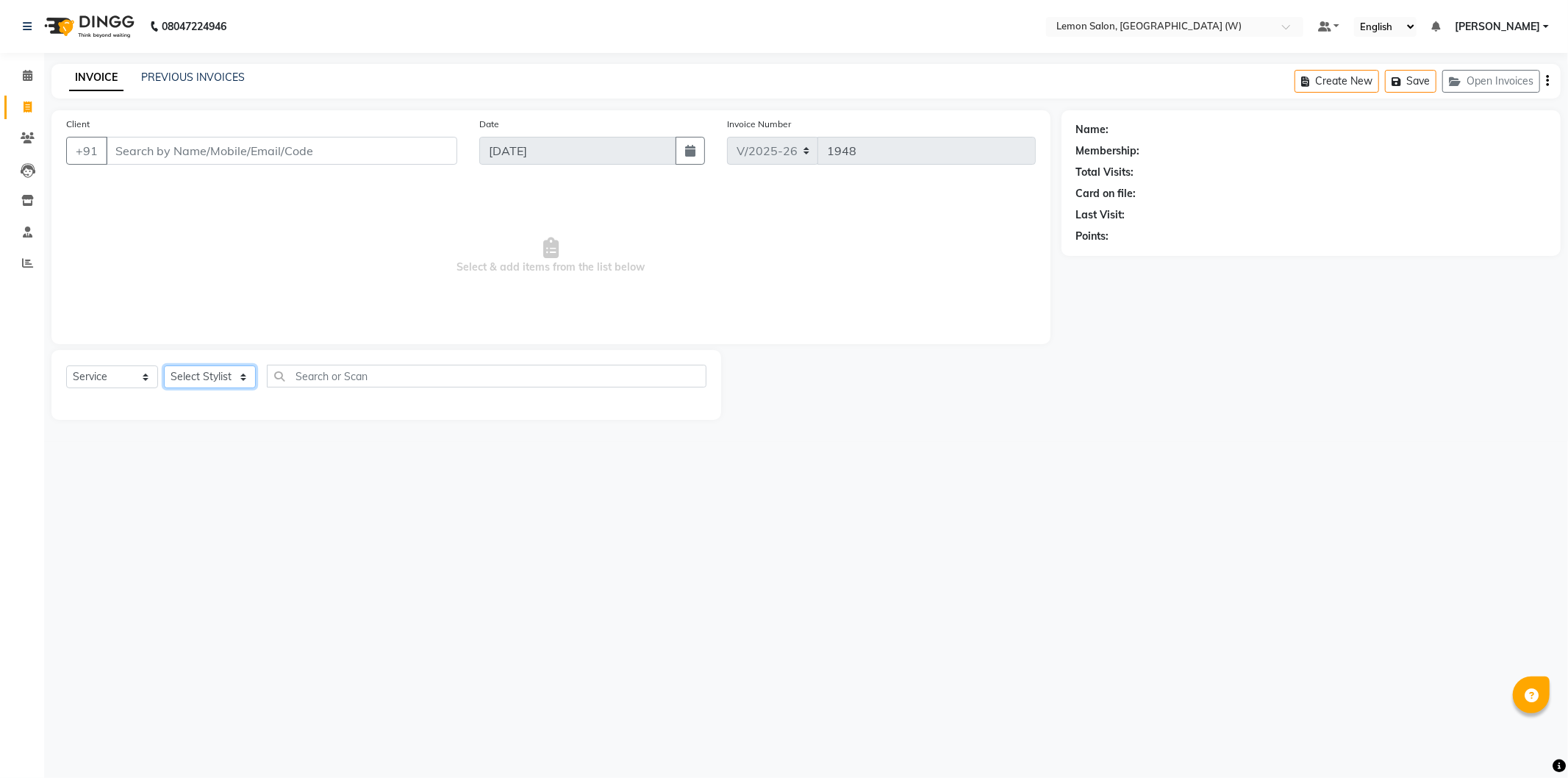
click at [222, 383] on select "Select Stylist" at bounding box center [209, 376] width 91 height 23
select select "membership"
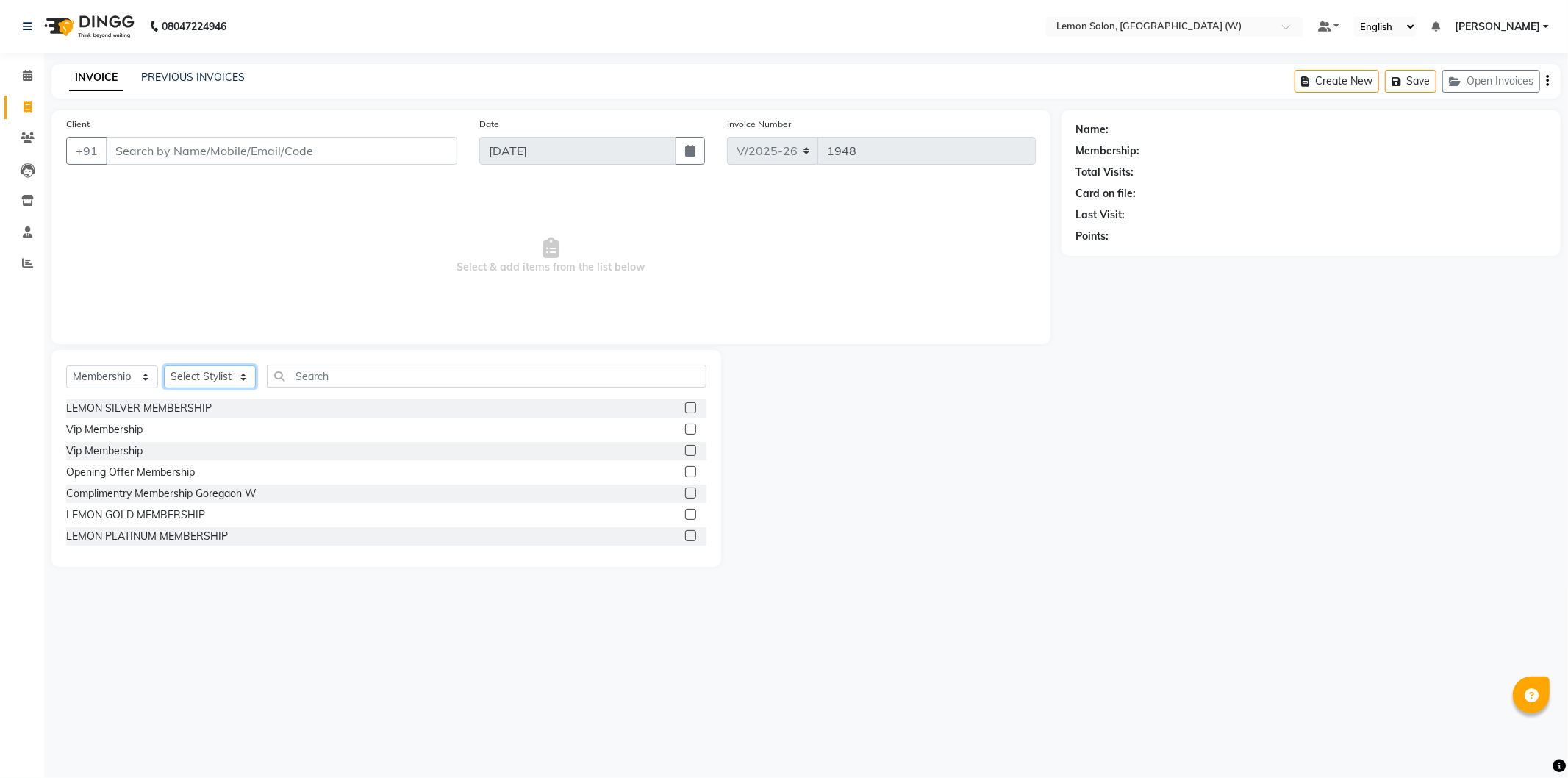
select select "83416"
click at [164, 366] on select "Select Stylist [PERSON_NAME] DC [PERSON_NAME] [PERSON_NAME] [PERSON_NAME] [PERS…" at bounding box center [209, 376] width 91 height 23
click at [407, 376] on input "text" at bounding box center [487, 376] width 440 height 23
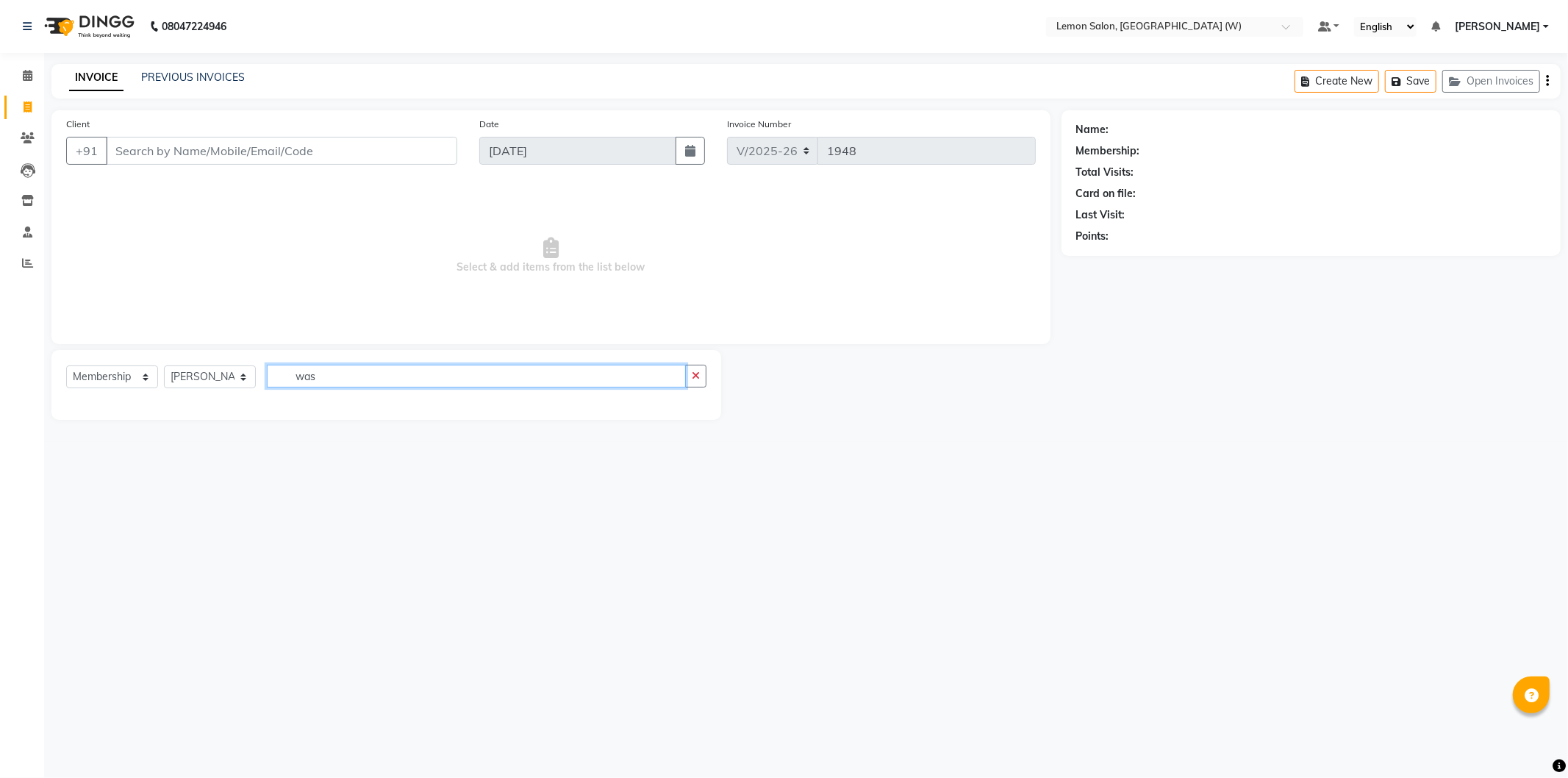
type input "was"
drag, startPoint x: 115, startPoint y: 361, endPoint x: 115, endPoint y: 378, distance: 17.0
click at [115, 376] on div "Select Service Product Membership Package Voucher Prepaid Gift Card Select Styl…" at bounding box center [386, 385] width 670 height 70
click at [115, 378] on select "Select Service Product Membership Package Voucher Prepaid Gift Card" at bounding box center [112, 376] width 91 height 23
select select "service"
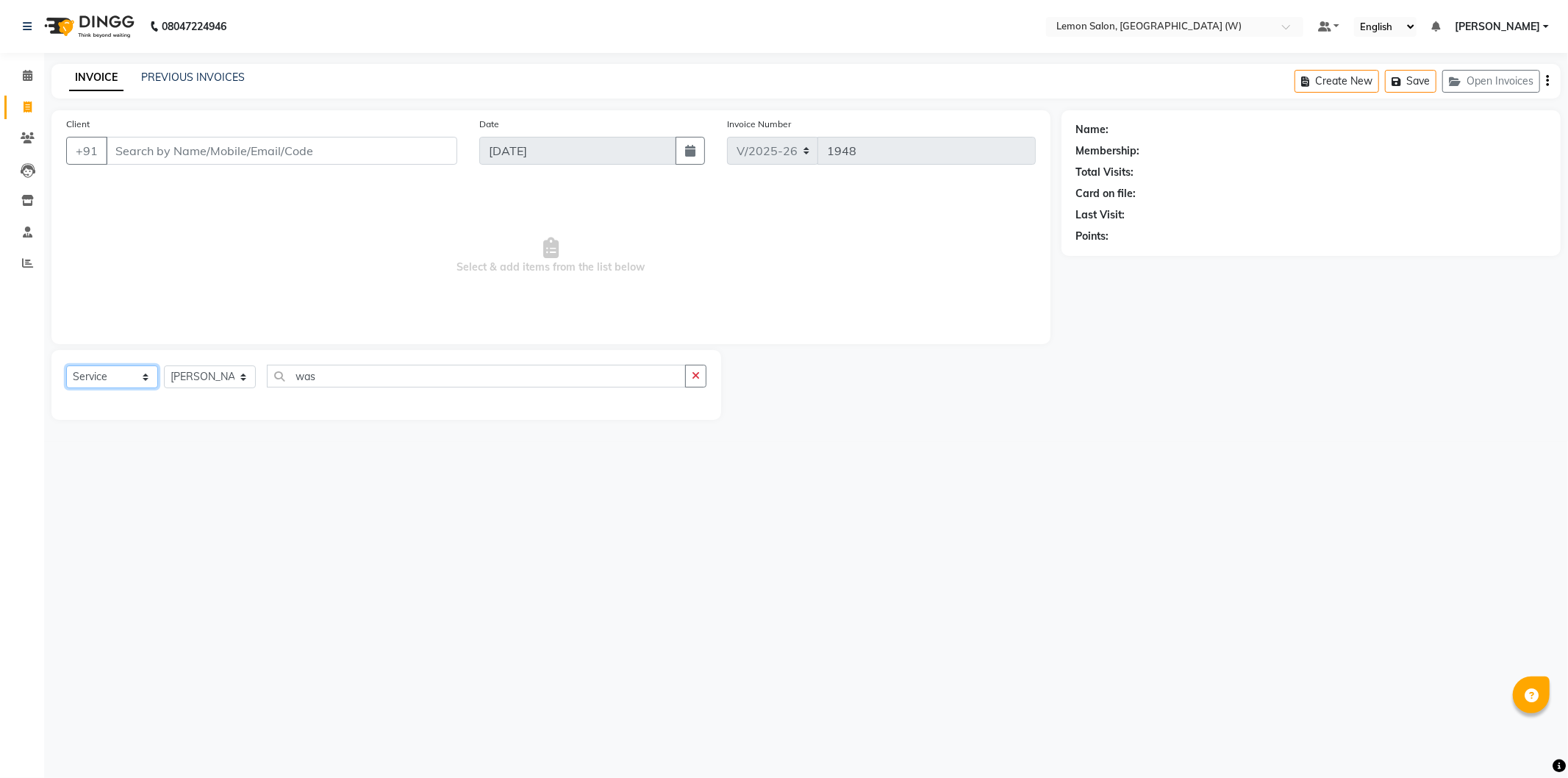
click at [67, 366] on select "Select Service Product Membership Package Voucher Prepaid Gift Card" at bounding box center [112, 376] width 91 height 23
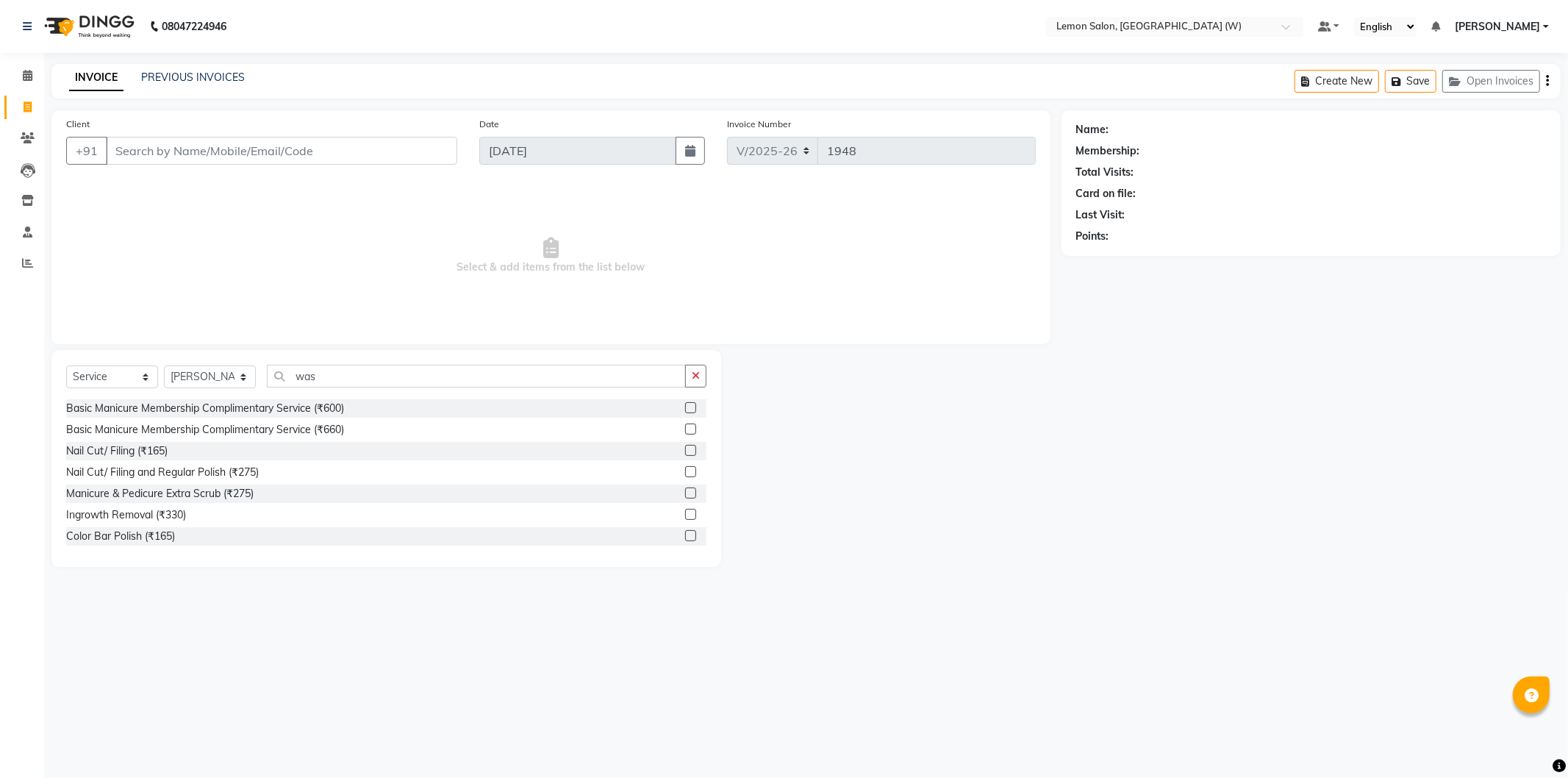
click at [336, 391] on div "Select Service Product Membership Package Voucher Prepaid Gift Card Select Styl…" at bounding box center [386, 382] width 640 height 34
click at [346, 372] on input "was" at bounding box center [477, 376] width 419 height 23
click at [340, 368] on input "was" at bounding box center [477, 376] width 419 height 23
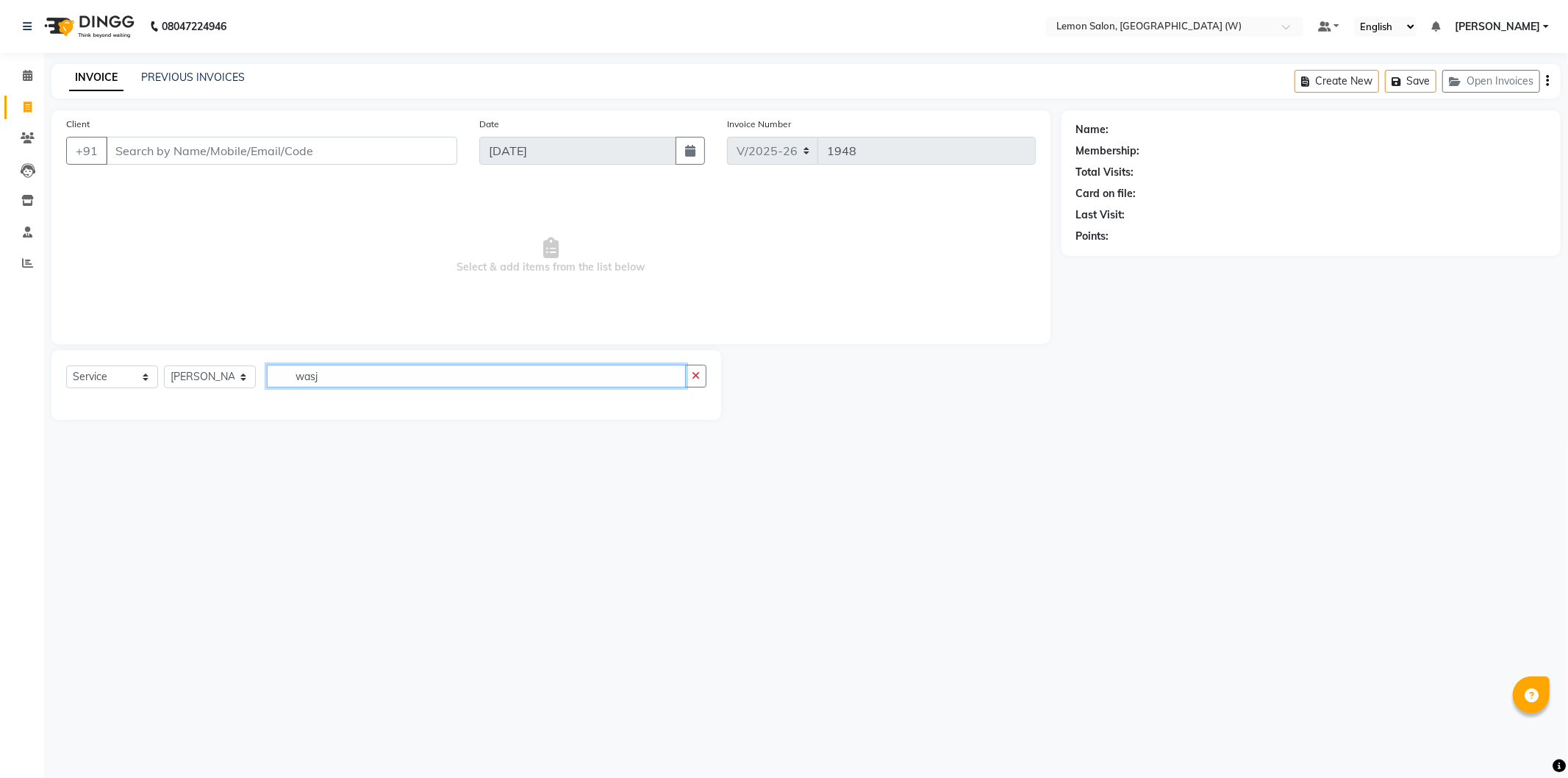
type input "was"
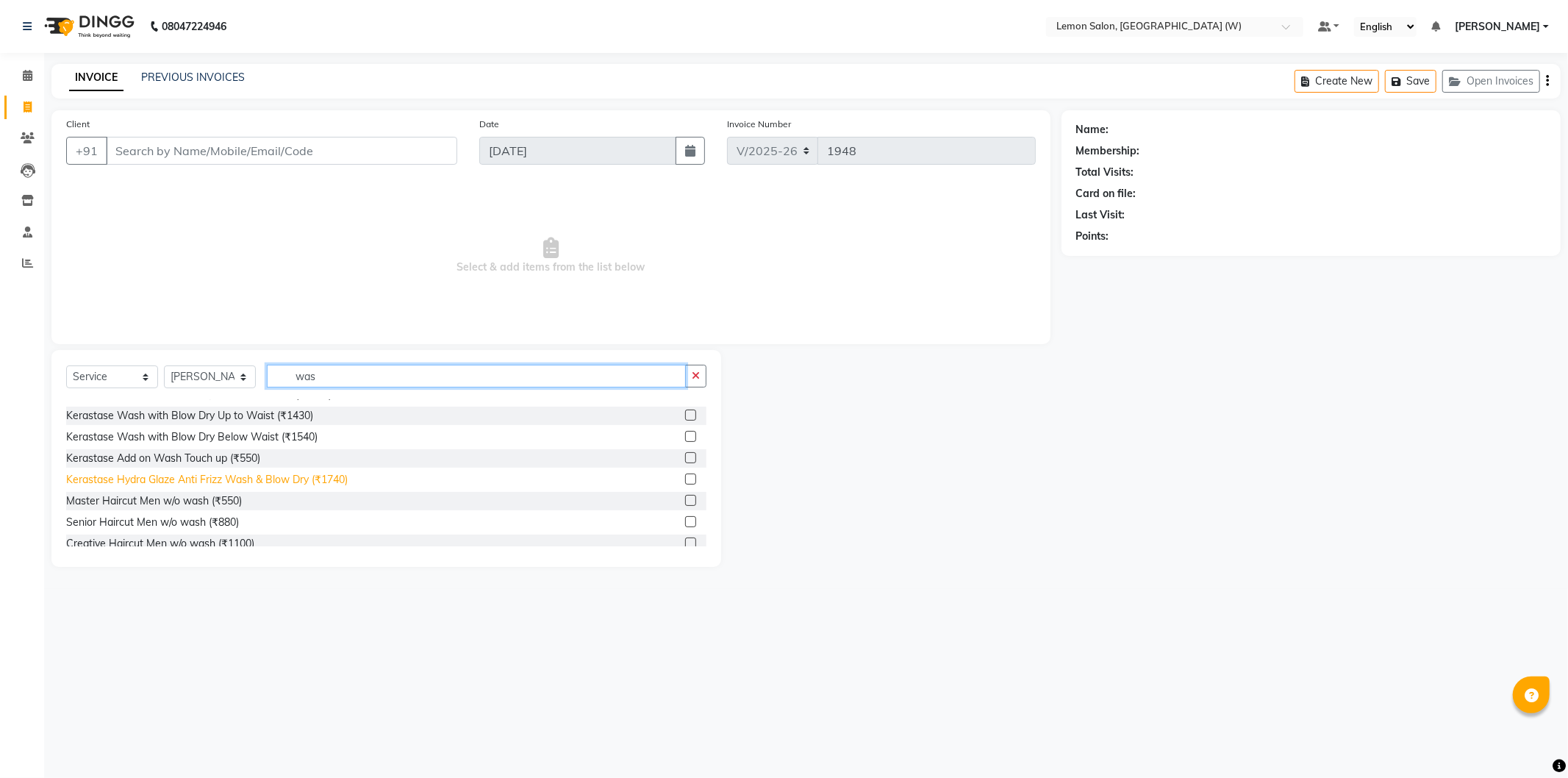
scroll to position [408, 0]
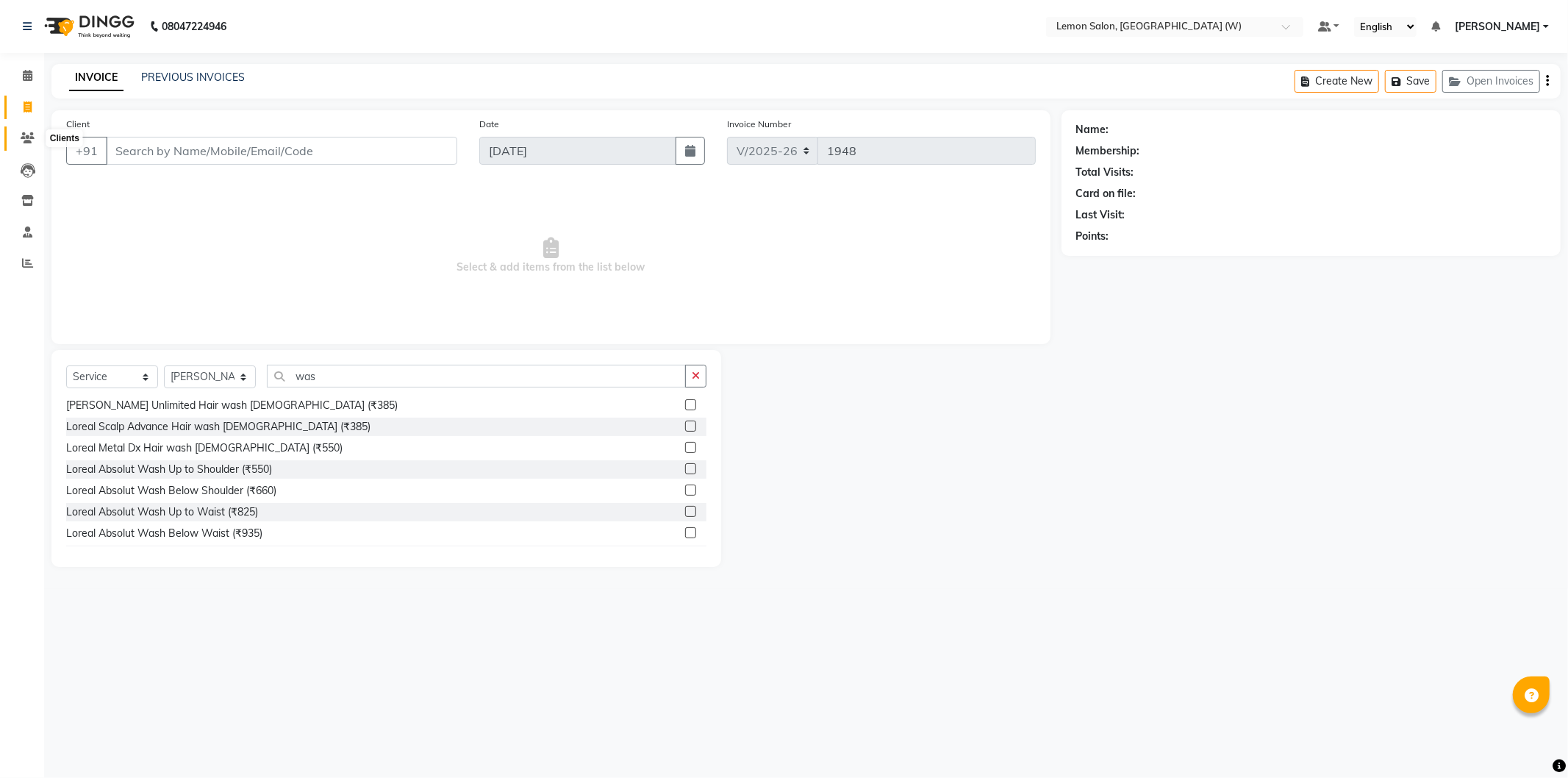
click at [28, 141] on icon at bounding box center [27, 138] width 14 height 11
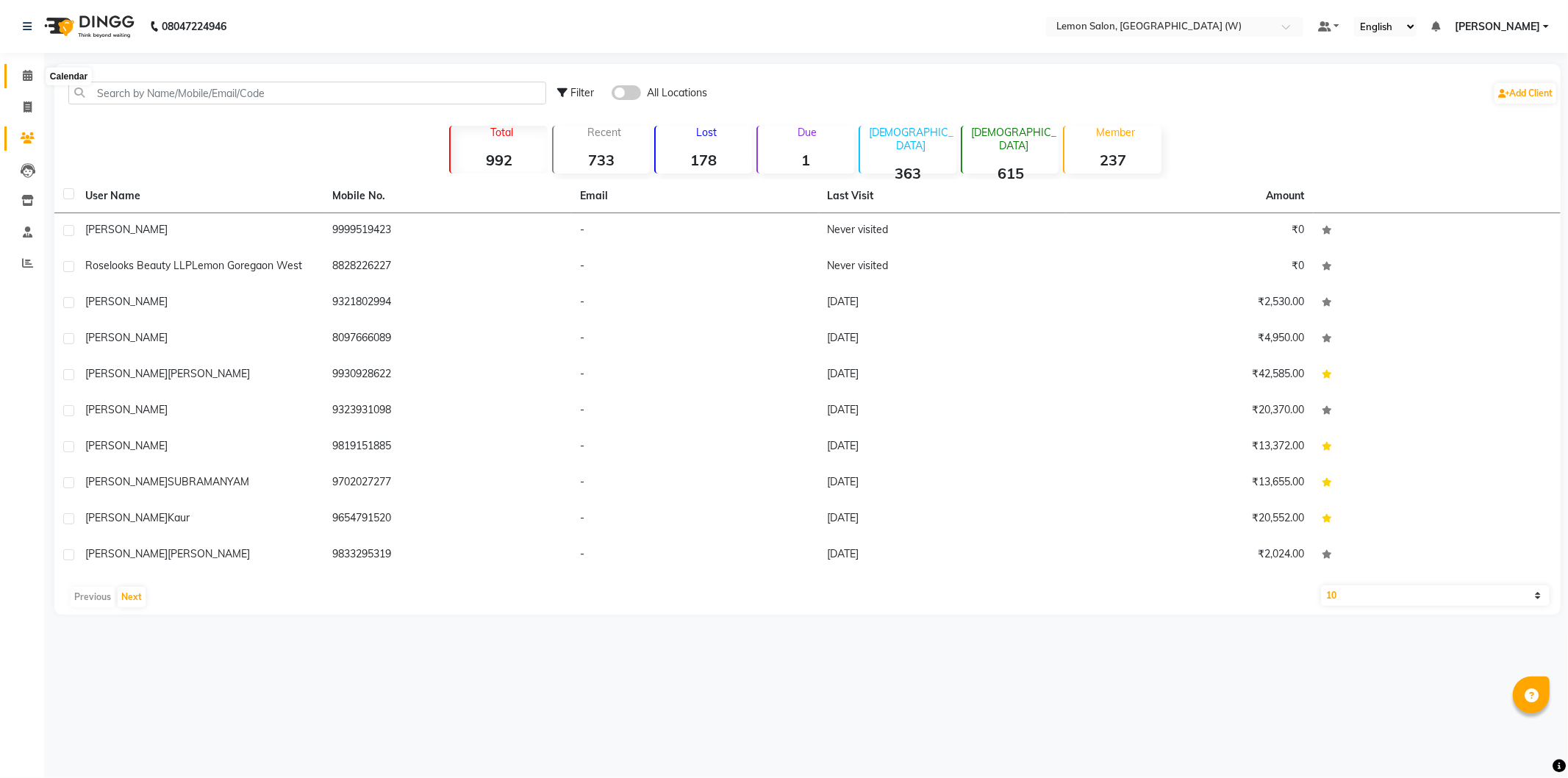
drag, startPoint x: 28, startPoint y: 78, endPoint x: 27, endPoint y: 150, distance: 72.0
click at [27, 78] on icon at bounding box center [28, 76] width 9 height 11
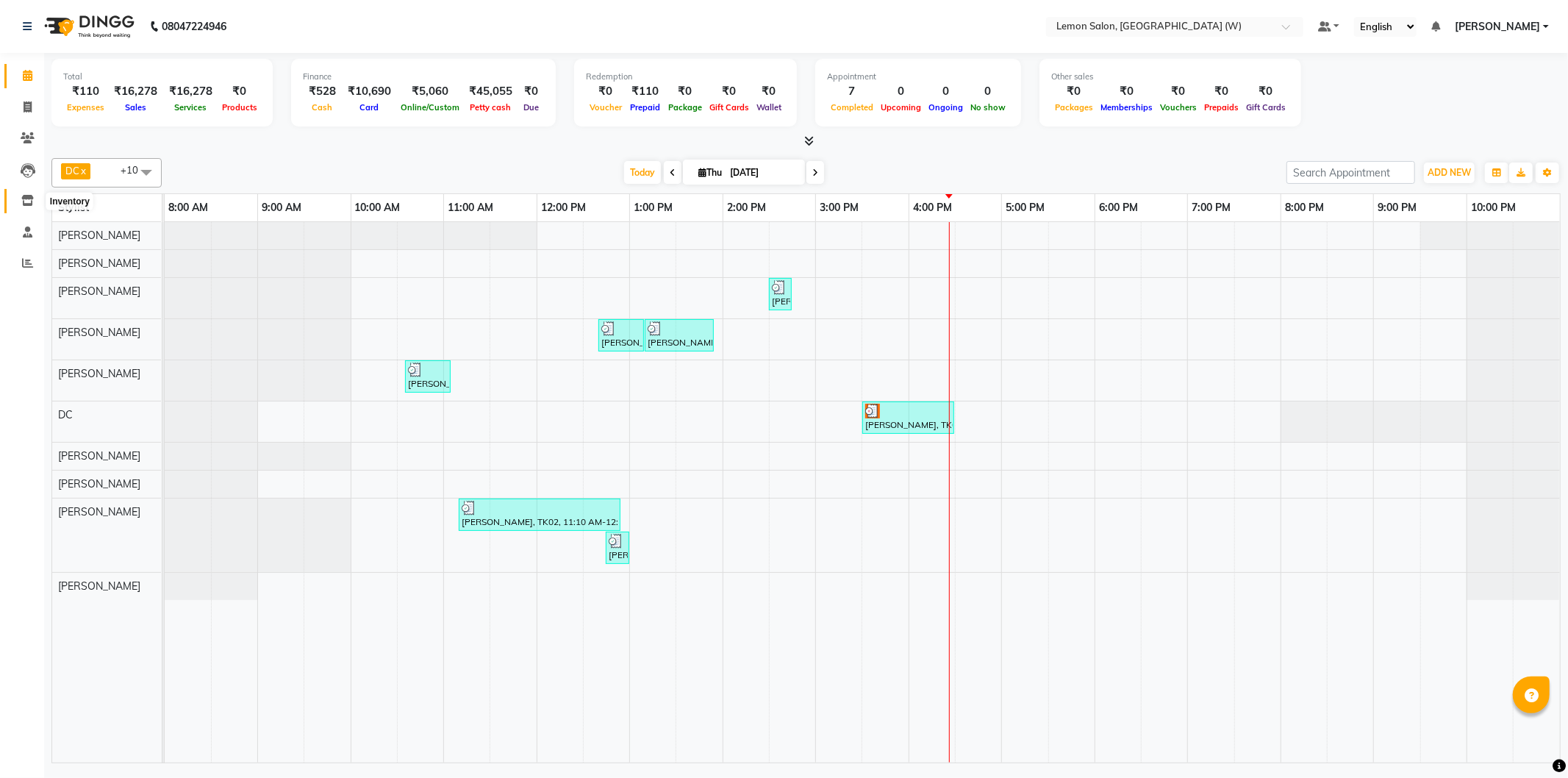
click at [30, 202] on icon at bounding box center [28, 201] width 13 height 11
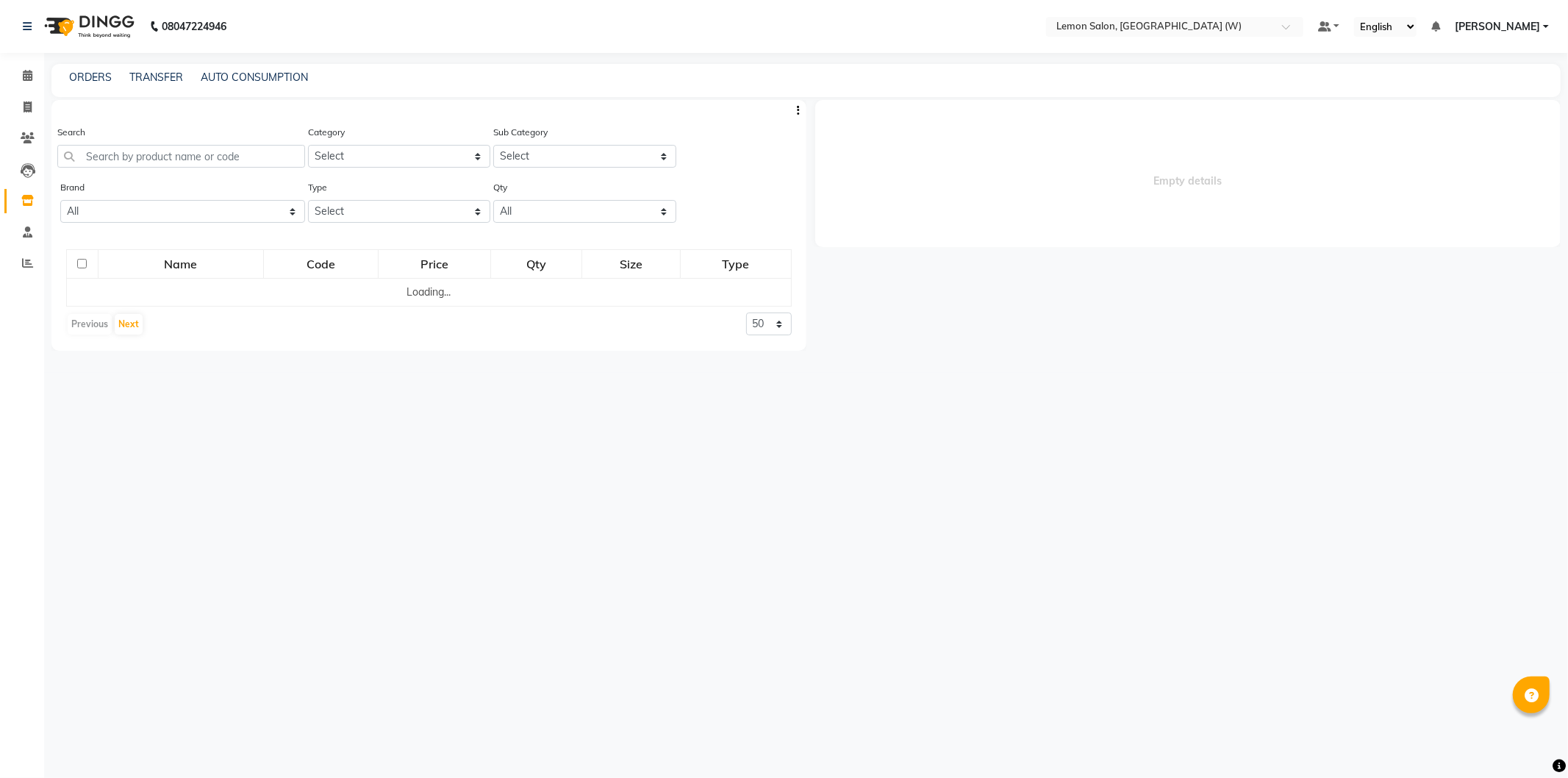
select select
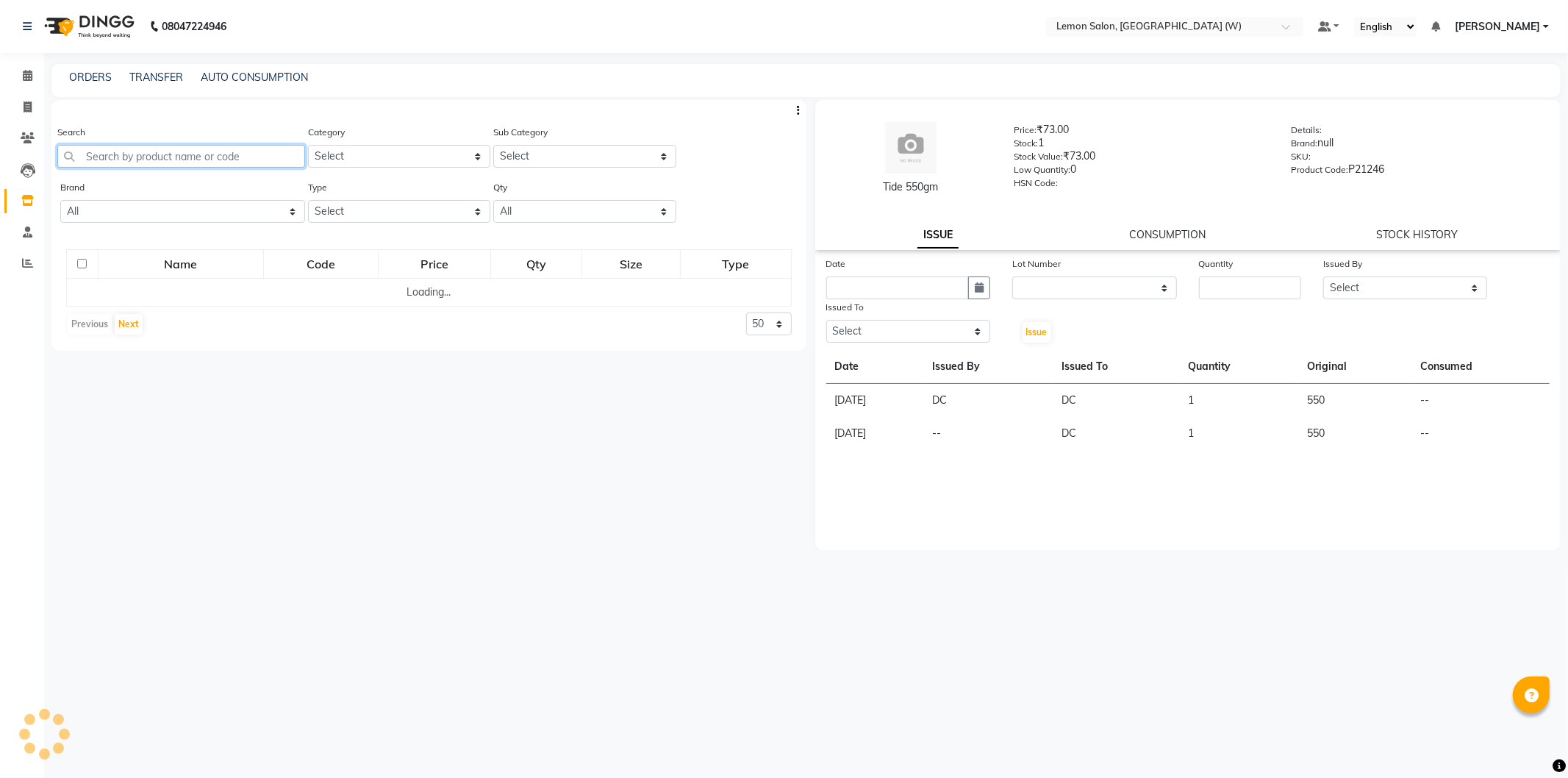
click at [202, 158] on input "text" at bounding box center [181, 156] width 248 height 23
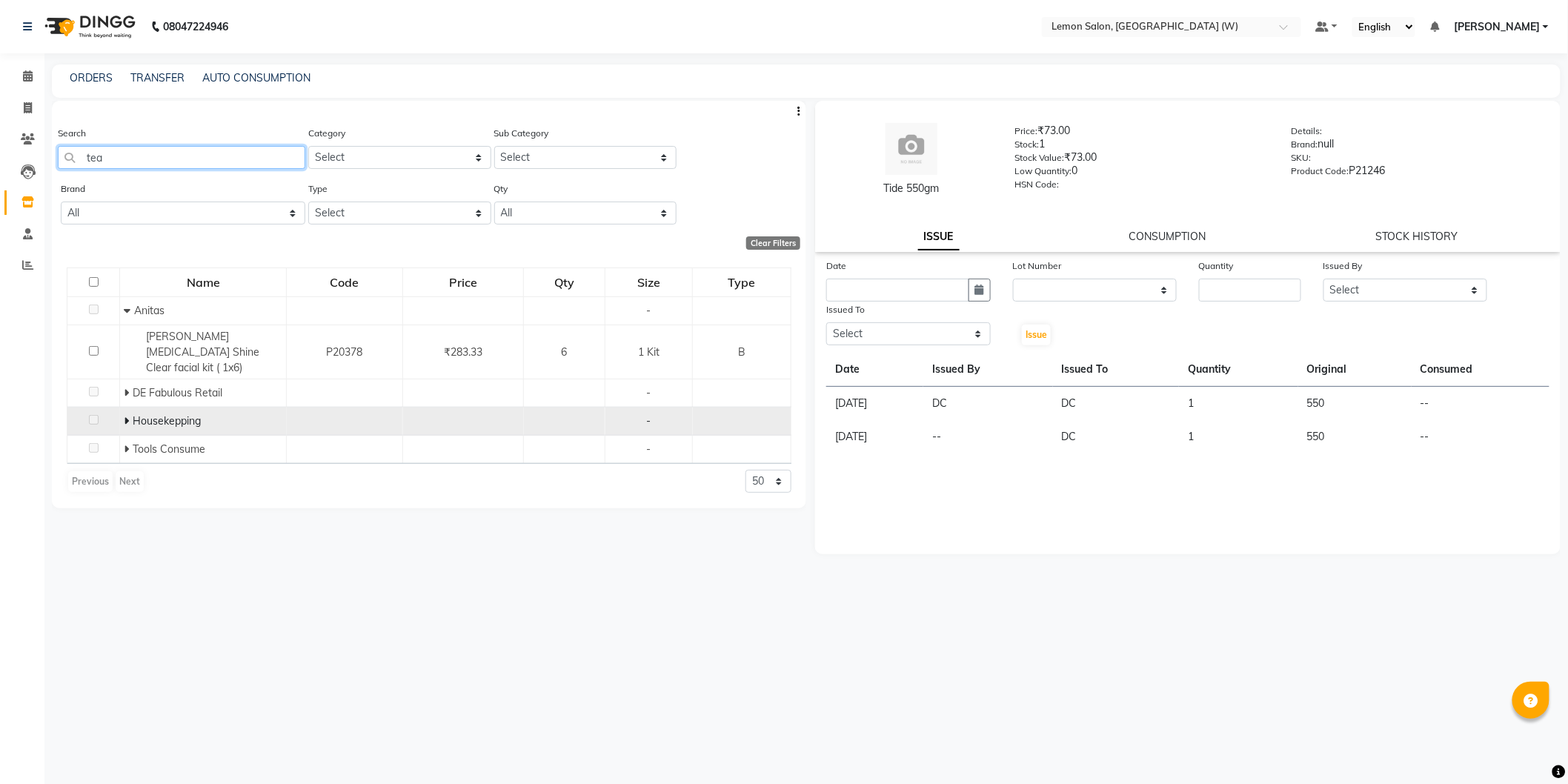
type input "tea"
click at [125, 414] on span at bounding box center [127, 421] width 6 height 13
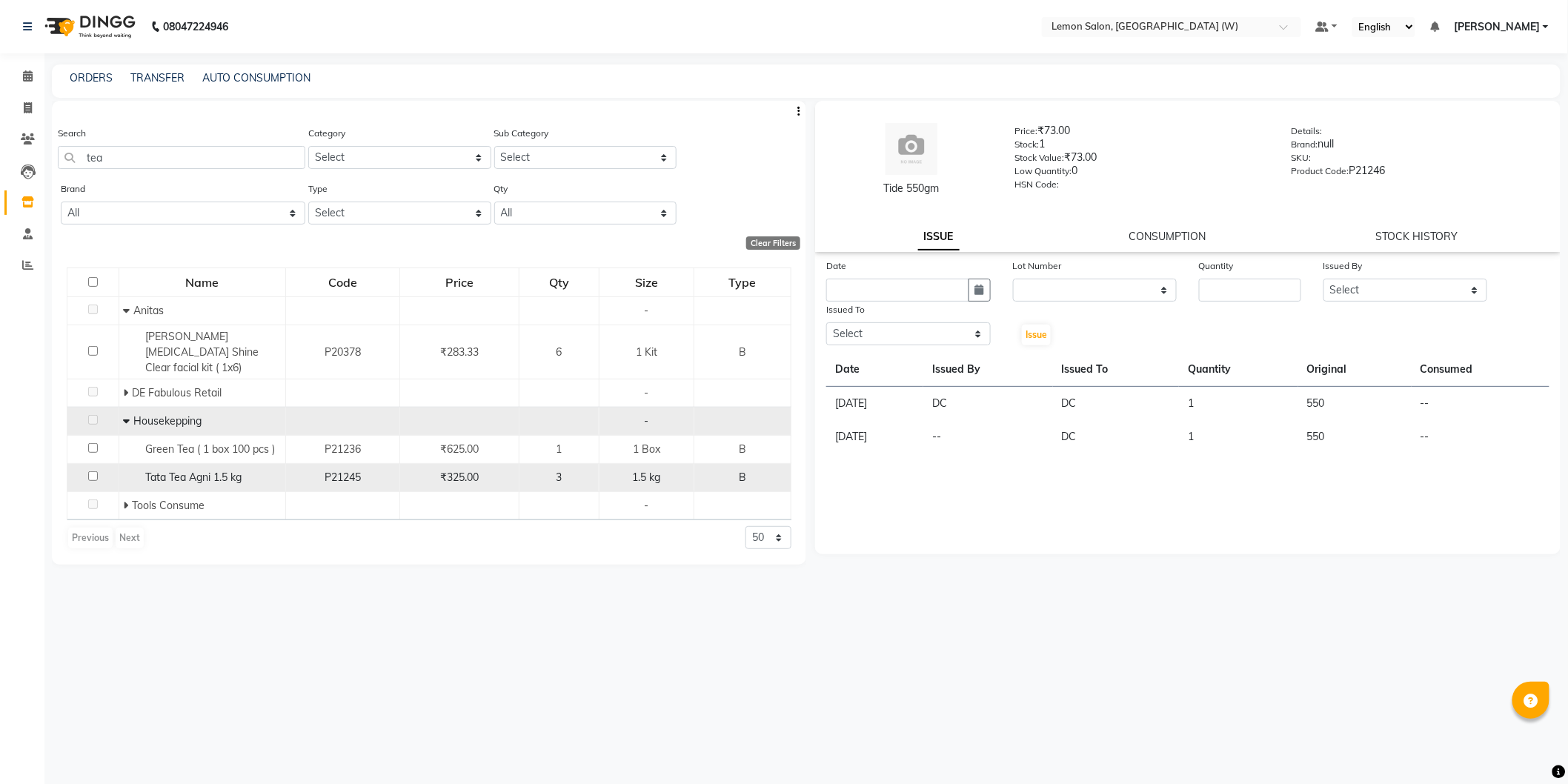
click at [195, 470] on span "Tata Tea Agni 1.5 kg" at bounding box center [193, 477] width 96 height 13
select select
click at [210, 470] on span "Tata Tea Agni 1.5 kg" at bounding box center [193, 477] width 96 height 13
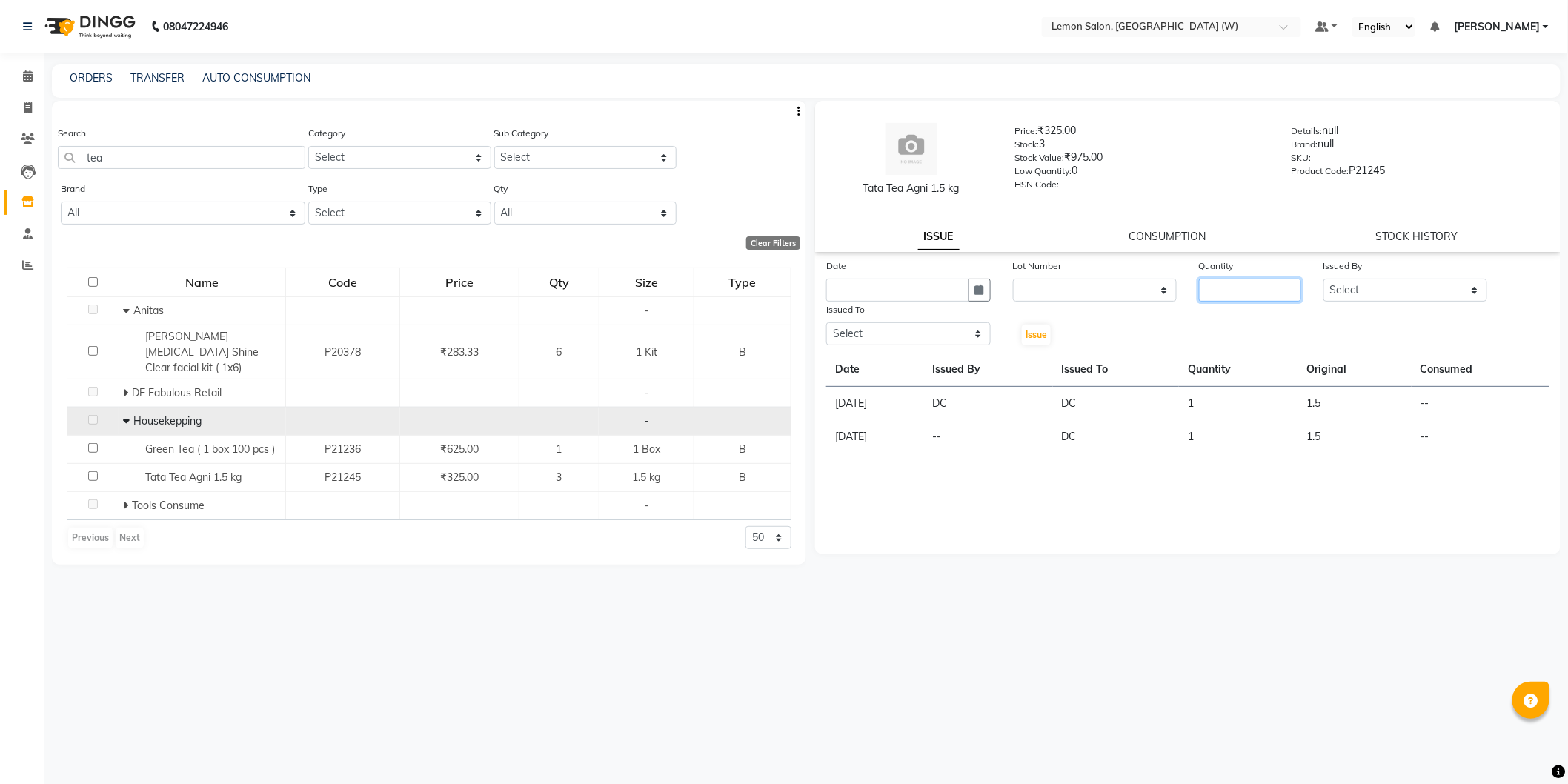
click at [1277, 292] on input "number" at bounding box center [1250, 290] width 102 height 23
type input "1"
click at [1384, 276] on div "Issued By" at bounding box center [1405, 268] width 165 height 20
click at [1383, 285] on select "Select [PERSON_NAME] DC [PERSON_NAME] [PERSON_NAME] [PERSON_NAME] [PERSON_NAME]…" at bounding box center [1405, 290] width 165 height 23
select select "27665"
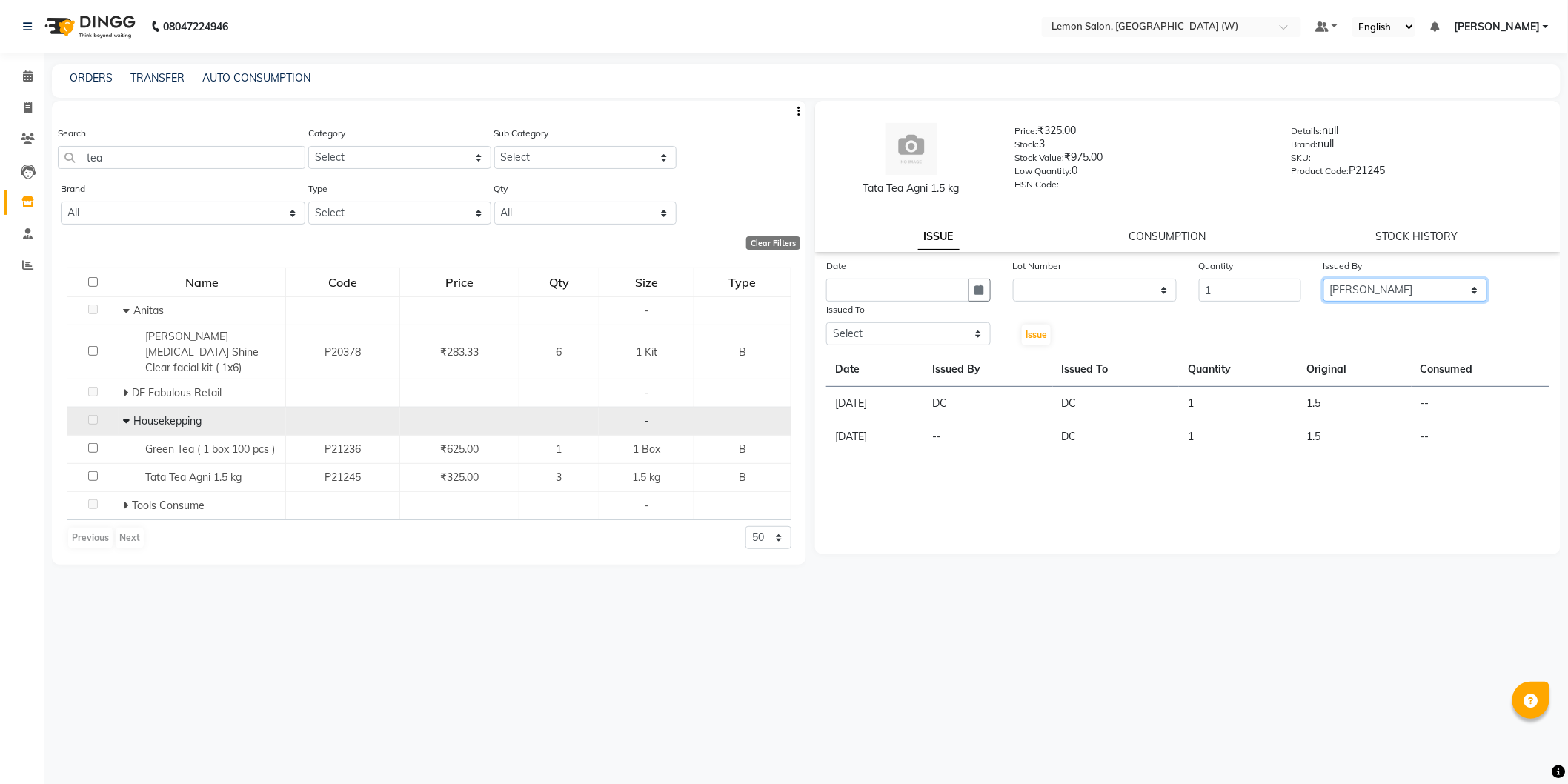
click at [1323, 278] on select "Select [PERSON_NAME] DC [PERSON_NAME] [PERSON_NAME] [PERSON_NAME] [PERSON_NAME]…" at bounding box center [1405, 290] width 165 height 23
click at [988, 296] on button "button" at bounding box center [980, 290] width 22 height 23
select select "9"
select select "2025"
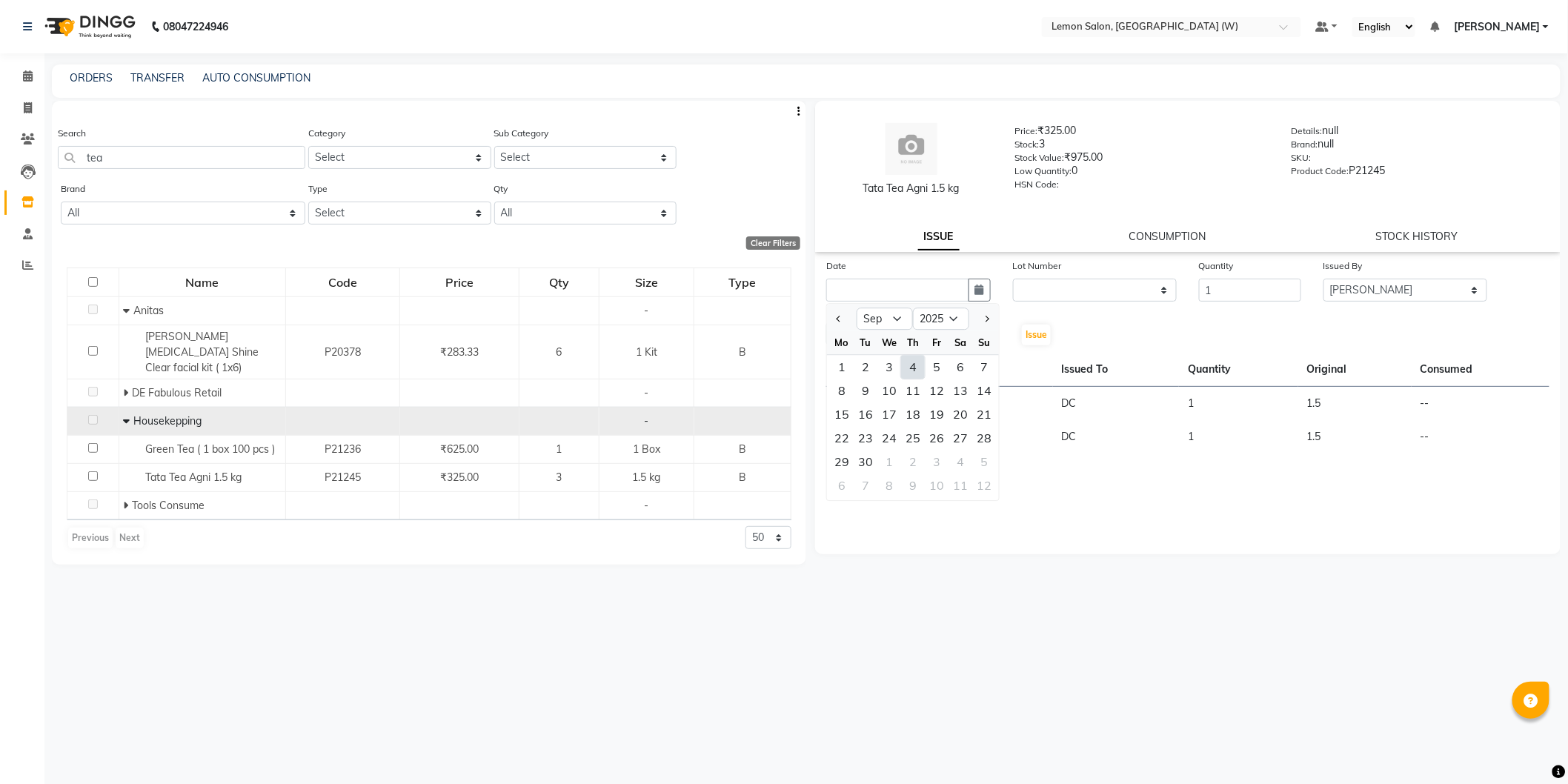
click at [916, 360] on div "4" at bounding box center [912, 366] width 23 height 23
type input "[DATE]"
click at [921, 335] on select "Select [PERSON_NAME] DC [PERSON_NAME] [PERSON_NAME] [PERSON_NAME] [PERSON_NAME]…" at bounding box center [908, 333] width 165 height 23
select select "75738"
click at [826, 322] on select "Select [PERSON_NAME] DC [PERSON_NAME] [PERSON_NAME] [PERSON_NAME] [PERSON_NAME]…" at bounding box center [908, 333] width 165 height 23
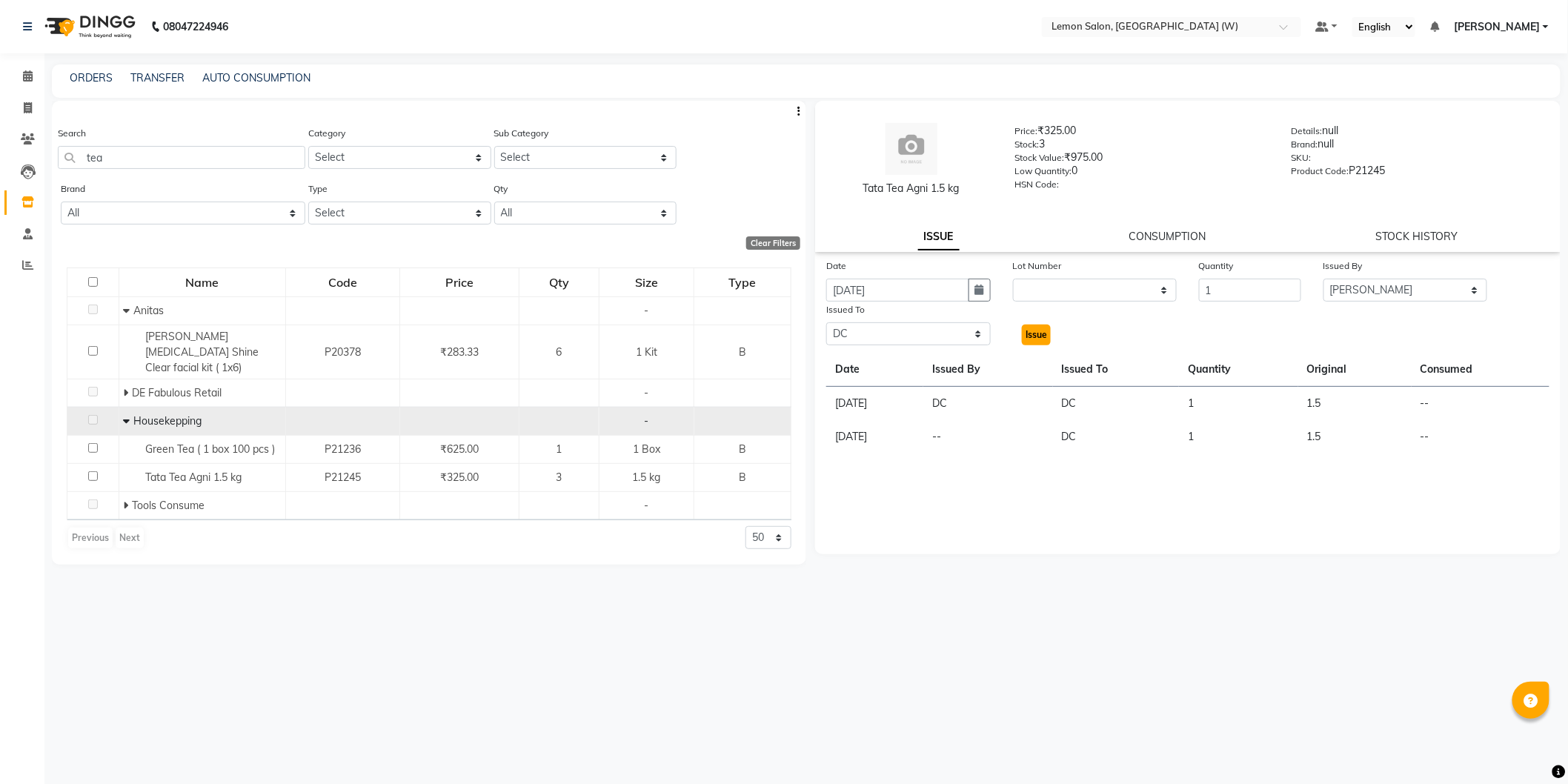
click at [1028, 335] on span "Issue" at bounding box center [1035, 334] width 21 height 11
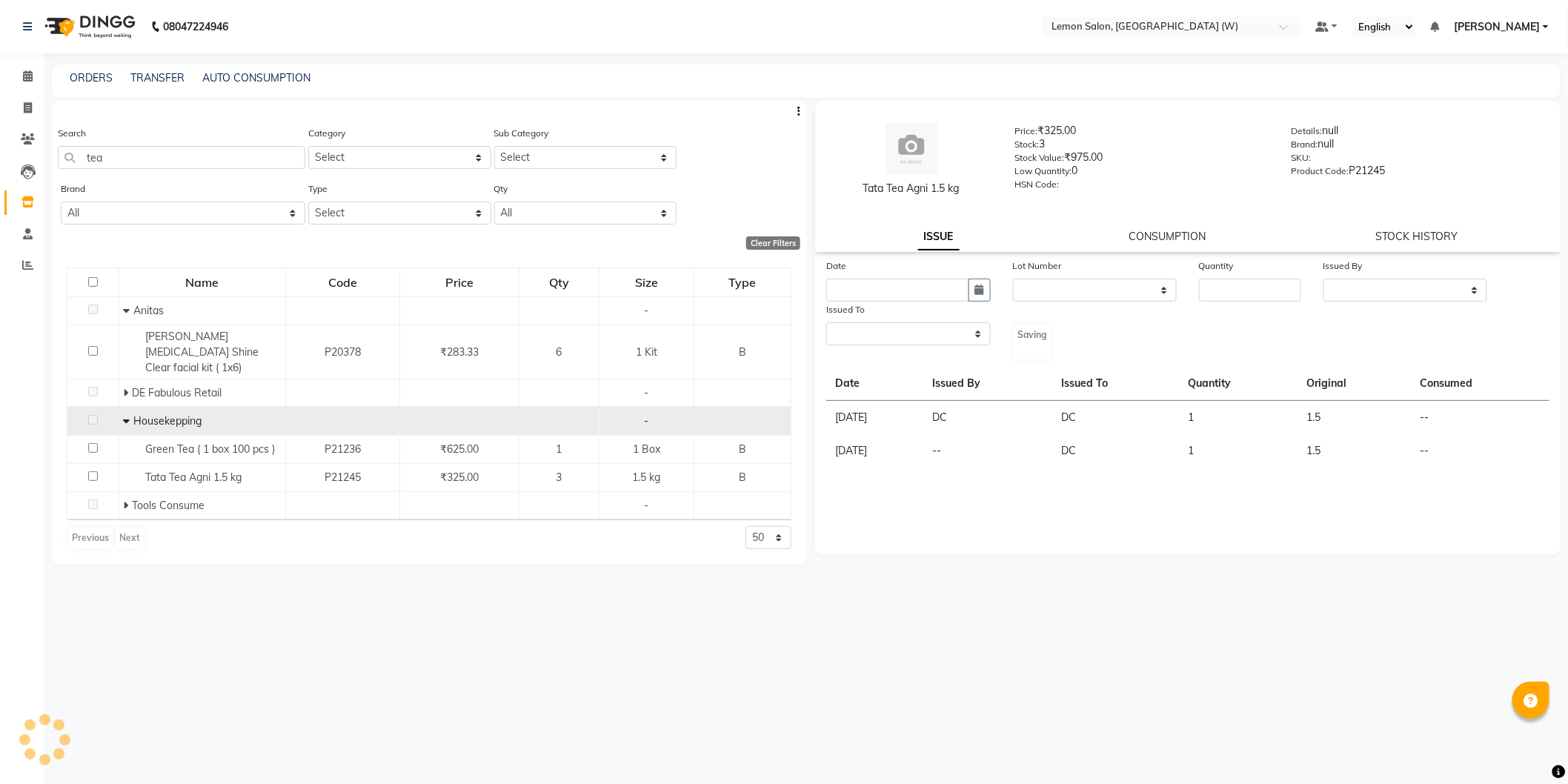
select select
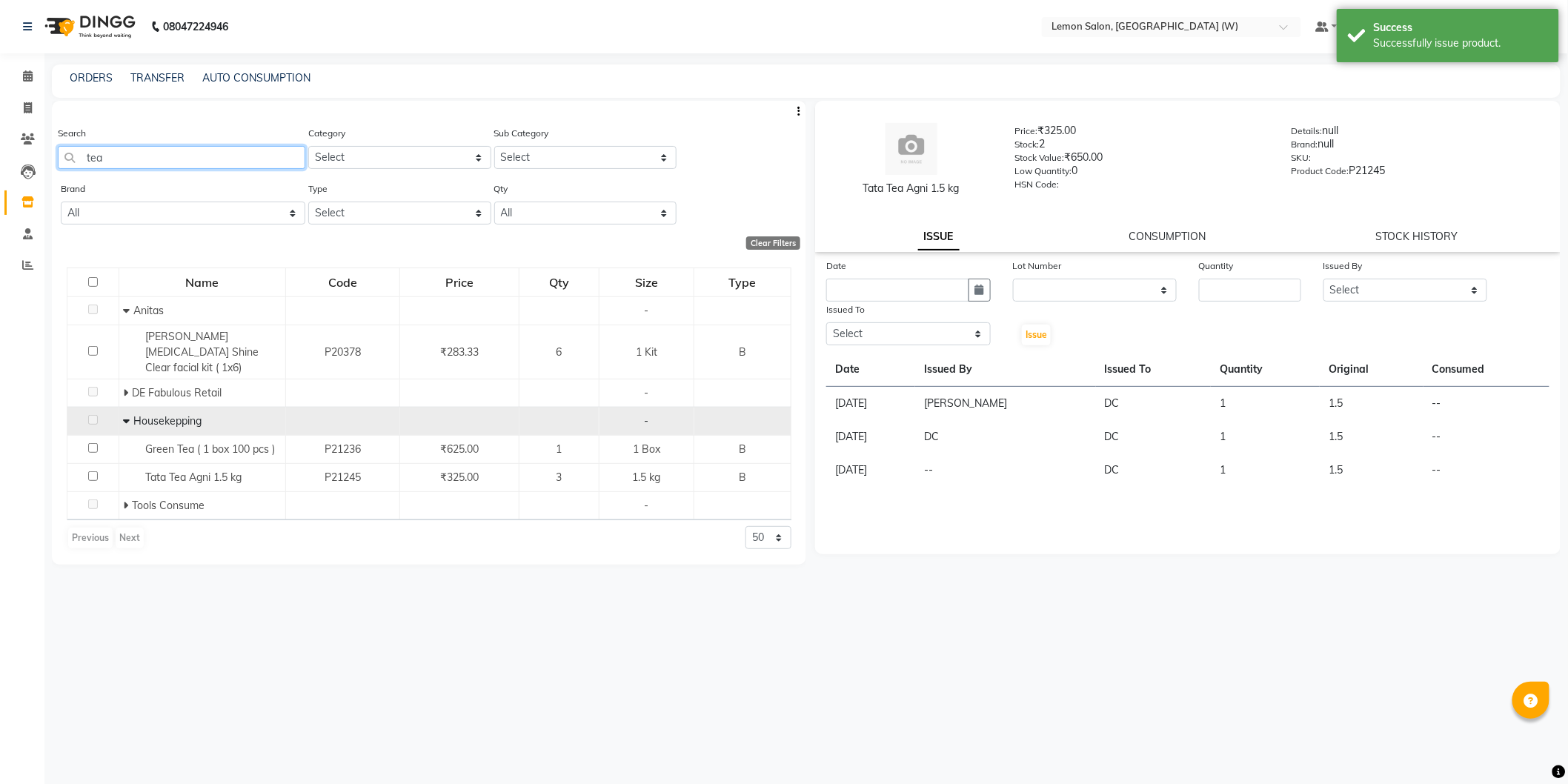
click at [230, 154] on input "tea" at bounding box center [182, 157] width 248 height 23
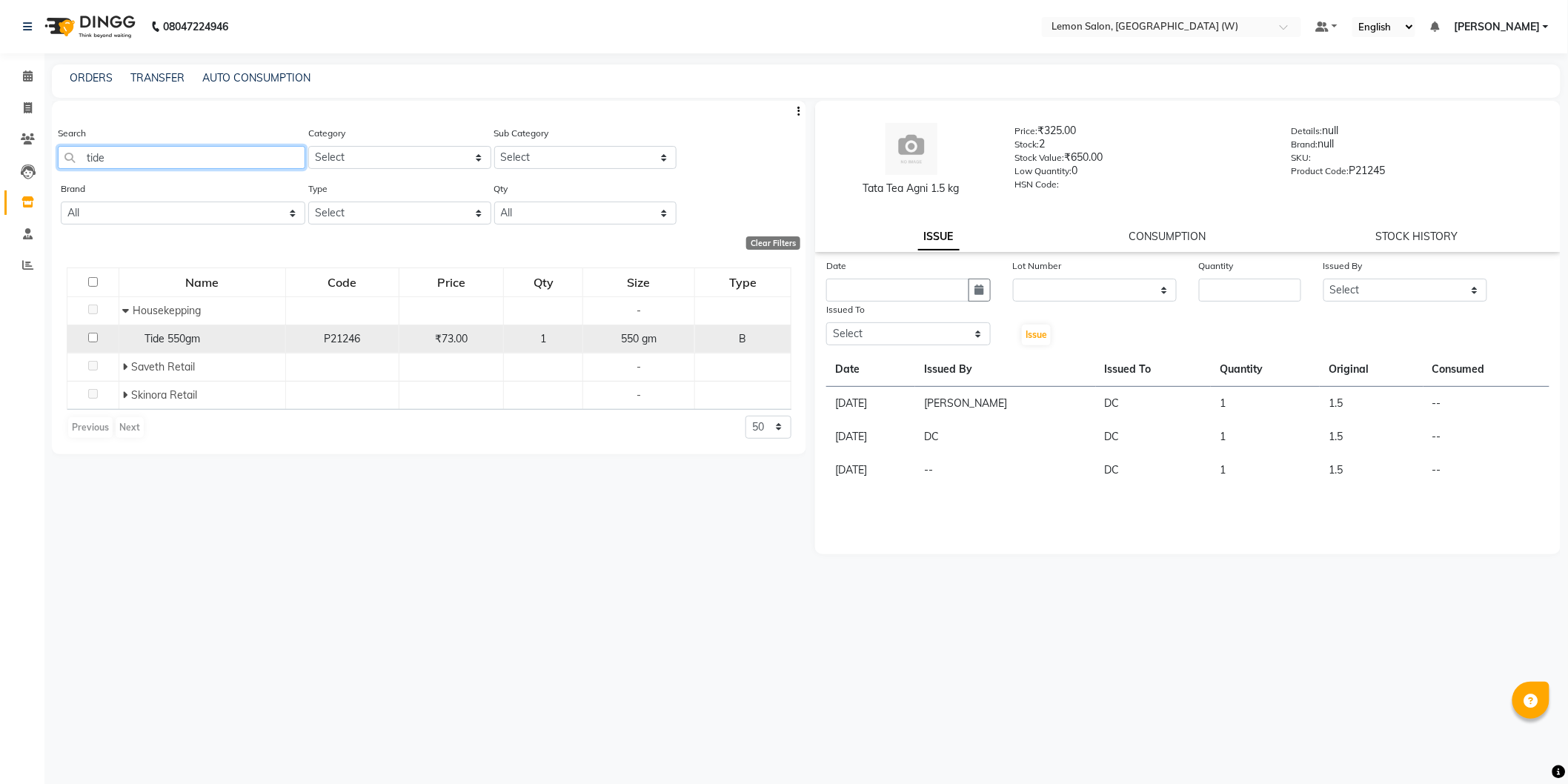
type input "tide"
click at [160, 339] on span "Tide 550gm" at bounding box center [172, 338] width 56 height 13
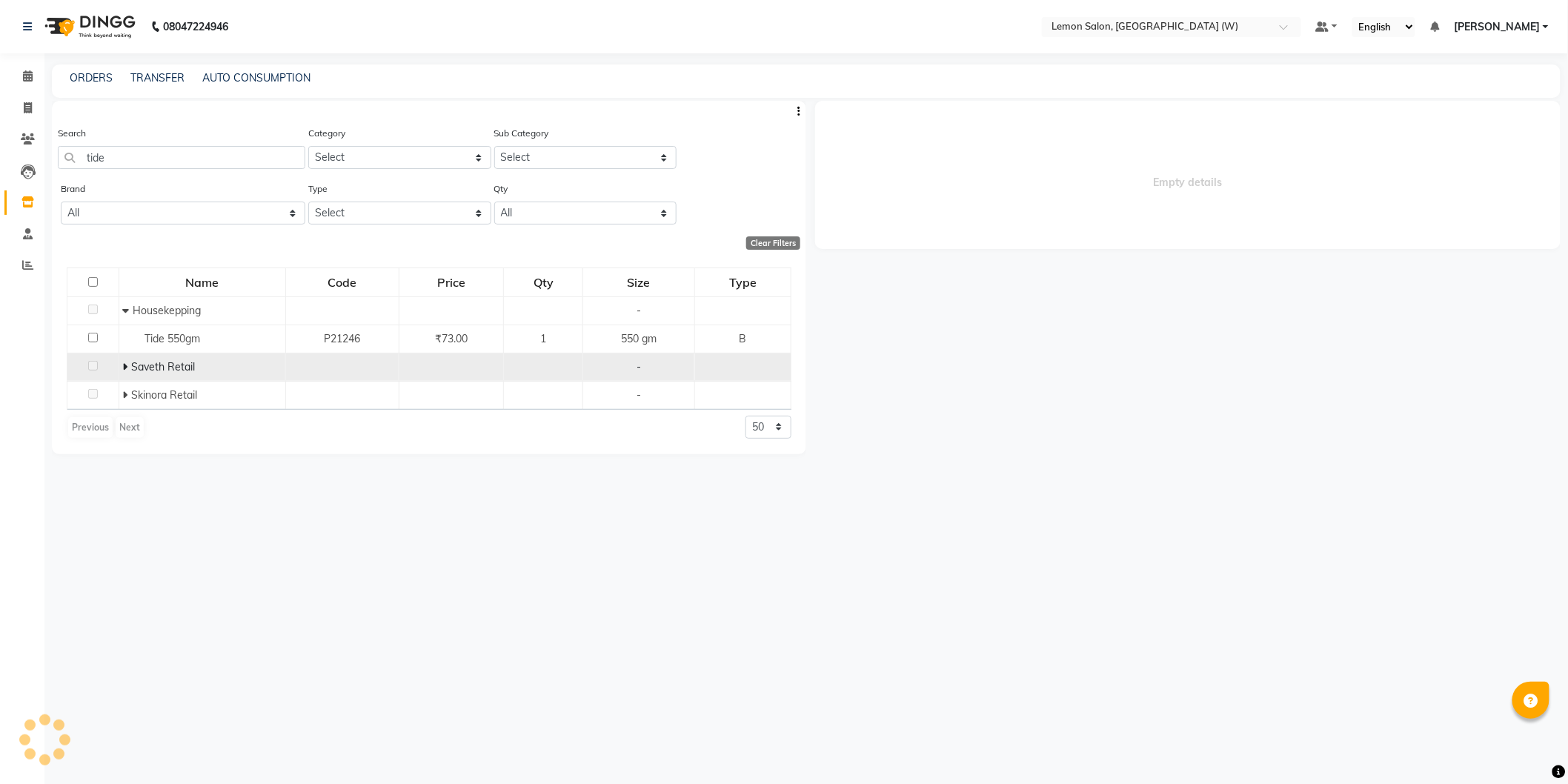
select select
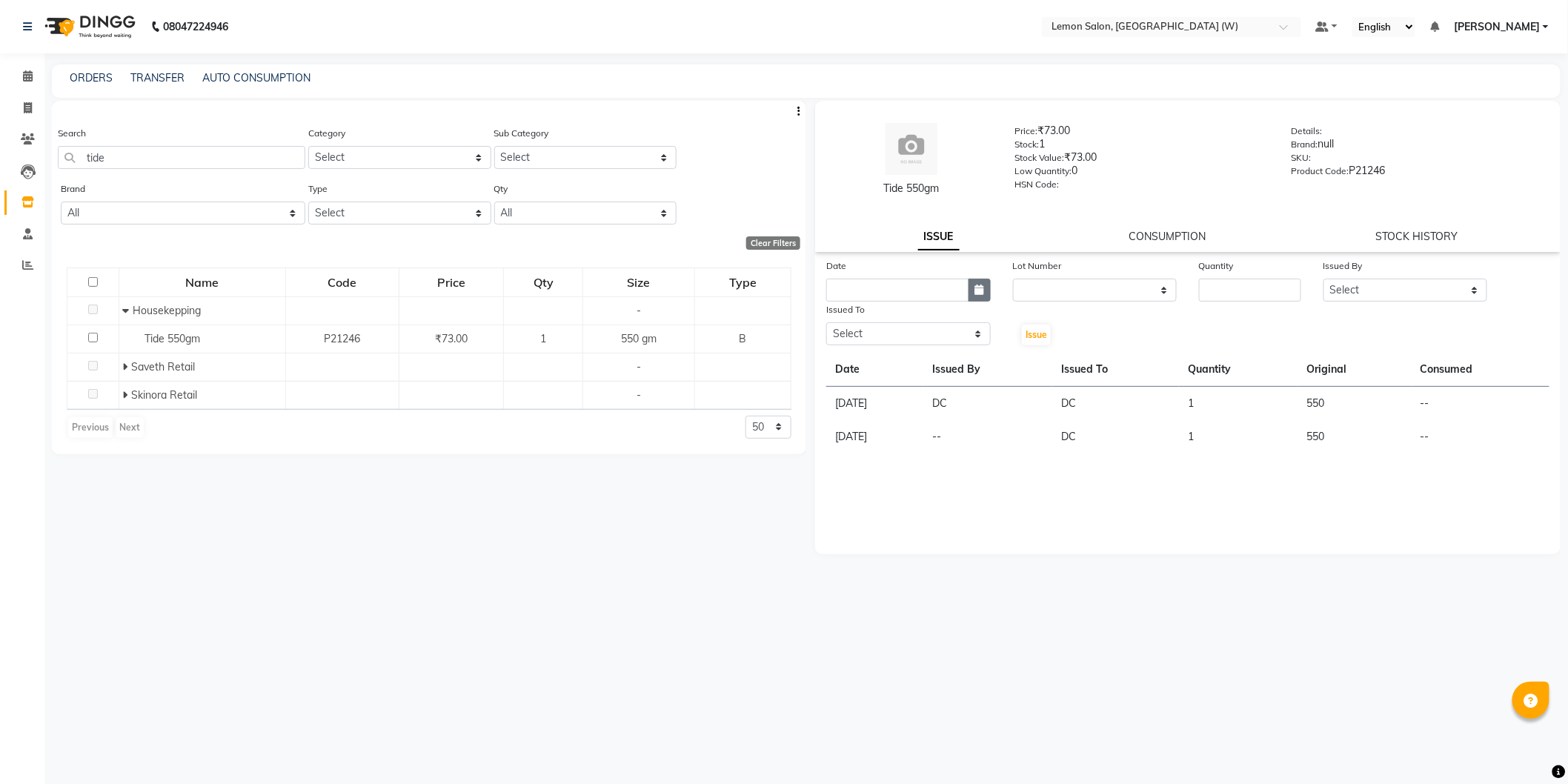
click at [981, 291] on icon "button" at bounding box center [980, 290] width 9 height 10
select select "9"
select select "2025"
click at [909, 369] on div "4" at bounding box center [912, 366] width 23 height 23
type input "[DATE]"
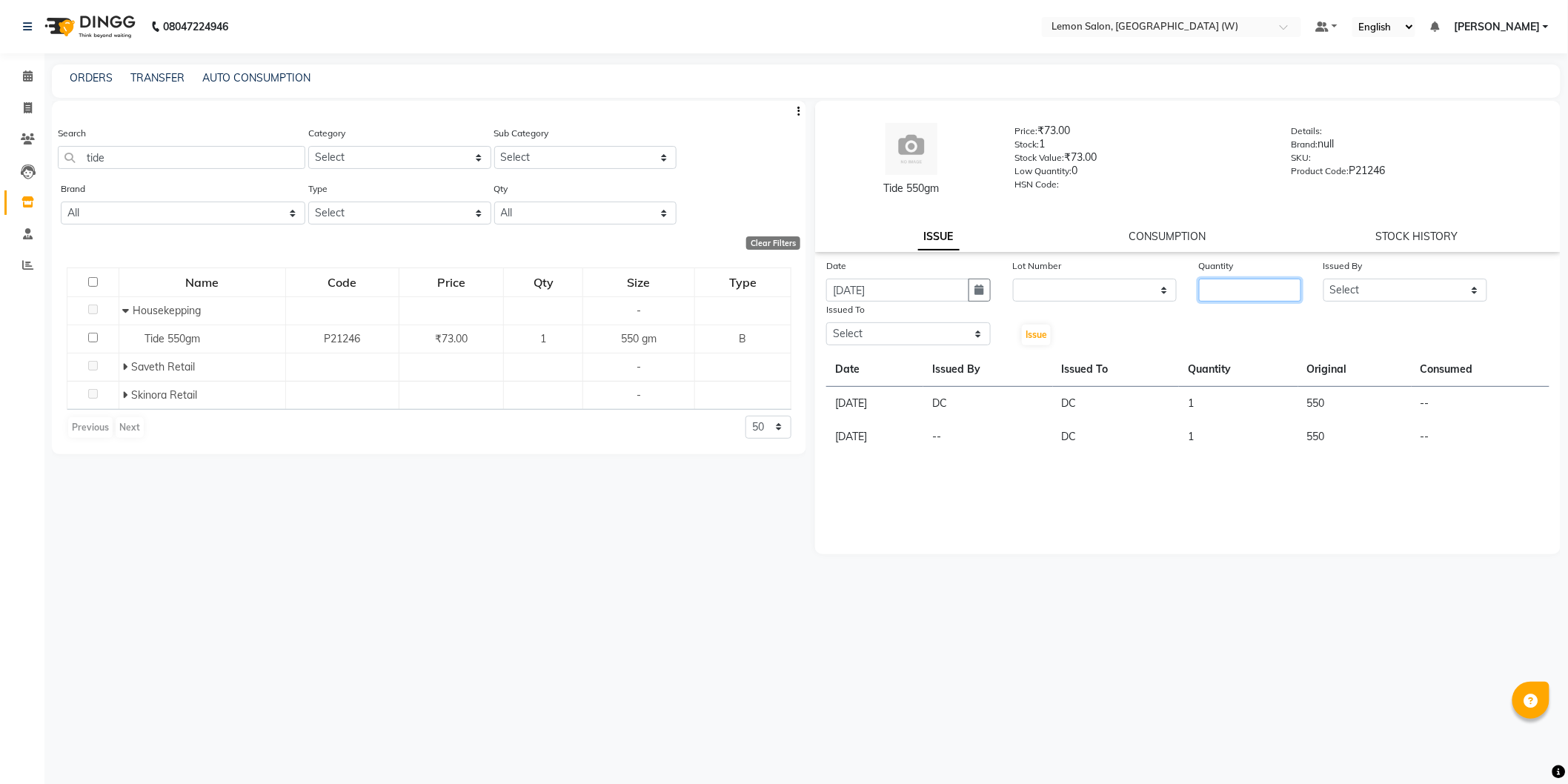
drag, startPoint x: 1271, startPoint y: 296, endPoint x: 1245, endPoint y: 269, distance: 37.5
click at [1268, 295] on input "number" at bounding box center [1250, 290] width 102 height 23
type input "1"
click at [1354, 283] on select "Select [PERSON_NAME] DC [PERSON_NAME] [PERSON_NAME] [PERSON_NAME] [PERSON_NAME]…" at bounding box center [1405, 290] width 165 height 23
select select "27665"
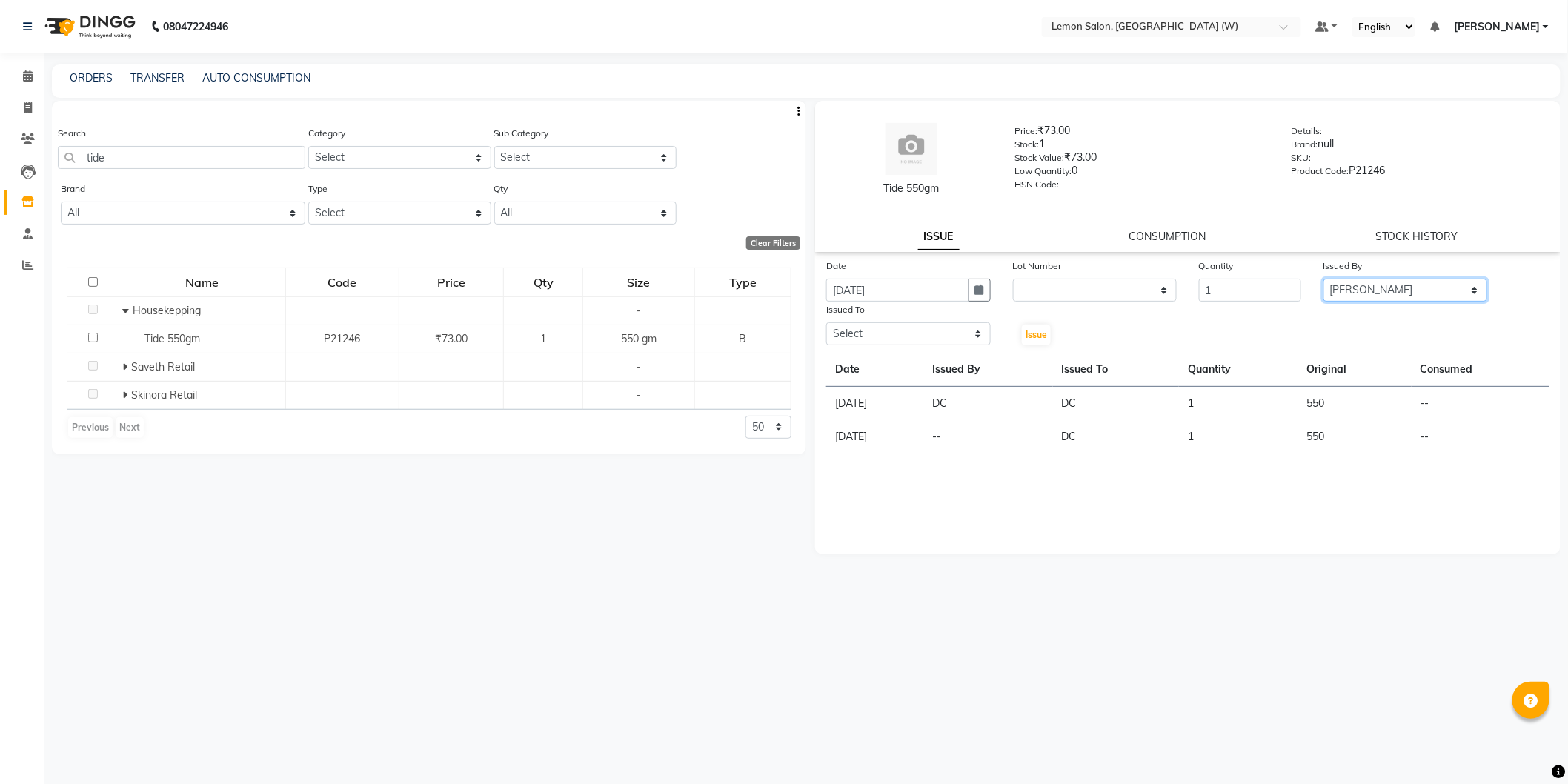
click at [1323, 278] on select "Select [PERSON_NAME] DC [PERSON_NAME] [PERSON_NAME] [PERSON_NAME] [PERSON_NAME]…" at bounding box center [1405, 290] width 165 height 23
click at [928, 329] on select "Select [PERSON_NAME] DC [PERSON_NAME] [PERSON_NAME] [PERSON_NAME] [PERSON_NAME]…" at bounding box center [908, 333] width 165 height 23
select select "75738"
click at [826, 322] on select "Select [PERSON_NAME] DC [PERSON_NAME] [PERSON_NAME] [PERSON_NAME] [PERSON_NAME]…" at bounding box center [908, 333] width 165 height 23
click at [1039, 338] on span "Issue" at bounding box center [1035, 334] width 21 height 11
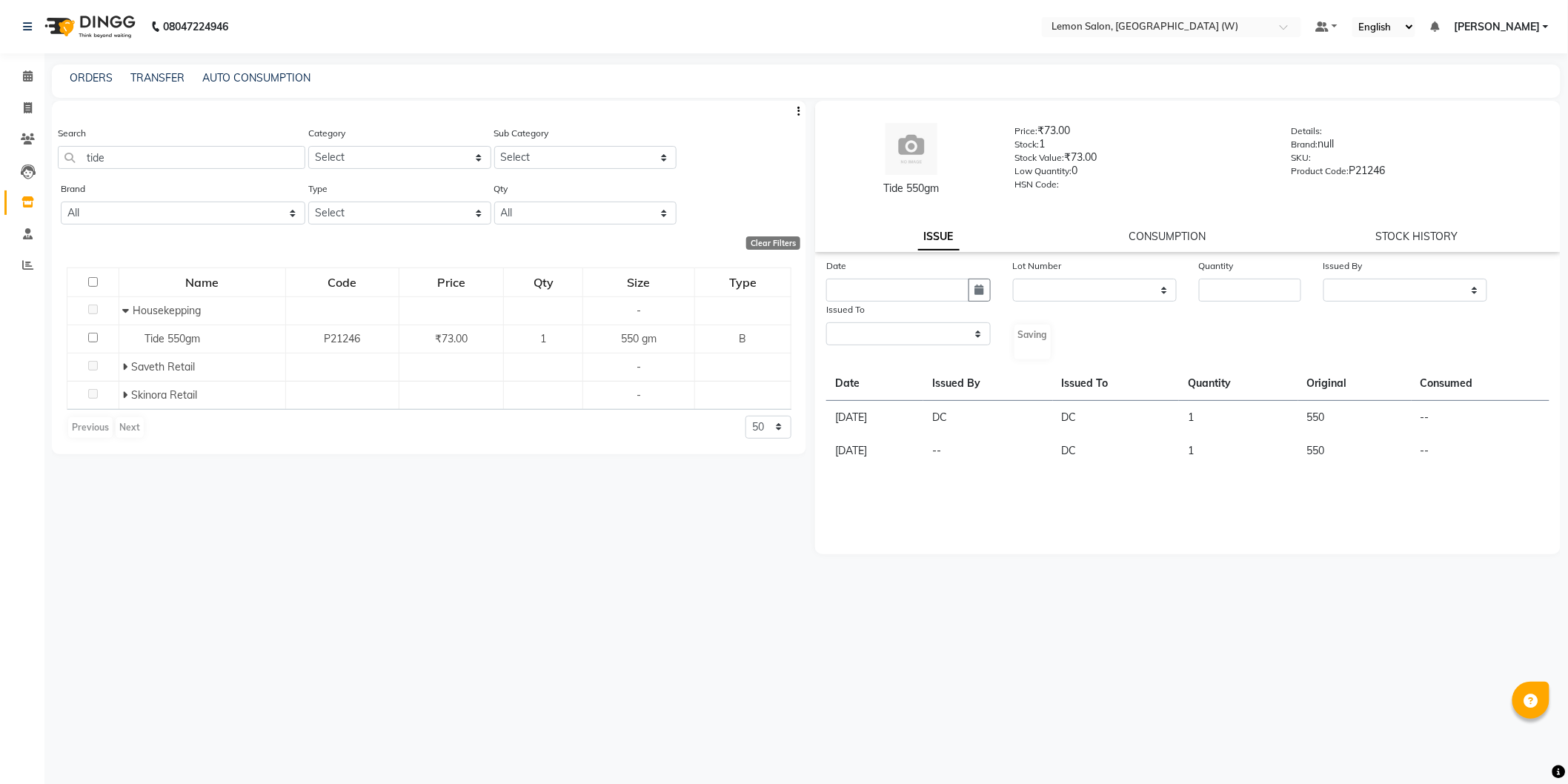
select select
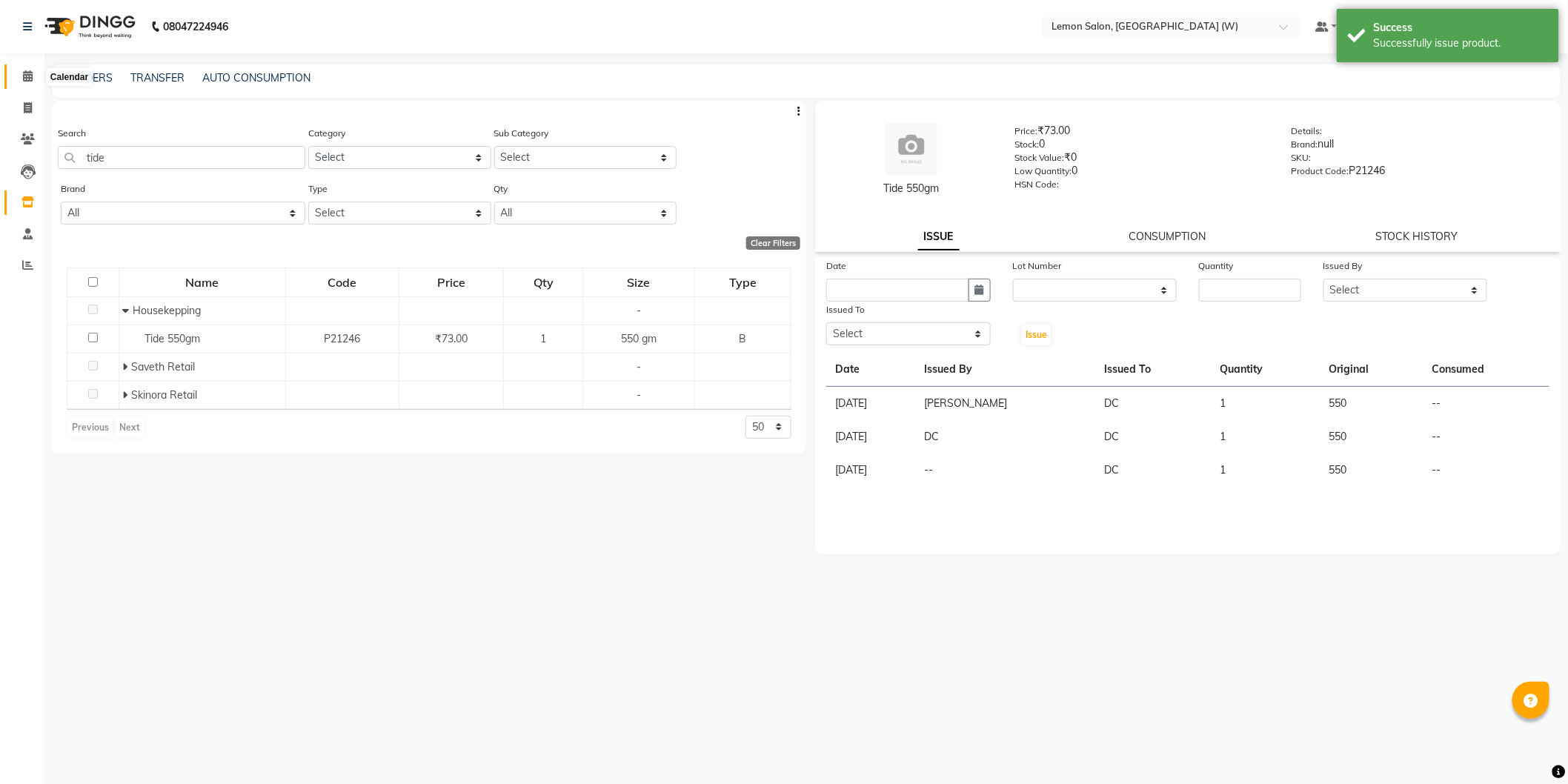
click at [23, 78] on icon at bounding box center [28, 76] width 9 height 11
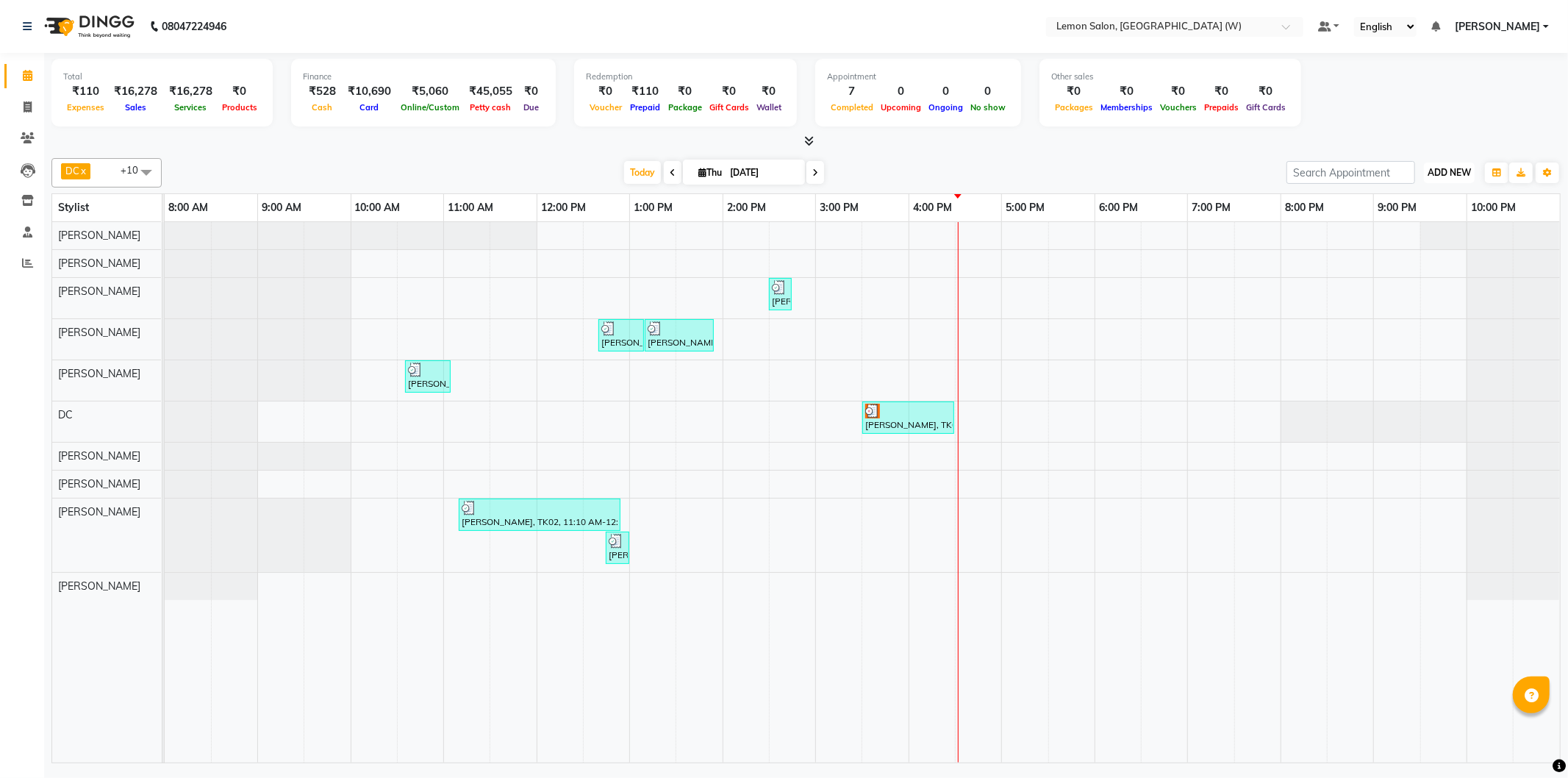
click at [1464, 182] on button "ADD NEW Toggle Dropdown" at bounding box center [1449, 173] width 51 height 20
click at [1430, 237] on link "Add Expense" at bounding box center [1416, 237] width 116 height 19
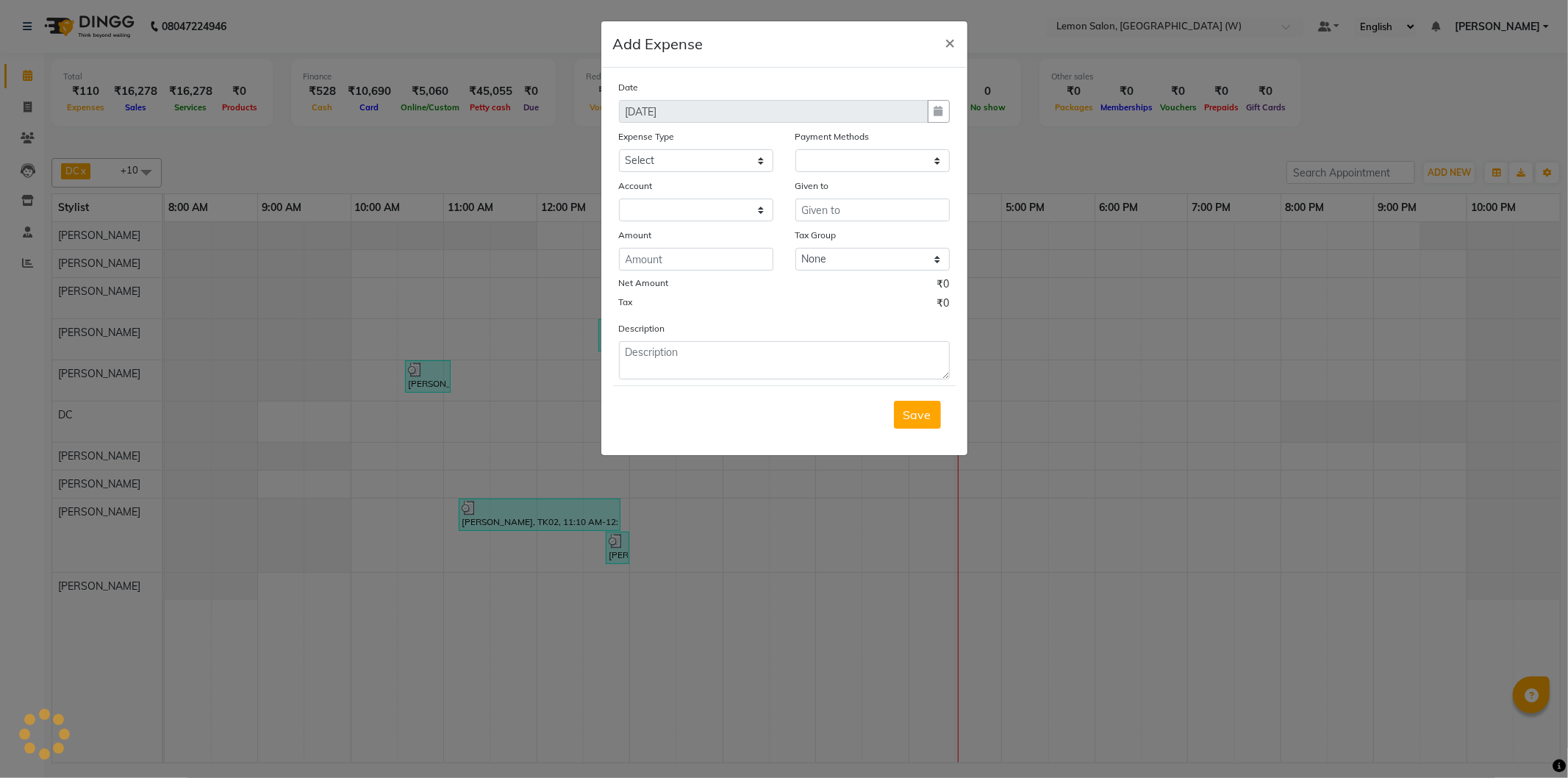
select select "1"
select select "7179"
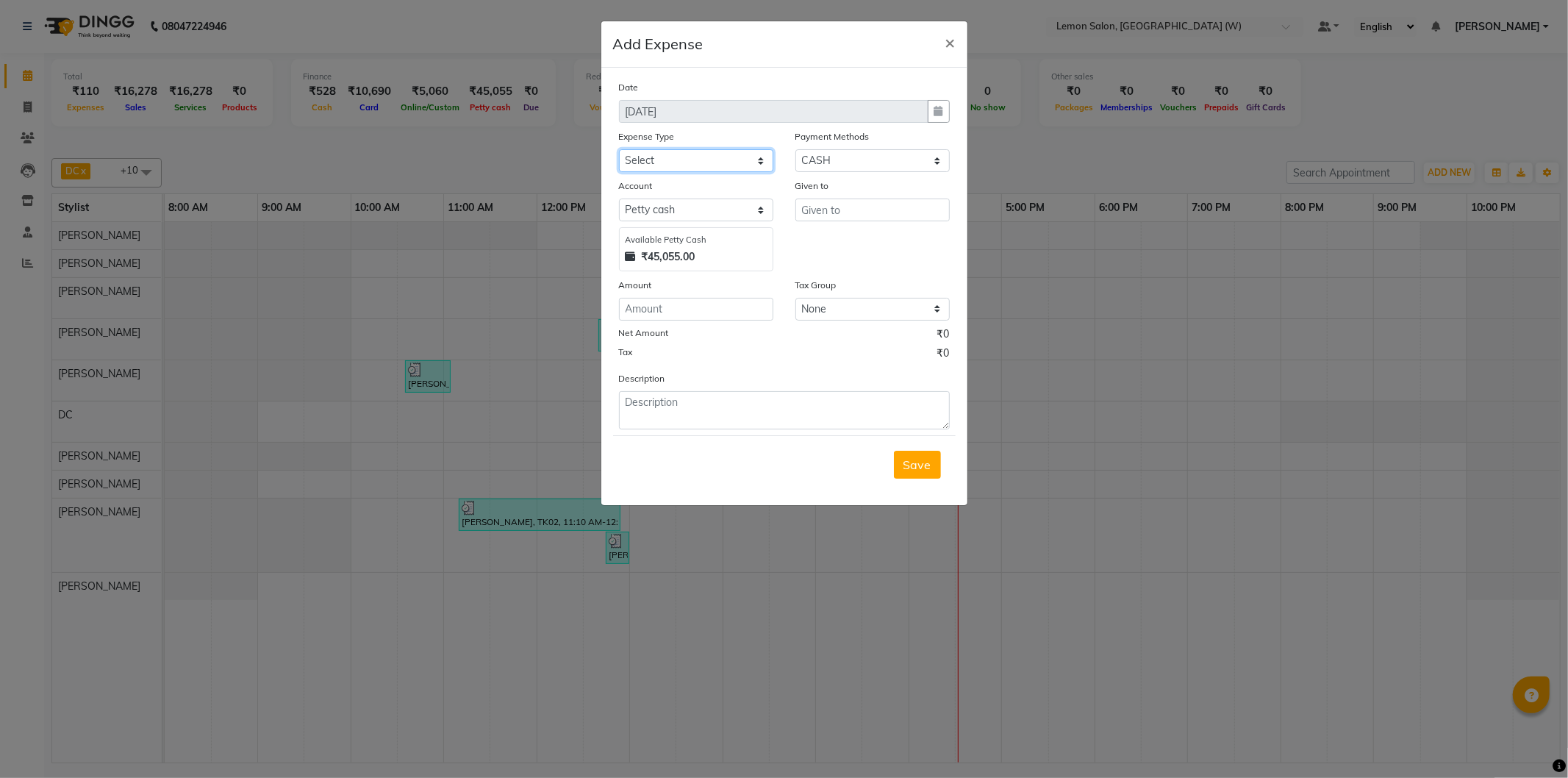
drag, startPoint x: 677, startPoint y: 160, endPoint x: 676, endPoint y: 171, distance: 11.0
click at [676, 160] on select "Select Advance Cash transfer to hub Laundry Loan Membership Milk Miscellaneous …" at bounding box center [696, 161] width 154 height 23
select select "2686"
click at [619, 150] on select "Select Advance Cash transfer to hub Laundry Loan Membership Milk Miscellaneous …" at bounding box center [696, 161] width 154 height 23
click at [790, 218] on div "Given to" at bounding box center [872, 225] width 176 height 93
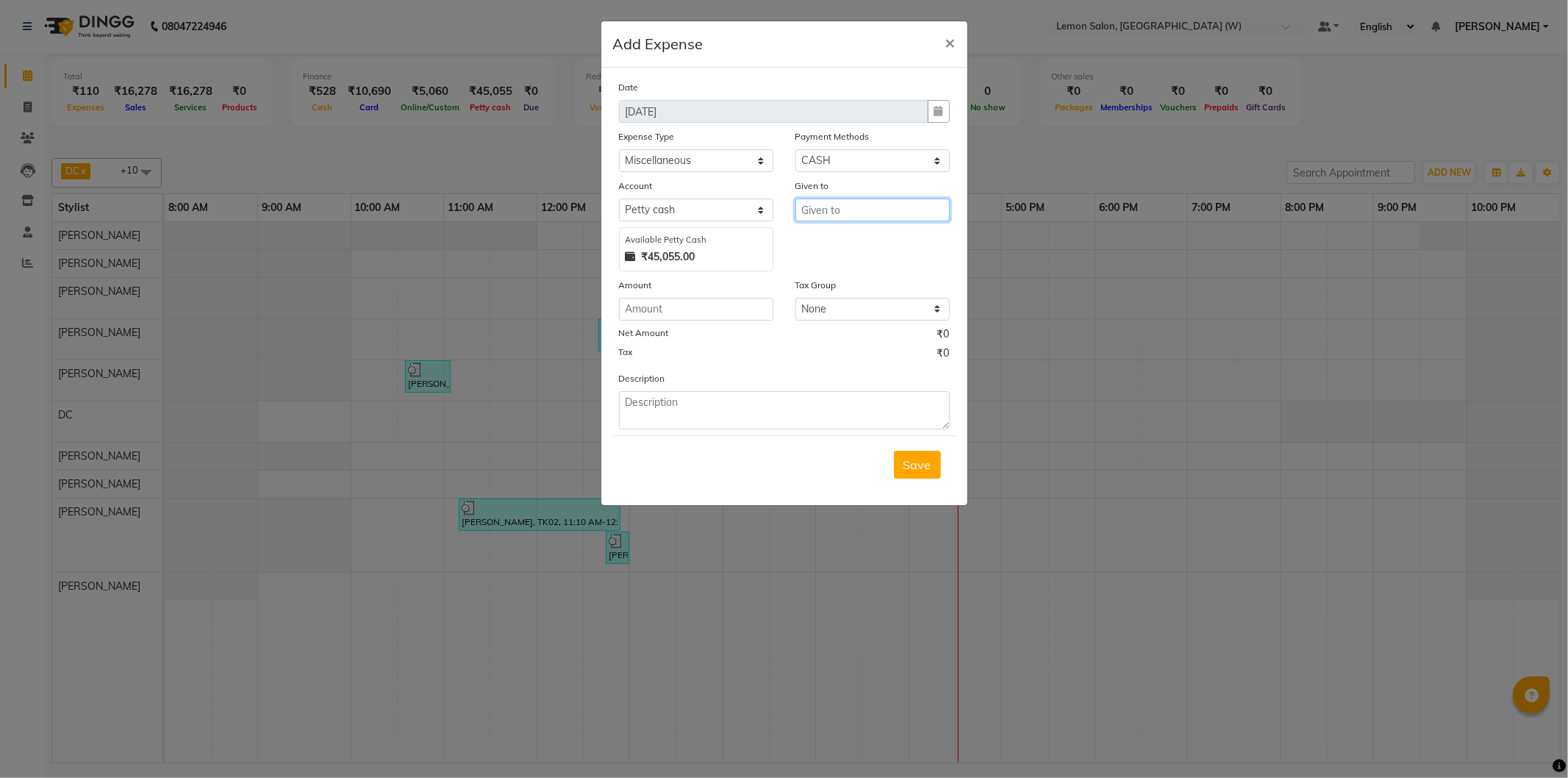
drag, startPoint x: 814, startPoint y: 218, endPoint x: 833, endPoint y: 225, distance: 20.2
click at [817, 218] on input "text" at bounding box center [872, 210] width 154 height 23
click at [860, 255] on button "V [PERSON_NAME]" at bounding box center [865, 264] width 139 height 23
type input "Vansh"
drag, startPoint x: 729, startPoint y: 326, endPoint x: 723, endPoint y: 298, distance: 28.6
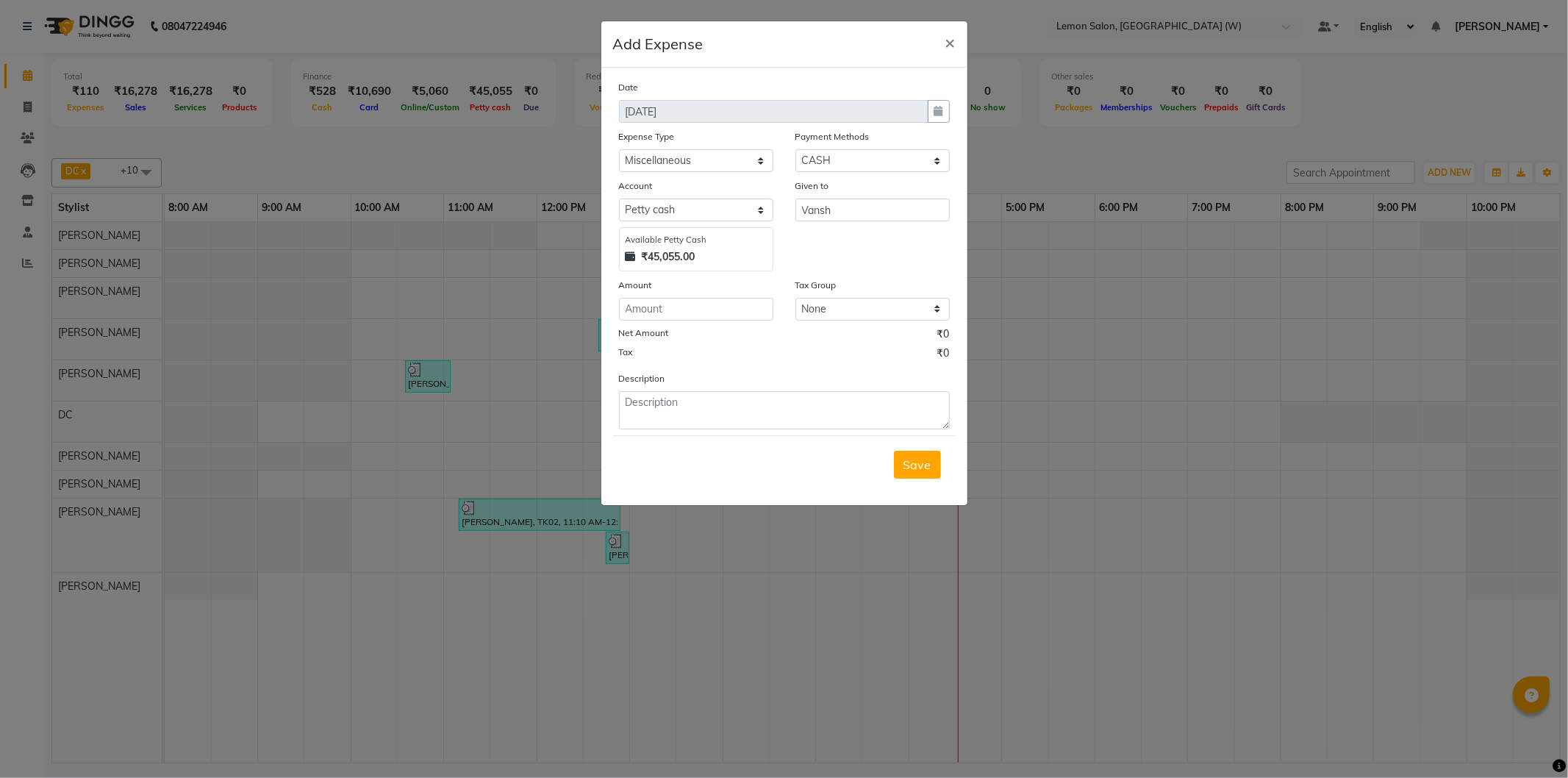
click at [725, 322] on div "Date [DATE] Expense Type Select Advance Cash transfer to hub Laundry Loan Membe…" at bounding box center [784, 254] width 331 height 350
click at [725, 298] on input "number" at bounding box center [696, 309] width 154 height 23
type input "120"
click at [790, 401] on textarea at bounding box center [784, 409] width 331 height 38
type textarea "milk"
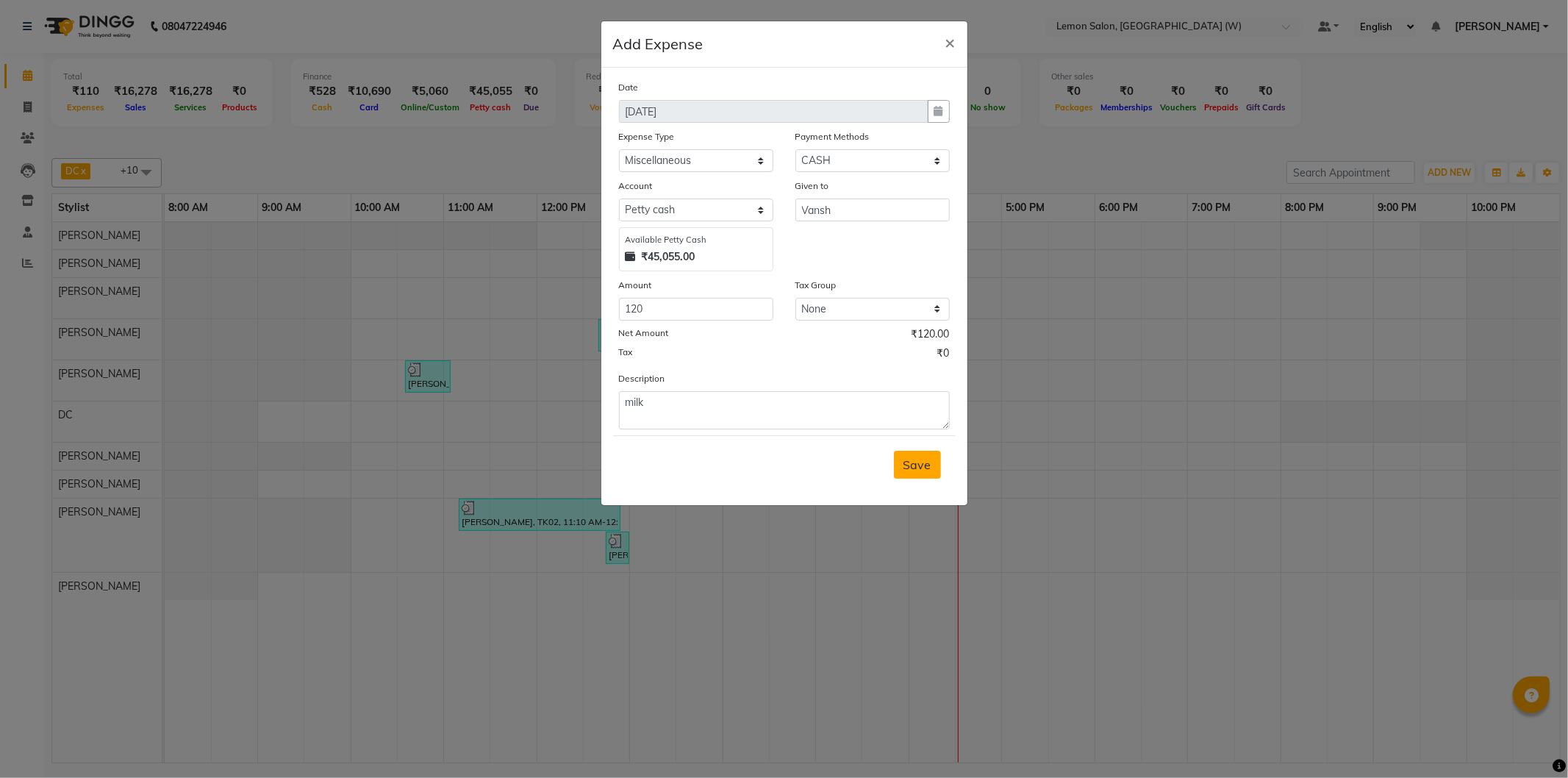
click at [937, 463] on button "Save" at bounding box center [918, 465] width 47 height 28
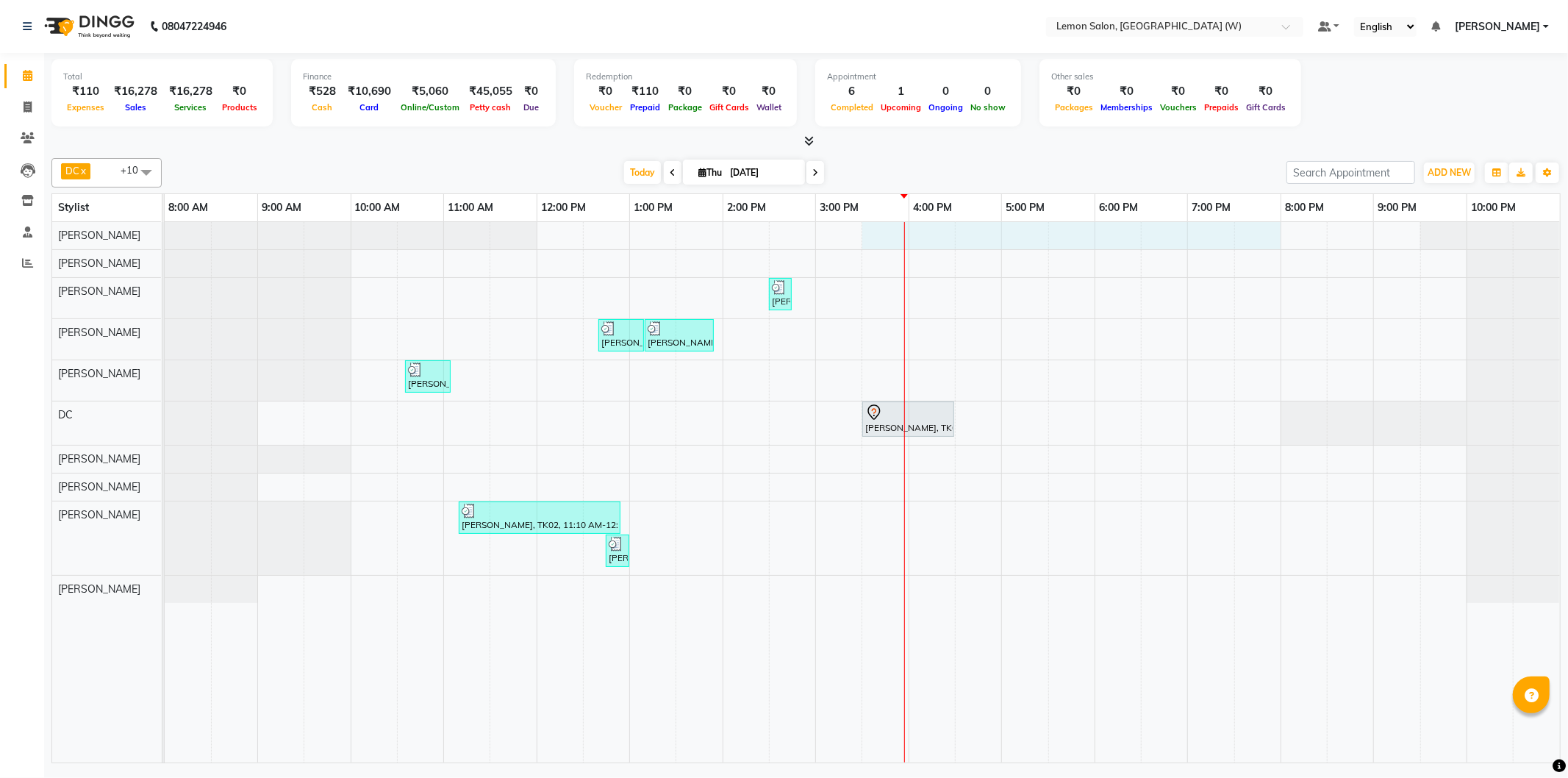
drag, startPoint x: 902, startPoint y: 231, endPoint x: 1241, endPoint y: 288, distance: 343.8
click at [1241, 288] on tr at bounding box center [862, 492] width 1395 height 541
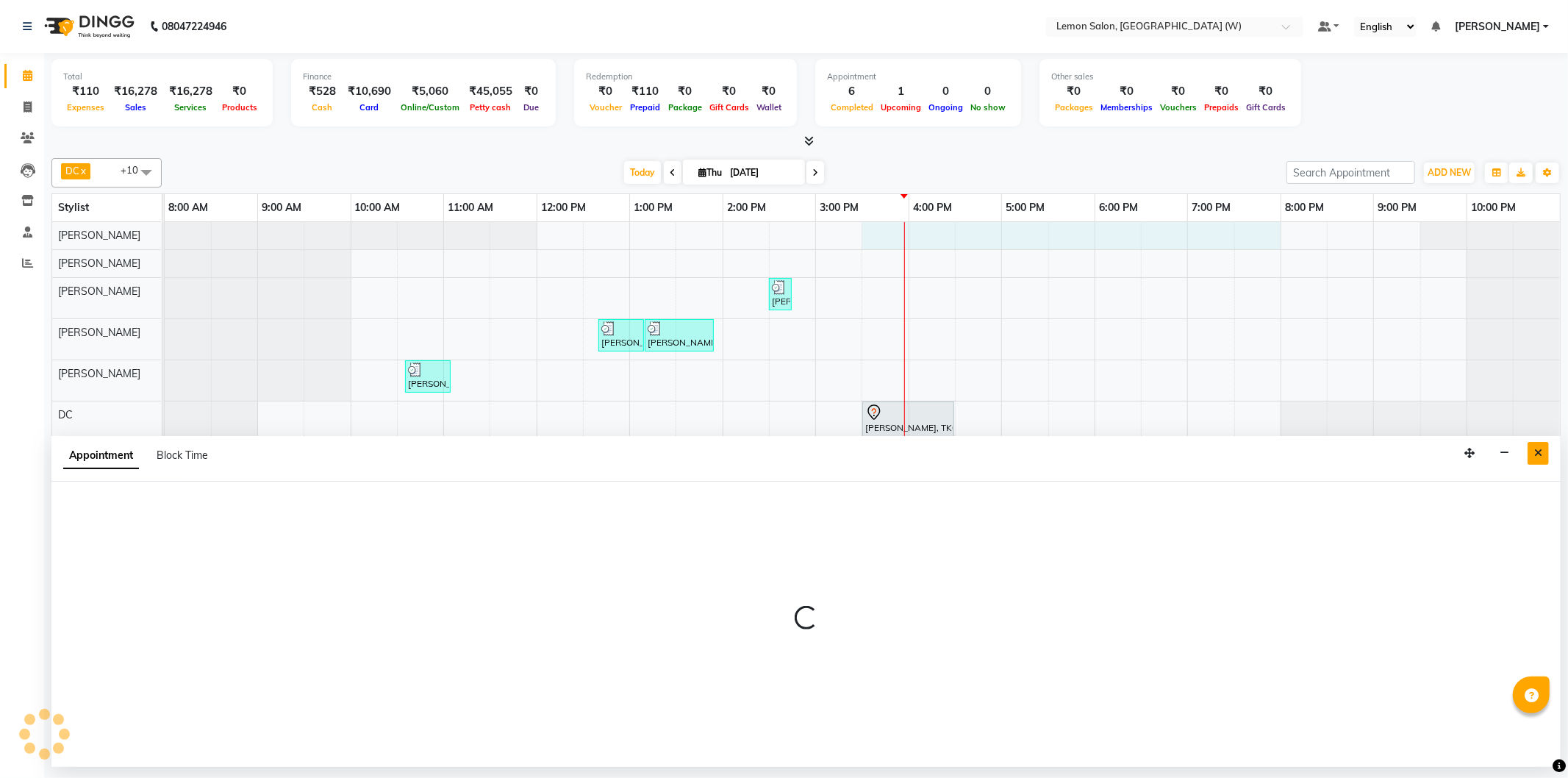
click at [1534, 461] on button "Close" at bounding box center [1538, 453] width 21 height 23
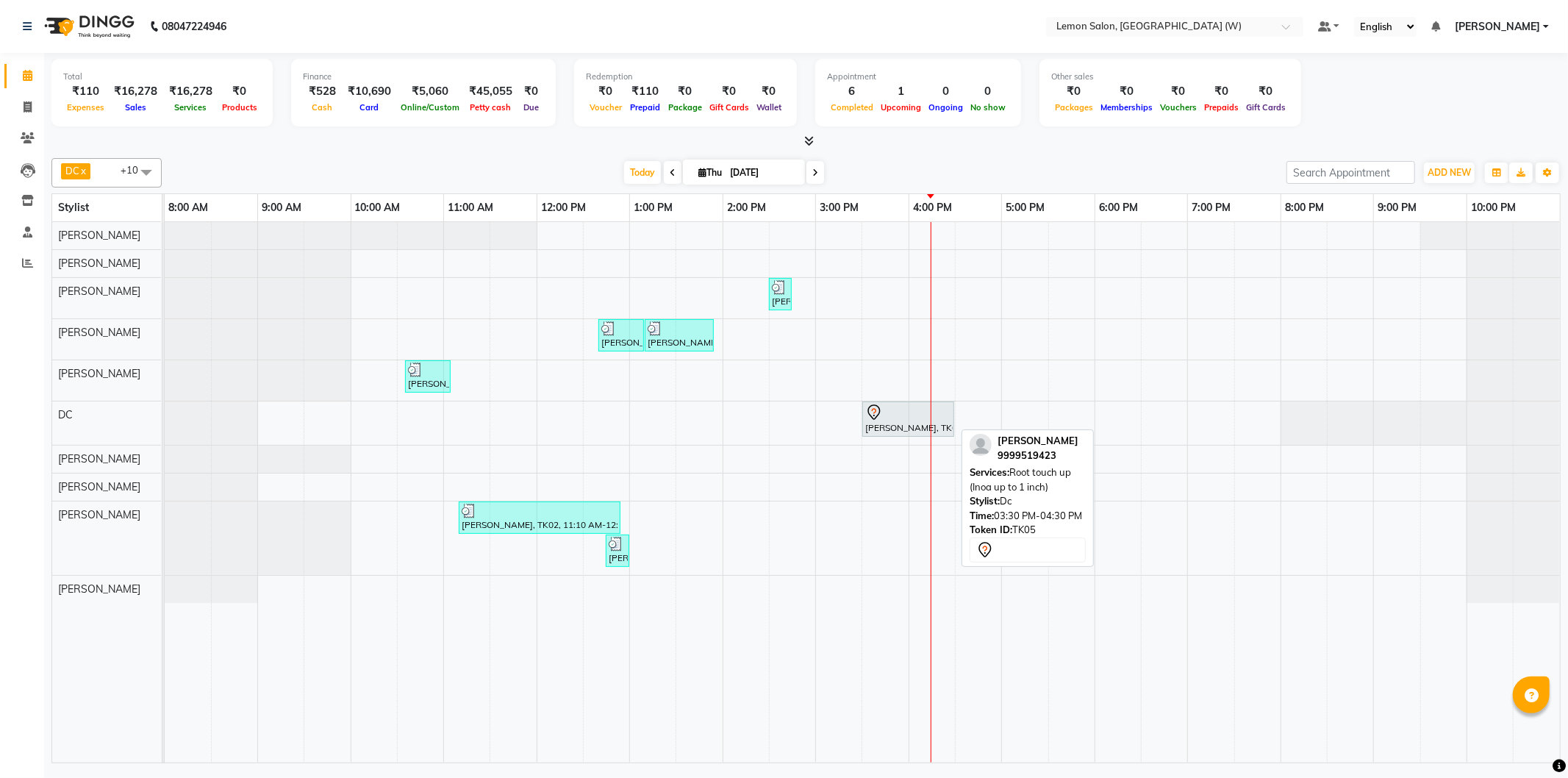
click at [862, 408] on link "[PERSON_NAME], TK05, 03:30 PM-04:30 PM, Root touch up (Inoa up to 1 inch)" at bounding box center [907, 419] width 91 height 35
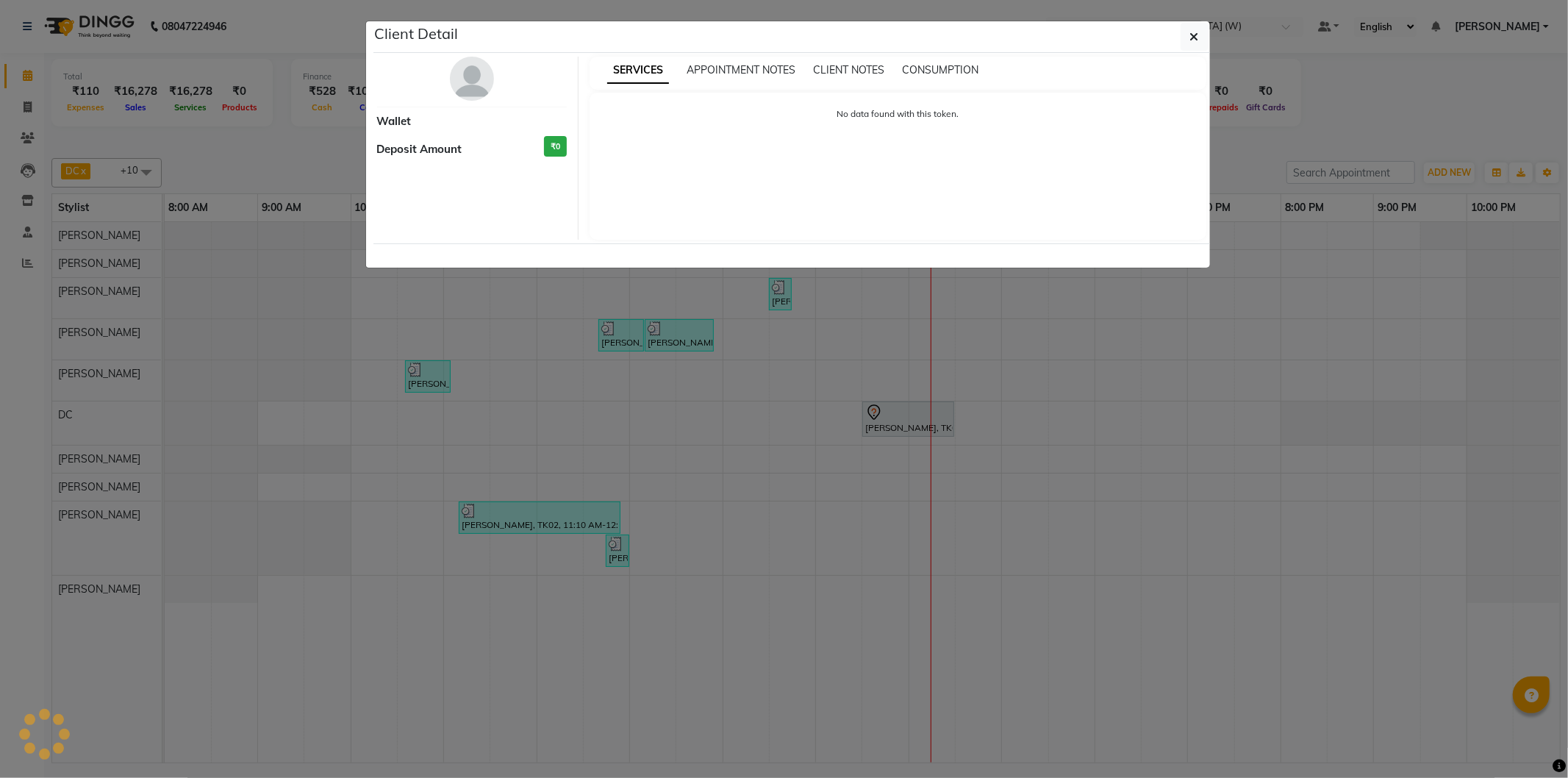
select select "7"
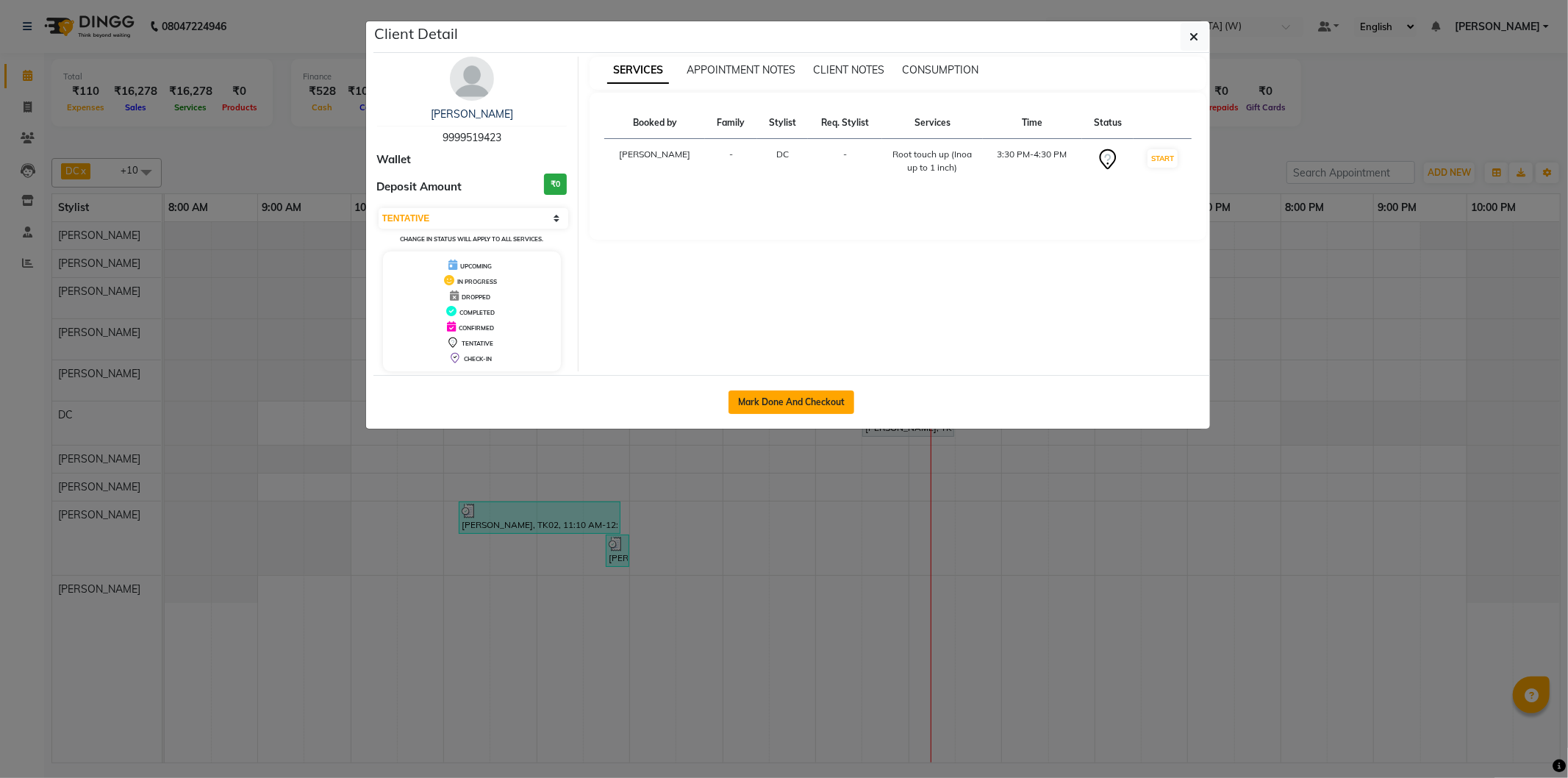
click at [776, 401] on button "Mark Done And Checkout" at bounding box center [792, 402] width 126 height 23
select select "service"
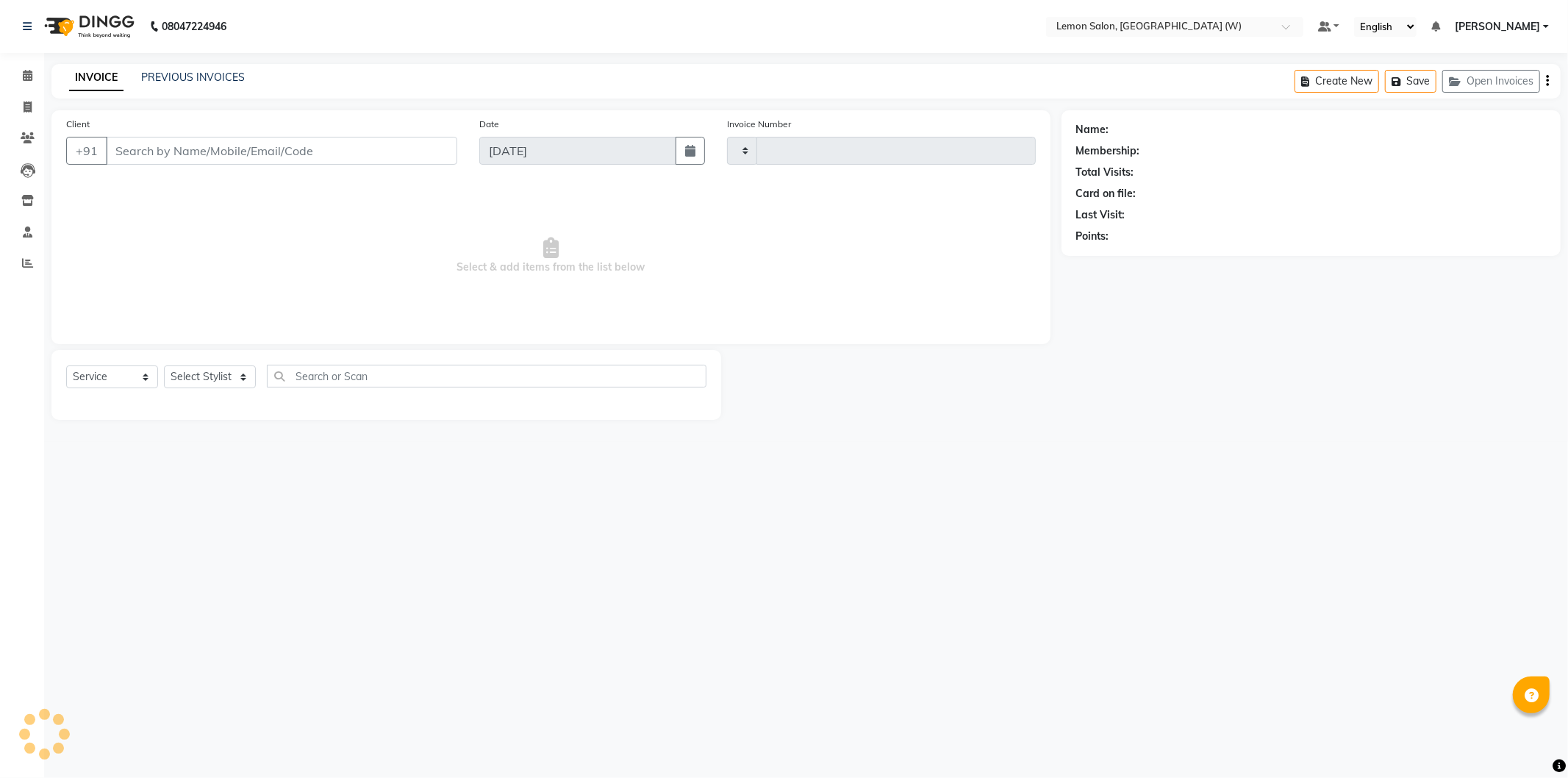
type input "1948"
select select "3"
select select "8053"
select select "membership"
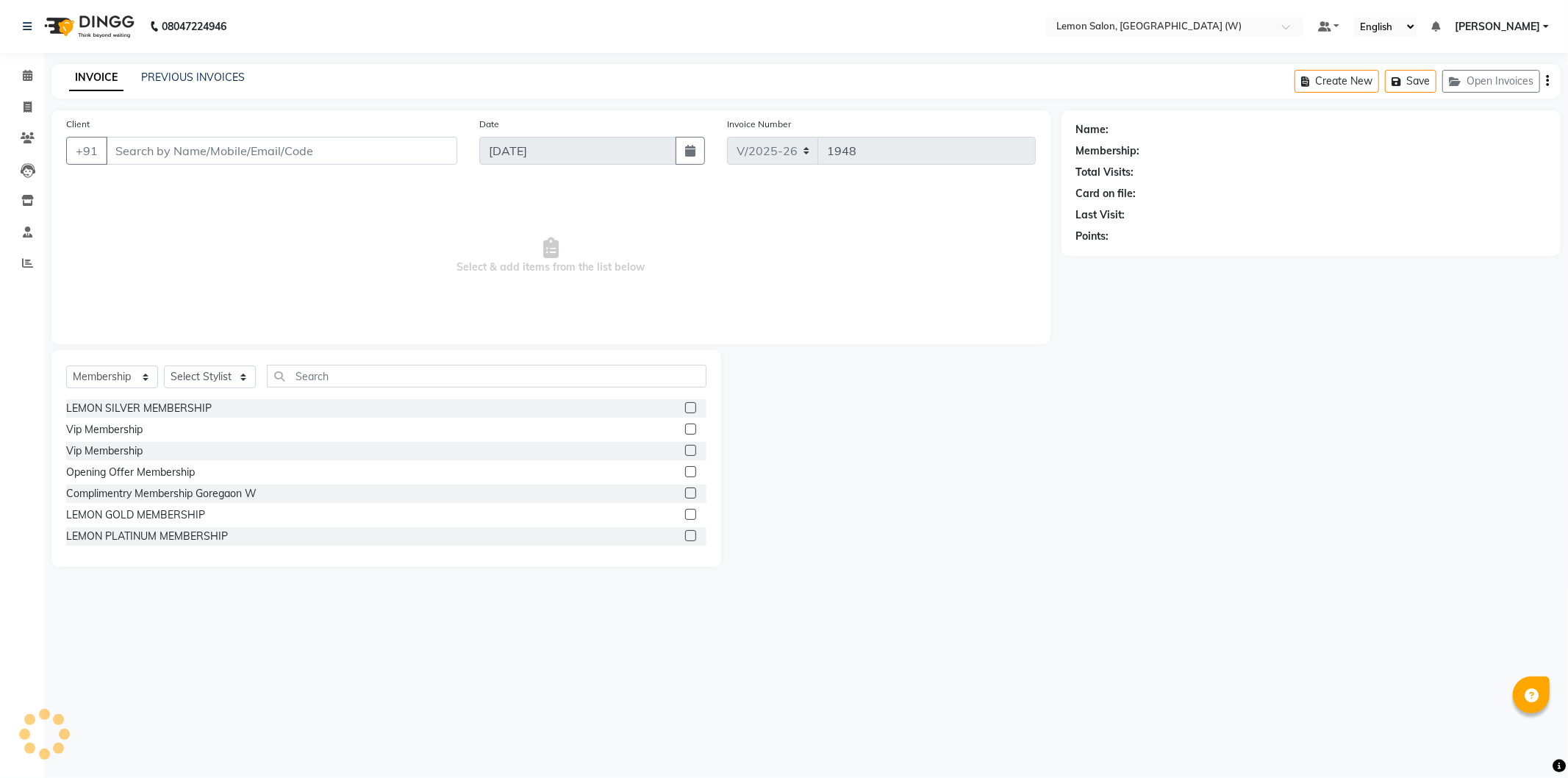
type input "9999519423"
select select "75738"
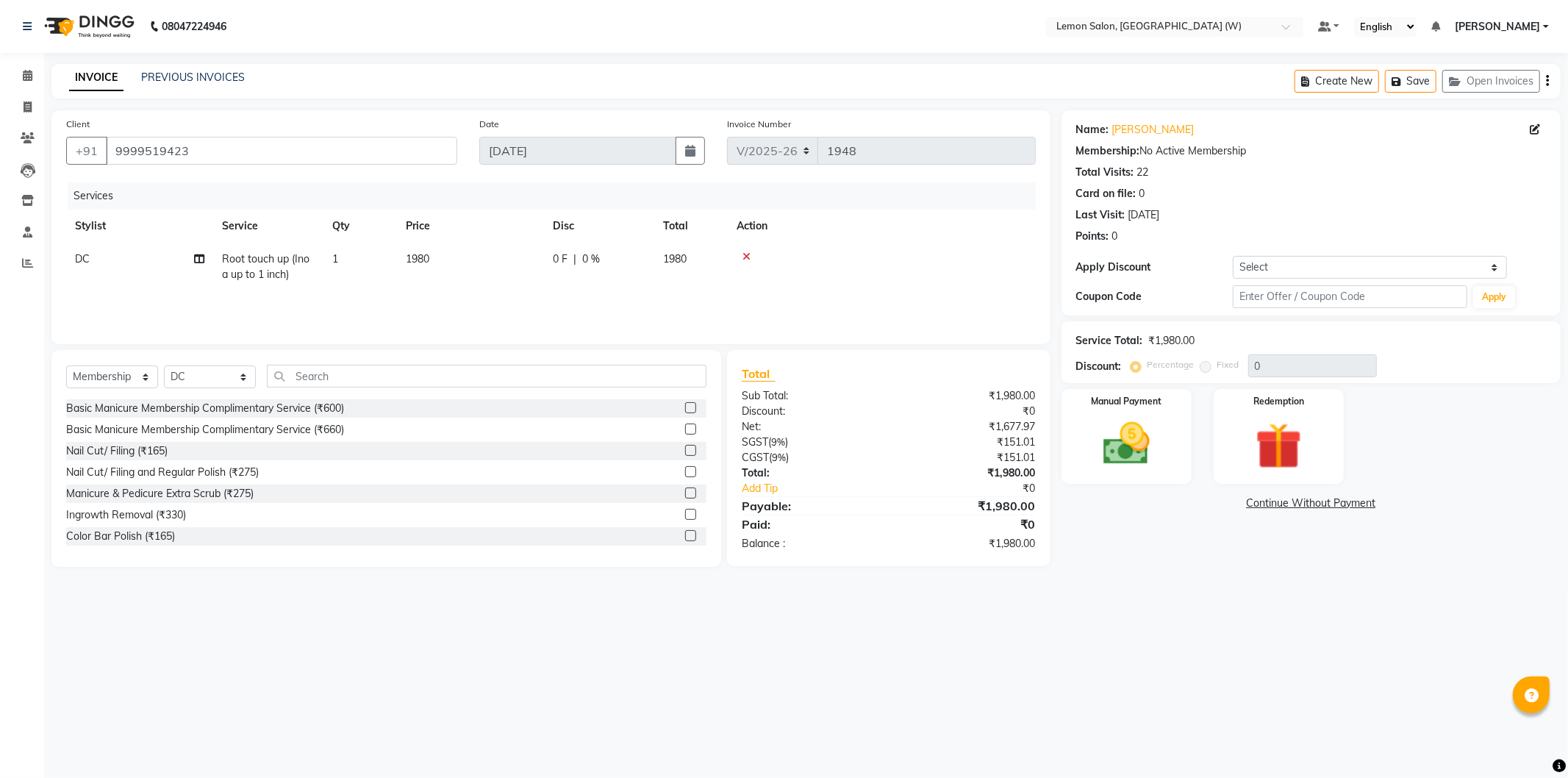
click at [75, 261] on span "DC" at bounding box center [82, 259] width 15 height 13
select select "75738"
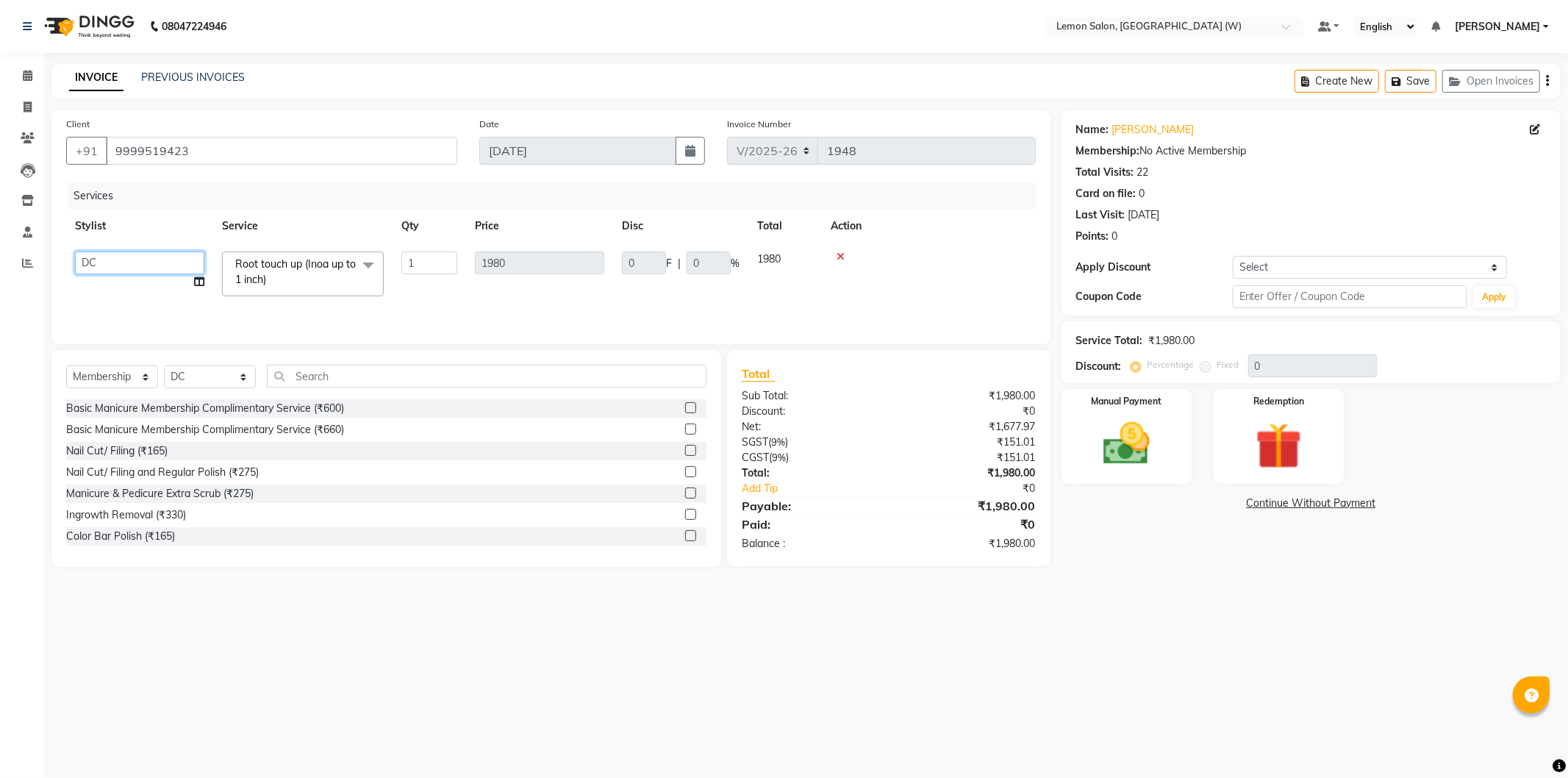
click at [89, 265] on select "[PERSON_NAME] DC [PERSON_NAME] [PERSON_NAME] [PERSON_NAME] [PERSON_NAME] [PERSO…" at bounding box center [140, 262] width 129 height 23
select select "10653"
click at [1233, 275] on select "Select Coupon → Abc" at bounding box center [1369, 267] width 274 height 23
select select "1: Object"
click at [1233, 256] on select "Select Coupon → Abc" at bounding box center [1369, 267] width 274 height 23
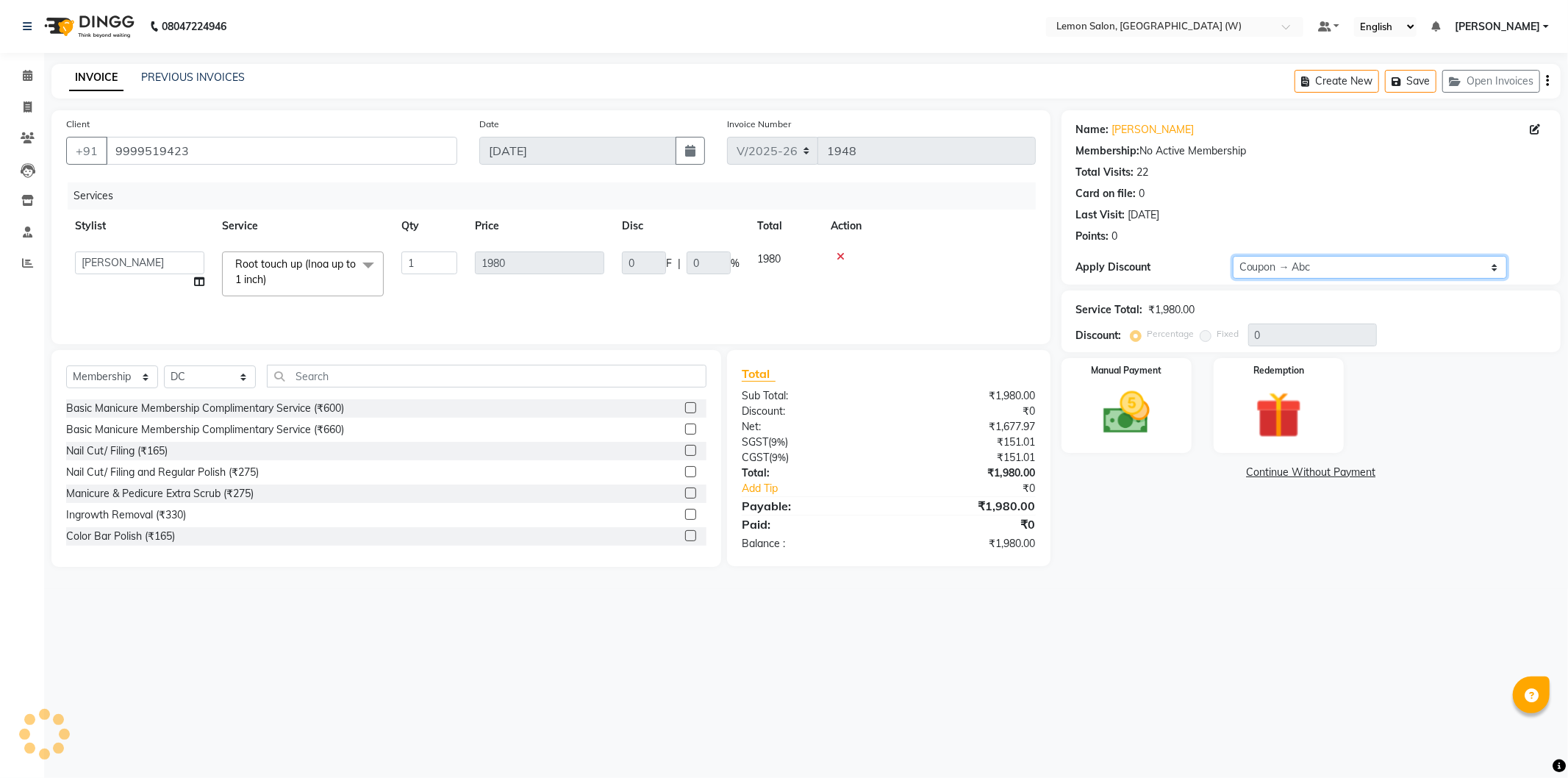
type input "20"
type input "396"
type input "20"
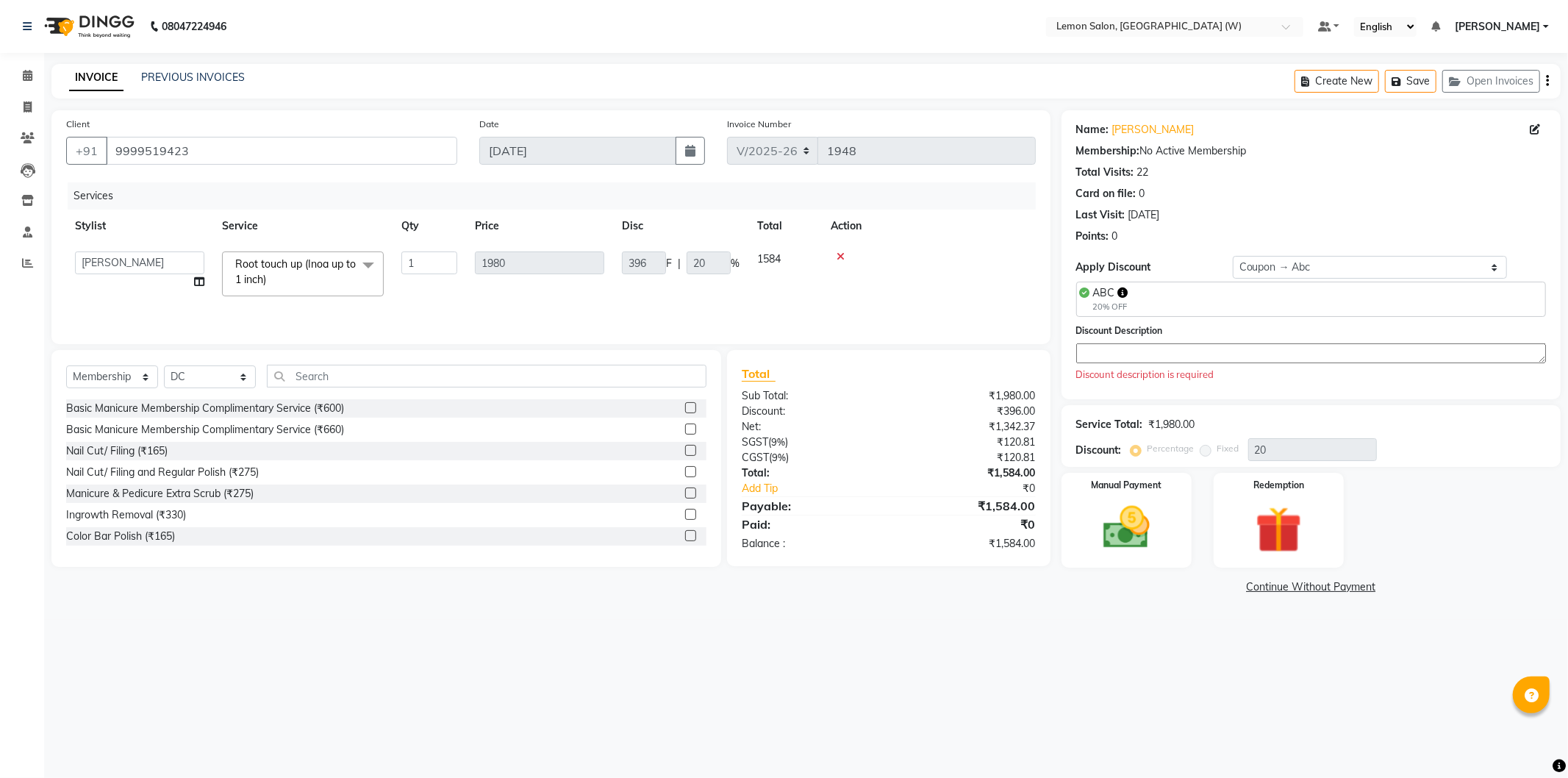
click at [1161, 362] on textarea at bounding box center [1311, 353] width 469 height 19
click at [1283, 267] on select "Select Coupon → Abc" at bounding box center [1369, 267] width 274 height 23
select select "0:"
click at [1233, 256] on select "Select Coupon → Abc" at bounding box center [1369, 267] width 274 height 23
type input "0"
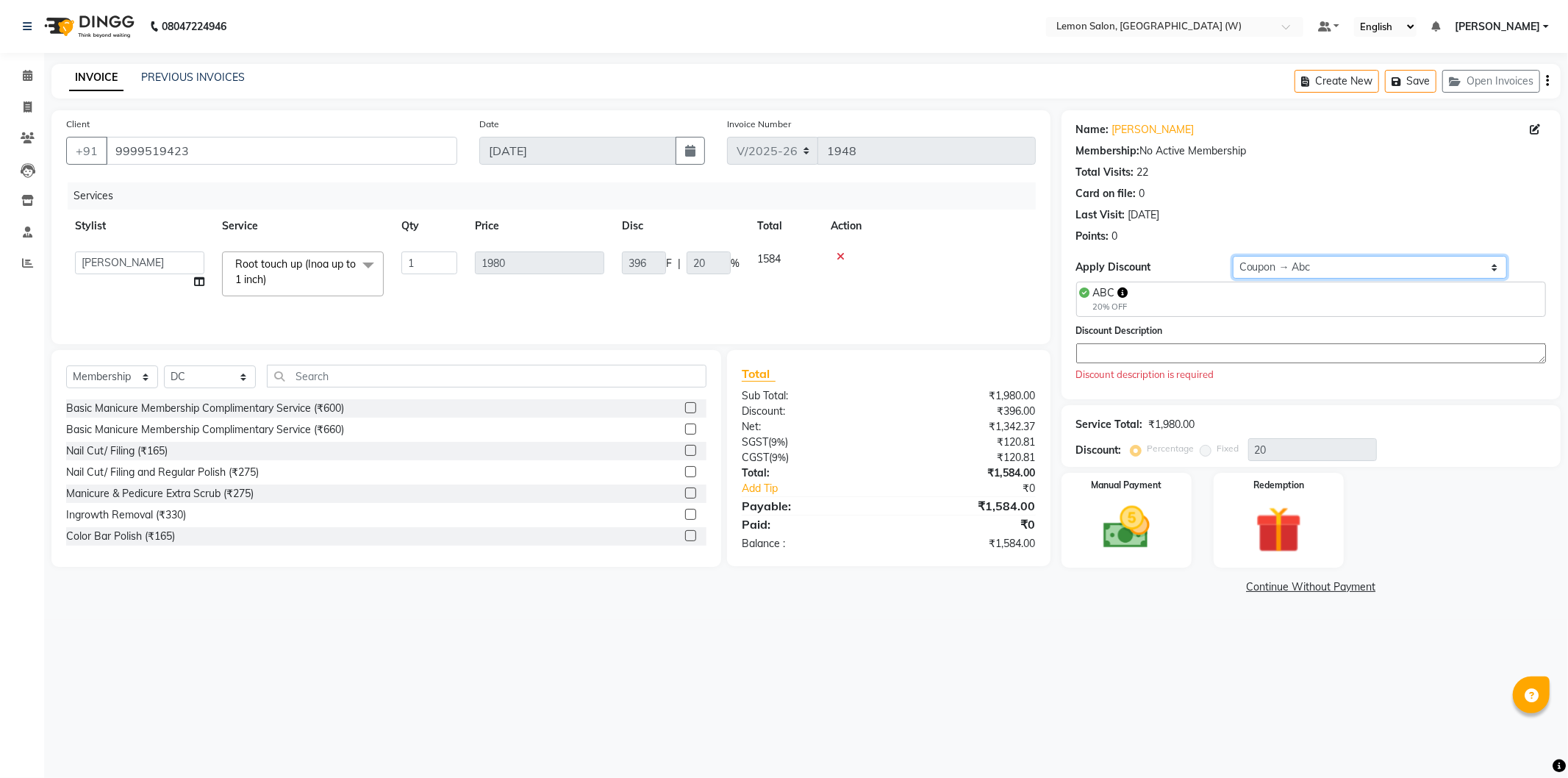
type input "0"
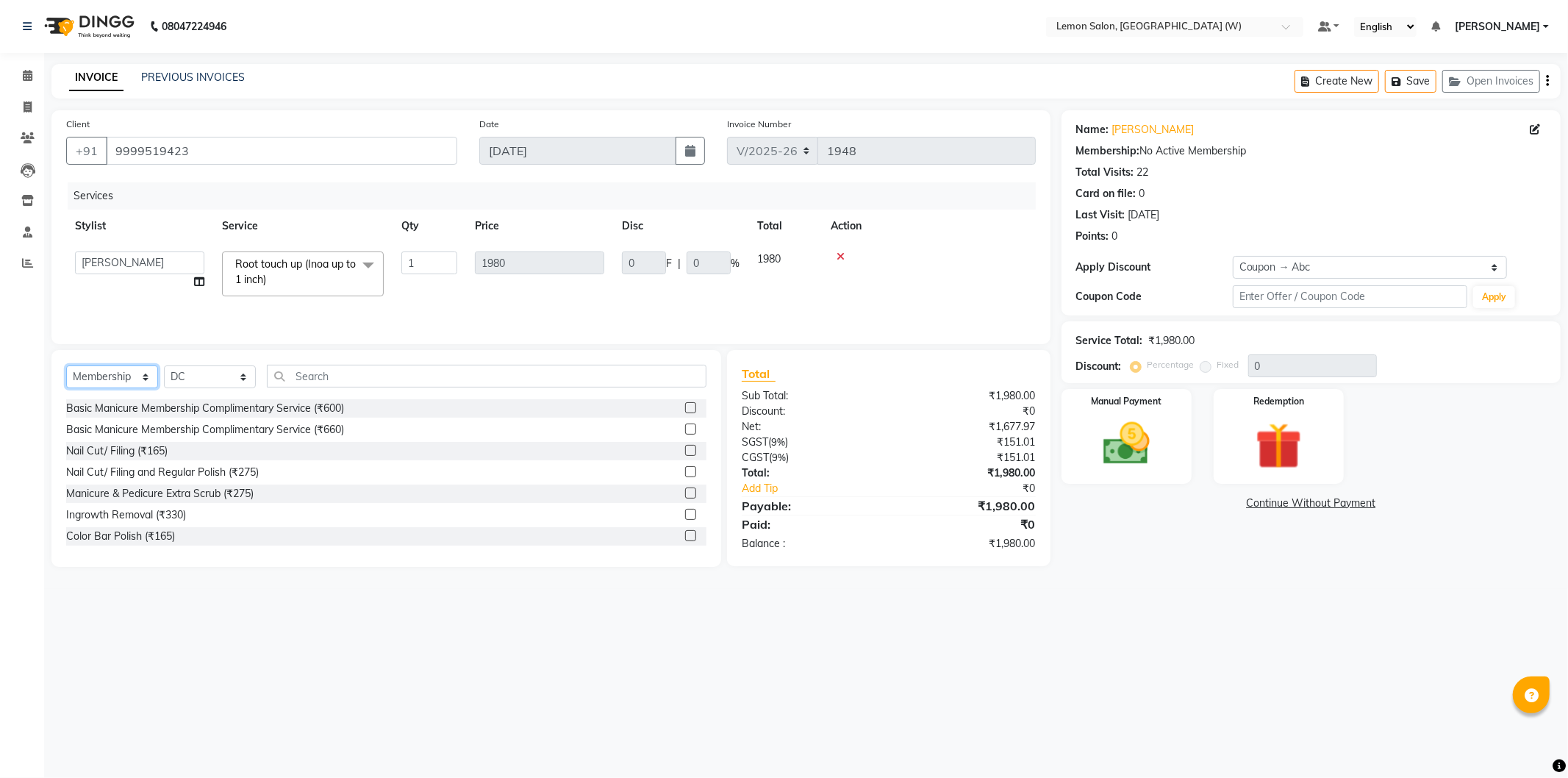
click at [132, 375] on select "Select Service Product Membership Package Voucher Prepaid Gift Card" at bounding box center [112, 376] width 91 height 23
select select "service"
click at [67, 366] on select "Select Service Product Membership Package Voucher Prepaid Gift Card" at bounding box center [112, 376] width 91 height 23
click at [194, 383] on select "Select Stylist [PERSON_NAME] DC [PERSON_NAME] [PERSON_NAME] [PERSON_NAME] [PERS…" at bounding box center [209, 376] width 91 height 23
select select "84214"
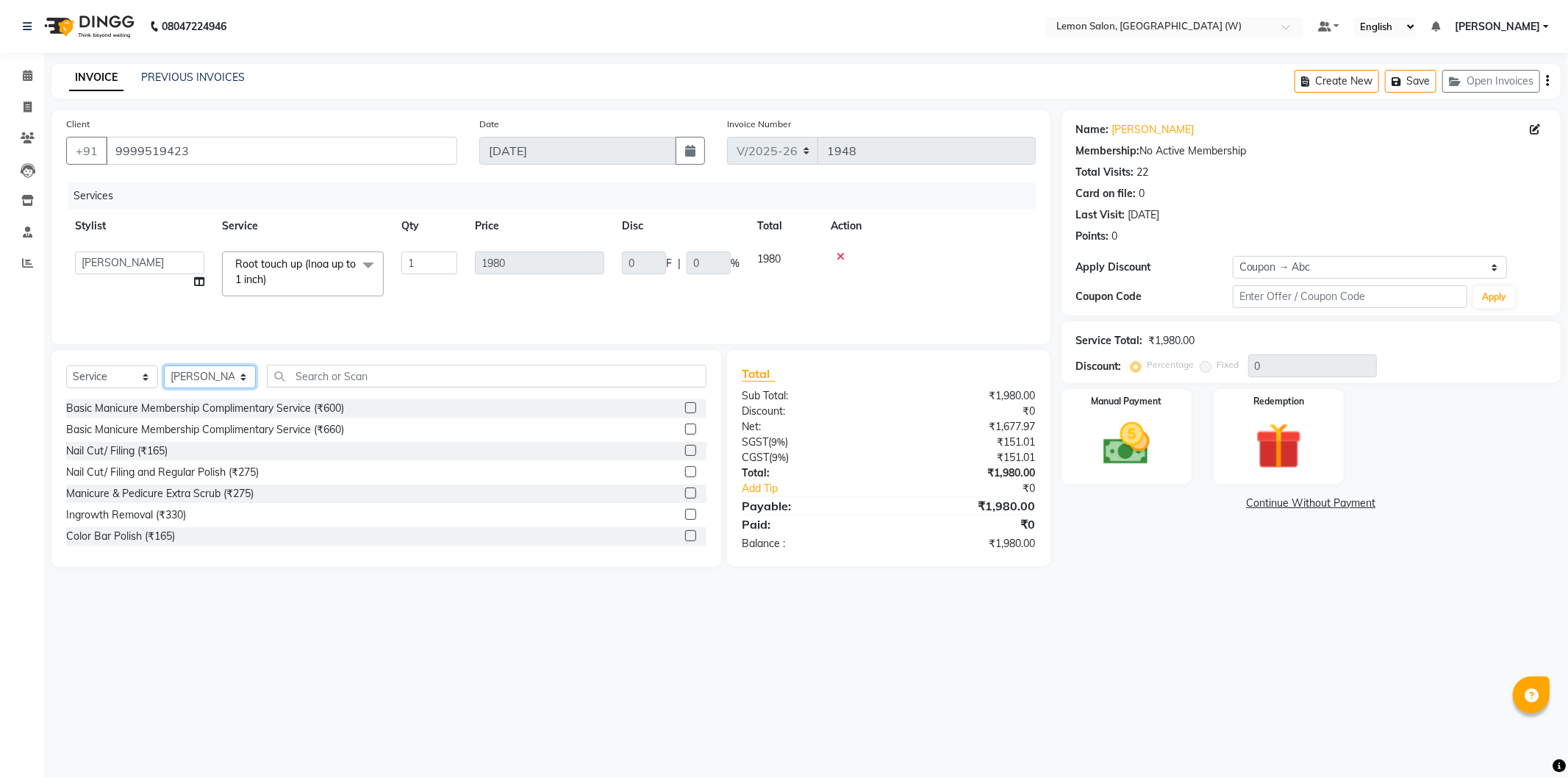
click at [164, 366] on select "Select Stylist [PERSON_NAME] DC [PERSON_NAME] [PERSON_NAME] [PERSON_NAME] [PERS…" at bounding box center [209, 376] width 91 height 23
click at [357, 371] on input "text" at bounding box center [487, 376] width 440 height 23
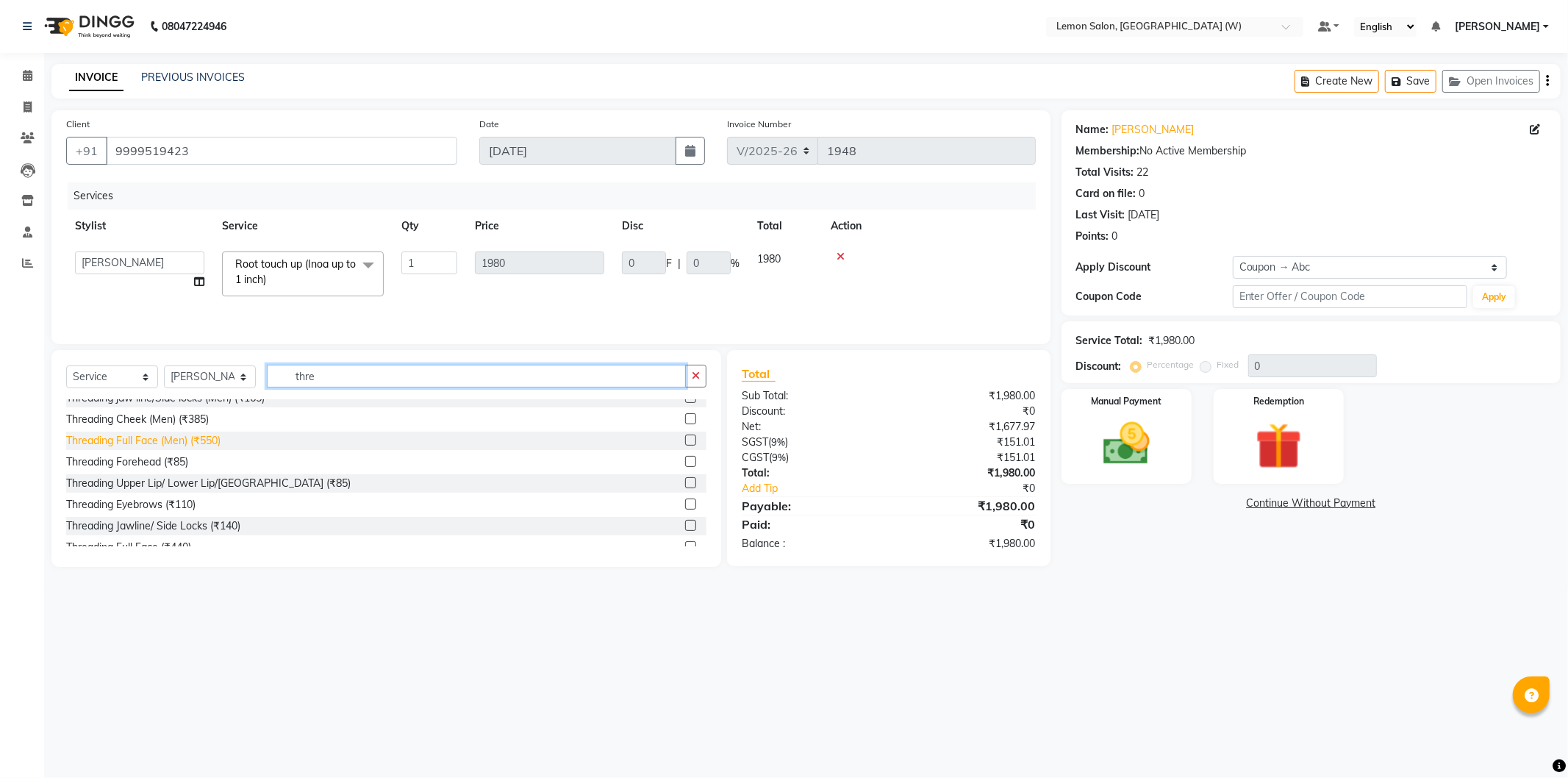
scroll to position [81, 0]
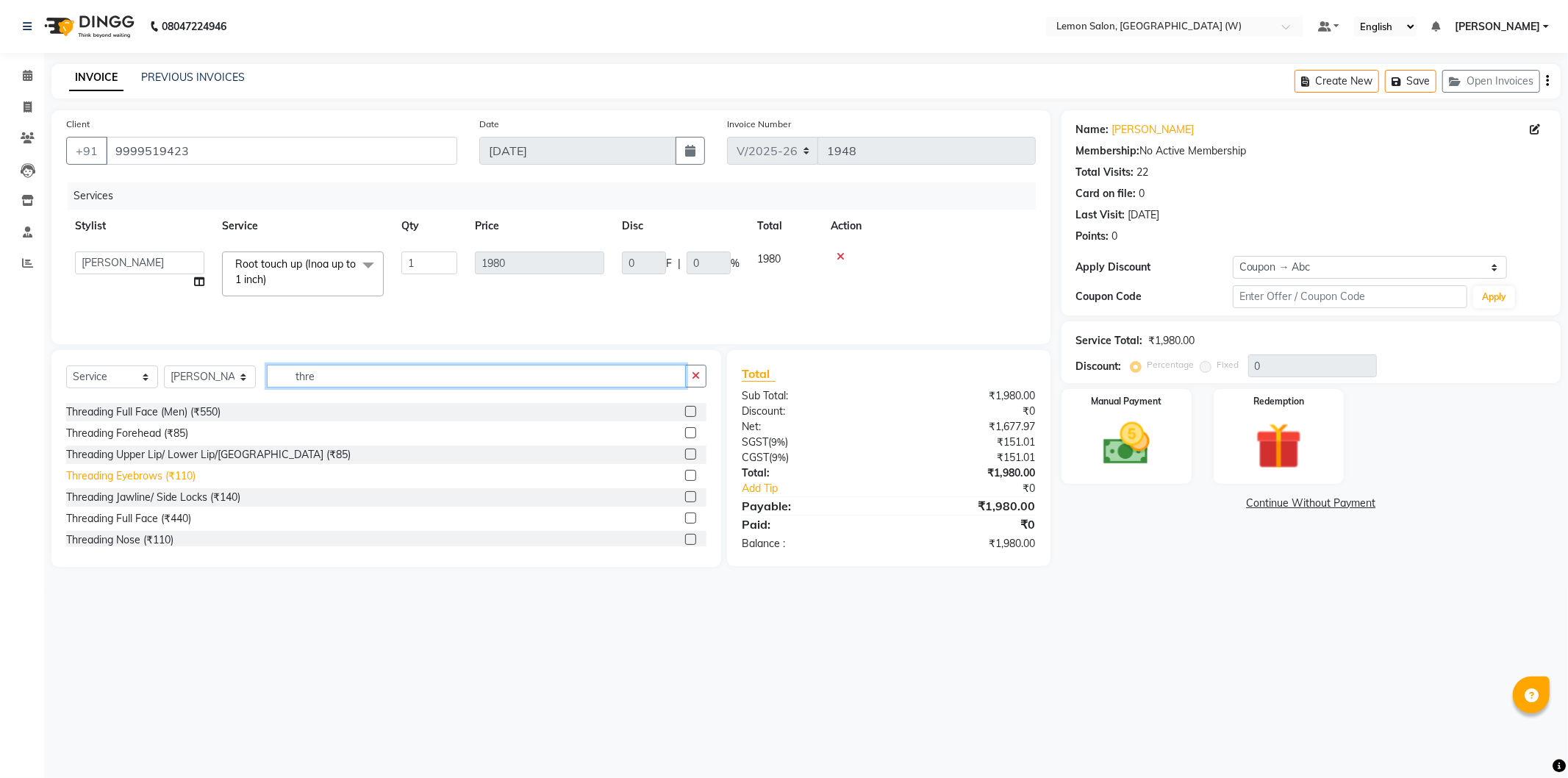
type input "thre"
click at [178, 480] on div "Threading Eyebrows (₹110)" at bounding box center [131, 476] width 129 height 16
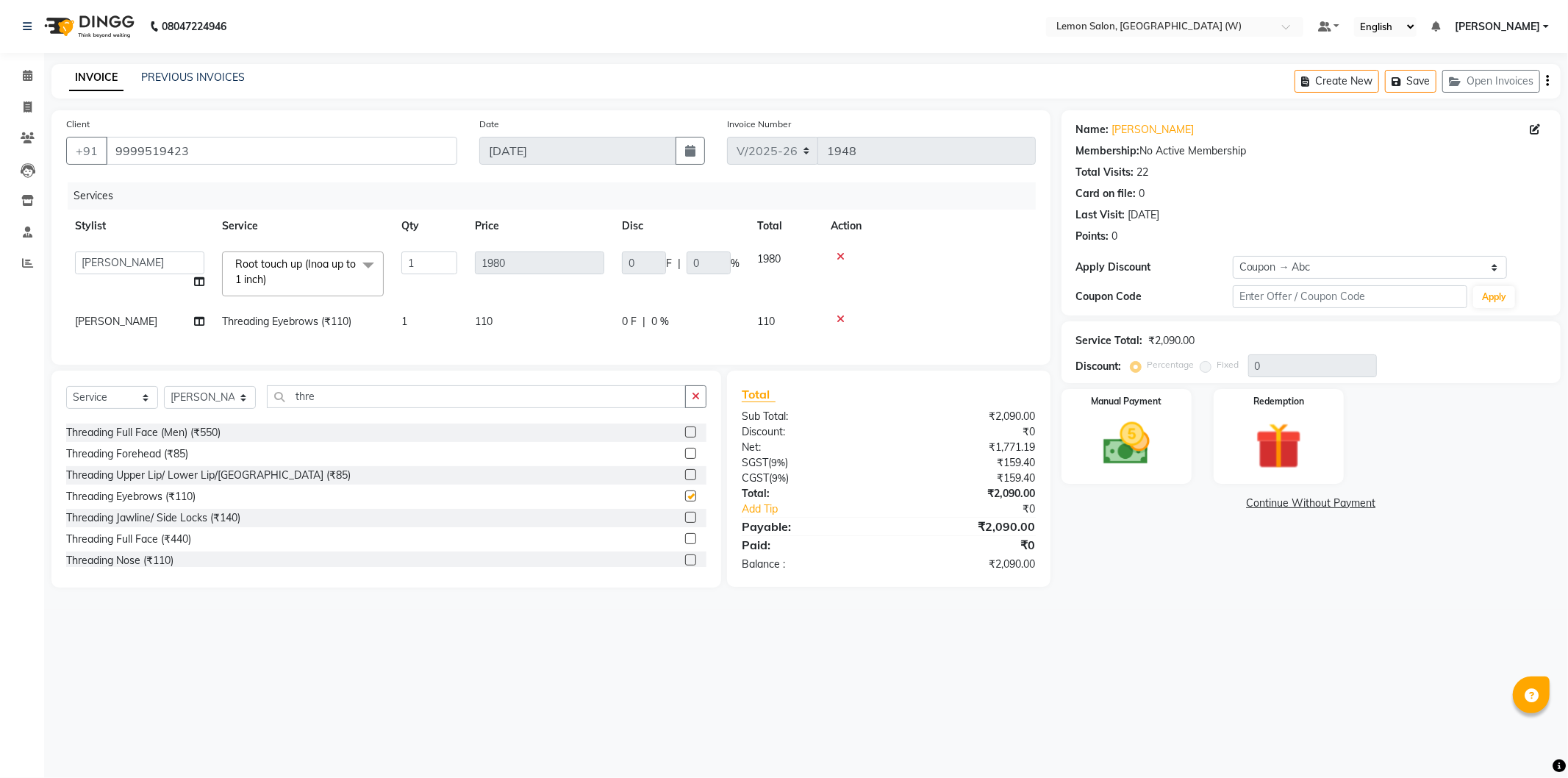
checkbox input "false"
click at [1259, 157] on div "Membership: No Active Membership" at bounding box center [1311, 151] width 469 height 16
click at [1137, 131] on link "[PERSON_NAME]" at bounding box center [1153, 129] width 82 height 16
click at [130, 407] on select "Select Service Product Membership Package Voucher Prepaid Gift Card" at bounding box center [112, 397] width 91 height 23
click at [1161, 442] on img at bounding box center [1126, 444] width 79 height 55
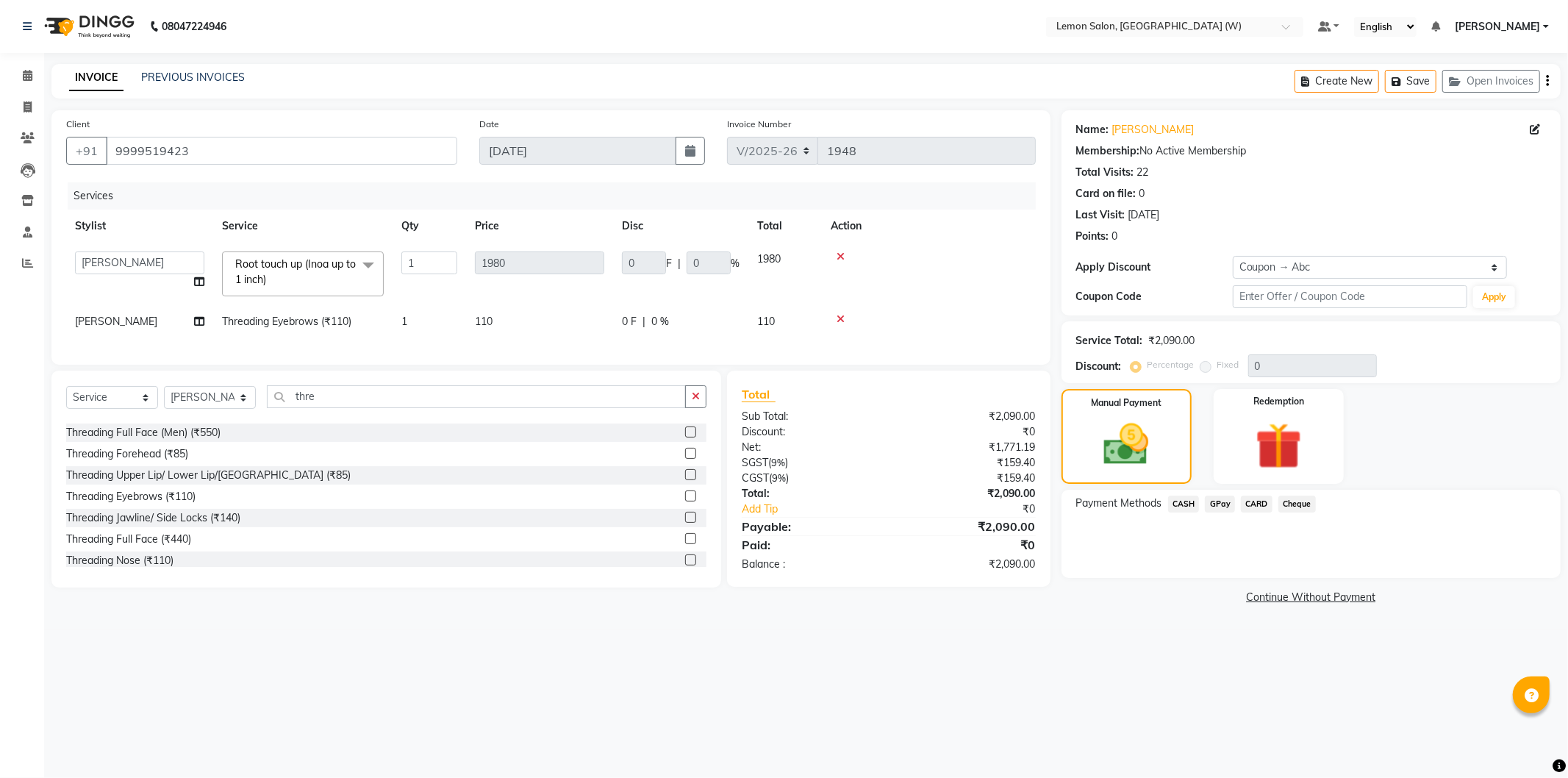
click at [1222, 508] on span "GPay" at bounding box center [1220, 504] width 30 height 17
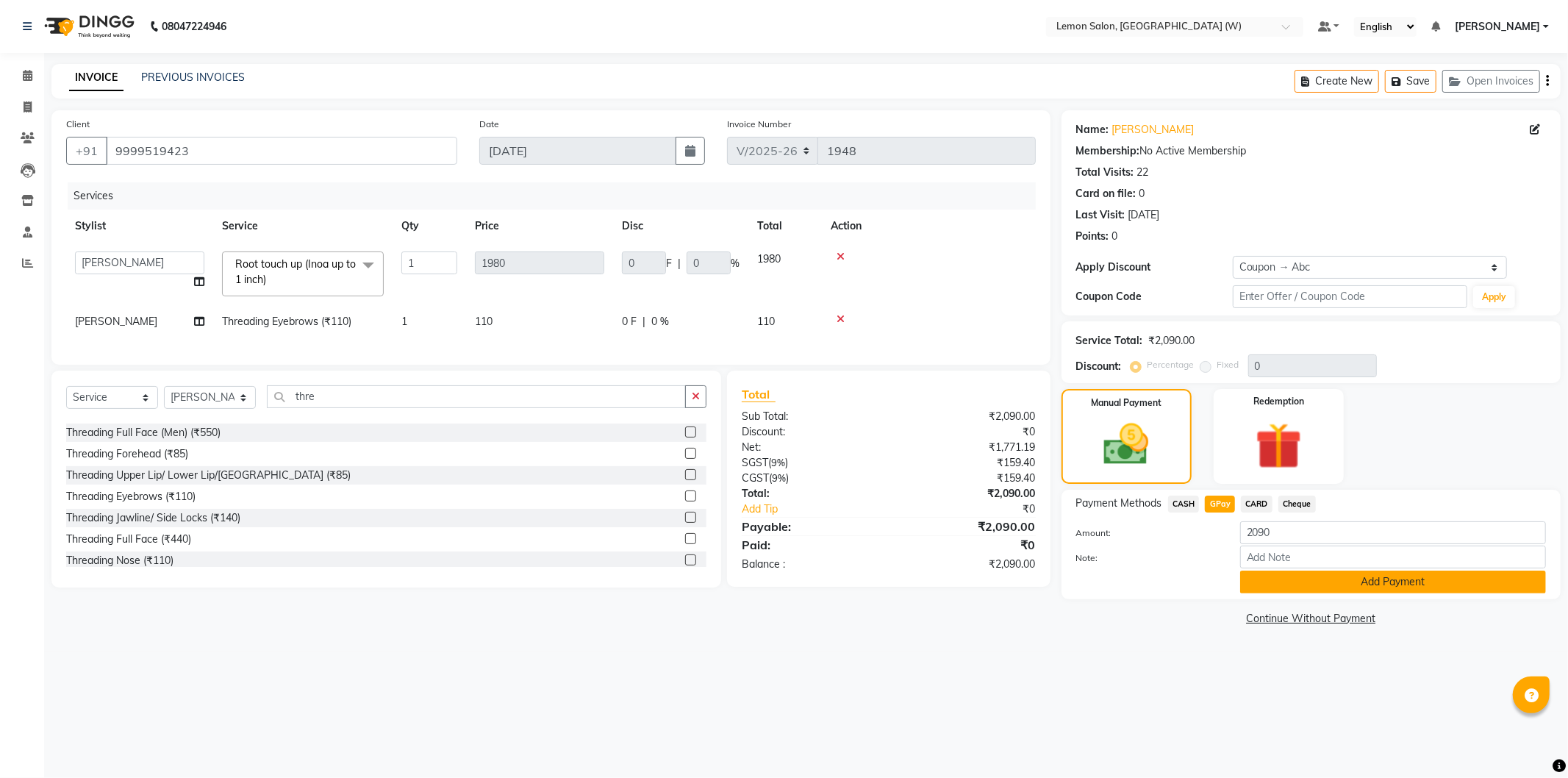
drag, startPoint x: 1261, startPoint y: 581, endPoint x: 1268, endPoint y: 567, distance: 15.7
click at [1263, 581] on button "Add Payment" at bounding box center [1392, 581] width 306 height 23
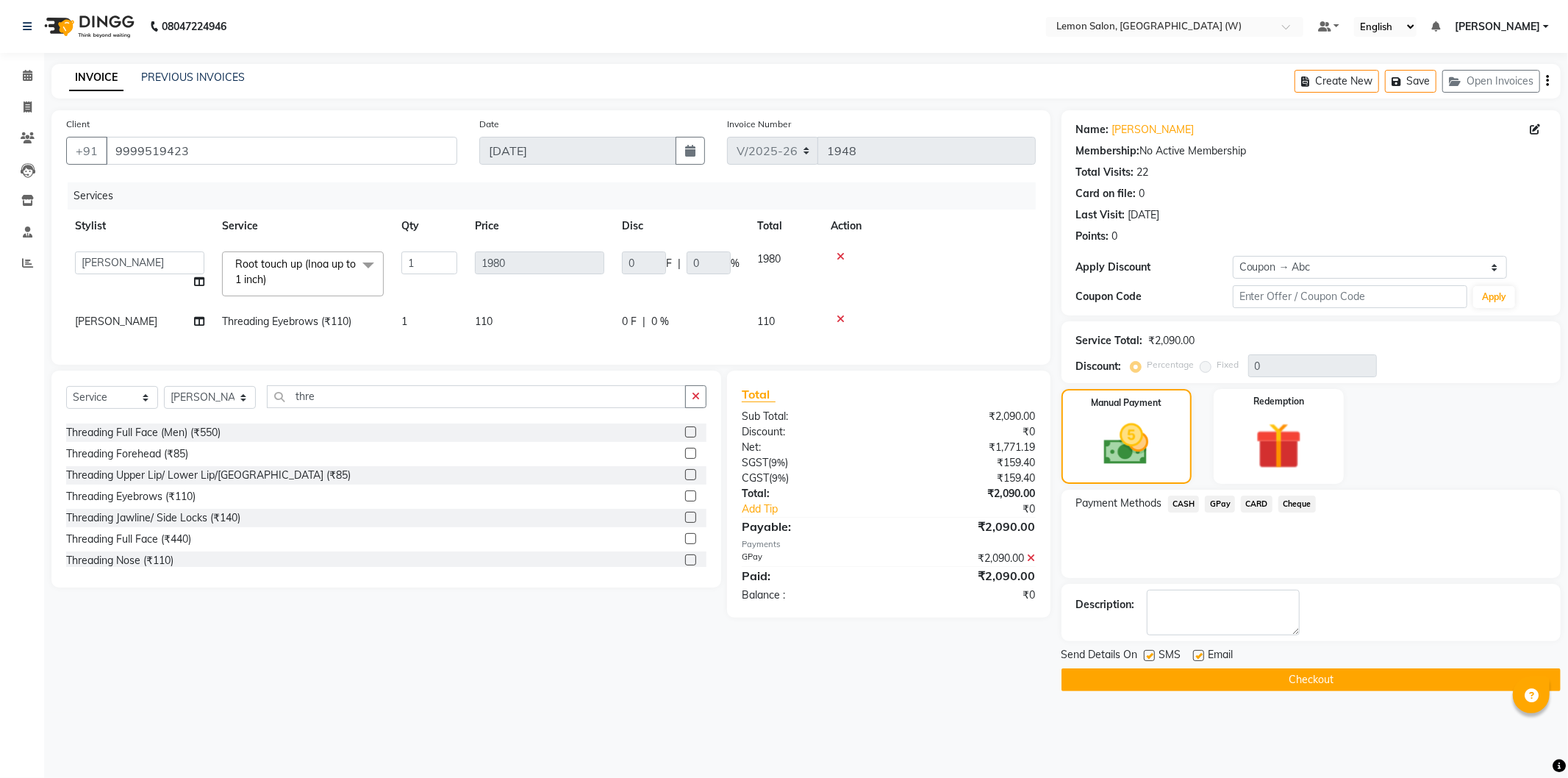
click at [1148, 656] on label at bounding box center [1149, 655] width 11 height 11
click at [1148, 656] on input "checkbox" at bounding box center [1149, 656] width 9 height 9
checkbox input "false"
click at [1197, 651] on label at bounding box center [1198, 655] width 11 height 11
click at [1197, 651] on input "checkbox" at bounding box center [1197, 656] width 9 height 9
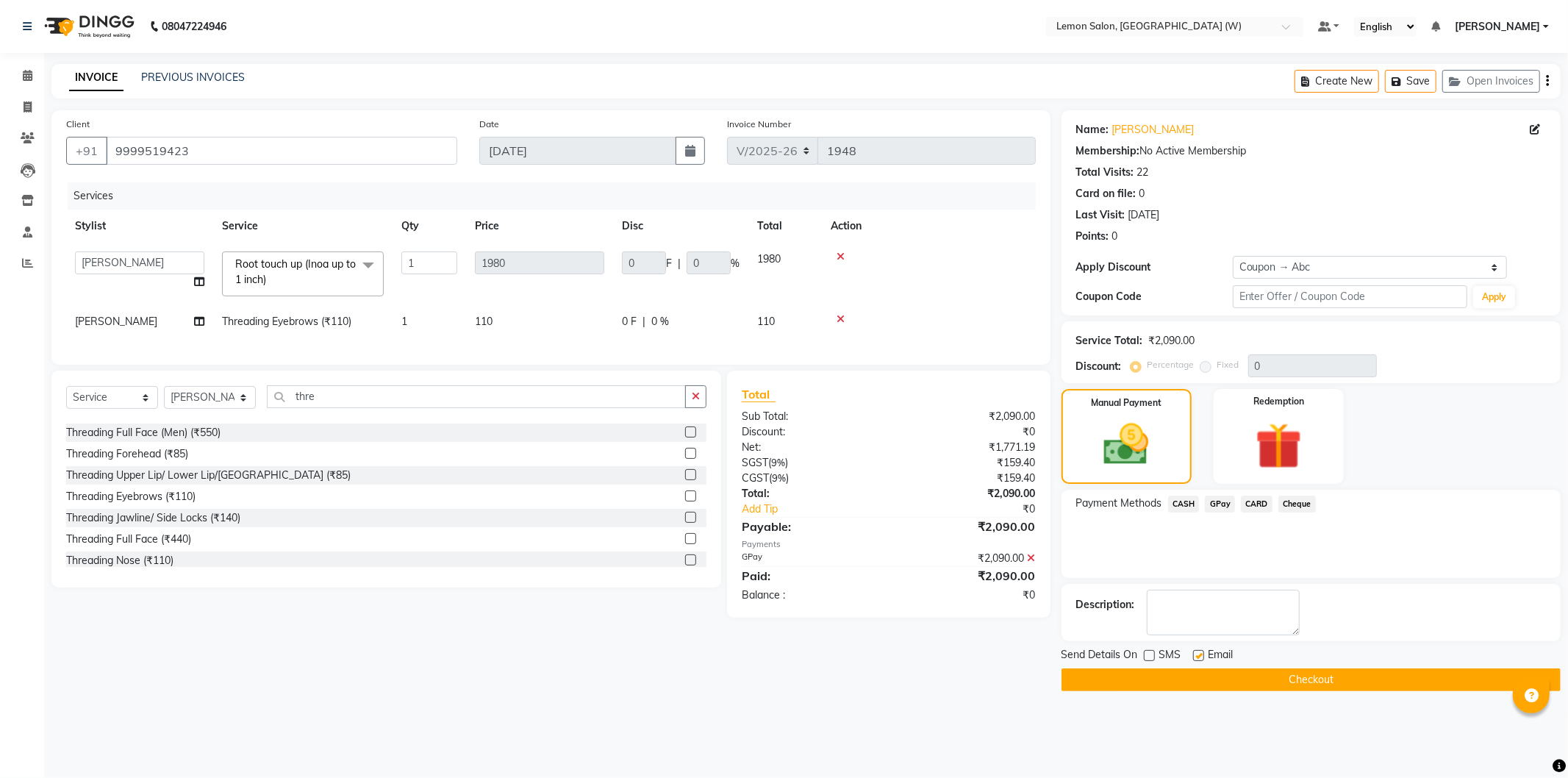
checkbox input "false"
drag, startPoint x: 1200, startPoint y: 679, endPoint x: 1209, endPoint y: 645, distance: 35.2
click at [1209, 661] on div "Send Details On SMS Email Checkout" at bounding box center [1311, 669] width 499 height 44
click at [1233, 680] on button "Checkout" at bounding box center [1311, 679] width 499 height 23
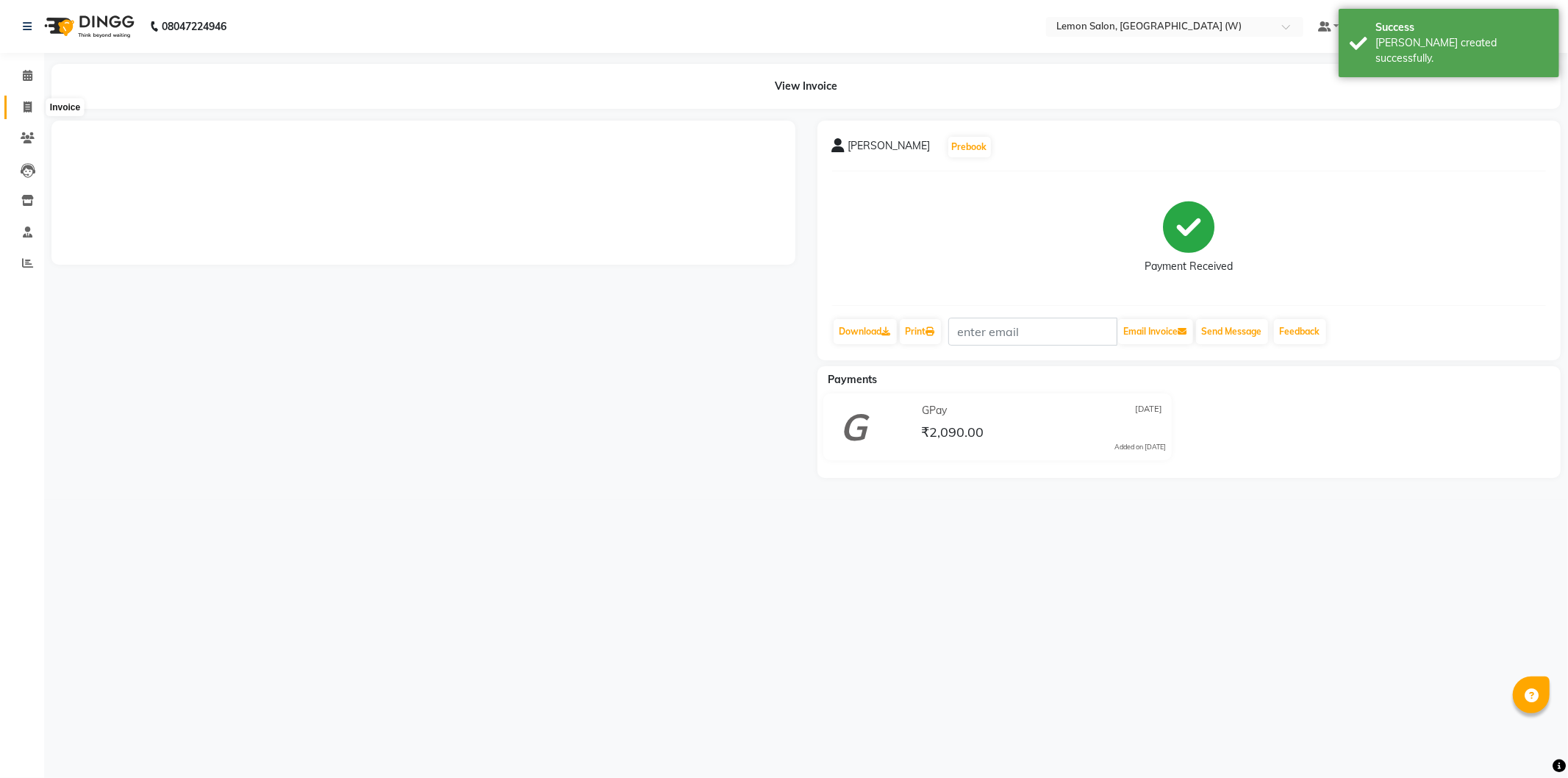
click at [27, 103] on icon at bounding box center [27, 107] width 8 height 11
select select "service"
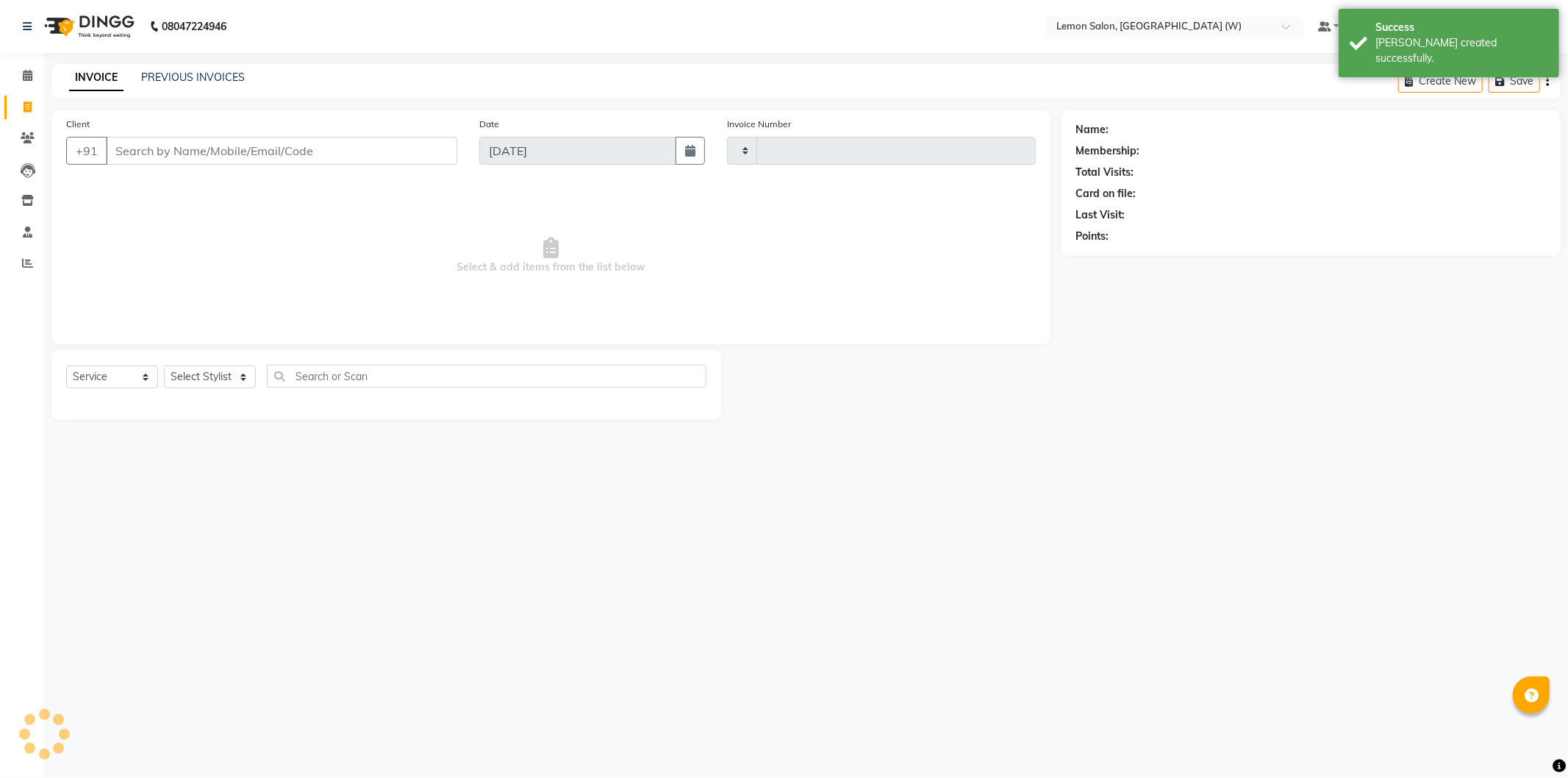
type input "1949"
select select "8053"
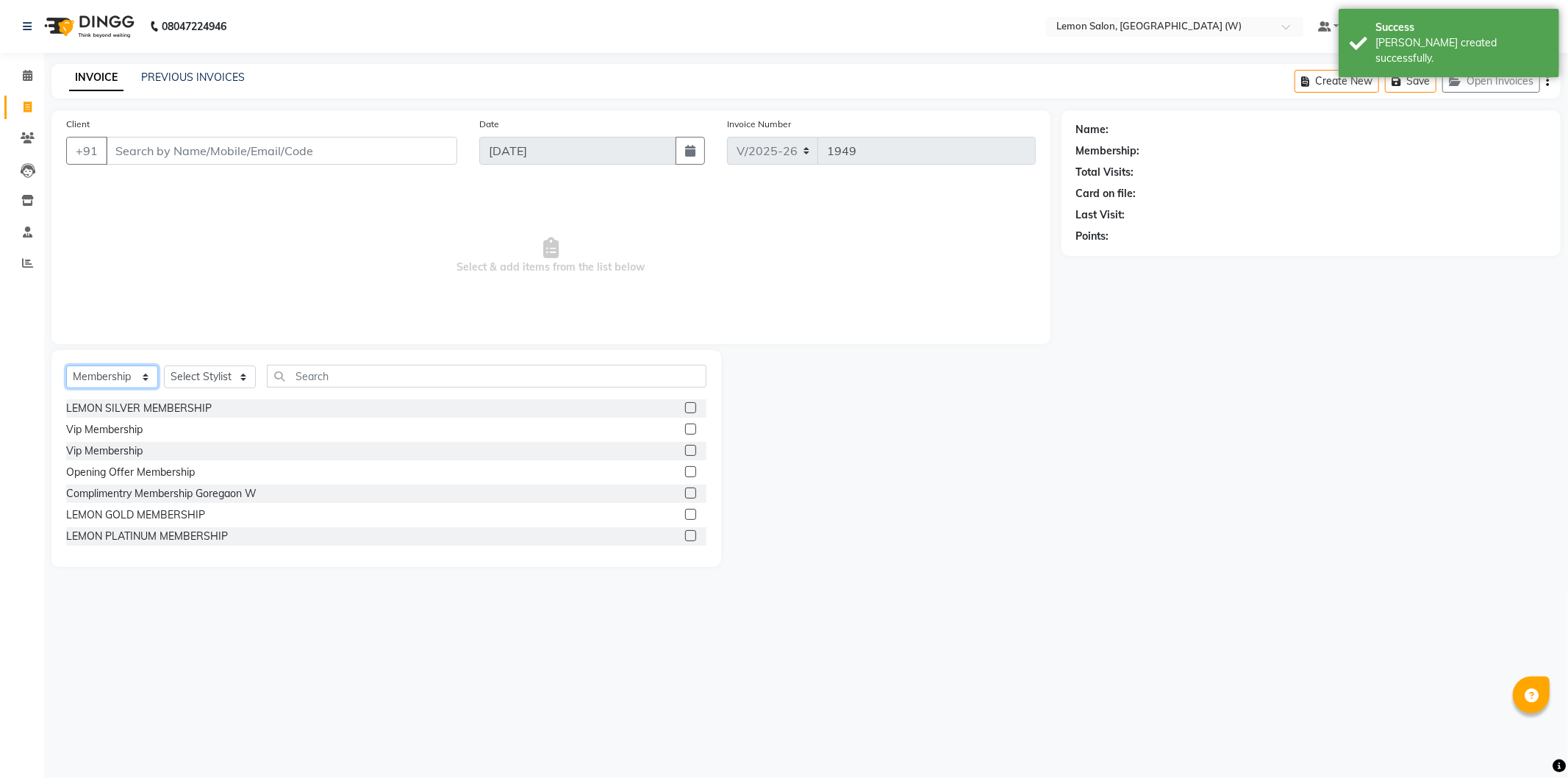
click at [130, 377] on select "Select Service Product Membership Package Voucher Prepaid Gift Card" at bounding box center [112, 376] width 91 height 23
select select "service"
click at [67, 366] on select "Select Service Product Membership Package Voucher Prepaid Gift Card" at bounding box center [112, 376] width 91 height 23
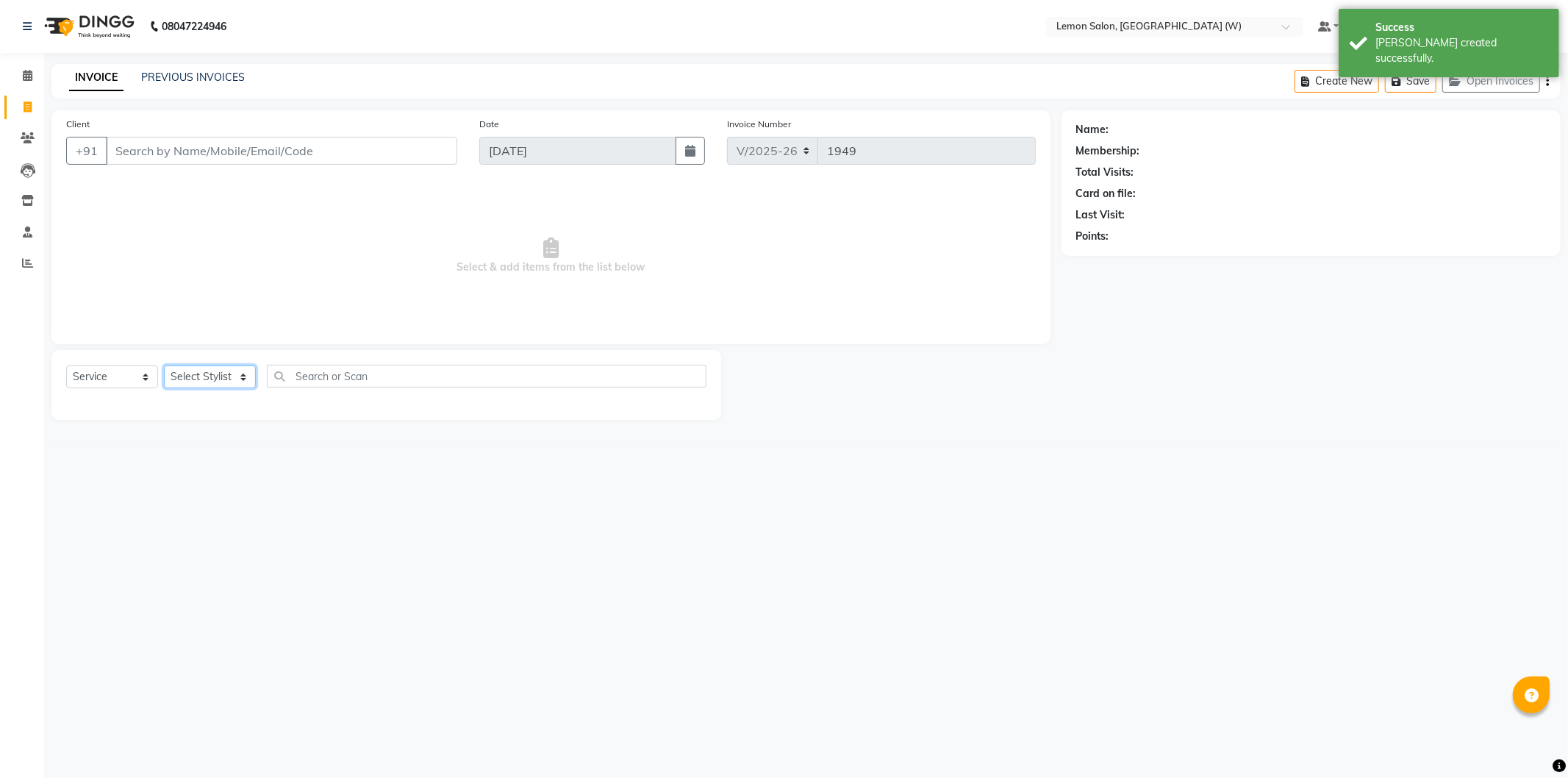
drag, startPoint x: 221, startPoint y: 375, endPoint x: 232, endPoint y: 350, distance: 27.3
click at [225, 371] on select "Select Stylist [PERSON_NAME] DC [PERSON_NAME] [PERSON_NAME] [PERSON_NAME] [PERS…" at bounding box center [209, 376] width 91 height 23
select select "75738"
click at [164, 366] on select "Select Stylist [PERSON_NAME] DC [PERSON_NAME] [PERSON_NAME] [PERSON_NAME] [PERS…" at bounding box center [209, 376] width 91 height 23
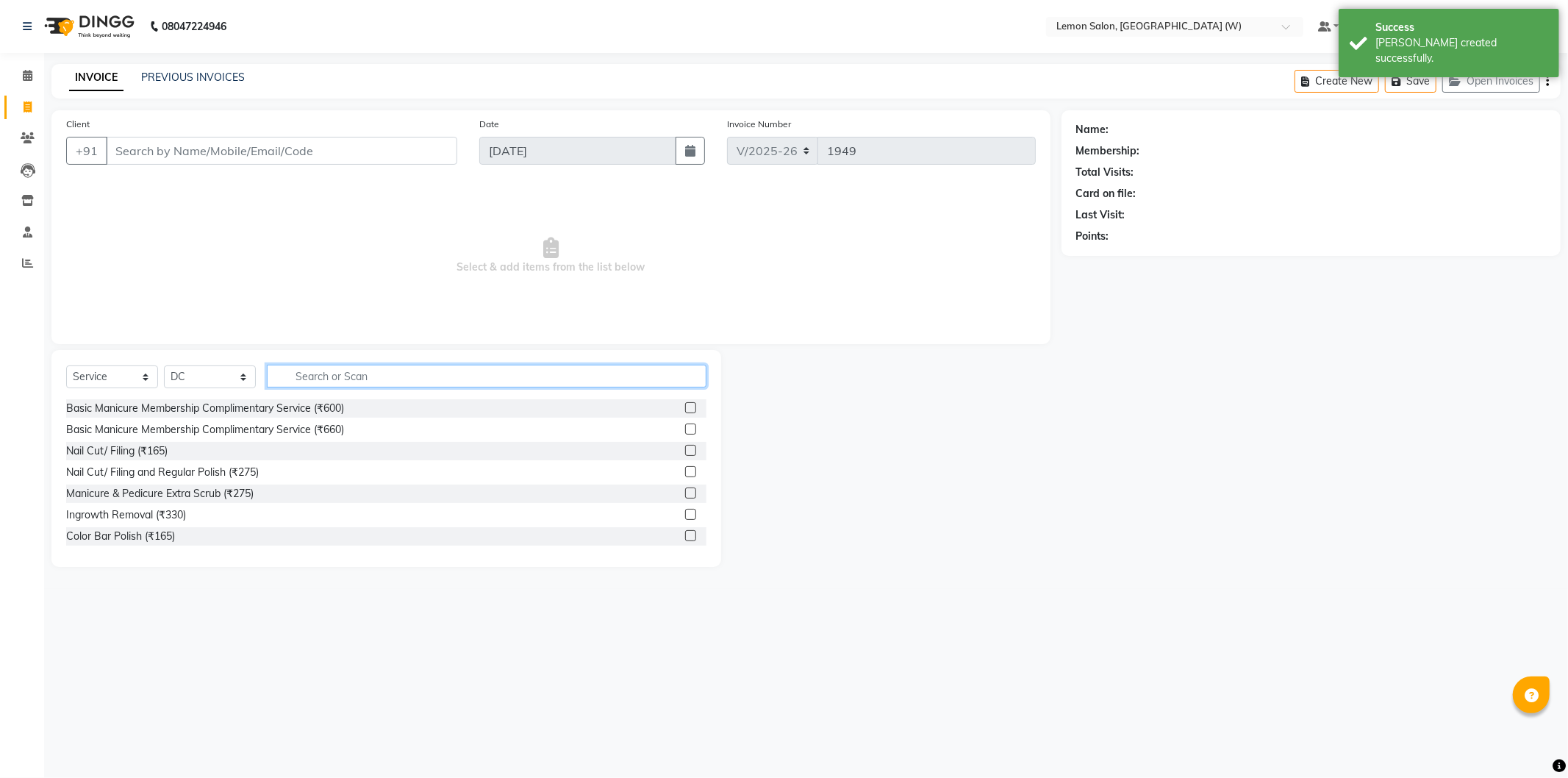
drag, startPoint x: 375, startPoint y: 373, endPoint x: 366, endPoint y: 372, distance: 9.1
click at [369, 372] on input "text" at bounding box center [487, 376] width 440 height 23
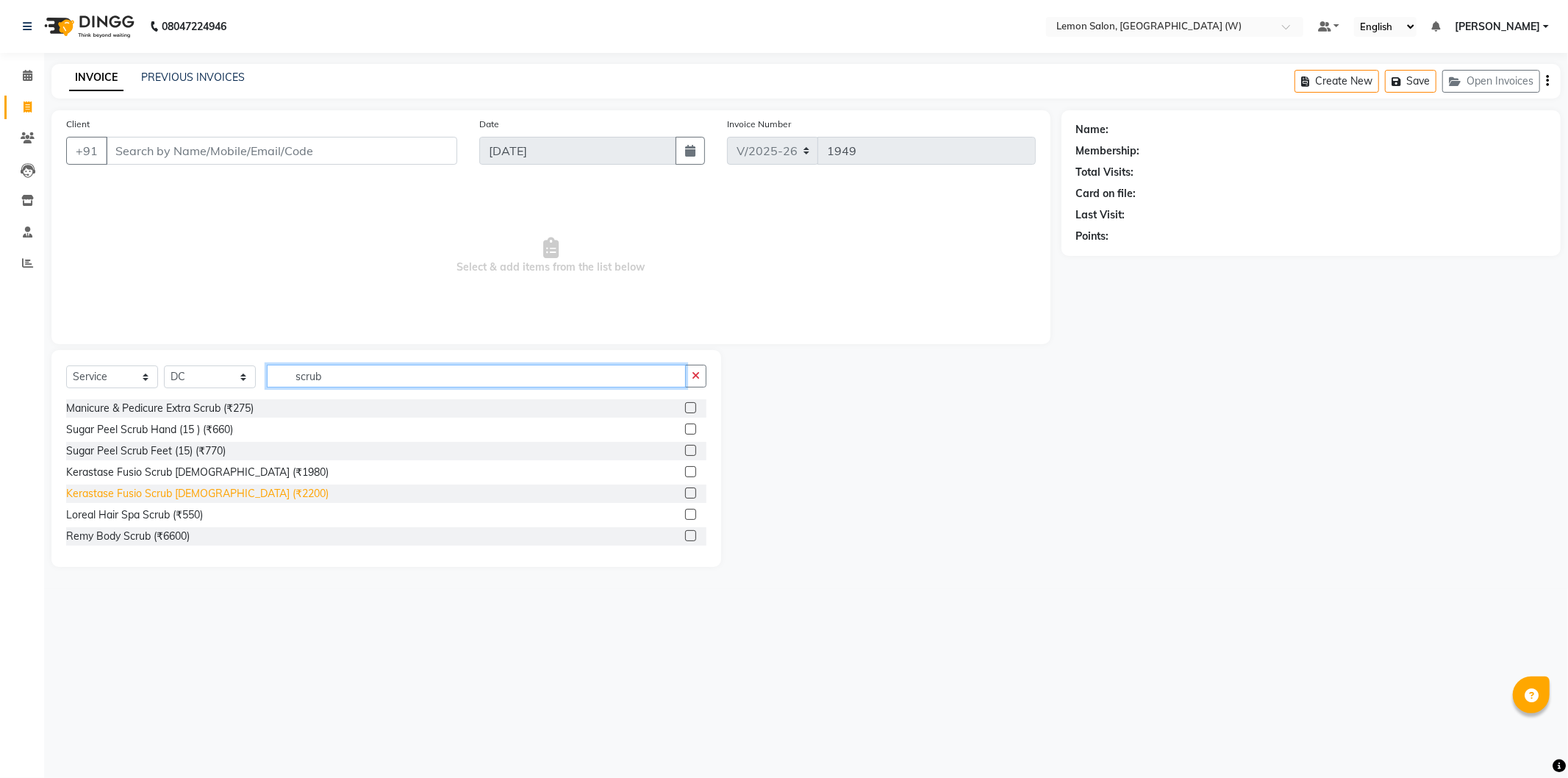
type input "scrub"
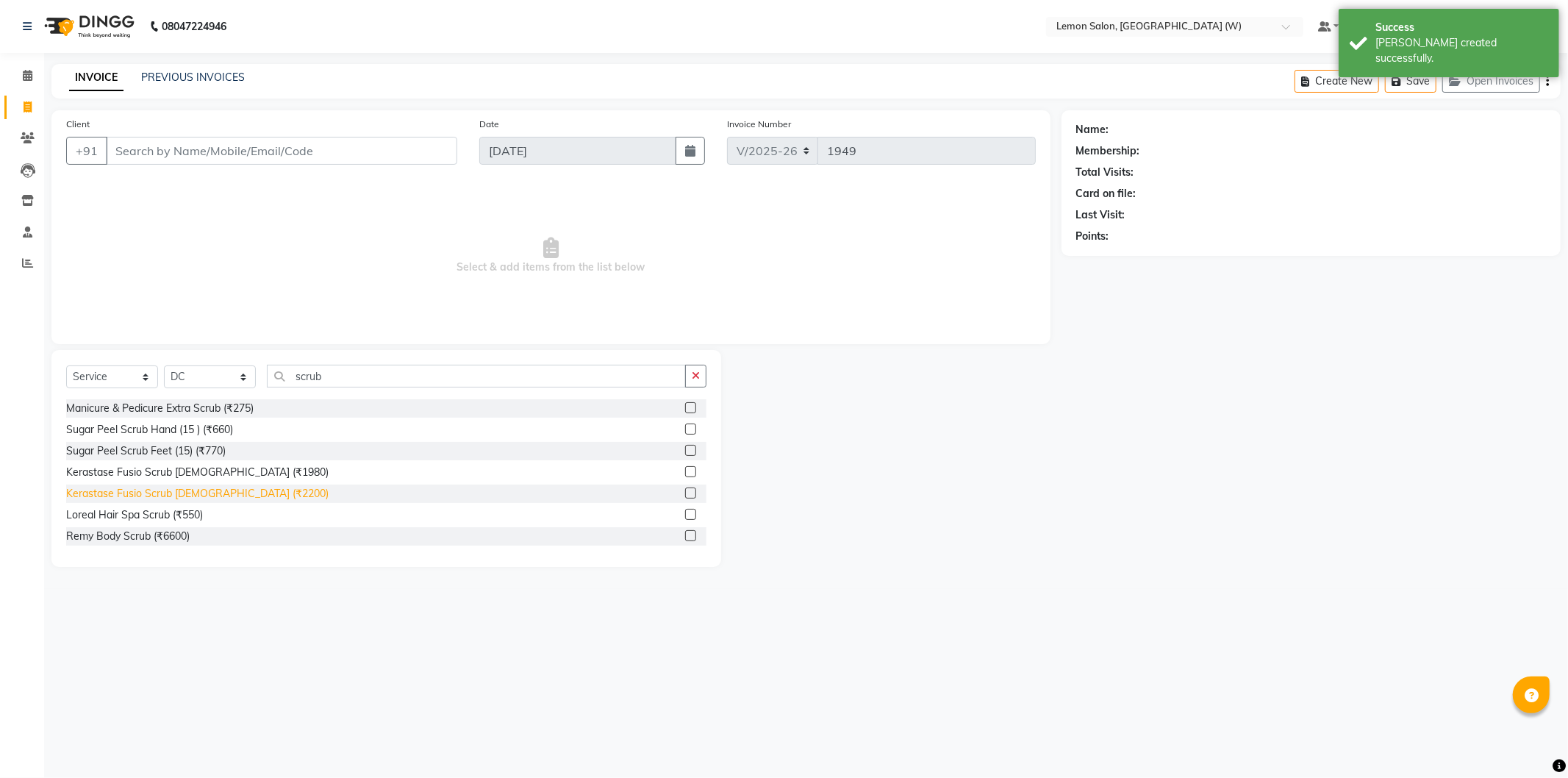
click at [200, 495] on div "Kerastase Fusio Scrub [DEMOGRAPHIC_DATA] (₹2200)" at bounding box center [198, 493] width 262 height 16
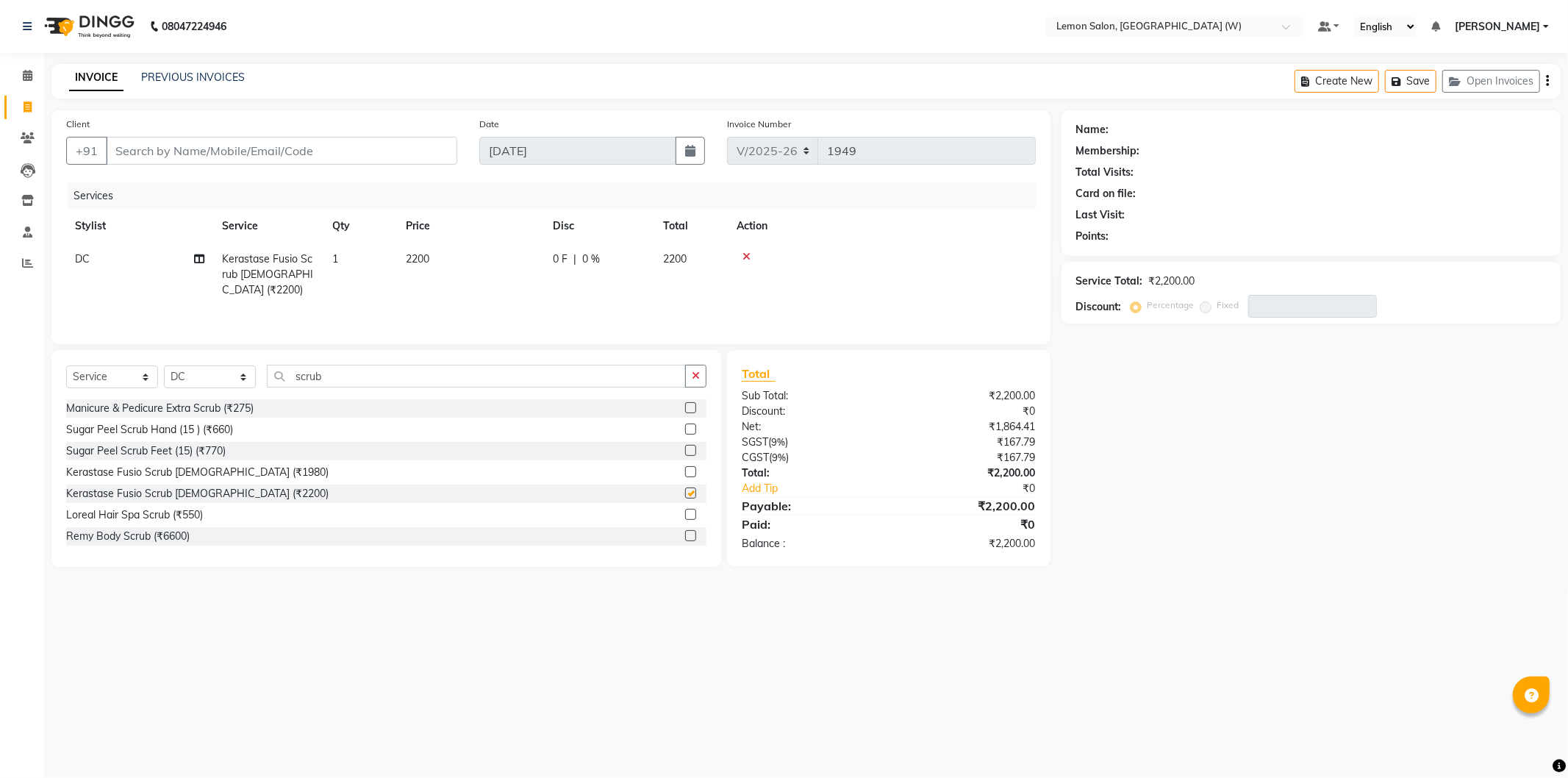
checkbox input "false"
click at [331, 380] on input "scrub" at bounding box center [477, 376] width 419 height 23
drag, startPoint x: 331, startPoint y: 380, endPoint x: 336, endPoint y: 385, distance: 7.1
click at [336, 385] on input "scrub" at bounding box center [477, 376] width 419 height 23
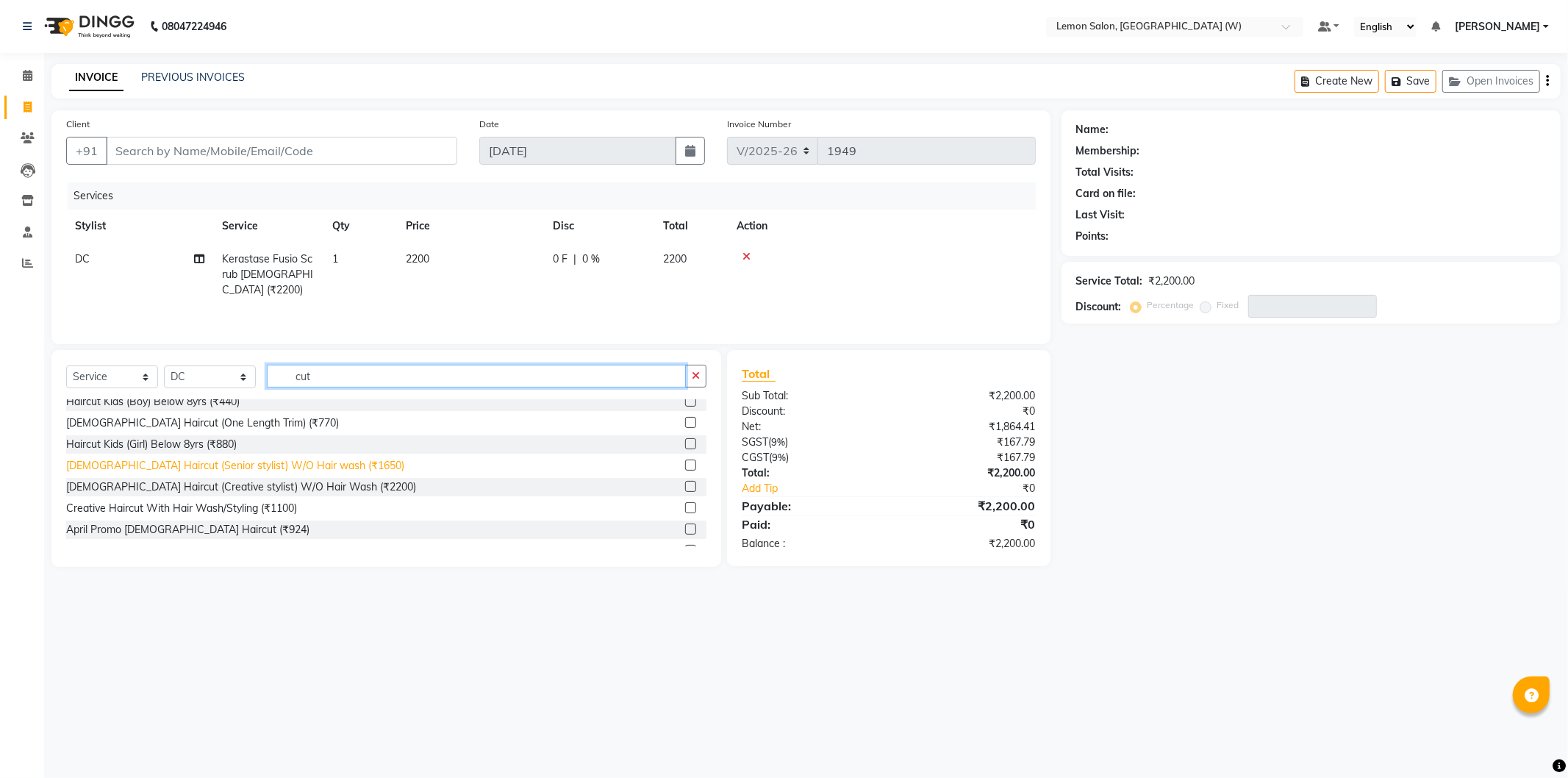
scroll to position [164, 0]
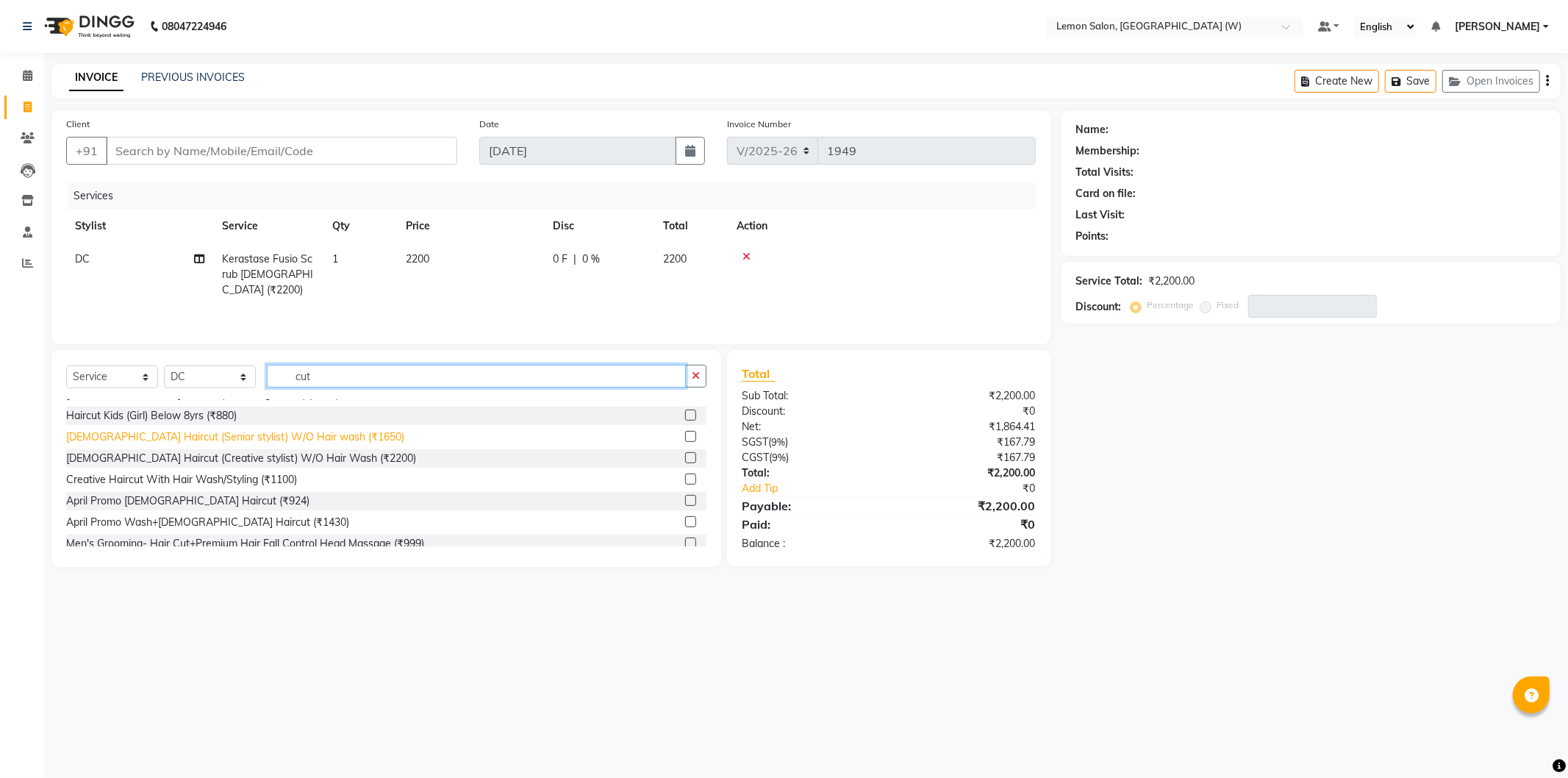
type input "cut"
click at [260, 431] on div "[DEMOGRAPHIC_DATA] Haircut (Senior stylist) W/O Hair wash (₹1650)" at bounding box center [236, 437] width 338 height 16
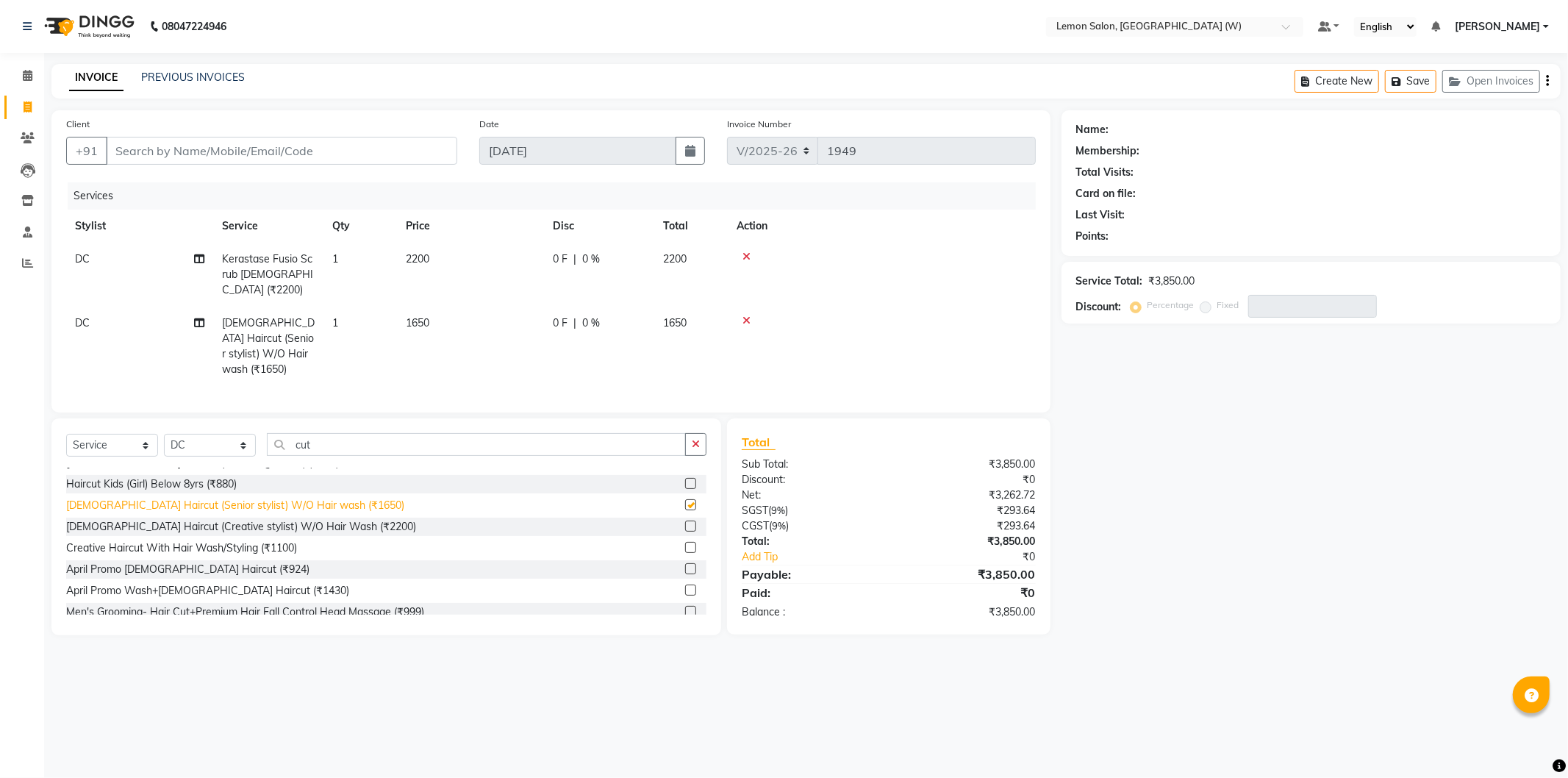
checkbox input "false"
click at [223, 160] on input "Client" at bounding box center [282, 151] width 351 height 28
click at [236, 148] on input "Client" at bounding box center [282, 151] width 351 height 28
type input "9"
type input "0"
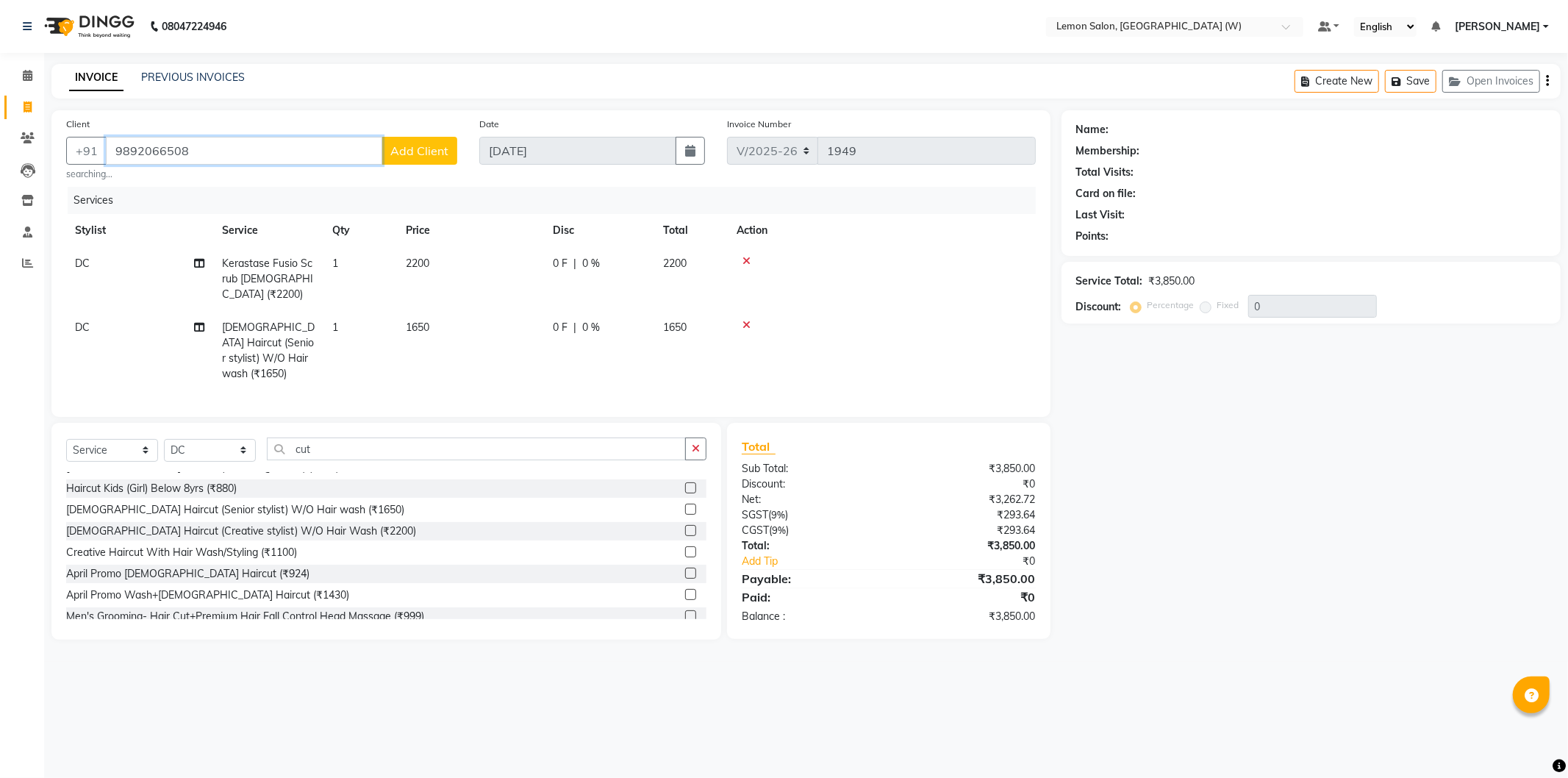
type input "98920665089"
click at [228, 159] on input "98920665089" at bounding box center [244, 151] width 276 height 28
type input "9820665089"
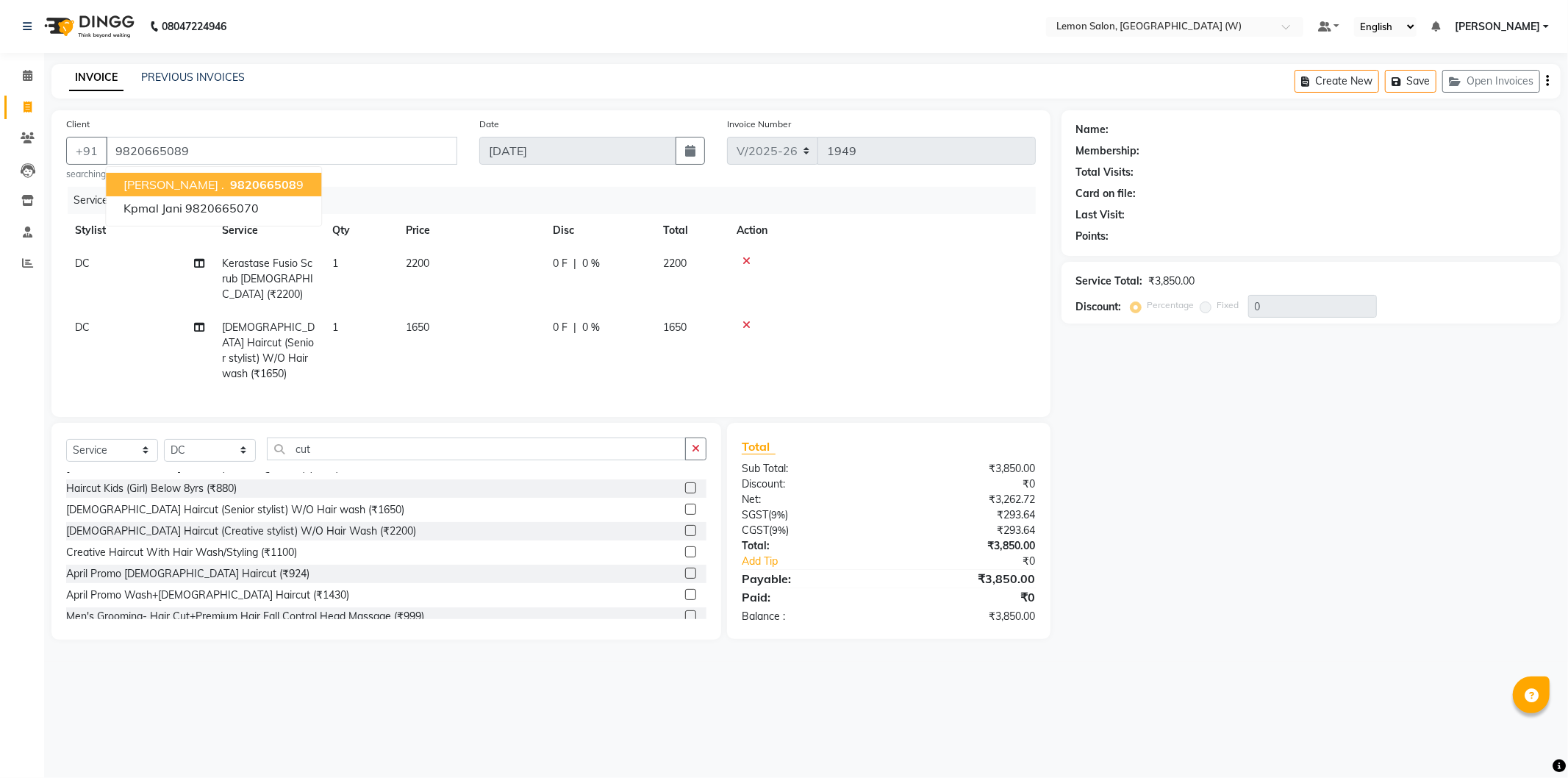
select select "1: Object"
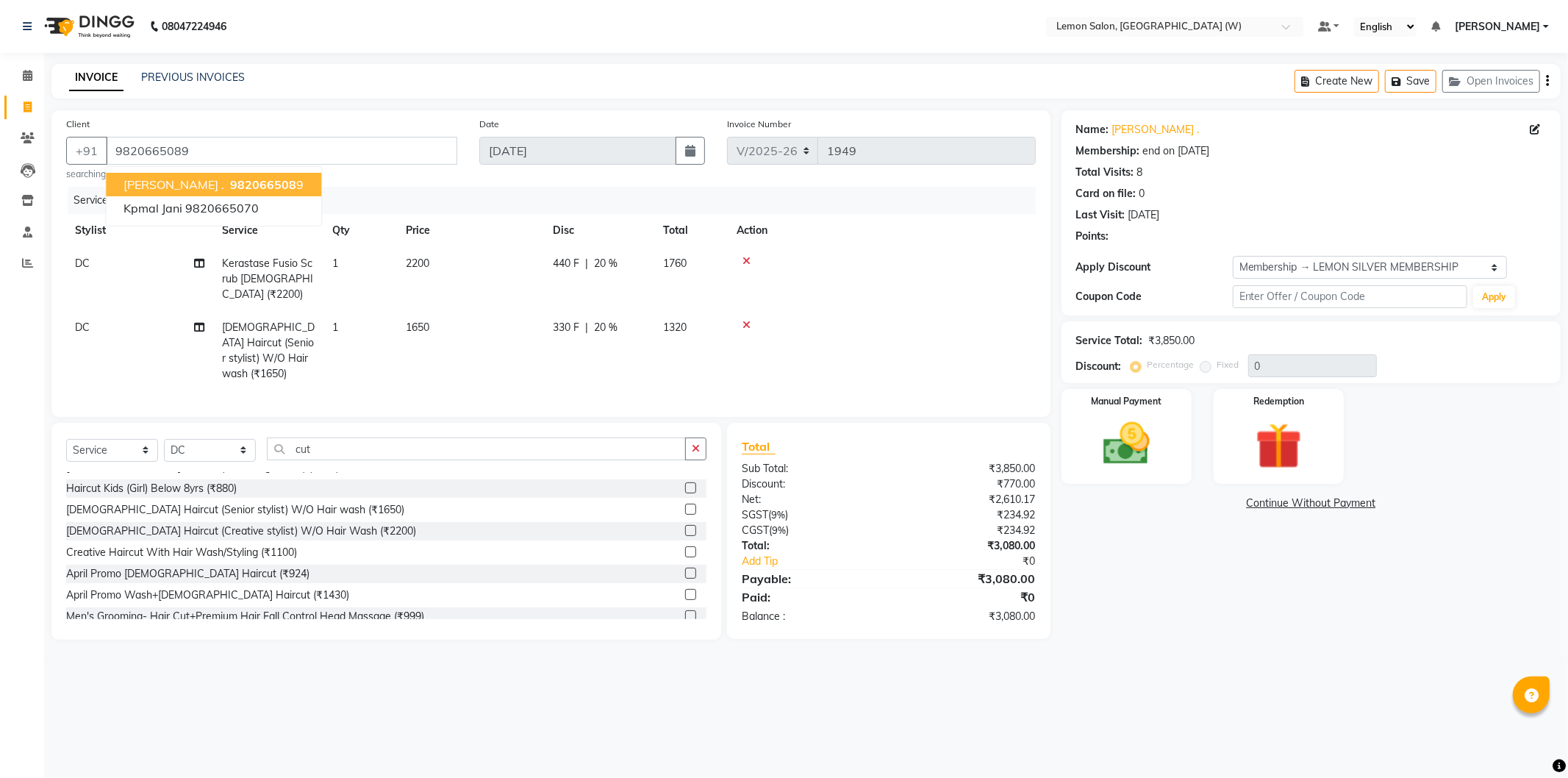
type input "20"
drag, startPoint x: 1320, startPoint y: 148, endPoint x: 1320, endPoint y: 181, distance: 33.0
click at [1322, 147] on div "Membership: end on [DATE]" at bounding box center [1311, 151] width 469 height 16
drag, startPoint x: 1179, startPoint y: 446, endPoint x: 1161, endPoint y: 450, distance: 18.4
click at [1167, 450] on div "Manual Payment" at bounding box center [1126, 436] width 135 height 99
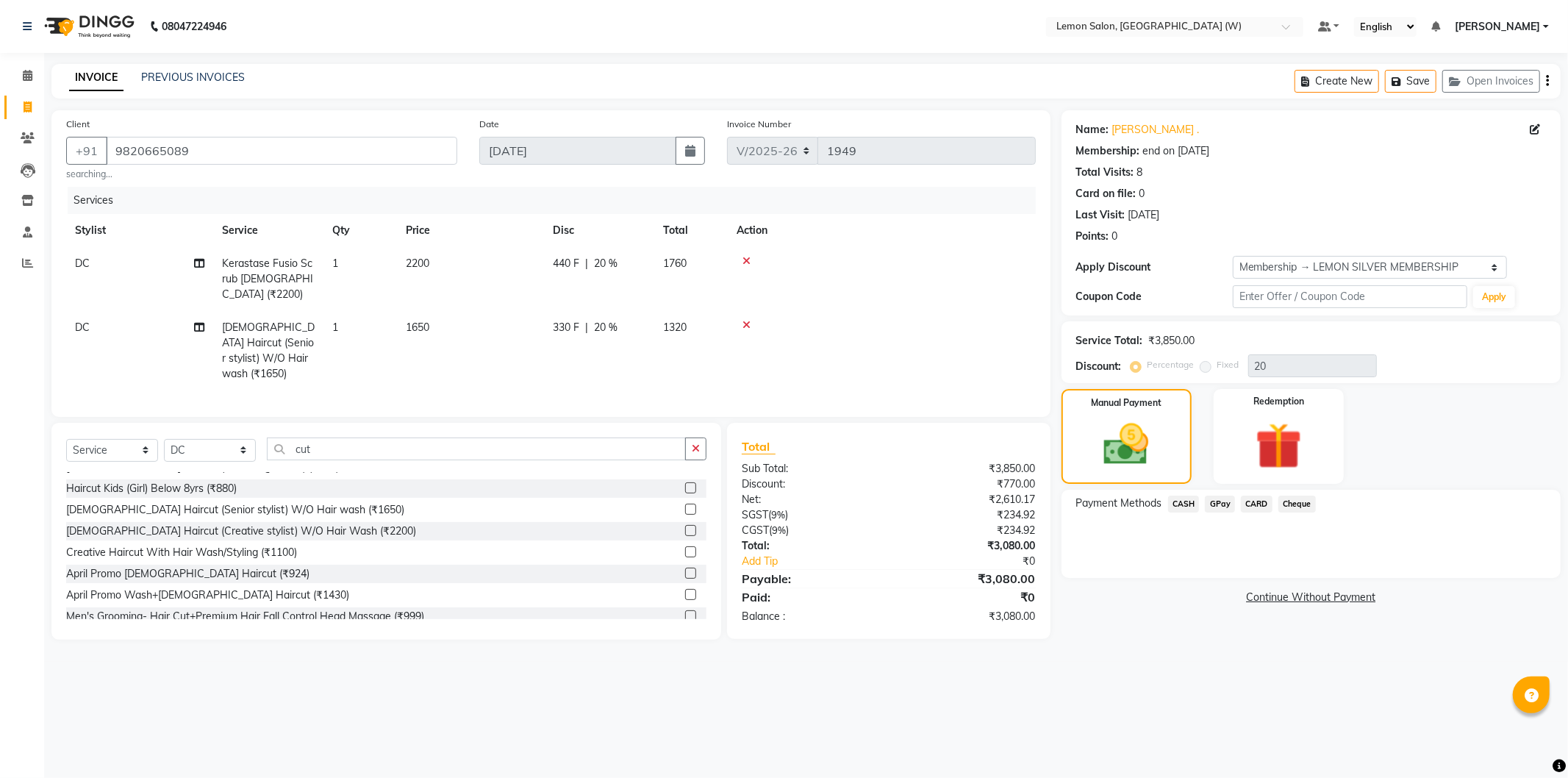
click at [1216, 504] on span "GPay" at bounding box center [1220, 504] width 30 height 17
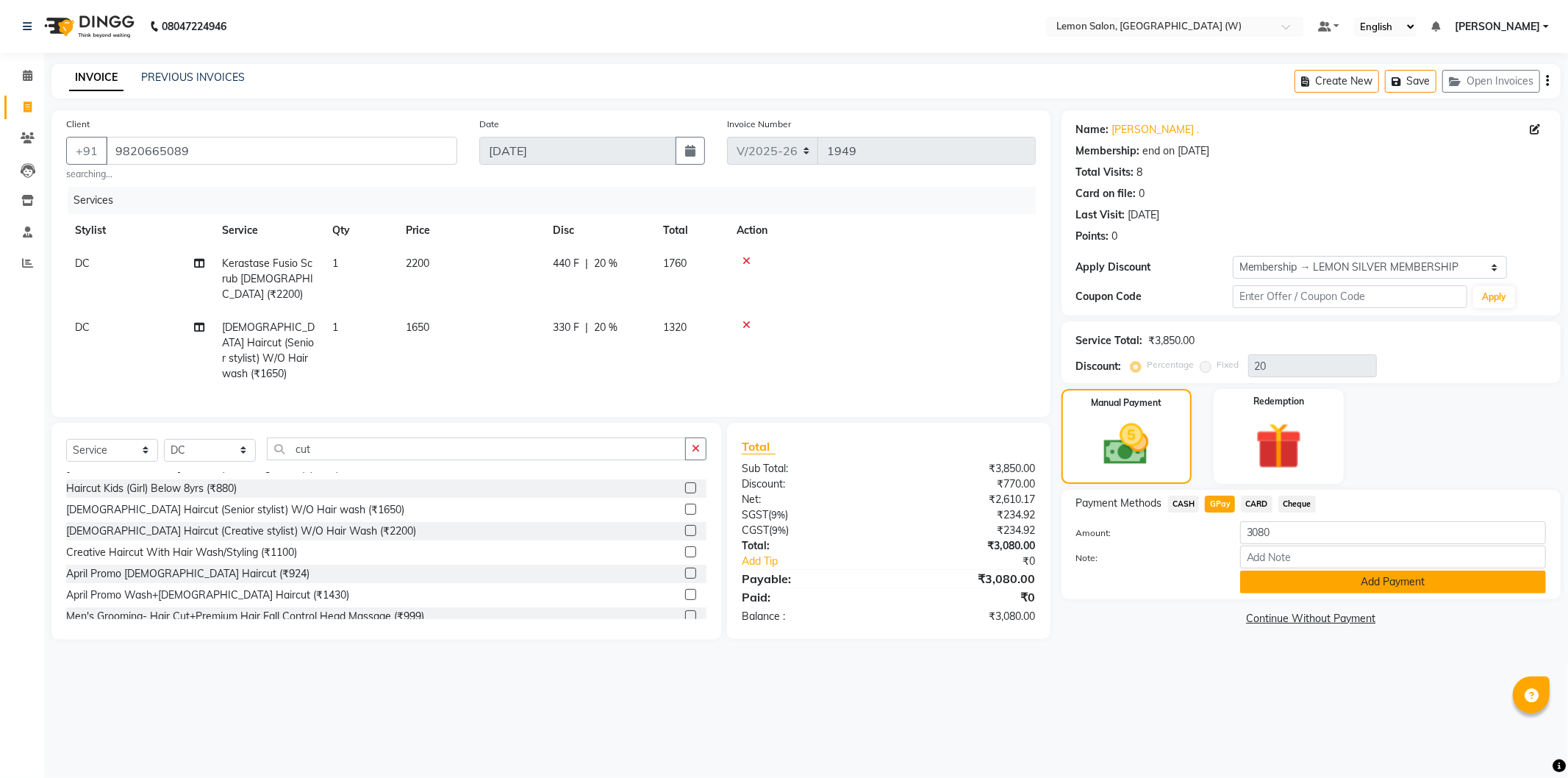
click at [1288, 584] on button "Add Payment" at bounding box center [1392, 581] width 306 height 23
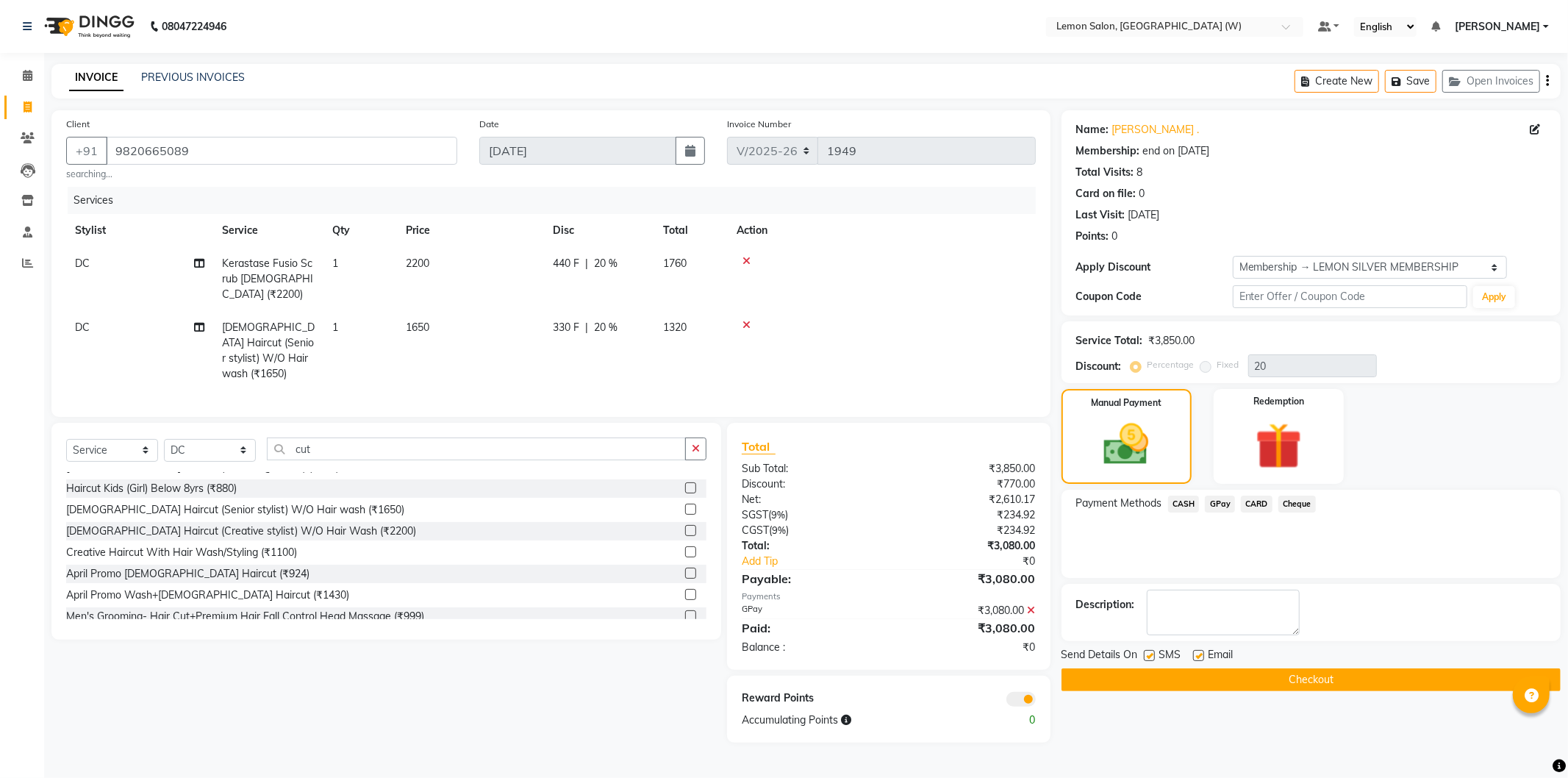
drag, startPoint x: 1150, startPoint y: 655, endPoint x: 1178, endPoint y: 655, distance: 28.0
click at [1156, 655] on div "SMS" at bounding box center [1168, 656] width 49 height 18
click at [1199, 655] on label at bounding box center [1198, 655] width 11 height 11
click at [1199, 655] on input "checkbox" at bounding box center [1197, 656] width 9 height 9
checkbox input "false"
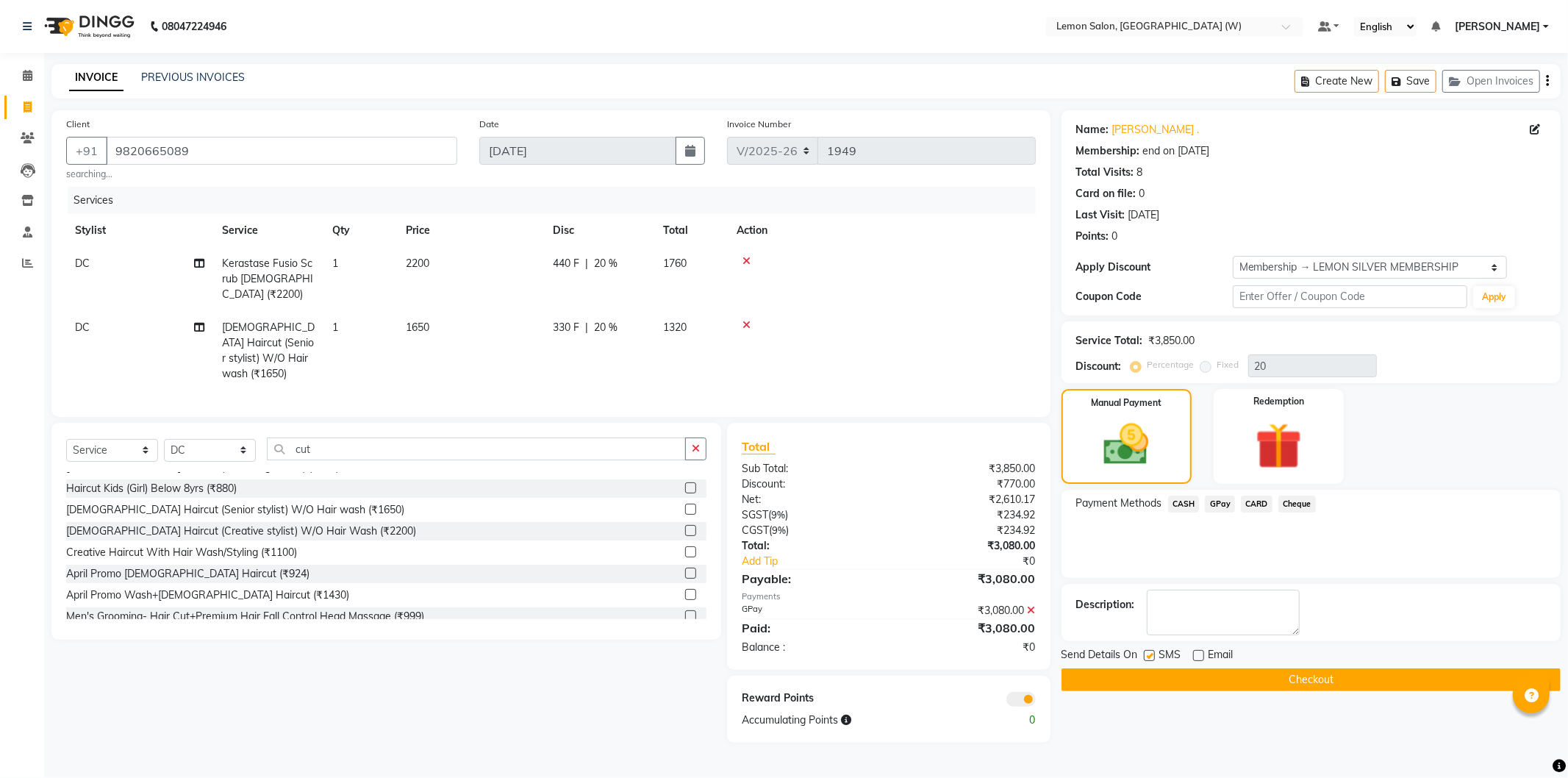
click at [1144, 656] on label at bounding box center [1149, 655] width 11 height 11
click at [1144, 656] on input "checkbox" at bounding box center [1149, 656] width 9 height 9
checkbox input "false"
click at [1154, 677] on button "Checkout" at bounding box center [1311, 679] width 499 height 23
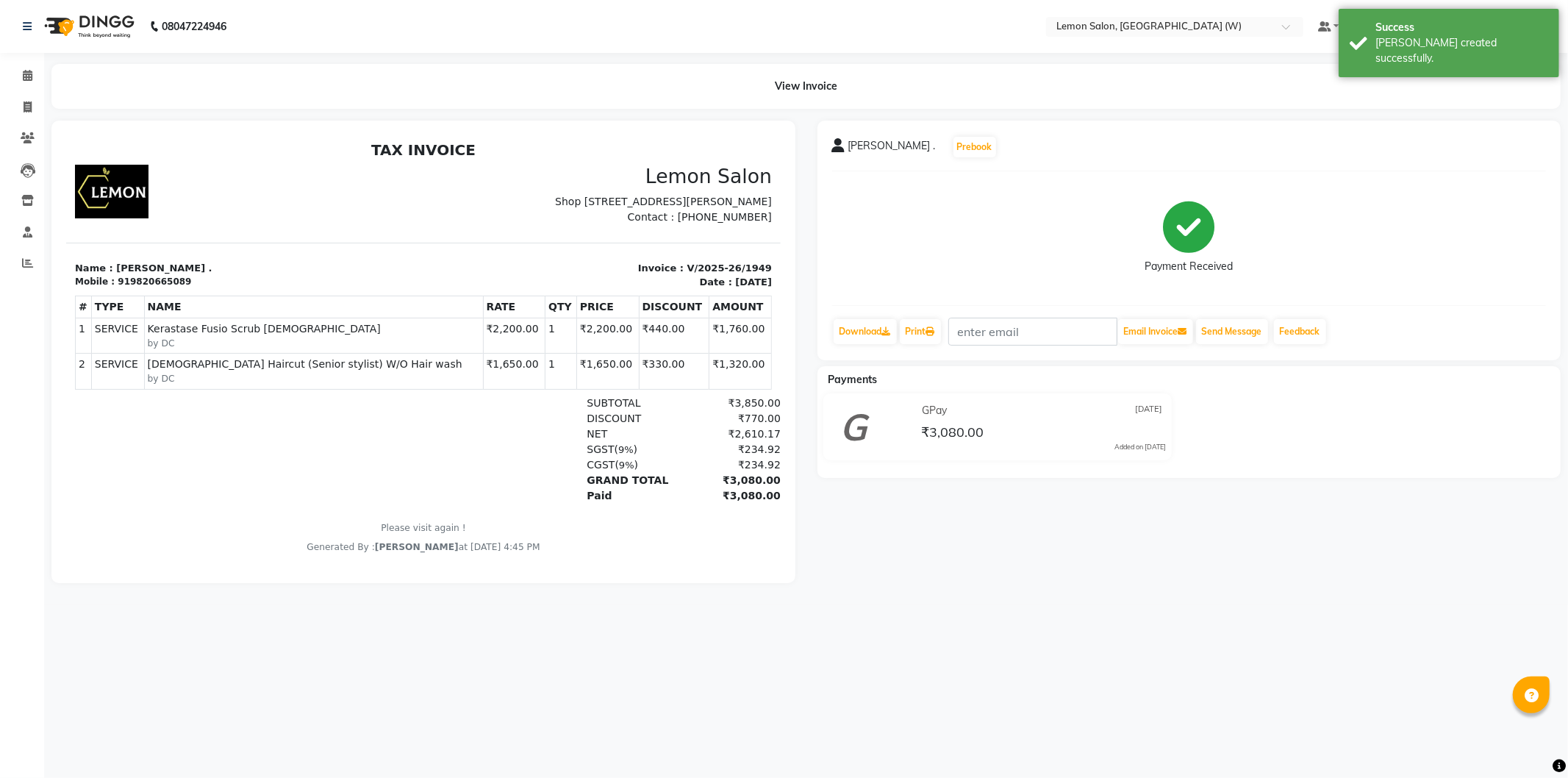
click at [678, 275] on p "Invoice : V/2025-26/1949" at bounding box center [602, 268] width 340 height 15
copy div "Invoice : V/2025-26/1949"
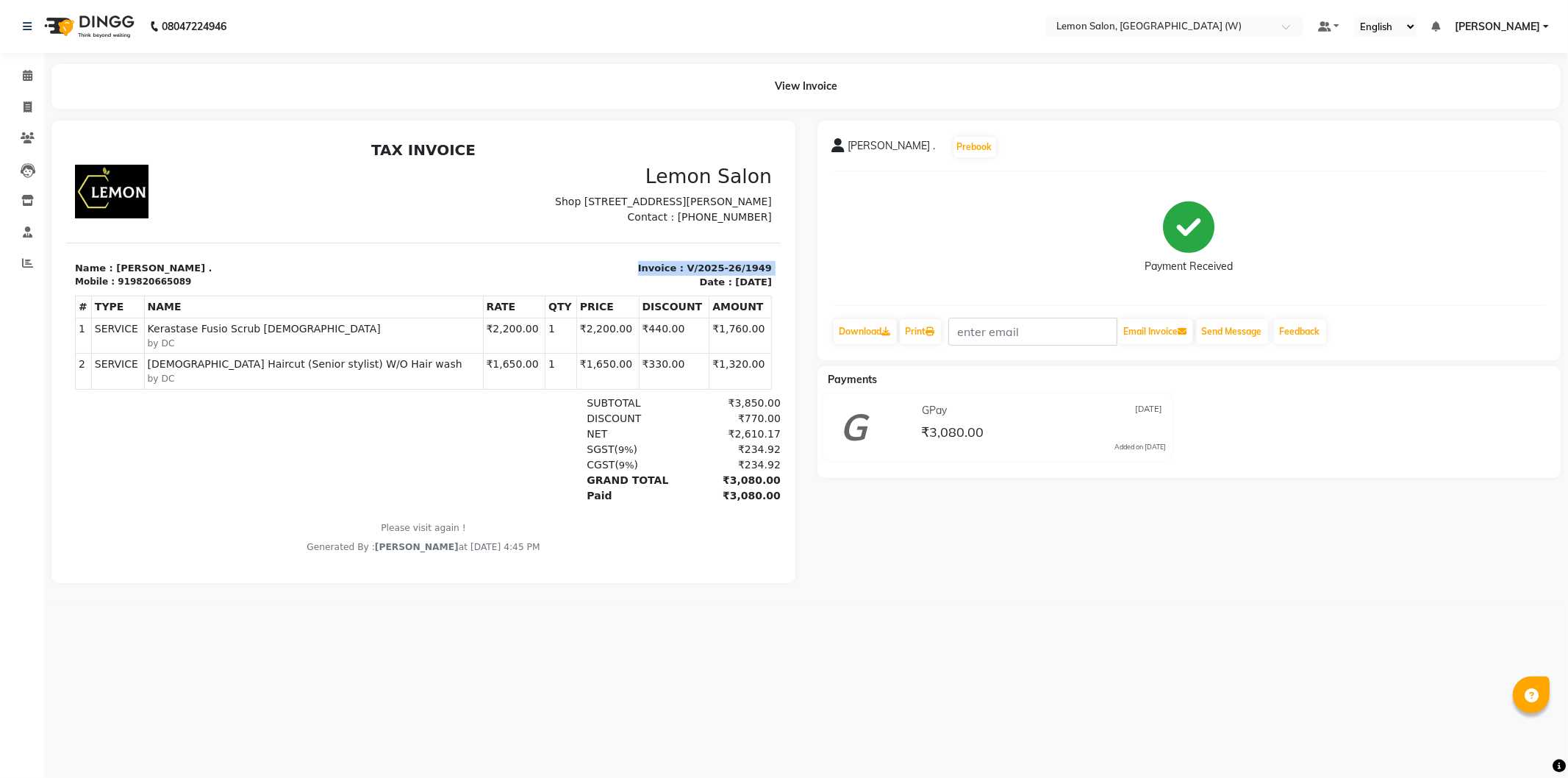
copy div "Invoice : V/2025-26/1949"
